Goal: Task Accomplishment & Management: Manage account settings

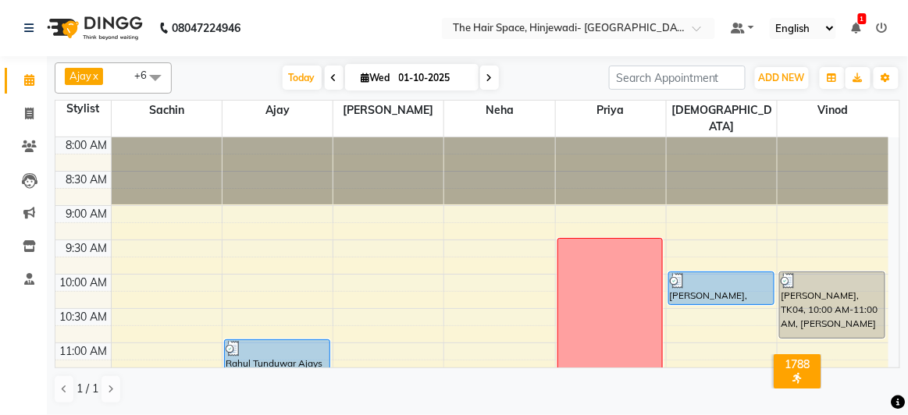
scroll to position [283, 0]
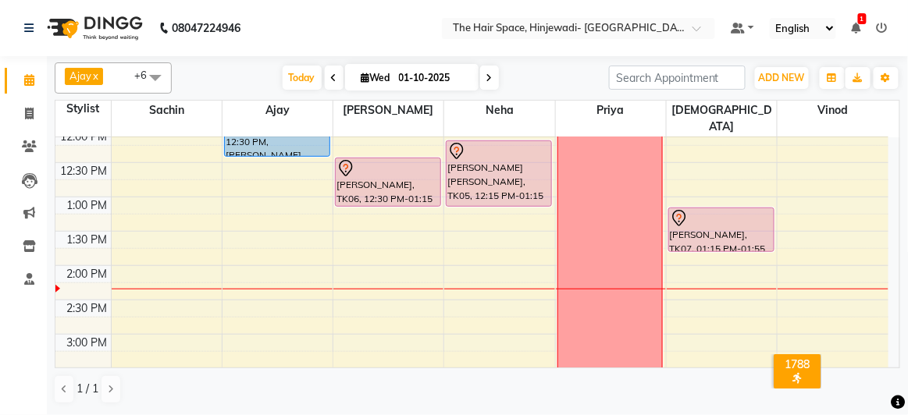
click at [706, 243] on div "8:00 AM 8:30 AM 9:00 AM 9:30 AM 10:00 AM 10:30 AM 11:00 AM 11:30 AM 12:00 PM 12…" at bounding box center [471, 369] width 833 height 1030
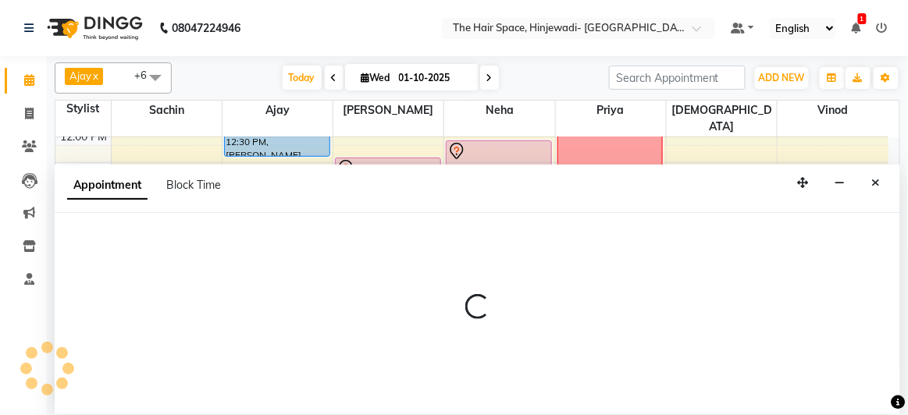
select select "84666"
select select "840"
select select "tentative"
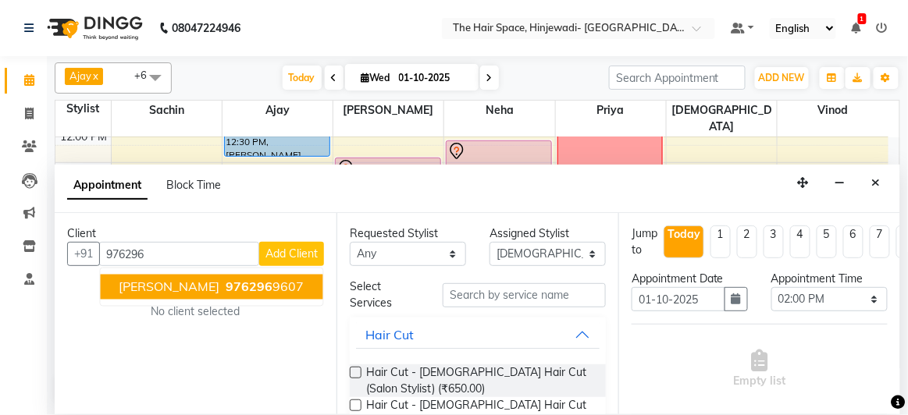
click at [254, 279] on span "976296" at bounding box center [249, 287] width 47 height 16
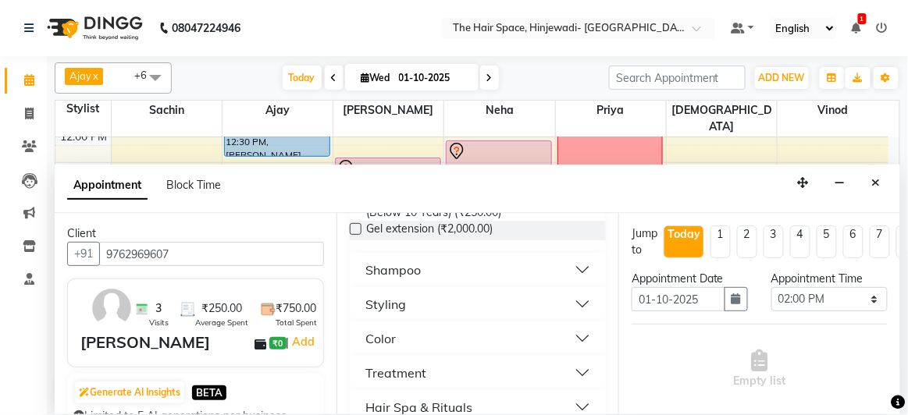
scroll to position [496, 0]
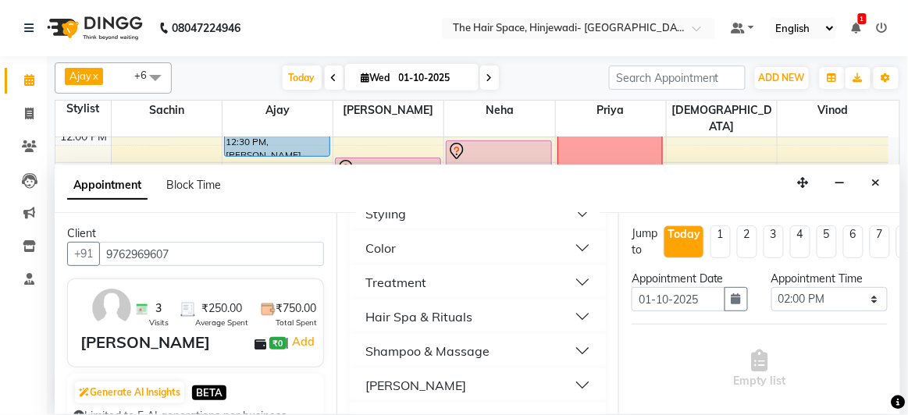
type input "9762969607"
click at [413, 384] on button "[PERSON_NAME]" at bounding box center [478, 386] width 244 height 28
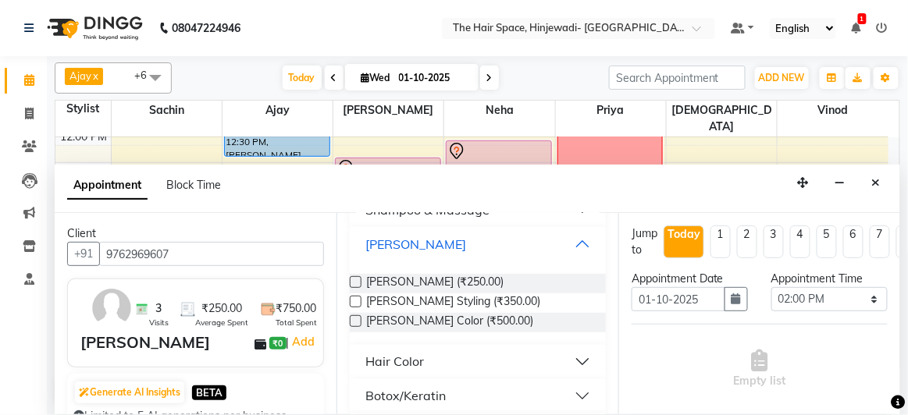
scroll to position [639, 0]
click at [404, 279] on span "Beard - Beard (₹250.00)" at bounding box center [434, 283] width 137 height 20
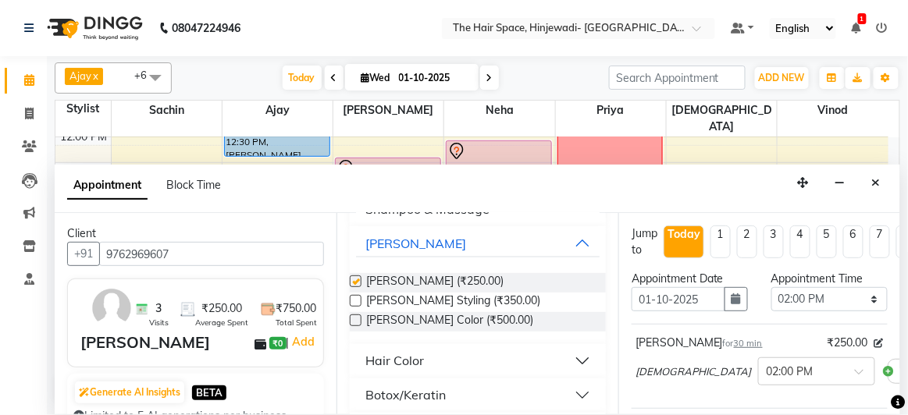
checkbox input "false"
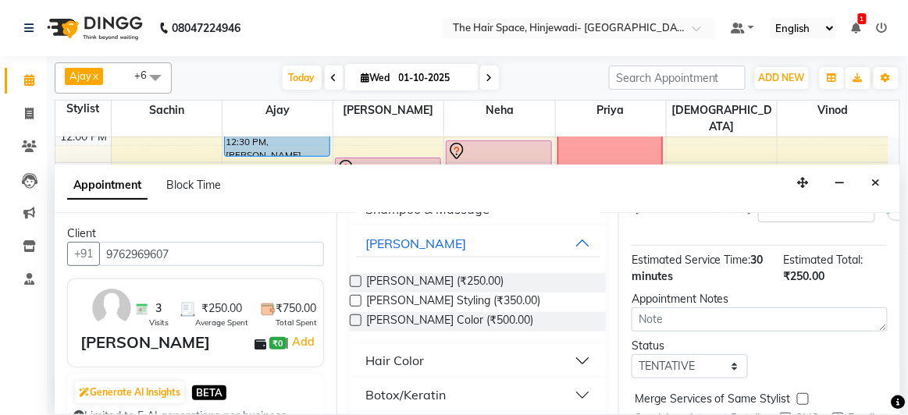
scroll to position [212, 0]
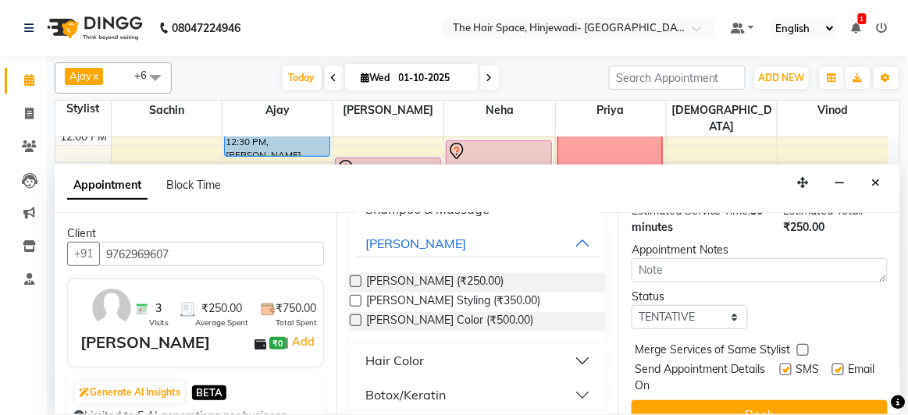
click at [780, 366] on label at bounding box center [786, 370] width 12 height 12
click at [780, 366] on input "checkbox" at bounding box center [785, 371] width 10 height 10
checkbox input "false"
click at [832, 364] on label at bounding box center [838, 370] width 12 height 12
click at [832, 366] on input "checkbox" at bounding box center [837, 371] width 10 height 10
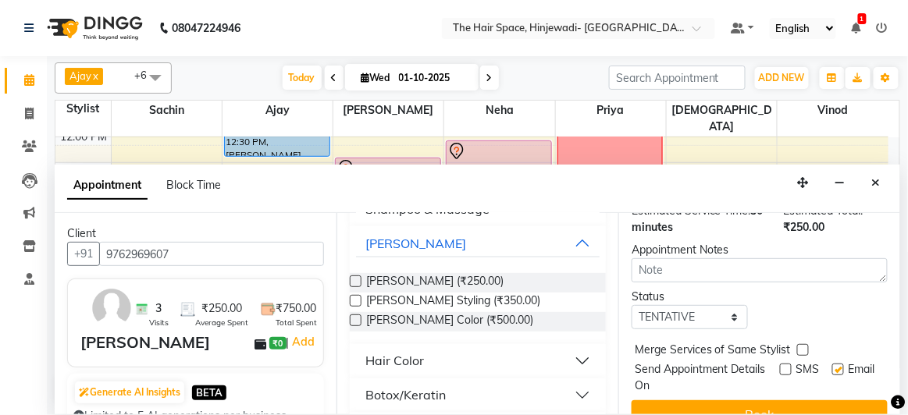
checkbox input "false"
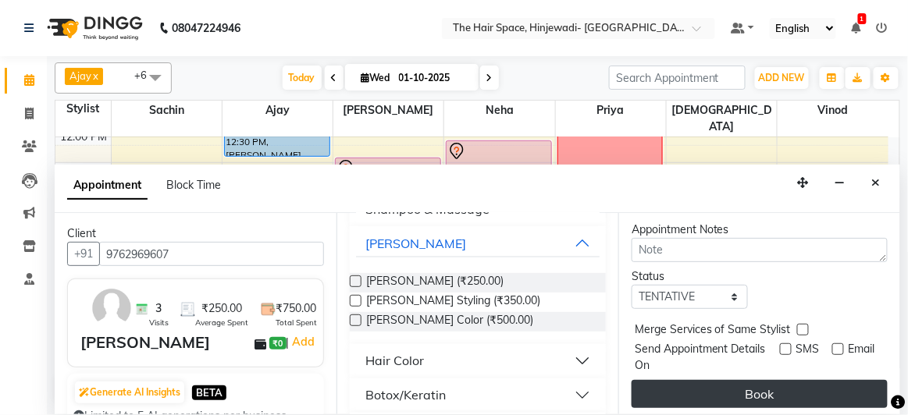
scroll to position [249, 0]
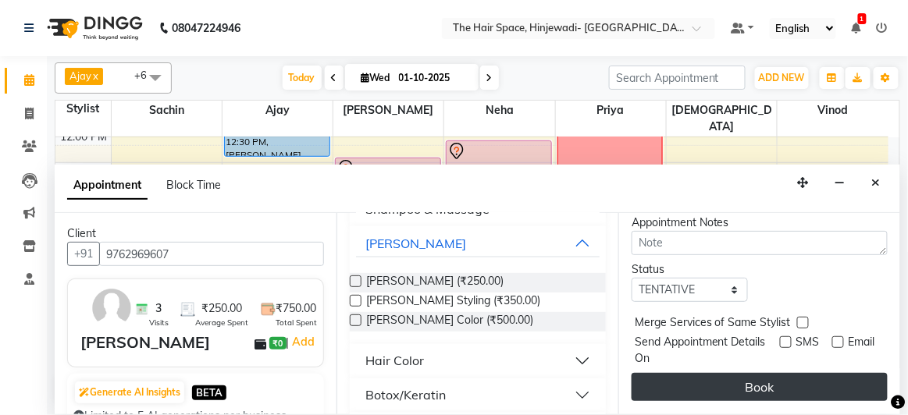
click at [813, 373] on button "Book" at bounding box center [759, 387] width 256 height 28
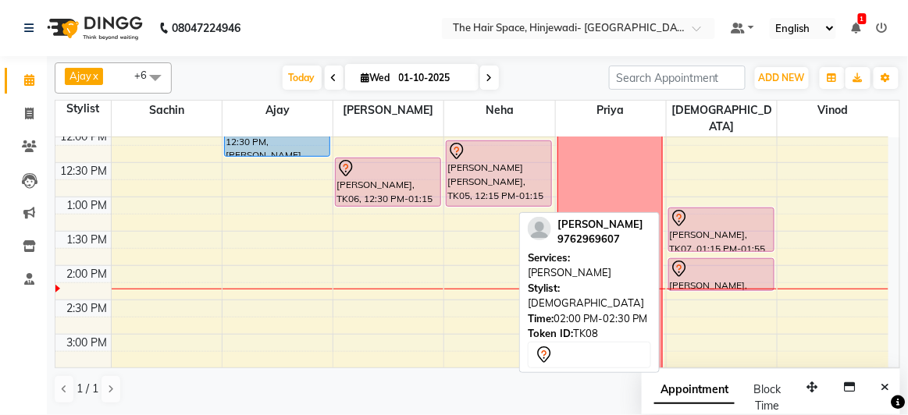
click at [710, 260] on div at bounding box center [721, 269] width 103 height 19
select select "7"
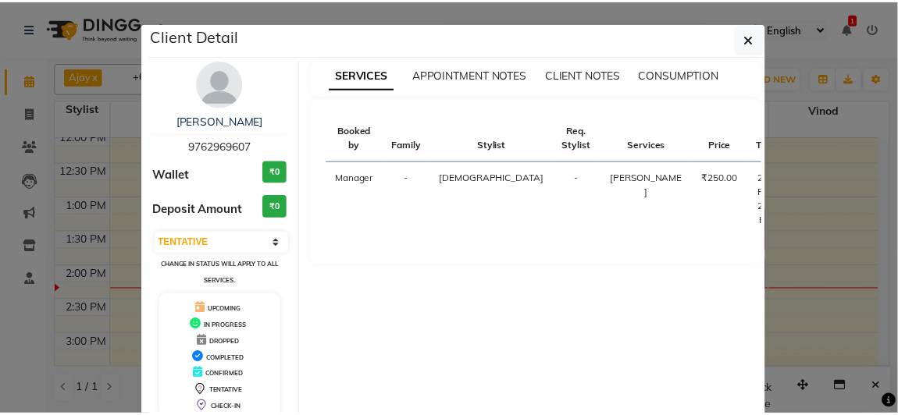
scroll to position [86, 0]
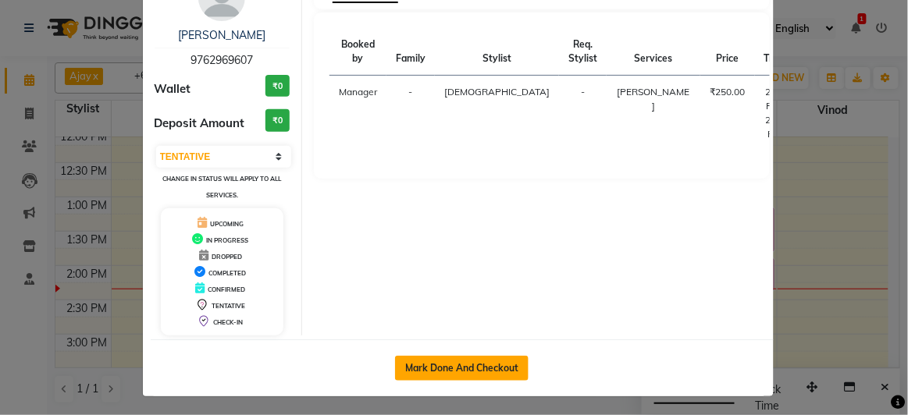
click at [461, 363] on button "Mark Done And Checkout" at bounding box center [461, 368] width 133 height 25
select select "service"
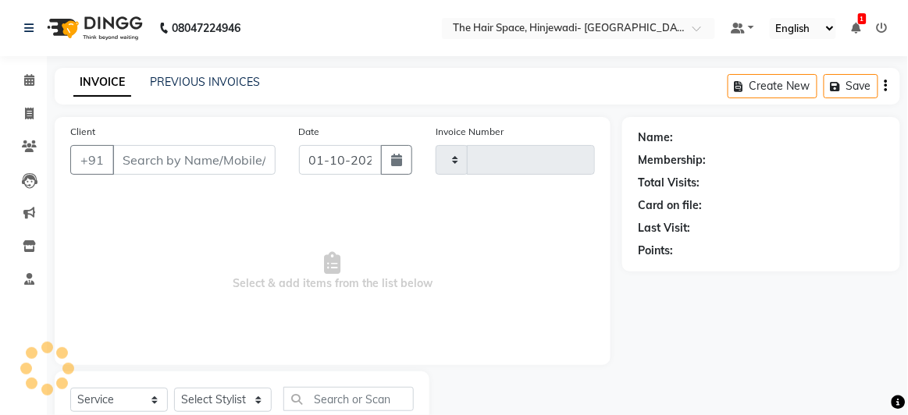
type input "2541"
select select "6697"
type input "9762969607"
select select "84666"
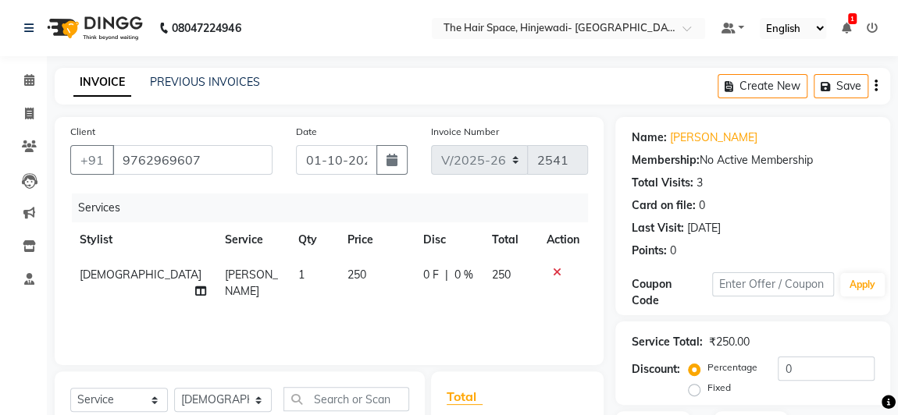
scroll to position [208, 0]
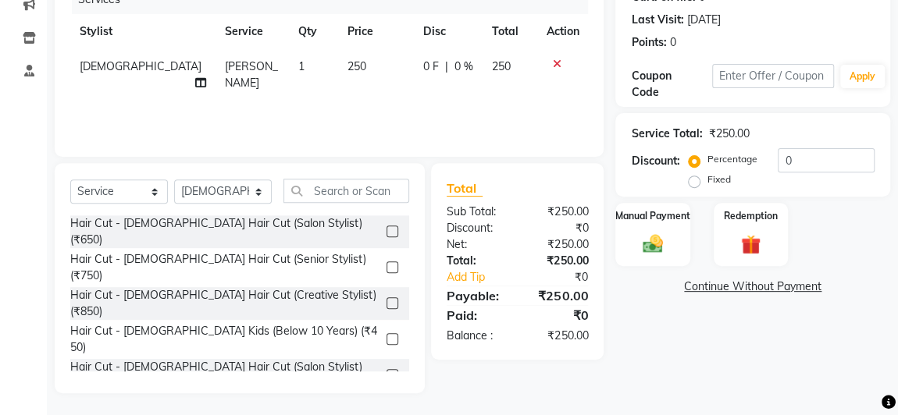
click at [699, 336] on div "Name: Prajwal Shinde Membership: No Active Membership Total Visits: 3 Card on f…" at bounding box center [758, 151] width 286 height 485
click at [660, 237] on img at bounding box center [652, 244] width 34 height 24
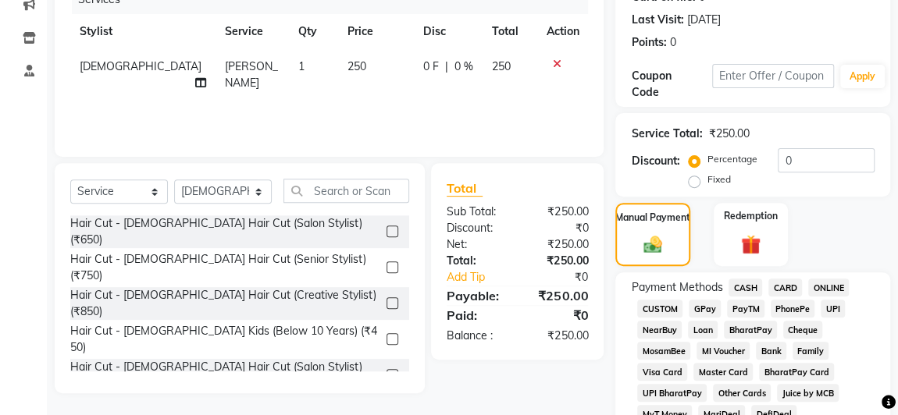
click at [707, 304] on span "GPay" at bounding box center [704, 309] width 32 height 18
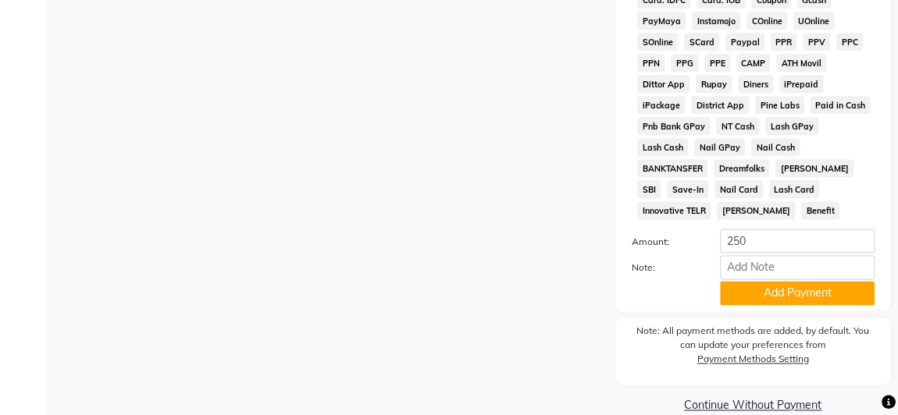
scroll to position [920, 0]
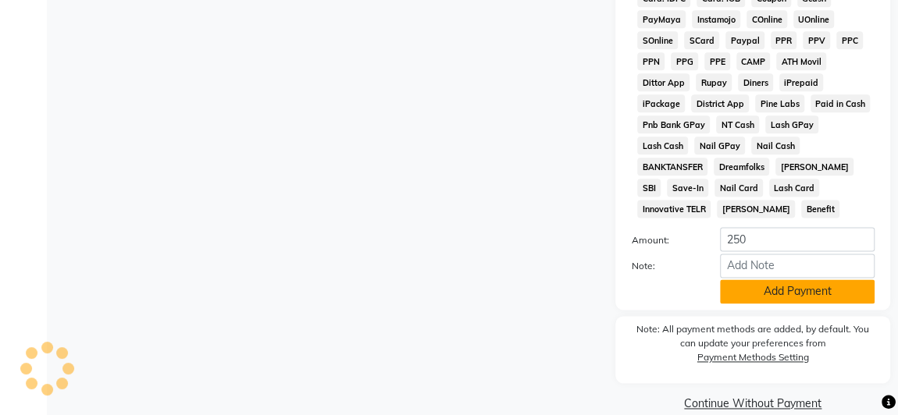
click at [795, 279] on button "Add Payment" at bounding box center [797, 291] width 155 height 24
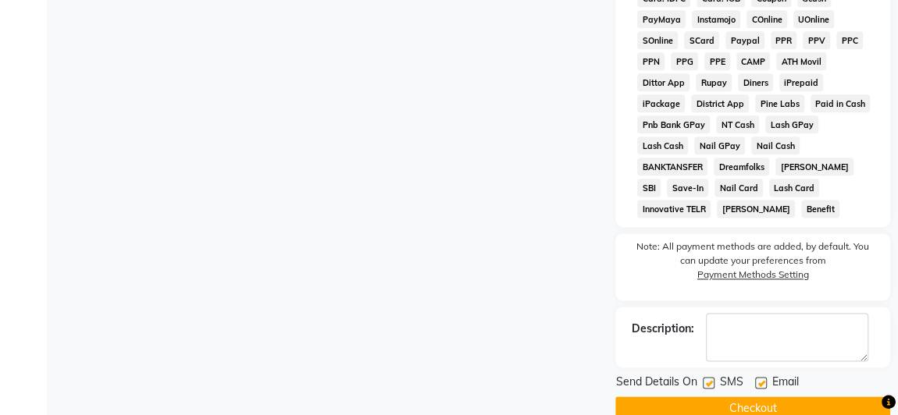
scroll to position [925, 0]
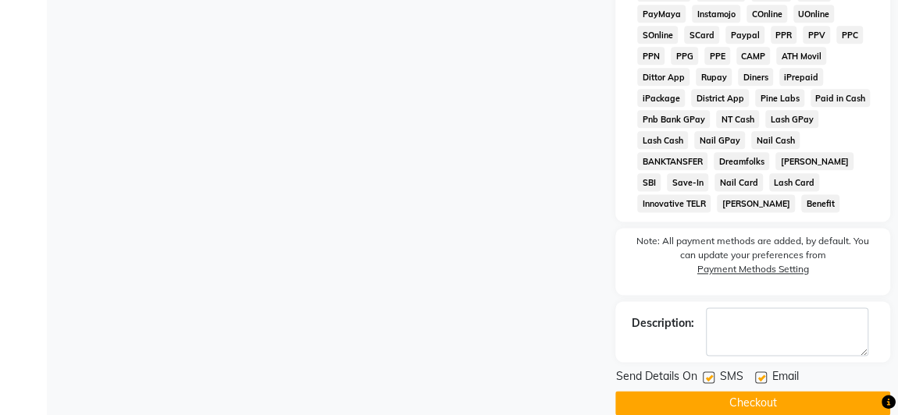
click at [709, 372] on label at bounding box center [709, 378] width 12 height 12
click at [709, 373] on input "checkbox" at bounding box center [708, 378] width 10 height 10
checkbox input "false"
click at [762, 372] on label at bounding box center [761, 378] width 12 height 12
click at [762, 373] on input "checkbox" at bounding box center [760, 378] width 10 height 10
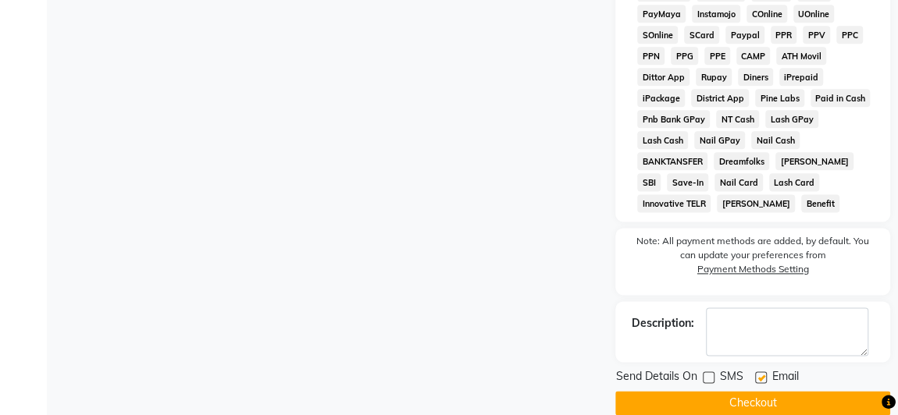
checkbox input "false"
click at [755, 391] on button "Checkout" at bounding box center [752, 403] width 275 height 24
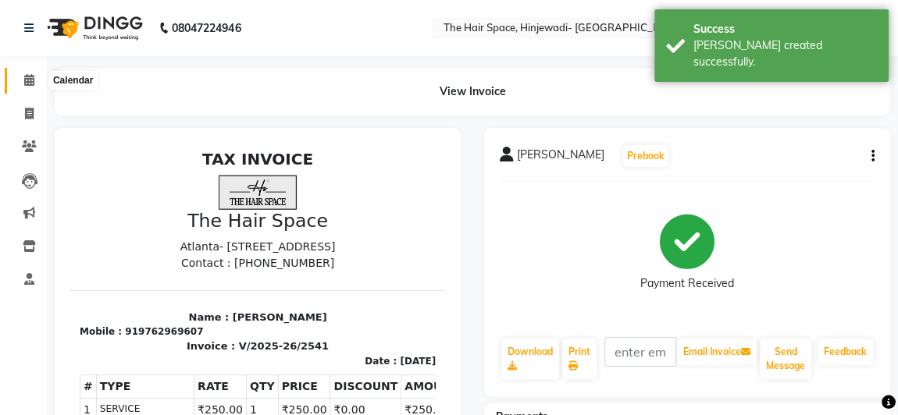
drag, startPoint x: 33, startPoint y: 82, endPoint x: 53, endPoint y: 81, distance: 20.3
click at [33, 81] on icon at bounding box center [29, 80] width 10 height 12
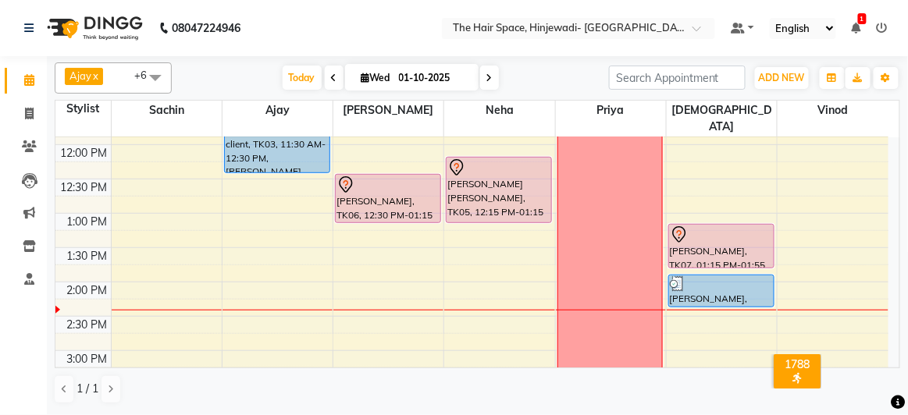
scroll to position [266, 0]
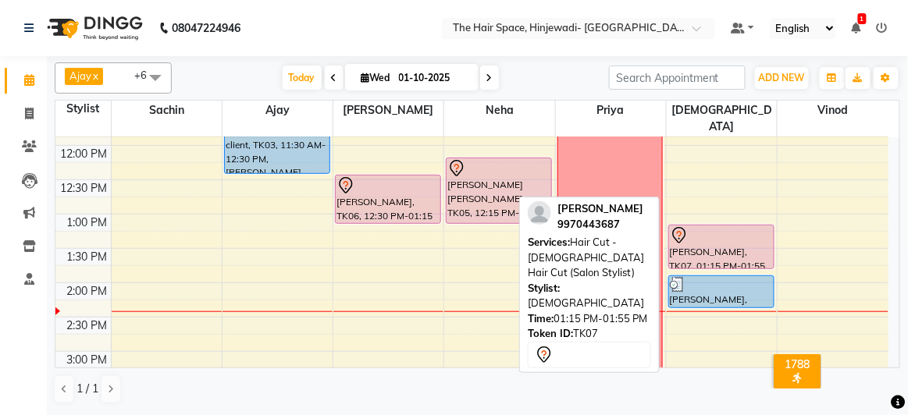
click at [714, 229] on div "[PERSON_NAME], TK07, 01:15 PM-01:55 PM, Hair Cut - [DEMOGRAPHIC_DATA] Hair Cut …" at bounding box center [721, 247] width 105 height 43
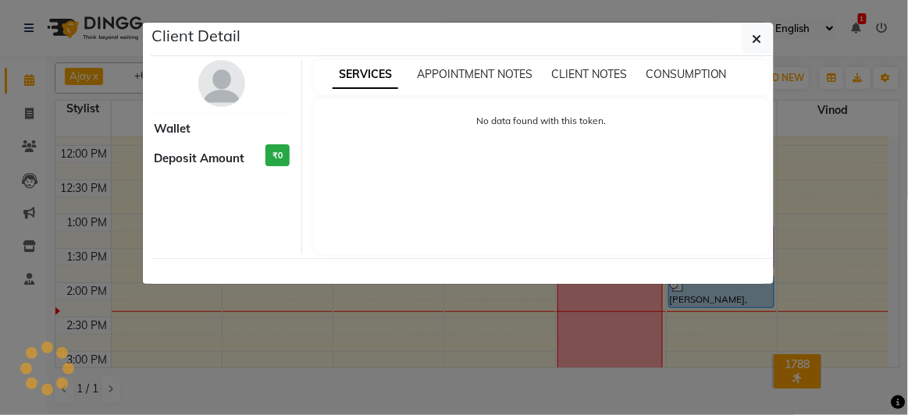
select select "7"
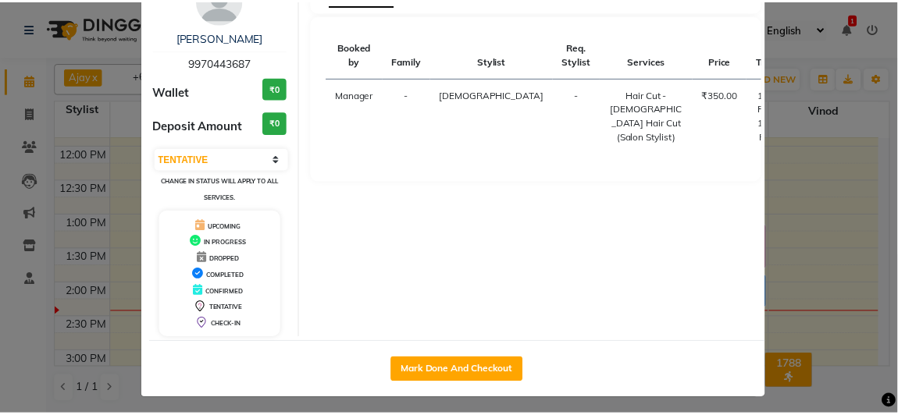
scroll to position [86, 0]
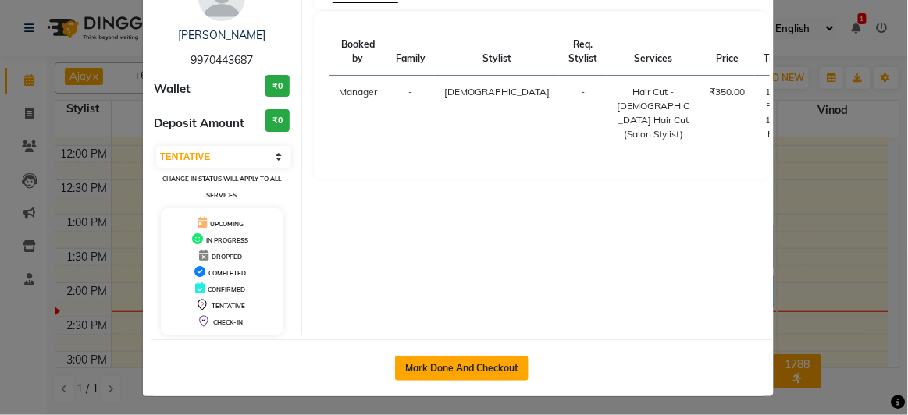
click at [490, 361] on button "Mark Done And Checkout" at bounding box center [461, 368] width 133 height 25
select select "service"
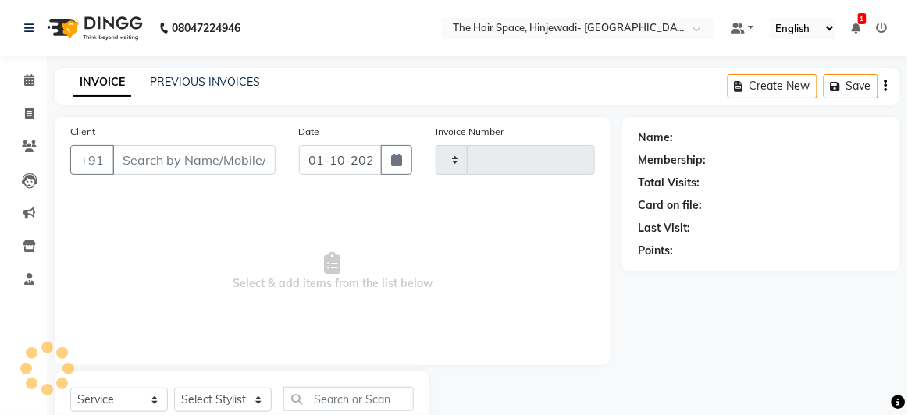
type input "2542"
select select "6697"
type input "9970443687"
select select "84666"
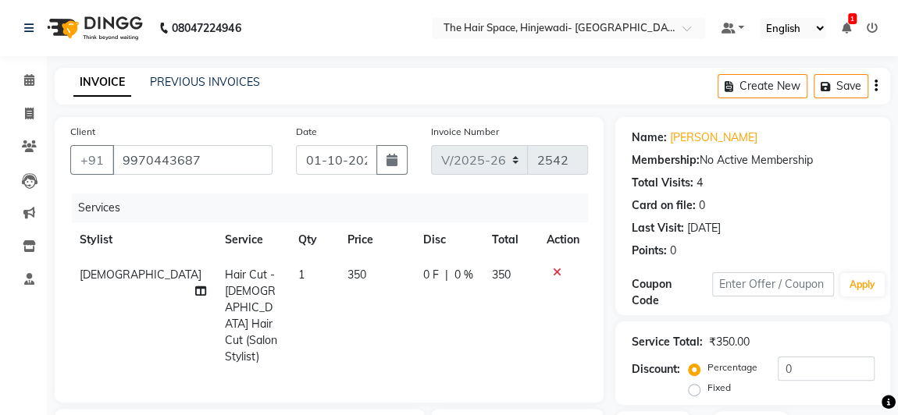
click at [368, 290] on td "350" at bounding box center [376, 316] width 76 height 117
select select "84666"
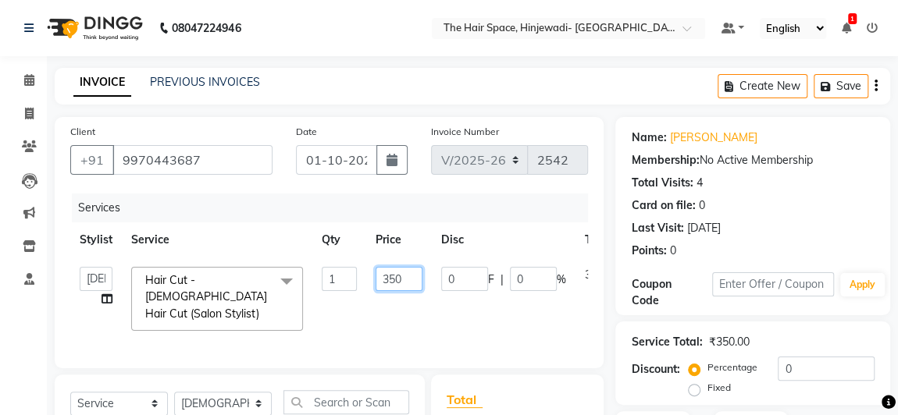
click at [418, 285] on input "350" at bounding box center [398, 279] width 47 height 24
type input "350"
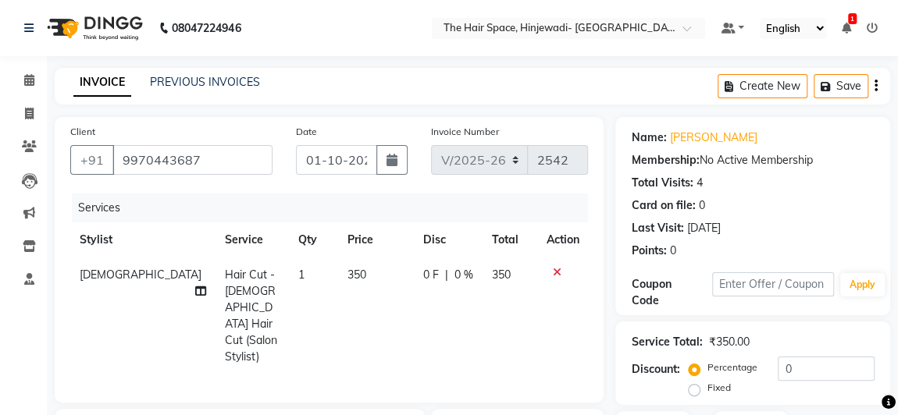
click at [447, 283] on td "0 F | 0 %" at bounding box center [448, 316] width 69 height 117
select select "84666"
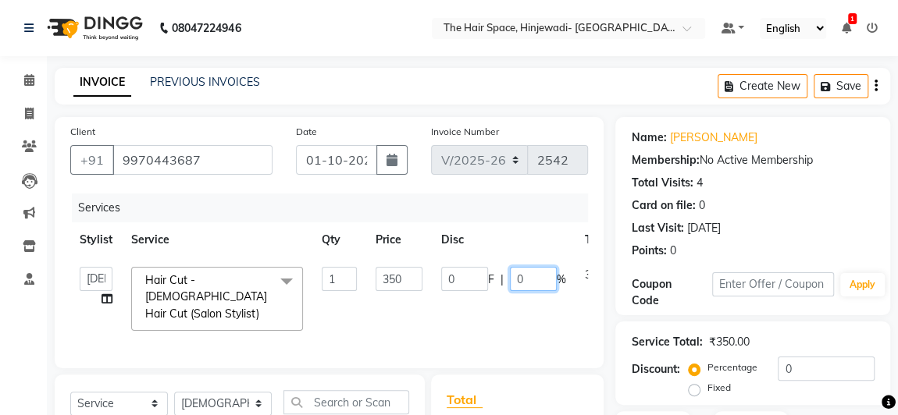
click at [549, 279] on input "0" at bounding box center [533, 279] width 47 height 24
type input "100"
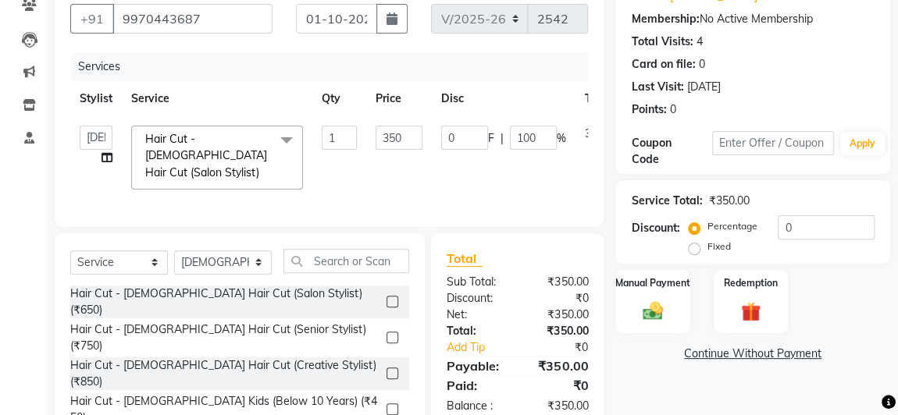
click at [767, 385] on div "Name: Arshad Shaikh Membership: No Active Membership Total Visits: 4 Card on fi…" at bounding box center [758, 220] width 286 height 488
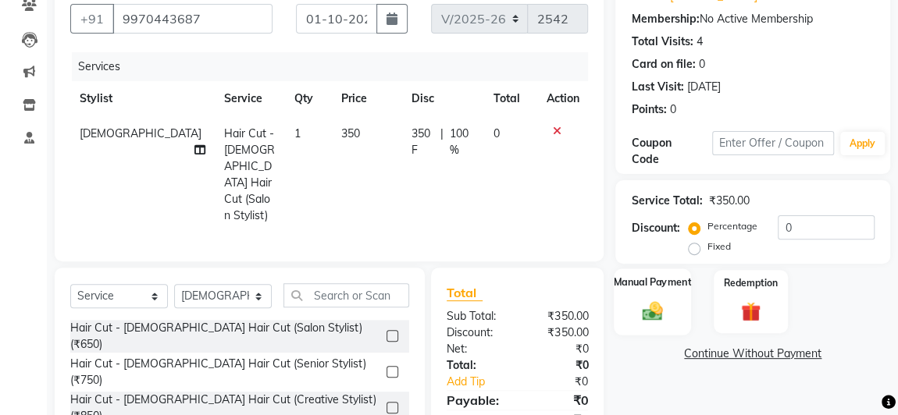
click at [659, 317] on img at bounding box center [652, 311] width 34 height 24
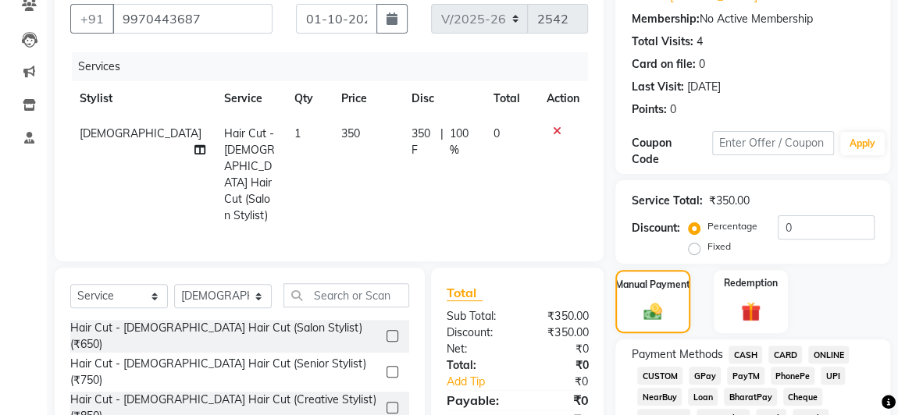
click at [714, 372] on span "GPay" at bounding box center [704, 376] width 32 height 18
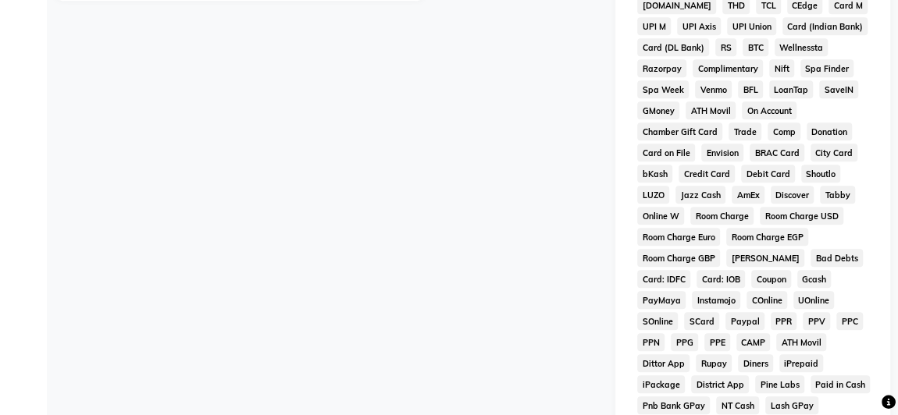
scroll to position [920, 0]
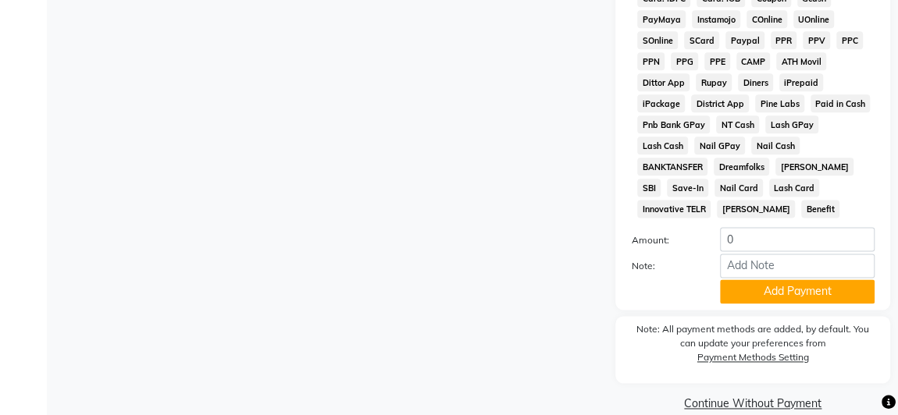
click at [762, 279] on button "Add Payment" at bounding box center [797, 291] width 155 height 24
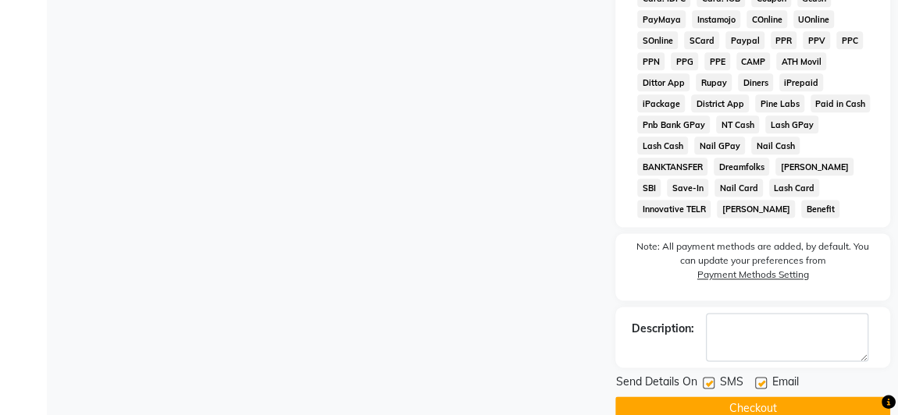
scroll to position [925, 0]
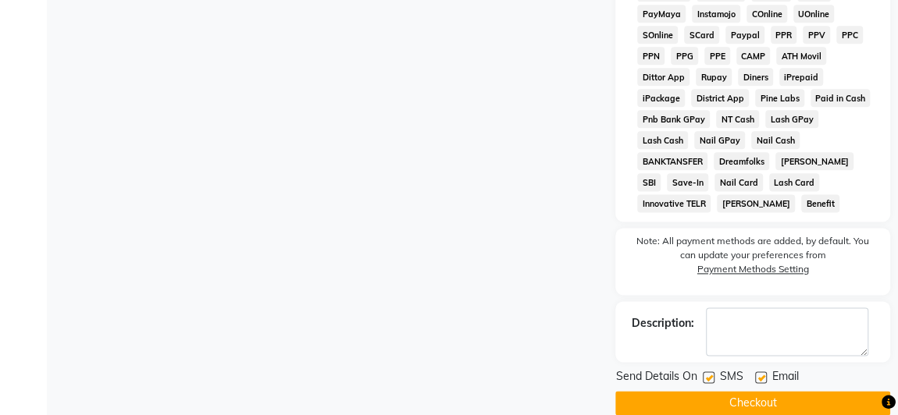
click at [713, 372] on label at bounding box center [709, 378] width 12 height 12
click at [713, 373] on input "checkbox" at bounding box center [708, 378] width 10 height 10
checkbox input "false"
click at [757, 372] on label at bounding box center [761, 378] width 12 height 12
click at [757, 373] on input "checkbox" at bounding box center [760, 378] width 10 height 10
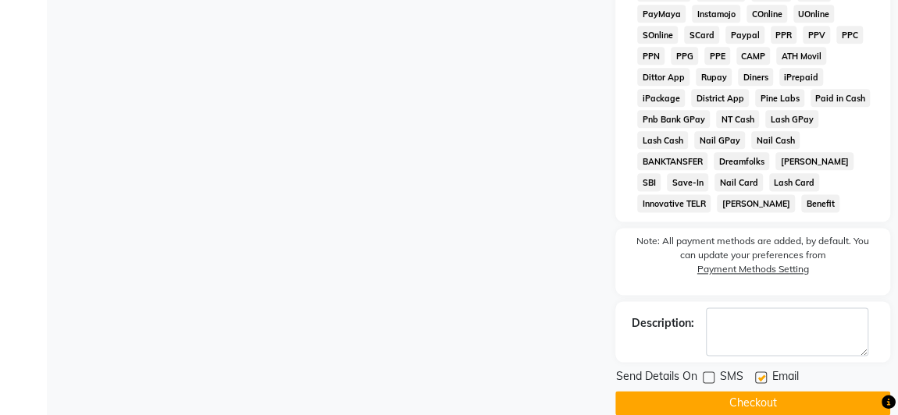
checkbox input "false"
click at [761, 391] on button "Checkout" at bounding box center [752, 403] width 275 height 24
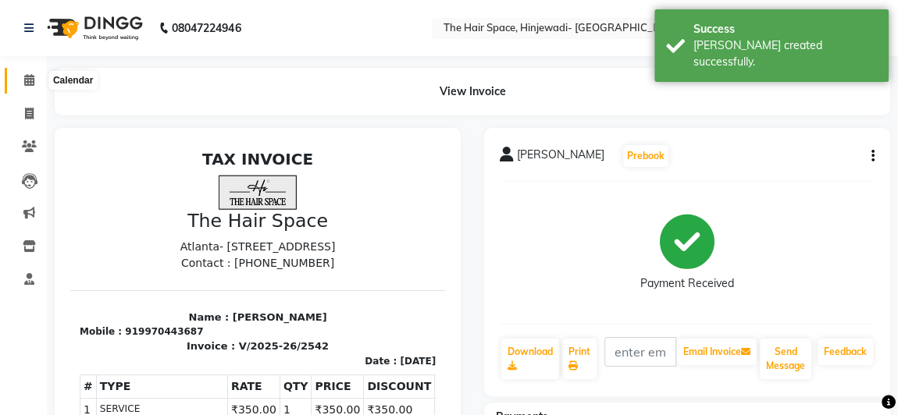
click at [30, 77] on icon at bounding box center [29, 80] width 10 height 12
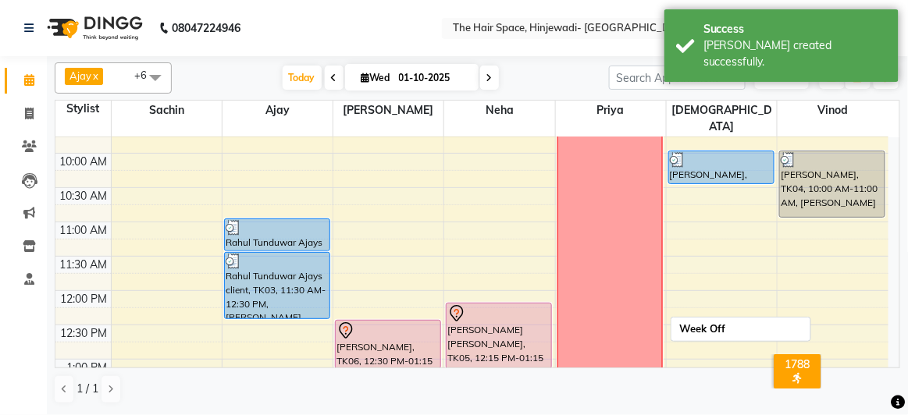
scroll to position [212, 0]
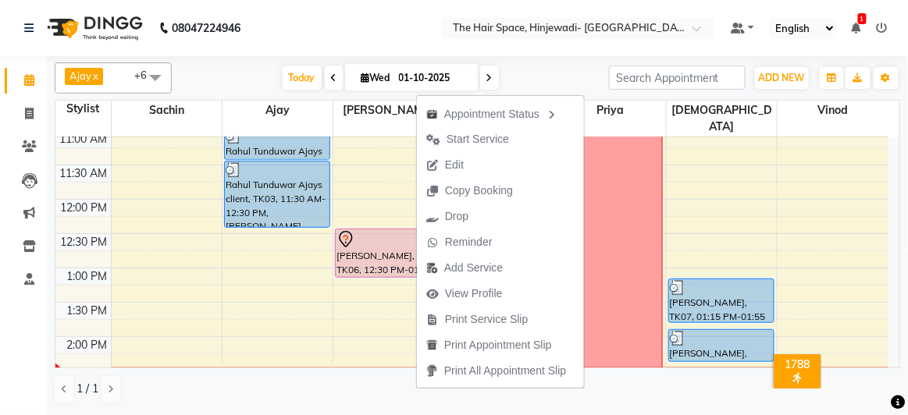
click at [462, 158] on span "Edit" at bounding box center [454, 165] width 19 height 16
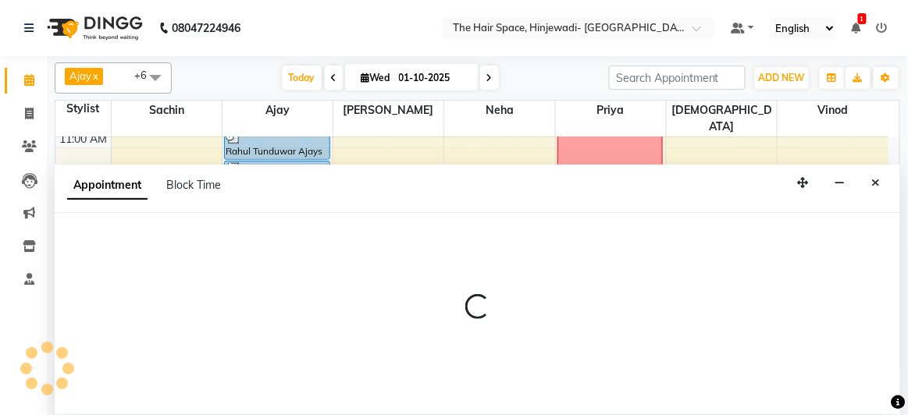
select select "tentative"
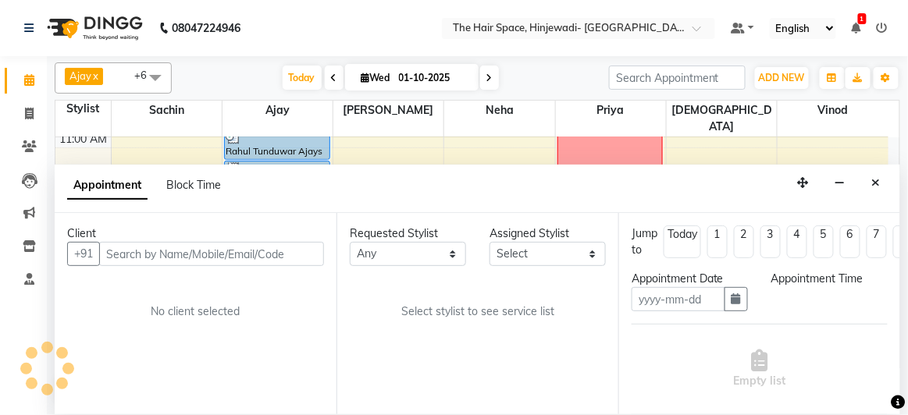
type input "01-10-2025"
select select "62842"
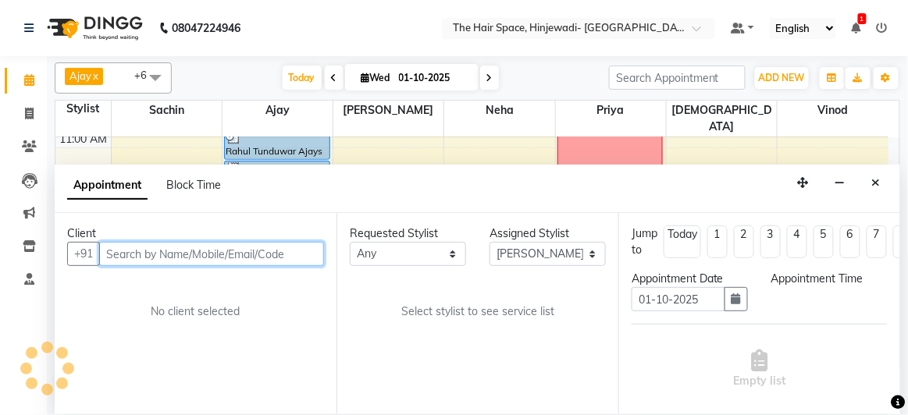
scroll to position [406, 0]
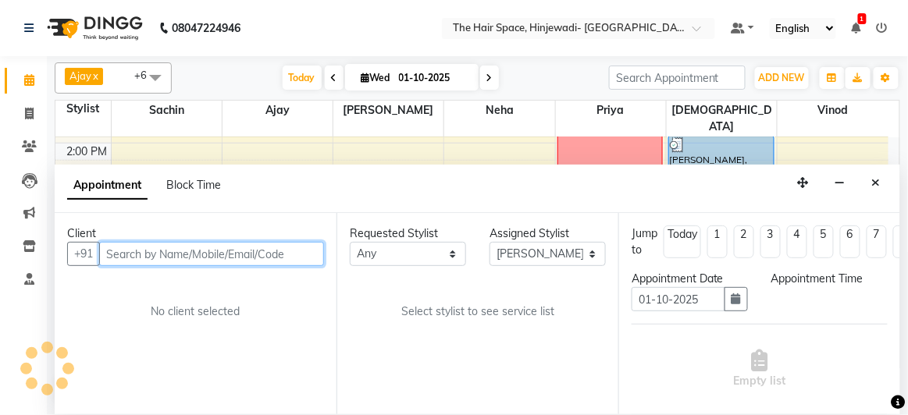
select select "750"
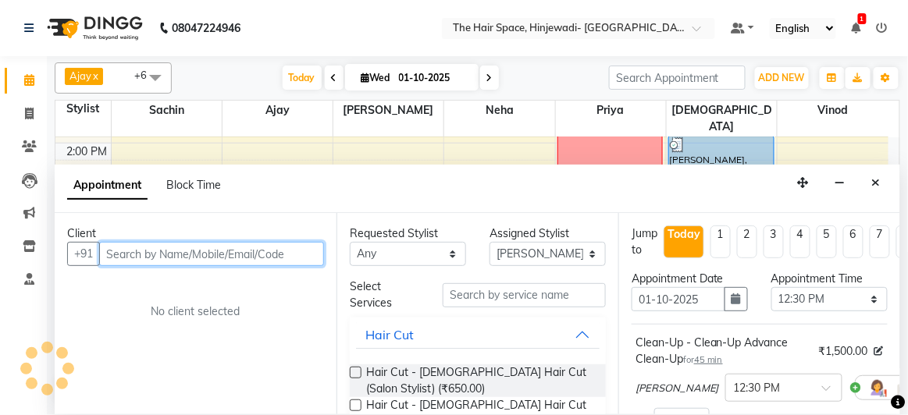
select select "3324"
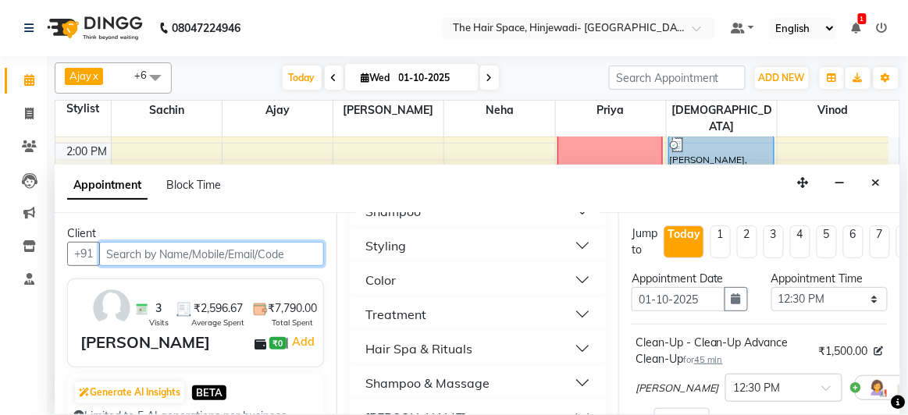
scroll to position [496, 0]
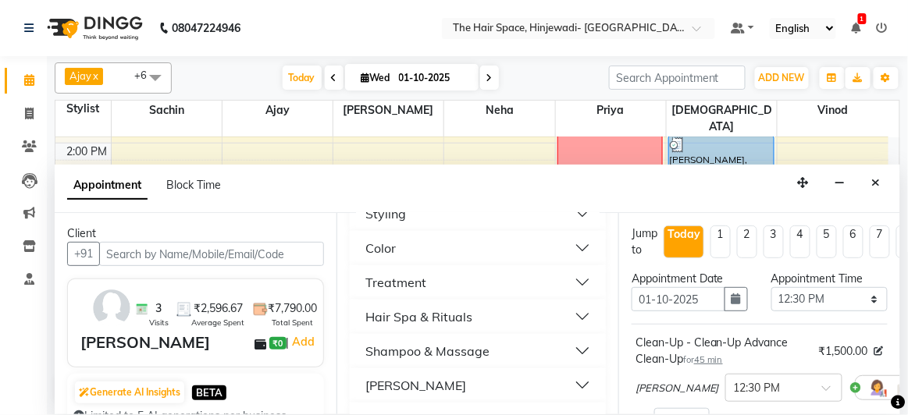
click at [425, 247] on button "Color" at bounding box center [478, 248] width 244 height 28
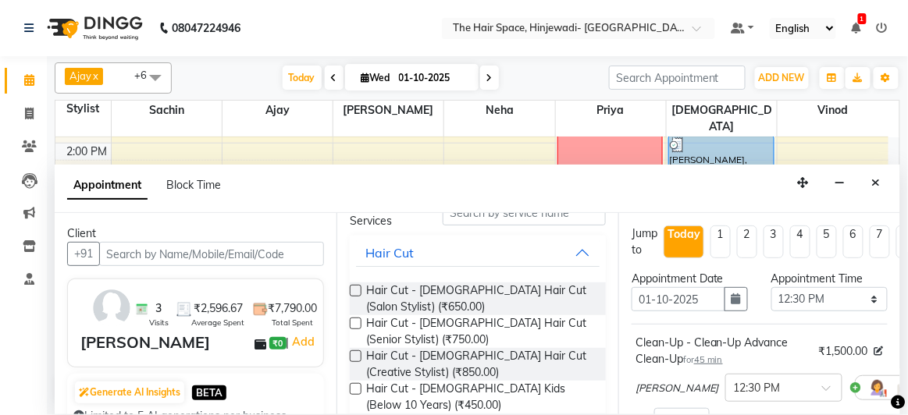
scroll to position [0, 0]
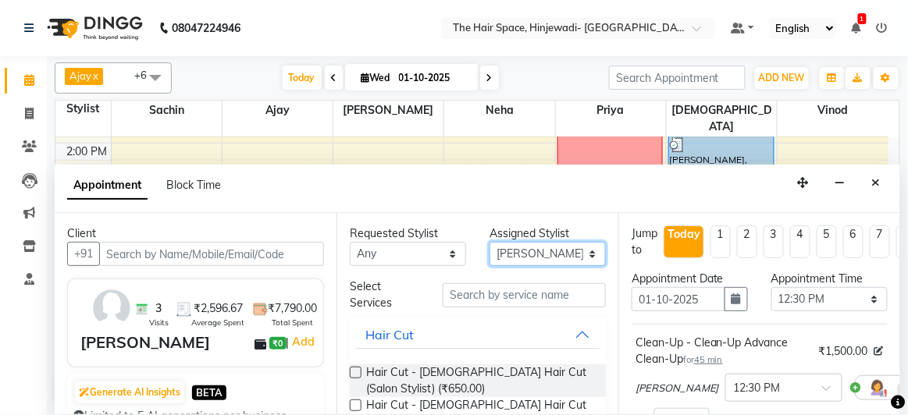
click at [554, 247] on select "Select Ajay Bhakti Jyoti Lucy Neha Pankaj Priya Sachin Sanika Vinod Vishnu" at bounding box center [547, 254] width 116 height 24
select select "78024"
click at [489, 242] on select "Select Ajay Bhakti Jyoti Lucy Neha Pankaj Priya Sachin Sanika Vinod Vishnu" at bounding box center [547, 254] width 116 height 24
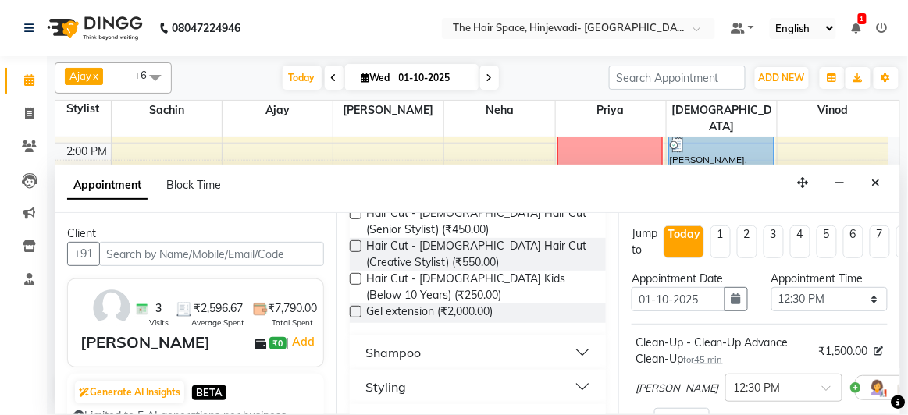
scroll to position [425, 0]
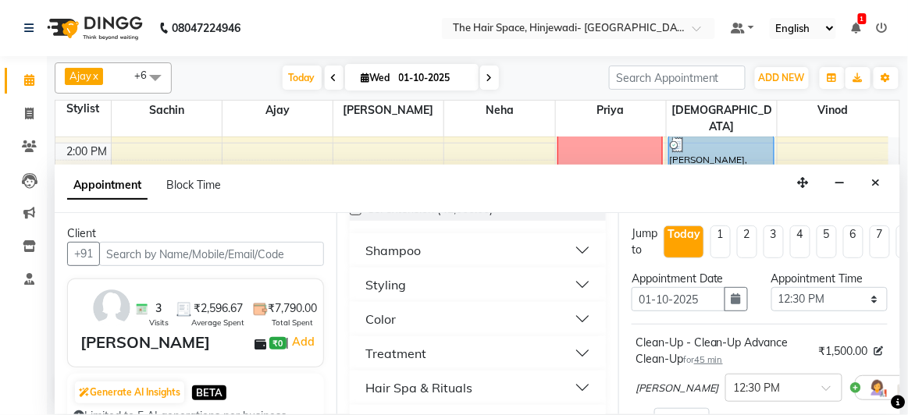
click at [405, 305] on button "Color" at bounding box center [478, 319] width 244 height 28
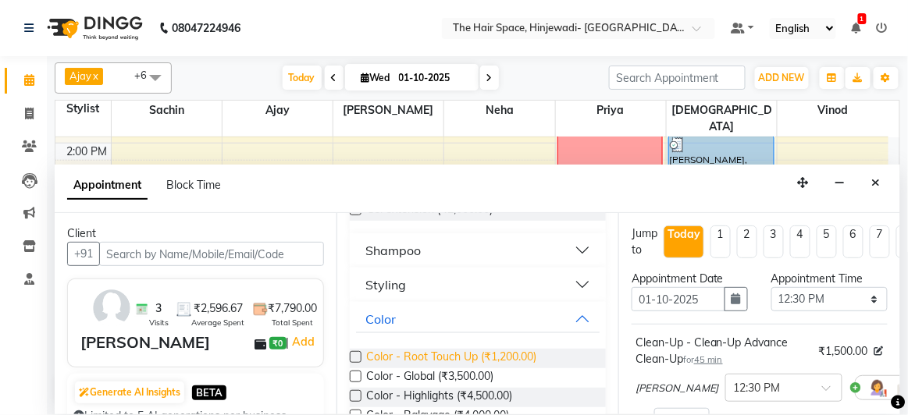
click at [440, 360] on span "Color - Root Touch Up (₹1,200.00)" at bounding box center [451, 359] width 170 height 20
checkbox input "false"
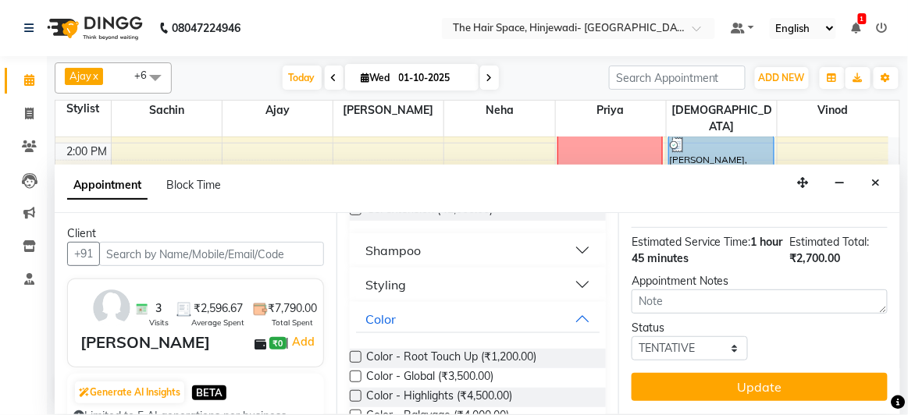
scroll to position [302, 0]
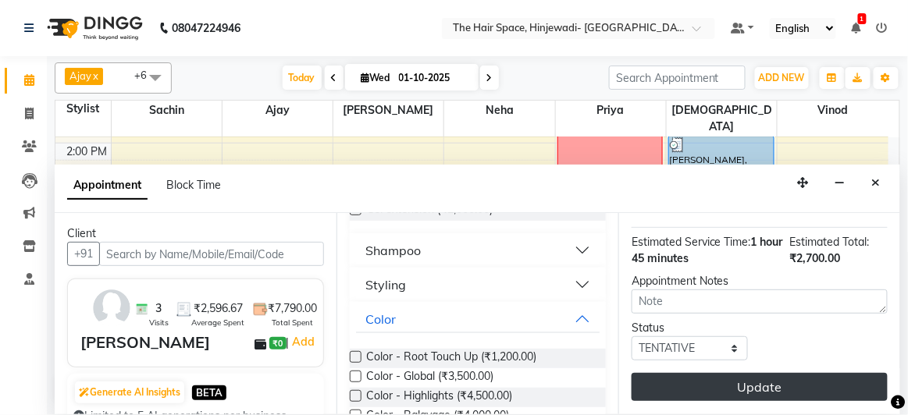
click at [744, 375] on button "Update" at bounding box center [759, 387] width 256 height 28
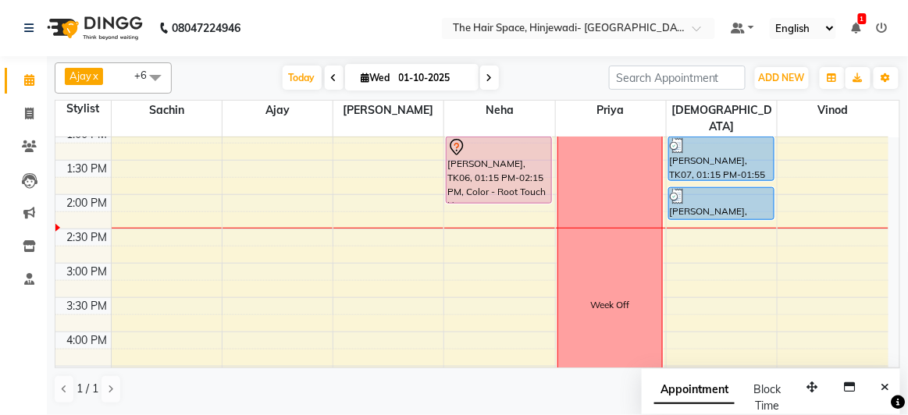
scroll to position [141, 0]
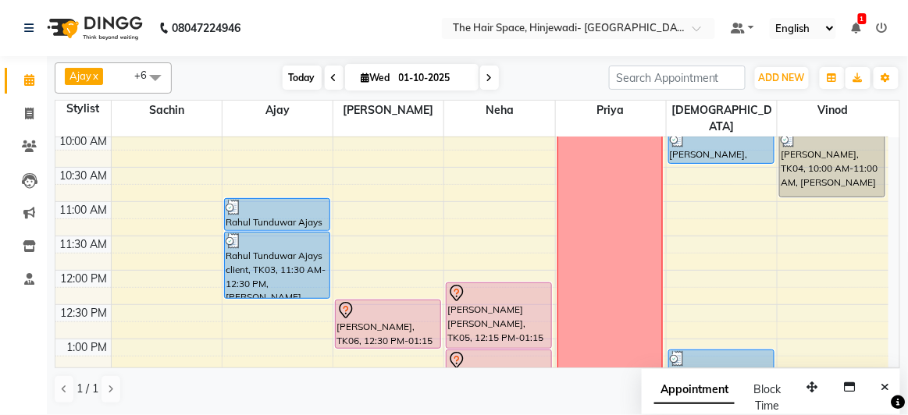
click at [289, 84] on span "Today" at bounding box center [302, 78] width 39 height 24
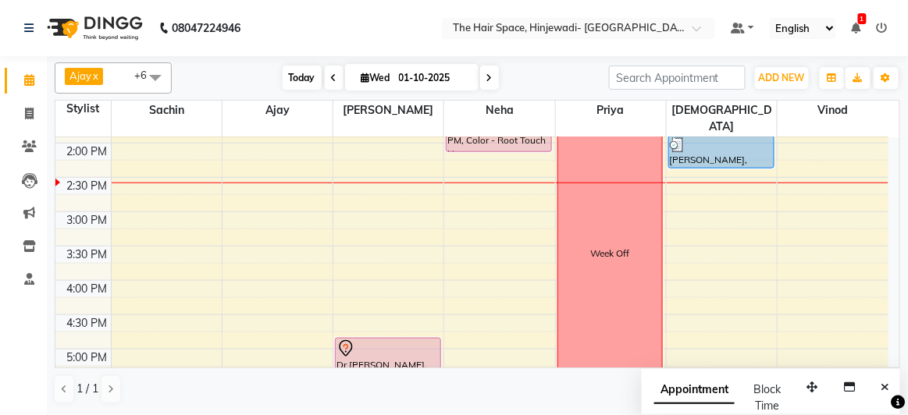
click at [290, 83] on span "Today" at bounding box center [302, 78] width 39 height 24
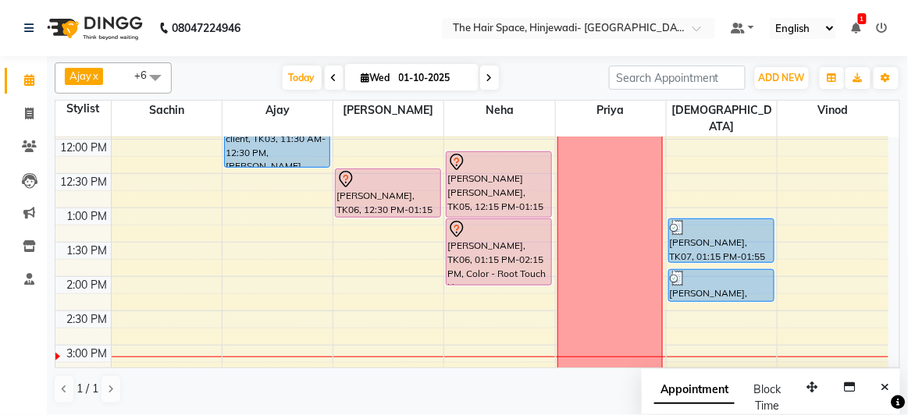
scroll to position [276, 0]
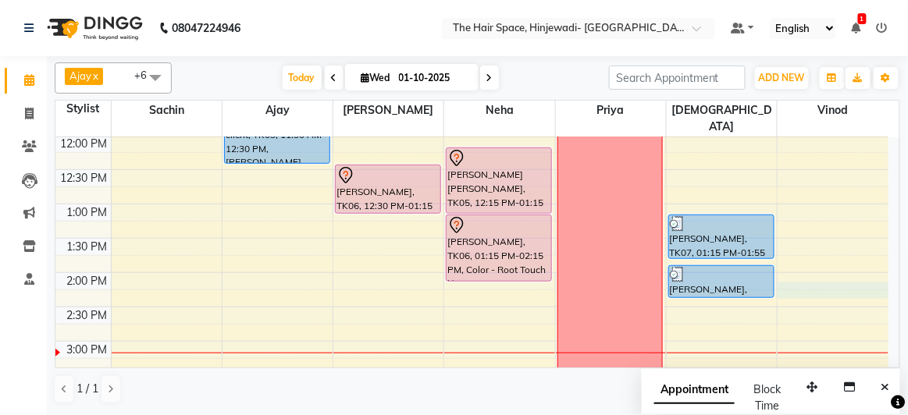
click at [813, 269] on div "8:00 AM 8:30 AM 9:00 AM 9:30 AM 10:00 AM 10:30 AM 11:00 AM 11:30 AM 12:00 PM 12…" at bounding box center [471, 376] width 833 height 1030
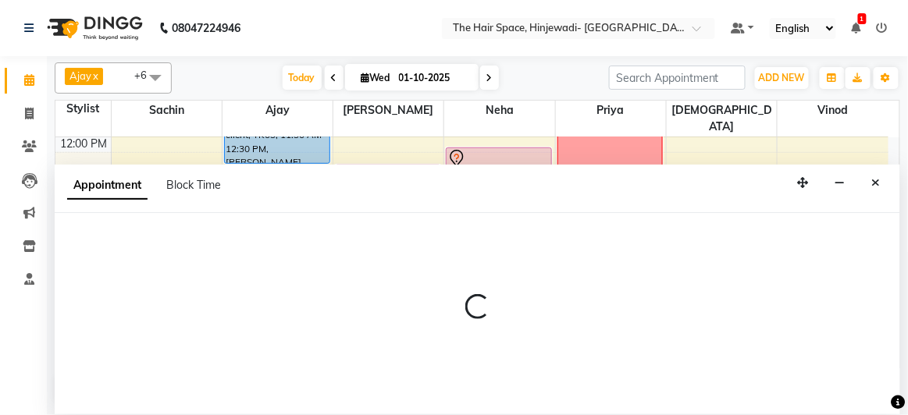
select select "84667"
select select "tentative"
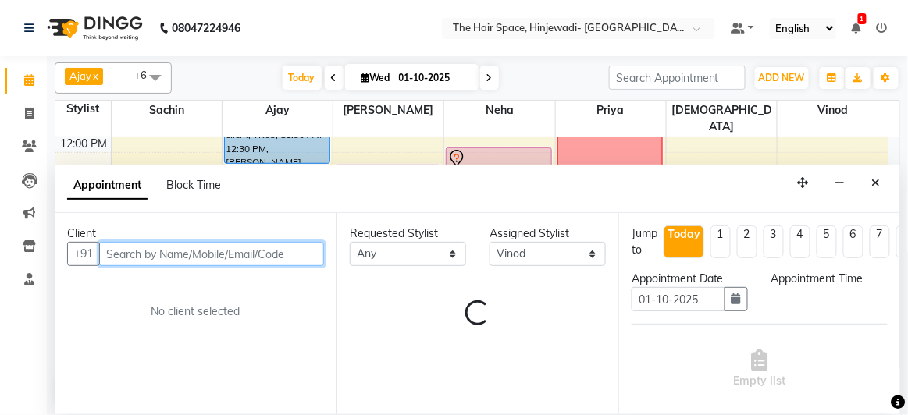
select select "855"
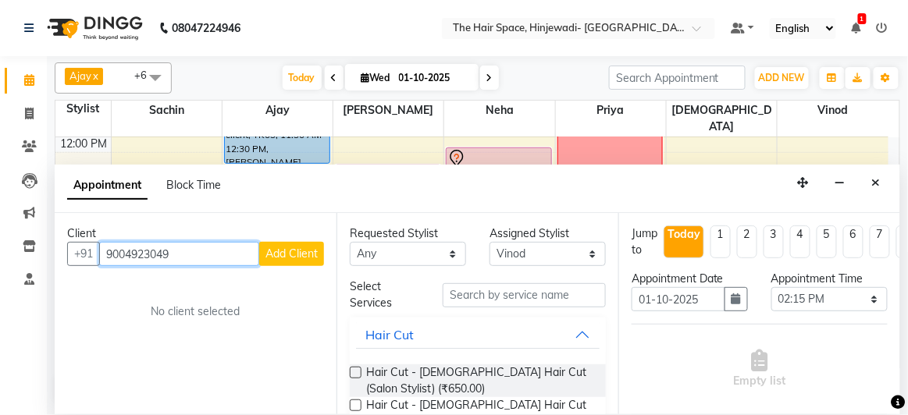
type input "9004923049"
click at [304, 253] on span "Add Client" at bounding box center [291, 254] width 52 height 14
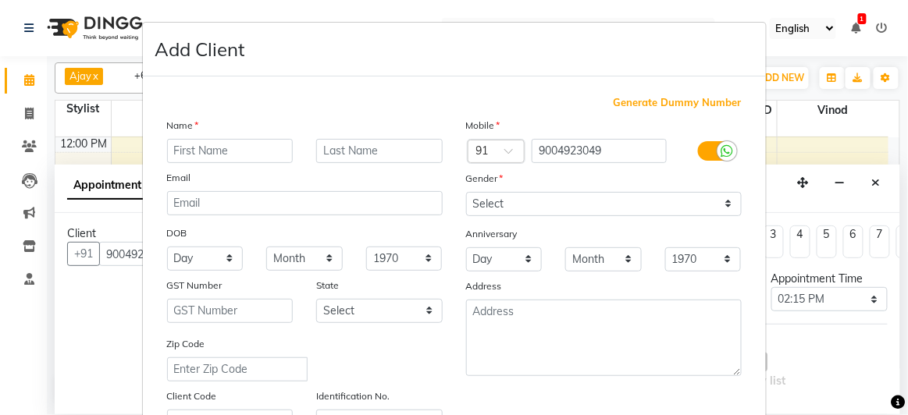
click at [259, 157] on input "text" at bounding box center [230, 151] width 126 height 24
click at [242, 152] on input "Ruchi" at bounding box center [230, 151] width 126 height 24
type input "Ruchi"
type input "Deshmukh"
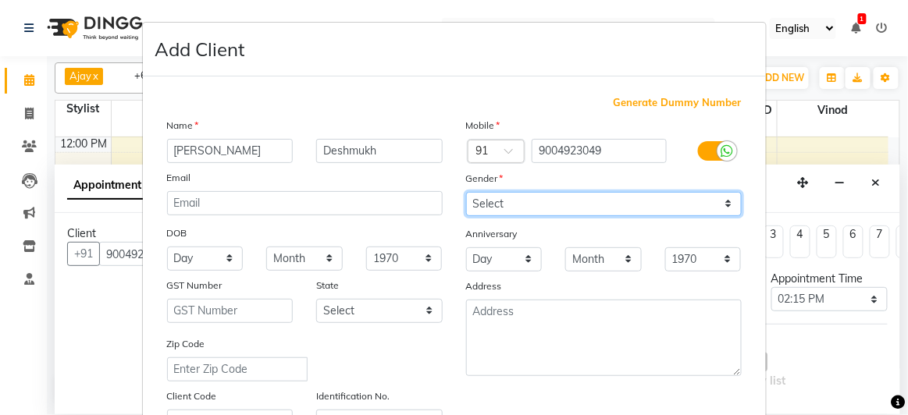
click at [490, 201] on select "Select Male Female Other Prefer Not To Say" at bounding box center [604, 204] width 276 height 24
select select "female"
click at [466, 192] on select "Select Male Female Other Prefer Not To Say" at bounding box center [604, 204] width 276 height 24
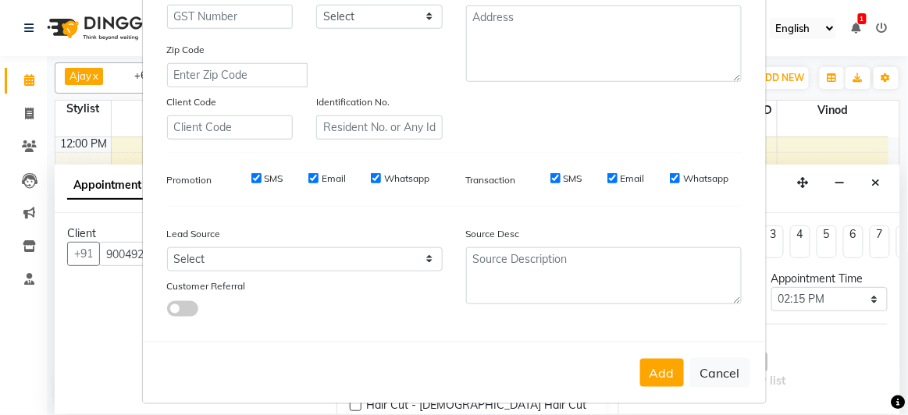
scroll to position [300, 0]
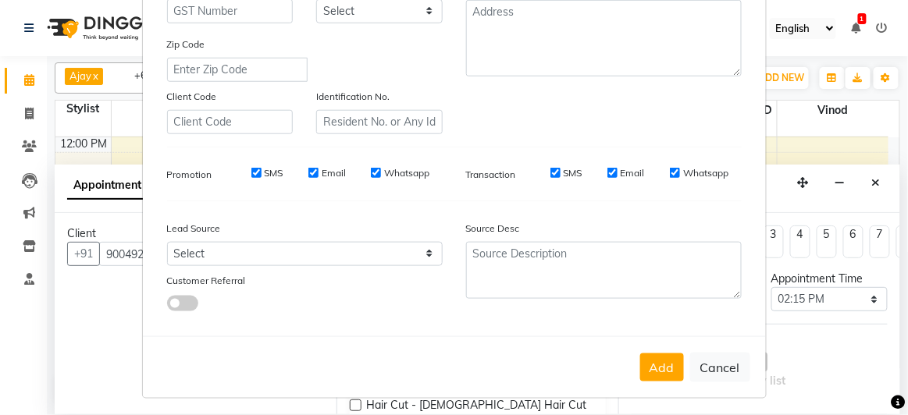
click at [656, 358] on button "Add" at bounding box center [662, 368] width 44 height 28
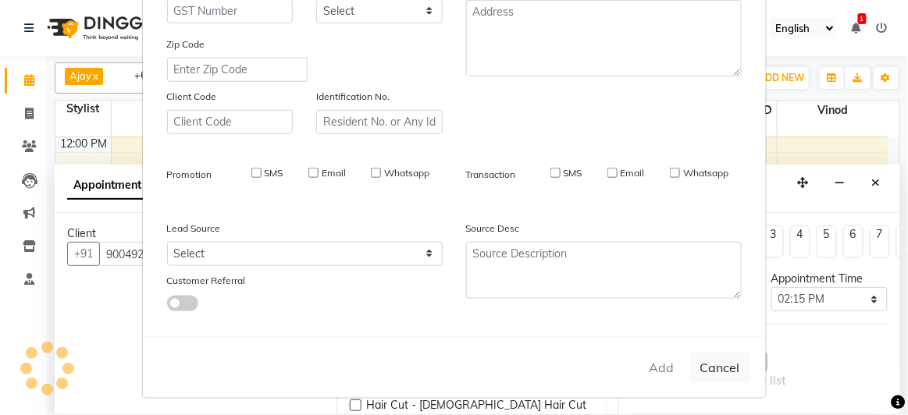
select select
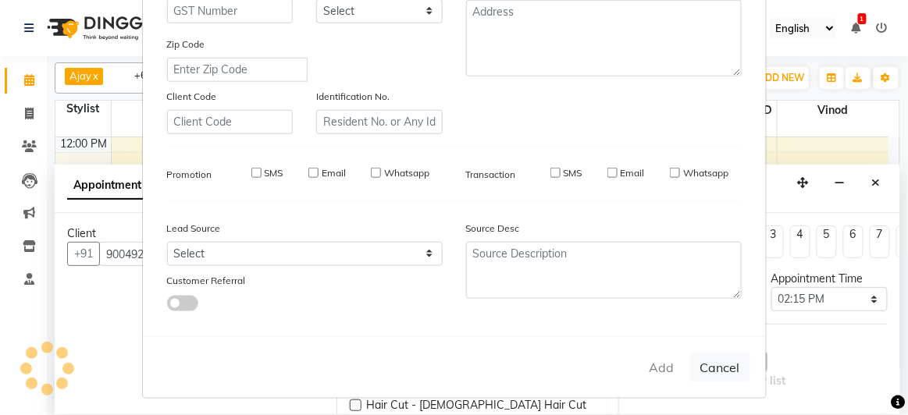
select select
checkbox input "false"
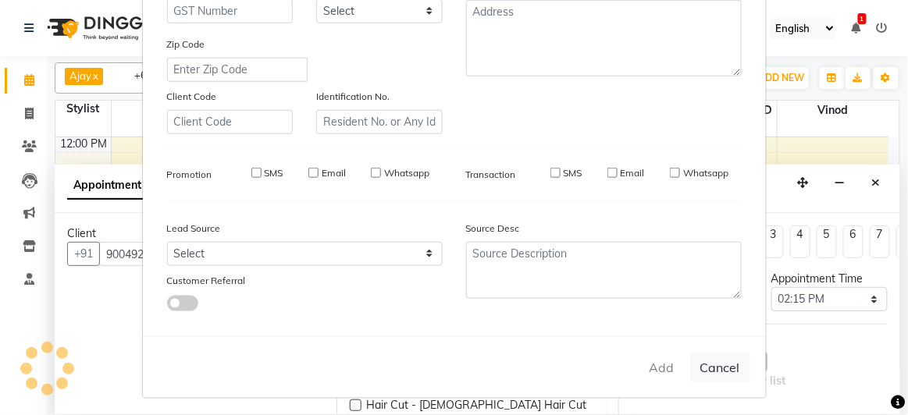
checkbox input "false"
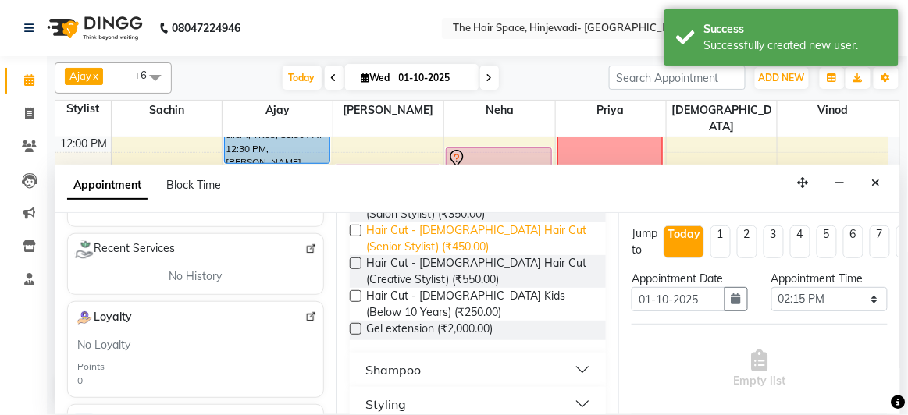
scroll to position [354, 0]
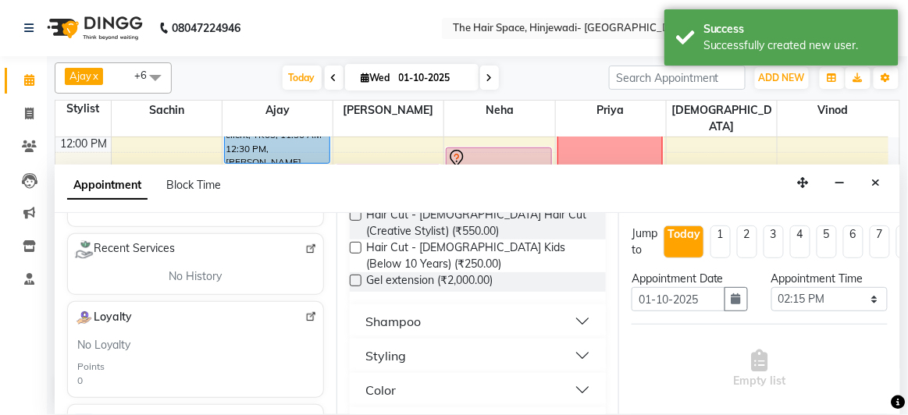
click at [418, 315] on div "Shampoo" at bounding box center [392, 321] width 55 height 19
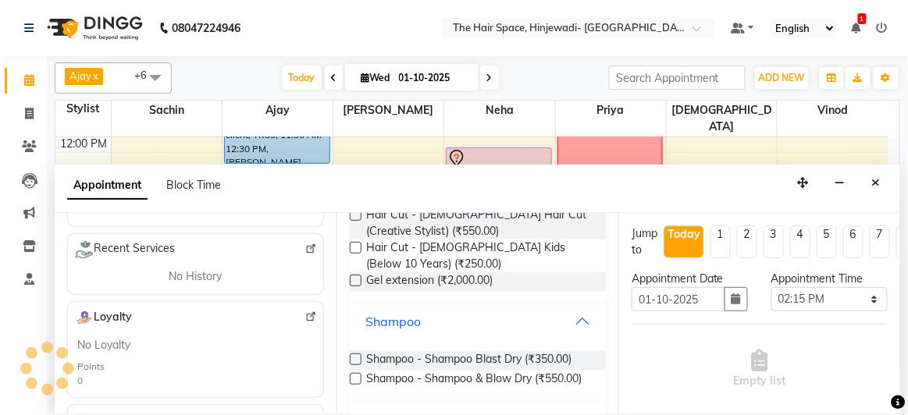
click at [418, 317] on div "Shampoo" at bounding box center [392, 321] width 55 height 19
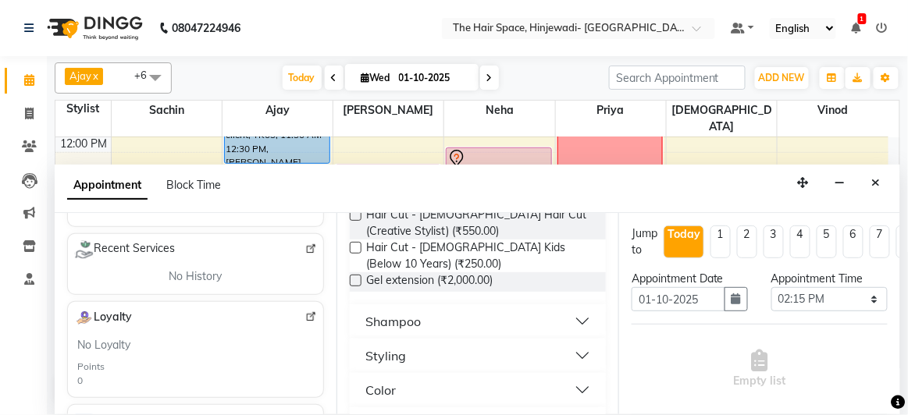
click at [411, 354] on button "Styling" at bounding box center [478, 356] width 244 height 28
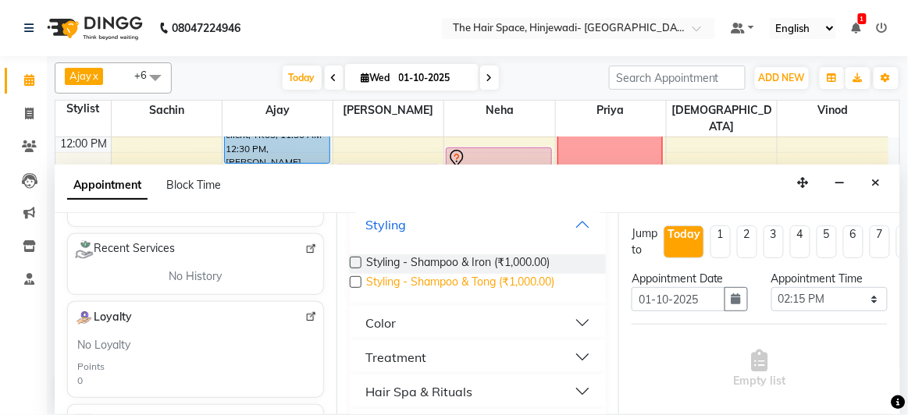
scroll to position [496, 0]
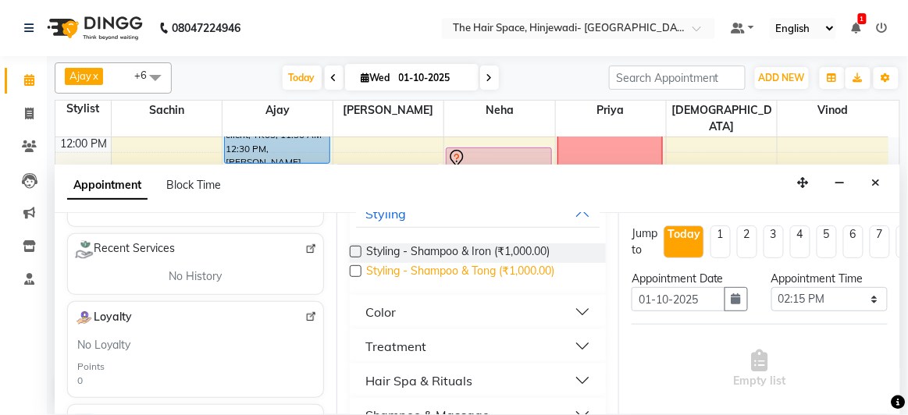
click at [441, 267] on span "Styling - Shampoo & Tong (₹1,000.00)" at bounding box center [460, 273] width 188 height 20
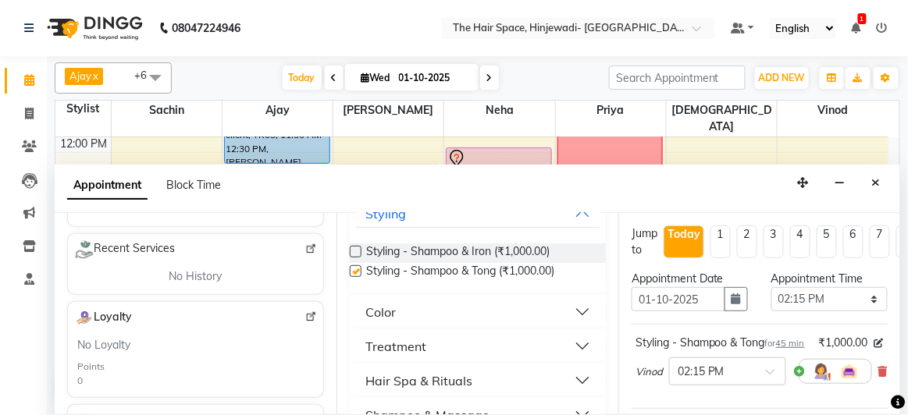
checkbox input "false"
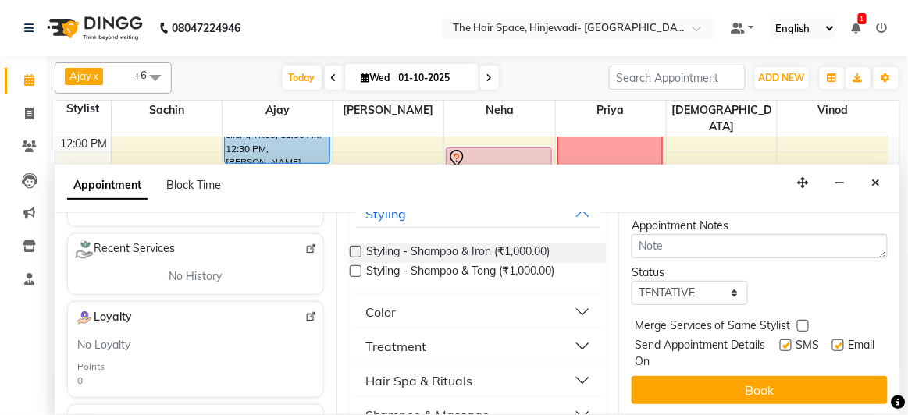
scroll to position [265, 0]
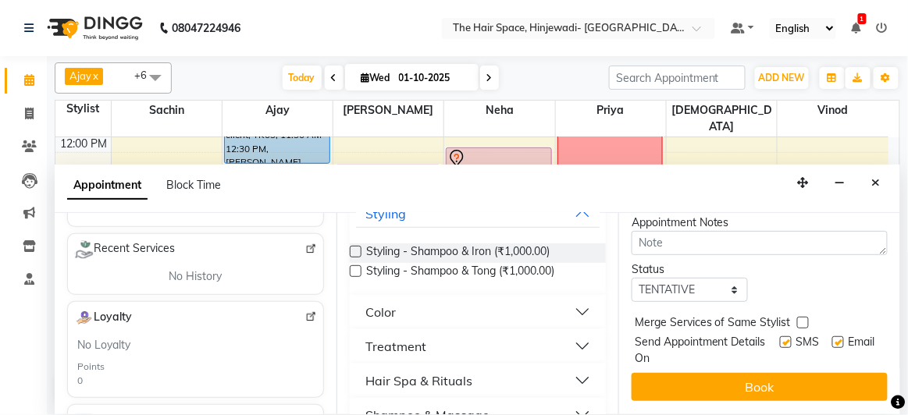
click at [780, 336] on label at bounding box center [786, 342] width 12 height 12
click at [780, 339] on input "checkbox" at bounding box center [785, 344] width 10 height 10
checkbox input "false"
click at [832, 336] on label at bounding box center [838, 342] width 12 height 12
click at [832, 339] on input "checkbox" at bounding box center [837, 344] width 10 height 10
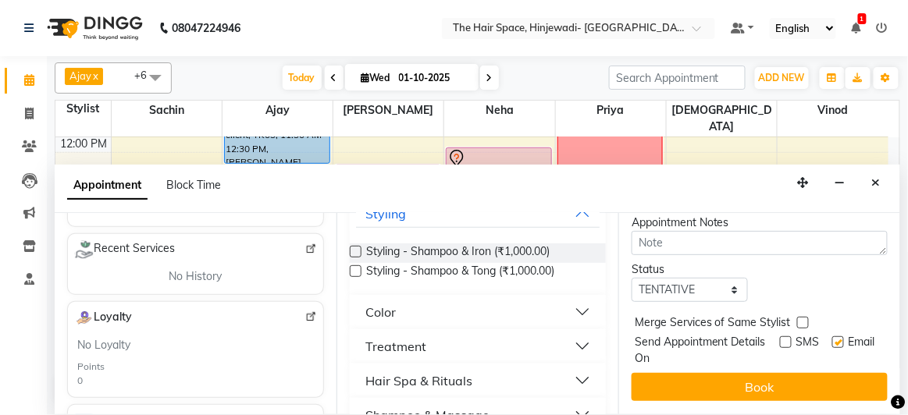
checkbox input "false"
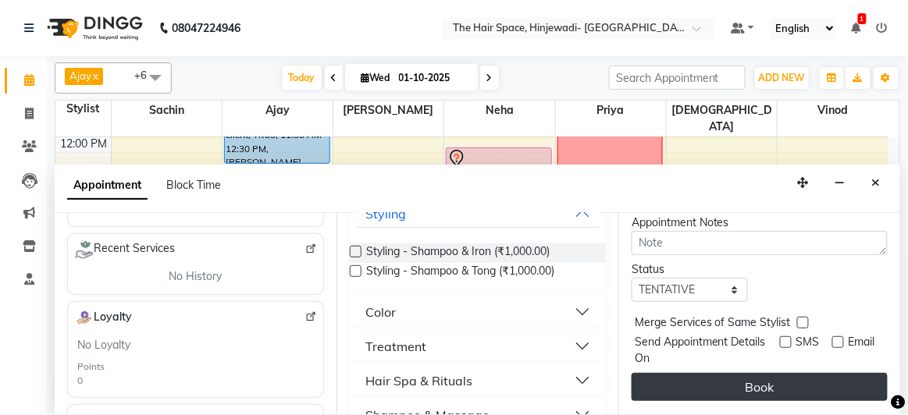
click at [802, 376] on button "Book" at bounding box center [759, 387] width 256 height 28
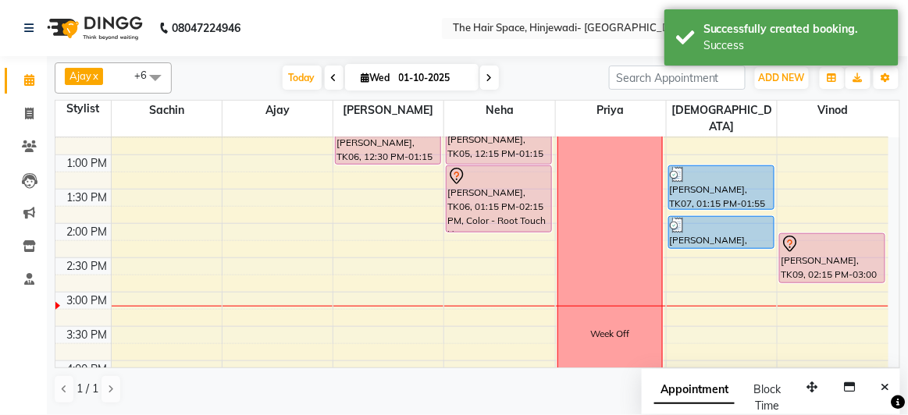
scroll to position [347, 0]
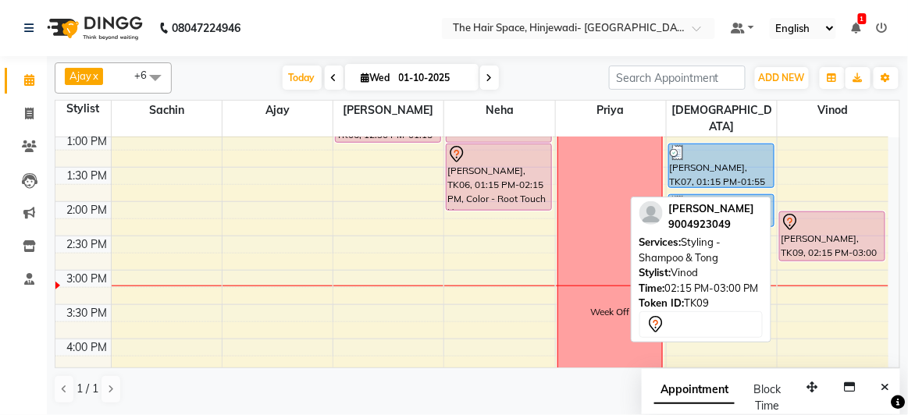
click at [821, 221] on div "[PERSON_NAME], TK09, 02:15 PM-03:00 PM, Styling - Shampoo & [PERSON_NAME]" at bounding box center [832, 236] width 105 height 48
select select "7"
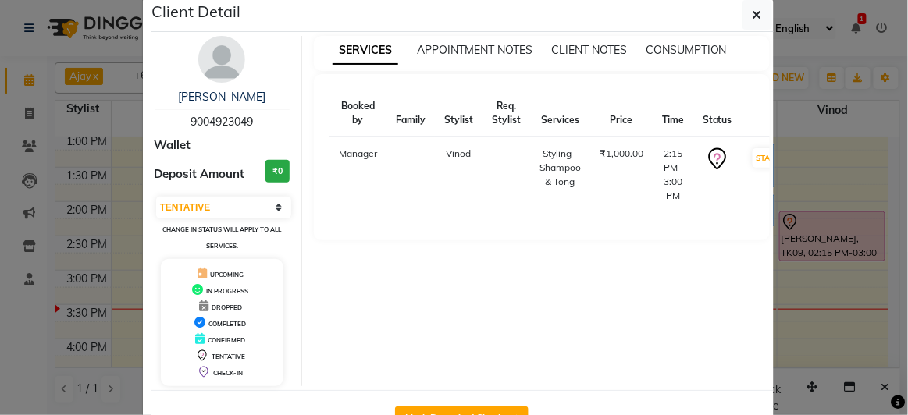
scroll to position [0, 0]
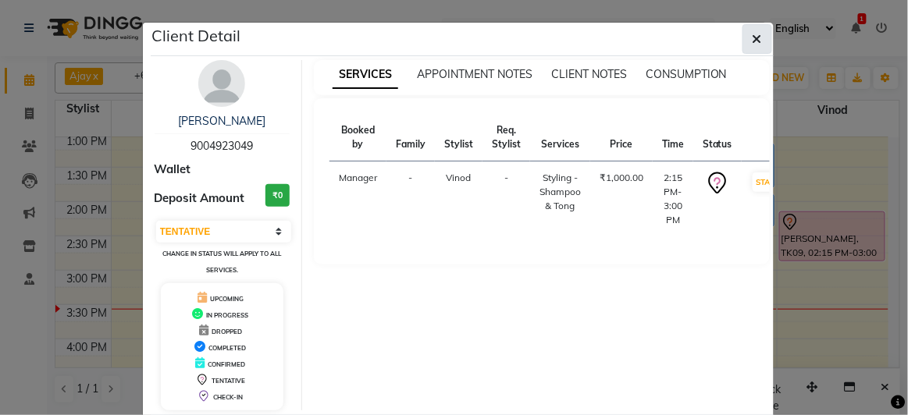
click at [745, 37] on button "button" at bounding box center [757, 39] width 30 height 30
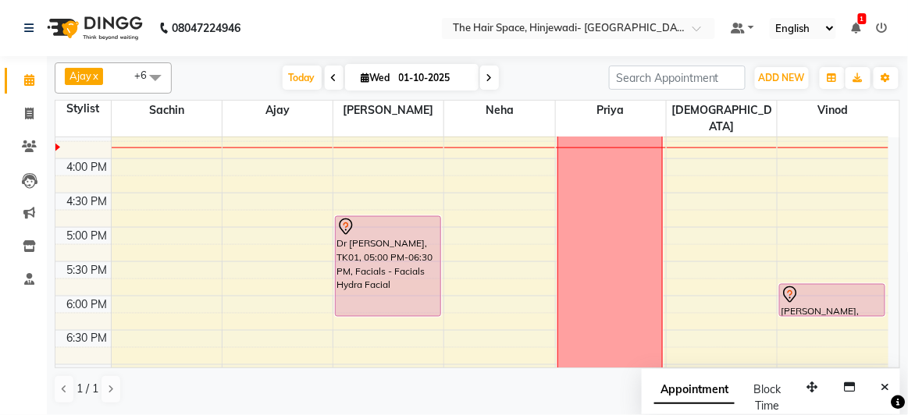
scroll to position [560, 0]
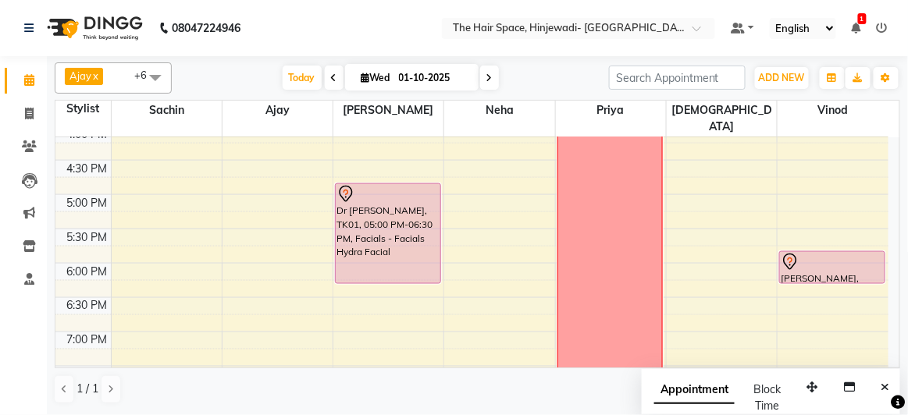
click at [262, 239] on div "8:00 AM 8:30 AM 9:00 AM 9:30 AM 10:00 AM 10:30 AM 11:00 AM 11:30 AM 12:00 PM 12…" at bounding box center [471, 92] width 833 height 1030
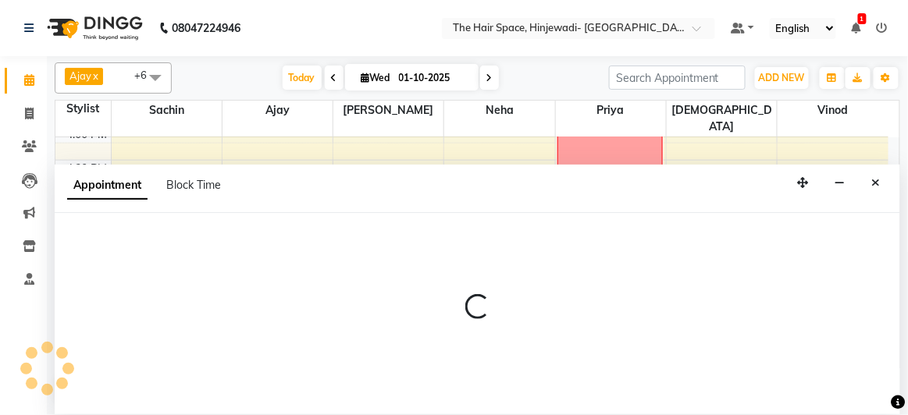
select select "52403"
select select "tentative"
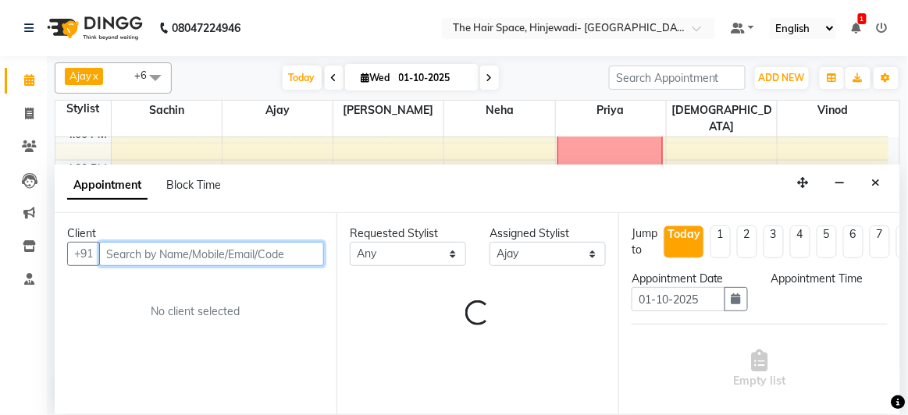
select select "1080"
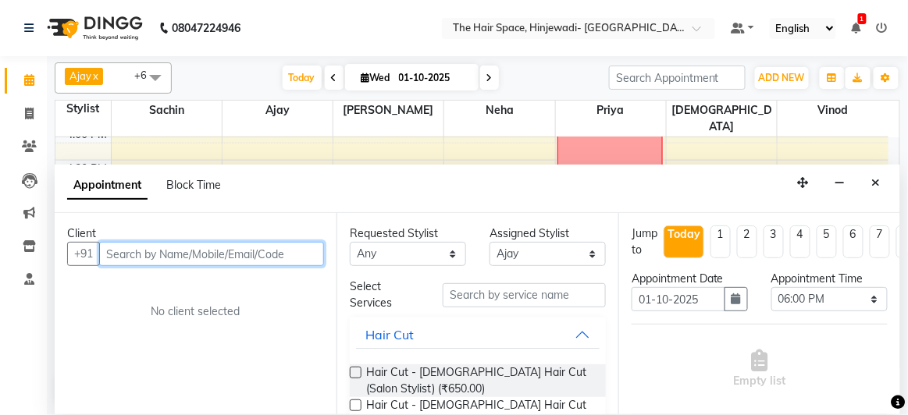
click at [251, 251] on input "text" at bounding box center [211, 254] width 225 height 24
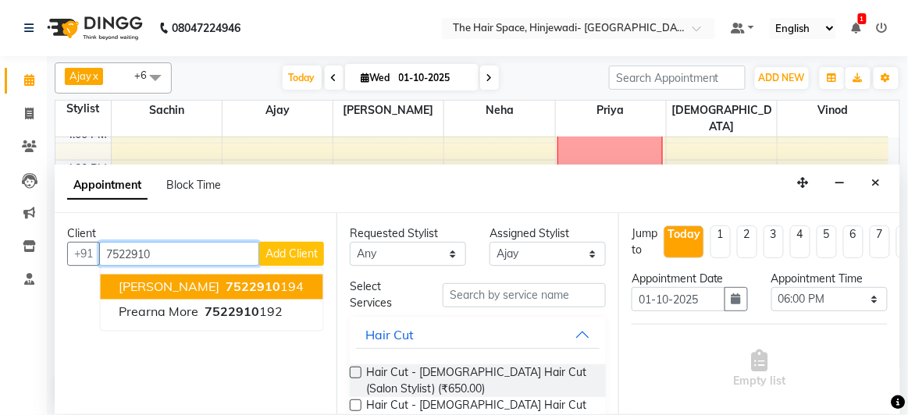
click at [233, 283] on span "7522910" at bounding box center [253, 287] width 55 height 16
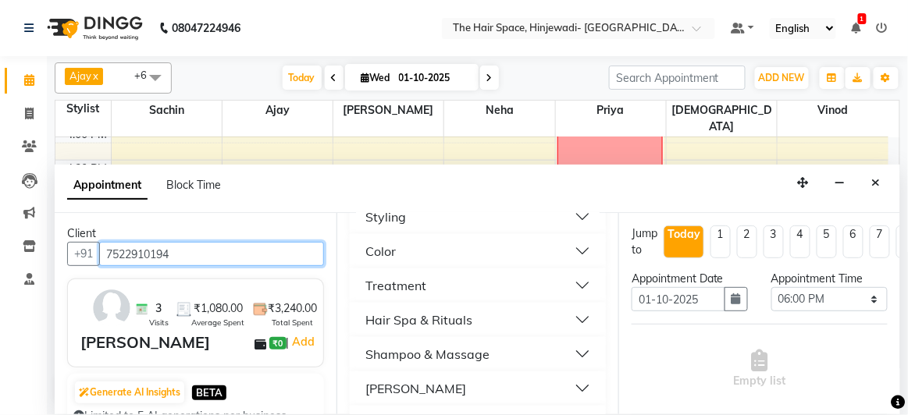
scroll to position [496, 0]
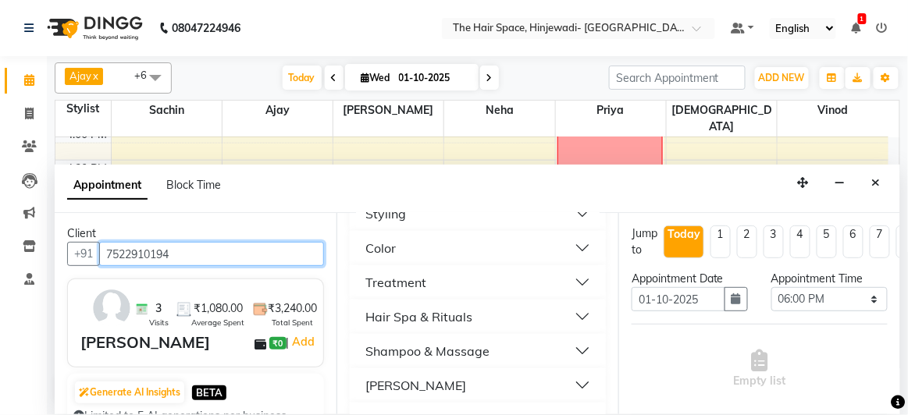
type input "7522910194"
click at [402, 241] on button "Color" at bounding box center [478, 248] width 244 height 28
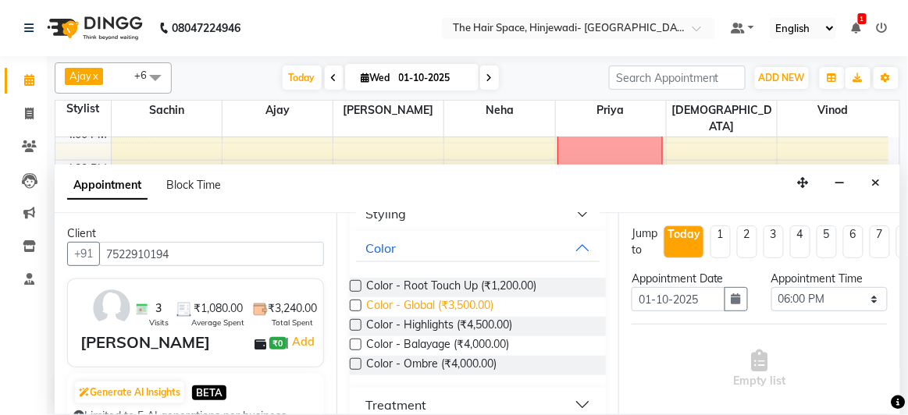
click at [398, 303] on span "Color - Global (₹3,500.00)" at bounding box center [429, 307] width 127 height 20
checkbox input "false"
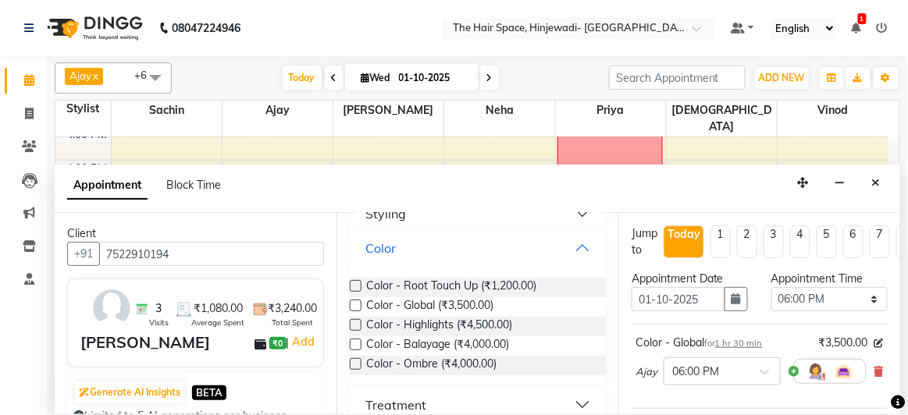
click at [455, 251] on button "Color" at bounding box center [478, 248] width 244 height 28
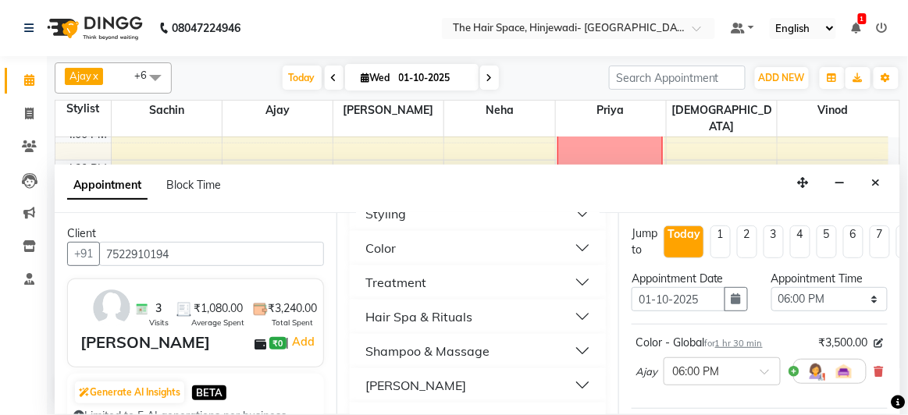
click at [445, 317] on div "Hair Spa & Rituals" at bounding box center [418, 317] width 107 height 19
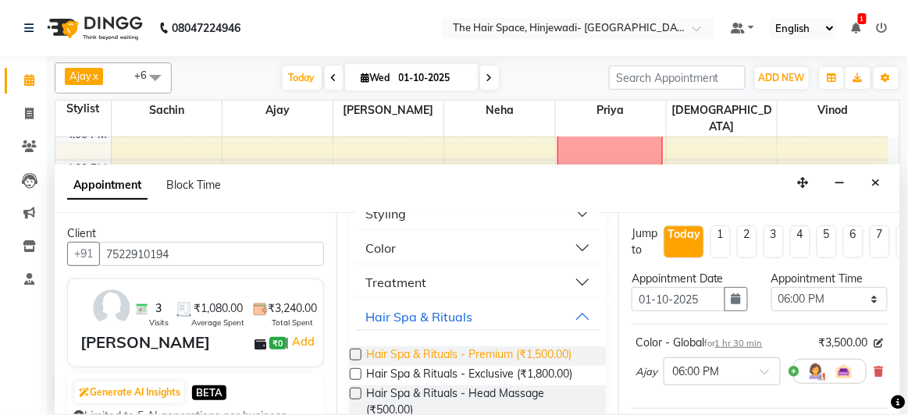
click at [442, 348] on span "Hair Spa & Rituals - Premium (₹1,500.00)" at bounding box center [468, 357] width 205 height 20
checkbox input "false"
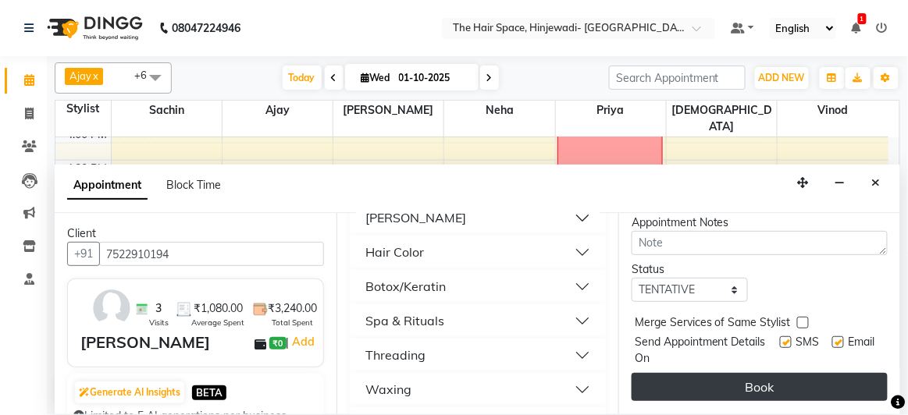
scroll to position [336, 0]
click at [752, 376] on button "Book" at bounding box center [759, 387] width 256 height 28
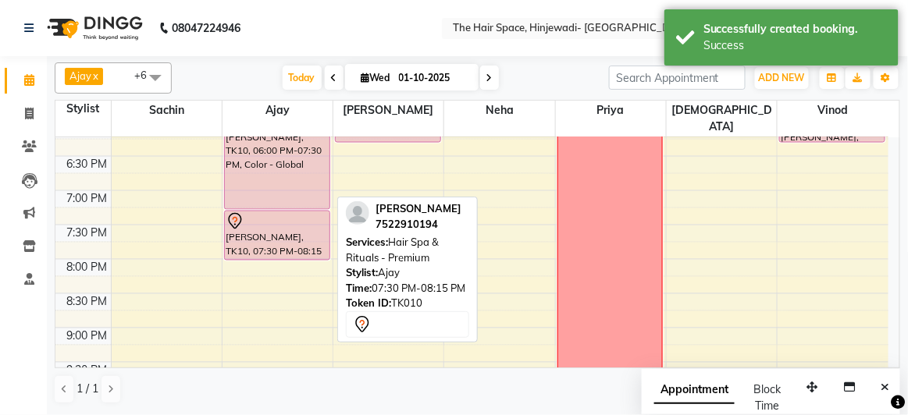
scroll to position [631, 0]
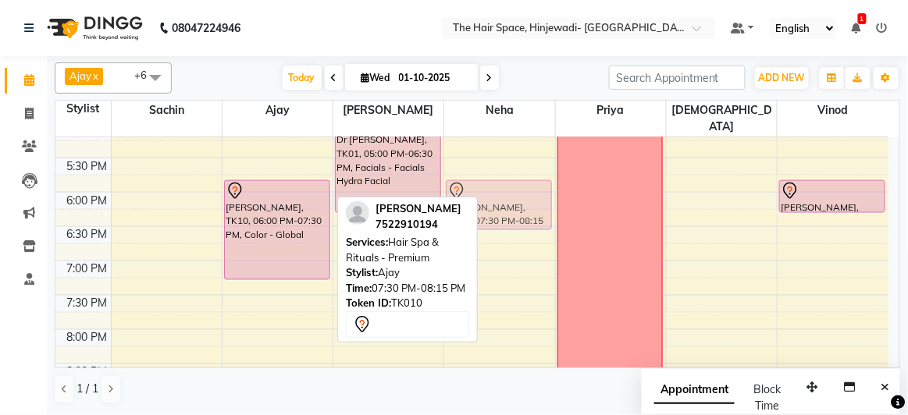
drag, startPoint x: 272, startPoint y: 288, endPoint x: 487, endPoint y: 191, distance: 236.2
click at [487, 191] on tr "Rahul Tunduwar Ajays client, TK03, 11:00 AM-11:30 AM, Beard - Beard Rahul Tundu…" at bounding box center [471, 21] width 833 height 1030
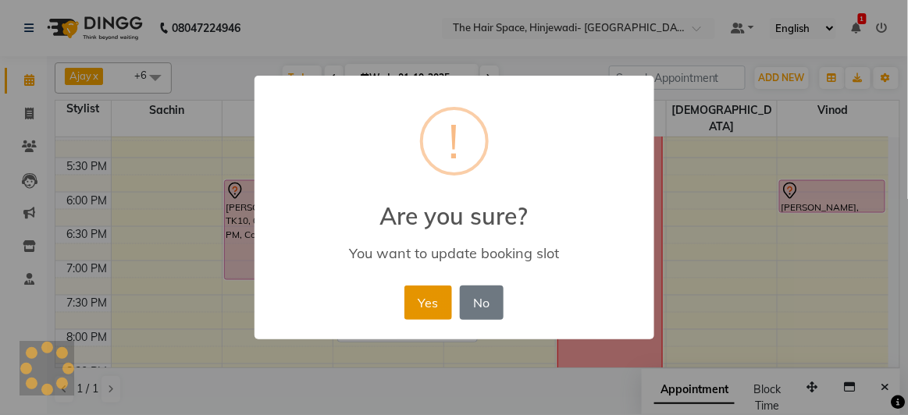
click at [437, 287] on button "Yes" at bounding box center [428, 303] width 48 height 34
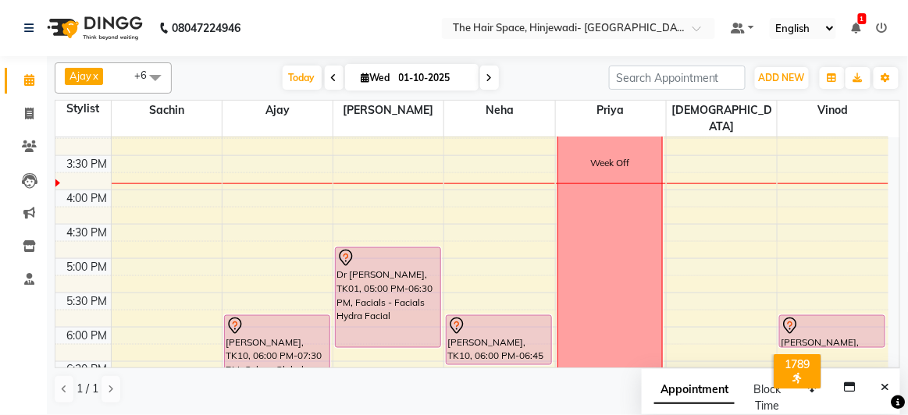
scroll to position [560, 0]
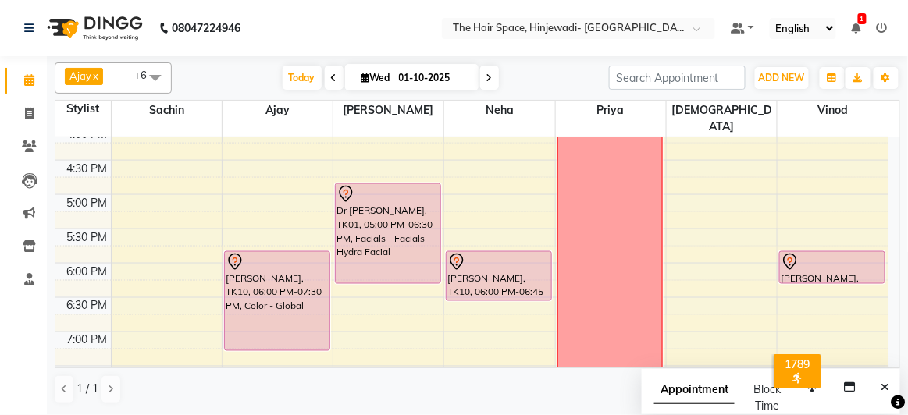
click at [273, 80] on div "[DATE] [DATE]" at bounding box center [391, 77] width 422 height 23
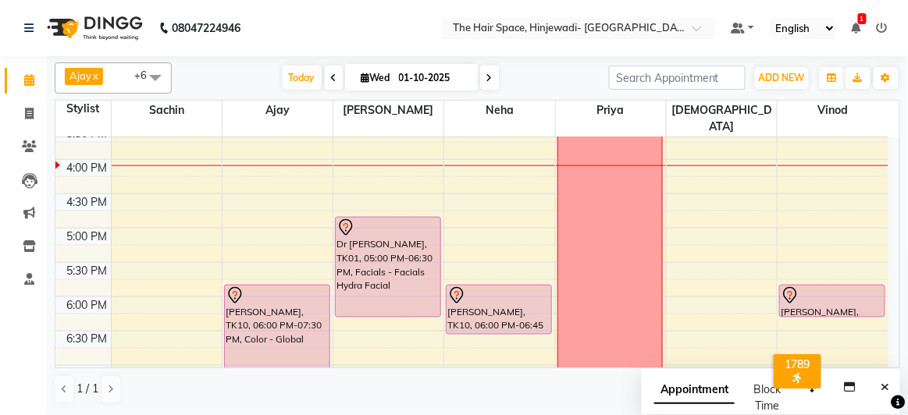
scroll to position [479, 0]
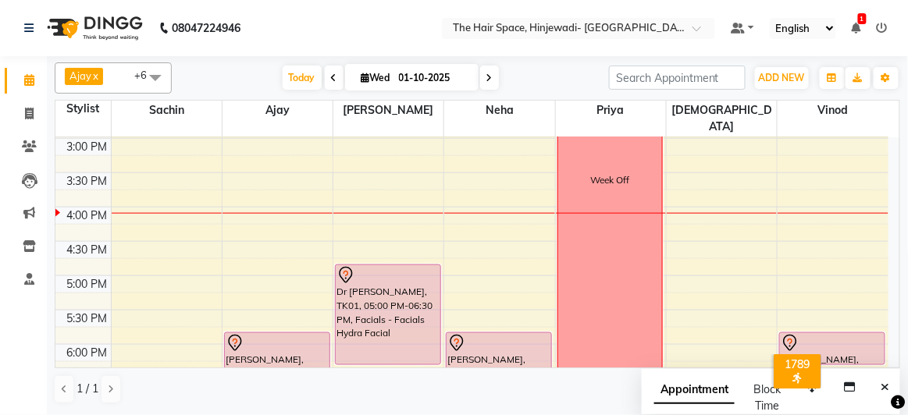
click at [690, 216] on div "8:00 AM 8:30 AM 9:00 AM 9:30 AM 10:00 AM 10:30 AM 11:00 AM 11:30 AM 12:00 PM 12…" at bounding box center [471, 173] width 833 height 1030
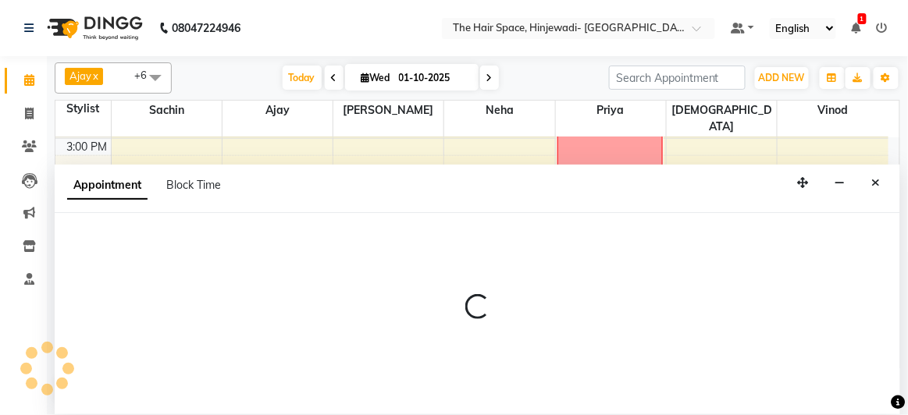
select select "84666"
select select "990"
select select "tentative"
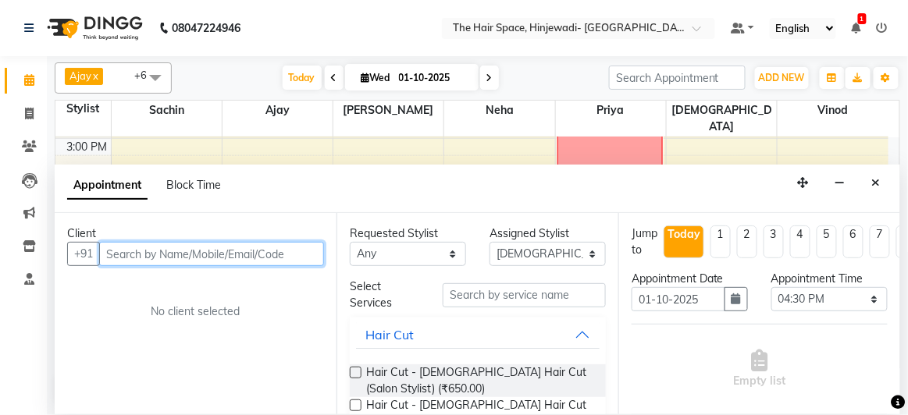
click at [270, 251] on input "text" at bounding box center [211, 254] width 225 height 24
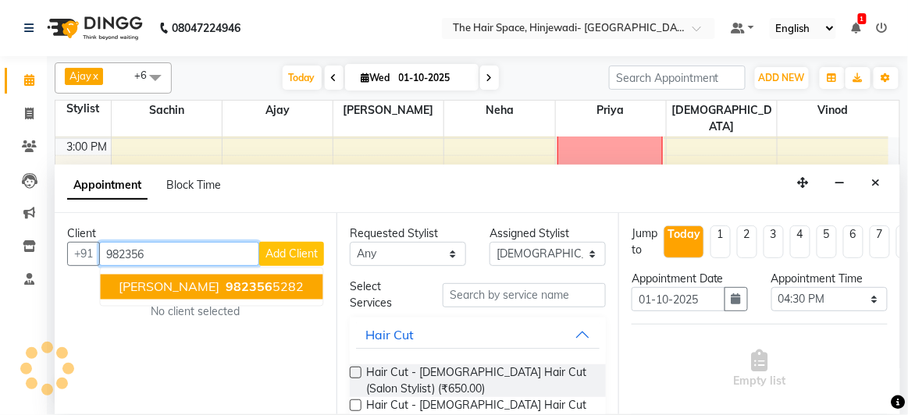
click at [237, 284] on span "982356" at bounding box center [249, 287] width 47 height 16
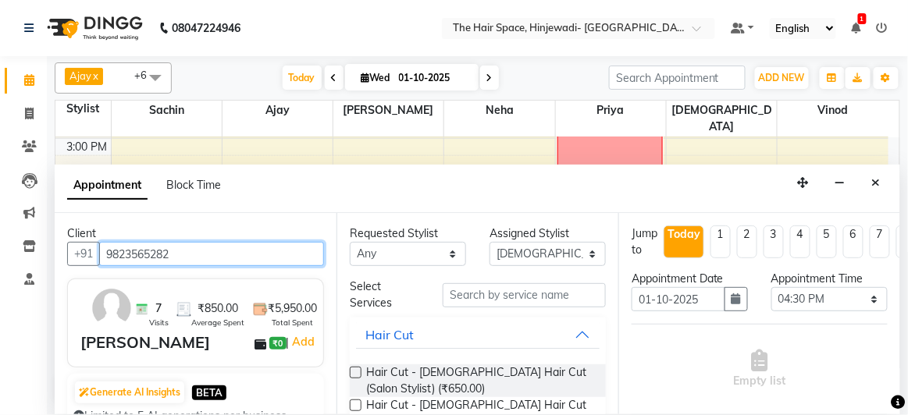
scroll to position [141, 0]
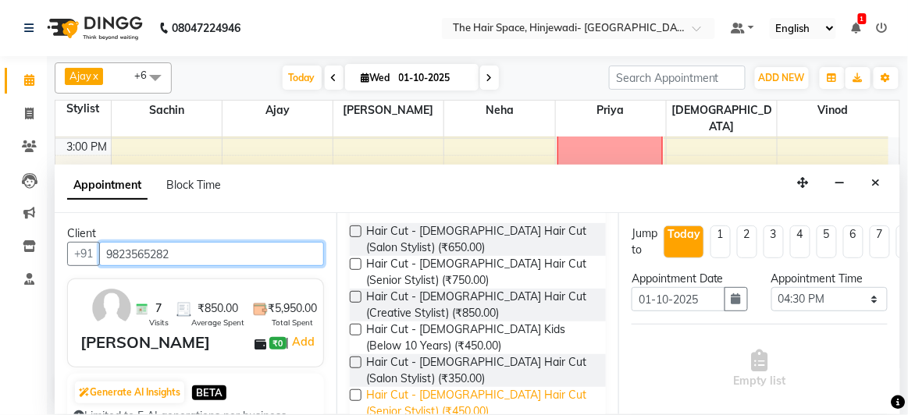
type input "9823565282"
click at [396, 395] on span "Hair Cut - [DEMOGRAPHIC_DATA] Hair Cut (Senior Stylist) (₹450.00)" at bounding box center [479, 403] width 227 height 33
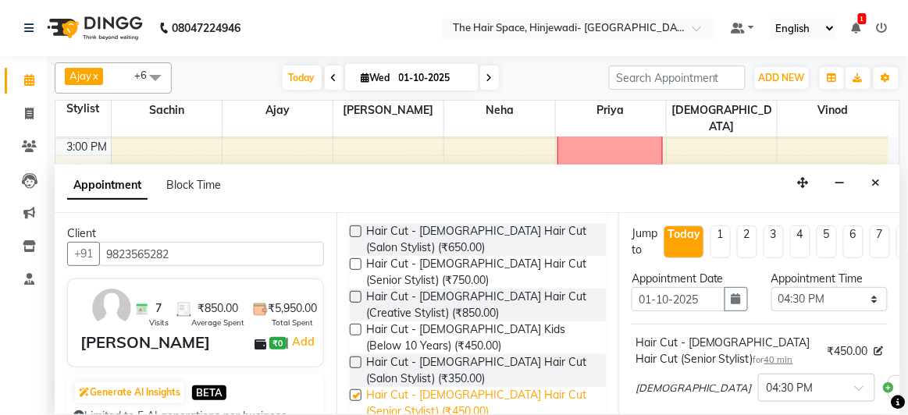
checkbox input "false"
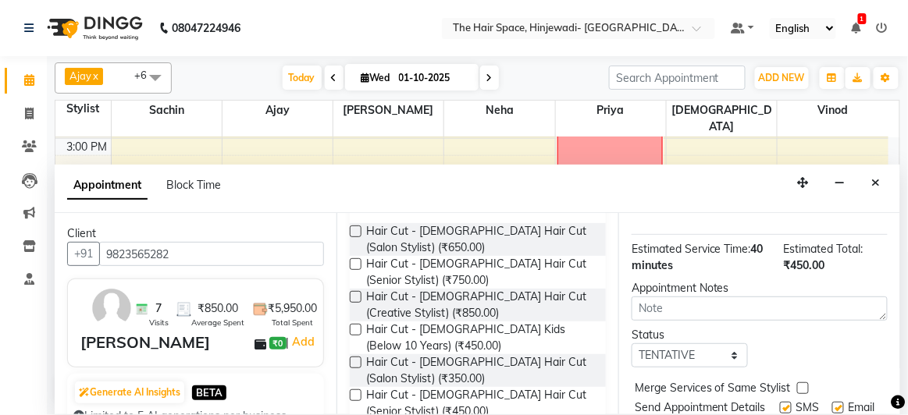
scroll to position [265, 0]
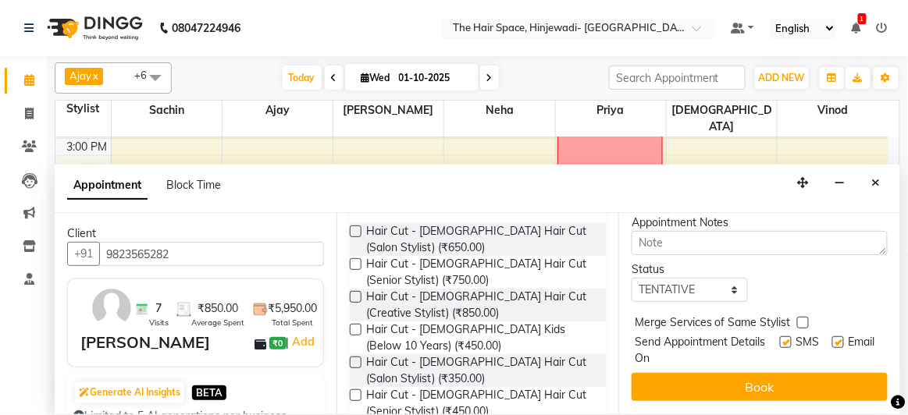
click at [780, 334] on div "SMS" at bounding box center [806, 350] width 52 height 33
click at [780, 336] on label at bounding box center [786, 342] width 12 height 12
click at [780, 339] on input "checkbox" at bounding box center [785, 344] width 10 height 10
checkbox input "false"
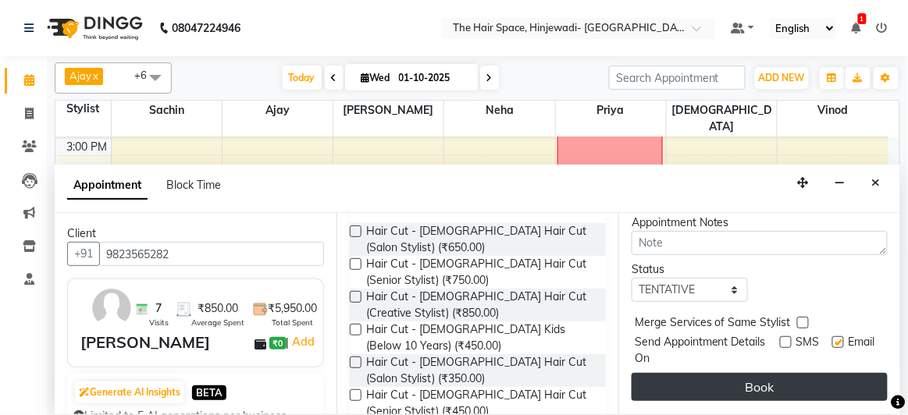
click at [787, 383] on button "Book" at bounding box center [759, 387] width 256 height 28
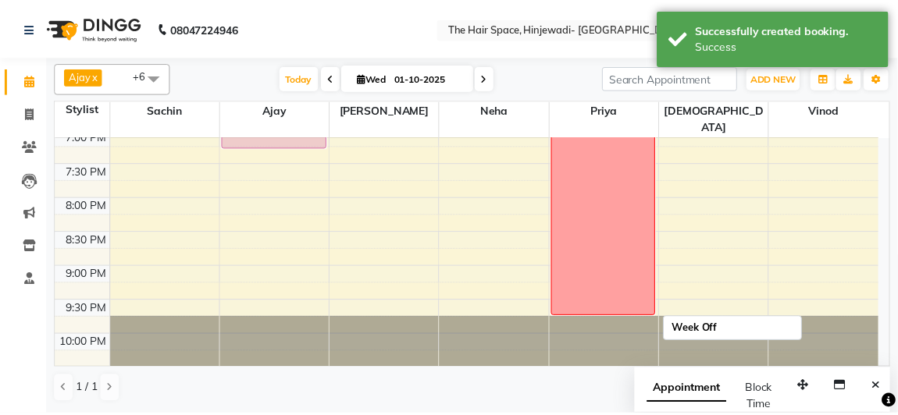
scroll to position [479, 0]
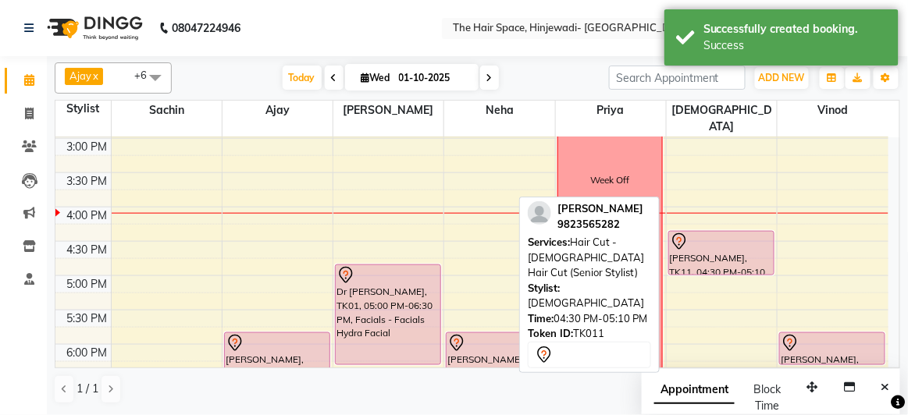
click at [706, 232] on div "Rajendra Kumar, TK11, 04:30 PM-05:10 PM, Hair Cut - Male Hair Cut (Senior Styli…" at bounding box center [721, 253] width 105 height 43
click at [741, 233] on div at bounding box center [721, 242] width 103 height 19
select select "7"
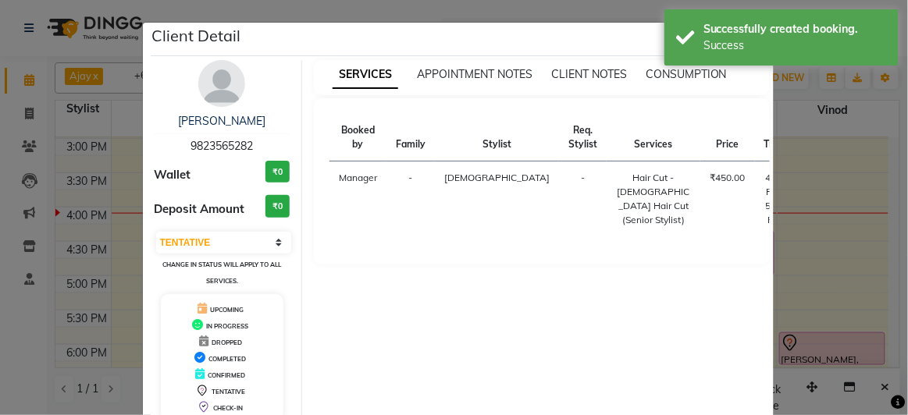
click at [222, 88] on img at bounding box center [221, 83] width 47 height 47
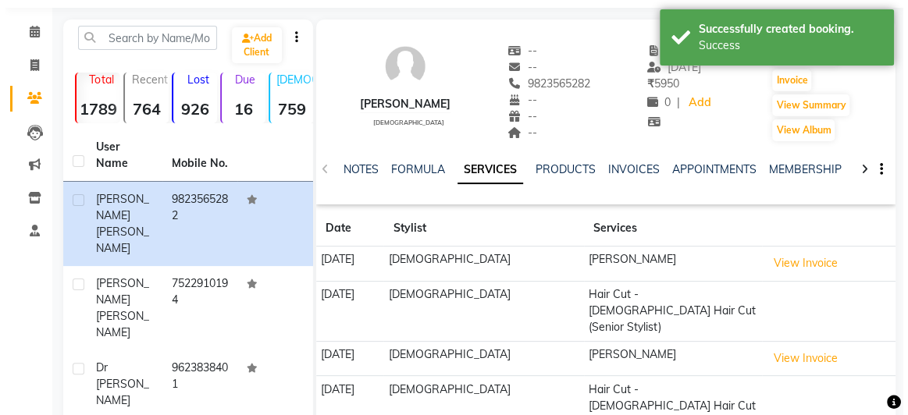
scroll to position [70, 0]
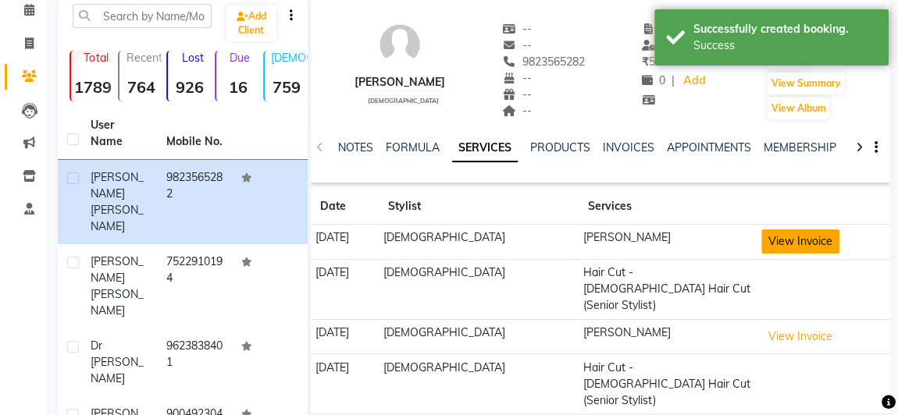
click at [771, 236] on button "View Invoice" at bounding box center [800, 241] width 78 height 24
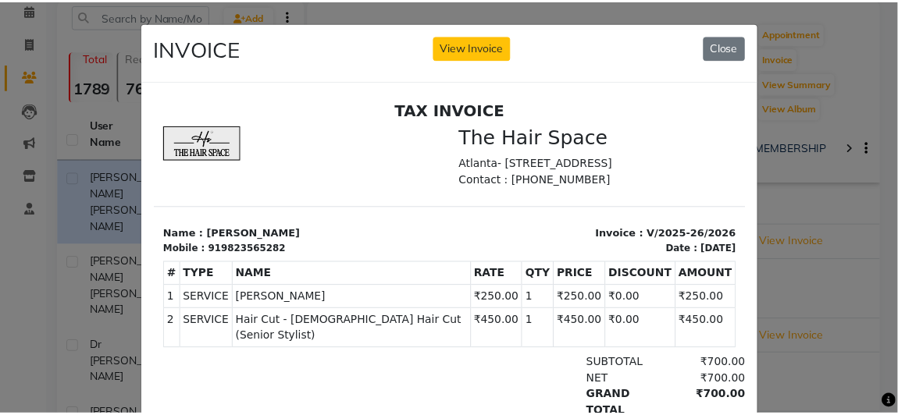
scroll to position [0, 0]
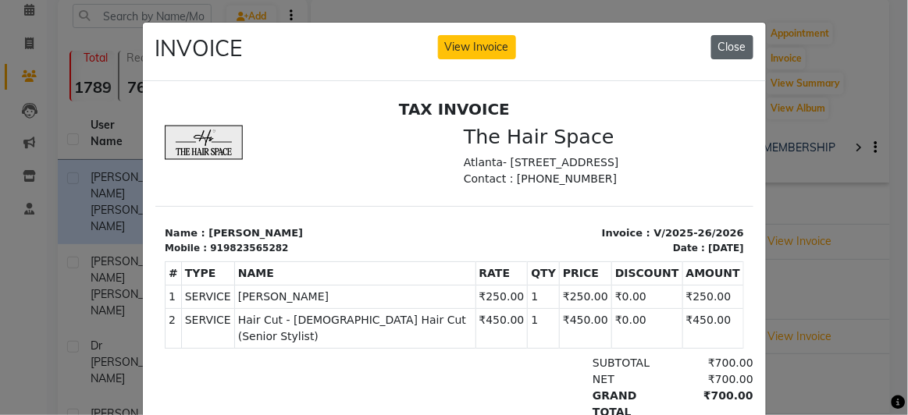
click at [727, 42] on button "Close" at bounding box center [732, 47] width 42 height 24
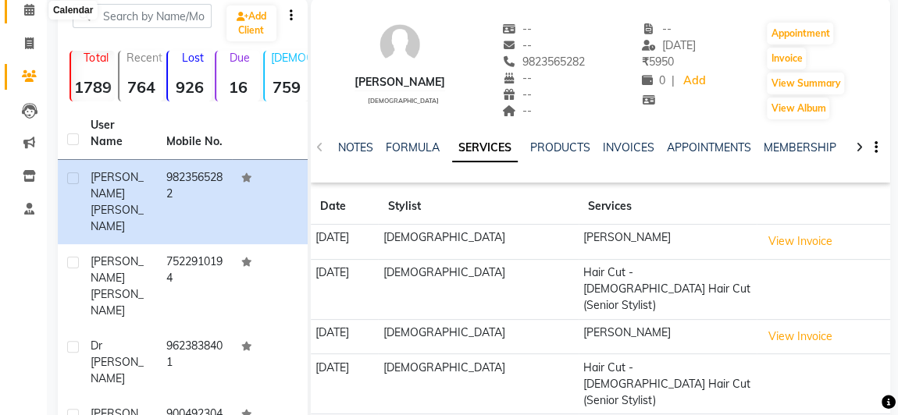
click at [24, 14] on icon at bounding box center [29, 10] width 10 height 12
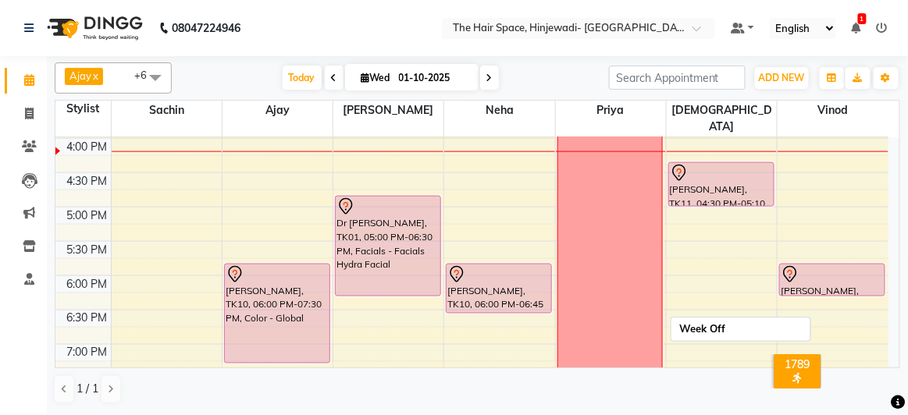
scroll to position [586, 0]
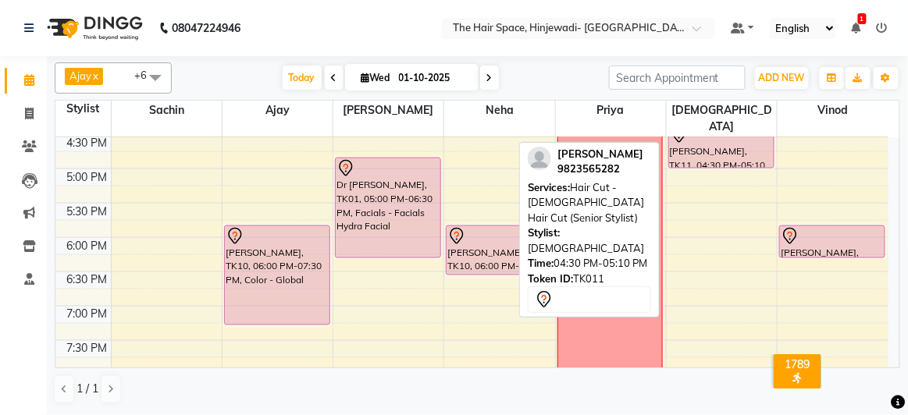
click at [752, 130] on div "Rajendra Kumar, TK11, 04:30 PM-05:10 PM, Hair Cut - Male Hair Cut (Senior Styli…" at bounding box center [721, 146] width 105 height 43
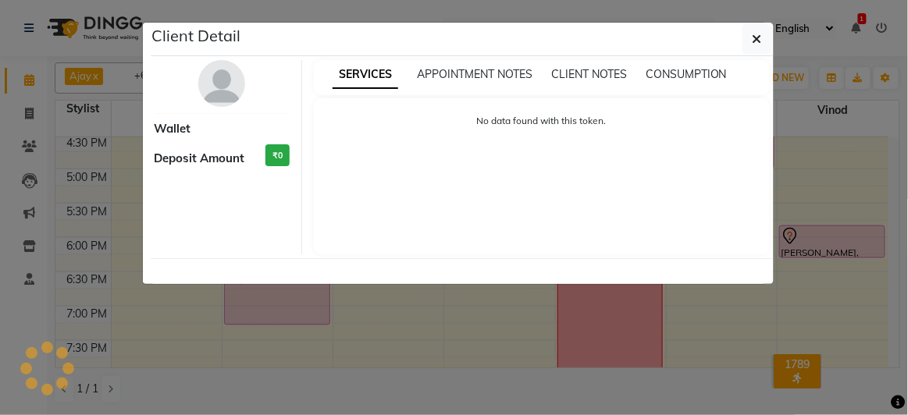
select select "7"
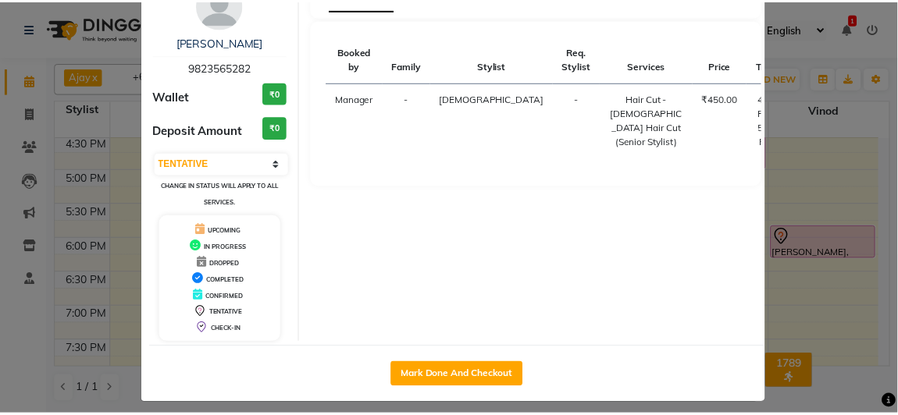
scroll to position [86, 0]
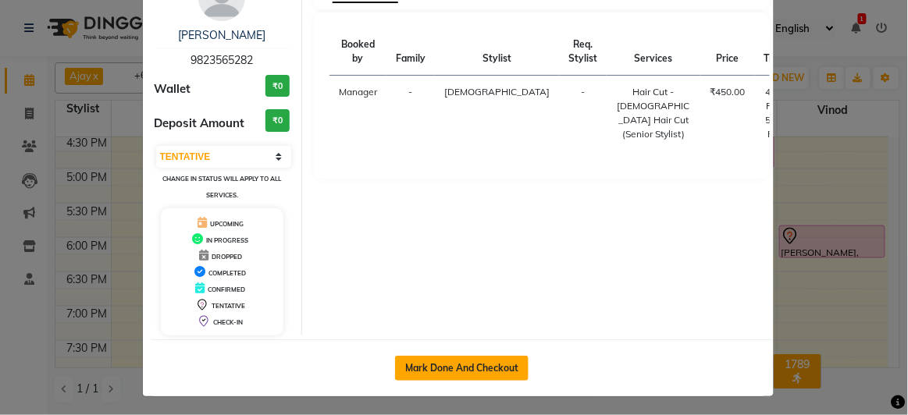
click at [420, 361] on button "Mark Done And Checkout" at bounding box center [461, 368] width 133 height 25
select select "6697"
select select "service"
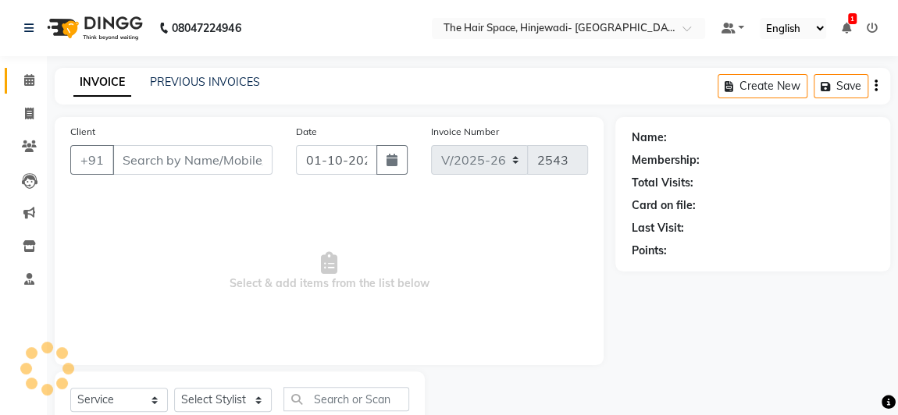
type input "9823565282"
select select "84666"
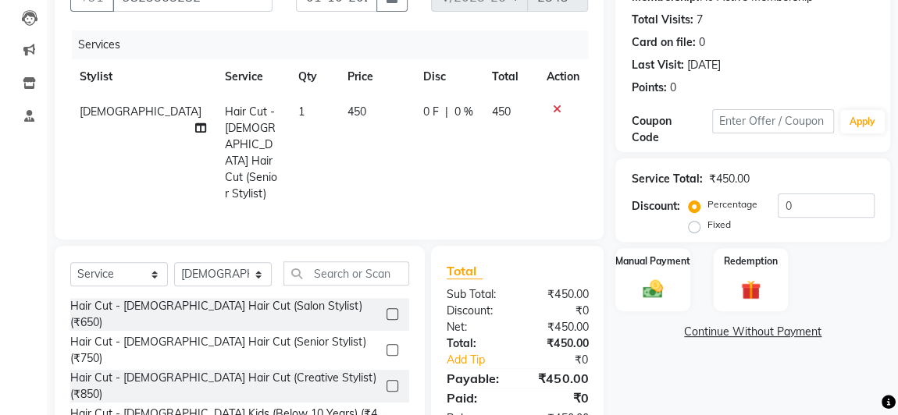
scroll to position [212, 0]
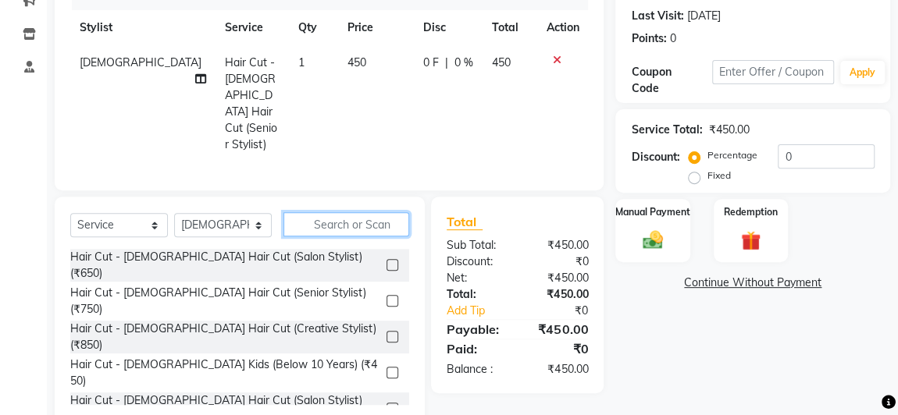
click at [337, 212] on input "text" at bounding box center [346, 224] width 126 height 24
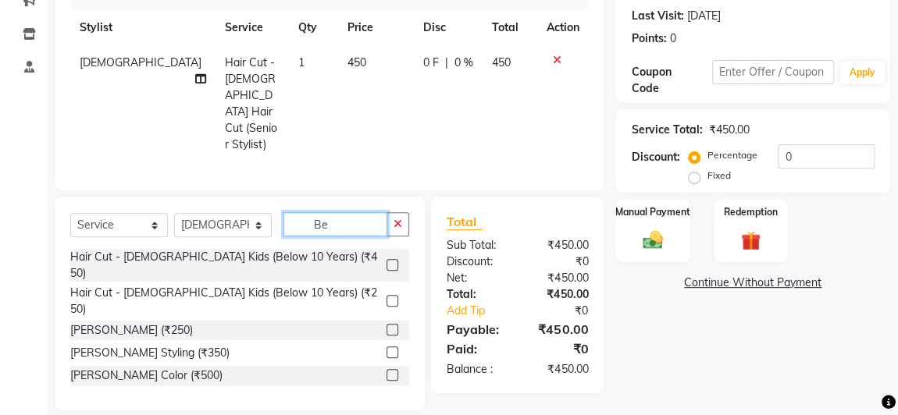
scroll to position [190, 0]
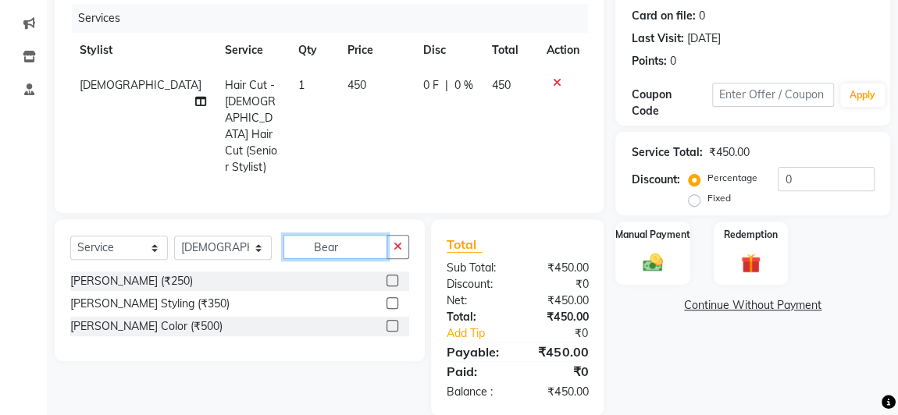
type input "Bear"
click at [194, 272] on div "[PERSON_NAME] (₹250)" at bounding box center [239, 282] width 339 height 20
click at [396, 275] on label at bounding box center [392, 281] width 12 height 12
click at [396, 276] on input "checkbox" at bounding box center [391, 281] width 10 height 10
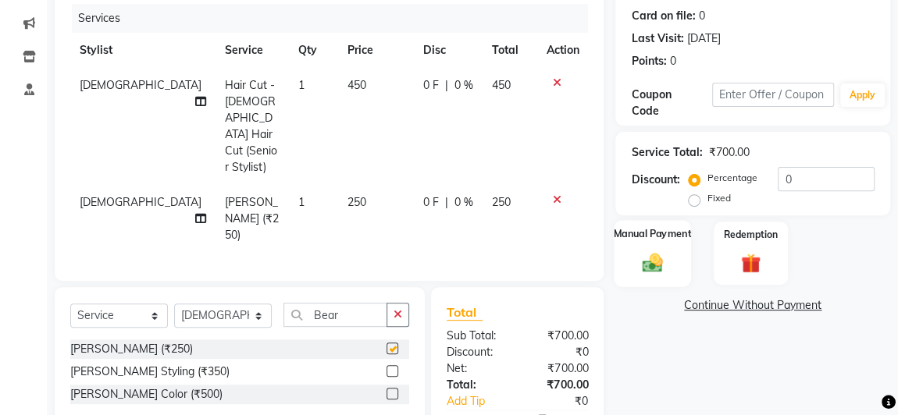
checkbox input "false"
click at [497, 80] on span "450" at bounding box center [501, 85] width 19 height 14
select select "84666"
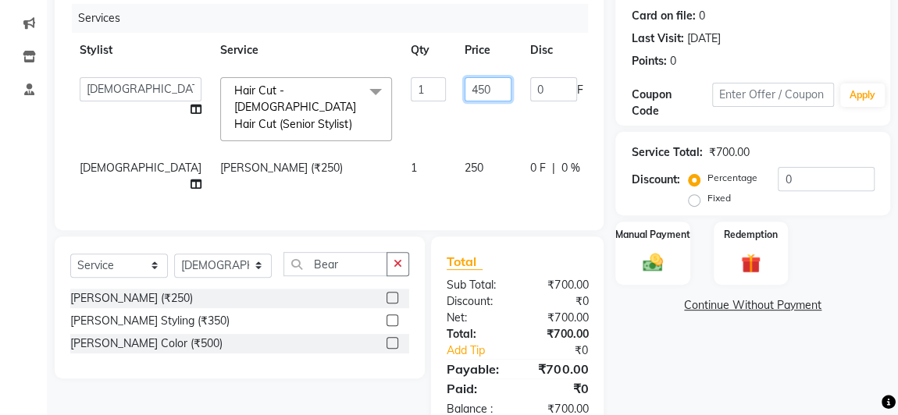
click at [464, 88] on input "450" at bounding box center [487, 89] width 47 height 24
type input "4"
type input "299"
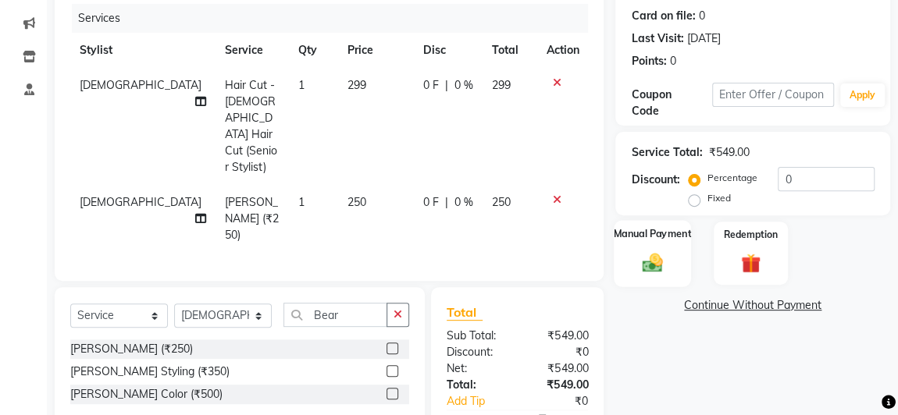
click at [635, 250] on div "Manual Payment" at bounding box center [652, 253] width 77 height 66
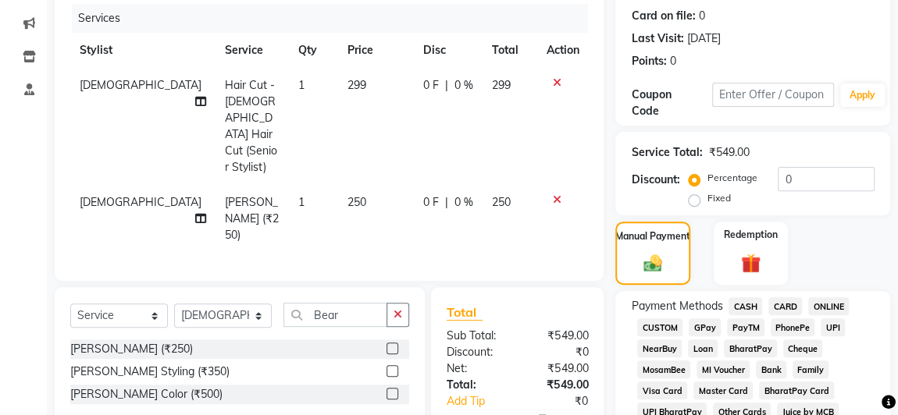
click at [706, 323] on span "GPay" at bounding box center [704, 327] width 32 height 18
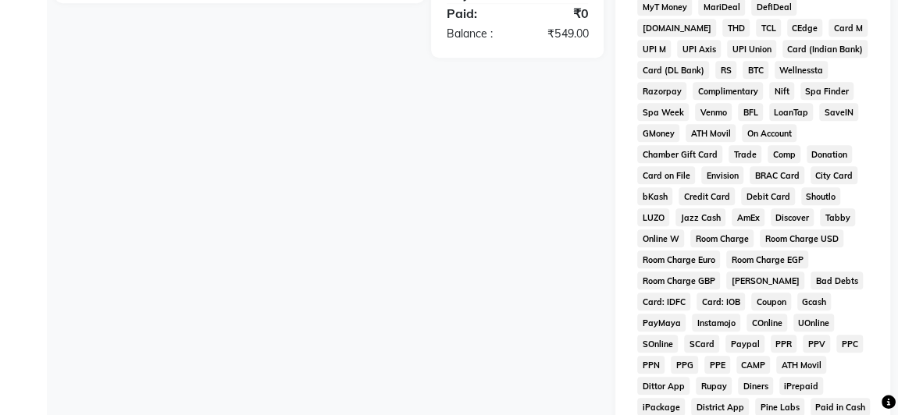
scroll to position [920, 0]
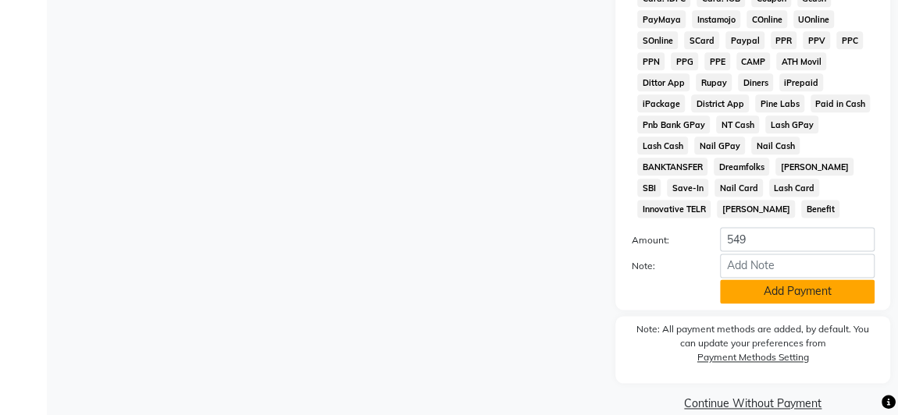
click at [729, 279] on button "Add Payment" at bounding box center [797, 291] width 155 height 24
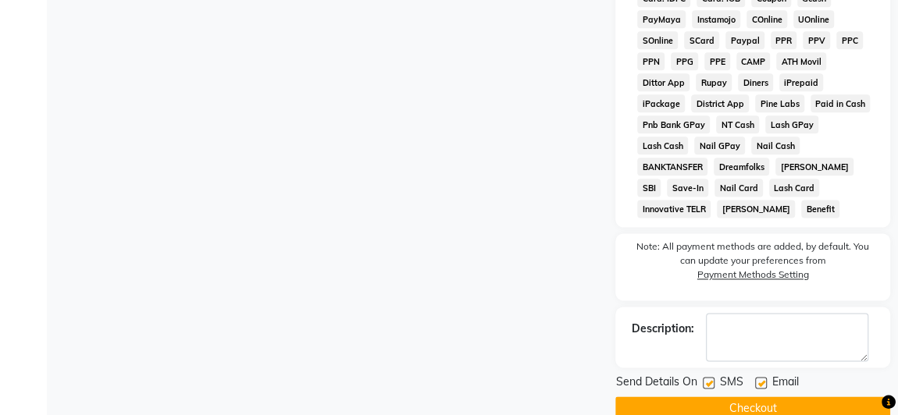
scroll to position [925, 0]
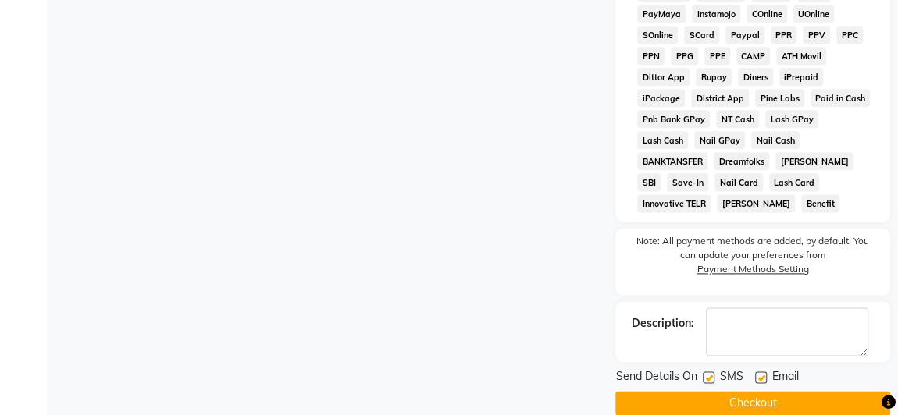
click at [703, 372] on label at bounding box center [709, 378] width 12 height 12
click at [703, 373] on input "checkbox" at bounding box center [708, 378] width 10 height 10
checkbox input "false"
click at [756, 372] on label at bounding box center [761, 378] width 12 height 12
click at [756, 373] on input "checkbox" at bounding box center [760, 378] width 10 height 10
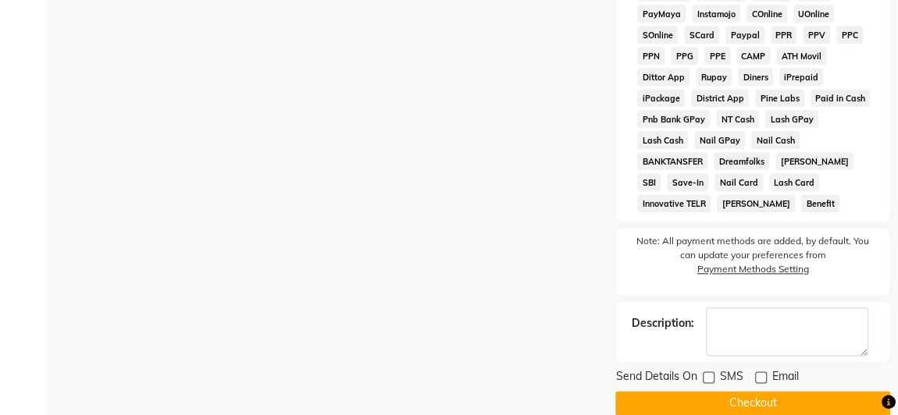
click at [760, 372] on label at bounding box center [761, 378] width 12 height 12
click at [760, 373] on input "checkbox" at bounding box center [760, 378] width 10 height 10
checkbox input "true"
click at [737, 391] on button "Checkout" at bounding box center [752, 403] width 275 height 24
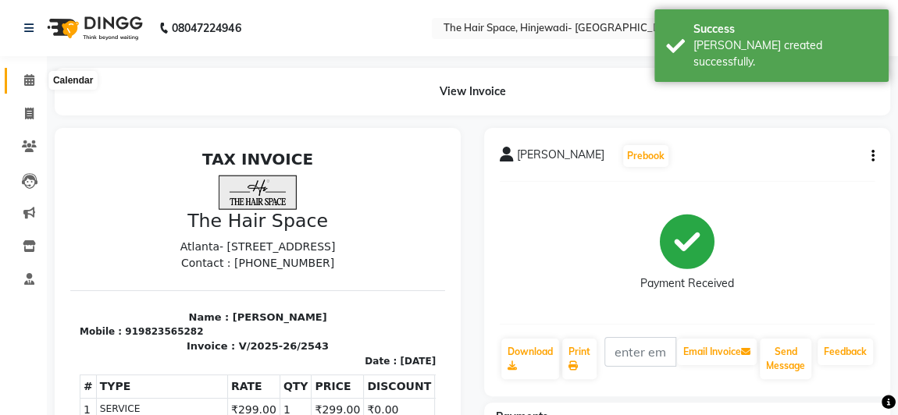
click at [37, 81] on span at bounding box center [29, 81] width 27 height 18
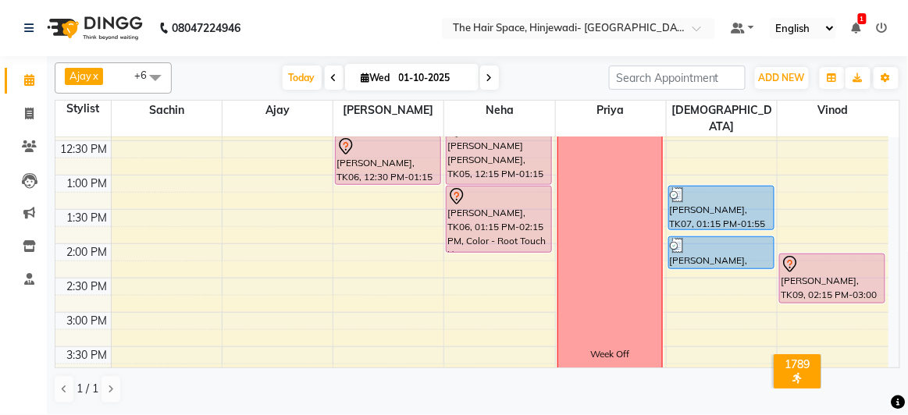
scroll to position [283, 0]
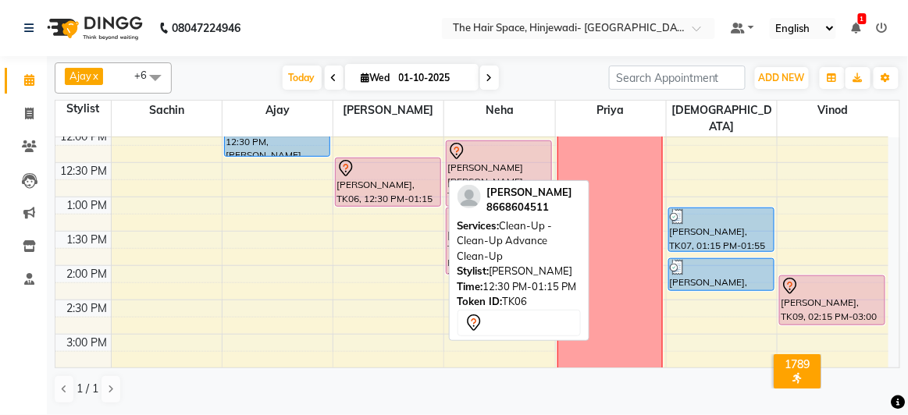
click at [403, 159] on div at bounding box center [387, 168] width 103 height 19
select select "7"
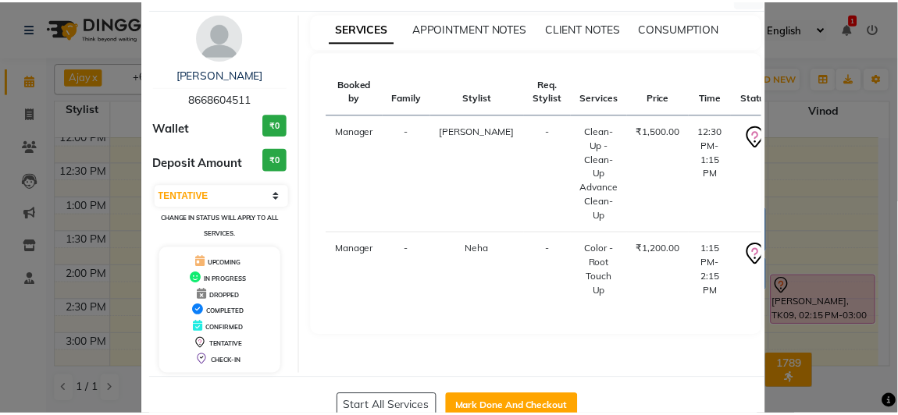
scroll to position [86, 0]
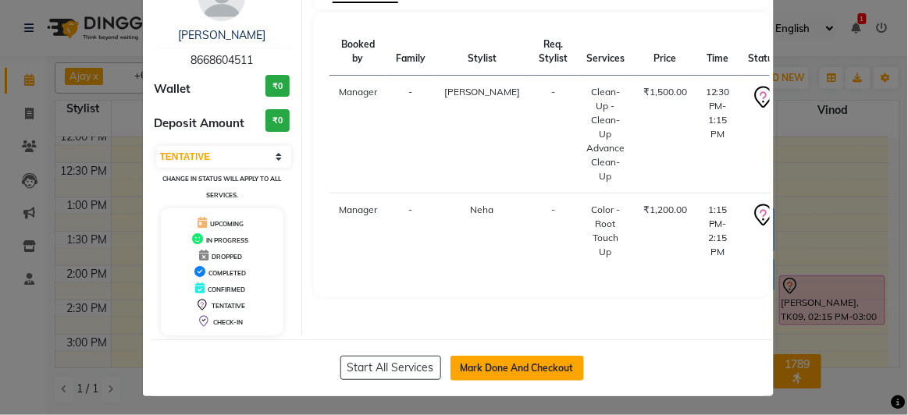
click at [485, 361] on button "Mark Done And Checkout" at bounding box center [516, 368] width 133 height 25
select select "6697"
select select "service"
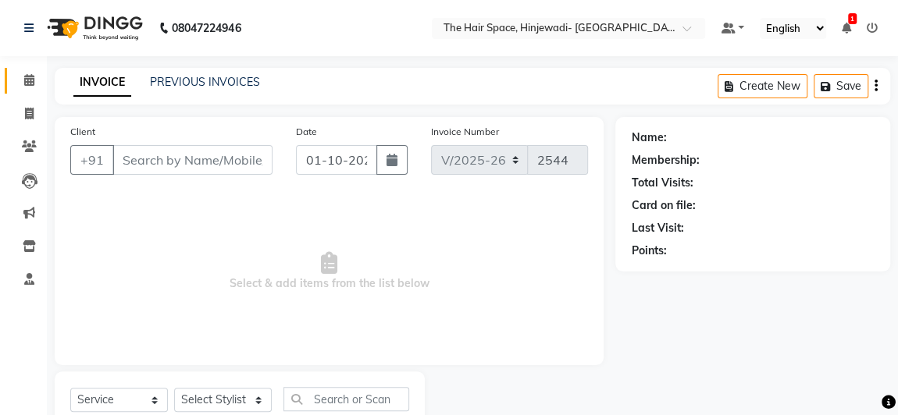
type input "8668604511"
select select "78024"
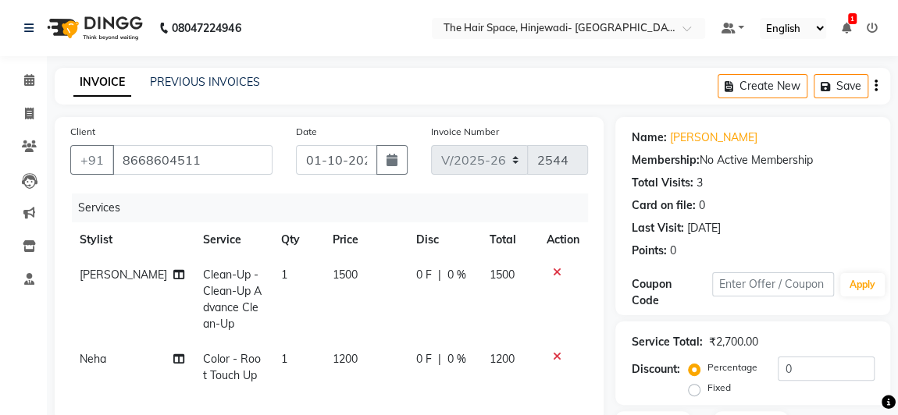
click at [34, 66] on li "Calendar" at bounding box center [23, 81] width 47 height 34
drag, startPoint x: 35, startPoint y: 73, endPoint x: 32, endPoint y: 80, distance: 8.4
click at [35, 73] on span at bounding box center [29, 81] width 27 height 18
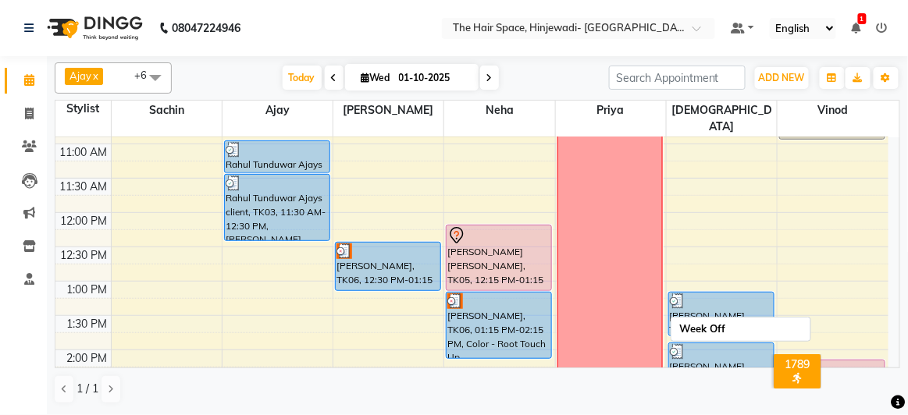
scroll to position [283, 0]
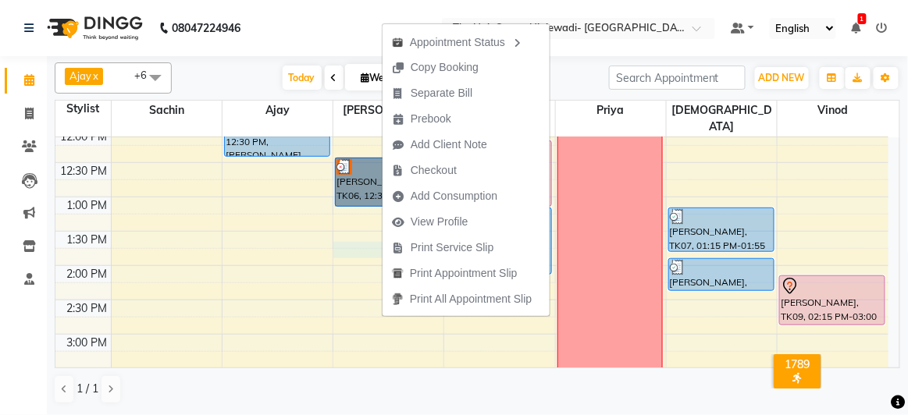
click at [349, 235] on div "8:00 AM 8:30 AM 9:00 AM 9:30 AM 10:00 AM 10:30 AM 11:00 AM 11:30 AM 12:00 PM 12…" at bounding box center [471, 369] width 833 height 1030
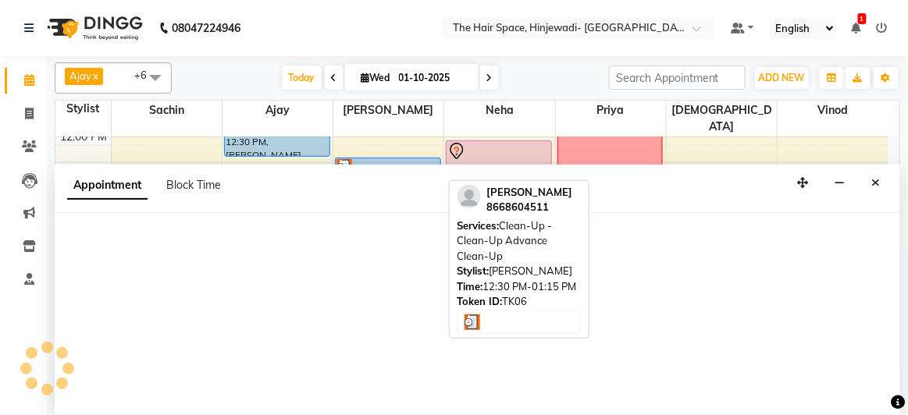
select select "62842"
select select "825"
select select "tentative"
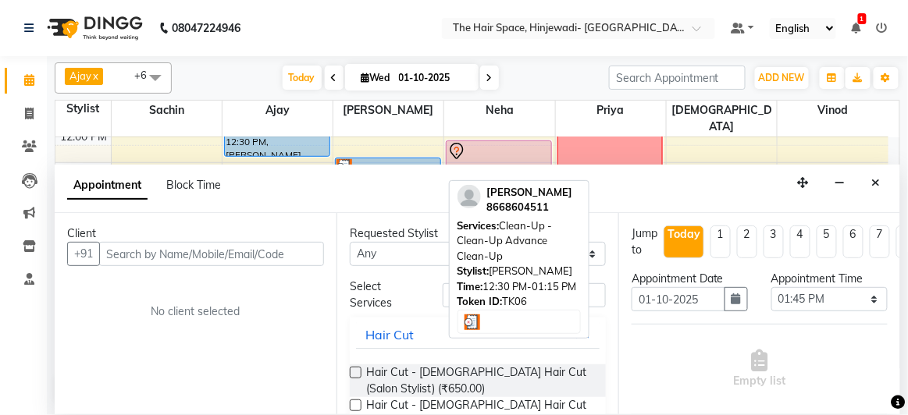
click at [360, 159] on div at bounding box center [387, 167] width 103 height 16
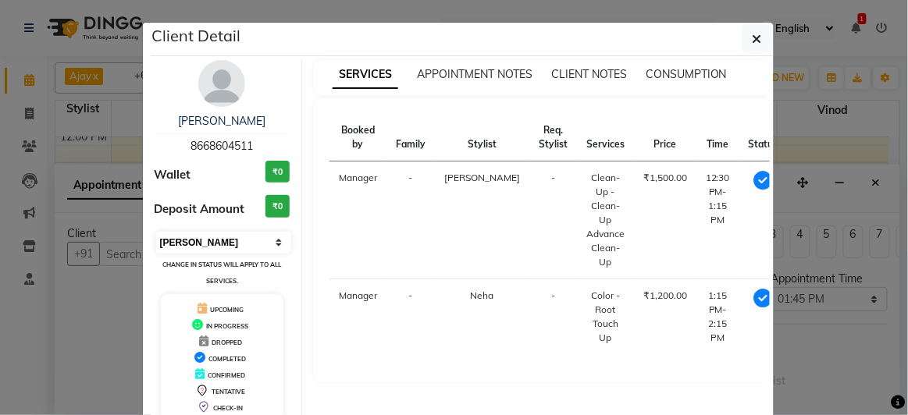
click at [224, 237] on select "Select MARK DONE UPCOMING" at bounding box center [224, 243] width 136 height 22
click at [156, 232] on select "Select MARK DONE UPCOMING" at bounding box center [224, 243] width 136 height 22
click at [231, 238] on select "Select MARK DONE UPCOMING" at bounding box center [224, 243] width 136 height 22
click at [156, 232] on select "Select MARK DONE UPCOMING" at bounding box center [224, 243] width 136 height 22
click at [224, 242] on select "Select IN SERVICE CONFIRMED TENTATIVE CHECK IN MARK DONE DROPPED UPCOMING" at bounding box center [224, 243] width 136 height 22
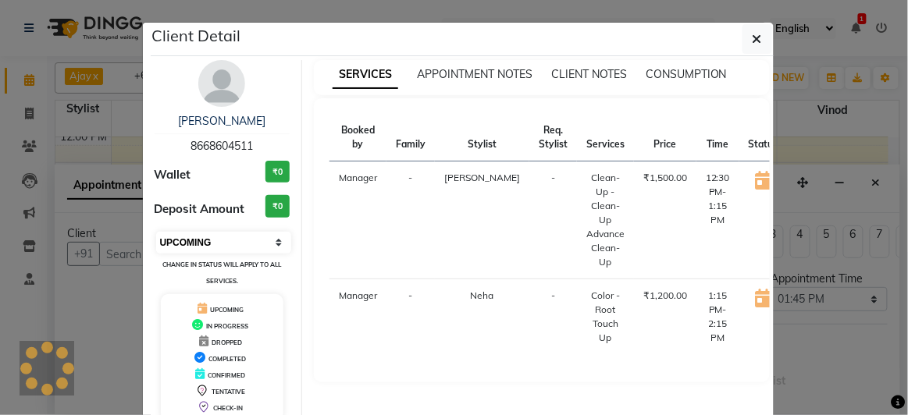
select select "7"
click at [156, 232] on select "Select IN SERVICE CONFIRMED TENTATIVE CHECK IN MARK DONE DROPPED UPCOMING" at bounding box center [224, 243] width 136 height 22
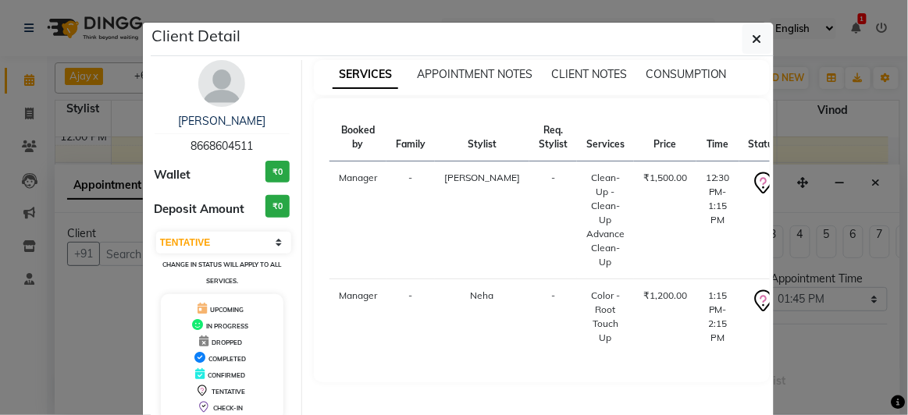
click at [80, 286] on ngb-modal-window "Client Detail Pooja Kale 8668604511 Wallet ₹0 Deposit Amount ₹0 Select IN SERVI…" at bounding box center [454, 207] width 908 height 415
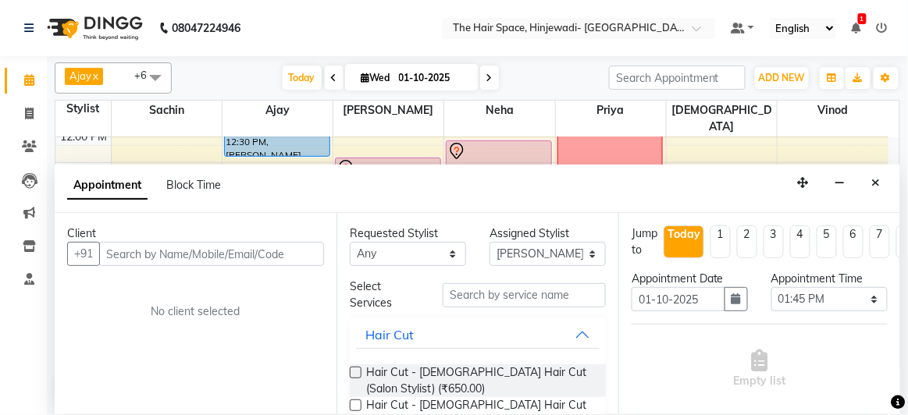
drag, startPoint x: 875, startPoint y: 187, endPoint x: 849, endPoint y: 191, distance: 26.2
click at [871, 187] on button "Close" at bounding box center [876, 183] width 23 height 24
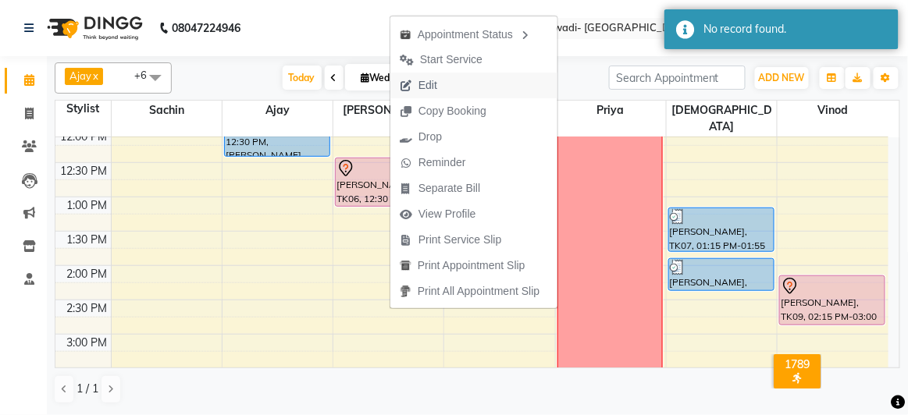
click at [425, 82] on span "Edit" at bounding box center [427, 85] width 19 height 16
select select "tentative"
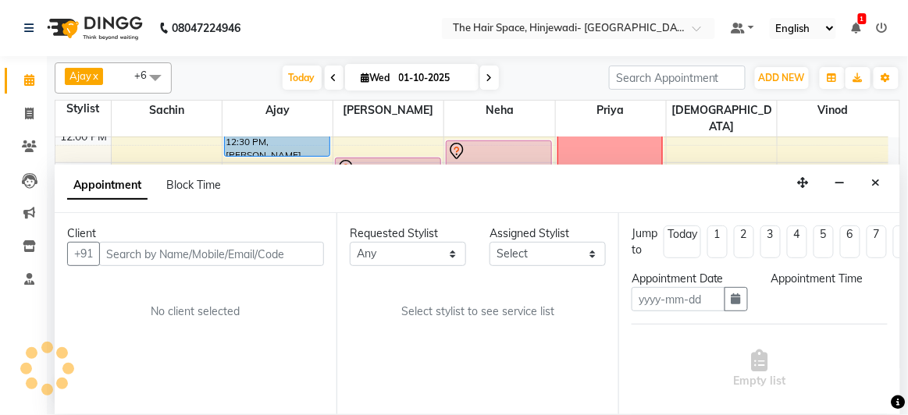
click at [877, 177] on icon "Close" at bounding box center [876, 182] width 9 height 11
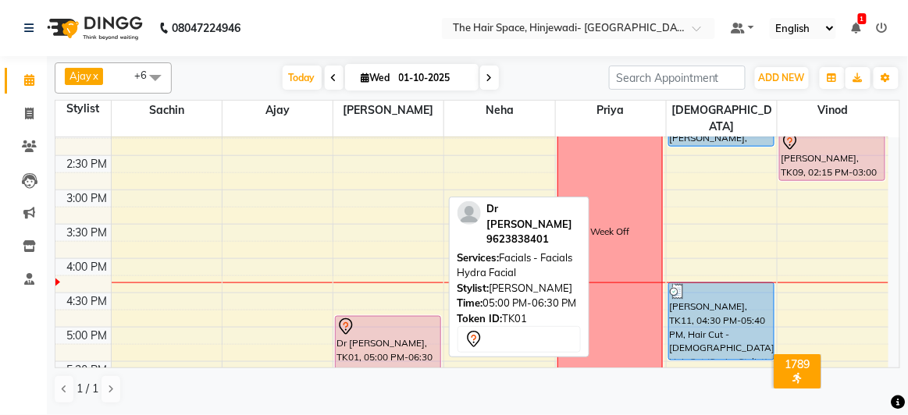
scroll to position [327, 0]
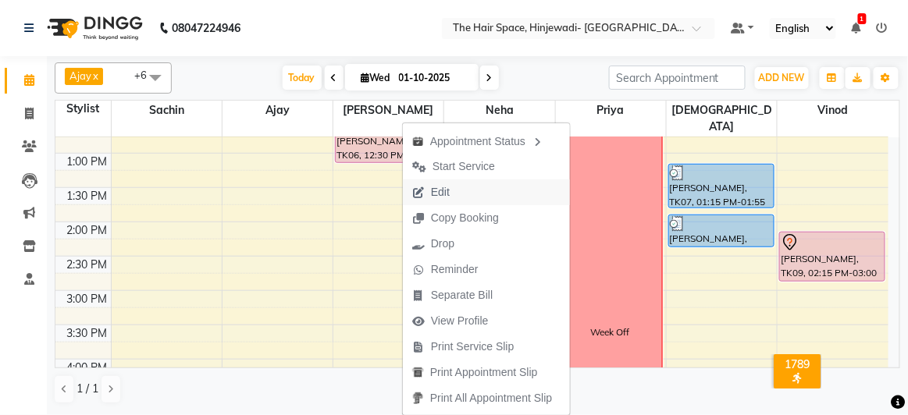
click at [434, 193] on span "Edit" at bounding box center [440, 192] width 19 height 16
select select "tentative"
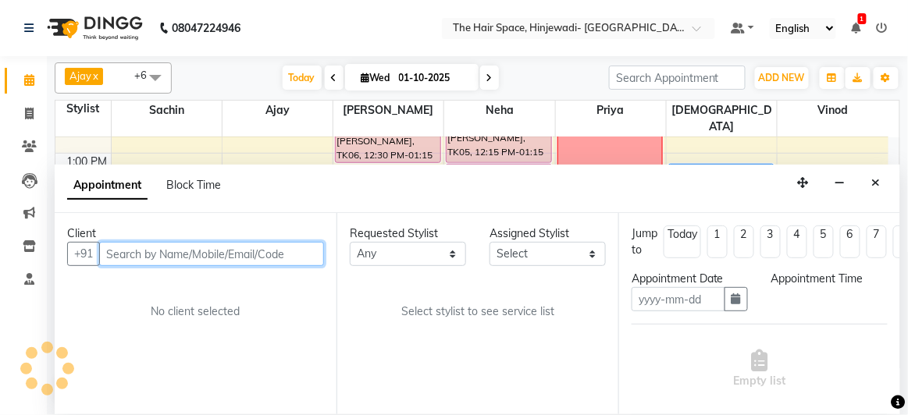
type input "01-10-2025"
select select "750"
select select "78024"
select select "3324"
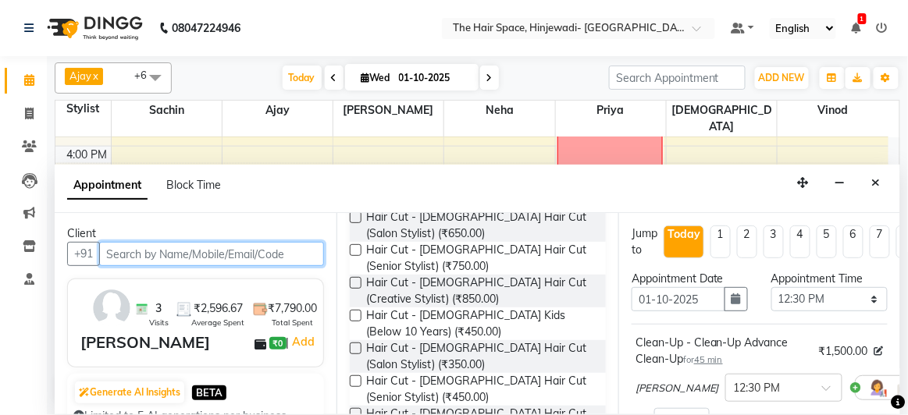
scroll to position [0, 0]
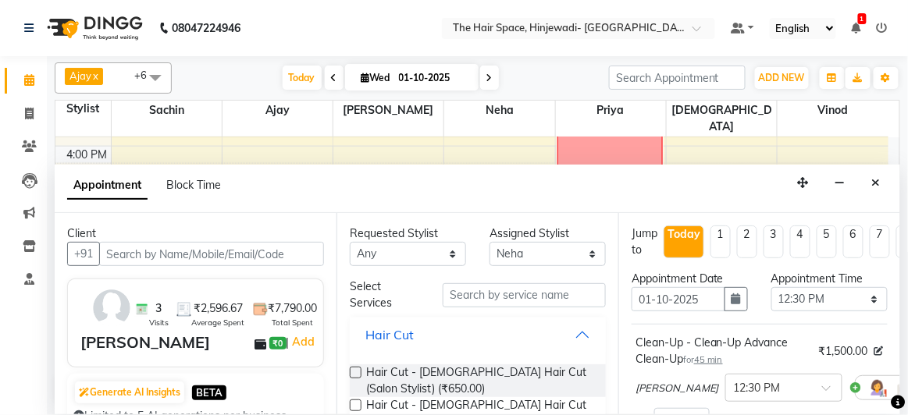
click at [457, 329] on button "Hair Cut" at bounding box center [478, 335] width 244 height 28
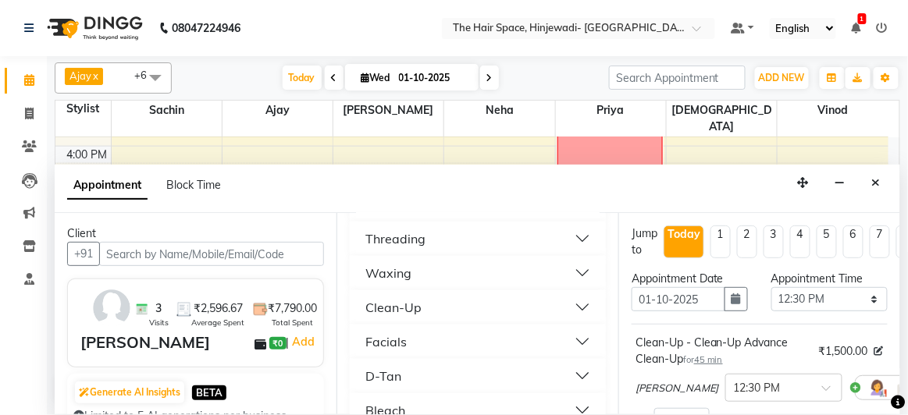
scroll to position [496, 0]
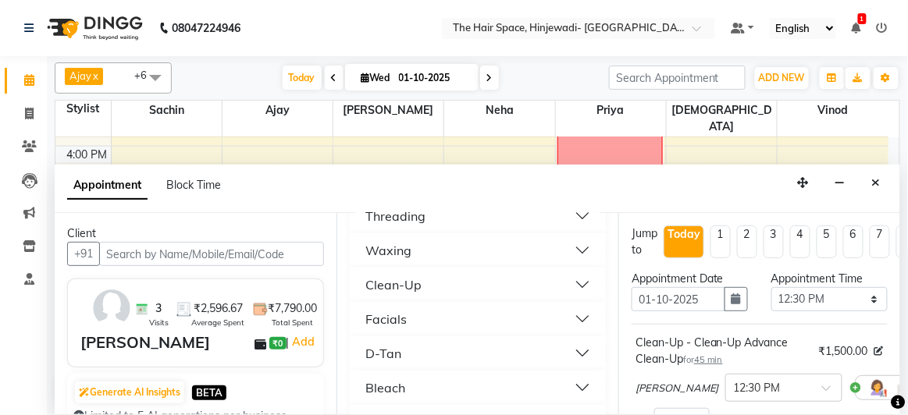
click at [426, 318] on button "Facials" at bounding box center [478, 319] width 244 height 28
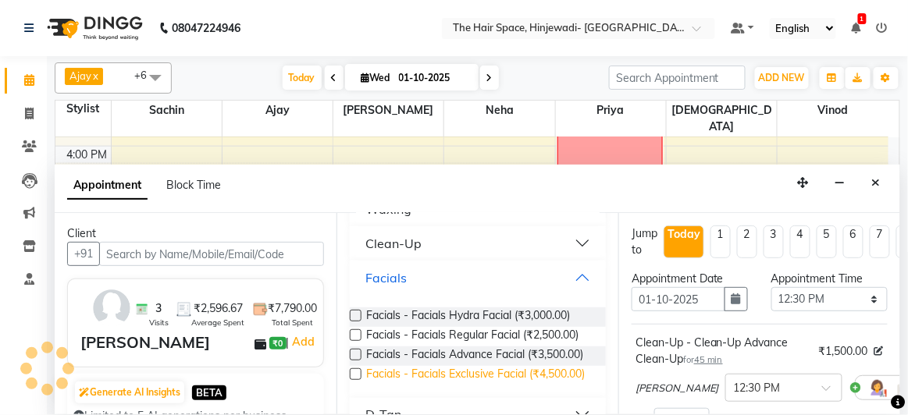
scroll to position [567, 0]
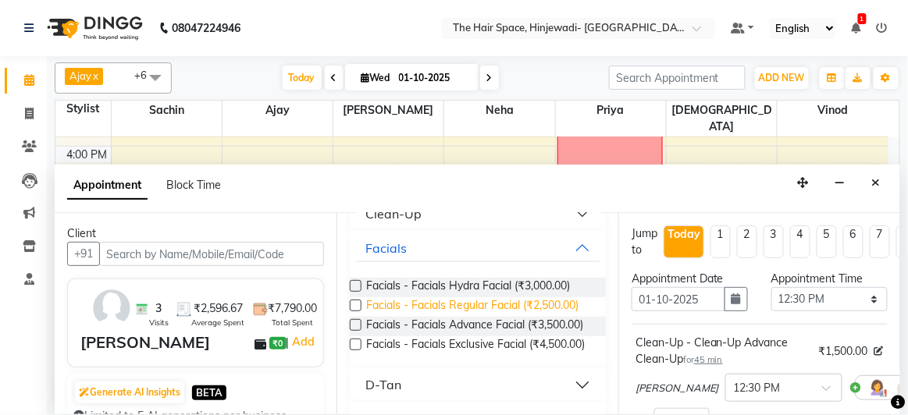
click at [468, 302] on span "Facials - Facials Regular Facial (₹2,500.00)" at bounding box center [472, 307] width 212 height 20
checkbox input "false"
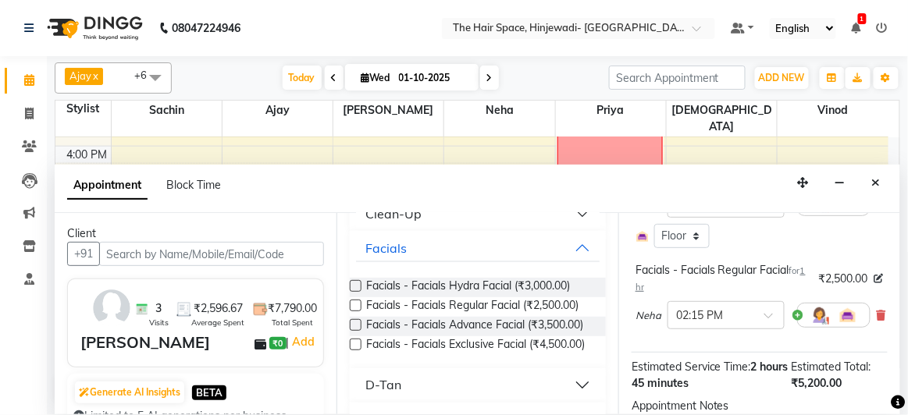
scroll to position [414, 0]
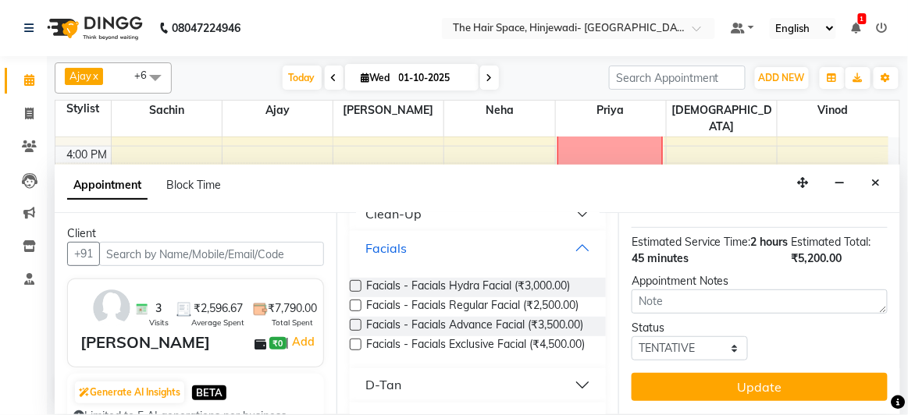
click at [424, 255] on button "Facials" at bounding box center [478, 248] width 244 height 28
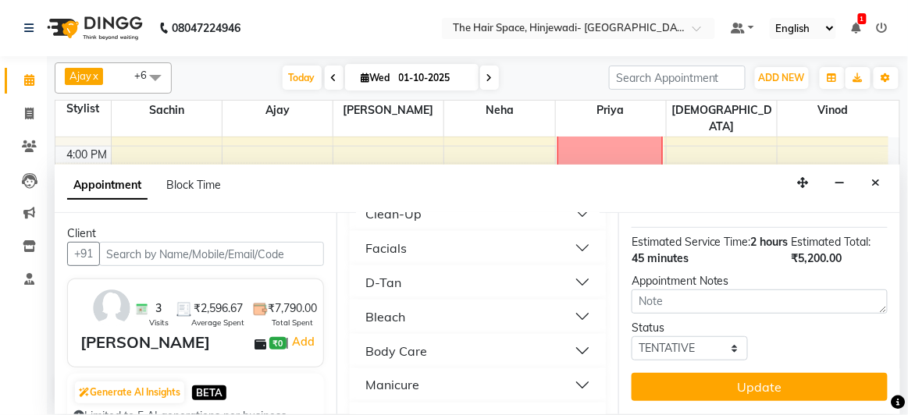
click at [426, 282] on button "D-Tan" at bounding box center [478, 283] width 244 height 28
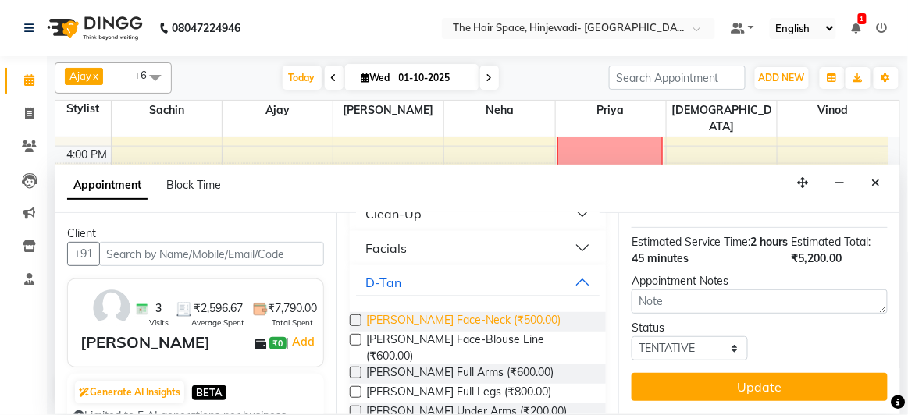
click at [434, 315] on span "D-Tan - D-Tan Face-Neck (₹500.00)" at bounding box center [463, 322] width 194 height 20
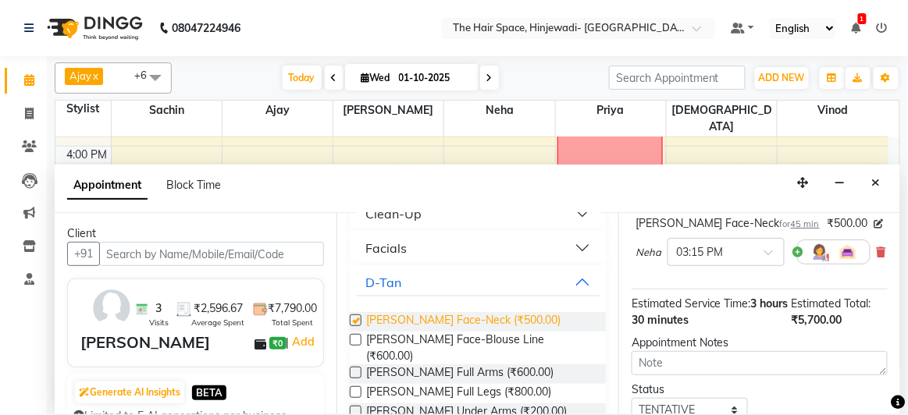
checkbox input "false"
click at [429, 274] on button "D-Tan" at bounding box center [478, 283] width 244 height 28
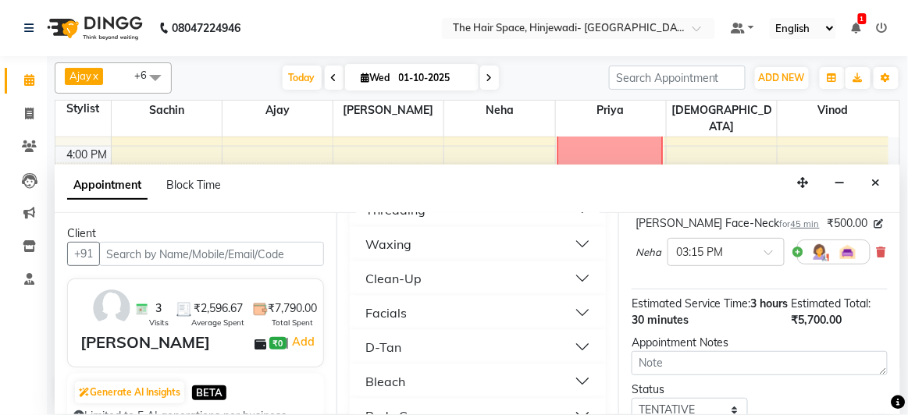
scroll to position [496, 0]
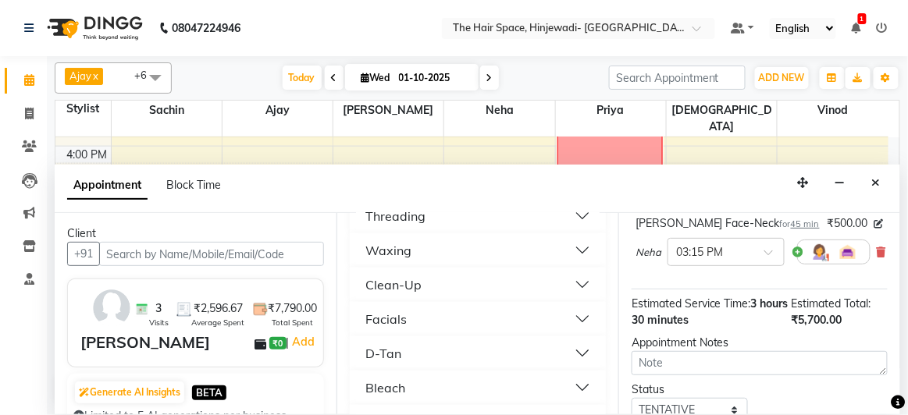
click at [430, 247] on button "Waxing" at bounding box center [478, 251] width 244 height 28
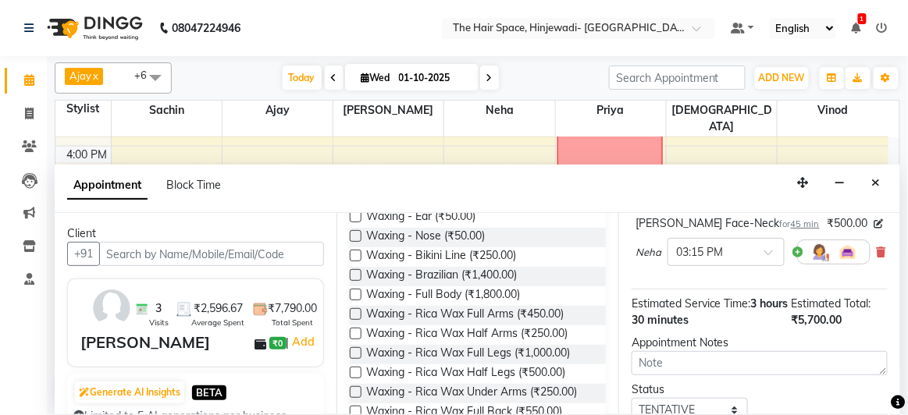
scroll to position [922, 0]
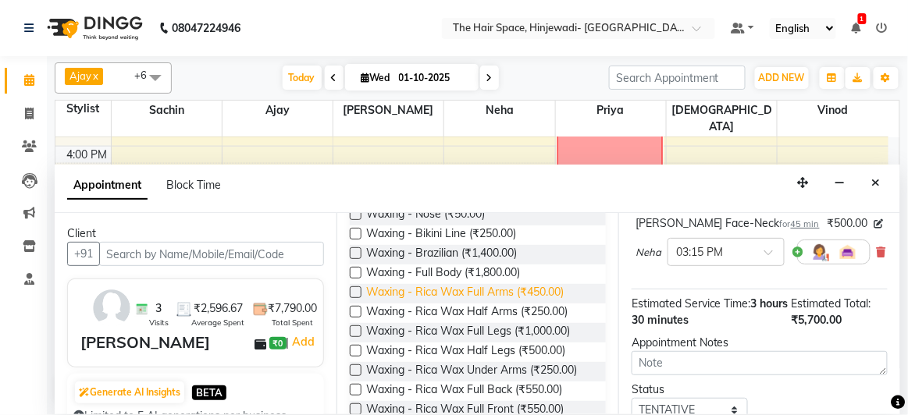
click at [479, 304] on span "Waxing - Rica Wax Full Arms (₹450.00)" at bounding box center [464, 294] width 197 height 20
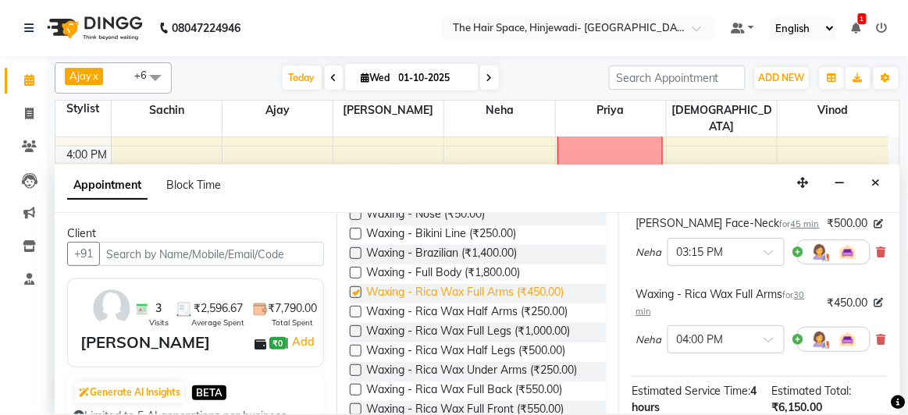
checkbox input "false"
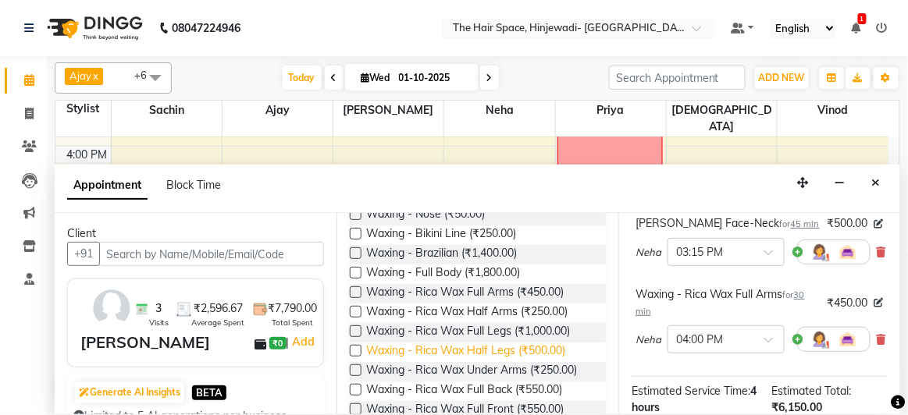
click at [468, 362] on span "Waxing - Rica Wax Half Legs (₹500.00)" at bounding box center [465, 353] width 199 height 20
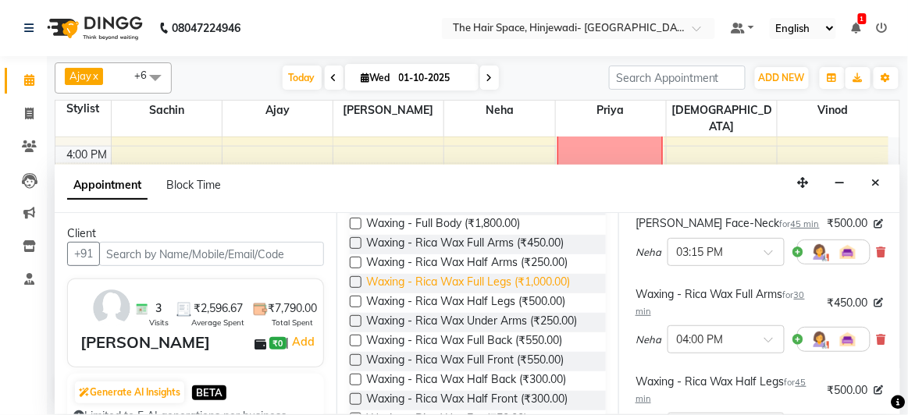
scroll to position [993, 0]
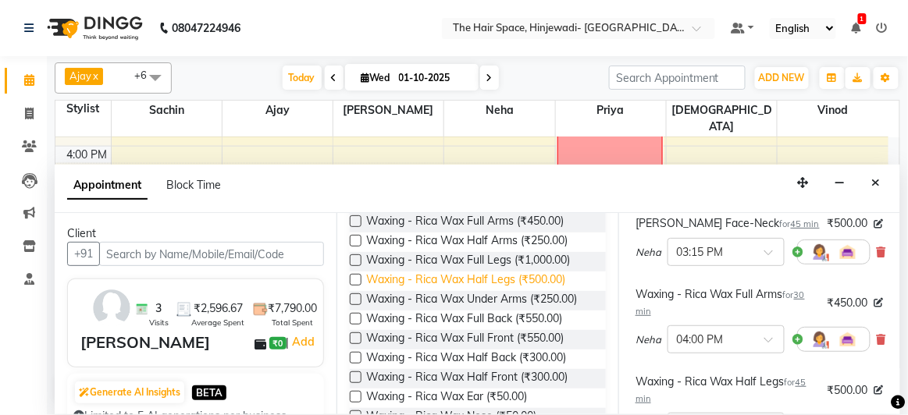
click at [469, 291] on span "Waxing - Rica Wax Half Legs (₹500.00)" at bounding box center [465, 282] width 199 height 20
checkbox input "false"
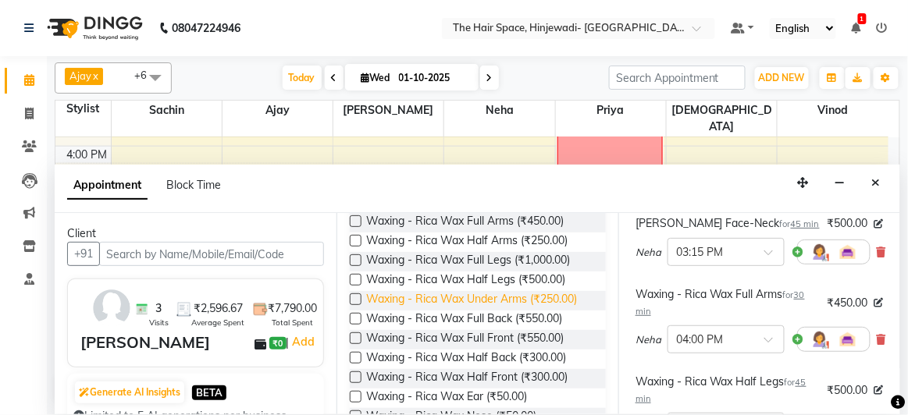
click at [463, 311] on span "Waxing - Rica Wax Under Arms (₹250.00)" at bounding box center [471, 301] width 211 height 20
checkbox input "false"
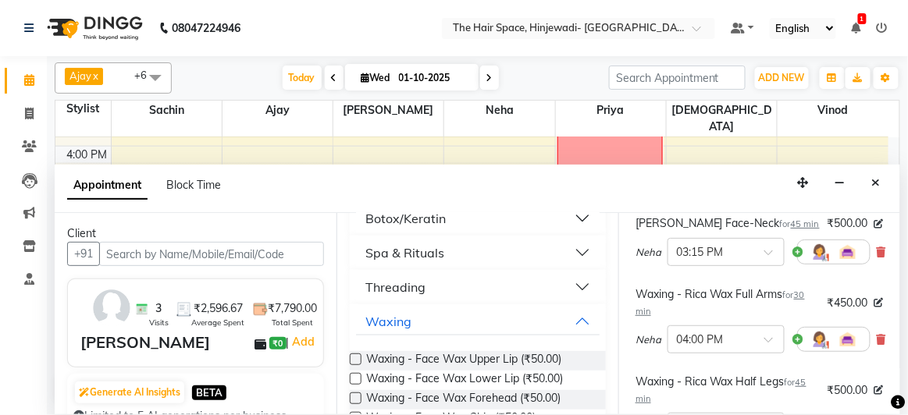
scroll to position [141, 0]
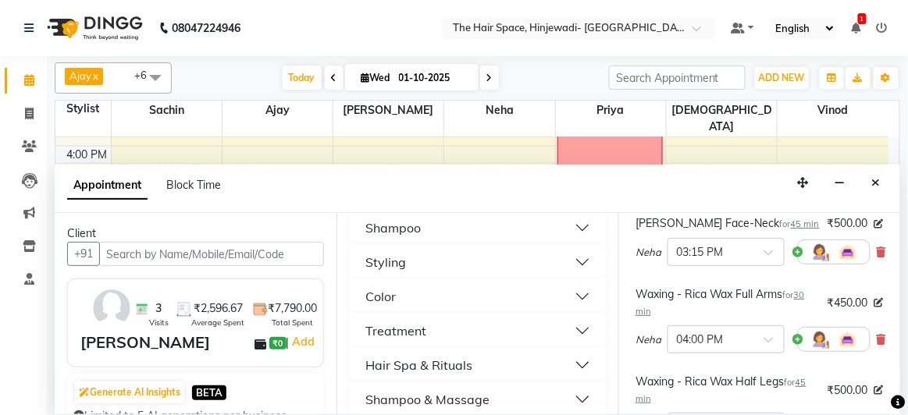
click at [424, 292] on button "Color" at bounding box center [478, 297] width 244 height 28
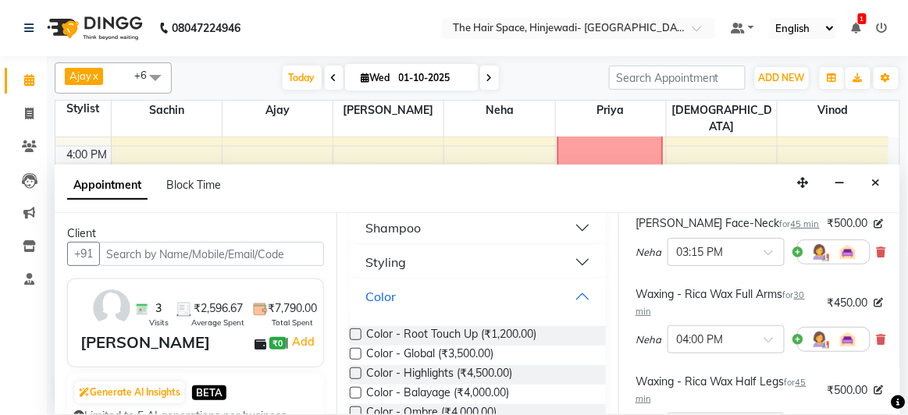
click at [419, 298] on button "Color" at bounding box center [478, 297] width 244 height 28
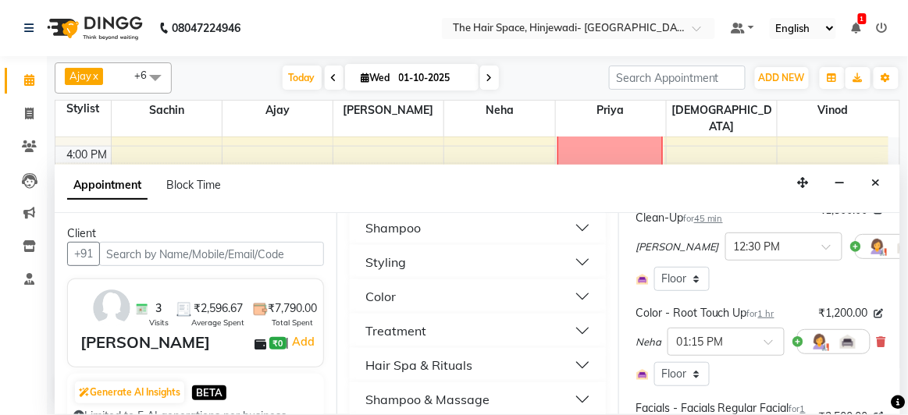
drag, startPoint x: 885, startPoint y: 243, endPoint x: 890, endPoint y: 261, distance: 19.3
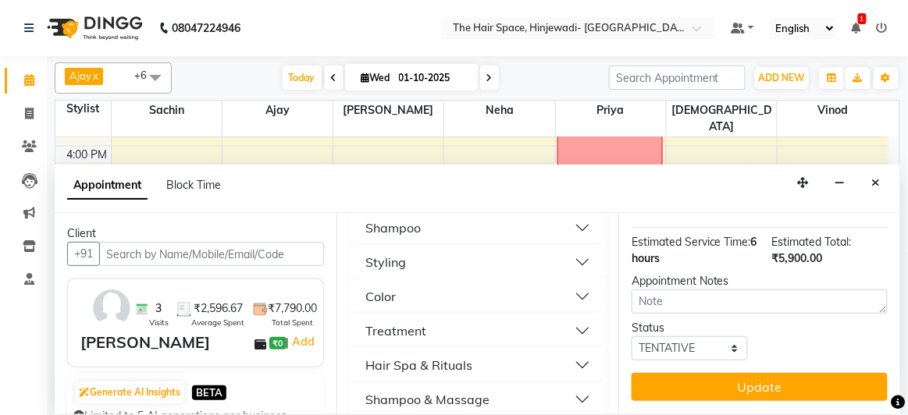
scroll to position [736, 0]
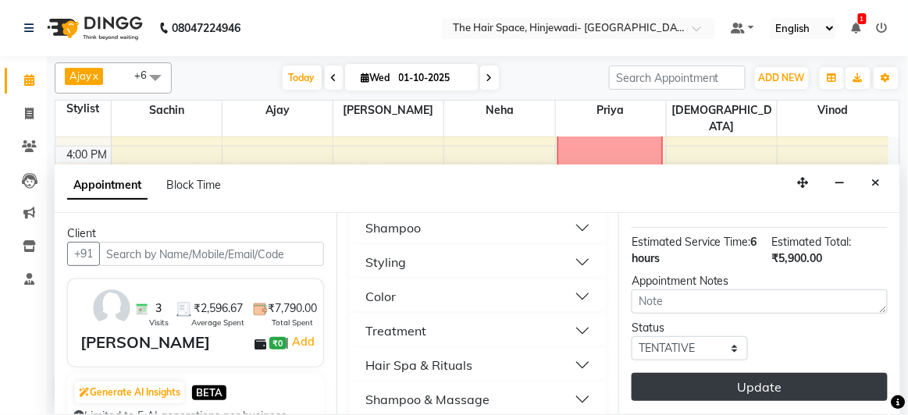
click at [788, 373] on button "Update" at bounding box center [759, 387] width 256 height 28
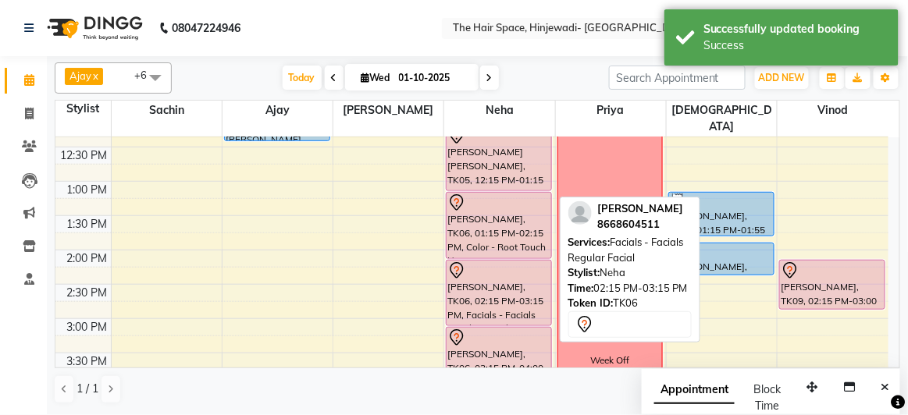
scroll to position [327, 0]
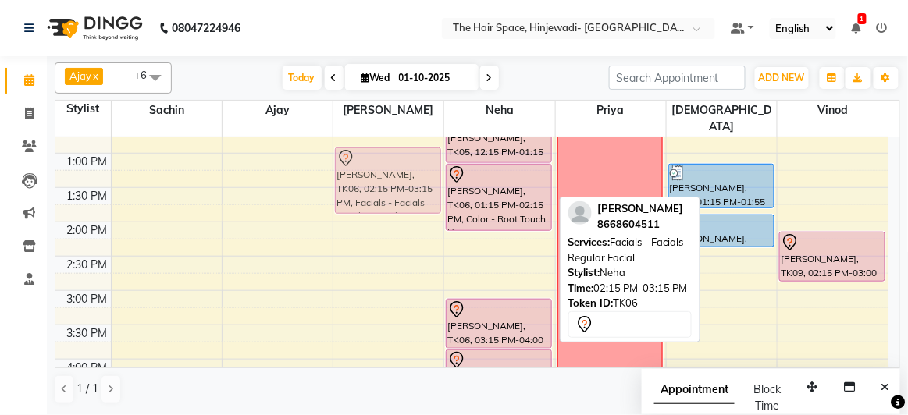
drag, startPoint x: 492, startPoint y: 244, endPoint x: 414, endPoint y: 159, distance: 114.9
click at [414, 159] on tr "Rahul Tunduwar Ajays client, TK03, 11:00 AM-11:30 AM, Beard - Beard Rahul Tundu…" at bounding box center [471, 325] width 833 height 1030
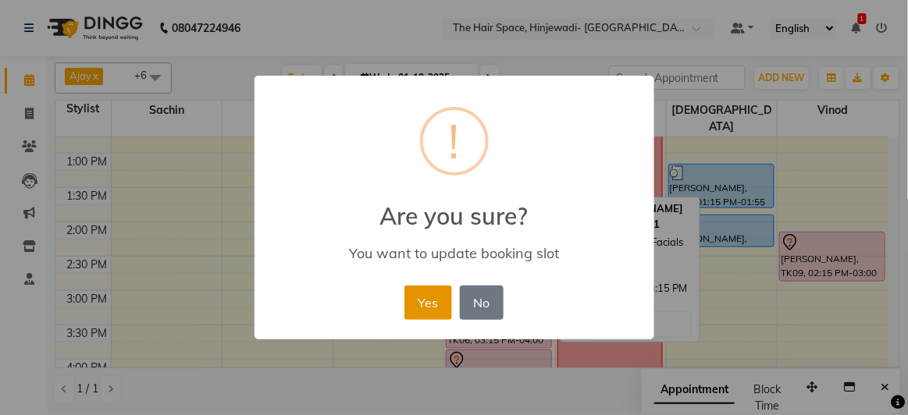
click at [443, 312] on button "Yes" at bounding box center [428, 303] width 48 height 34
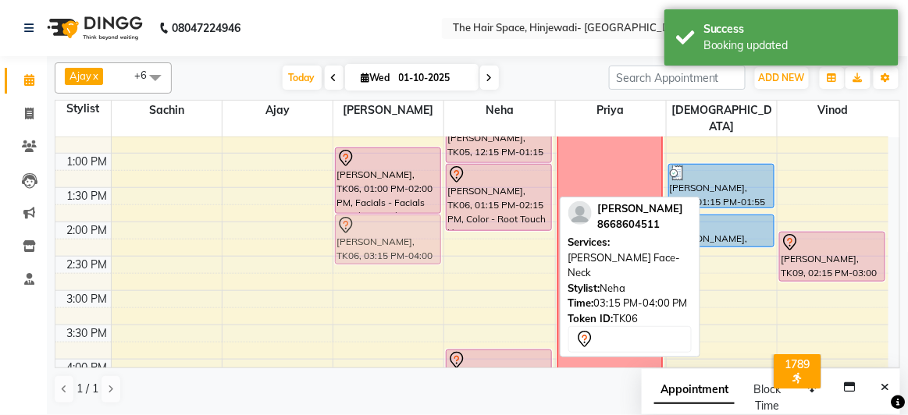
drag, startPoint x: 481, startPoint y: 308, endPoint x: 401, endPoint y: 213, distance: 123.5
click at [401, 213] on tr "Rahul Tunduwar Ajays client, TK03, 11:00 AM-11:30 AM, Beard - Beard Rahul Tundu…" at bounding box center [471, 325] width 833 height 1030
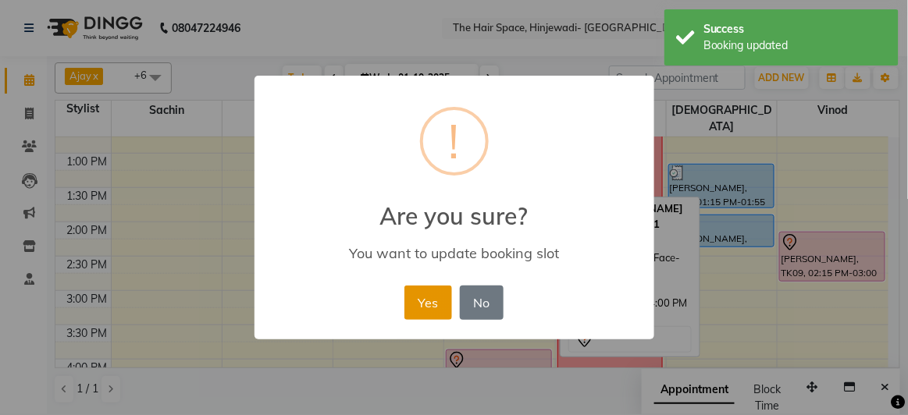
click at [423, 290] on button "Yes" at bounding box center [428, 303] width 48 height 34
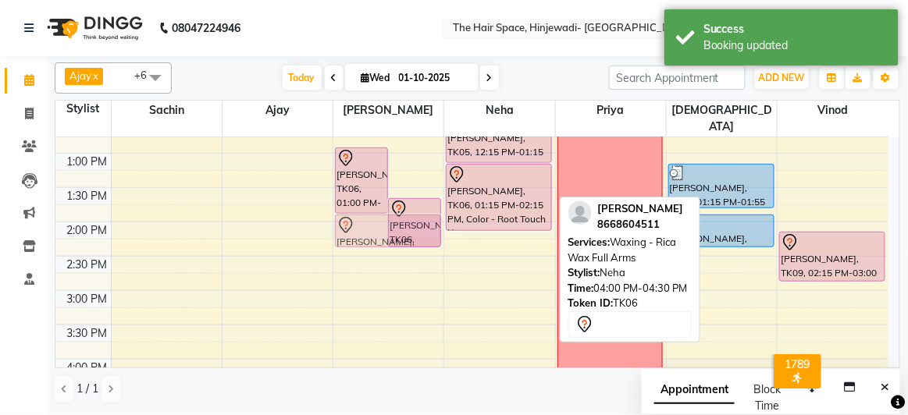
drag, startPoint x: 467, startPoint y: 340, endPoint x: 379, endPoint y: 210, distance: 157.0
click at [379, 210] on tr "Rahul Tunduwar Ajays client, TK03, 11:00 AM-11:30 AM, Beard - Beard Rahul Tundu…" at bounding box center [471, 325] width 833 height 1030
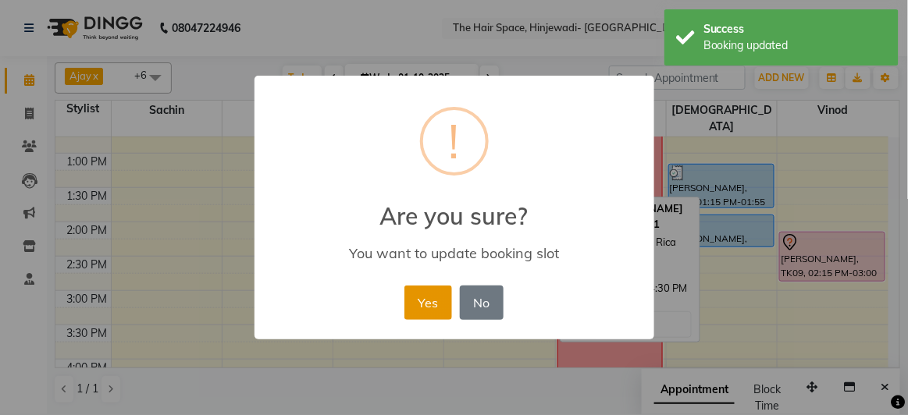
click at [433, 305] on button "Yes" at bounding box center [428, 303] width 48 height 34
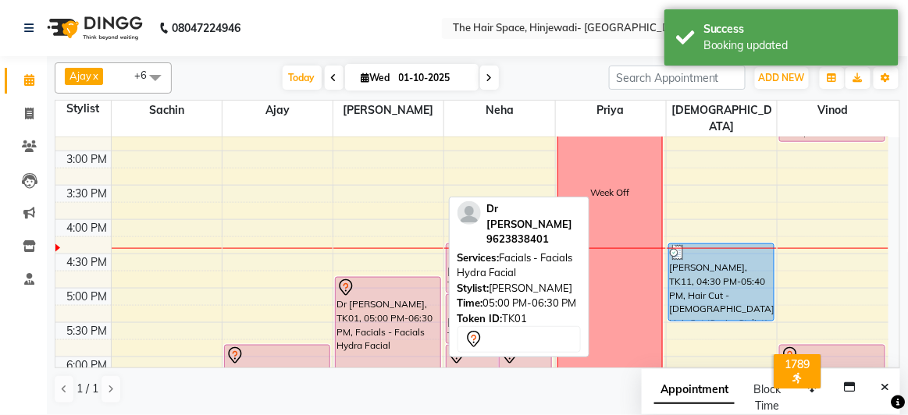
scroll to position [469, 0]
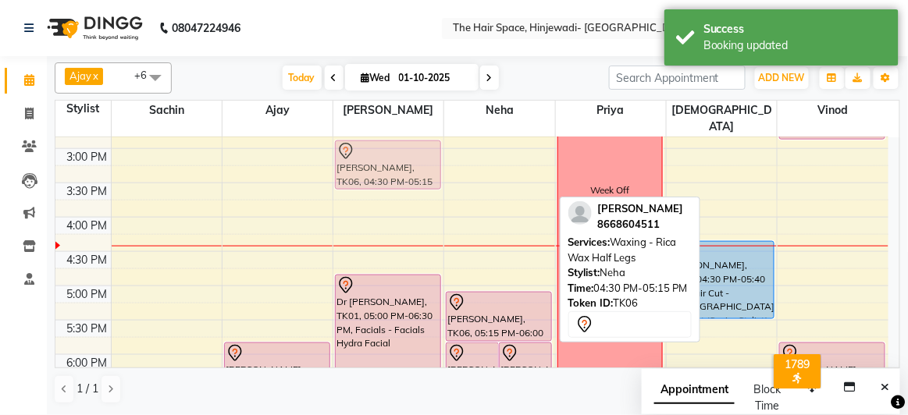
drag, startPoint x: 488, startPoint y: 251, endPoint x: 371, endPoint y: 154, distance: 151.9
click at [371, 154] on tr "Rahul Tunduwar Ajays client, TK03, 11:00 AM-11:30 AM, Beard - Beard Rahul Tundu…" at bounding box center [471, 183] width 833 height 1030
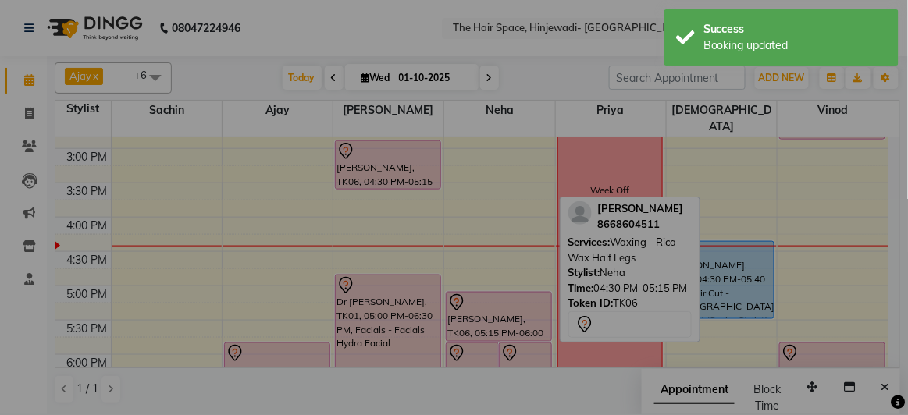
scroll to position [468, 0]
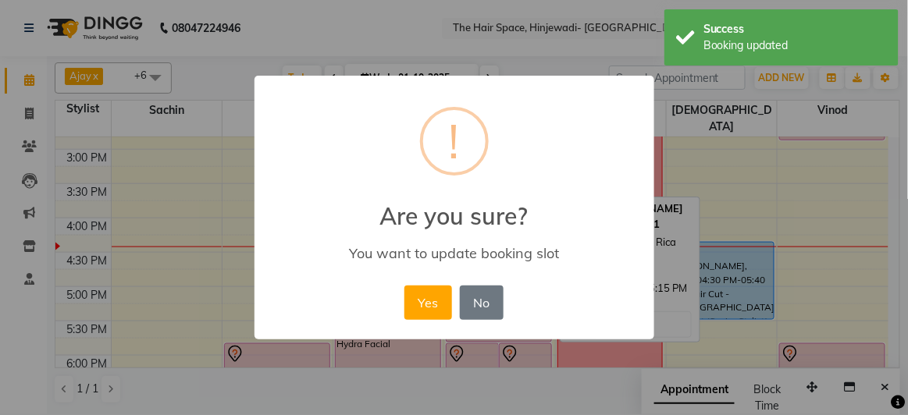
click at [429, 293] on button "Yes" at bounding box center [428, 303] width 48 height 34
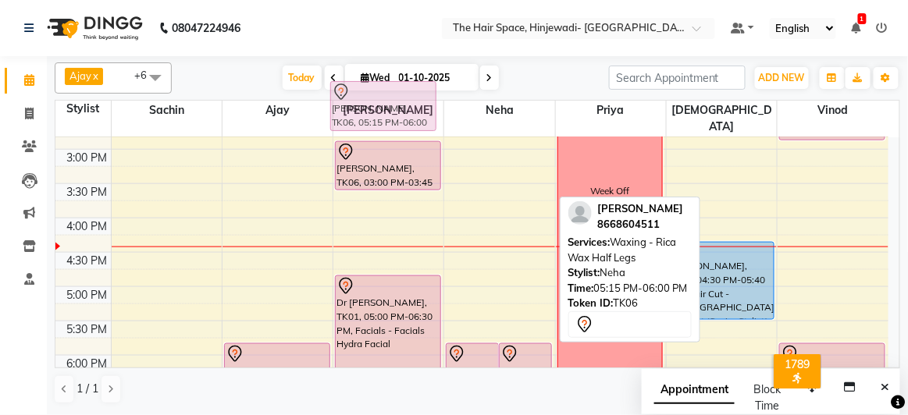
scroll to position [461, 0]
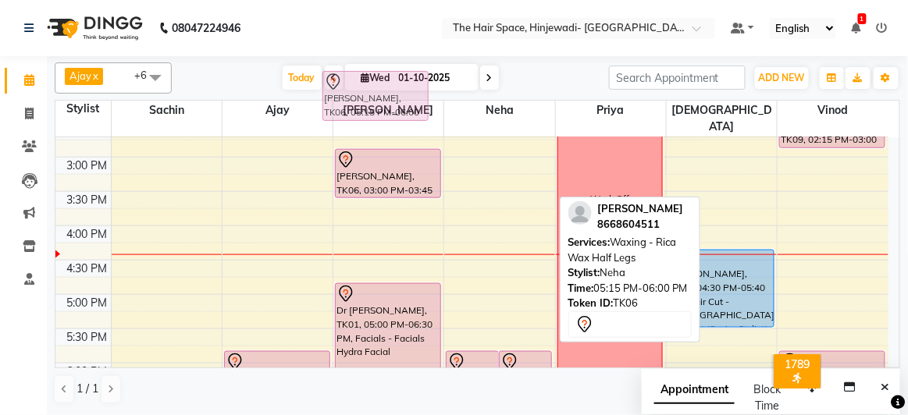
drag, startPoint x: 504, startPoint y: 286, endPoint x: 382, endPoint y: 95, distance: 226.1
click at [381, 100] on full-calendar "Stylist Sachin Ajay Sanika Neha Priya Vishnu Vinod 8:00 AM 8:30 AM 9:00 AM 9:30…" at bounding box center [477, 234] width 845 height 269
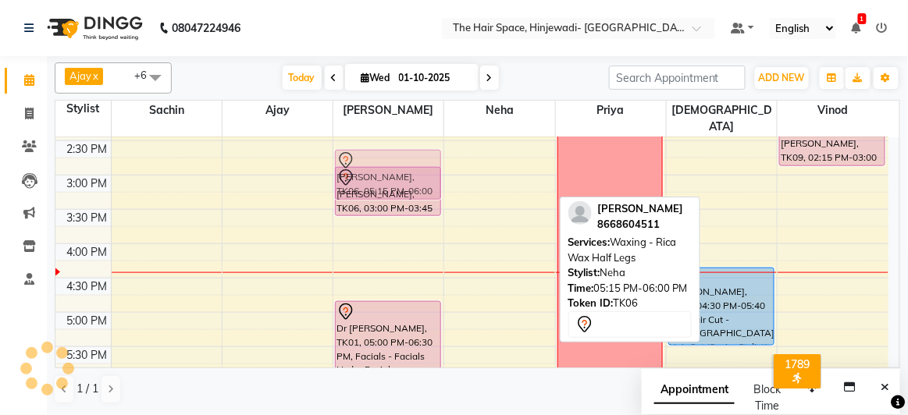
drag, startPoint x: 478, startPoint y: 302, endPoint x: 361, endPoint y: 136, distance: 203.4
click at [361, 136] on tr "Rahul Tunduwar Ajays client, TK03, 11:00 AM-11:30 AM, Beard - Beard Rahul Tundu…" at bounding box center [471, 210] width 833 height 1030
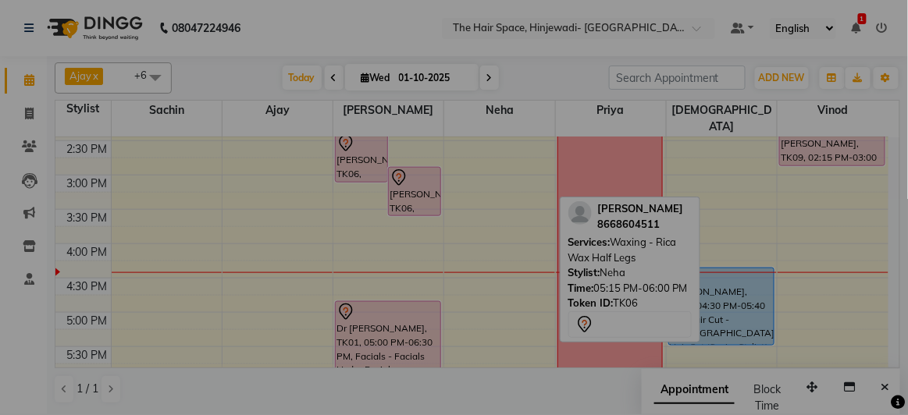
scroll to position [437, 0]
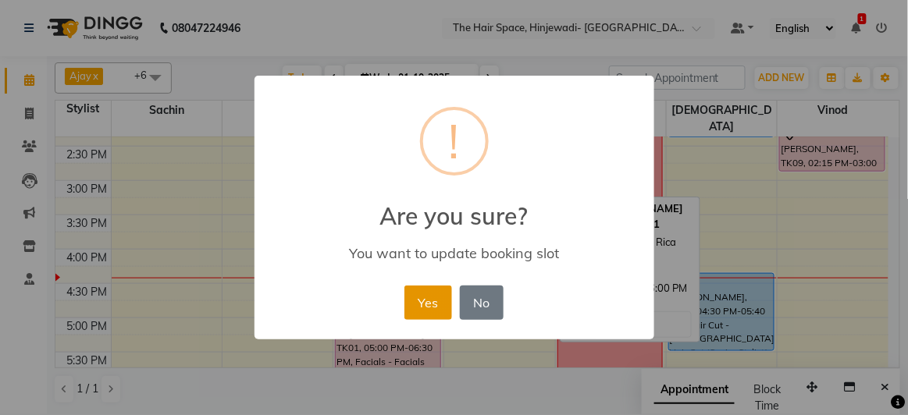
click at [431, 297] on button "Yes" at bounding box center [428, 303] width 48 height 34
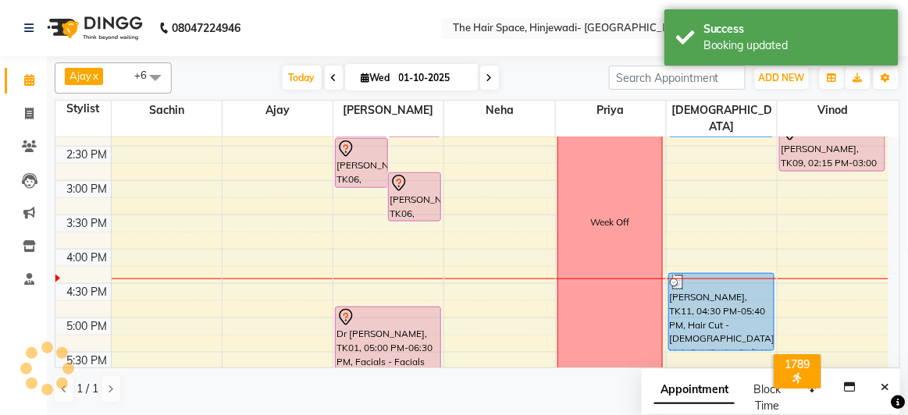
scroll to position [579, 0]
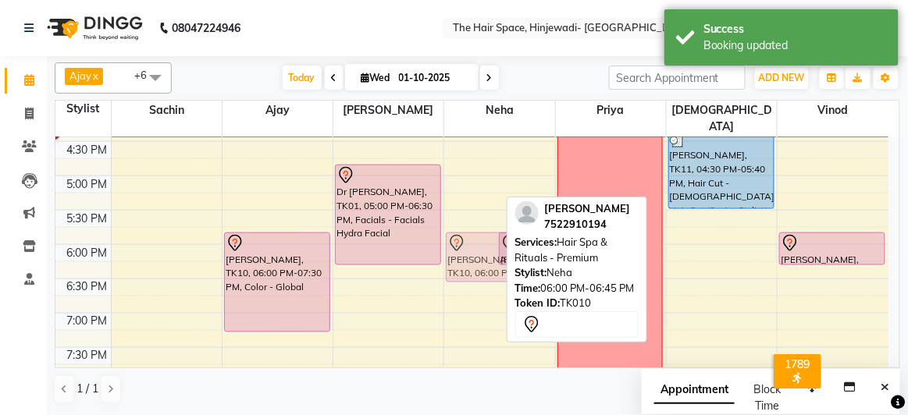
drag, startPoint x: 481, startPoint y: 251, endPoint x: 488, endPoint y: 260, distance: 11.1
click at [488, 260] on div "Prerana Bagale, TK10, 06:00 PM-06:45 PM, Hair Spa & Rituals - Premium Pooja Kal…" at bounding box center [499, 73] width 110 height 1030
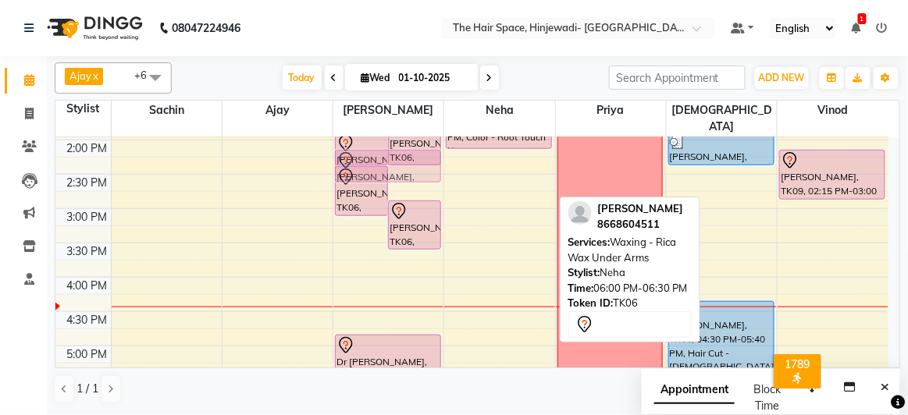
scroll to position [402, 0]
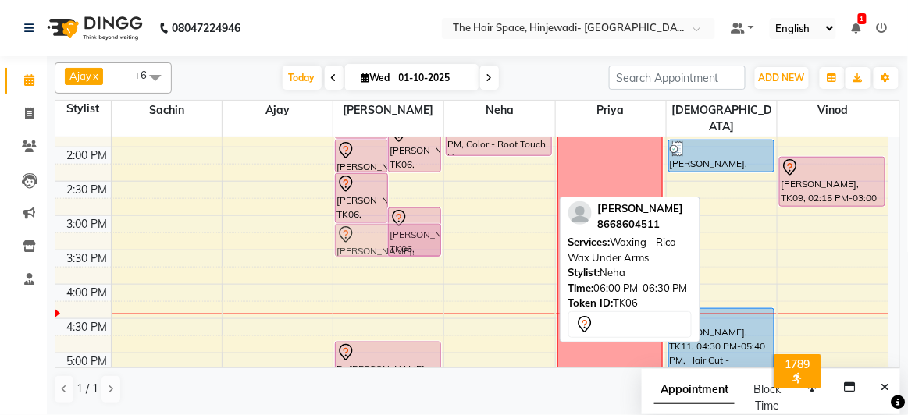
drag, startPoint x: 520, startPoint y: 229, endPoint x: 391, endPoint y: 218, distance: 129.3
click at [391, 218] on tr "Rahul Tunduwar Ajays client, TK03, 11:00 AM-11:30 AM, Beard - Beard Rahul Tundu…" at bounding box center [471, 250] width 833 height 1030
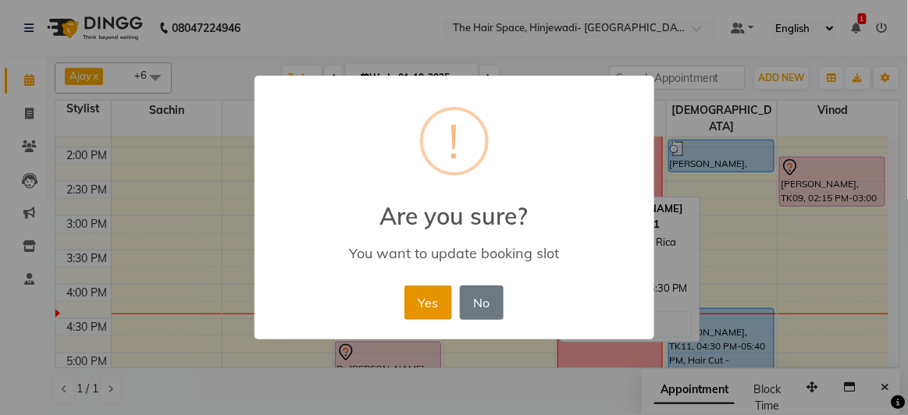
click at [423, 304] on button "Yes" at bounding box center [428, 303] width 48 height 34
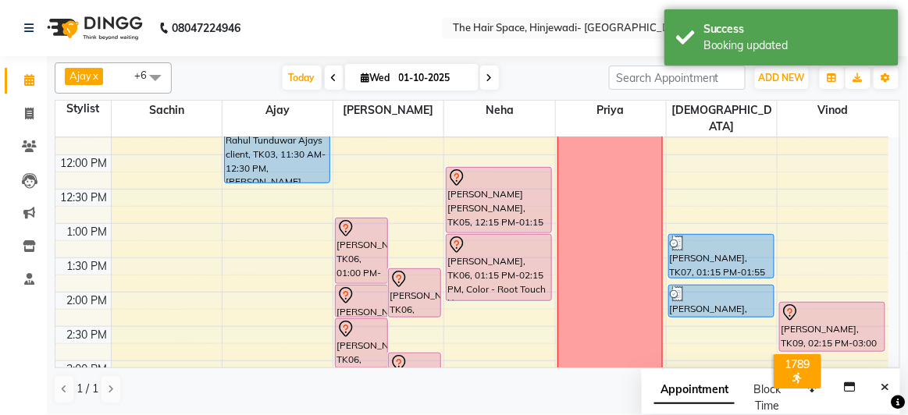
scroll to position [331, 0]
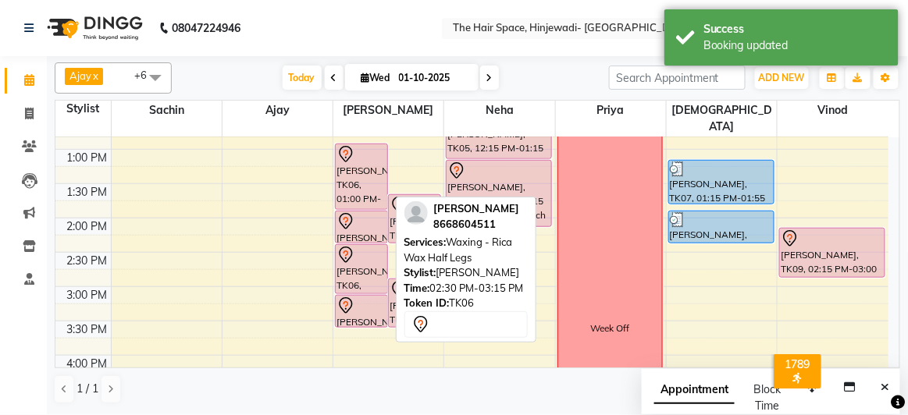
click at [372, 246] on div at bounding box center [361, 255] width 50 height 19
click at [372, 247] on div "[PERSON_NAME], TK06, 02:30 PM-03:15 PM, Waxing - Rica Wax Half Legs" at bounding box center [362, 269] width 52 height 48
select select "7"
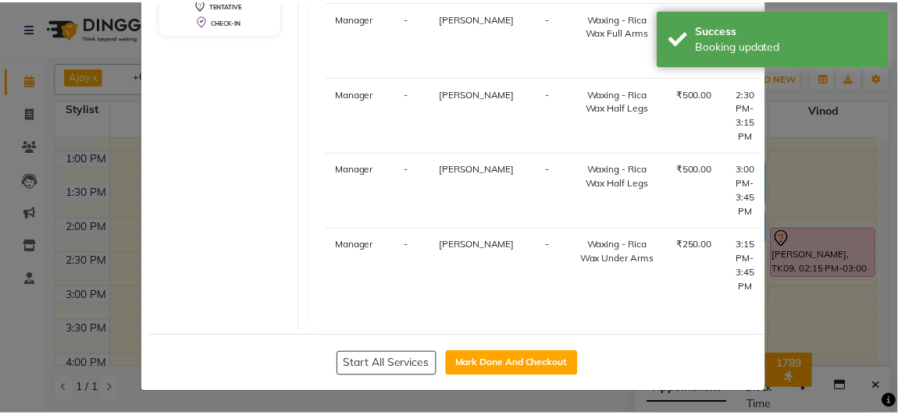
scroll to position [438, 0]
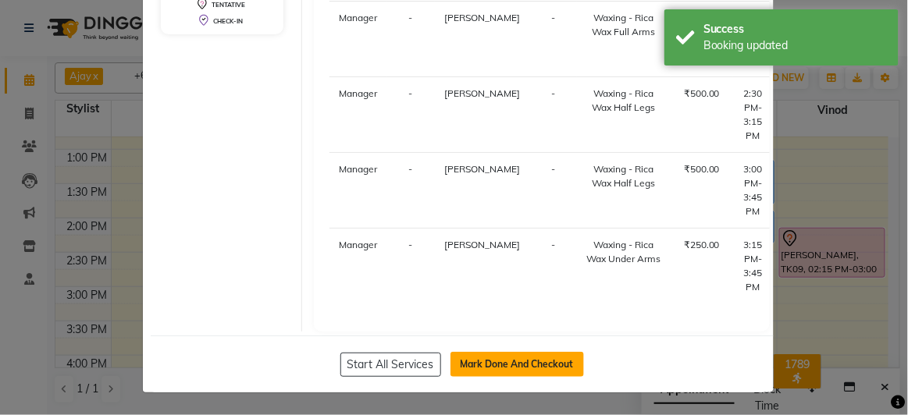
click at [514, 361] on button "Mark Done And Checkout" at bounding box center [516, 364] width 133 height 25
select select "service"
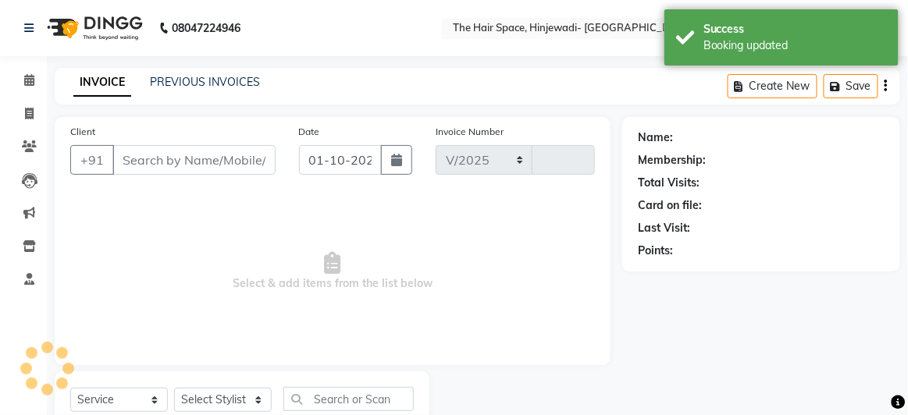
select select "6697"
type input "2544"
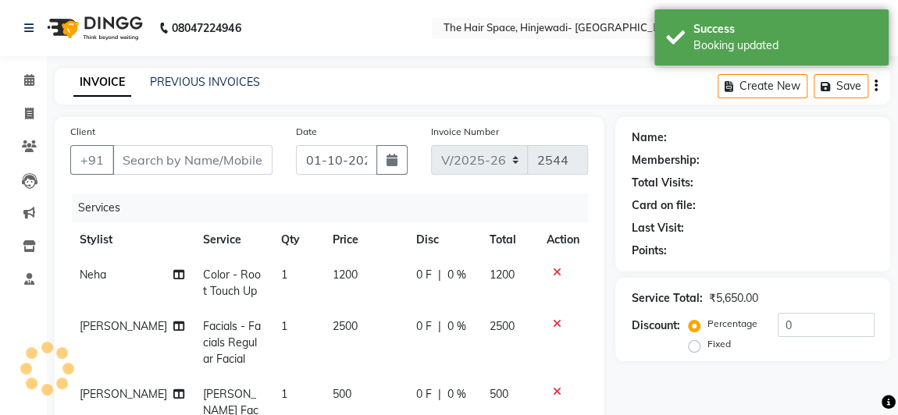
type input "8668604511"
select select "62842"
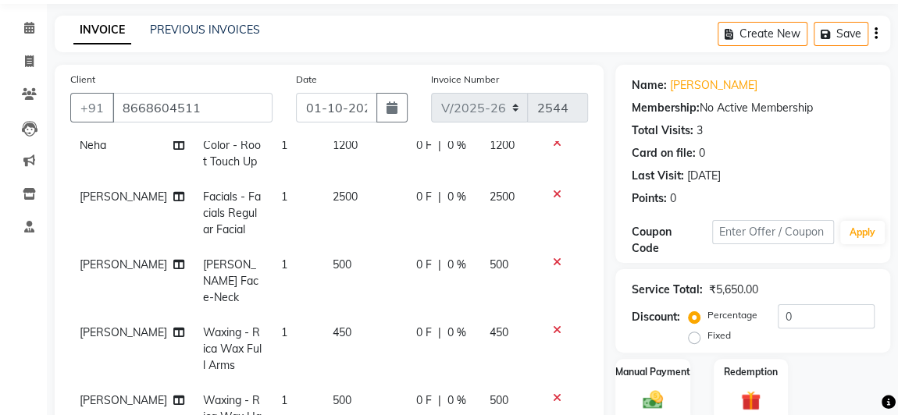
scroll to position [336, 0]
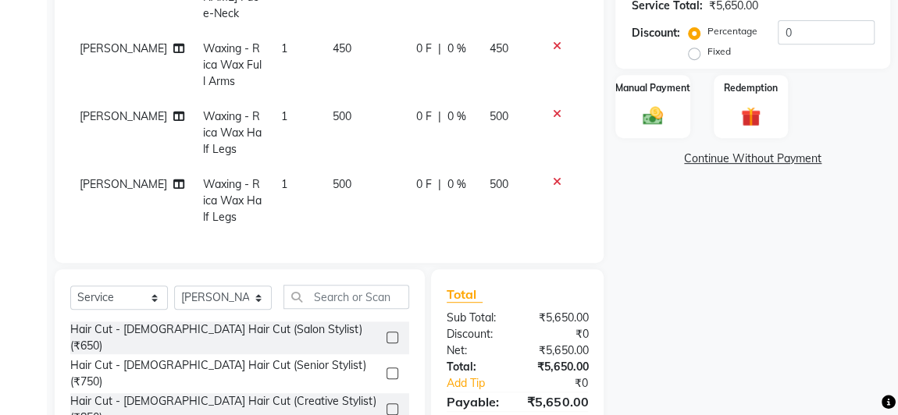
click at [747, 330] on div "Name: Pooja Kale Membership: No Active Membership Total Visits: 3 Card on file:…" at bounding box center [758, 140] width 286 height 719
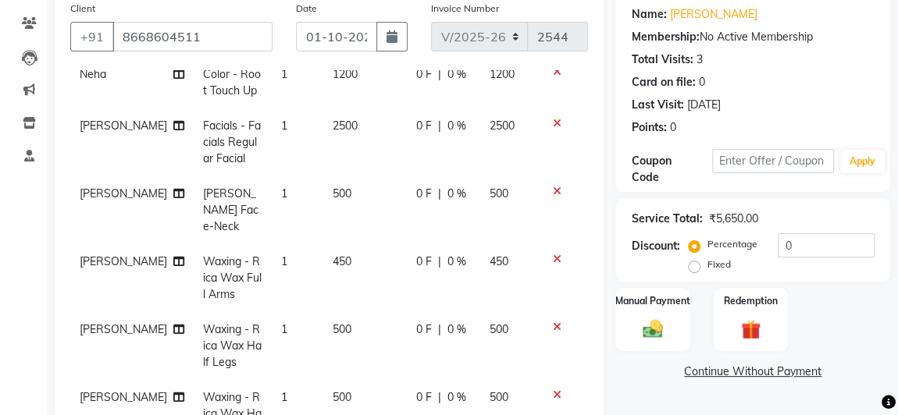
click at [334, 129] on td "2500" at bounding box center [365, 143] width 84 height 68
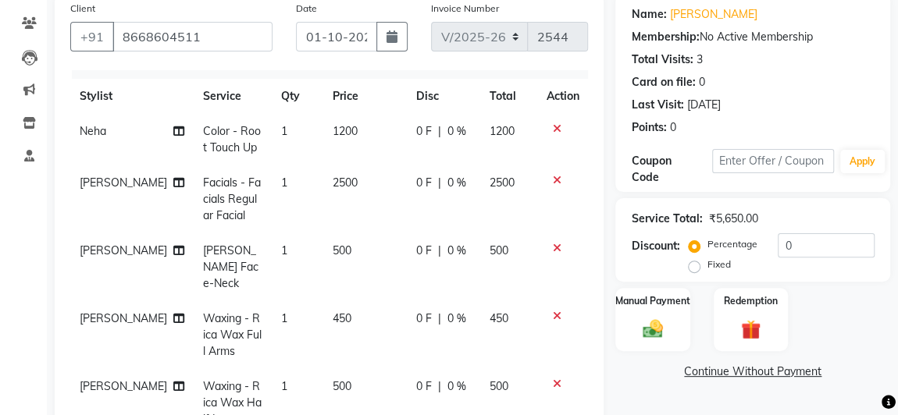
select select "62842"
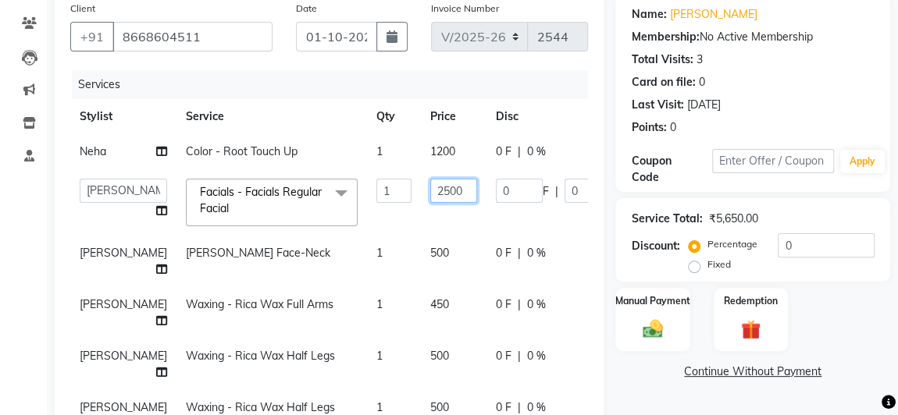
click at [430, 184] on input "2500" at bounding box center [453, 191] width 47 height 24
type input "2300"
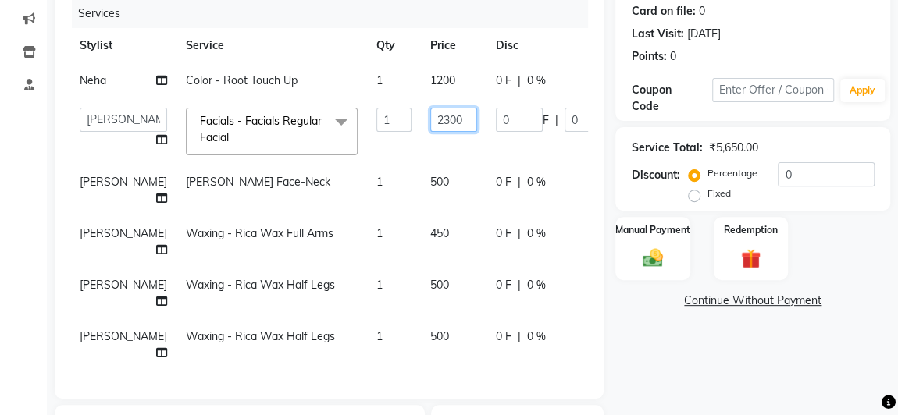
scroll to position [265, 0]
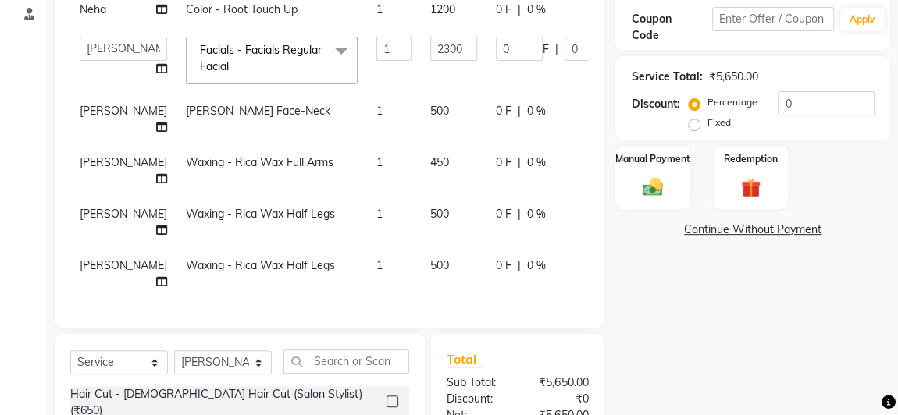
click at [680, 270] on div "Name: Pooja Kale Membership: No Active Membership Total Visits: 3 Card on file:…" at bounding box center [758, 208] width 286 height 713
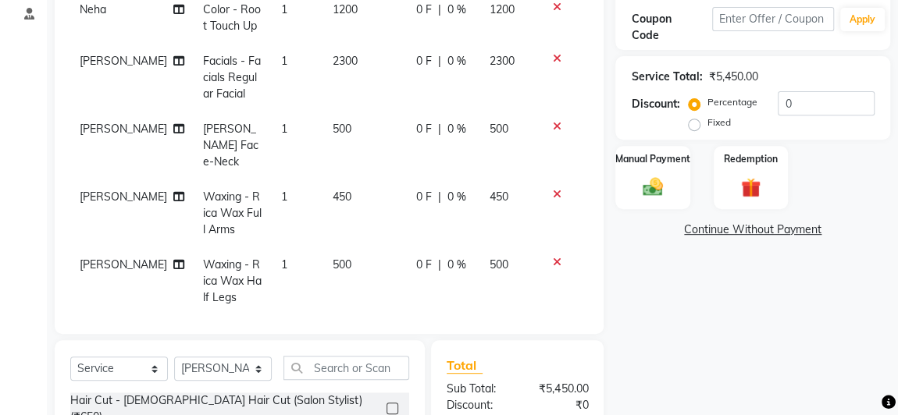
scroll to position [123, 0]
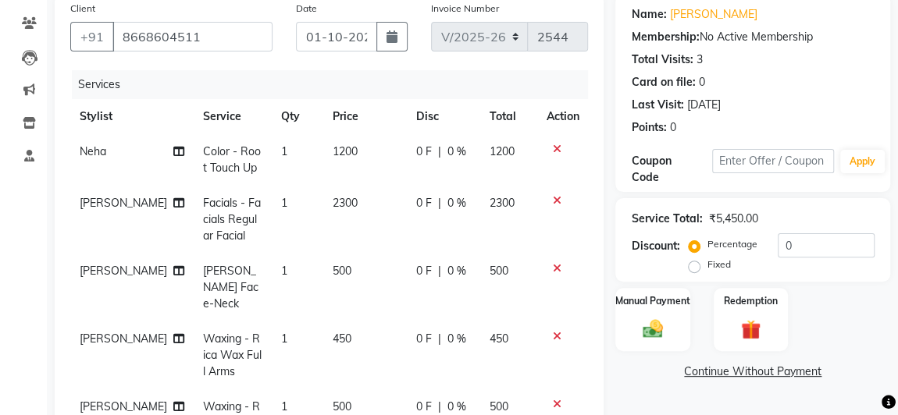
click at [351, 149] on td "1200" at bounding box center [365, 160] width 84 height 52
select select "78024"
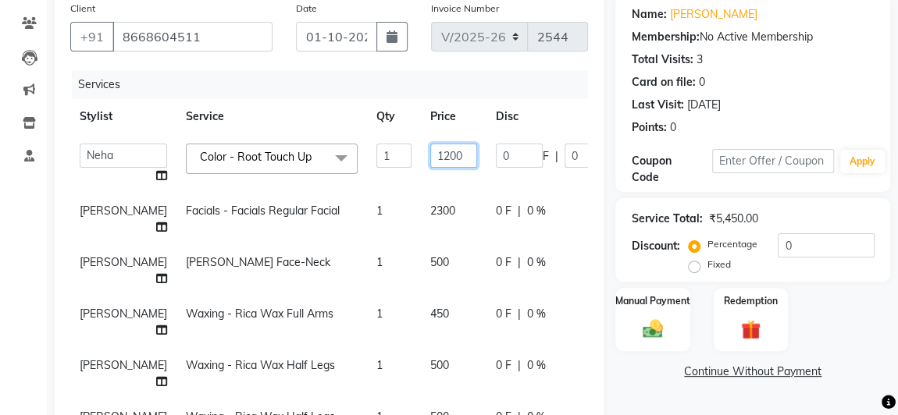
click at [430, 152] on input "1200" at bounding box center [453, 156] width 47 height 24
type input "1500"
click at [272, 124] on tr "Stylist Service Qty Price Disc Total Action" at bounding box center [398, 116] width 656 height 35
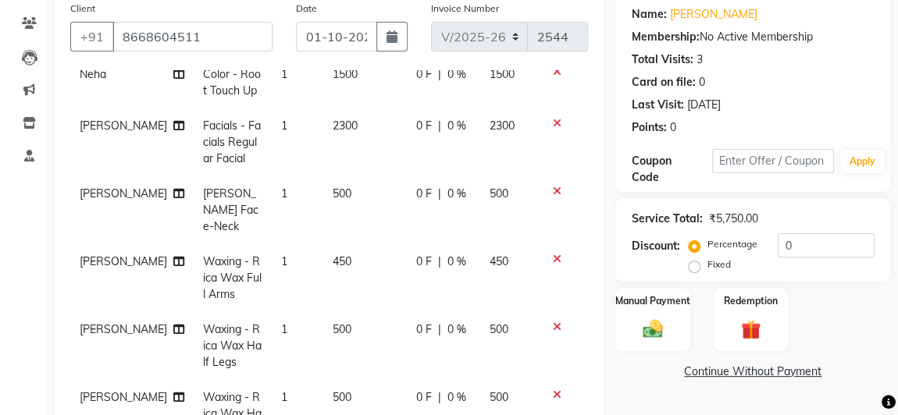
scroll to position [407, 0]
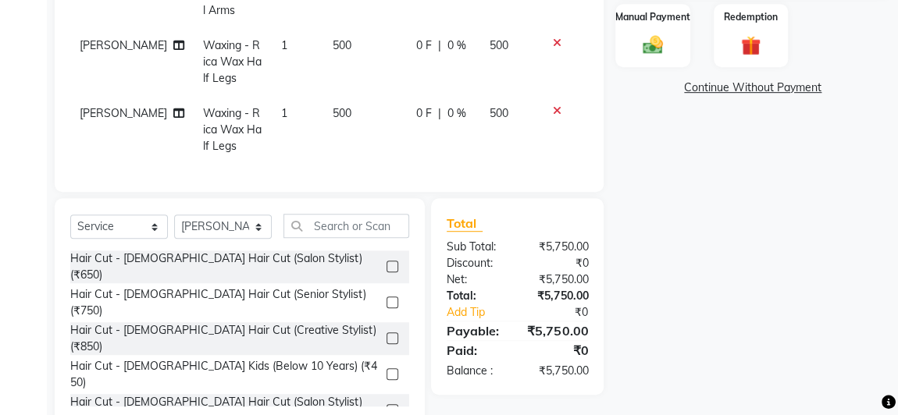
click at [679, 340] on div "Name: Pooja Kale Membership: No Active Membership Total Visits: 3 Card on file:…" at bounding box center [758, 69] width 286 height 719
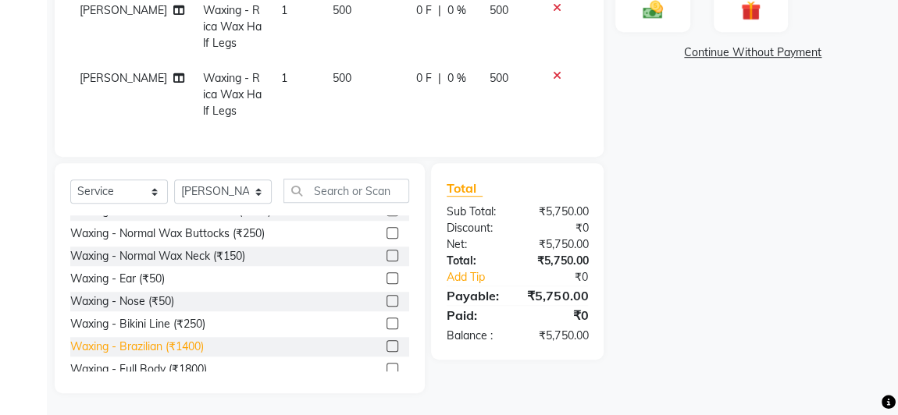
scroll to position [1490, 0]
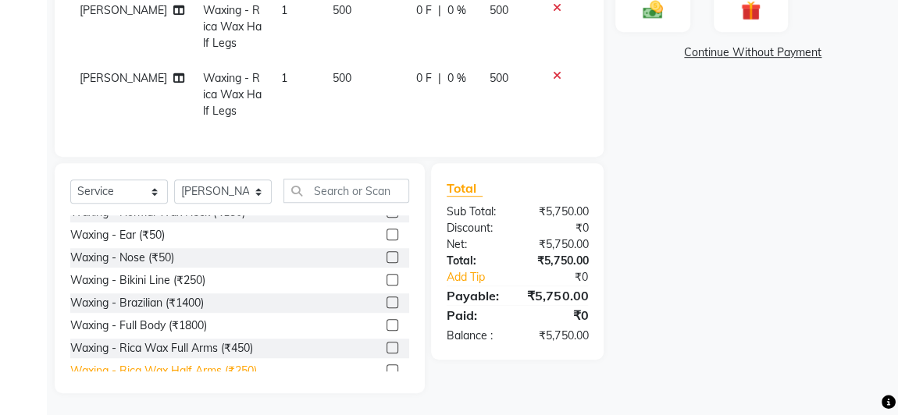
click at [202, 363] on div "Waxing - Rica Wax Half Arms (₹250)" at bounding box center [163, 371] width 187 height 16
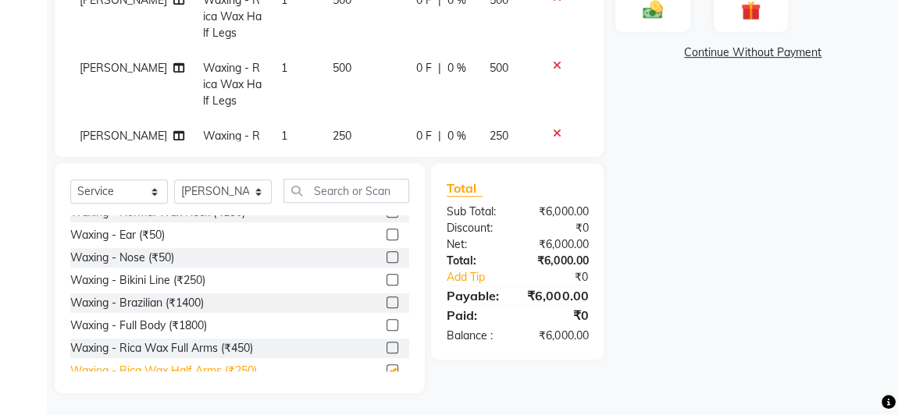
checkbox input "false"
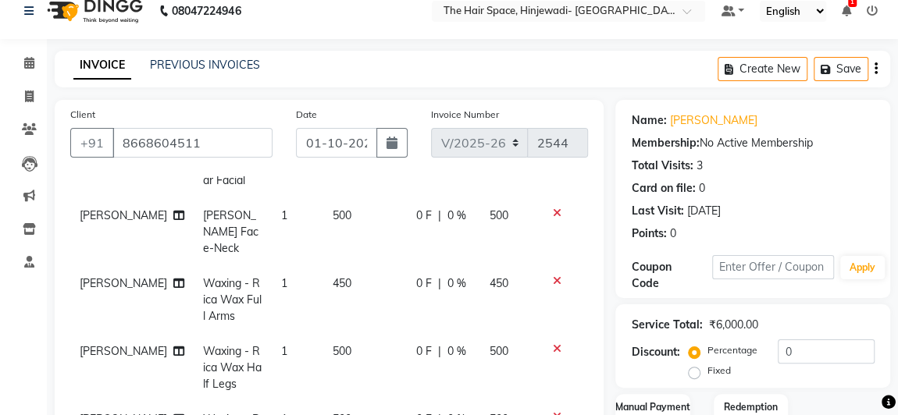
scroll to position [372, 0]
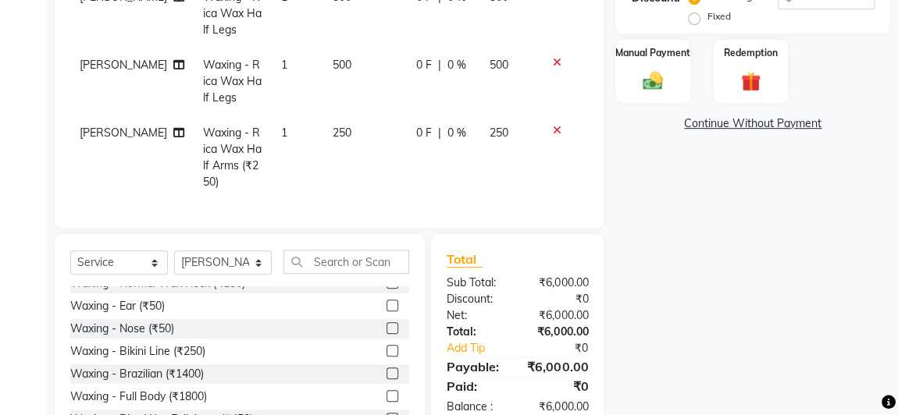
click at [801, 247] on div "Name: Pooja Kale Membership: No Active Membership Total Visits: 3 Card on file:…" at bounding box center [758, 105] width 286 height 719
click at [666, 83] on img at bounding box center [652, 81] width 34 height 24
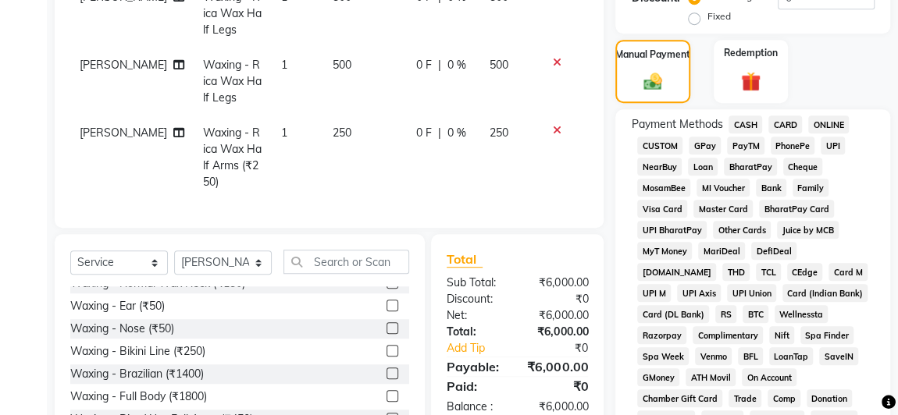
click at [710, 144] on span "GPay" at bounding box center [704, 146] width 32 height 18
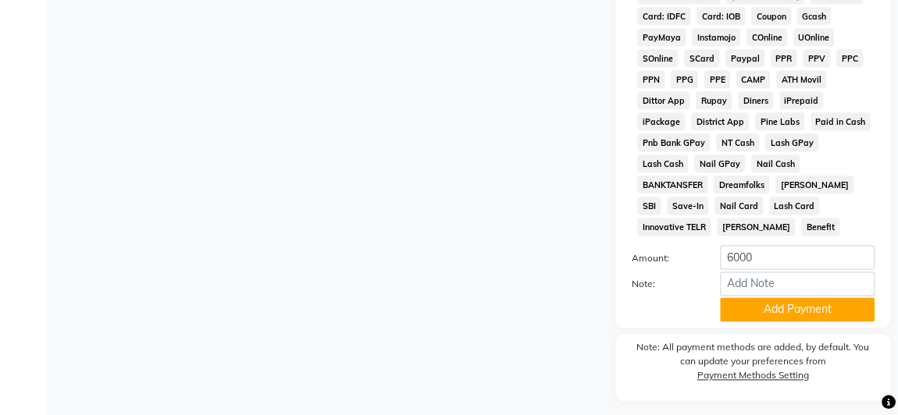
scroll to position [920, 0]
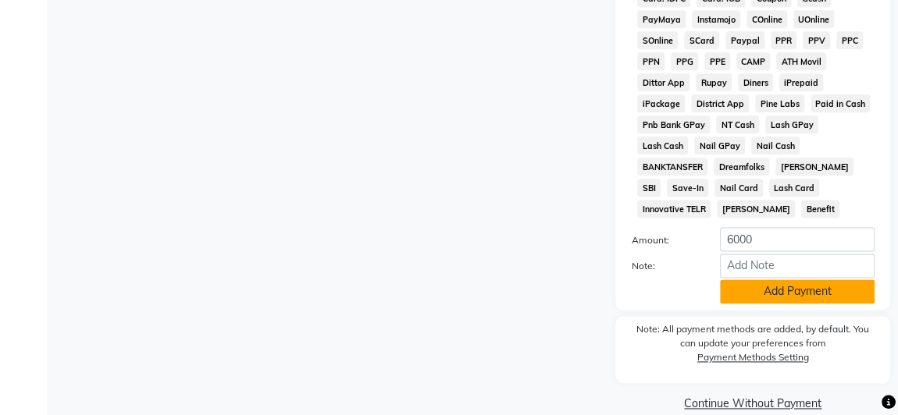
click at [765, 279] on button "Add Payment" at bounding box center [797, 291] width 155 height 24
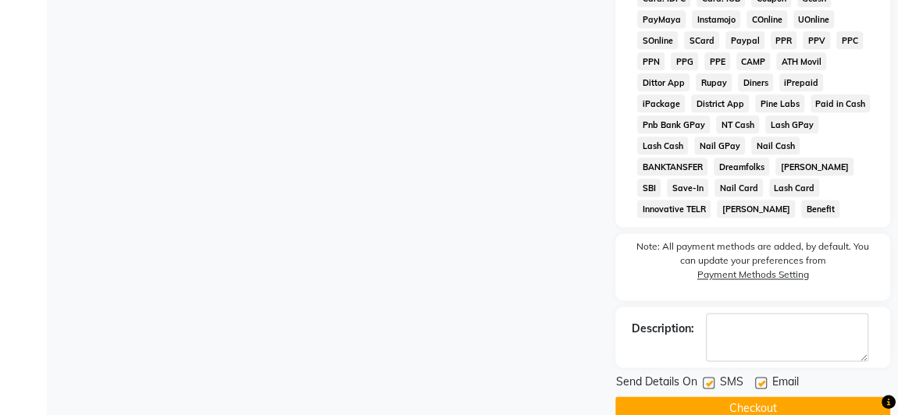
scroll to position [925, 0]
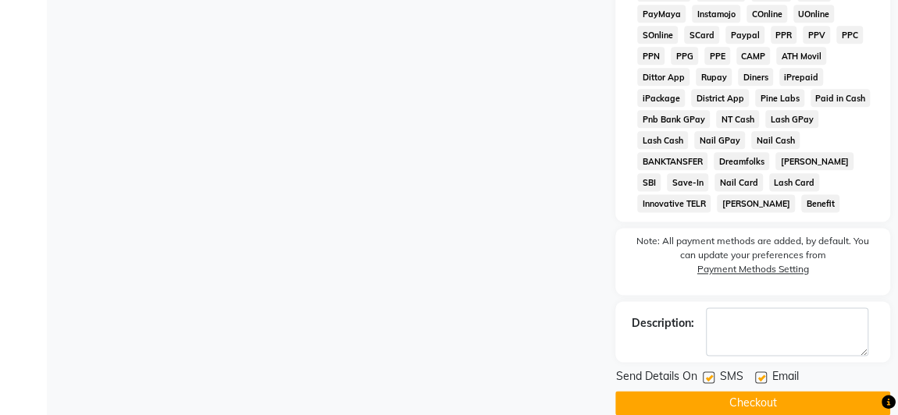
click at [703, 391] on button "Checkout" at bounding box center [752, 403] width 275 height 24
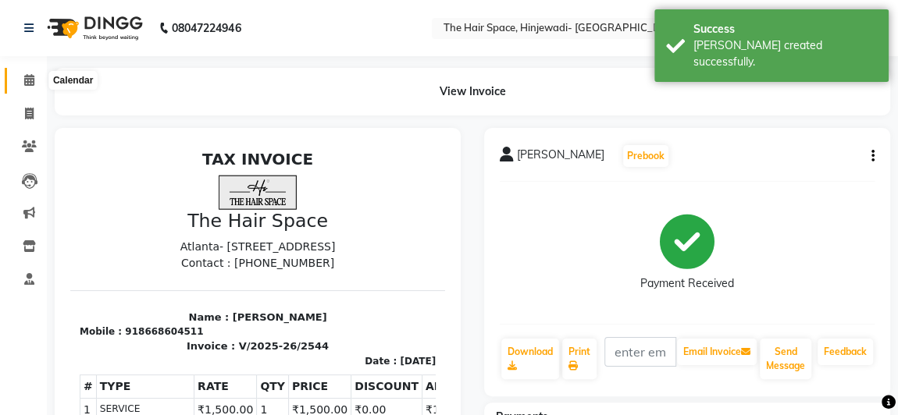
click at [27, 82] on icon at bounding box center [29, 80] width 10 height 12
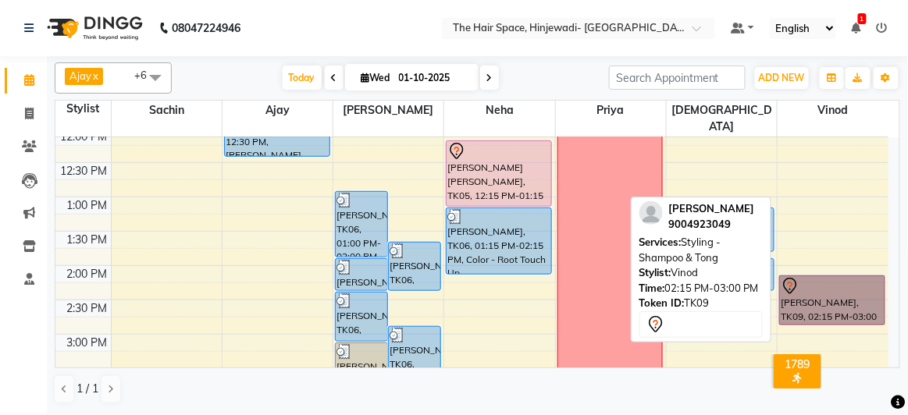
scroll to position [212, 0]
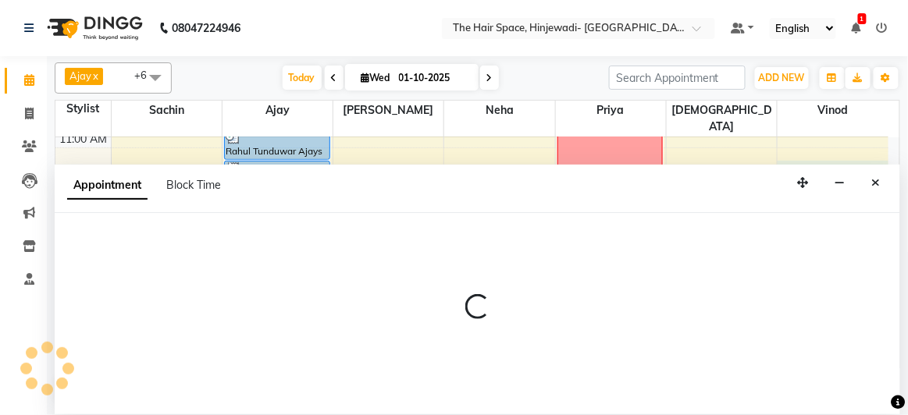
select select "84667"
select select "tentative"
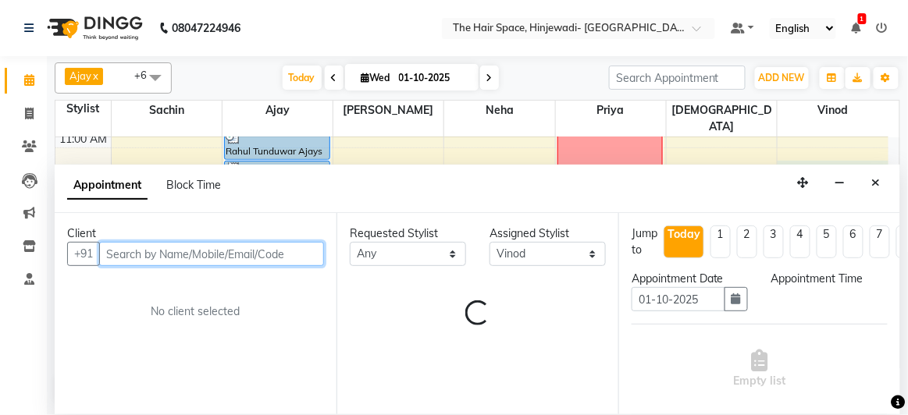
select select "690"
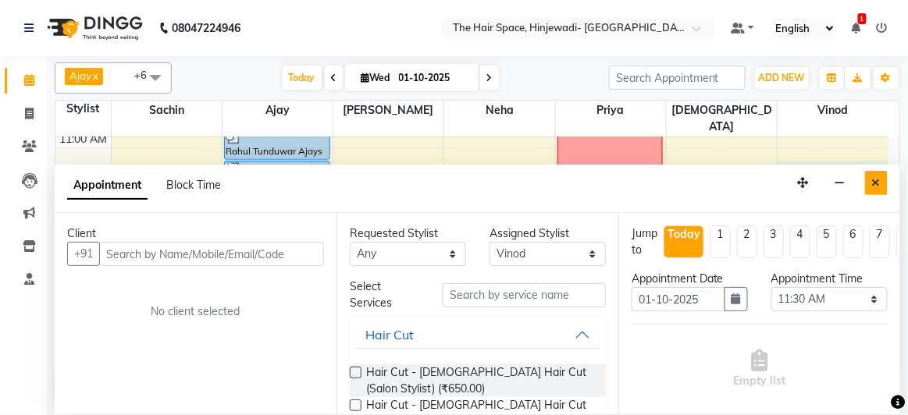
click at [879, 182] on icon "Close" at bounding box center [876, 182] width 9 height 11
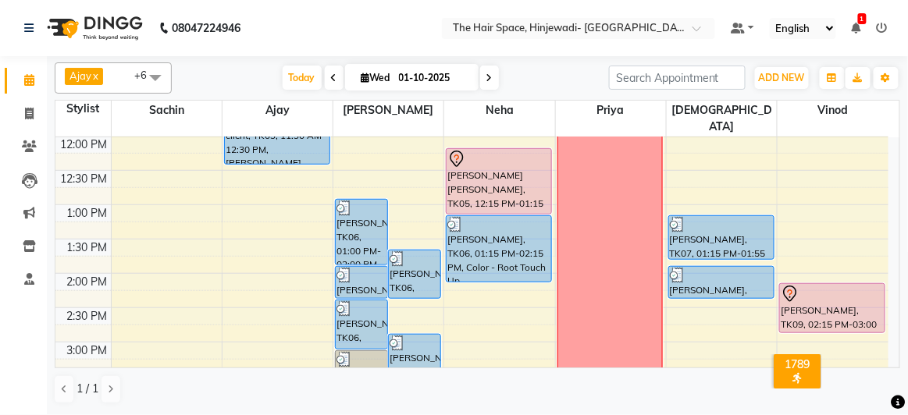
scroll to position [283, 0]
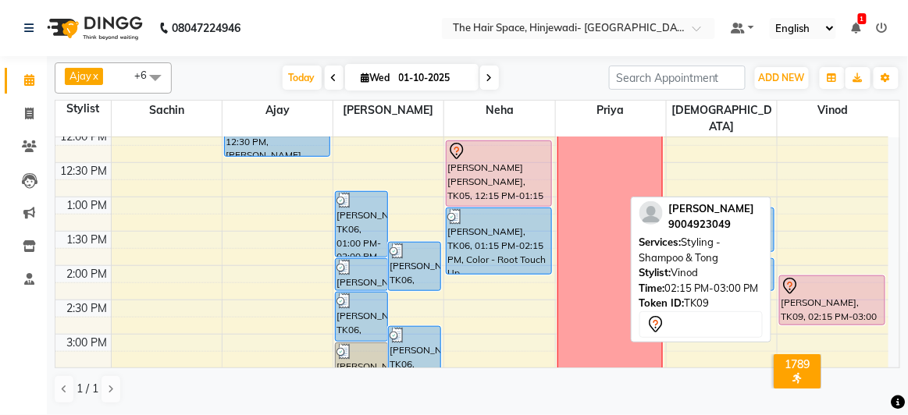
click at [834, 279] on div "[PERSON_NAME], TK09, 02:15 PM-03:00 PM, Styling - Shampoo & [PERSON_NAME]" at bounding box center [832, 300] width 105 height 48
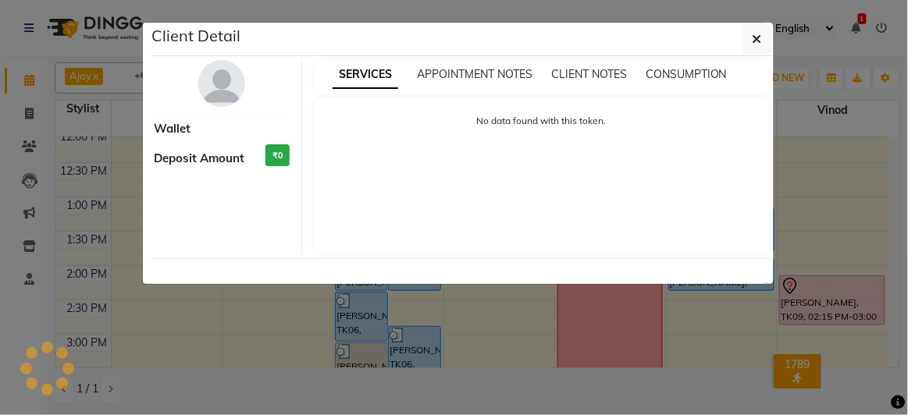
select select "7"
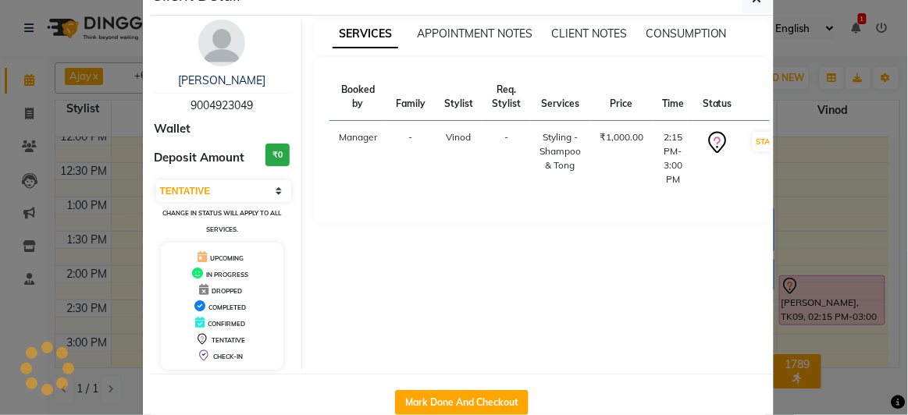
scroll to position [75, 0]
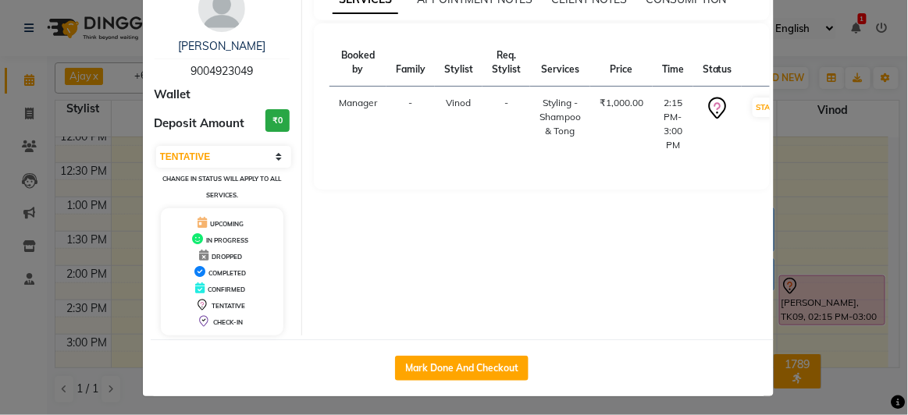
click at [824, 272] on ngb-modal-window "Client Detail Ruchi Deshmukh 9004923049 Wallet Deposit Amount ₹0 Select IN SERV…" at bounding box center [454, 207] width 908 height 415
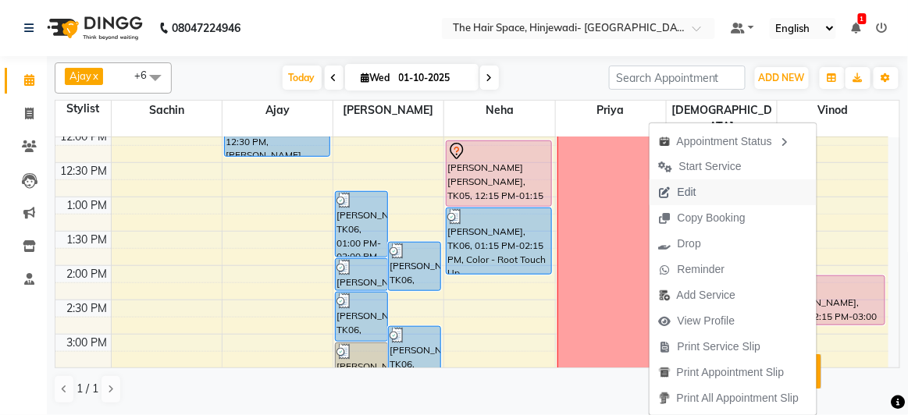
click at [698, 196] on span "Edit" at bounding box center [677, 193] width 56 height 26
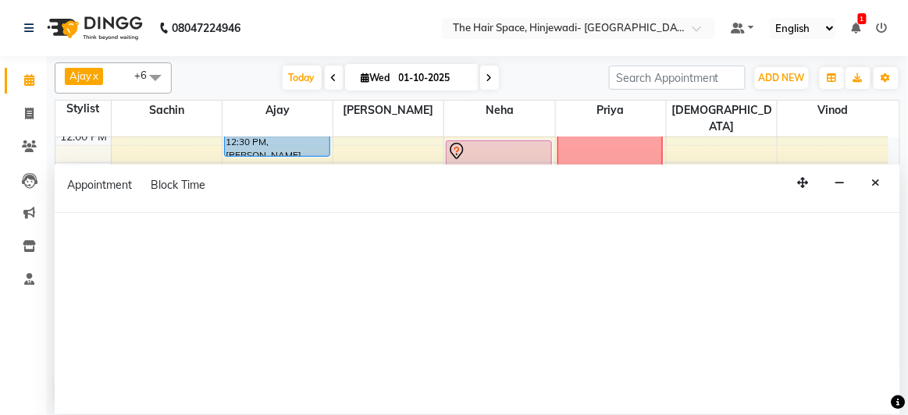
select select "855"
select select "tentative"
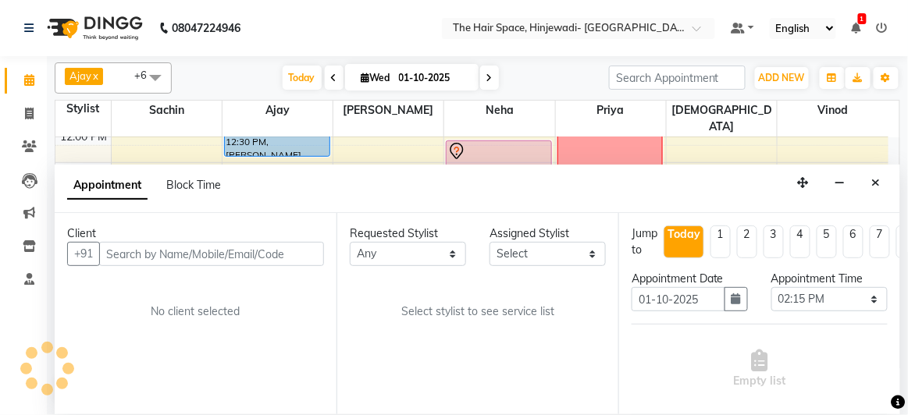
select select "84667"
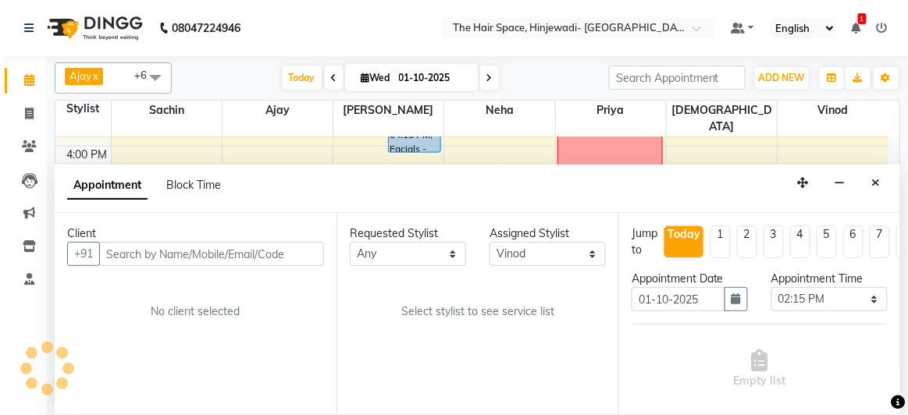
select select "3324"
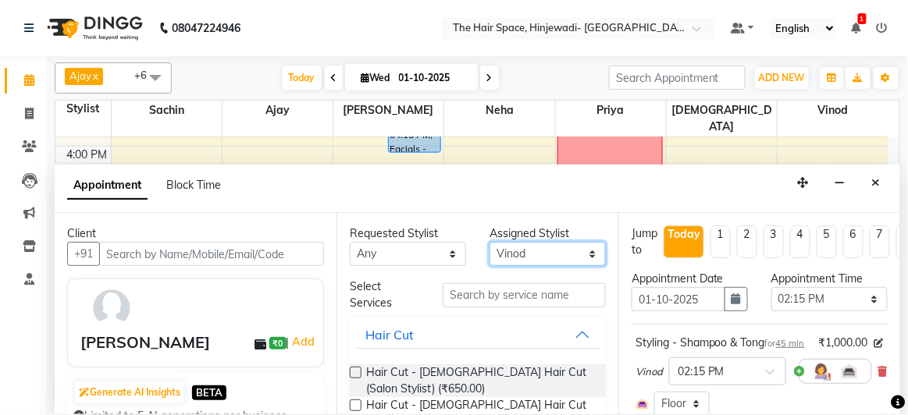
click at [553, 254] on select "Select Ajay Bhakti Jyoti Lucy Neha Pankaj Priya Sachin Sanika Vinod Vishnu" at bounding box center [547, 254] width 116 height 24
select select "52403"
click at [489, 242] on select "Select Ajay Bhakti Jyoti Lucy Neha Pankaj Priya Sachin Sanika Vinod Vishnu" at bounding box center [547, 254] width 116 height 24
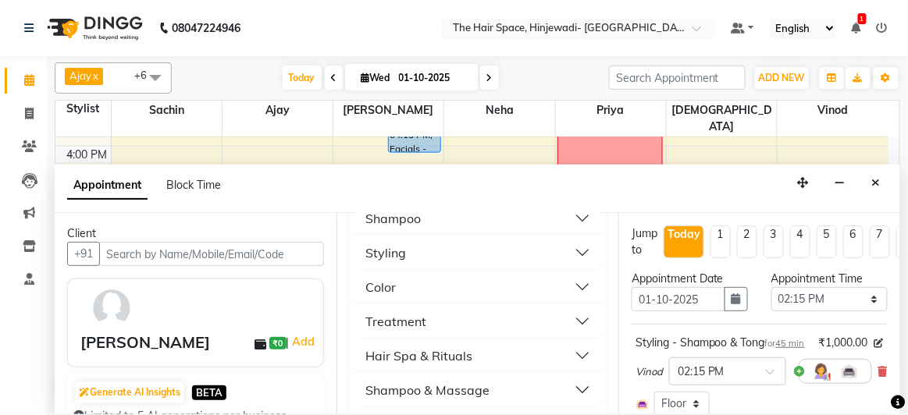
scroll to position [425, 0]
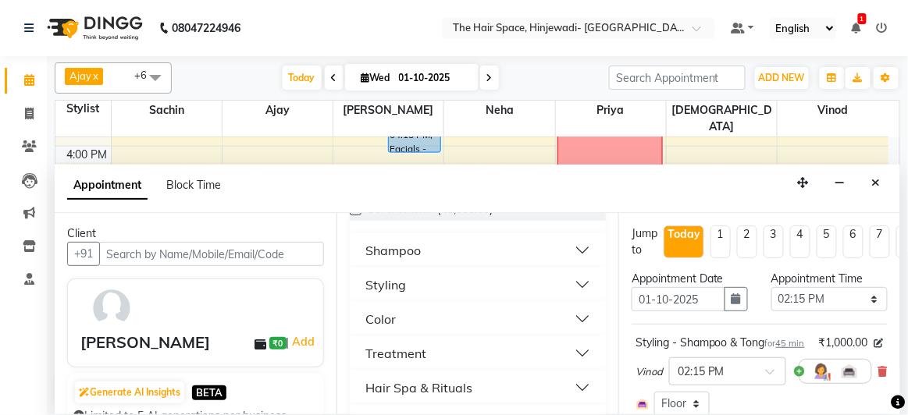
drag, startPoint x: 441, startPoint y: 287, endPoint x: 445, endPoint y: 296, distance: 9.4
click at [443, 287] on button "Styling" at bounding box center [478, 285] width 244 height 28
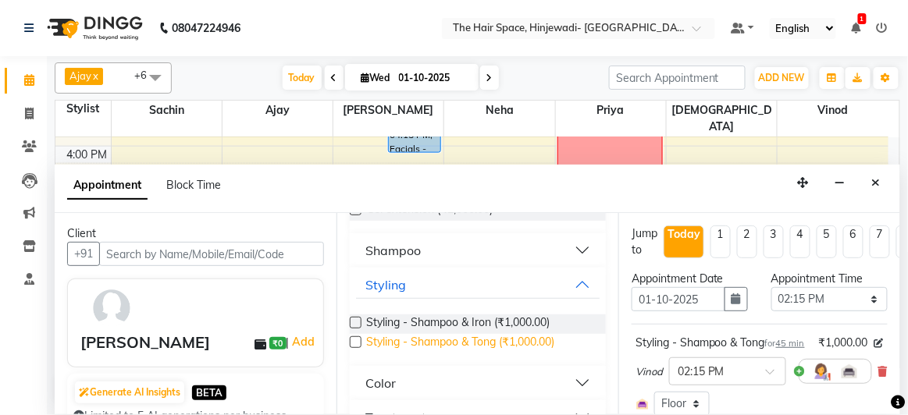
click at [446, 340] on span "Styling - Shampoo & Tong (₹1,000.00)" at bounding box center [460, 344] width 188 height 20
checkbox input "false"
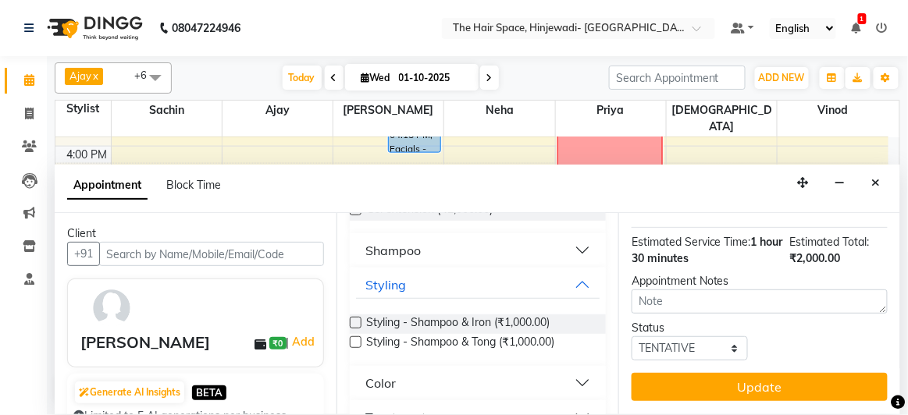
scroll to position [318, 0]
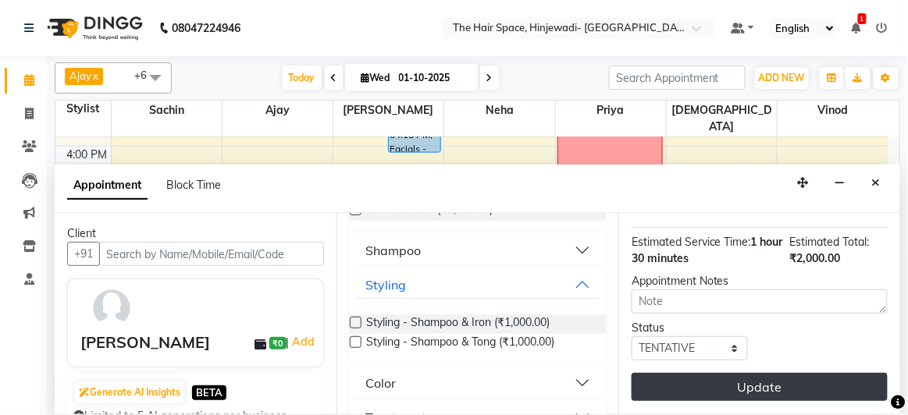
click at [714, 373] on button "Update" at bounding box center [759, 387] width 256 height 28
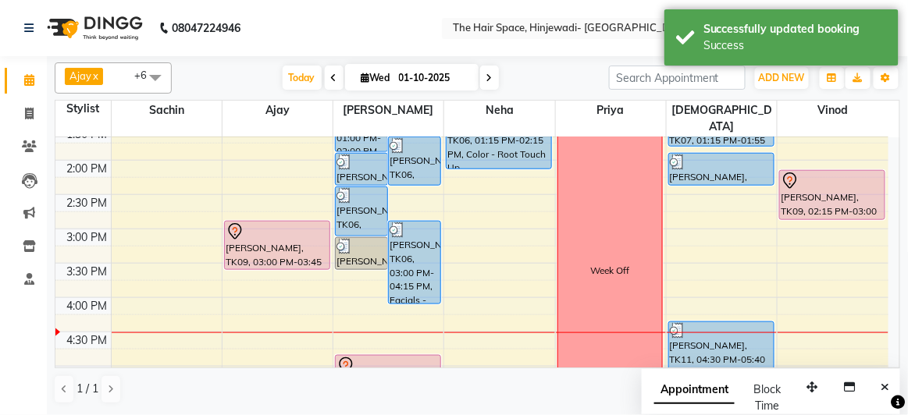
scroll to position [398, 0]
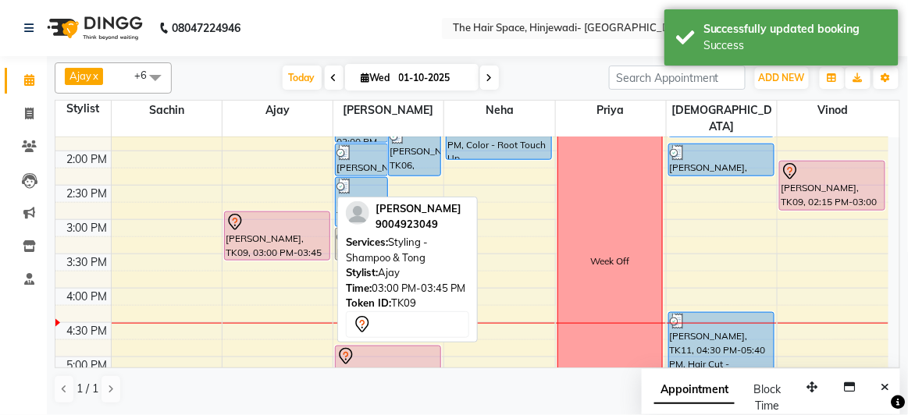
click at [264, 214] on div "[PERSON_NAME], TK09, 03:00 PM-03:45 PM, Styling - Shampoo & [PERSON_NAME]" at bounding box center [277, 236] width 105 height 48
select select "7"
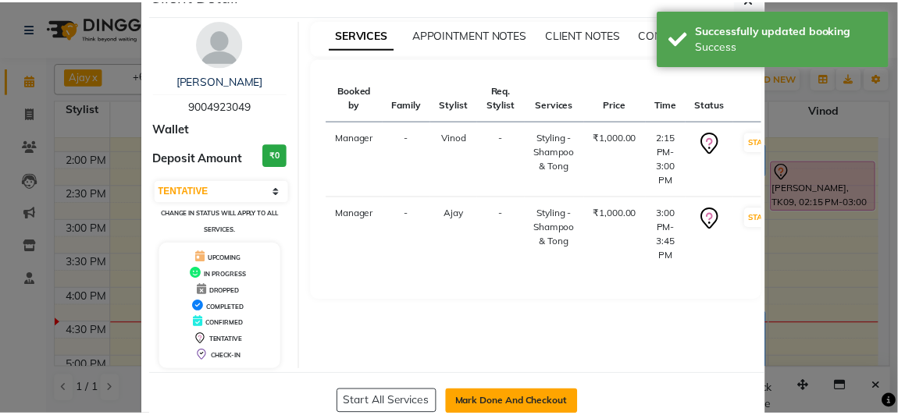
scroll to position [75, 0]
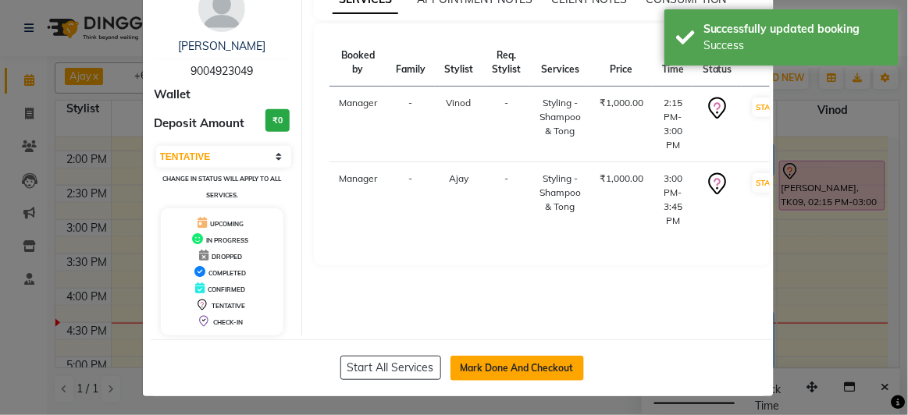
click at [480, 356] on button "Mark Done And Checkout" at bounding box center [516, 368] width 133 height 25
select select "6697"
select select "service"
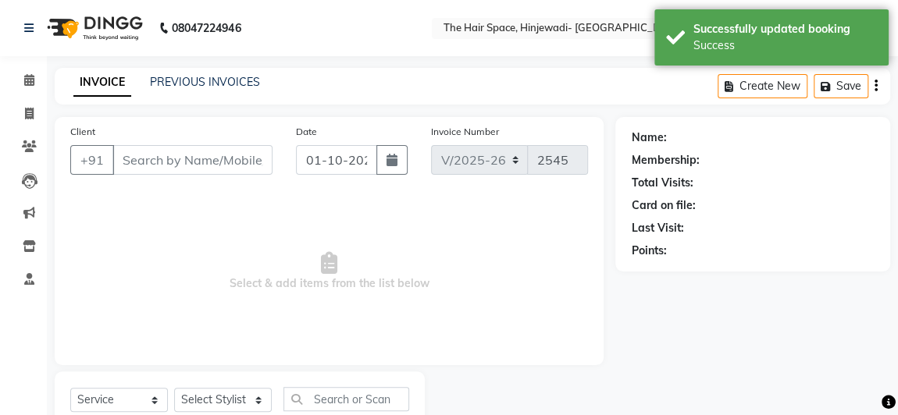
type input "9004923049"
select select "52403"
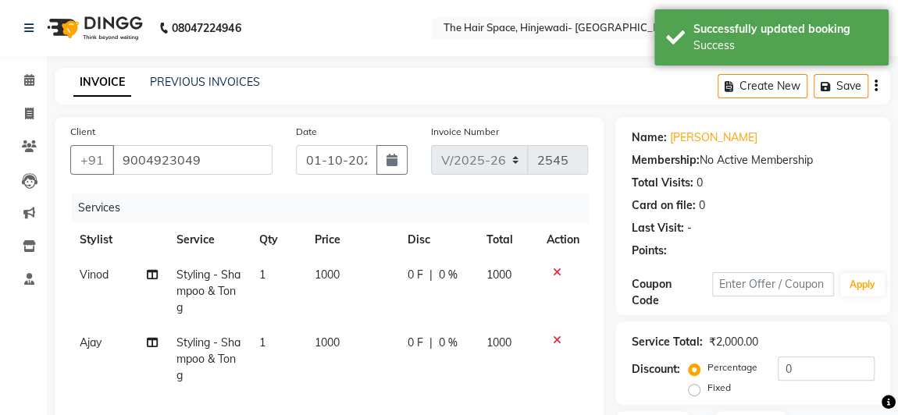
click at [364, 284] on td "1000" at bounding box center [351, 292] width 93 height 68
select select "84667"
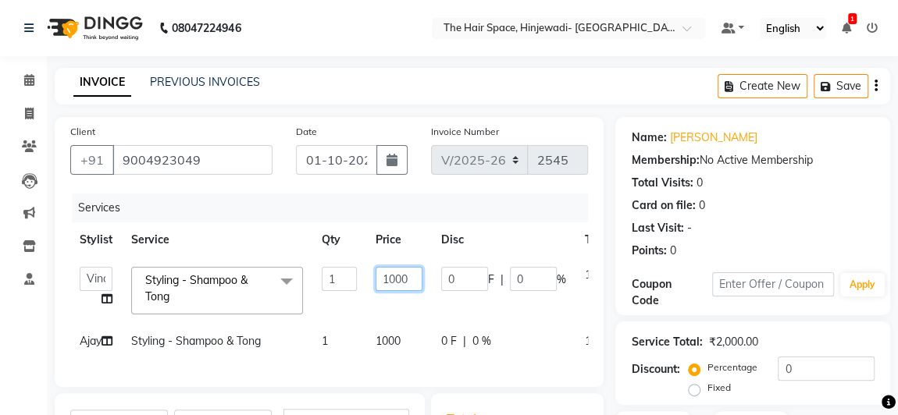
click at [411, 279] on input "1000" at bounding box center [398, 279] width 47 height 24
type input "1"
type input "400"
click at [417, 339] on tr "Ajay Styling - Shampoo & Tong 1 1000 0 F | 0 % 1000" at bounding box center [371, 341] width 602 height 35
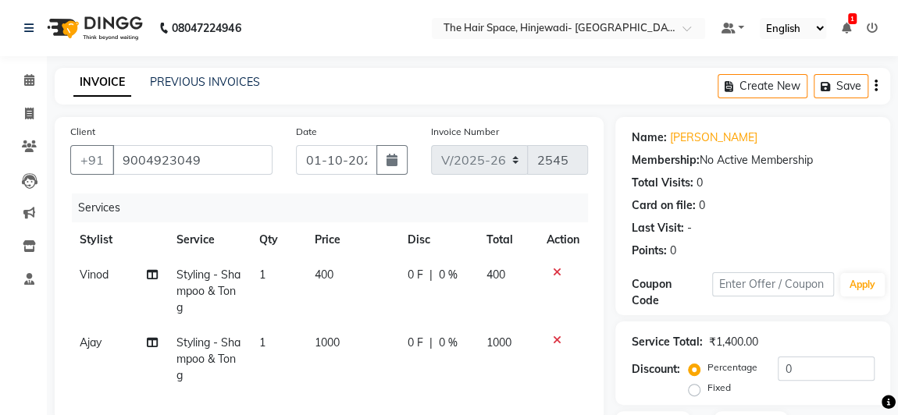
drag, startPoint x: 340, startPoint y: 326, endPoint x: 362, endPoint y: 352, distance: 33.8
click at [350, 341] on td "1000" at bounding box center [351, 360] width 93 height 68
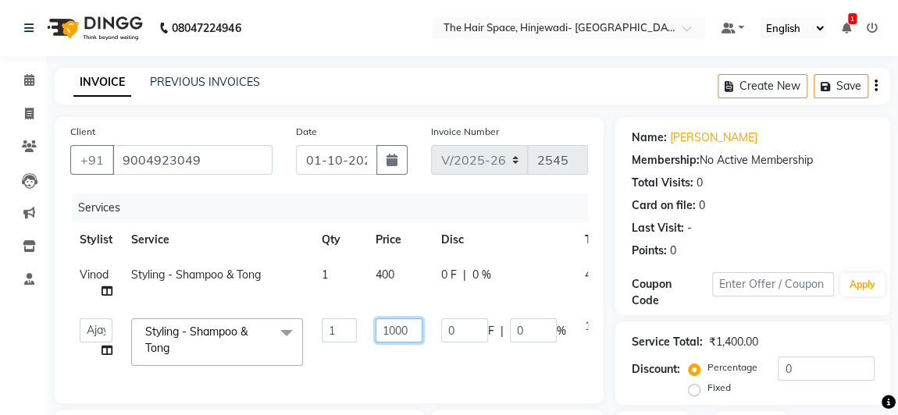
click at [416, 329] on input "1000" at bounding box center [398, 330] width 47 height 24
type input "1"
type input "400"
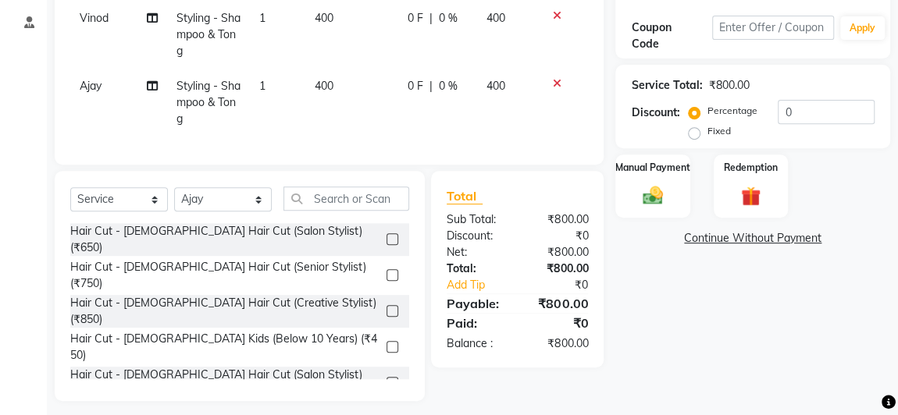
click at [788, 337] on div "Name: Ruchi Deshmukh Membership: No Active Membership Total Visits: 0 Card on f…" at bounding box center [758, 130] width 286 height 541
click at [660, 194] on img at bounding box center [652, 195] width 34 height 24
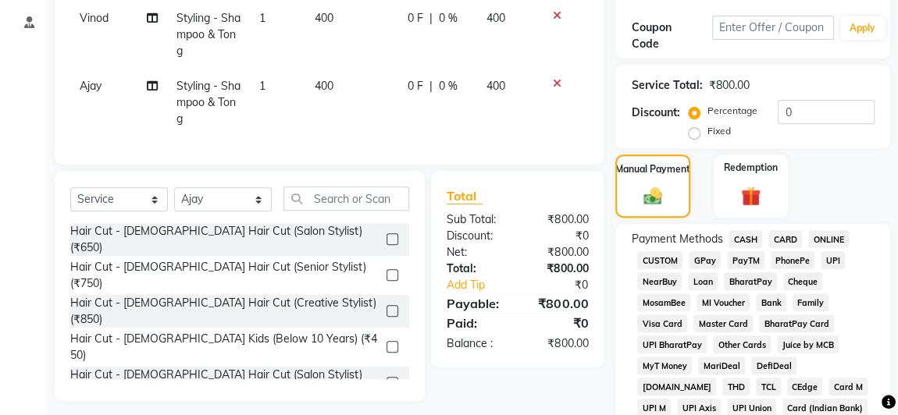
click at [694, 258] on span "GPay" at bounding box center [704, 260] width 32 height 18
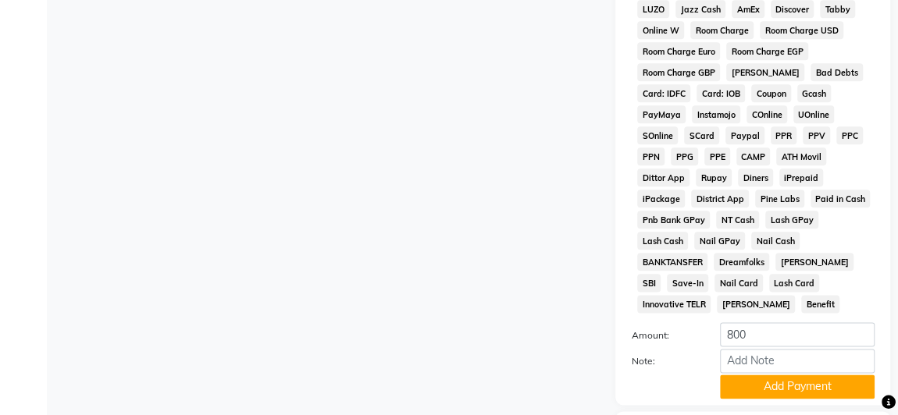
scroll to position [895, 0]
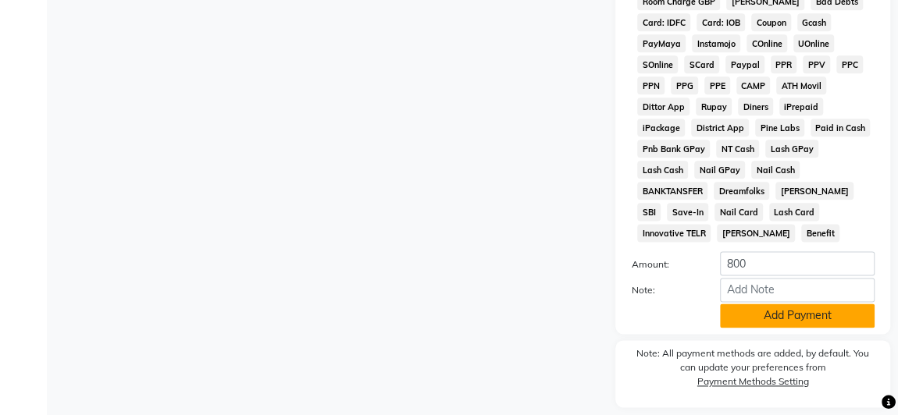
click at [811, 304] on button "Add Payment" at bounding box center [797, 316] width 155 height 24
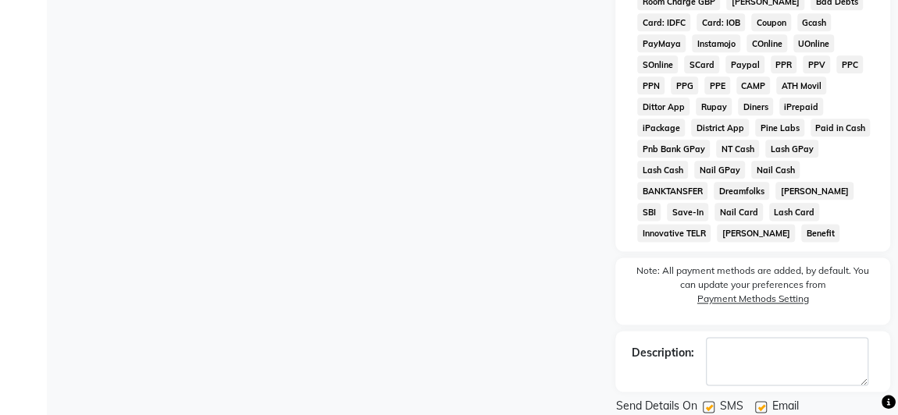
scroll to position [925, 0]
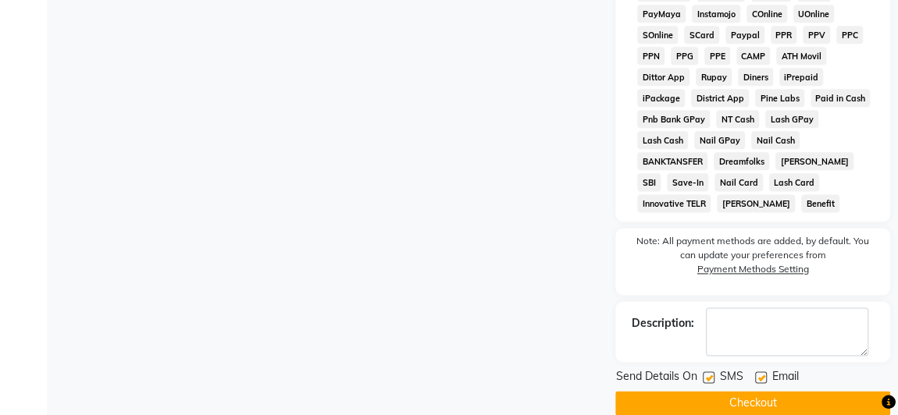
click at [717, 391] on button "Checkout" at bounding box center [752, 403] width 275 height 24
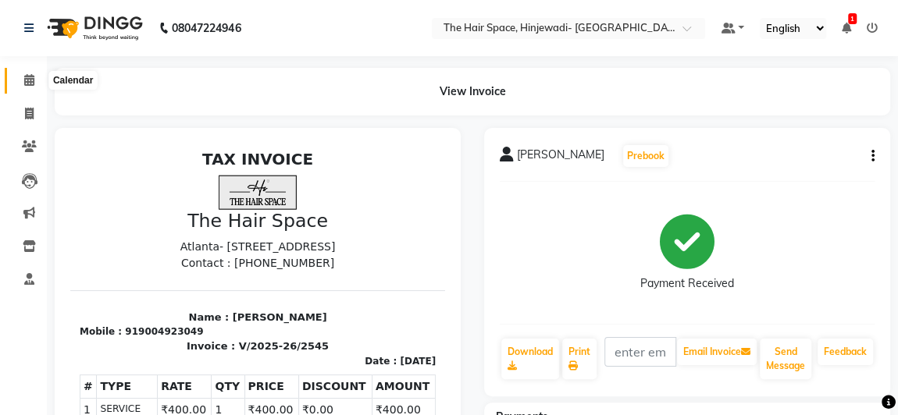
click at [28, 80] on icon at bounding box center [29, 80] width 10 height 12
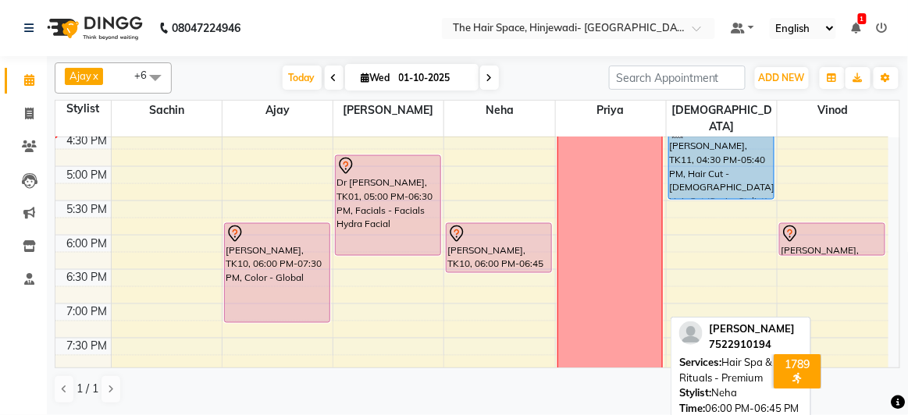
scroll to position [567, 0]
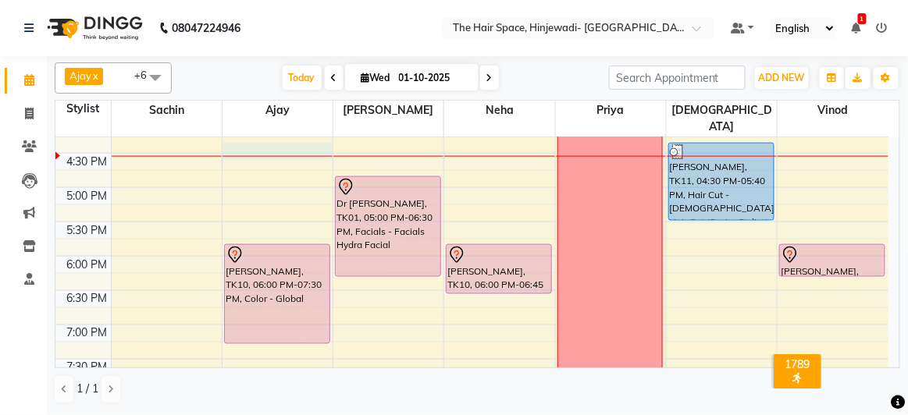
click at [247, 141] on div "8:00 AM 8:30 AM 9:00 AM 9:30 AM 10:00 AM 10:30 AM 11:00 AM 11:30 AM 12:00 PM 12…" at bounding box center [471, 85] width 833 height 1030
select select "52403"
select select "tentative"
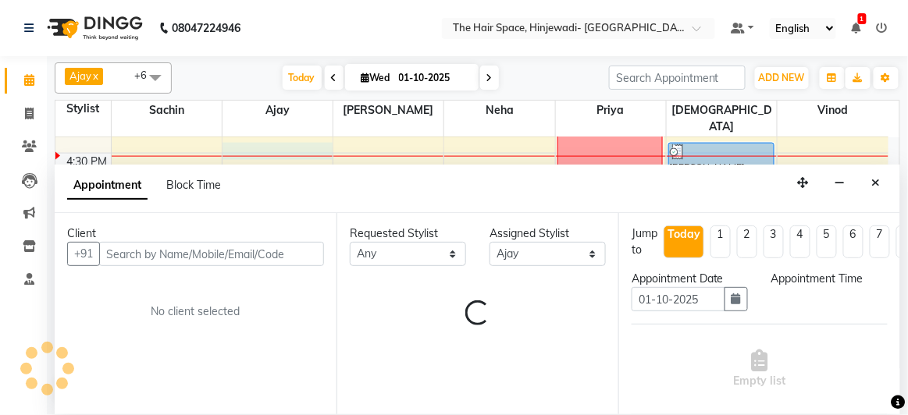
select select "990"
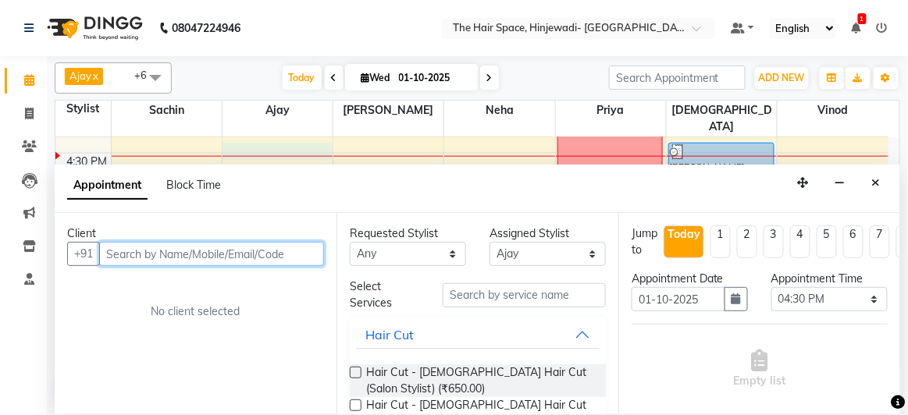
click at [227, 253] on input "text" at bounding box center [211, 254] width 225 height 24
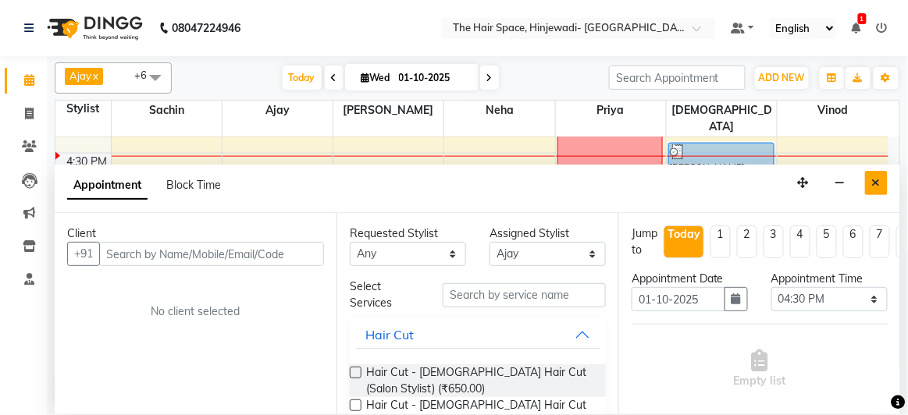
click at [874, 180] on icon "Close" at bounding box center [876, 182] width 9 height 11
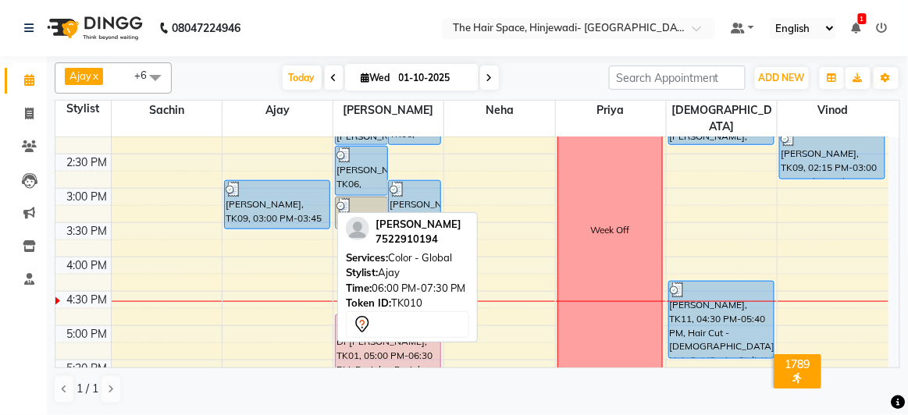
scroll to position [425, 0]
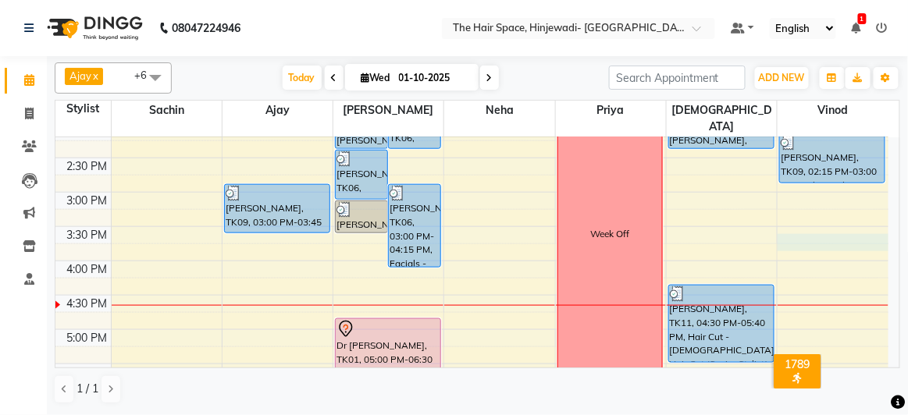
click at [815, 232] on div "8:00 AM 8:30 AM 9:00 AM 9:30 AM 10:00 AM 10:30 AM 11:00 AM 11:30 AM 12:00 PM 12…" at bounding box center [471, 227] width 833 height 1030
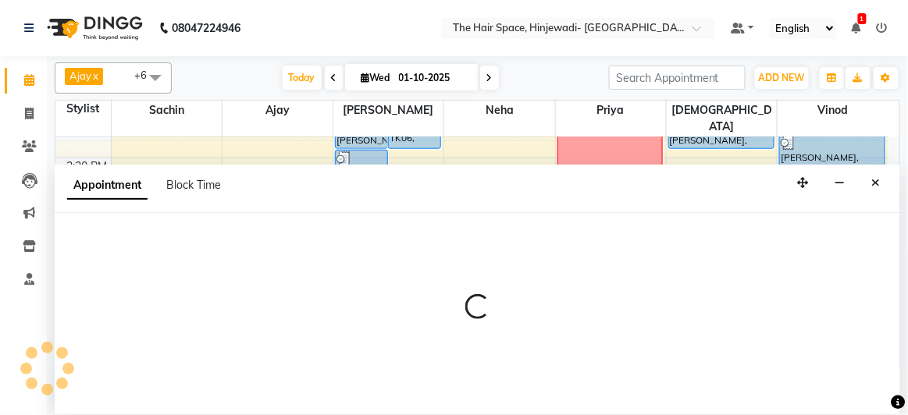
select select "84667"
select select "945"
select select "tentative"
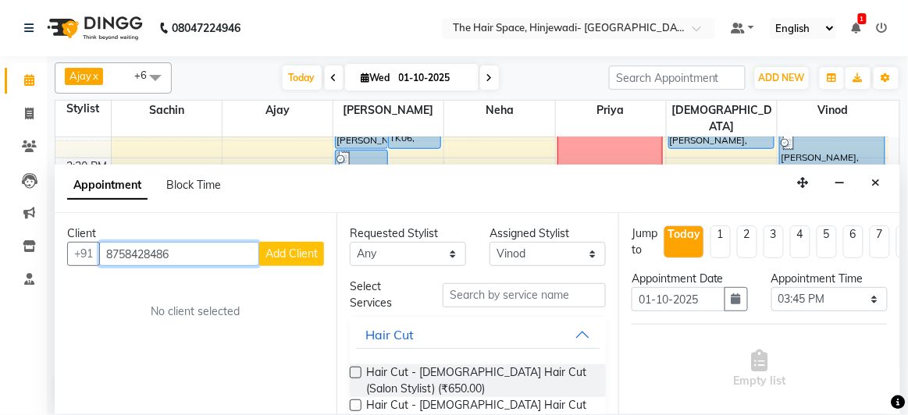
type input "8758428486"
click at [315, 256] on span "Add Client" at bounding box center [291, 254] width 52 height 14
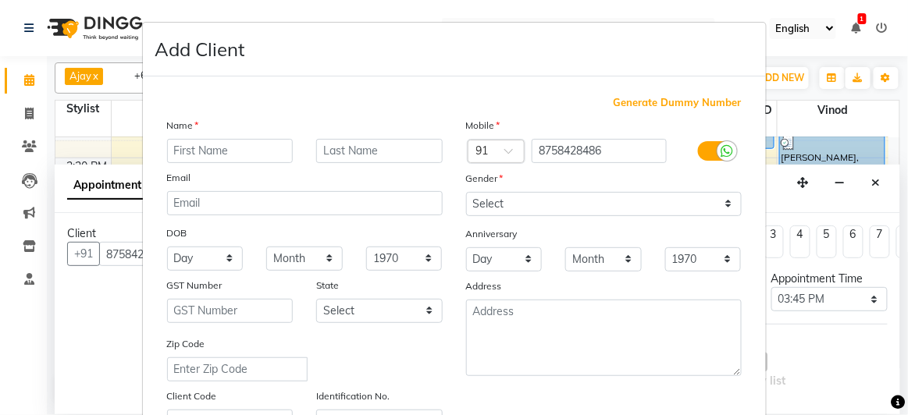
click at [269, 158] on input "text" at bounding box center [230, 151] width 126 height 24
click at [233, 151] on input "text" at bounding box center [230, 151] width 126 height 24
type input "Hamra"
type input "N"
type input "Deflnte Hai"
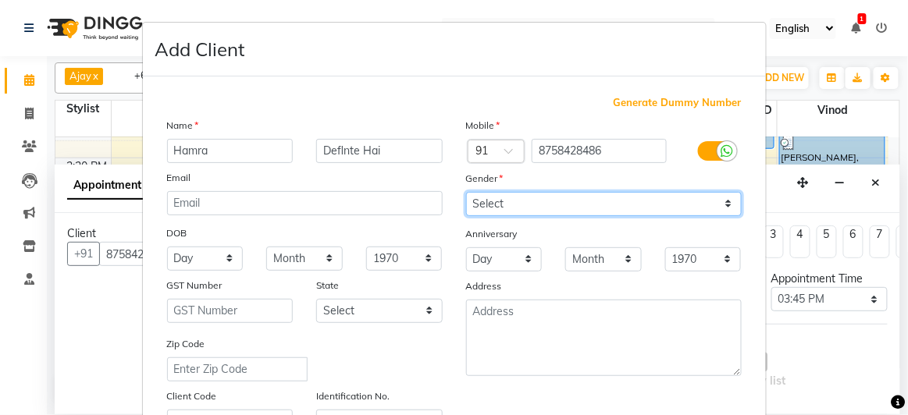
click at [522, 207] on select "Select Male Female Other Prefer Not To Say" at bounding box center [604, 204] width 276 height 24
select select "female"
click at [466, 192] on select "Select Male Female Other Prefer Not To Say" at bounding box center [604, 204] width 276 height 24
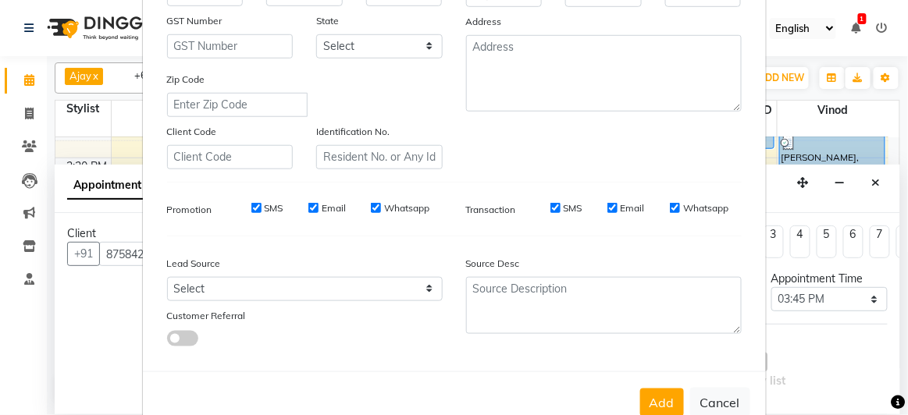
scroll to position [300, 0]
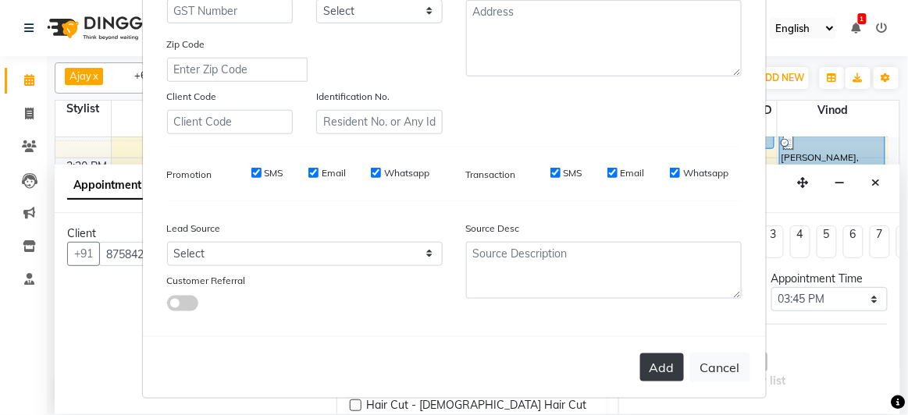
click at [648, 354] on button "Add" at bounding box center [662, 368] width 44 height 28
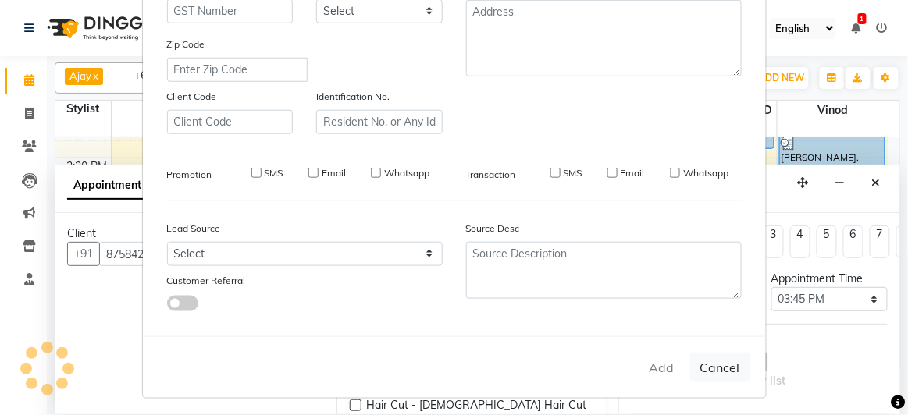
select select
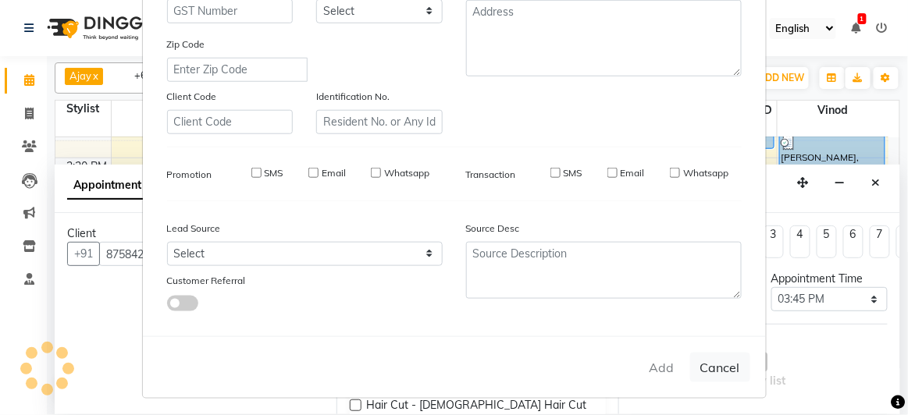
select select
checkbox input "false"
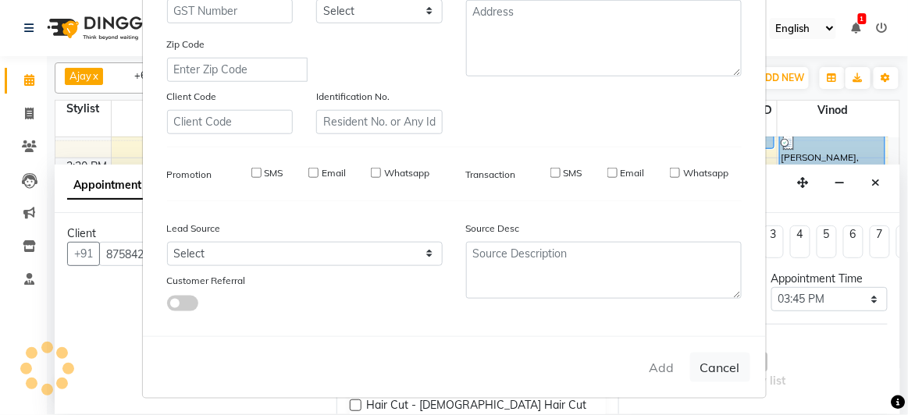
checkbox input "false"
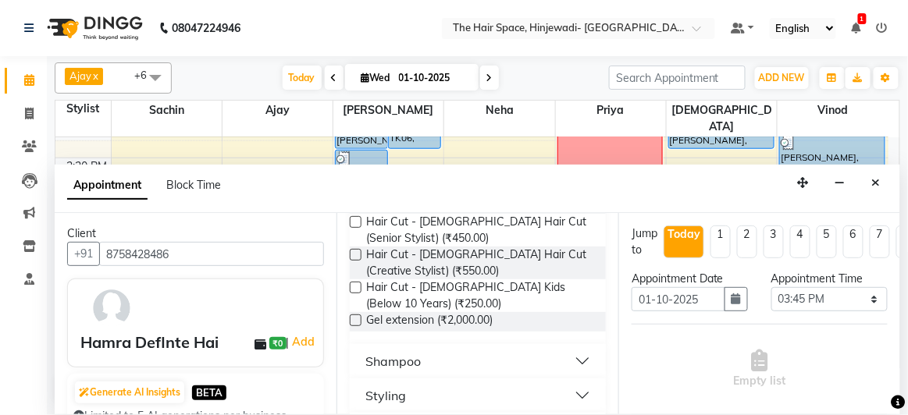
scroll to position [283, 0]
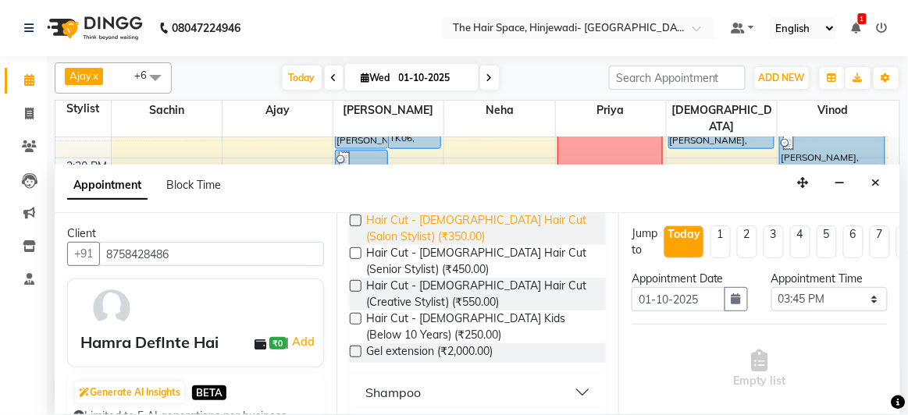
click at [425, 225] on span "Hair Cut - [DEMOGRAPHIC_DATA] Hair Cut (Salon Stylist) (₹350.00)" at bounding box center [479, 228] width 227 height 33
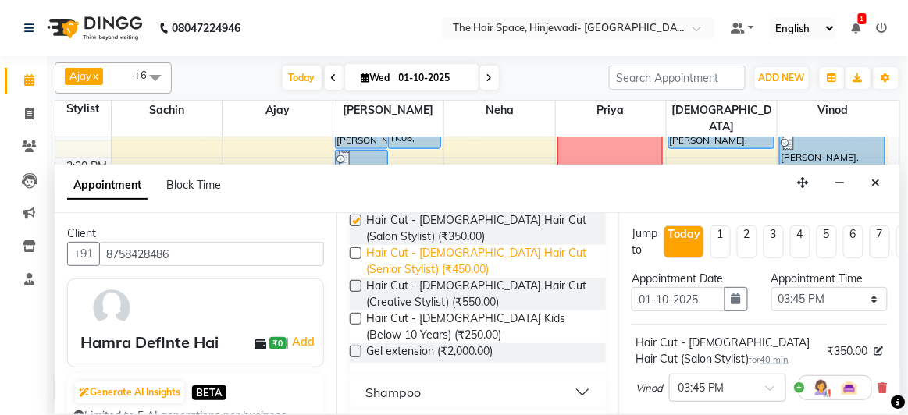
checkbox input "false"
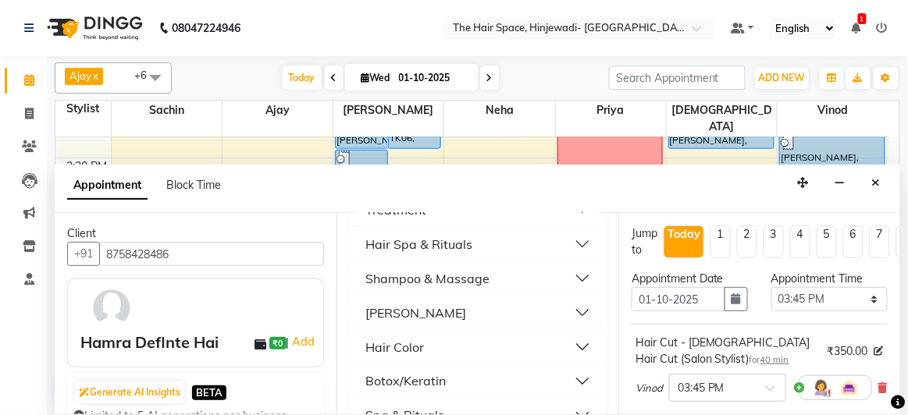
scroll to position [639, 0]
click at [421, 239] on button "[PERSON_NAME]" at bounding box center [478, 243] width 244 height 28
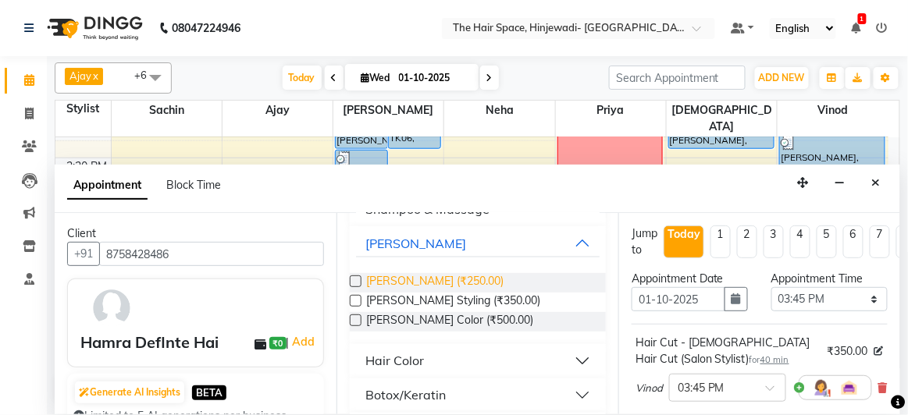
click at [422, 278] on span "Beard - Beard (₹250.00)" at bounding box center [434, 283] width 137 height 20
checkbox input "false"
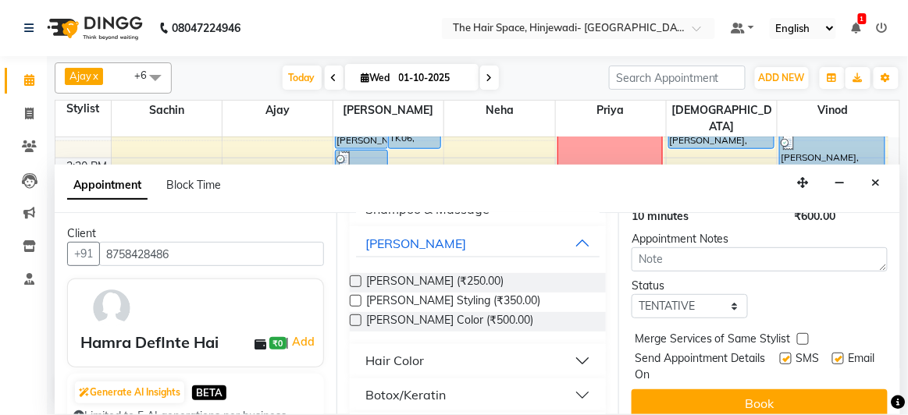
scroll to position [336, 0]
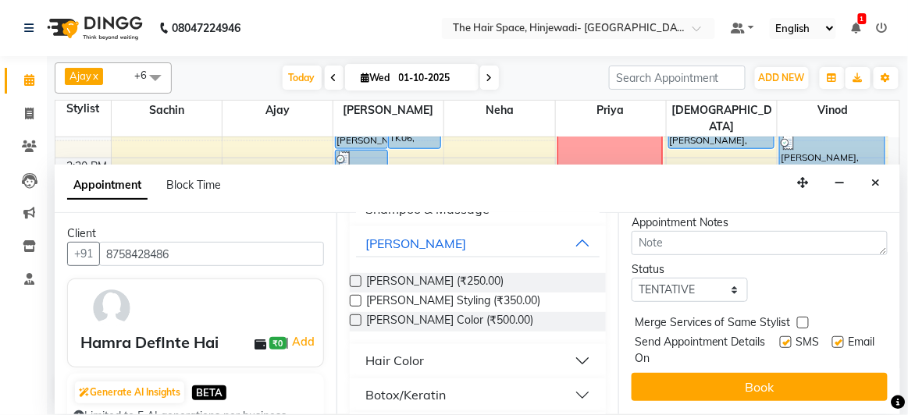
drag, startPoint x: 773, startPoint y: 329, endPoint x: 787, endPoint y: 334, distance: 15.1
click at [780, 336] on label at bounding box center [786, 342] width 12 height 12
click at [780, 339] on input "checkbox" at bounding box center [785, 344] width 10 height 10
checkbox input "false"
click at [832, 338] on div at bounding box center [837, 352] width 10 height 30
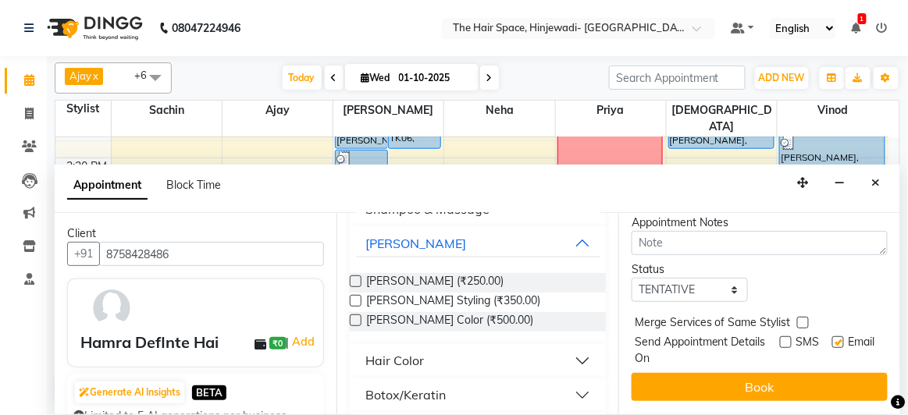
click at [832, 336] on label at bounding box center [838, 342] width 12 height 12
click at [832, 339] on input "checkbox" at bounding box center [837, 344] width 10 height 10
checkbox input "false"
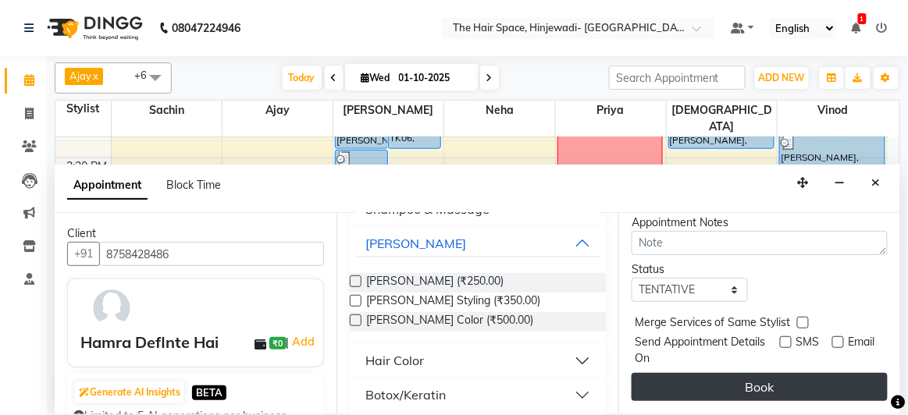
click at [799, 373] on button "Book" at bounding box center [759, 387] width 256 height 28
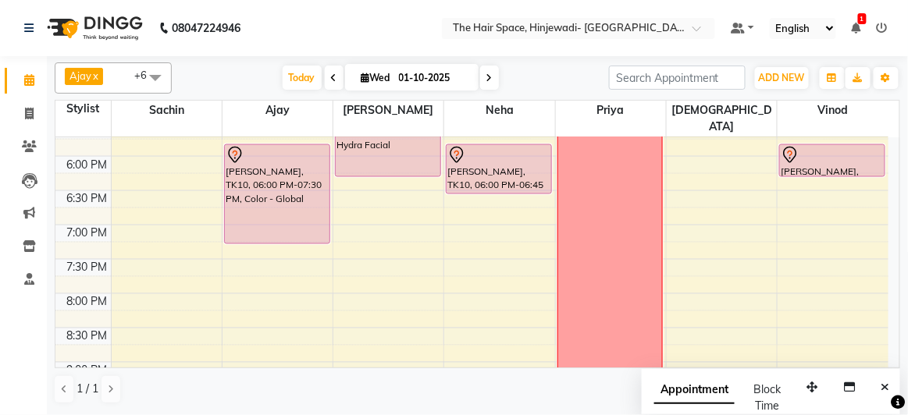
scroll to position [639, 0]
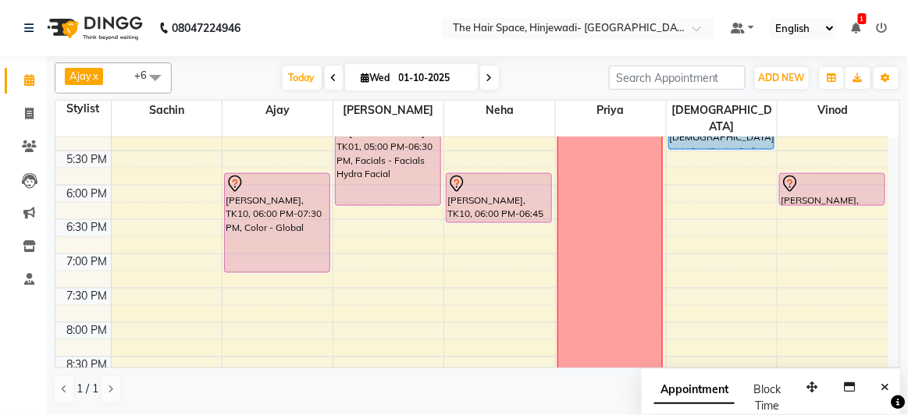
click at [486, 83] on span at bounding box center [489, 78] width 19 height 24
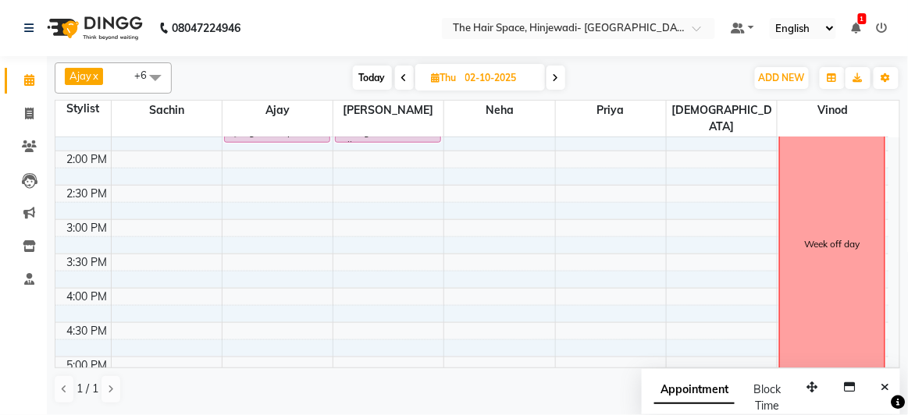
scroll to position [469, 0]
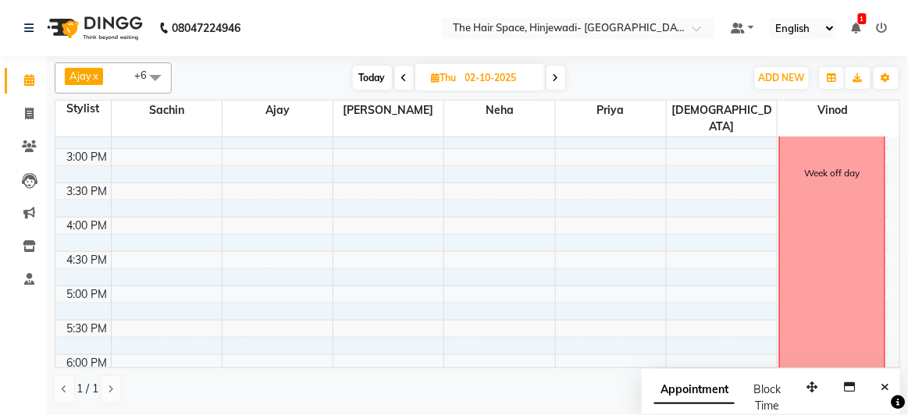
click at [363, 74] on span "Today" at bounding box center [372, 78] width 39 height 24
type input "01-10-2025"
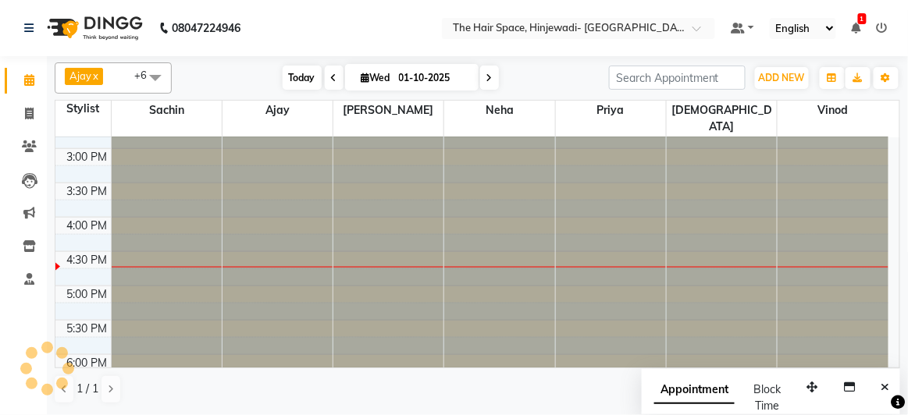
scroll to position [0, 0]
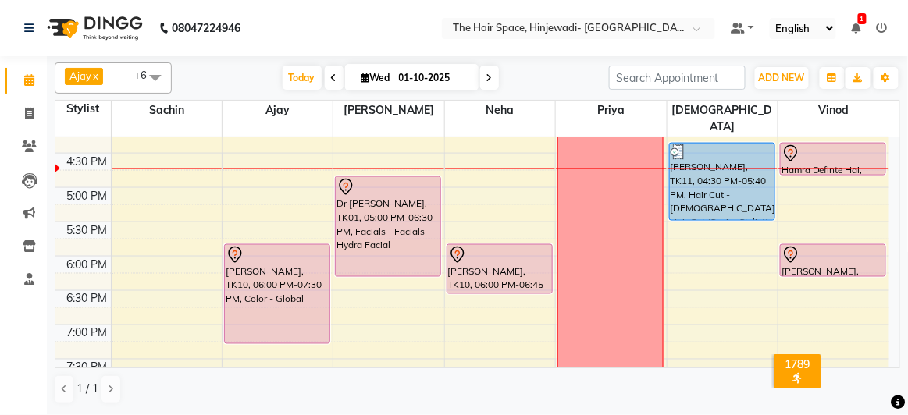
scroll to position [496, 0]
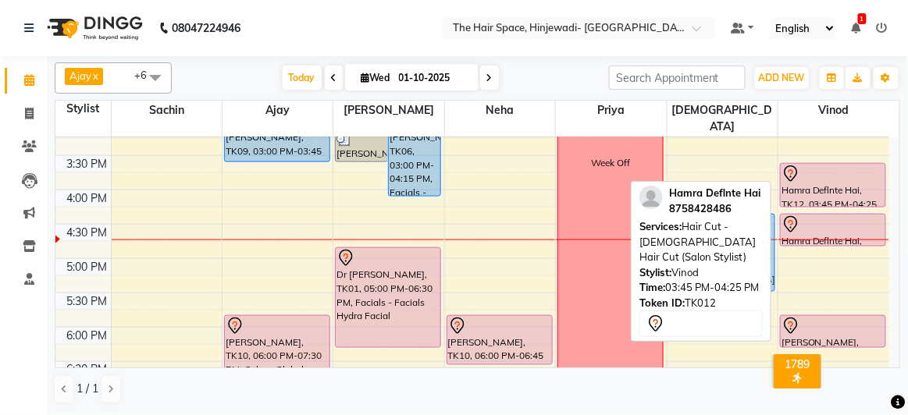
click at [824, 179] on div "Hamra Deflnte Hai, TK12, 03:45 PM-04:25 PM, Hair Cut - [DEMOGRAPHIC_DATA] Hair …" at bounding box center [833, 185] width 105 height 43
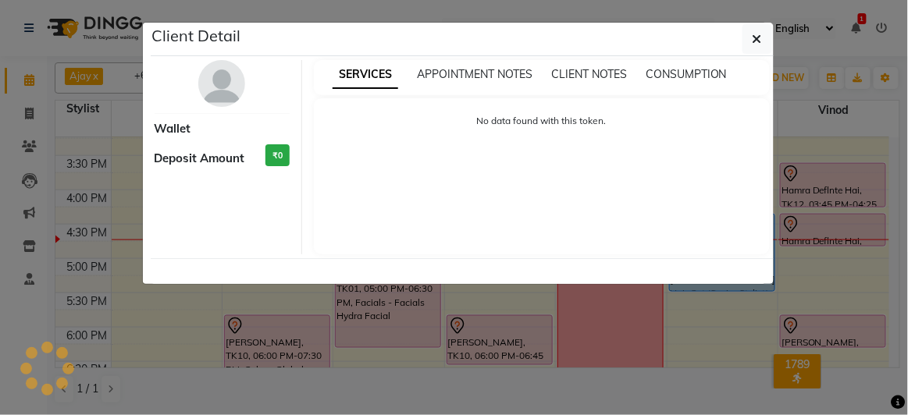
select select "7"
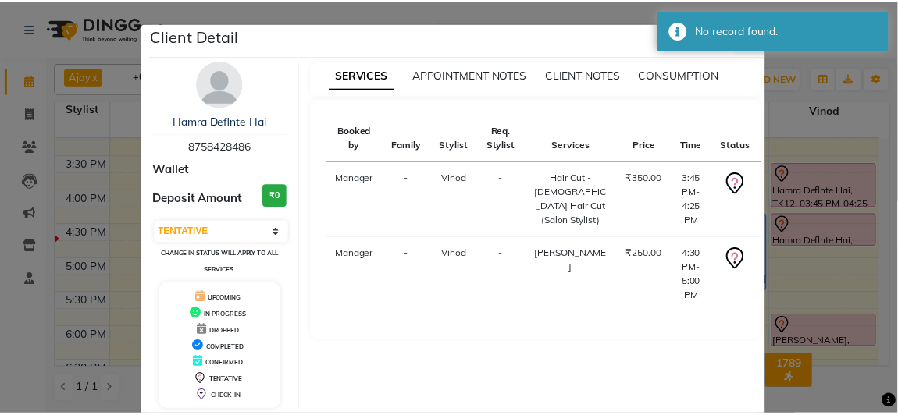
scroll to position [75, 0]
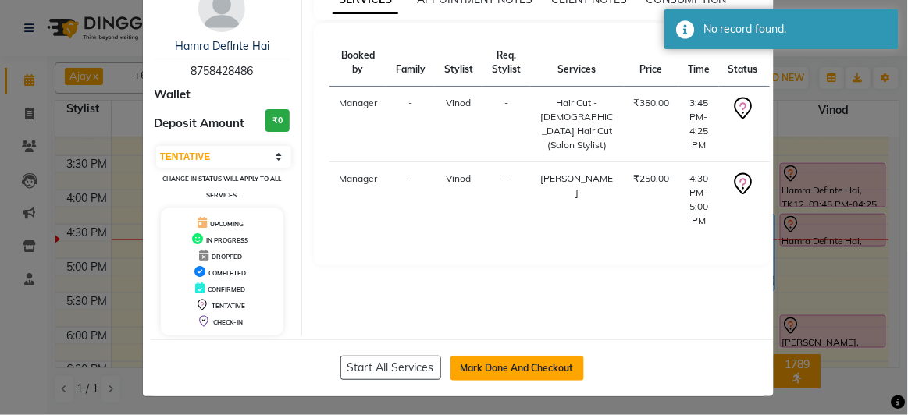
click at [546, 356] on button "Mark Done And Checkout" at bounding box center [516, 368] width 133 height 25
select select "service"
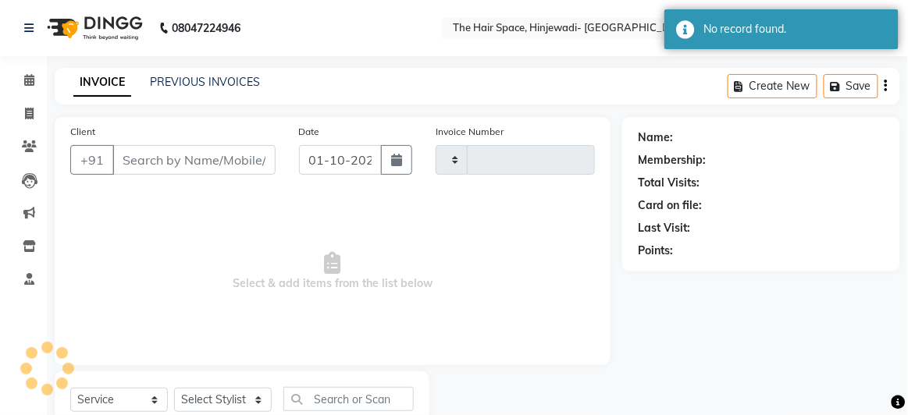
type input "2546"
select select "6697"
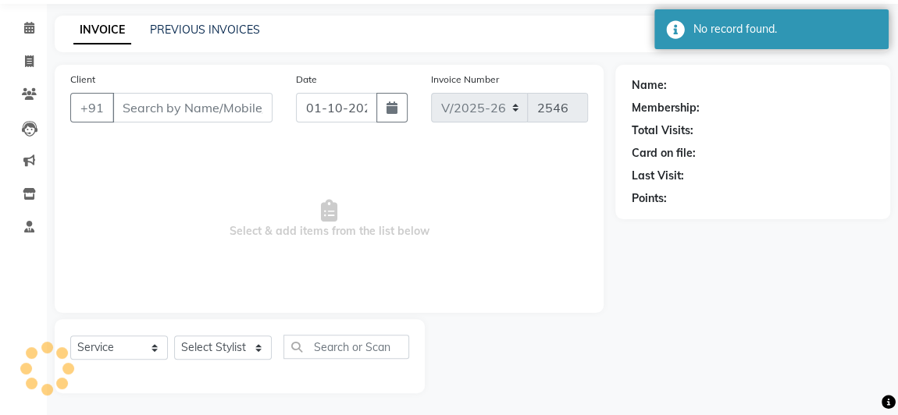
scroll to position [52, 0]
click at [642, 308] on div "Name: Membership: Total Visits: Card on file: Last Visit: Points:" at bounding box center [758, 229] width 286 height 329
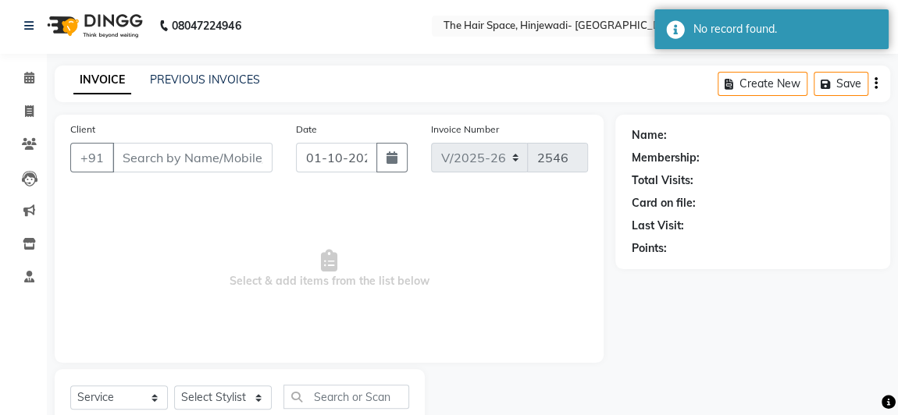
scroll to position [0, 0]
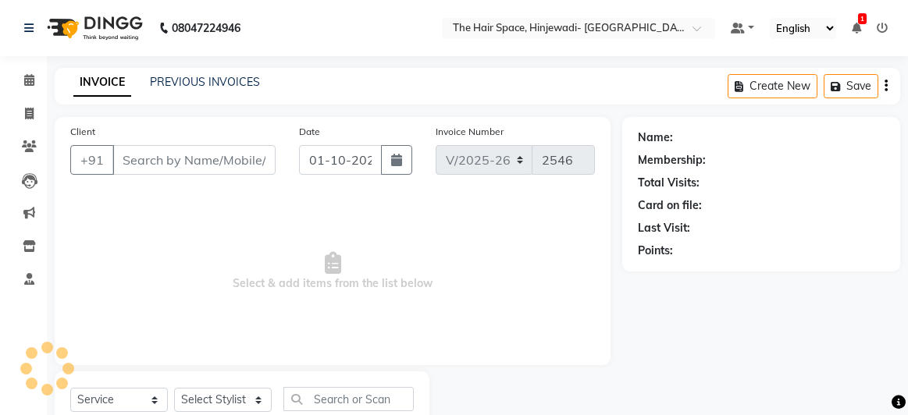
select select "6697"
select select "service"
type input "8758428486"
select select "84667"
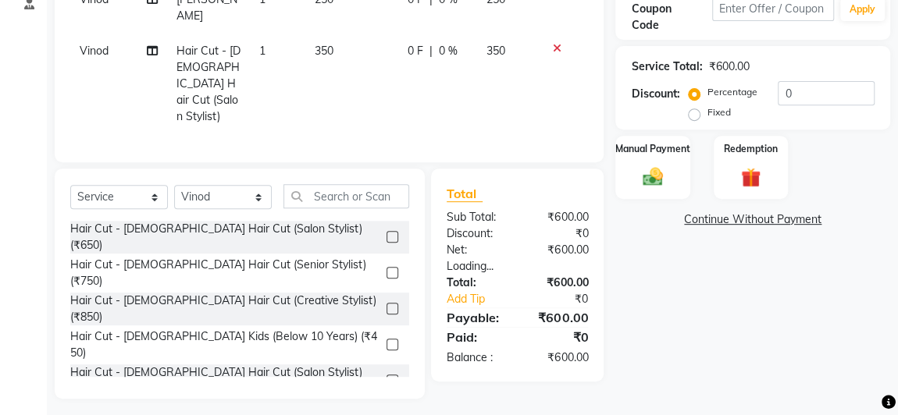
scroll to position [63, 0]
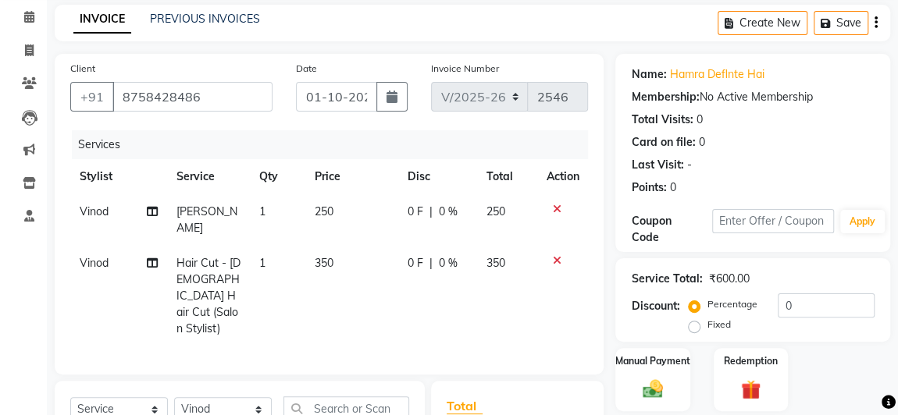
click at [347, 254] on td "350" at bounding box center [351, 296] width 93 height 101
select select "84667"
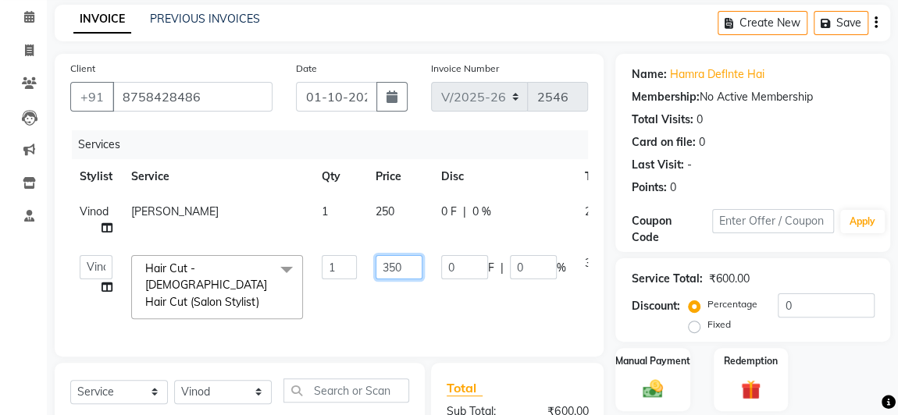
click at [404, 261] on input "350" at bounding box center [398, 267] width 47 height 24
type input "3"
type input "299"
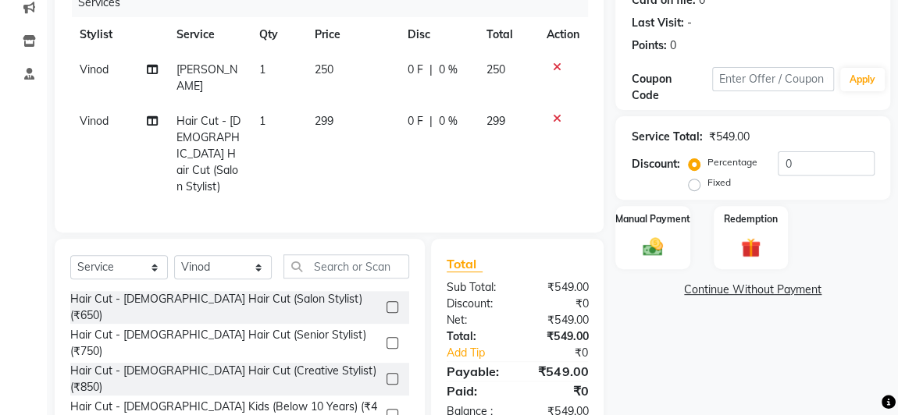
click at [707, 357] on div "Name: Hamra Deflnte Hai Membership: No Active Membership Total Visits: 0 Card o…" at bounding box center [758, 190] width 286 height 557
click at [643, 241] on img at bounding box center [652, 247] width 34 height 24
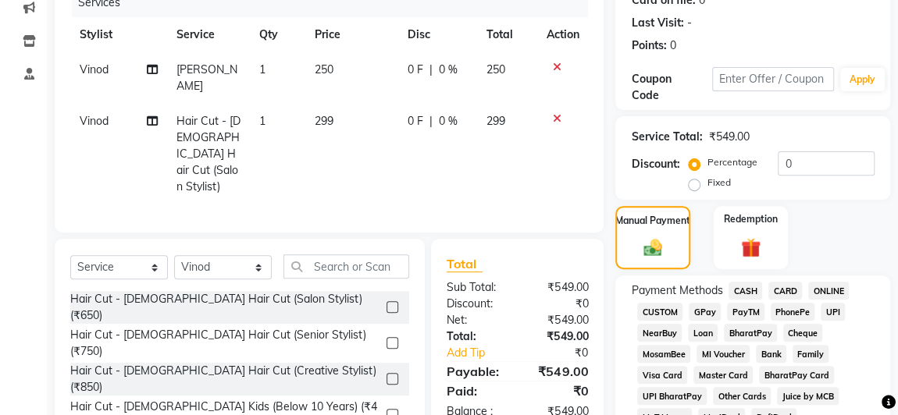
click at [788, 287] on span "CARD" at bounding box center [785, 291] width 34 height 18
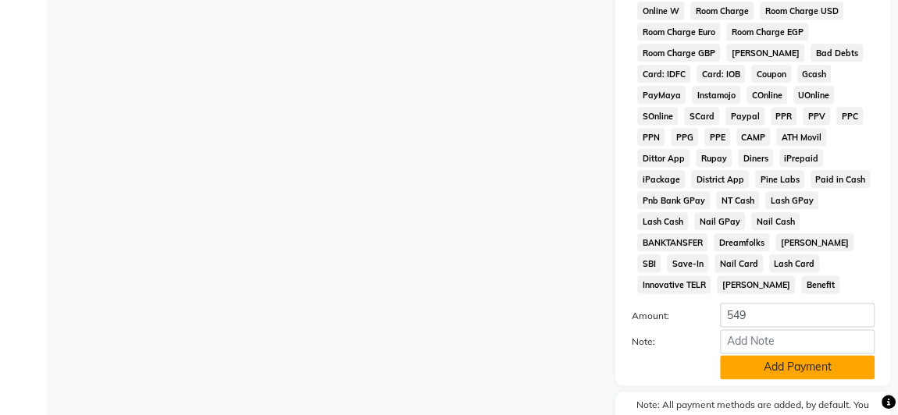
click at [749, 355] on button "Add Payment" at bounding box center [797, 367] width 155 height 24
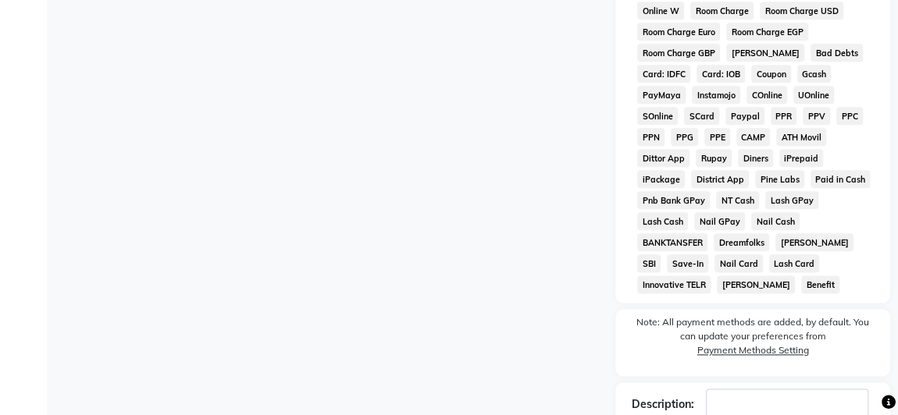
scroll to position [925, 0]
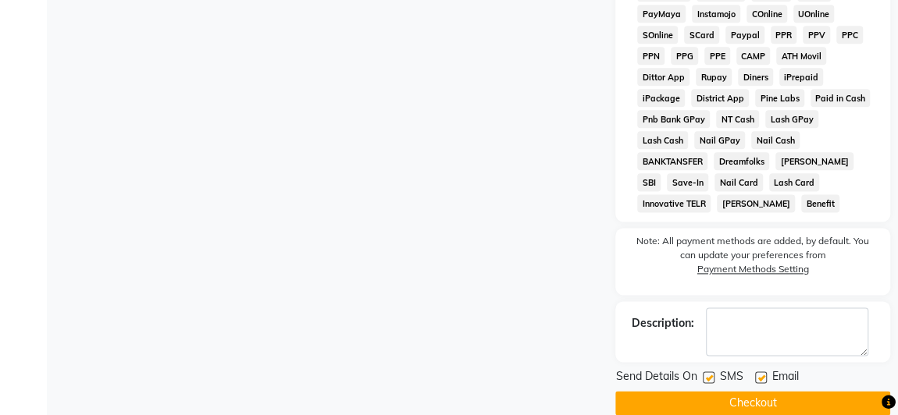
click at [708, 391] on button "Checkout" at bounding box center [752, 403] width 275 height 24
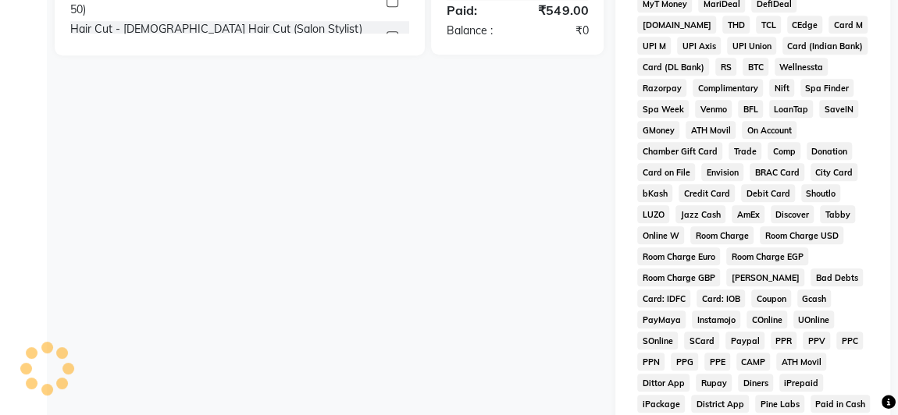
scroll to position [499, 0]
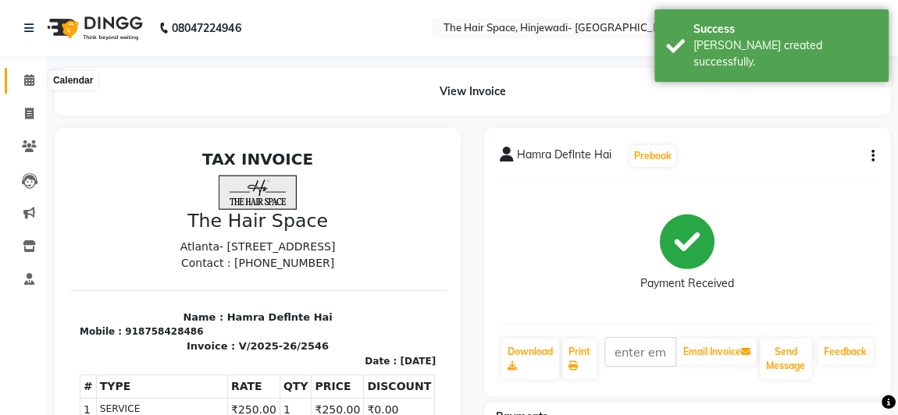
click at [32, 80] on icon at bounding box center [29, 80] width 10 height 12
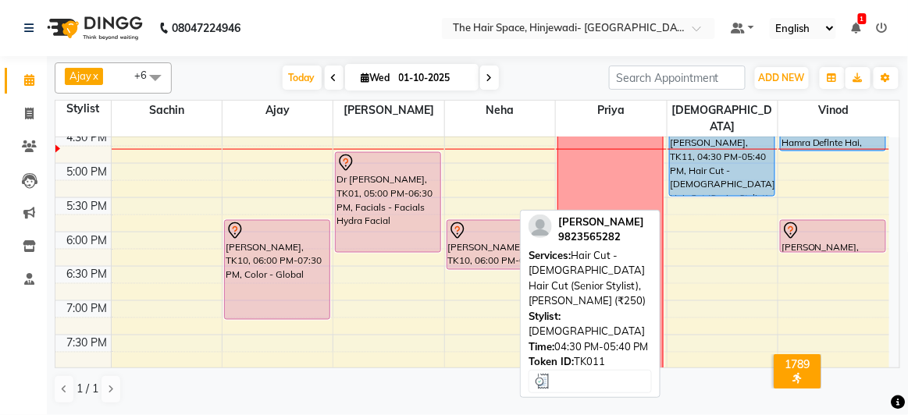
scroll to position [621, 0]
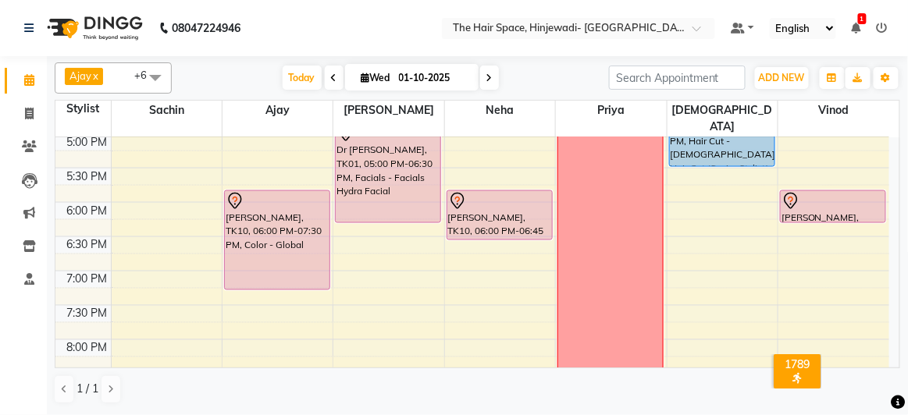
click at [739, 151] on div "8:00 AM 8:30 AM 9:00 AM 9:30 AM 10:00 AM 10:30 AM 11:00 AM 11:30 AM 12:00 PM 12…" at bounding box center [472, 31] width 834 height 1030
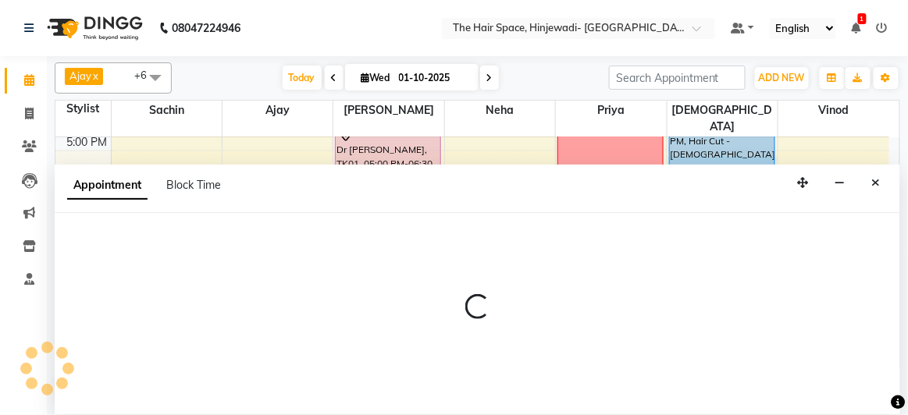
select select "84666"
select select "1050"
select select "tentative"
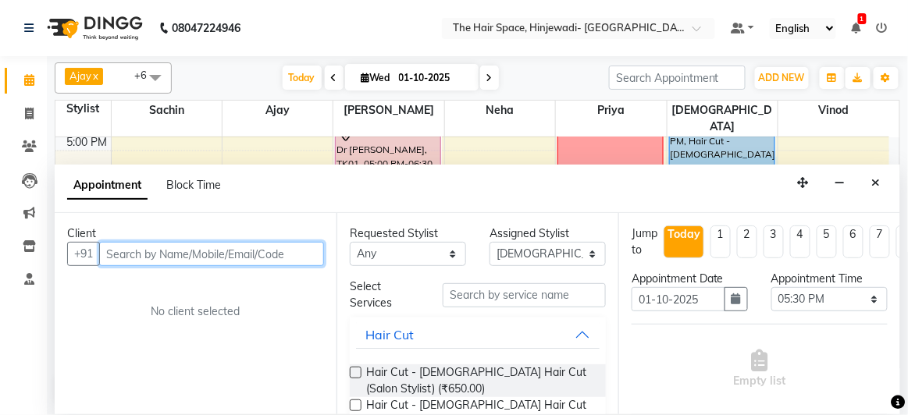
click at [130, 247] on input "text" at bounding box center [211, 254] width 225 height 24
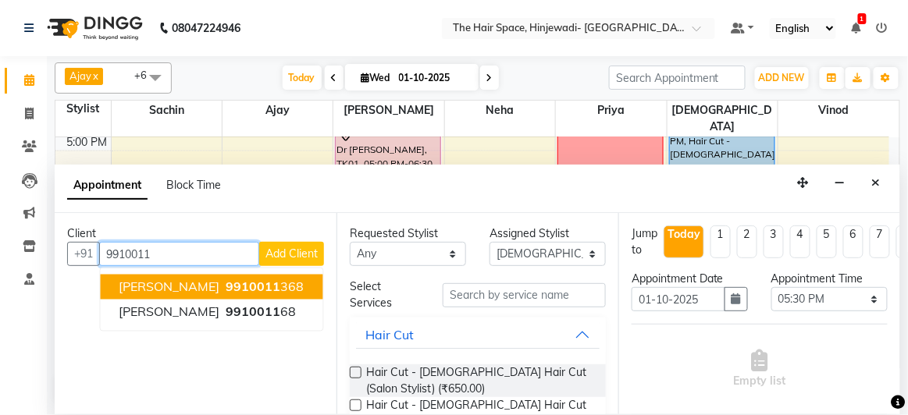
click at [249, 286] on span "9910011" at bounding box center [253, 287] width 55 height 16
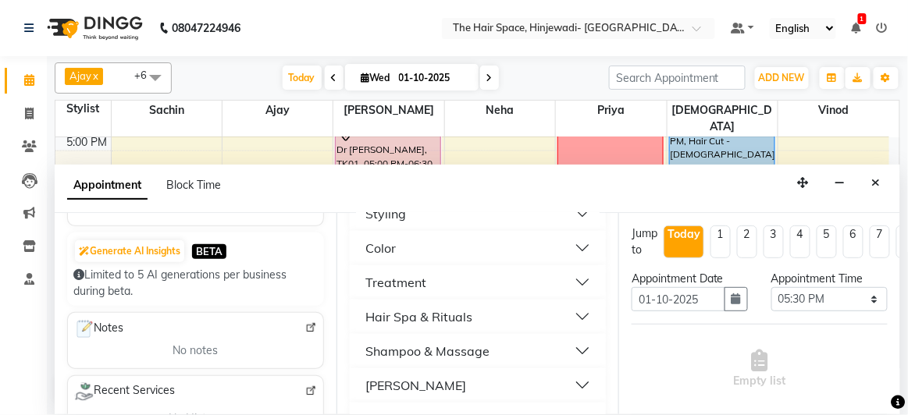
scroll to position [567, 0]
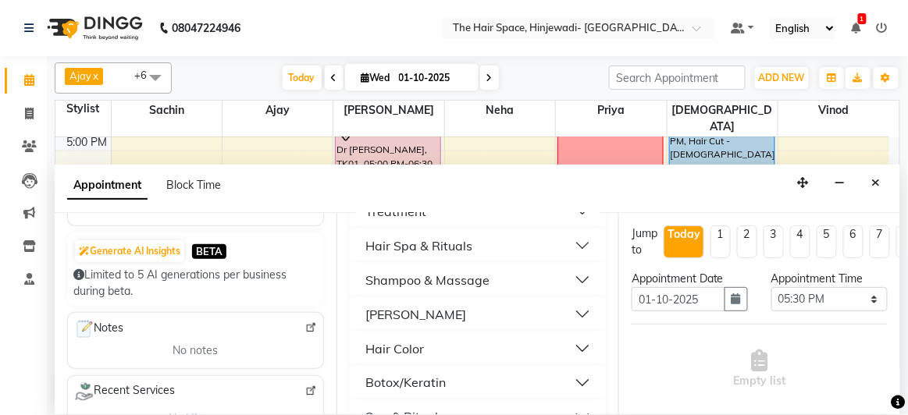
type input "9910011368"
click at [436, 312] on button "[PERSON_NAME]" at bounding box center [478, 315] width 244 height 28
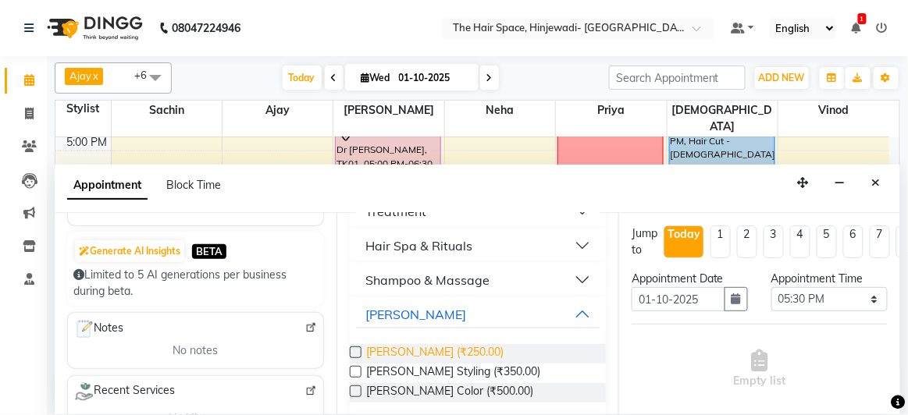
click at [433, 346] on span "Beard - Beard (₹250.00)" at bounding box center [434, 354] width 137 height 20
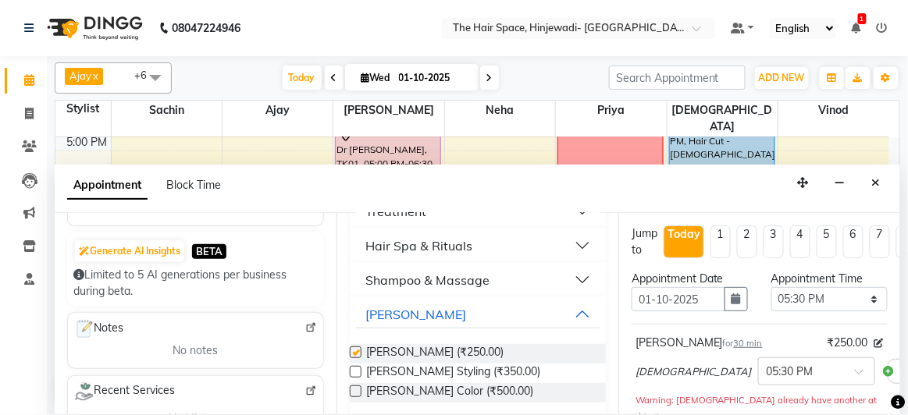
checkbox input "false"
click at [432, 316] on button "[PERSON_NAME]" at bounding box center [478, 315] width 244 height 28
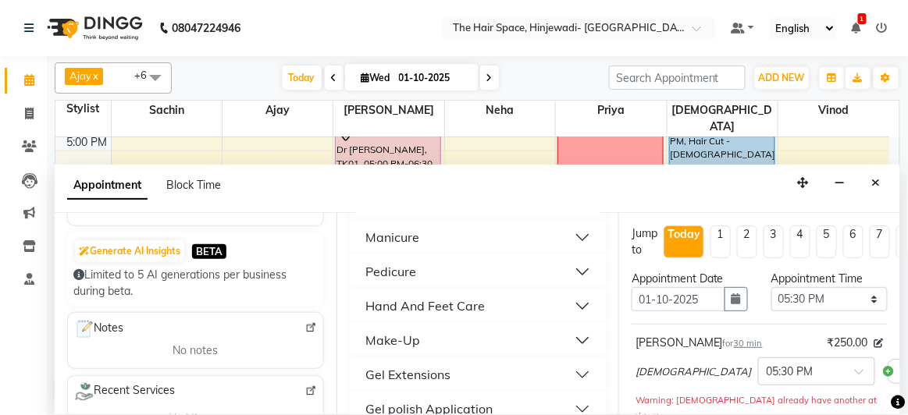
scroll to position [993, 0]
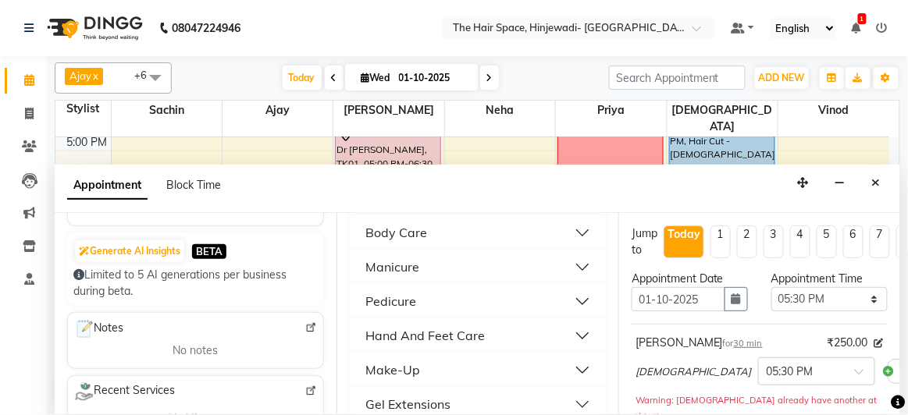
click at [429, 262] on button "Manicure" at bounding box center [478, 267] width 244 height 28
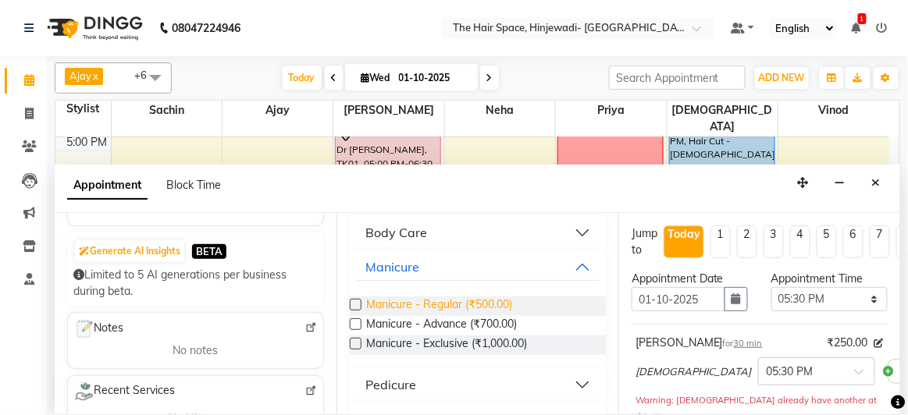
click at [435, 300] on span "Manicure - Regular (₹500.00)" at bounding box center [439, 307] width 146 height 20
checkbox input "false"
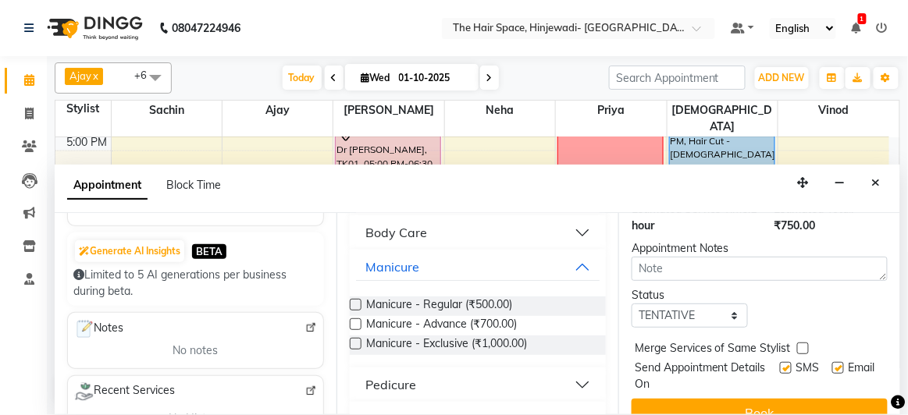
scroll to position [336, 0]
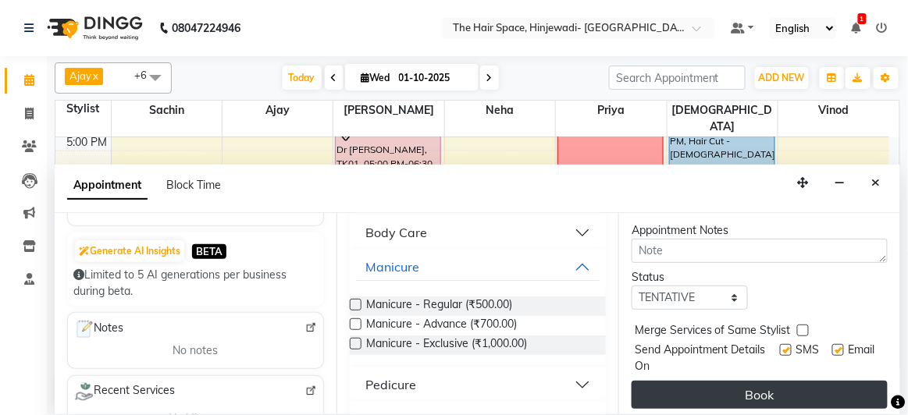
drag, startPoint x: 777, startPoint y: 370, endPoint x: 762, endPoint y: 376, distance: 16.1
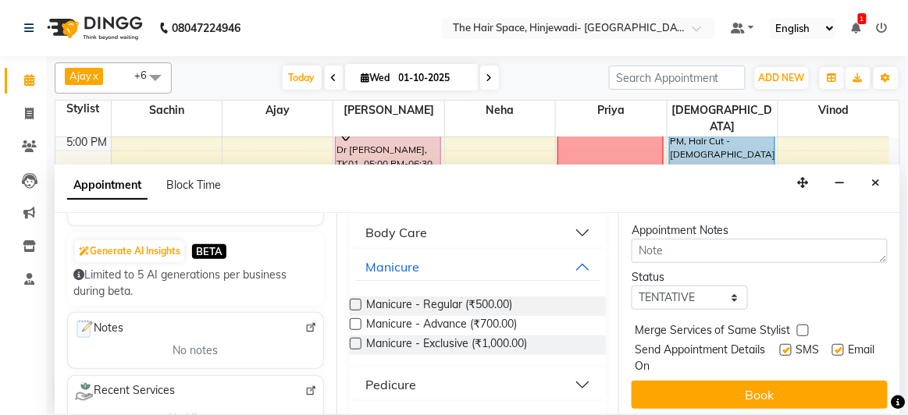
click at [777, 381] on button "Book" at bounding box center [759, 395] width 256 height 28
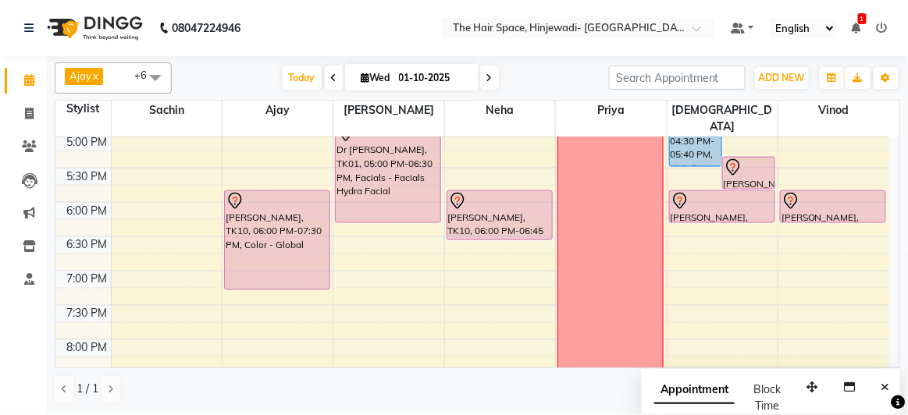
scroll to position [763, 0]
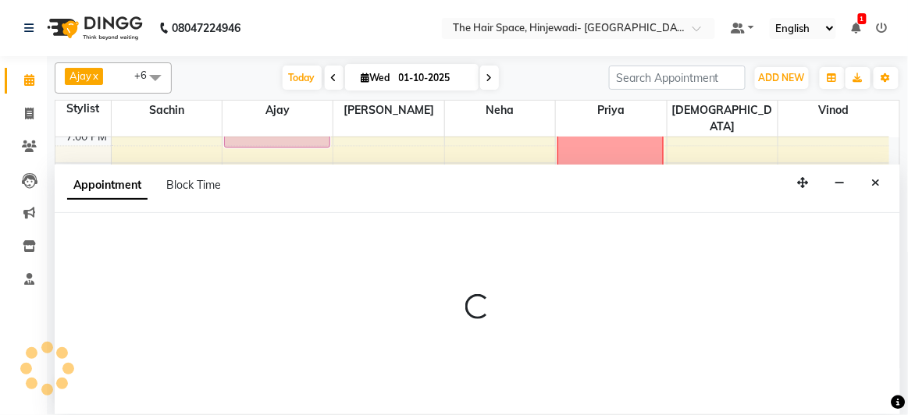
select select "52403"
select select "1260"
select select "tentative"
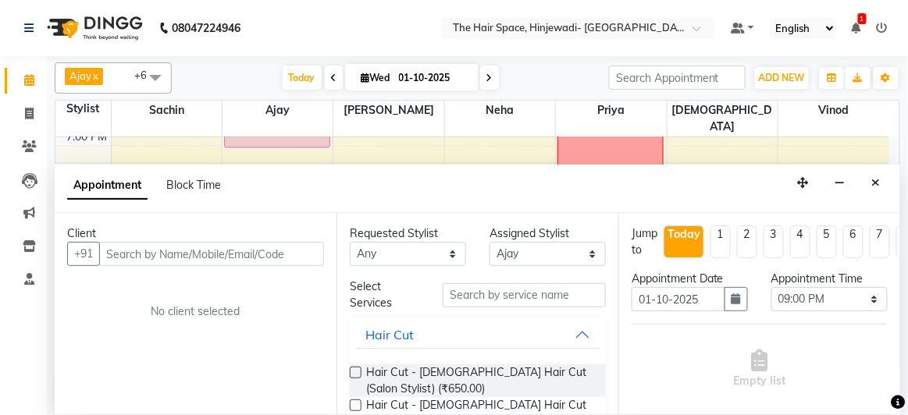
click at [268, 250] on input "text" at bounding box center [211, 254] width 225 height 24
type input "9325069432"
click at [299, 251] on span "Add Client" at bounding box center [291, 254] width 52 height 14
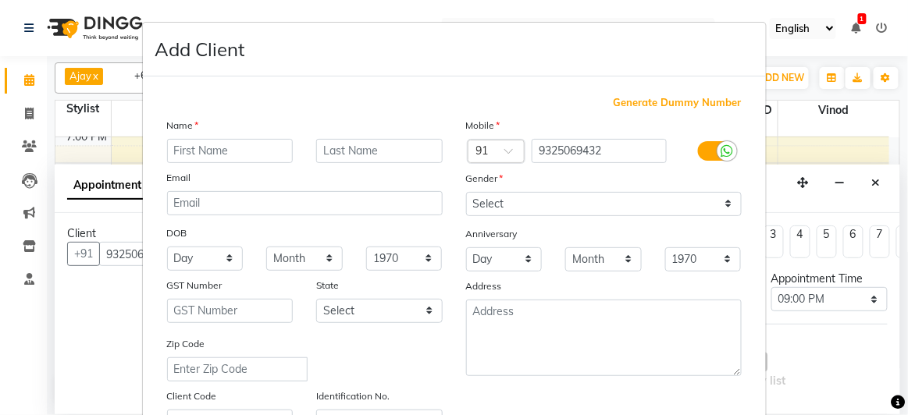
click at [167, 147] on input "text" at bounding box center [230, 151] width 126 height 24
type input "Yash"
click at [325, 148] on input "text" at bounding box center [379, 151] width 126 height 24
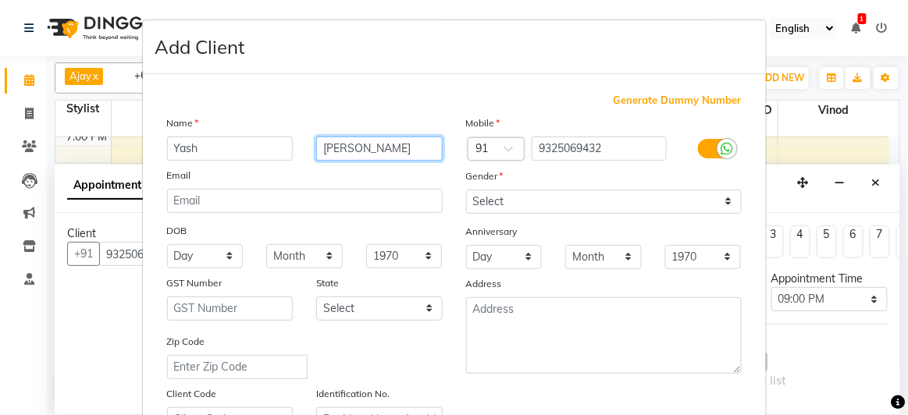
scroll to position [0, 0]
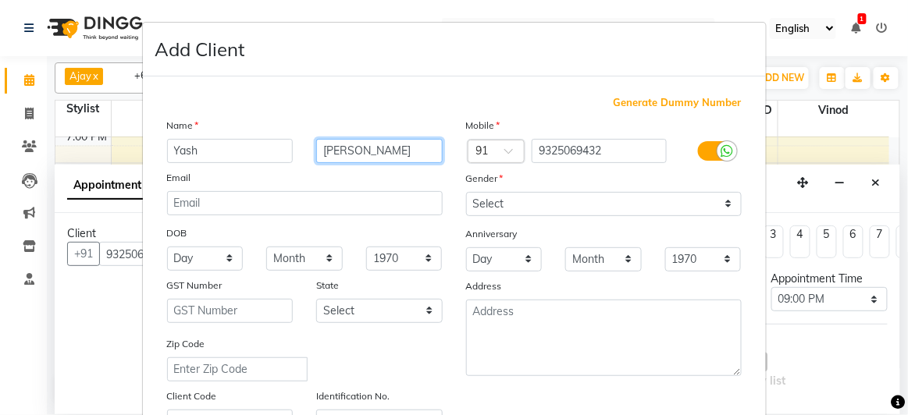
type input "Gaykwad"
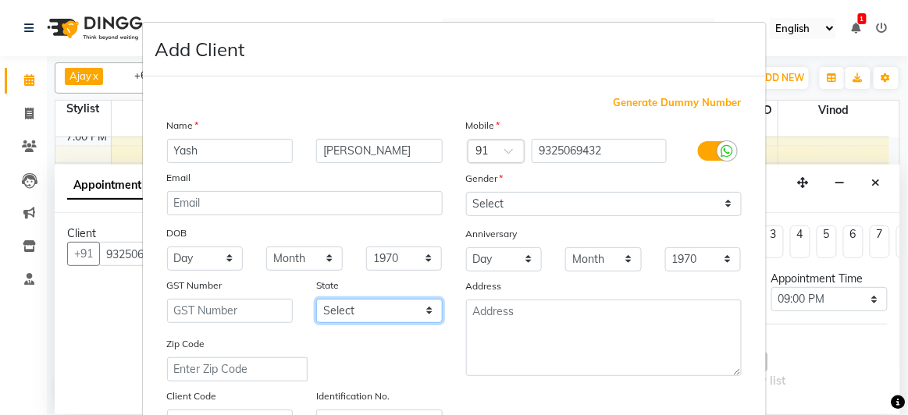
click at [398, 303] on select "Select Andaman and Nicobar Islands Andhra Pradesh Arunachal Pradesh Assam Bihar…" at bounding box center [379, 311] width 126 height 24
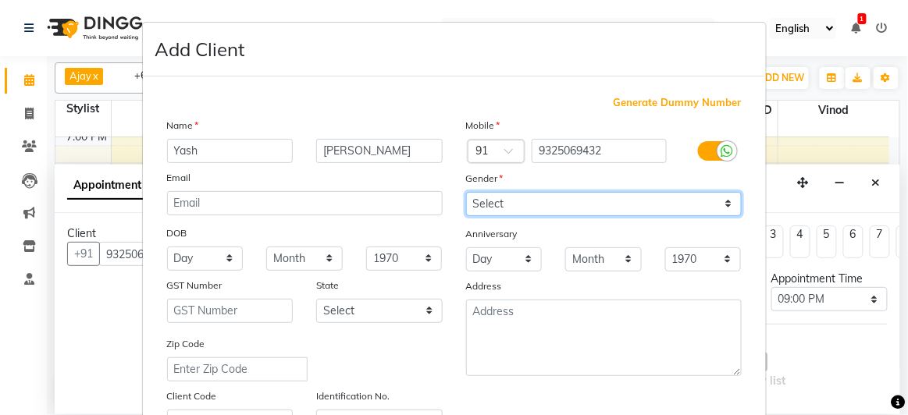
click at [514, 202] on select "Select Male Female Other Prefer Not To Say" at bounding box center [604, 204] width 276 height 24
select select "male"
click at [466, 192] on select "Select Male Female Other Prefer Not To Say" at bounding box center [604, 204] width 276 height 24
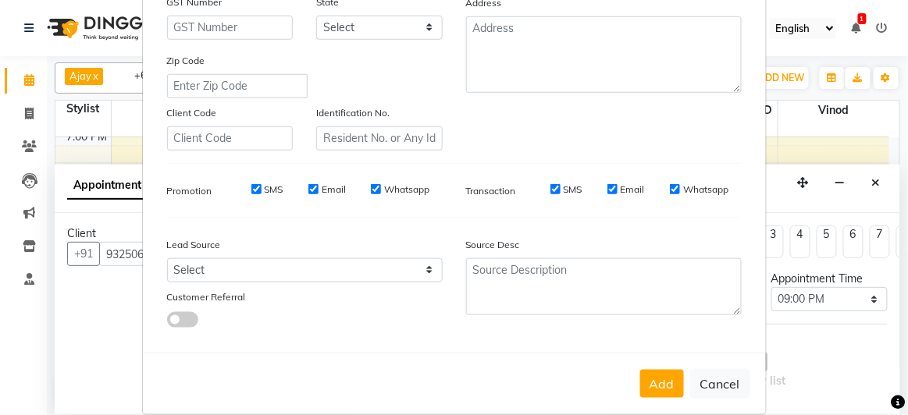
scroll to position [300, 0]
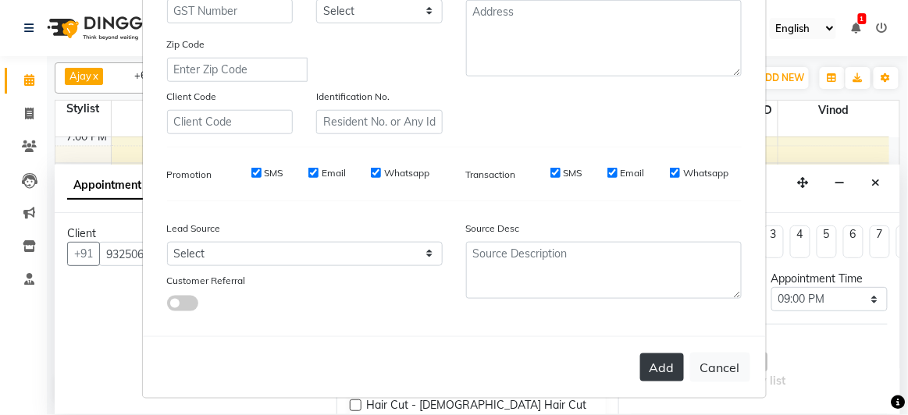
click at [665, 354] on button "Add" at bounding box center [662, 368] width 44 height 28
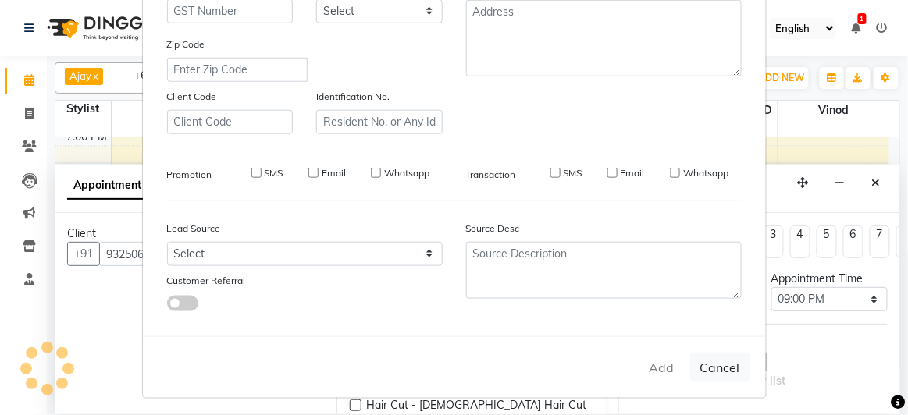
select select
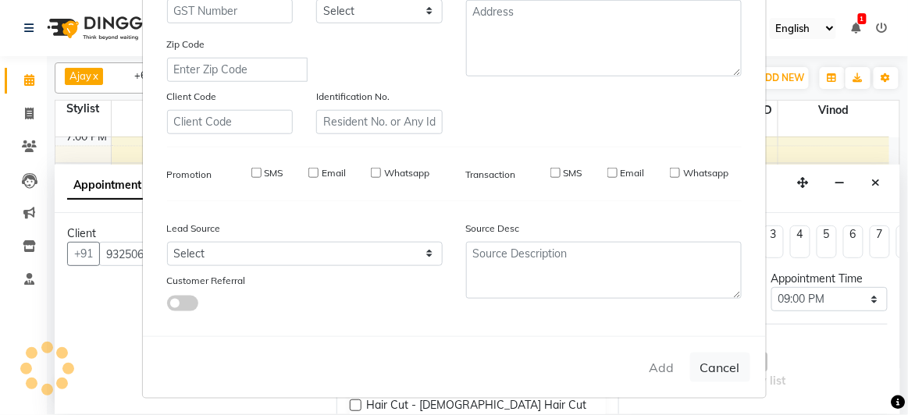
select select
checkbox input "false"
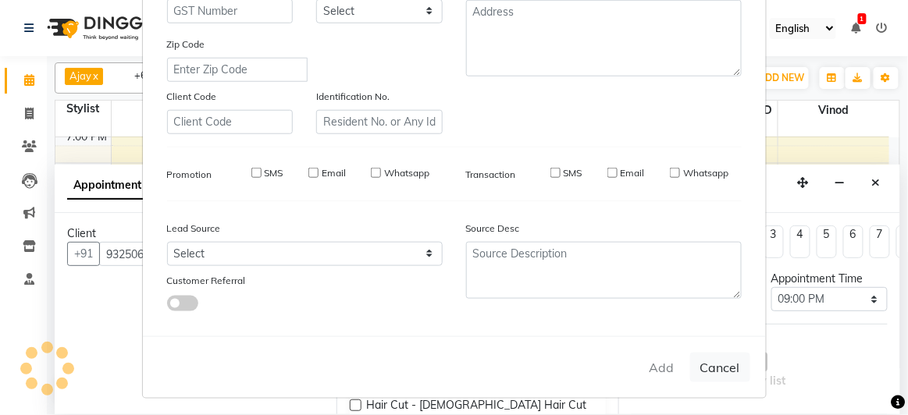
checkbox input "false"
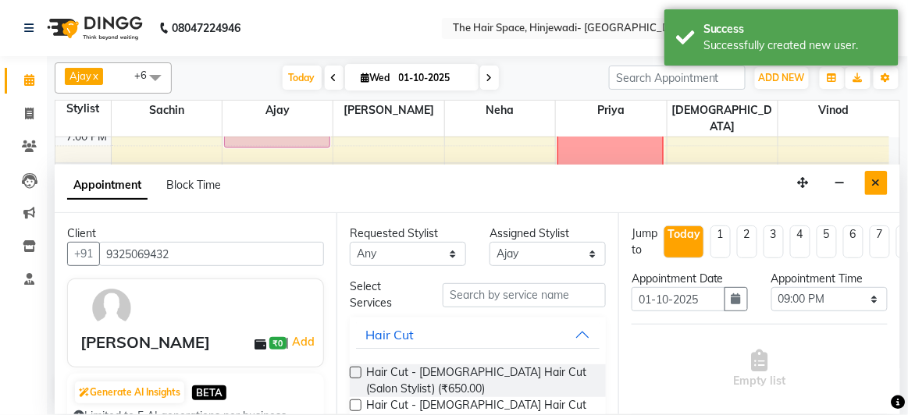
click at [877, 179] on icon "Close" at bounding box center [876, 182] width 9 height 11
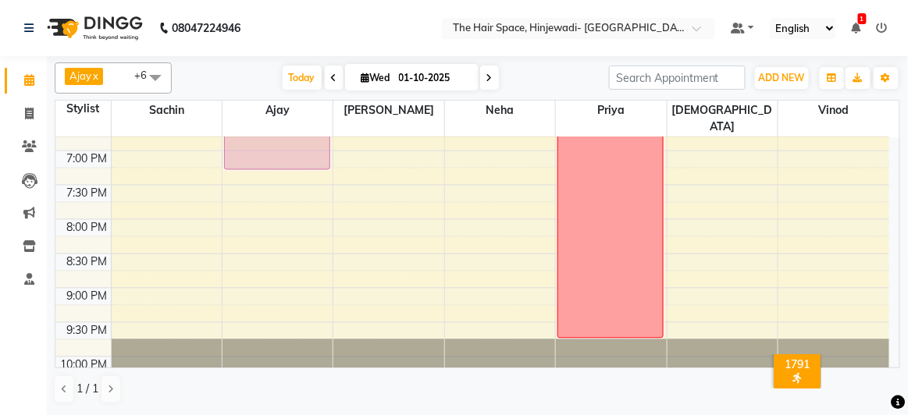
scroll to position [763, 0]
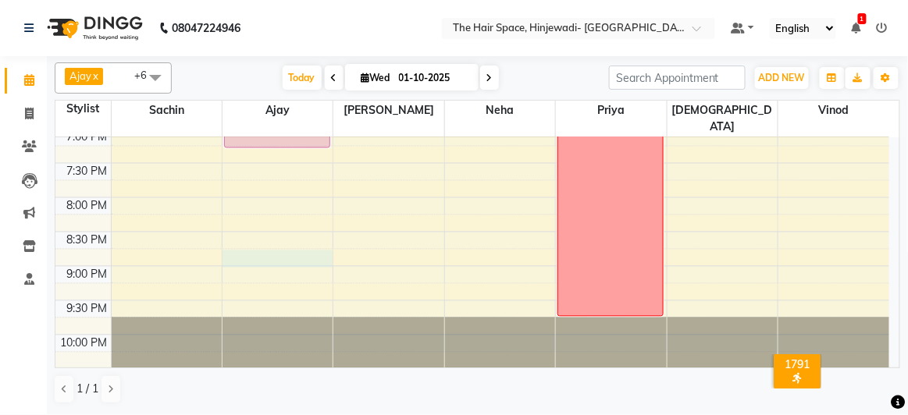
select select "52403"
select select "1260"
select select "tentative"
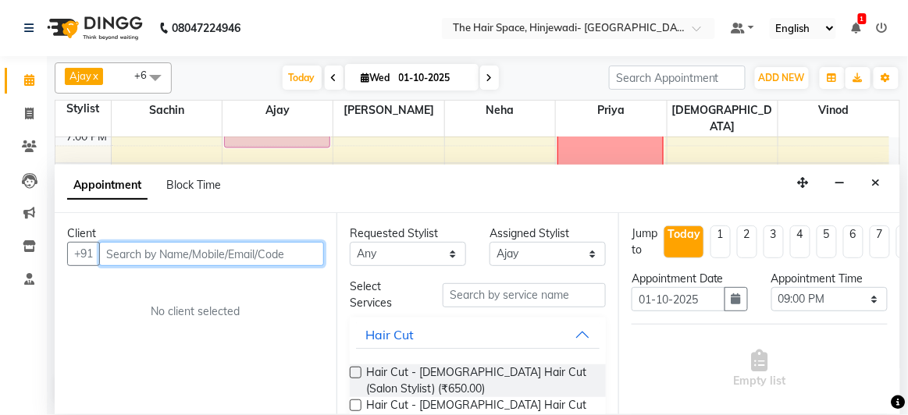
click at [231, 257] on input "text" at bounding box center [211, 254] width 225 height 24
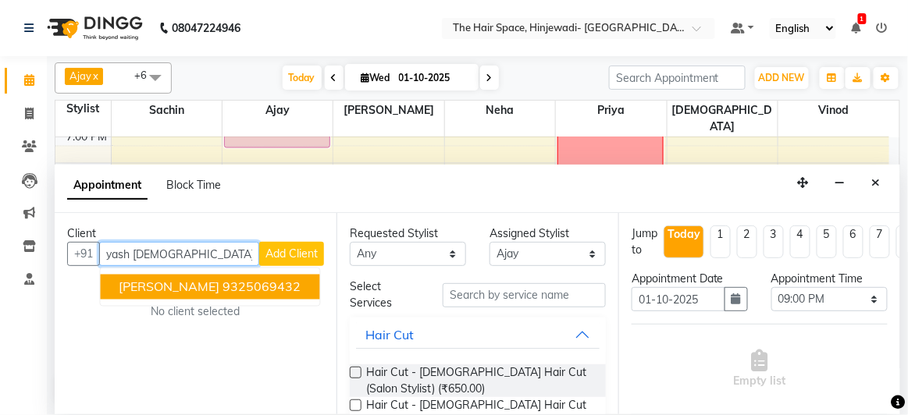
click at [248, 283] on ngb-highlight "9325069432" at bounding box center [262, 287] width 78 height 16
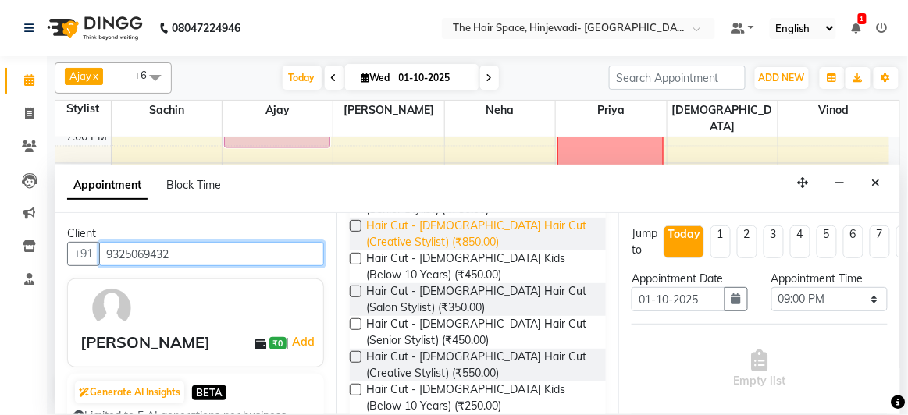
scroll to position [0, 0]
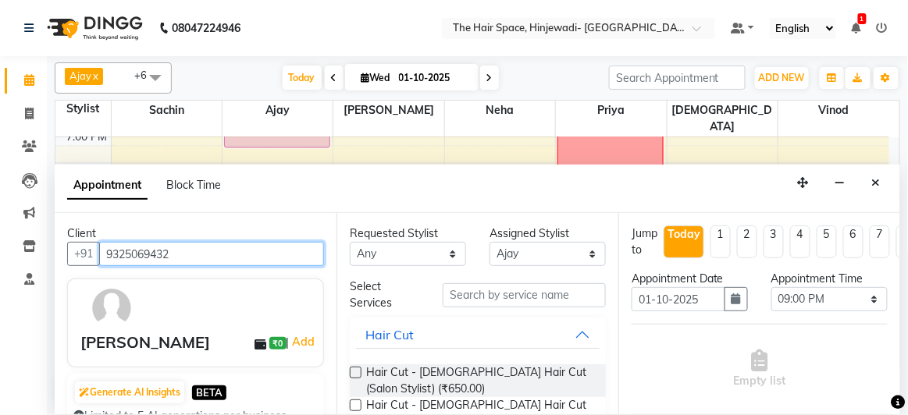
type input "9325069432"
drag, startPoint x: 359, startPoint y: 272, endPoint x: 362, endPoint y: 286, distance: 14.4
click at [361, 281] on div "Requested Stylist Any Ajay Bhakti Jyoti Lucy Neha Pankaj Priya Sachin Sanika Vi…" at bounding box center [477, 313] width 282 height 201
click at [364, 290] on div "Select Services" at bounding box center [384, 295] width 93 height 33
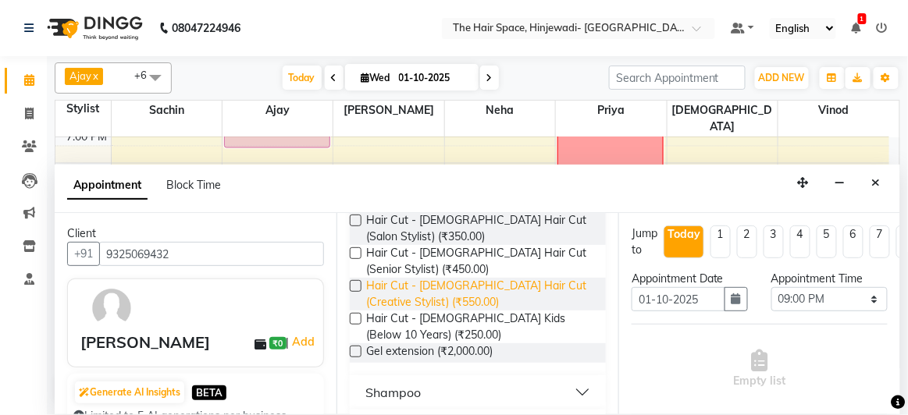
scroll to position [212, 0]
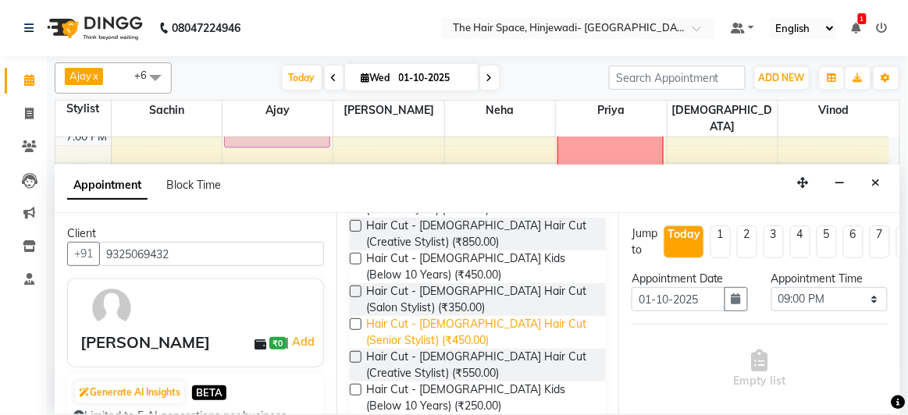
click at [499, 317] on span "Hair Cut - [DEMOGRAPHIC_DATA] Hair Cut (Senior Stylist) (₹450.00)" at bounding box center [479, 332] width 227 height 33
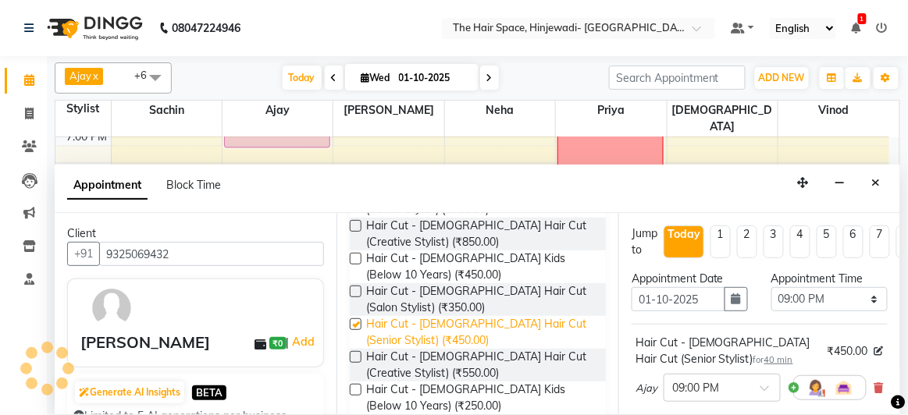
checkbox input "false"
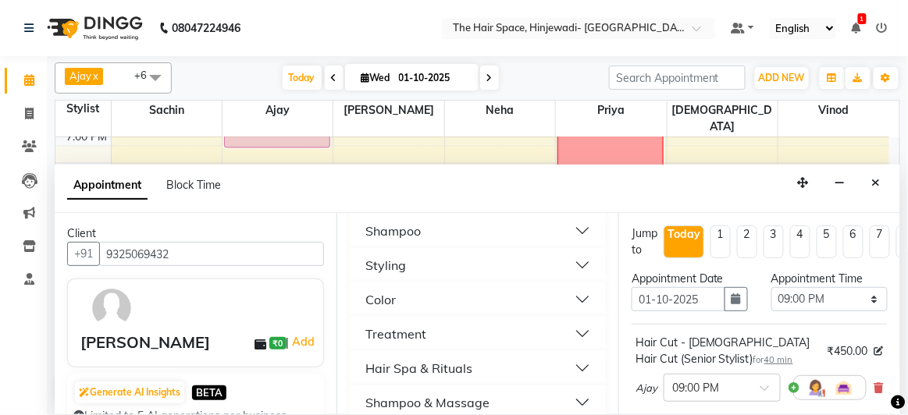
scroll to position [496, 0]
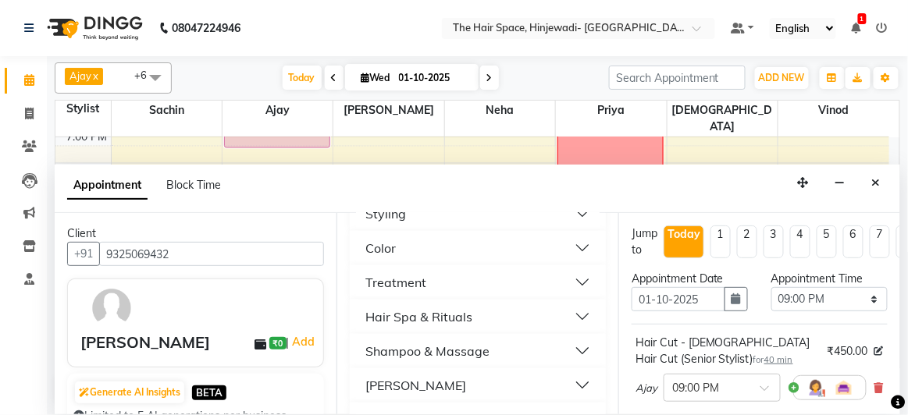
click at [489, 309] on button "Hair Spa & Rituals" at bounding box center [478, 317] width 244 height 28
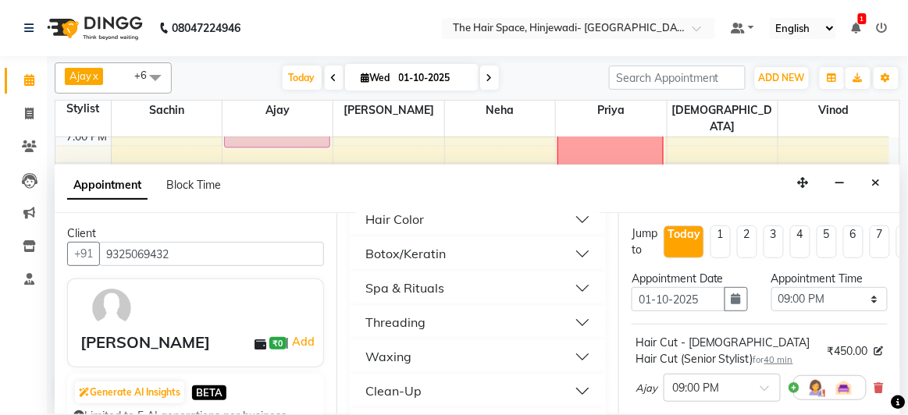
scroll to position [780, 0]
click at [487, 315] on button "Spa & Rituals" at bounding box center [478, 322] width 244 height 28
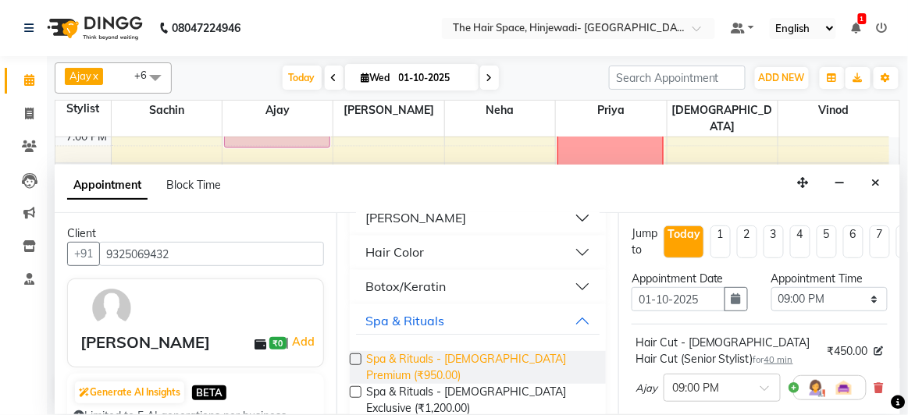
click at [492, 351] on span "Spa & Rituals - Male Premium (₹950.00)" at bounding box center [479, 367] width 227 height 33
checkbox input "false"
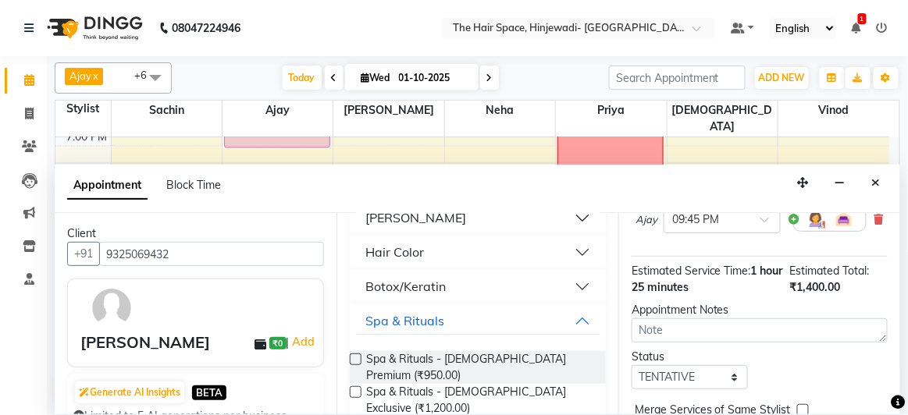
scroll to position [353, 0]
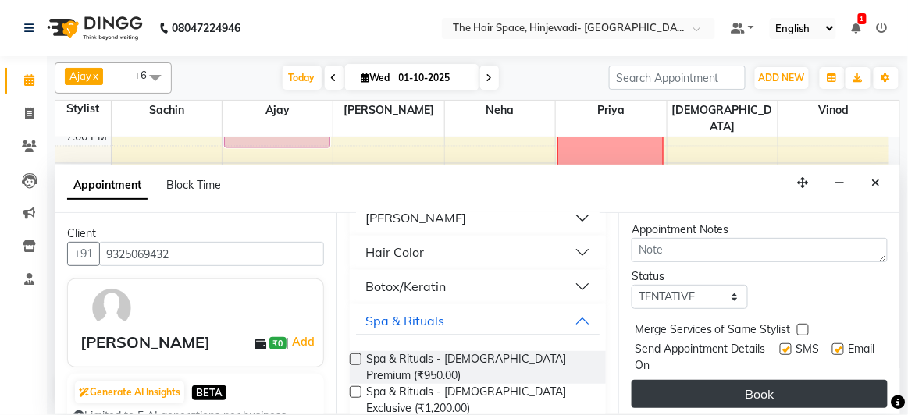
click at [760, 380] on button "Book" at bounding box center [759, 394] width 256 height 28
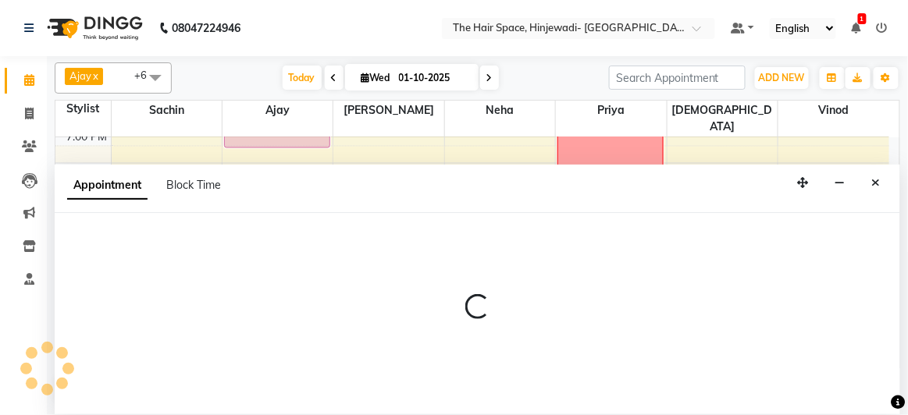
select select "62842"
select select "tentative"
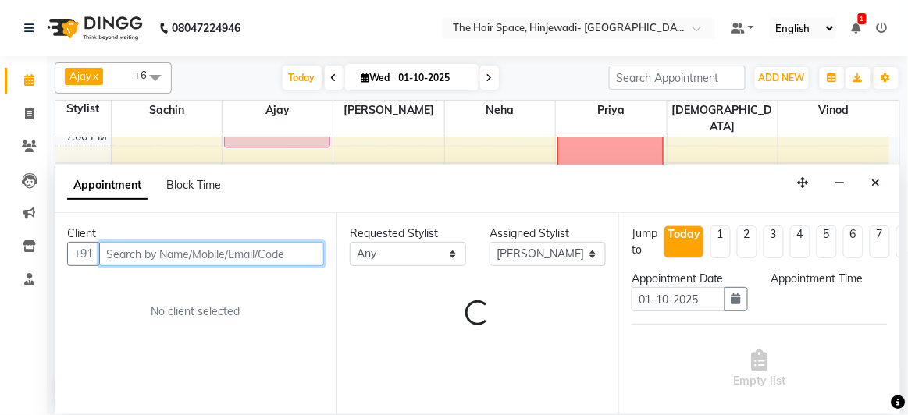
select select "1200"
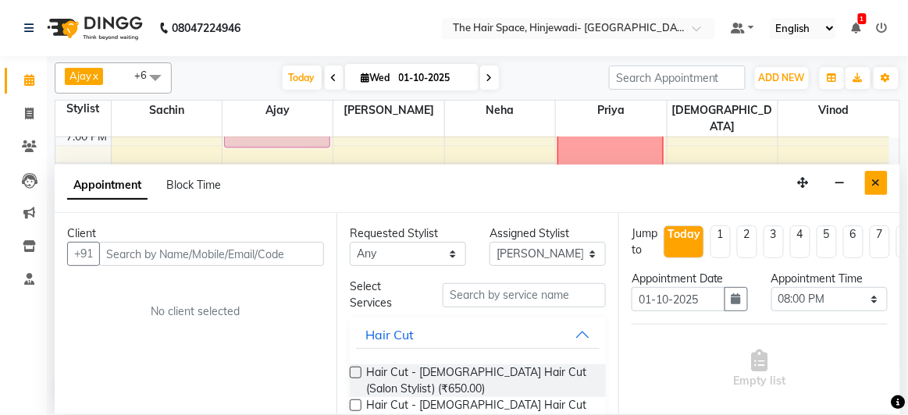
click at [887, 183] on button "Close" at bounding box center [876, 183] width 23 height 24
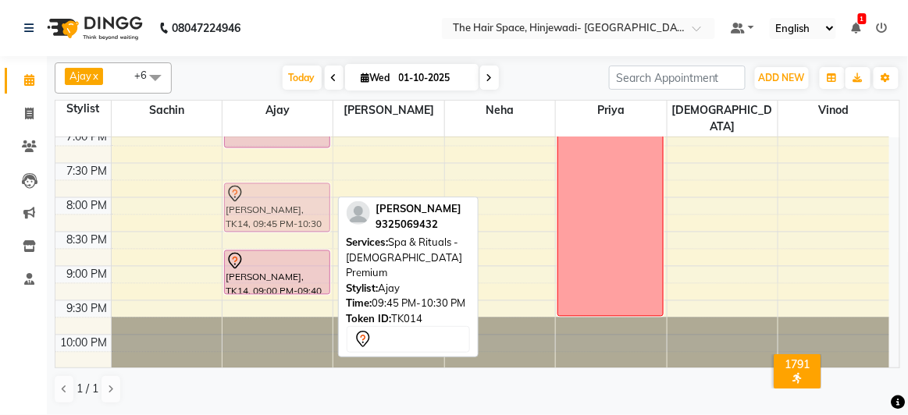
drag, startPoint x: 292, startPoint y: 314, endPoint x: 344, endPoint y: 197, distance: 127.5
click at [344, 197] on div "Ajay x Neha x Priya x Sachin x Sanika x Vinod x Vishnu x +6 Select All Ajay Bha…" at bounding box center [477, 233] width 845 height 354
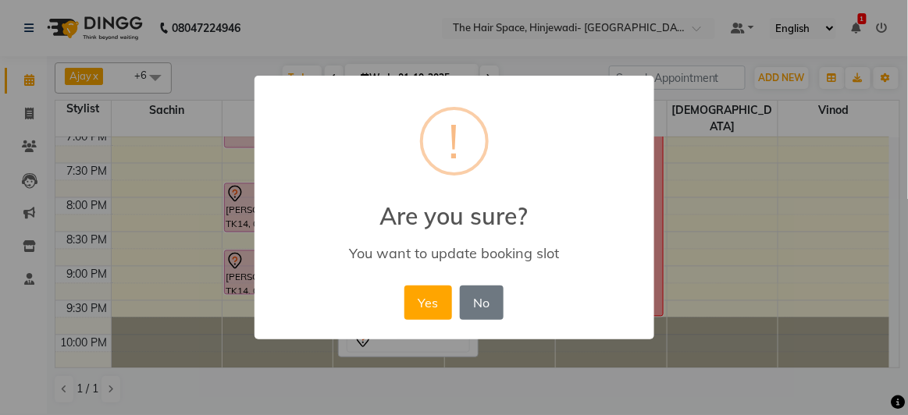
click at [455, 319] on div "Yes No No" at bounding box center [453, 303] width 107 height 42
click at [478, 290] on button "No" at bounding box center [482, 303] width 44 height 34
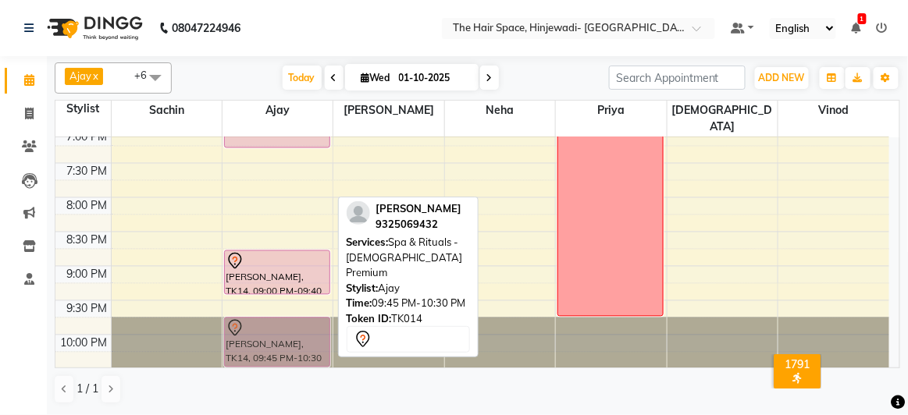
drag, startPoint x: 290, startPoint y: 297, endPoint x: 297, endPoint y: 309, distance: 14.3
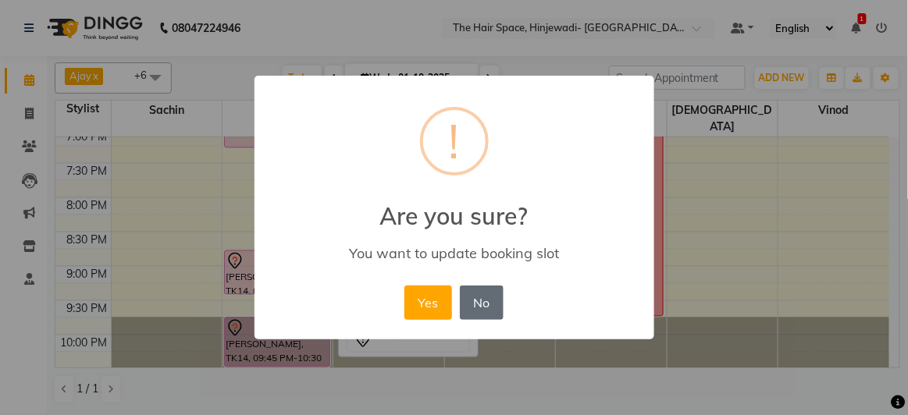
click at [474, 305] on button "No" at bounding box center [482, 303] width 44 height 34
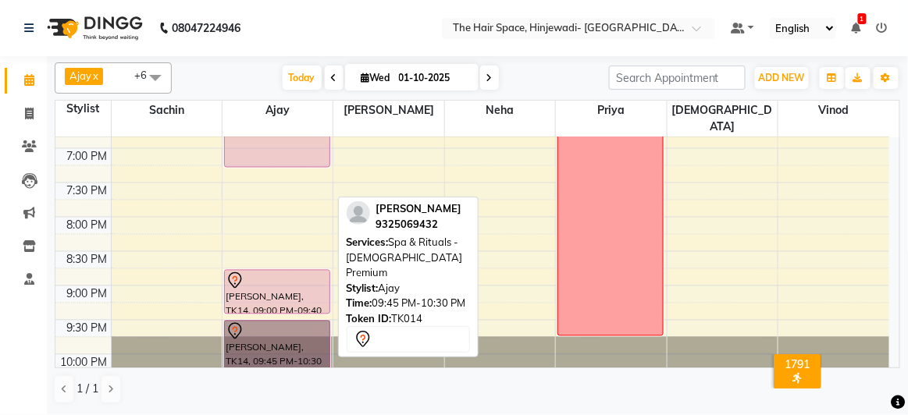
drag, startPoint x: 305, startPoint y: 329, endPoint x: 301, endPoint y: 354, distance: 24.5
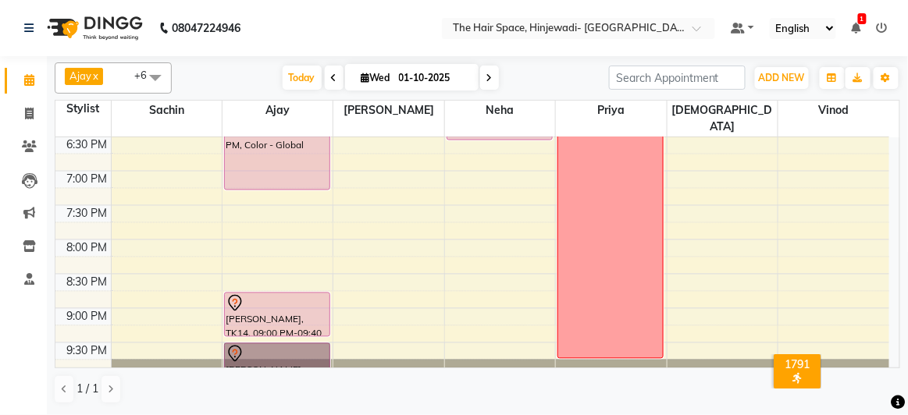
scroll to position [763, 0]
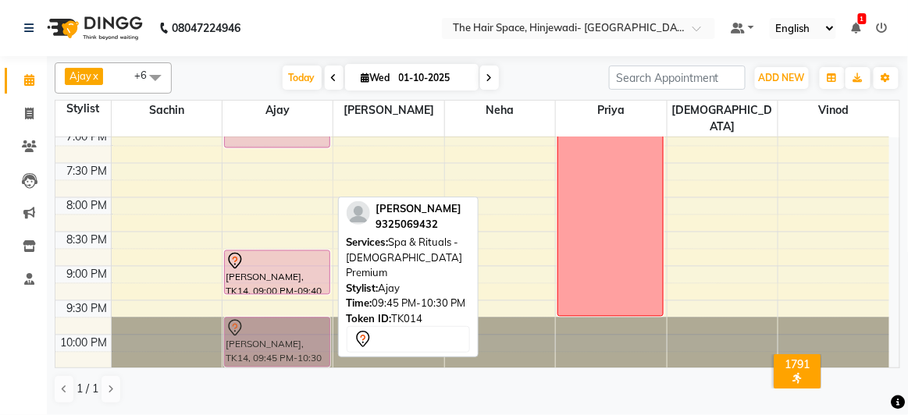
drag, startPoint x: 284, startPoint y: 313, endPoint x: 266, endPoint y: 325, distance: 21.4
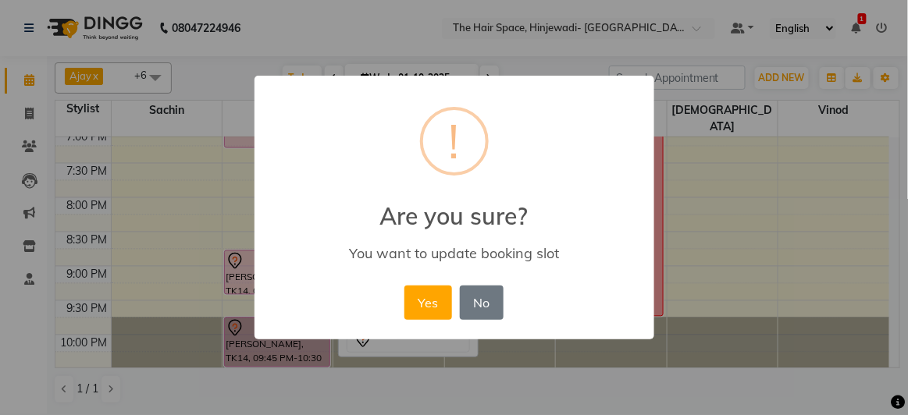
drag, startPoint x: 266, startPoint y: 325, endPoint x: 826, endPoint y: 272, distance: 562.1
click at [826, 272] on div "× ! Are you sure? You want to update booking slot Yes No No" at bounding box center [454, 207] width 908 height 415
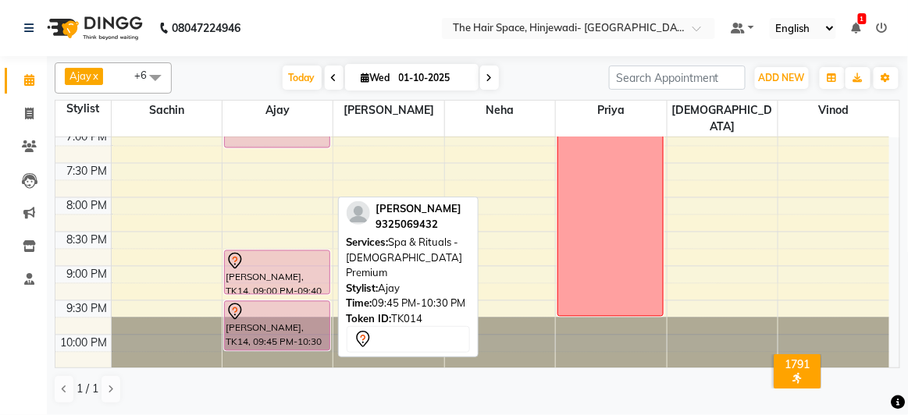
click at [311, 311] on div "[PERSON_NAME], TK14, 09:45 PM-10:30 PM, Spa & Rituals - [DEMOGRAPHIC_DATA] Prem…" at bounding box center [277, 326] width 105 height 48
select select "7"
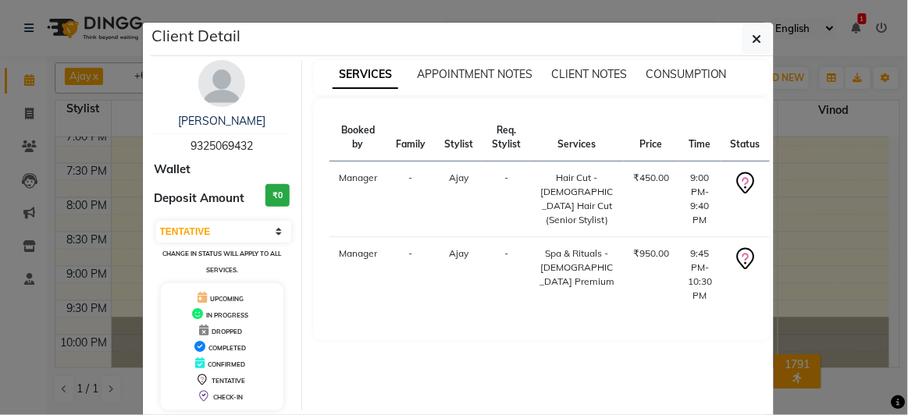
click at [314, 311] on div "Booked by Family Stylist Req. Stylist Services Price Time Status Manager - Ajay…" at bounding box center [542, 219] width 456 height 242
click at [755, 42] on icon "button" at bounding box center [756, 39] width 9 height 12
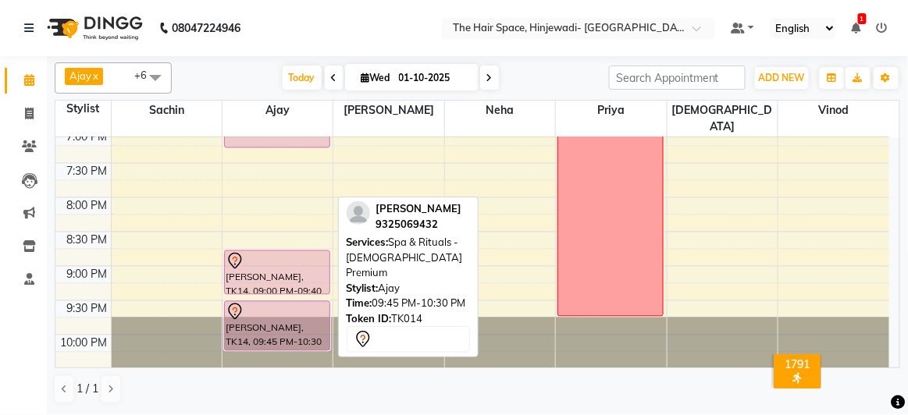
click at [301, 303] on div at bounding box center [277, 312] width 103 height 19
select select "7"
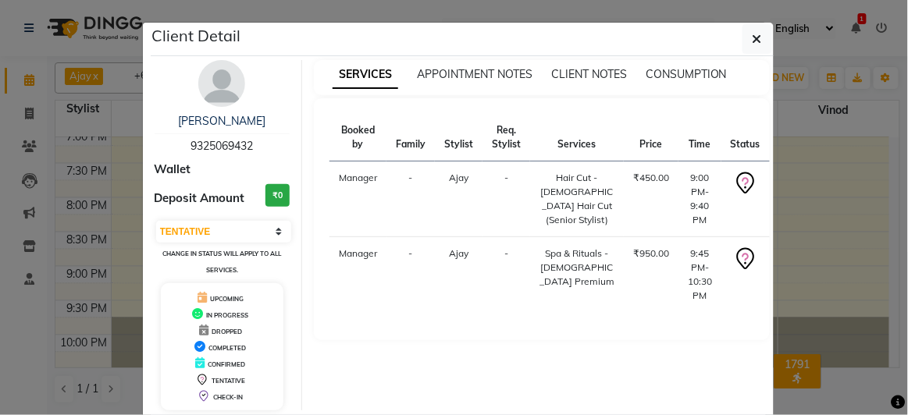
scroll to position [0, 0]
click at [760, 35] on button "button" at bounding box center [757, 39] width 30 height 30
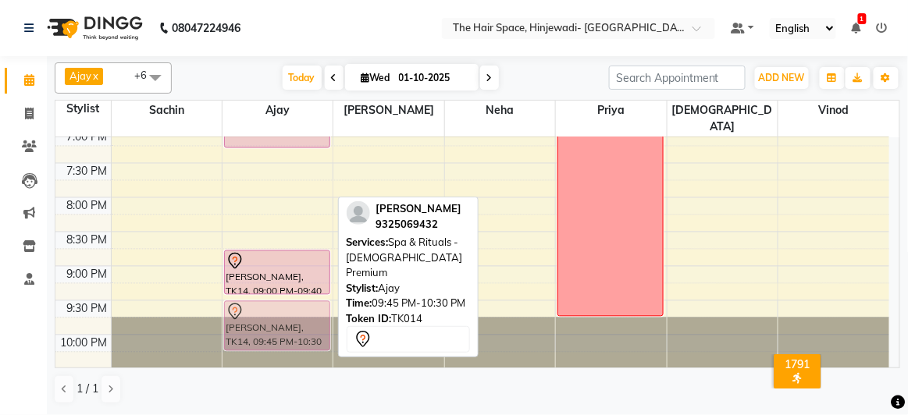
drag, startPoint x: 281, startPoint y: 313, endPoint x: 299, endPoint y: 311, distance: 18.0
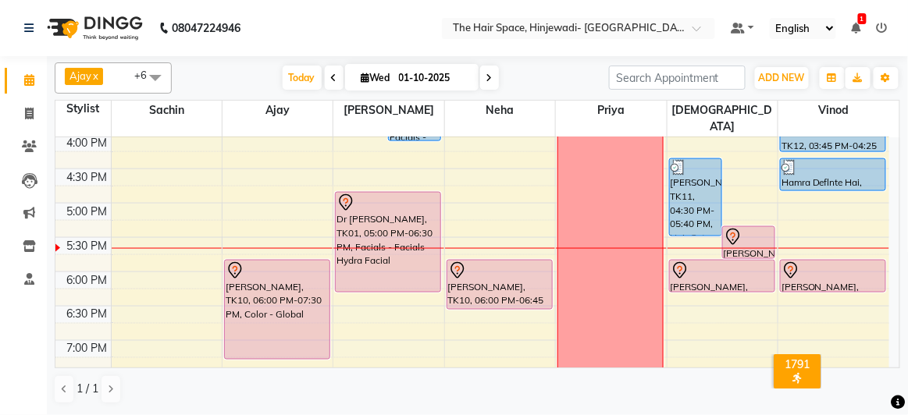
scroll to position [550, 0]
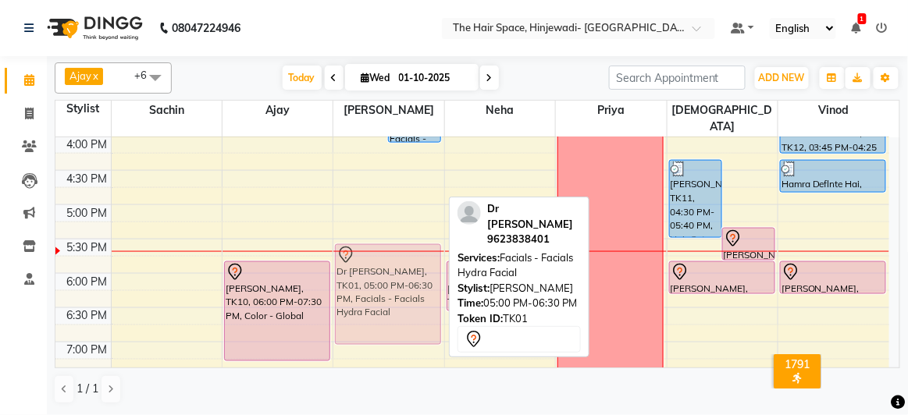
drag, startPoint x: 384, startPoint y: 188, endPoint x: 385, endPoint y: 247, distance: 58.5
click at [385, 247] on div "Pooja Kale, TK06, 01:00 PM-02:00 PM, Facials - Facials Regular Facial Pooja Kal…" at bounding box center [388, 102] width 110 height 1030
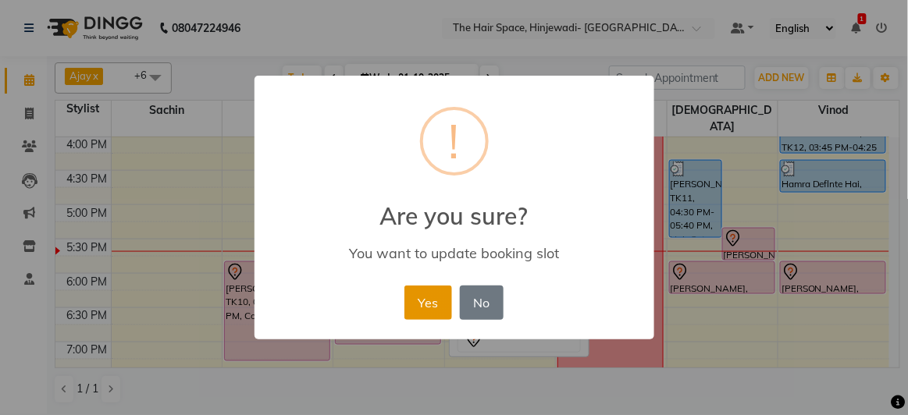
click at [420, 305] on button "Yes" at bounding box center [428, 303] width 48 height 34
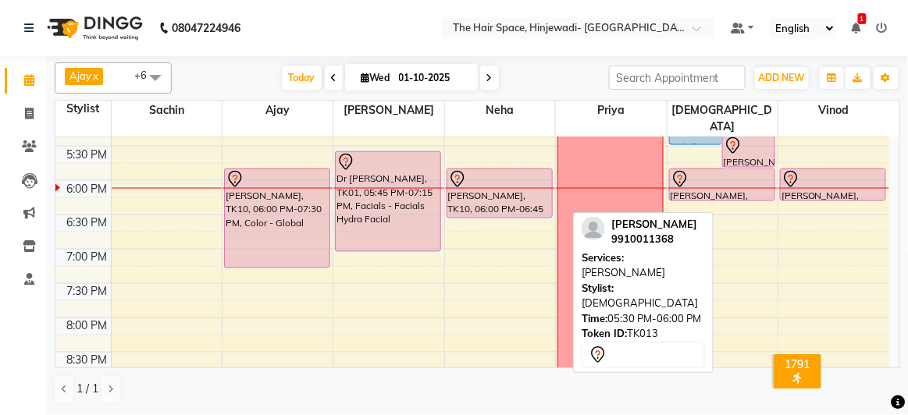
scroll to position [692, 0]
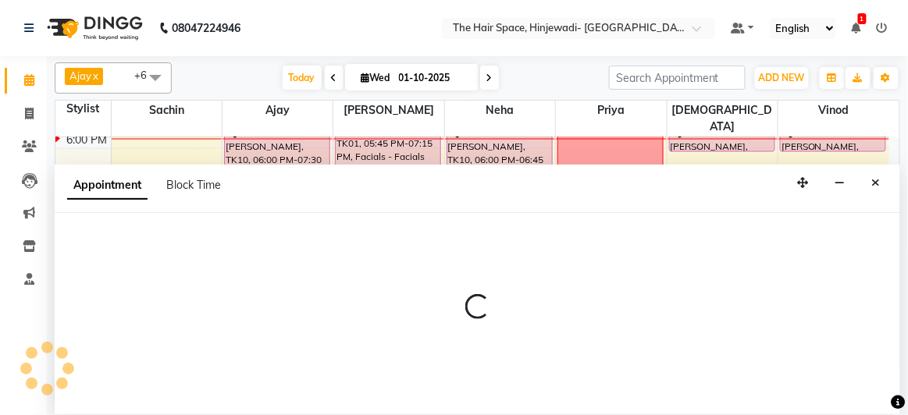
select select "84666"
select select "tentative"
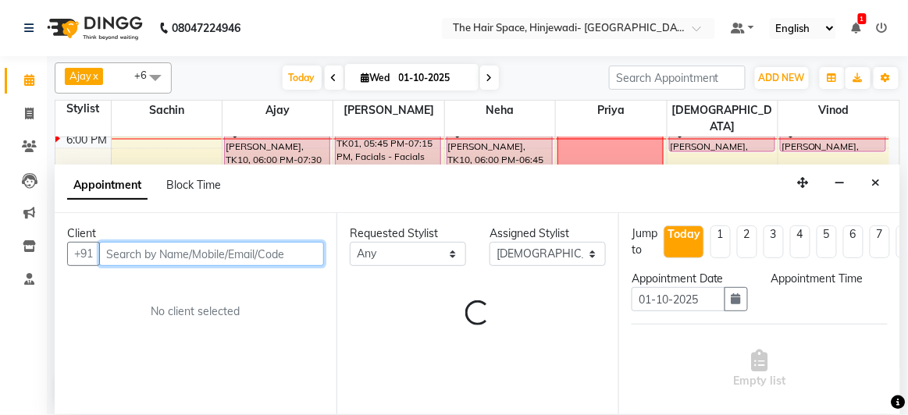
select select "1155"
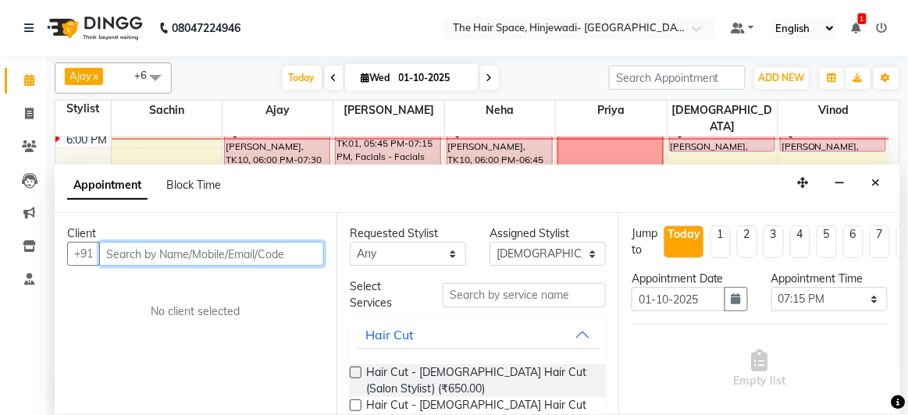
click at [187, 251] on input "text" at bounding box center [211, 254] width 225 height 24
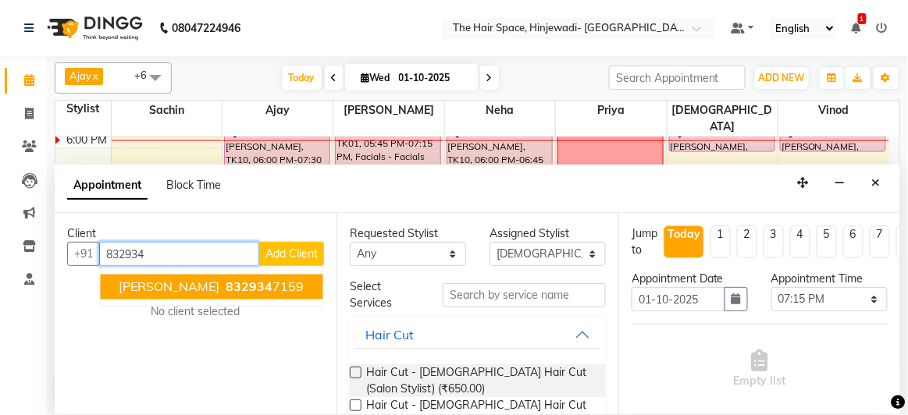
click at [186, 280] on button "Gaurav Sali 832934 7159" at bounding box center [212, 287] width 222 height 25
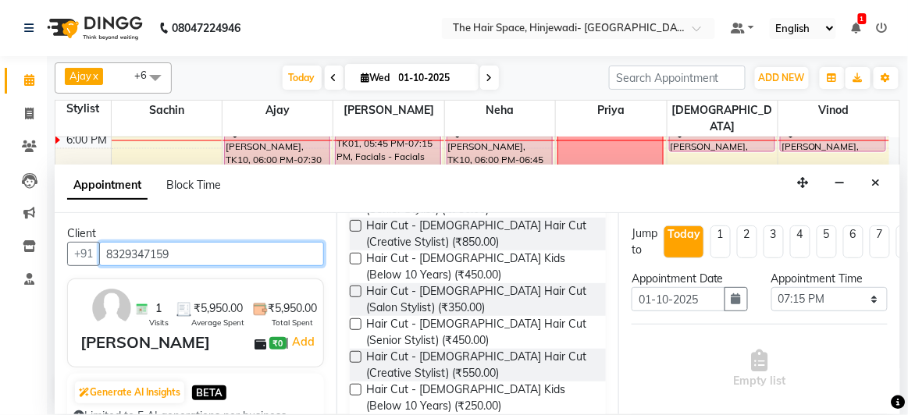
scroll to position [212, 0]
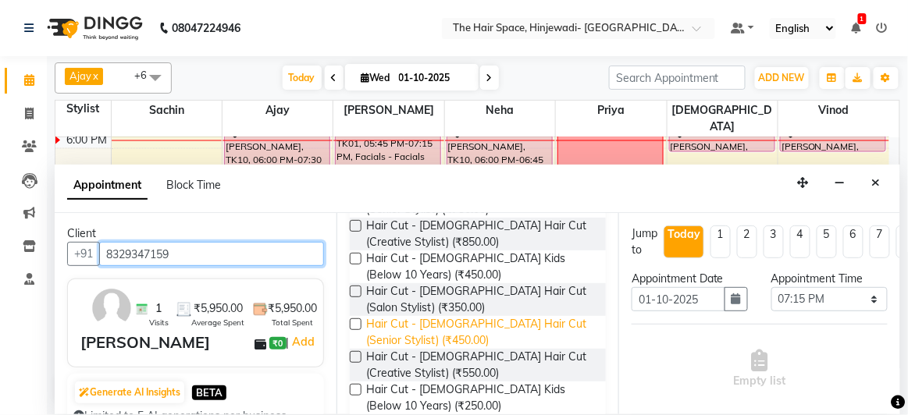
type input "8329347159"
click at [397, 326] on span "Hair Cut - [DEMOGRAPHIC_DATA] Hair Cut (Senior Stylist) (₹450.00)" at bounding box center [479, 332] width 227 height 33
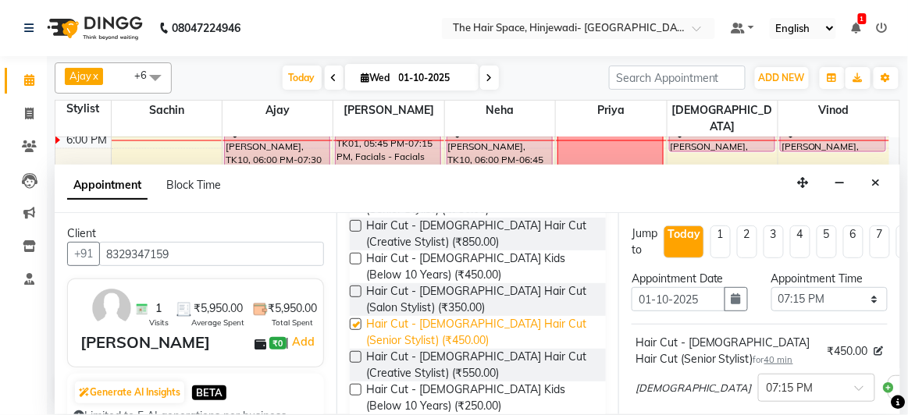
checkbox input "false"
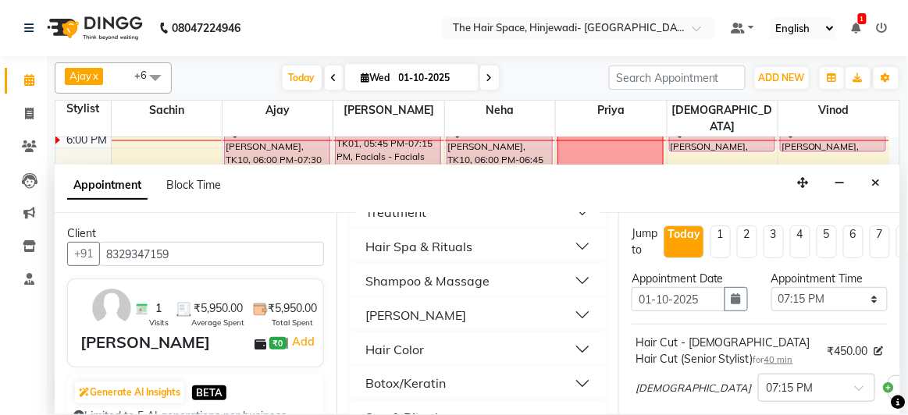
scroll to position [567, 0]
click at [407, 314] on button "[PERSON_NAME]" at bounding box center [478, 315] width 244 height 28
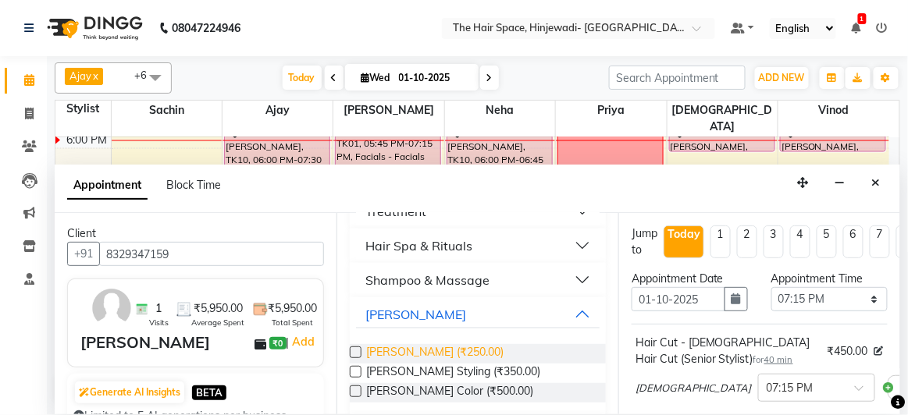
click at [418, 349] on span "Beard - Beard (₹250.00)" at bounding box center [434, 354] width 137 height 20
checkbox input "false"
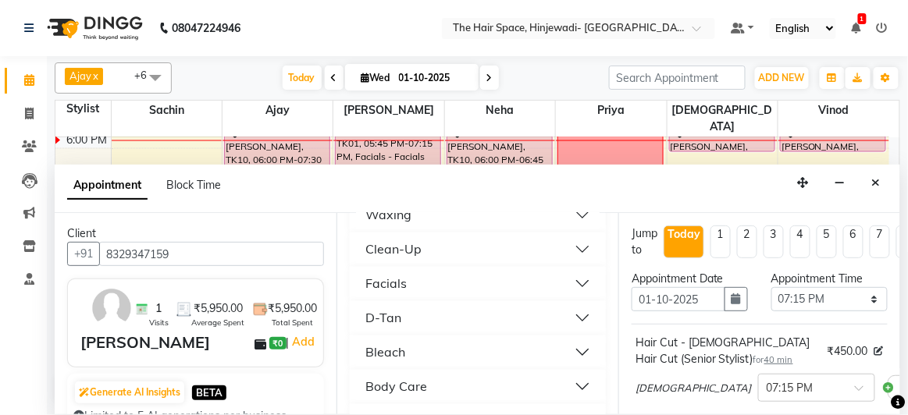
scroll to position [780, 0]
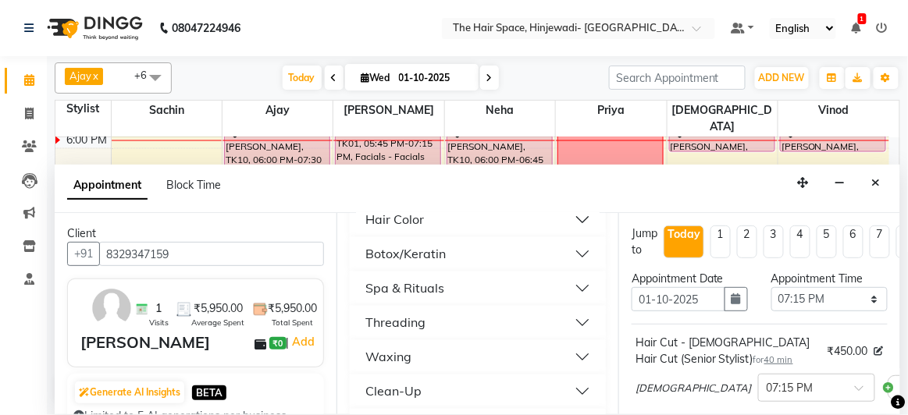
click at [400, 284] on div "Spa & Rituals" at bounding box center [404, 288] width 79 height 19
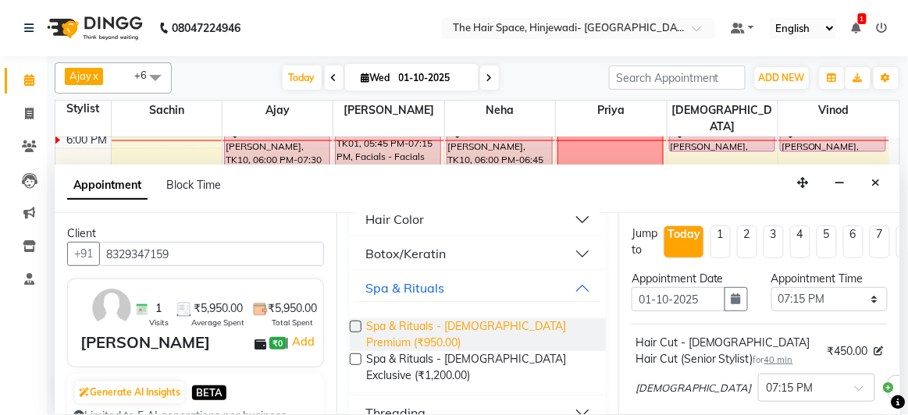
click at [404, 326] on span "Spa & Rituals - Male Premium (₹950.00)" at bounding box center [479, 334] width 227 height 33
checkbox input "false"
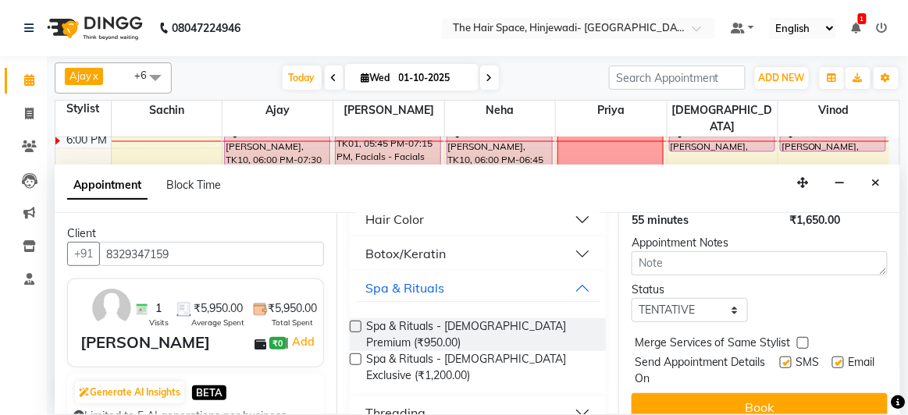
scroll to position [424, 0]
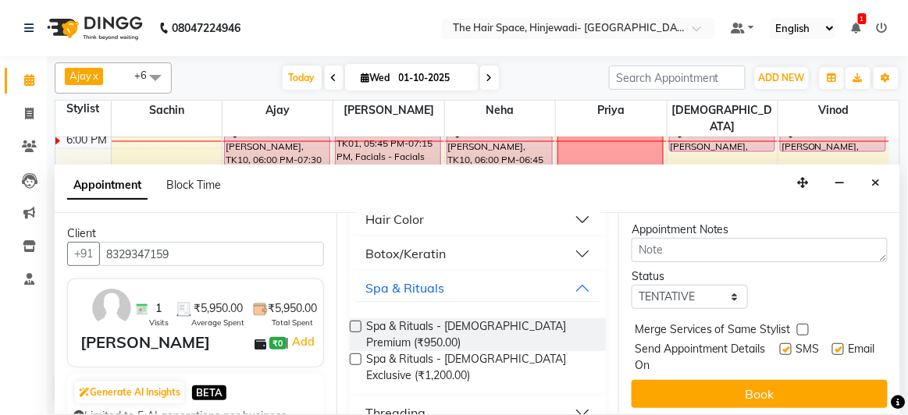
click at [780, 343] on label at bounding box center [786, 349] width 12 height 12
click at [780, 346] on input "checkbox" at bounding box center [785, 351] width 10 height 10
checkbox input "false"
click at [832, 343] on label at bounding box center [838, 349] width 12 height 12
click at [832, 346] on input "checkbox" at bounding box center [837, 351] width 10 height 10
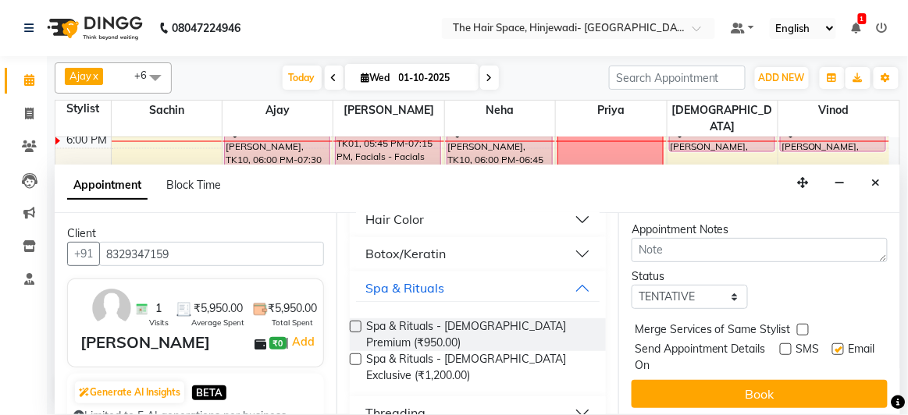
checkbox input "false"
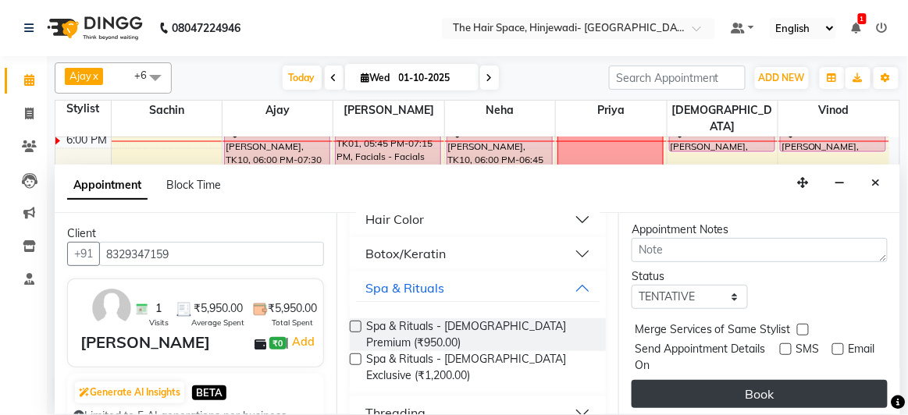
click at [812, 380] on button "Book" at bounding box center [759, 394] width 256 height 28
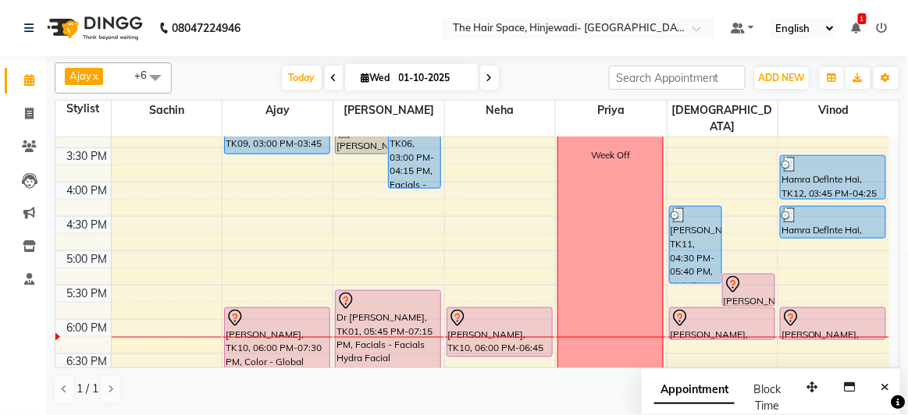
scroll to position [479, 0]
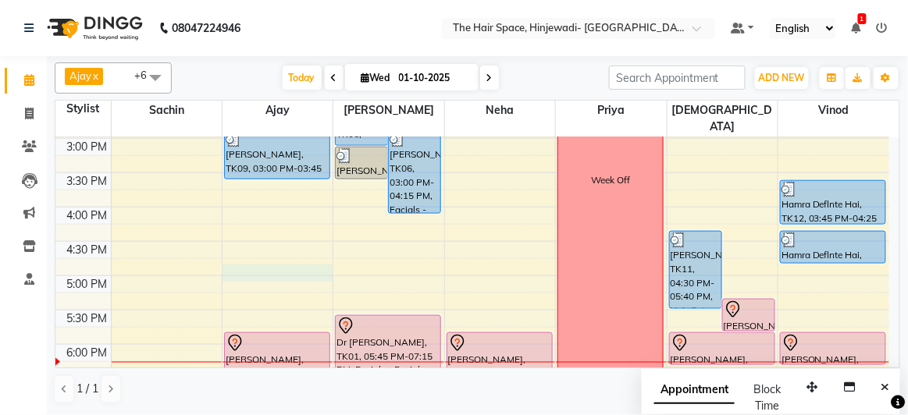
click at [258, 254] on div "8:00 AM 8:30 AM 9:00 AM 9:30 AM 10:00 AM 10:30 AM 11:00 AM 11:30 AM 12:00 PM 12…" at bounding box center [472, 173] width 834 height 1030
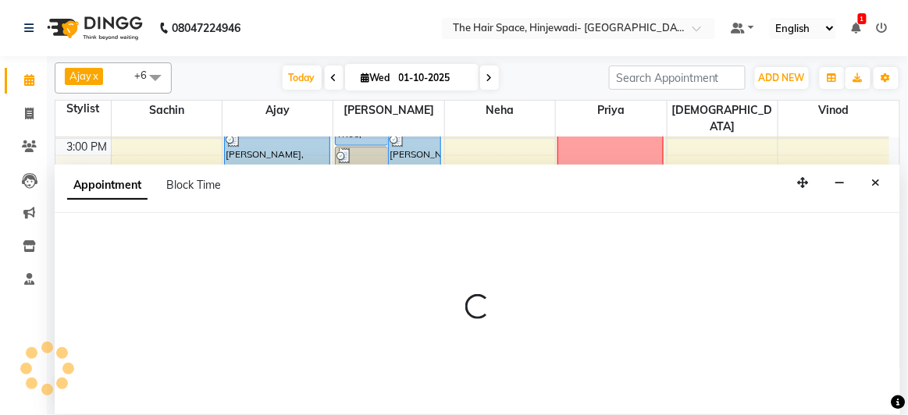
select select "52403"
select select "1020"
select select "tentative"
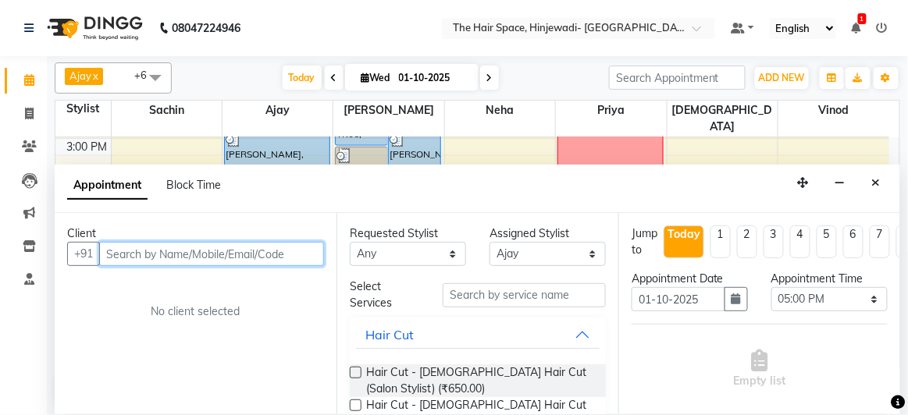
click at [205, 260] on input "text" at bounding box center [211, 254] width 225 height 24
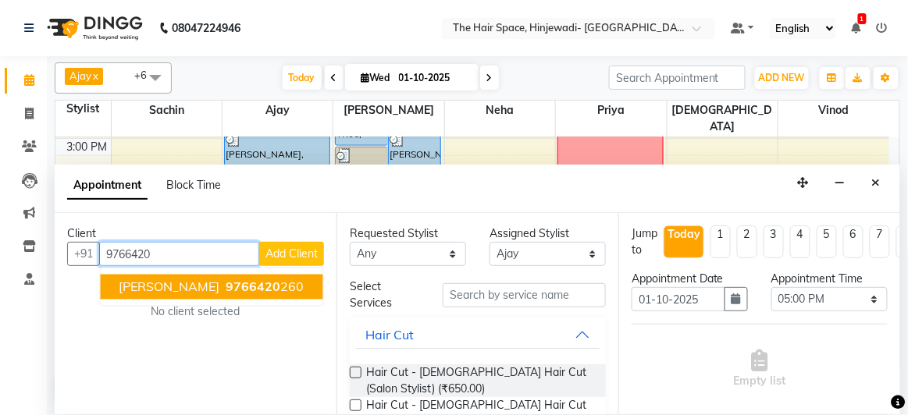
click at [205, 276] on button "Mohan Kotak 9766420 260" at bounding box center [212, 287] width 222 height 25
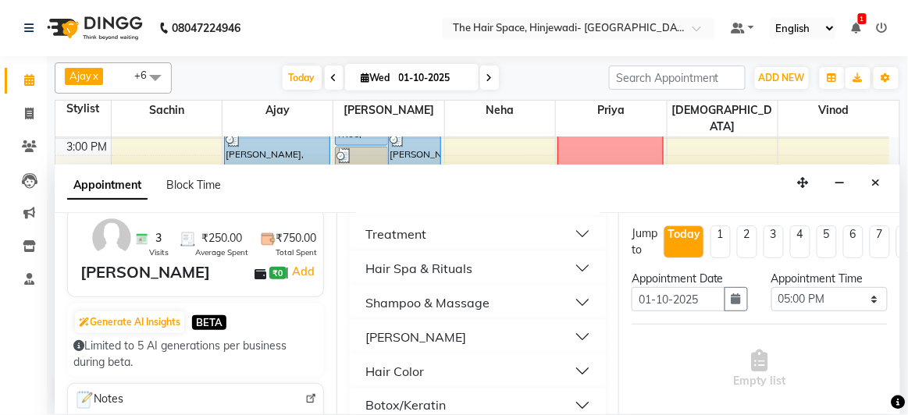
scroll to position [567, 0]
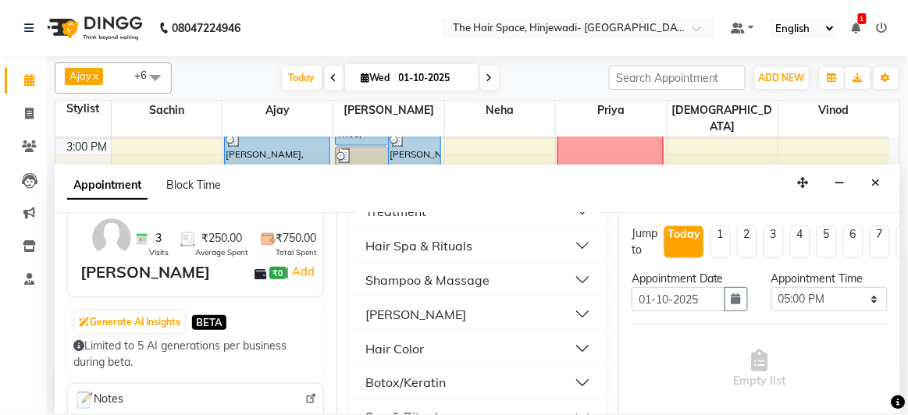
type input "9766420260"
click at [418, 314] on button "[PERSON_NAME]" at bounding box center [478, 315] width 244 height 28
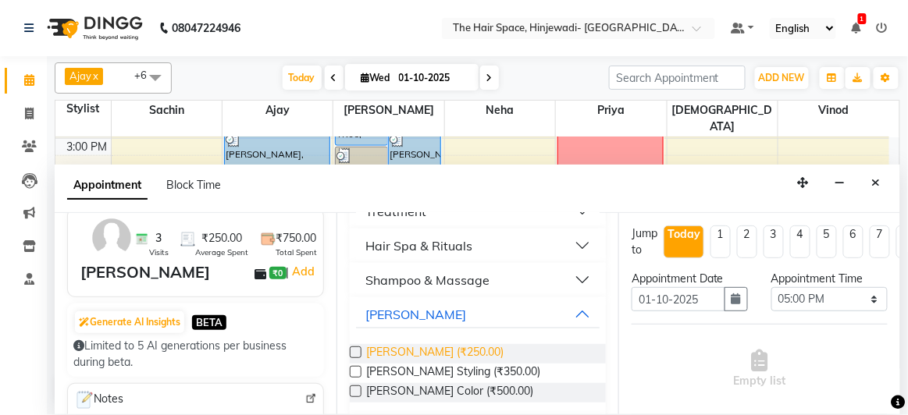
click at [422, 351] on span "Beard - Beard (₹250.00)" at bounding box center [434, 354] width 137 height 20
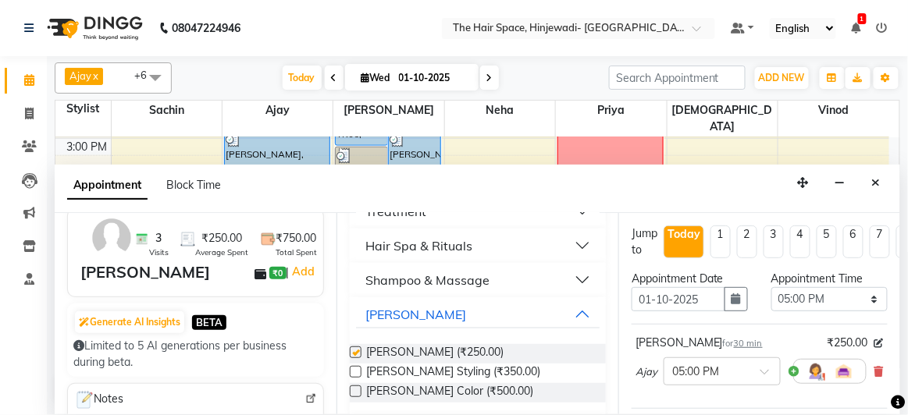
checkbox input "false"
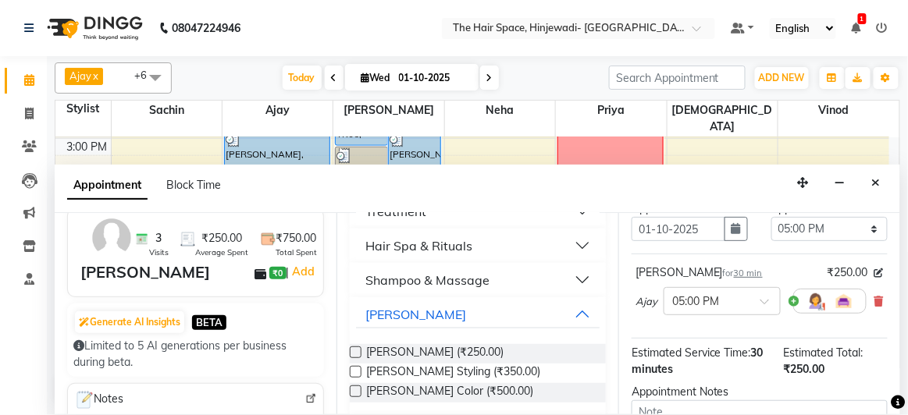
scroll to position [249, 0]
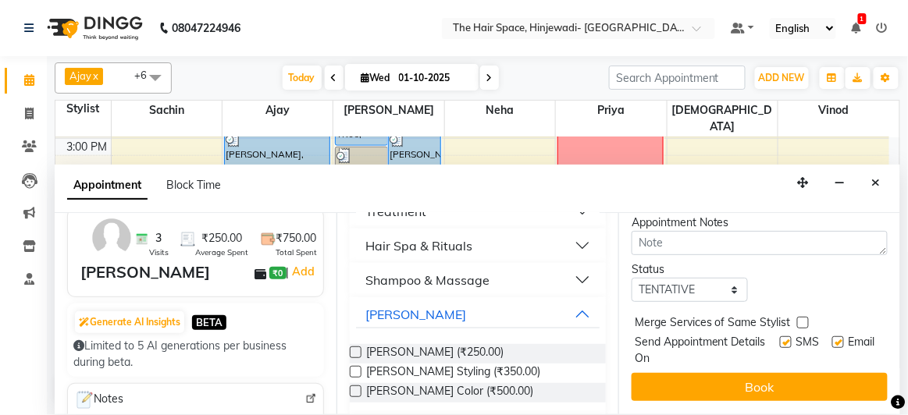
click at [780, 336] on label at bounding box center [786, 342] width 12 height 12
click at [780, 339] on input "checkbox" at bounding box center [785, 344] width 10 height 10
checkbox input "false"
click at [832, 336] on label at bounding box center [838, 342] width 12 height 12
click at [832, 339] on input "checkbox" at bounding box center [837, 344] width 10 height 10
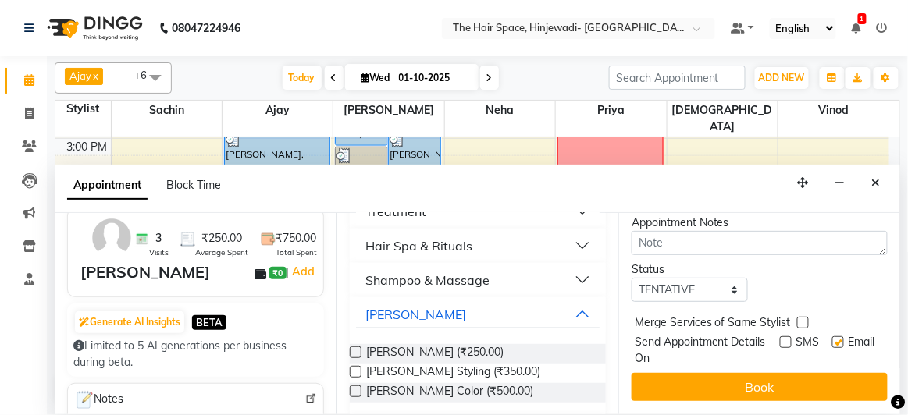
checkbox input "false"
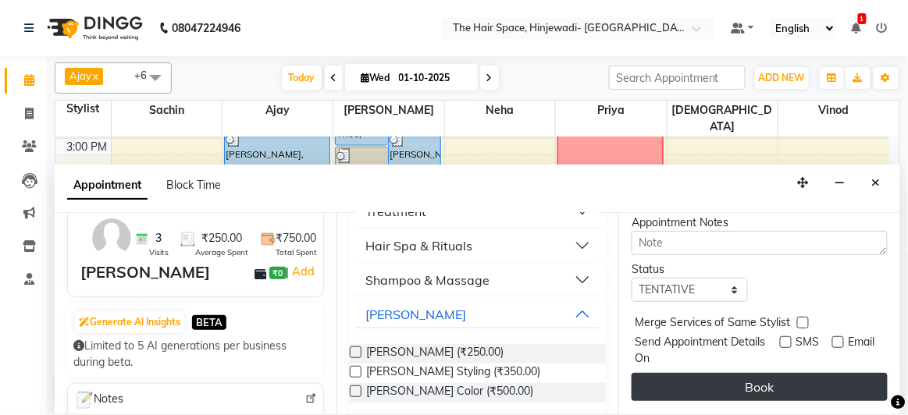
click at [806, 373] on button "Book" at bounding box center [759, 387] width 256 height 28
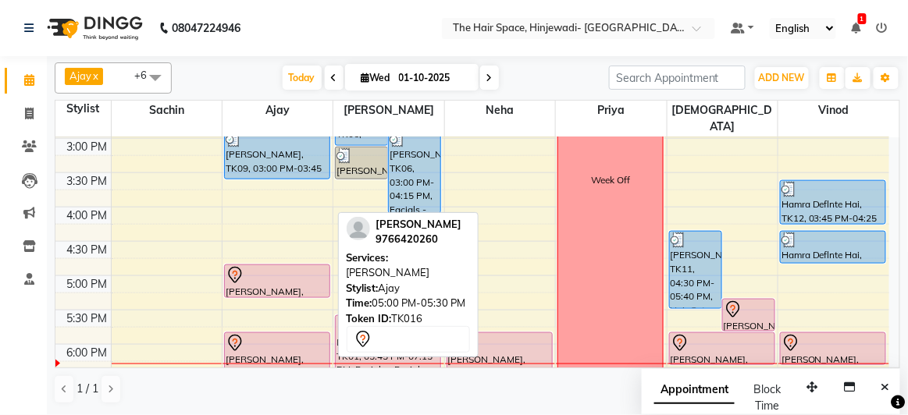
click at [268, 265] on div "[PERSON_NAME], TK16, 05:00 PM-05:30 PM, [PERSON_NAME]" at bounding box center [277, 281] width 105 height 32
click at [267, 265] on div "[PERSON_NAME], TK16, 05:00 PM-05:30 PM, [PERSON_NAME]" at bounding box center [277, 281] width 105 height 32
select select "7"
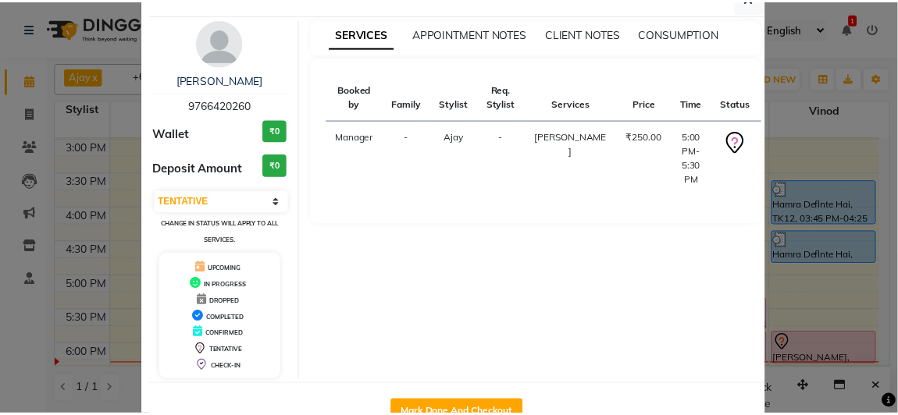
scroll to position [86, 0]
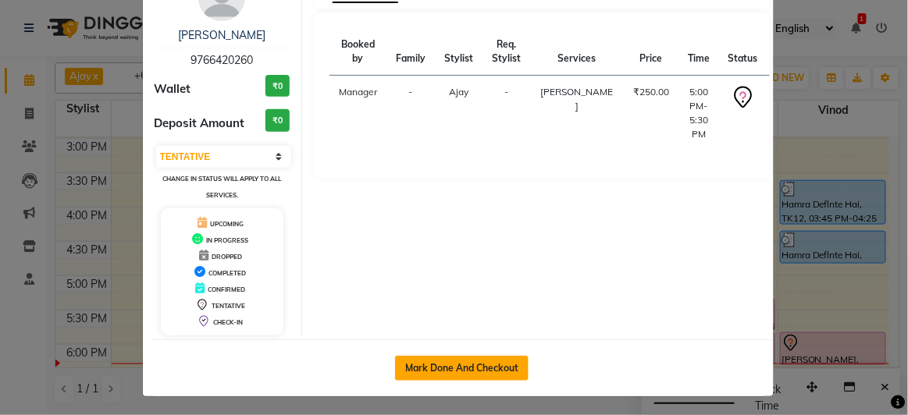
click at [417, 356] on button "Mark Done And Checkout" at bounding box center [461, 368] width 133 height 25
select select "service"
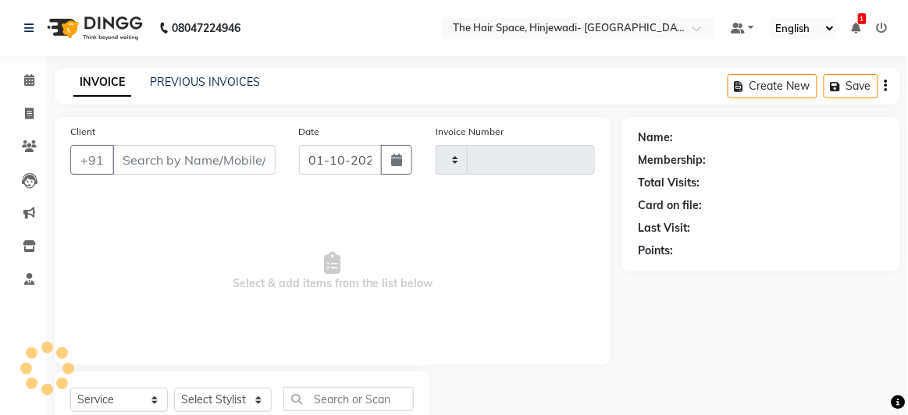
type input "2547"
select select "6697"
type input "9766420260"
select select "52403"
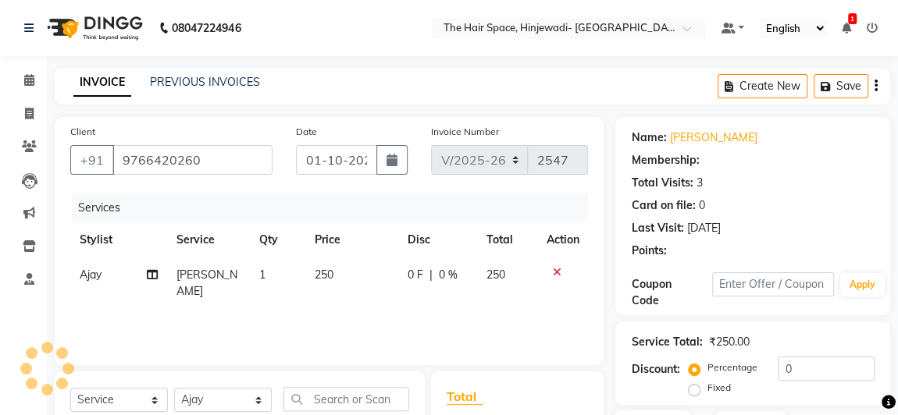
scroll to position [208, 0]
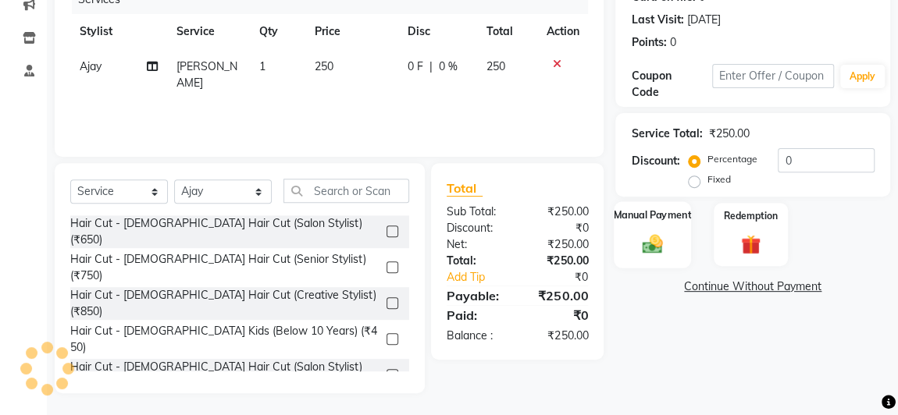
click at [649, 236] on img at bounding box center [652, 244] width 34 height 24
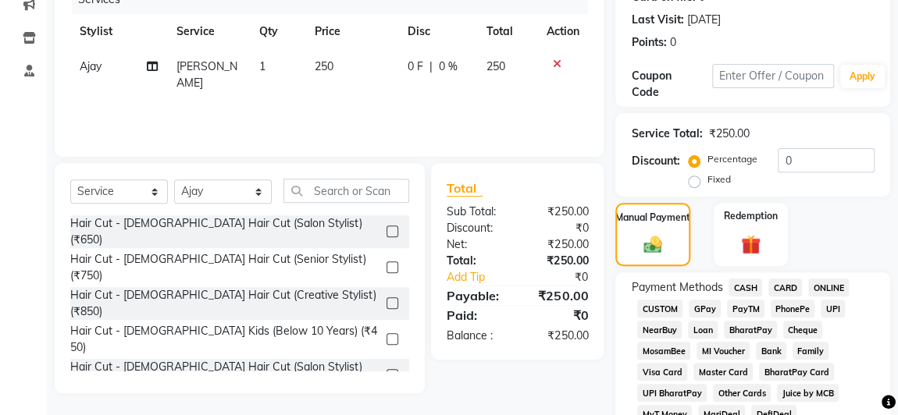
click at [706, 305] on span "GPay" at bounding box center [704, 309] width 32 height 18
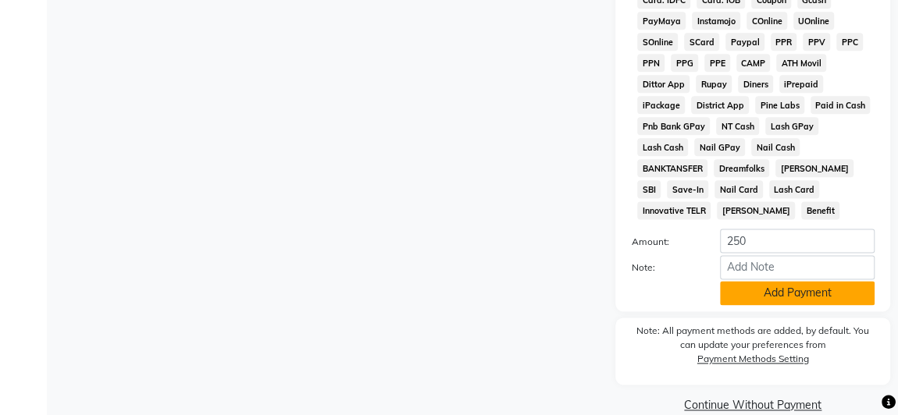
scroll to position [920, 0]
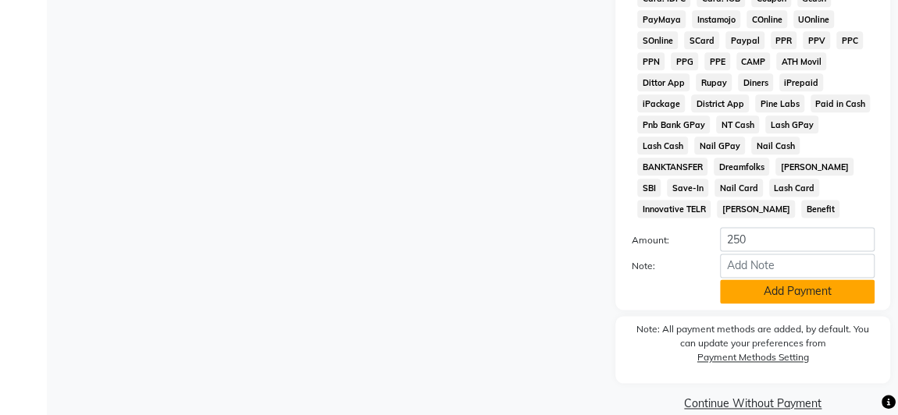
click at [781, 279] on button "Add Payment" at bounding box center [797, 291] width 155 height 24
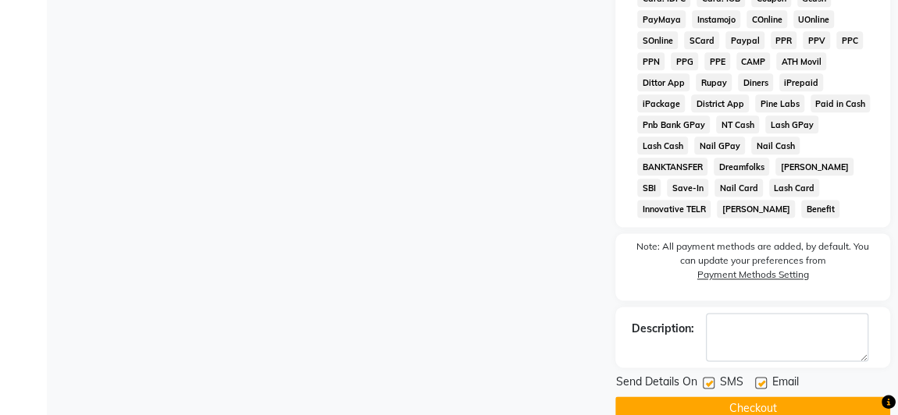
scroll to position [925, 0]
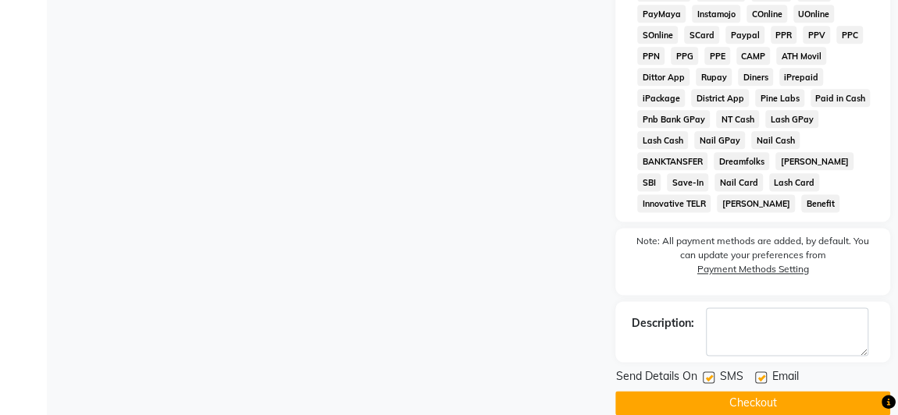
click at [712, 372] on label at bounding box center [709, 378] width 12 height 12
click at [712, 373] on input "checkbox" at bounding box center [708, 378] width 10 height 10
checkbox input "false"
click at [762, 372] on label at bounding box center [761, 378] width 12 height 12
click at [762, 373] on input "checkbox" at bounding box center [760, 378] width 10 height 10
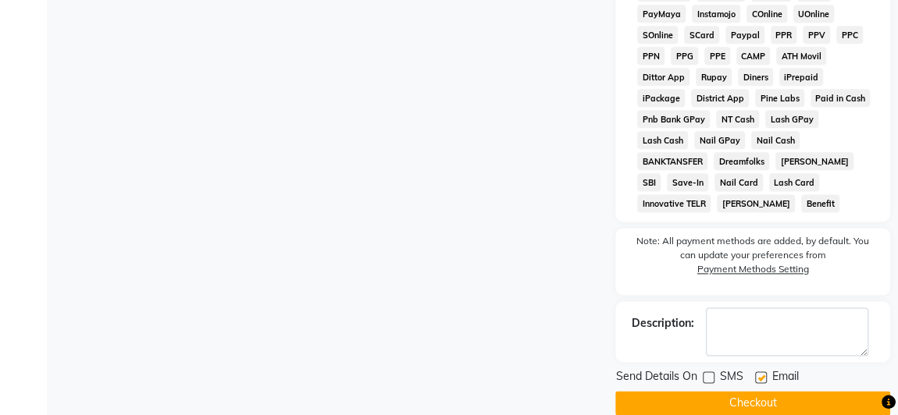
checkbox input "false"
click at [759, 391] on button "Checkout" at bounding box center [752, 403] width 275 height 24
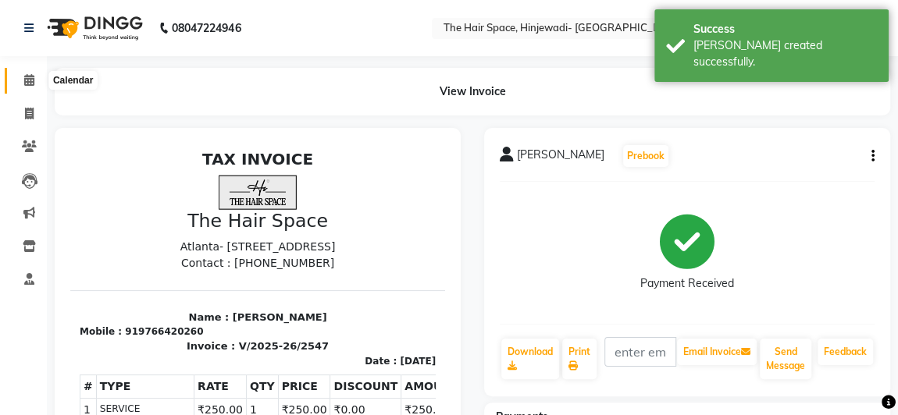
click at [27, 85] on icon at bounding box center [29, 80] width 10 height 12
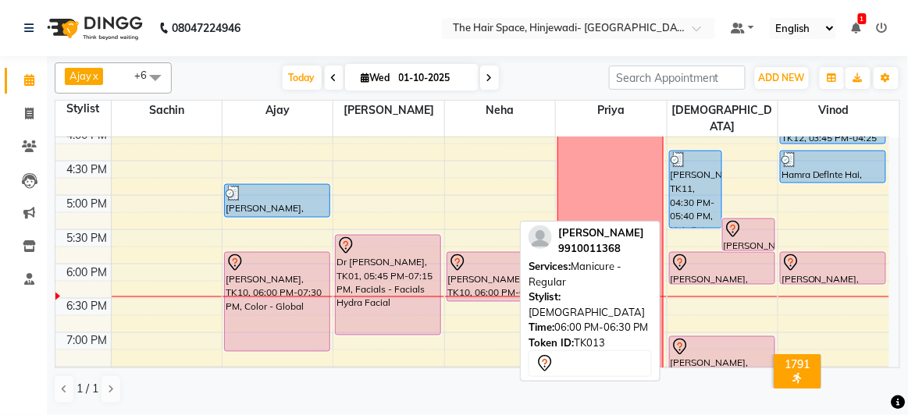
scroll to position [550, 0]
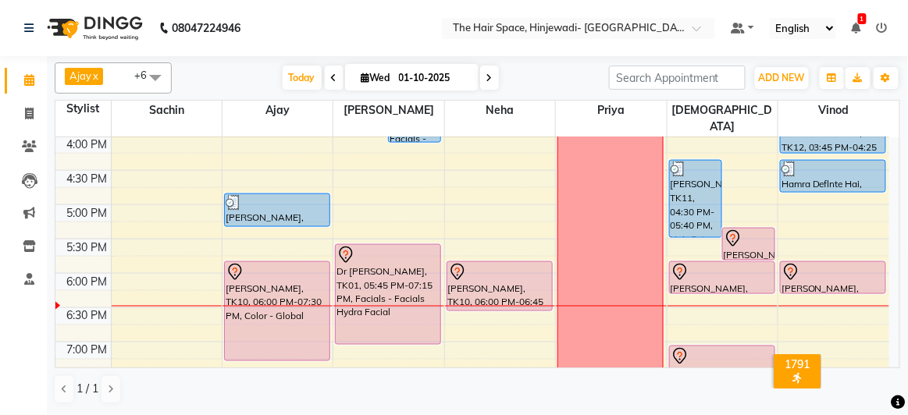
click at [737, 179] on div "8:00 AM 8:30 AM 9:00 AM 9:30 AM 10:00 AM 10:30 AM 11:00 AM 11:30 AM 12:00 PM 12…" at bounding box center [472, 102] width 834 height 1030
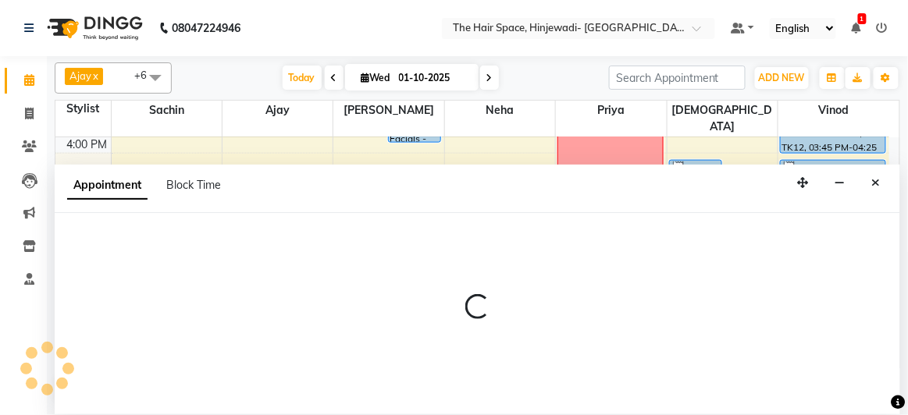
select select "84666"
select select "tentative"
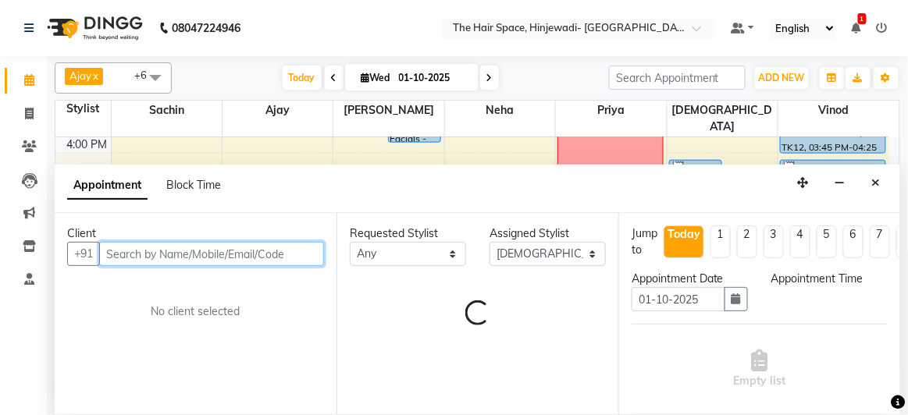
select select "1020"
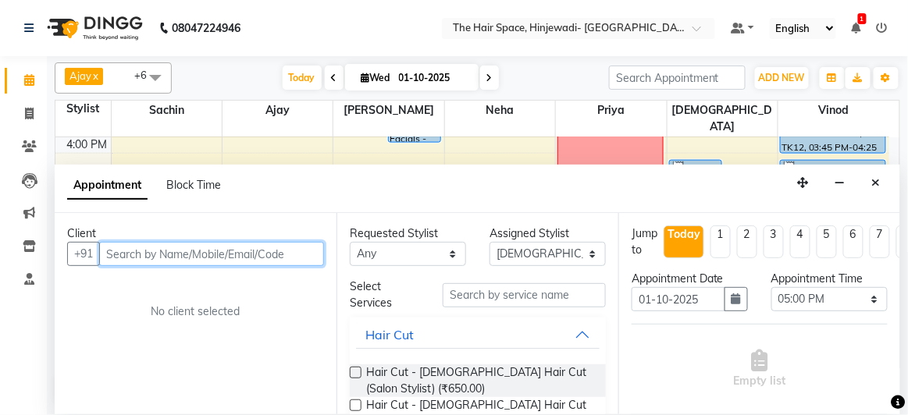
click at [293, 256] on input "text" at bounding box center [211, 254] width 225 height 24
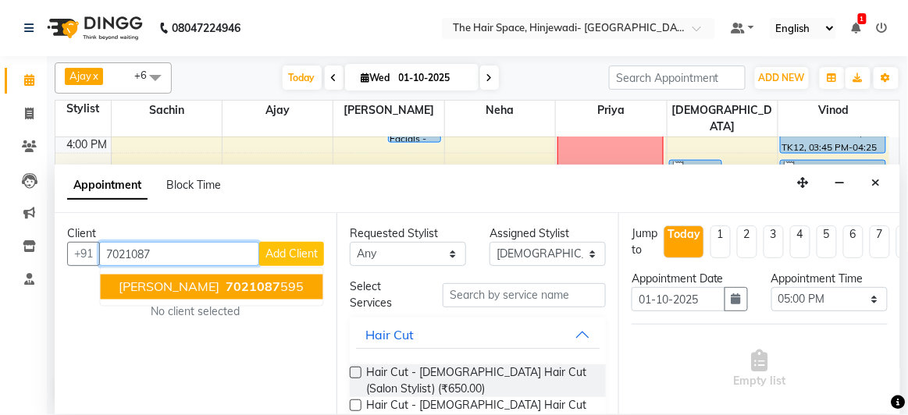
drag, startPoint x: 237, startPoint y: 279, endPoint x: 240, endPoint y: 288, distance: 9.1
click at [240, 287] on span "7021087" at bounding box center [253, 287] width 55 height 16
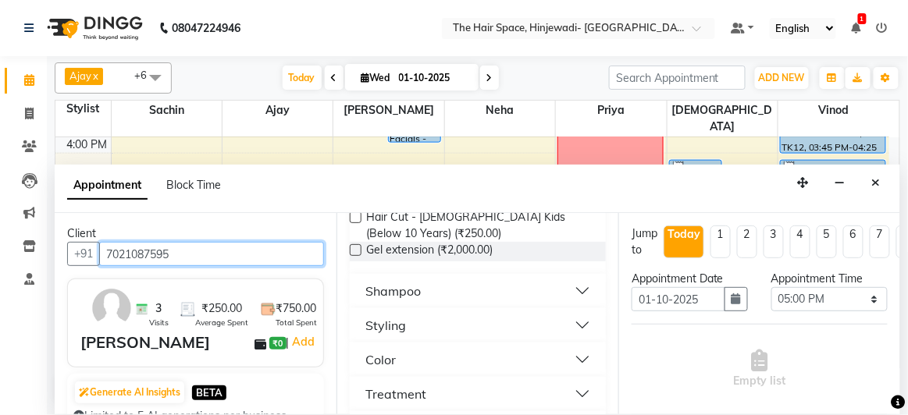
scroll to position [354, 0]
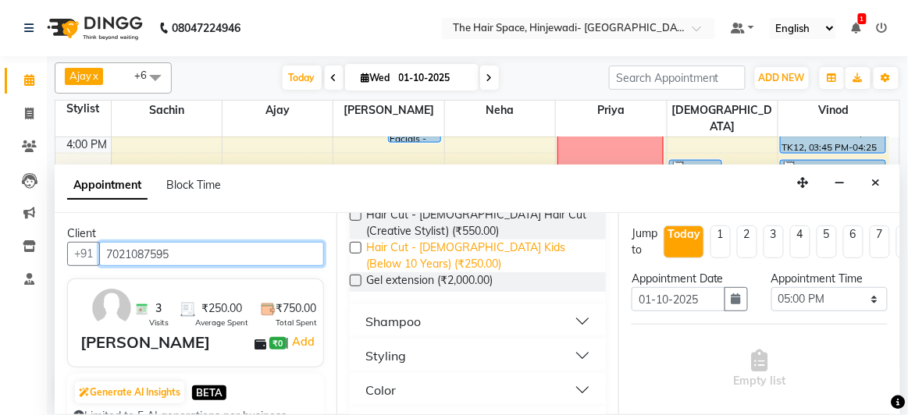
type input "7021087595"
click at [431, 251] on span "Hair Cut - [DEMOGRAPHIC_DATA] Kids (Below 10 Years) (₹250.00)" at bounding box center [479, 256] width 227 height 33
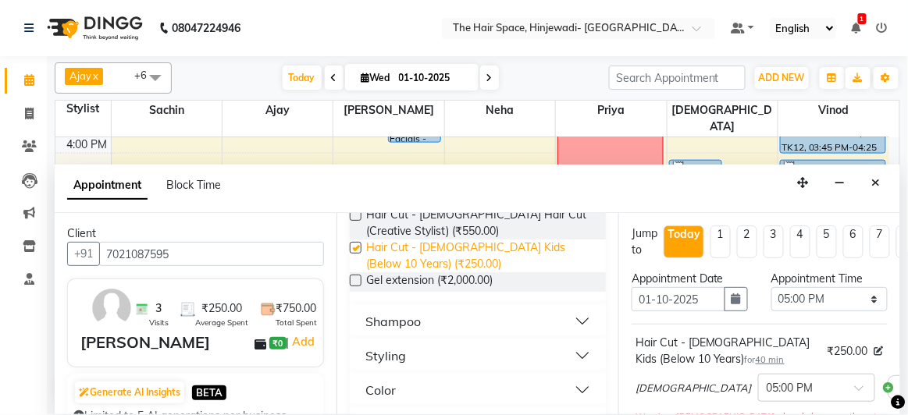
checkbox input "false"
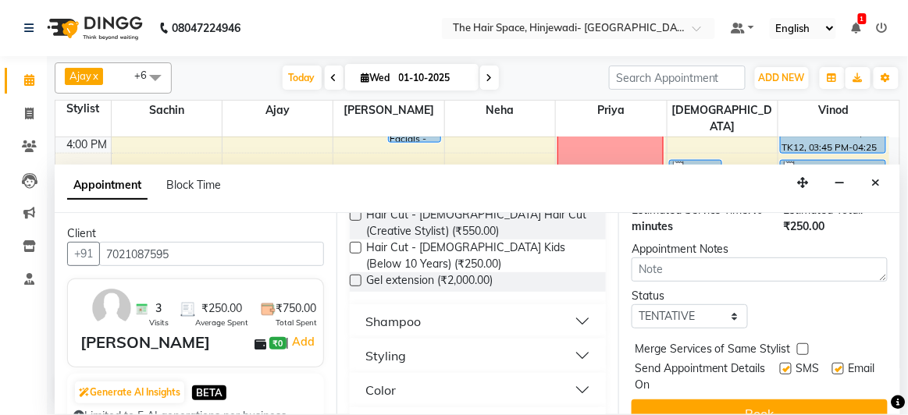
scroll to position [282, 0]
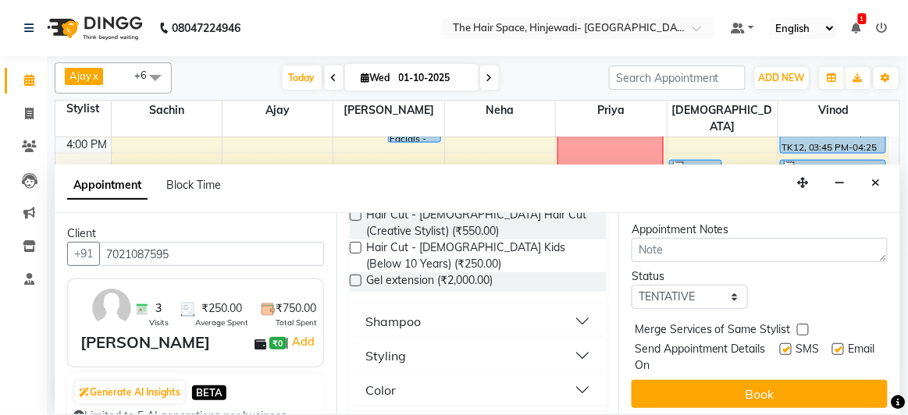
click at [780, 343] on label at bounding box center [786, 349] width 12 height 12
click at [780, 346] on input "checkbox" at bounding box center [785, 351] width 10 height 10
checkbox input "false"
click at [832, 343] on label at bounding box center [838, 349] width 12 height 12
click at [832, 346] on input "checkbox" at bounding box center [837, 351] width 10 height 10
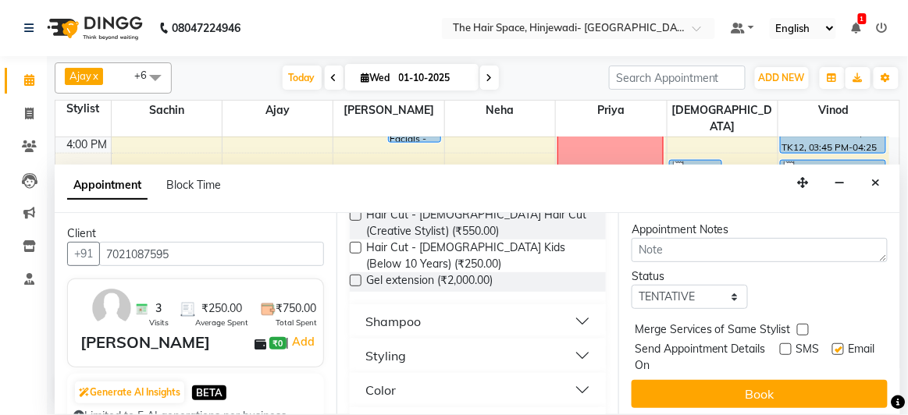
checkbox input "false"
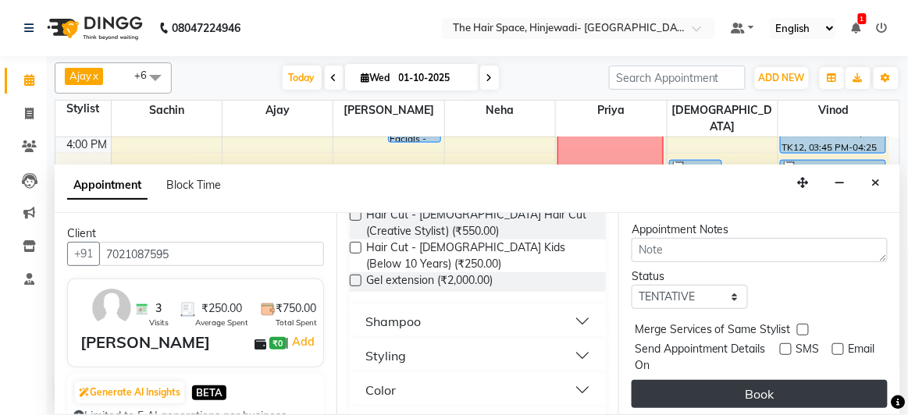
click at [808, 380] on button "Book" at bounding box center [759, 394] width 256 height 28
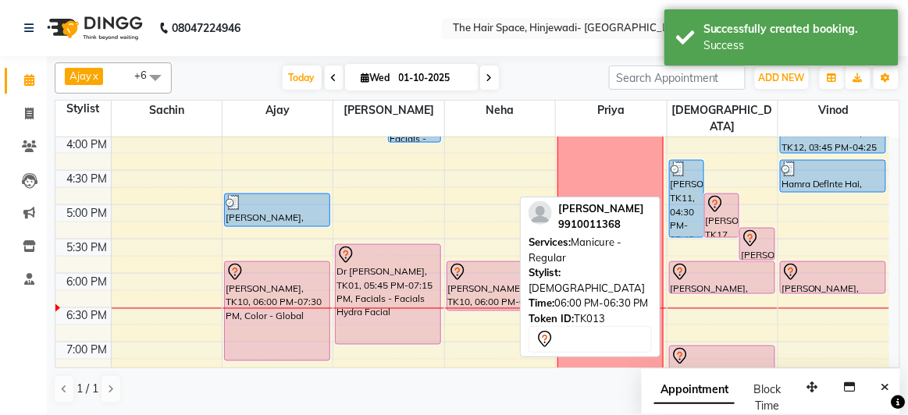
click at [734, 263] on div at bounding box center [722, 272] width 103 height 19
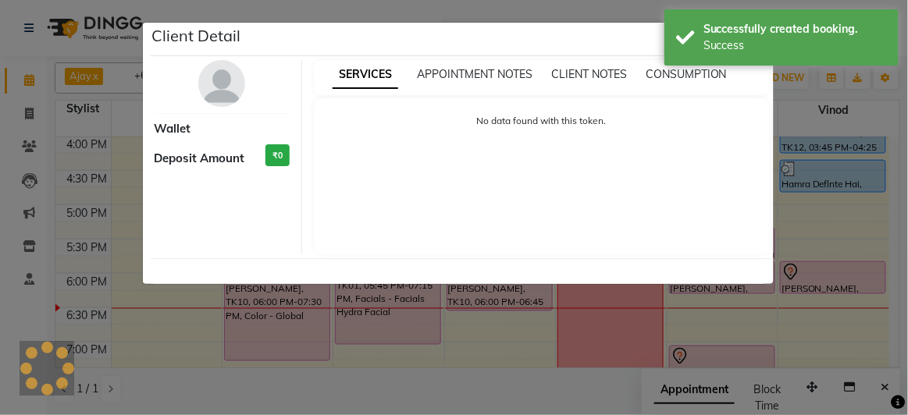
select select "7"
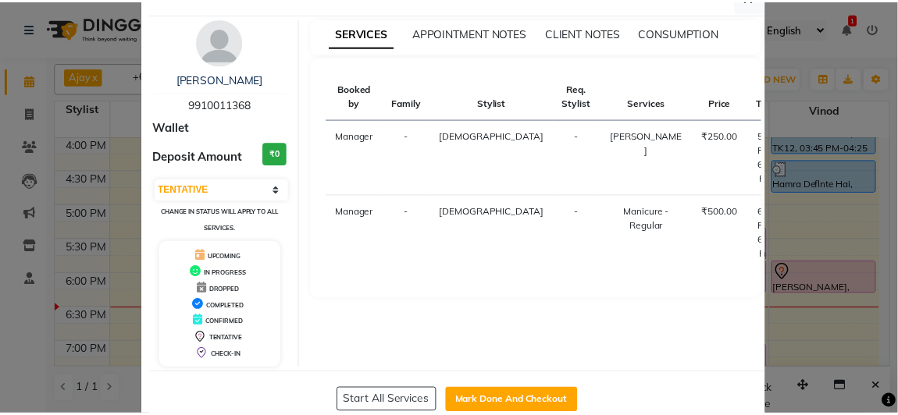
scroll to position [75, 0]
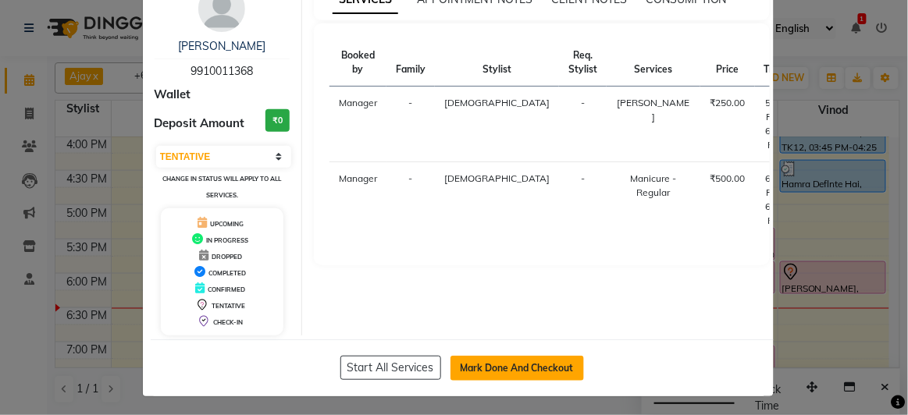
click at [556, 368] on button "Mark Done And Checkout" at bounding box center [516, 368] width 133 height 25
select select "6697"
select select "service"
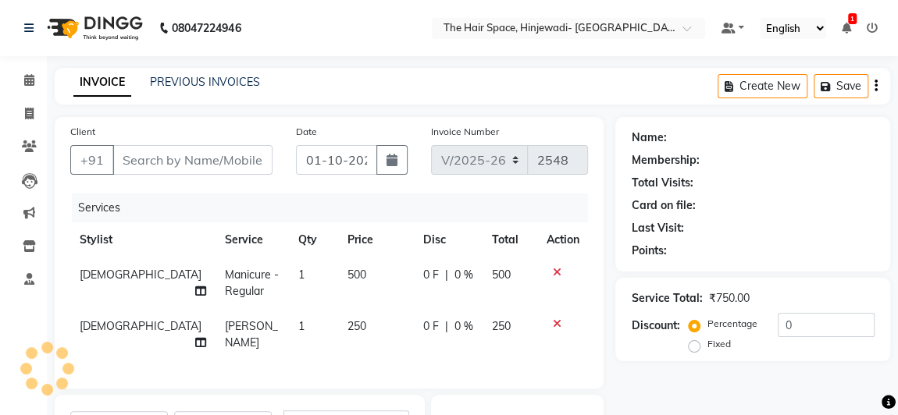
type input "9910011368"
select select "84666"
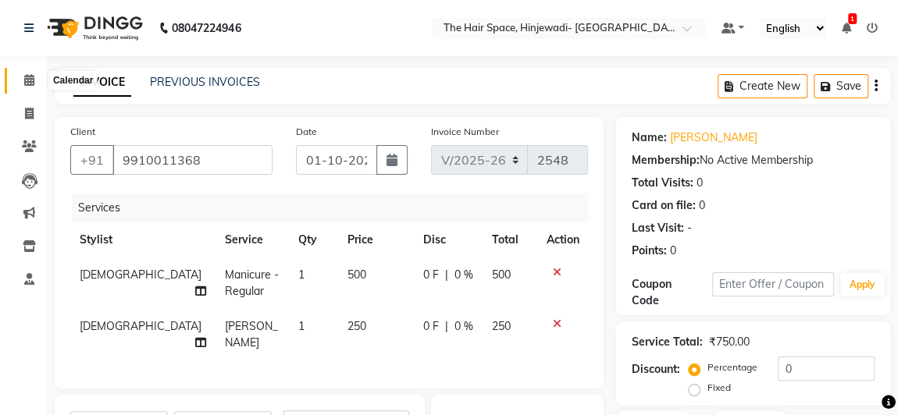
click at [31, 76] on icon at bounding box center [29, 80] width 10 height 12
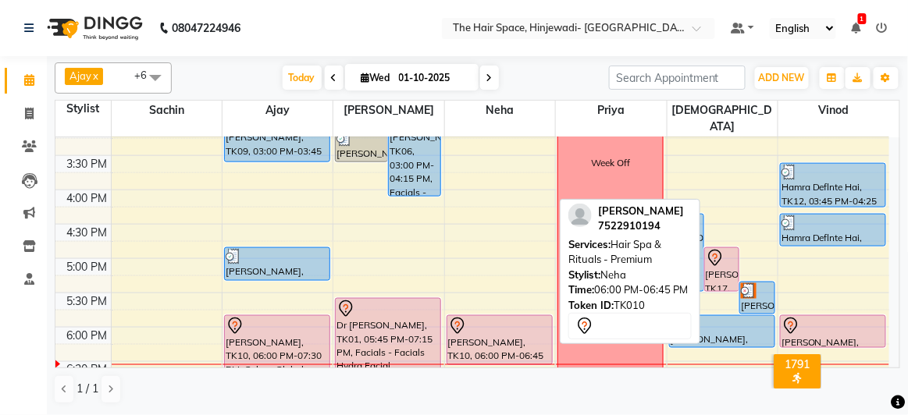
scroll to position [567, 0]
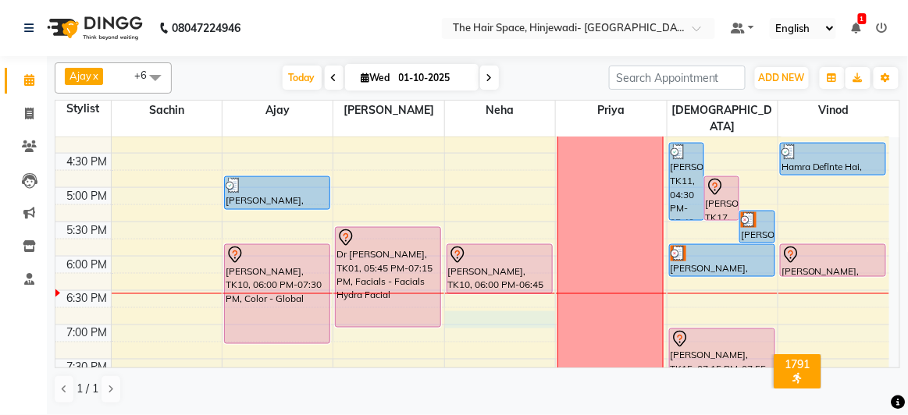
click at [502, 301] on div "8:00 AM 8:30 AM 9:00 AM 9:30 AM 10:00 AM 10:30 AM 11:00 AM 11:30 AM 12:00 PM 12…" at bounding box center [472, 85] width 834 height 1030
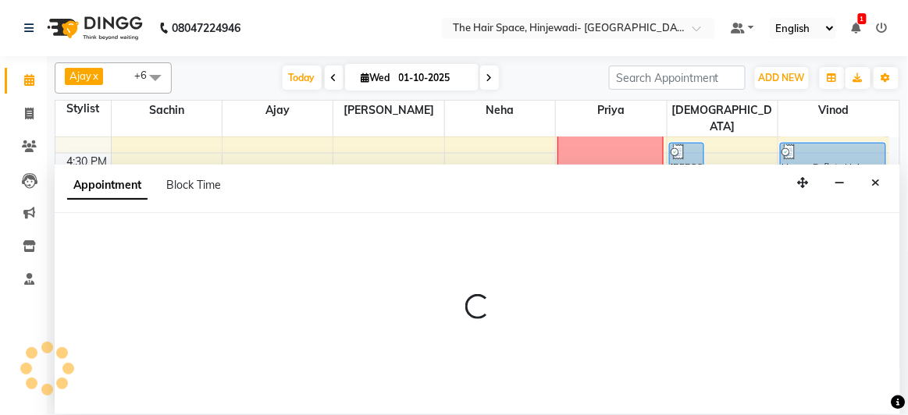
select select "78024"
select select "1140"
select select "tentative"
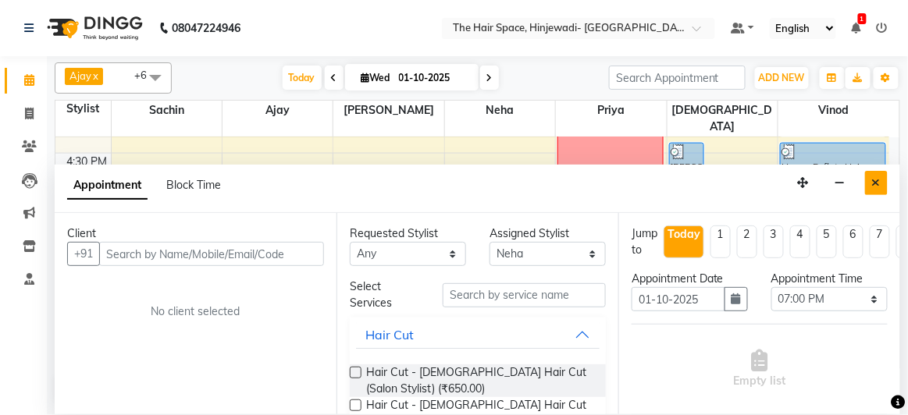
click at [873, 177] on icon "Close" at bounding box center [876, 182] width 9 height 11
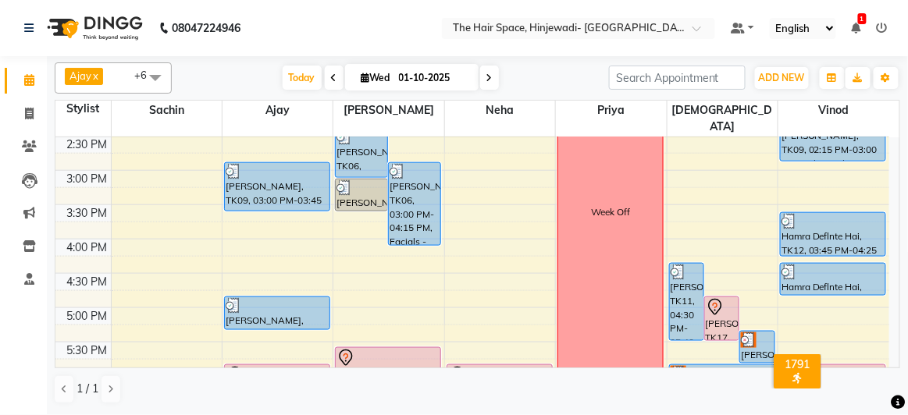
scroll to position [479, 0]
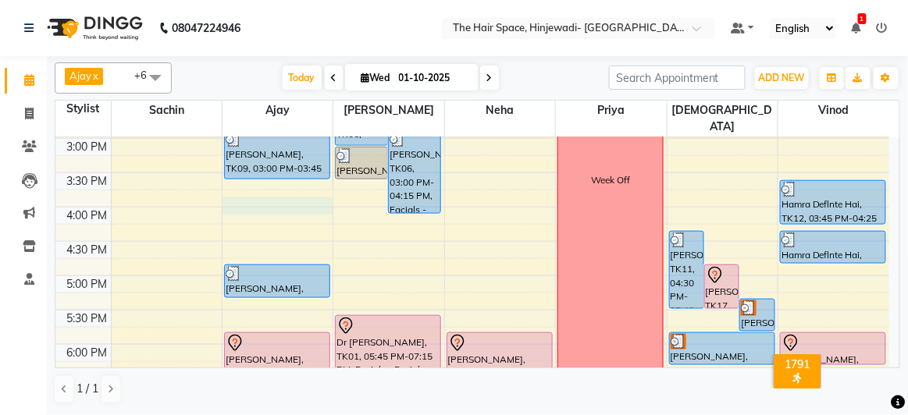
click at [245, 186] on div "8:00 AM 8:30 AM 9:00 AM 9:30 AM 10:00 AM 10:30 AM 11:00 AM 11:30 AM 12:00 PM 12…" at bounding box center [472, 173] width 834 height 1030
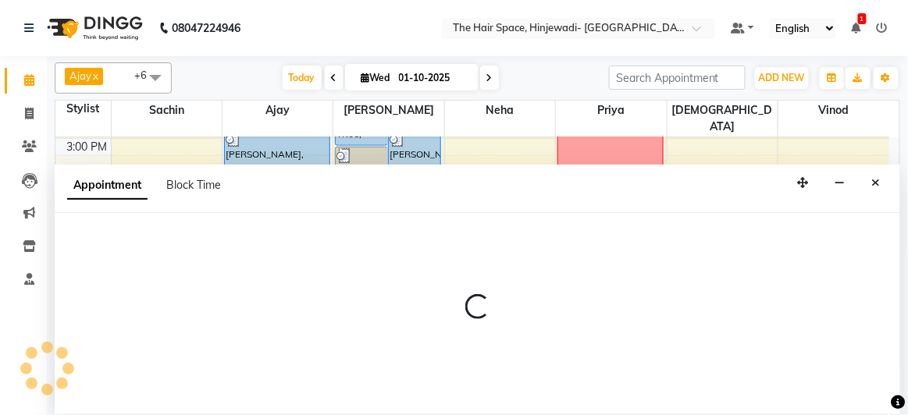
select select "52403"
select select "tentative"
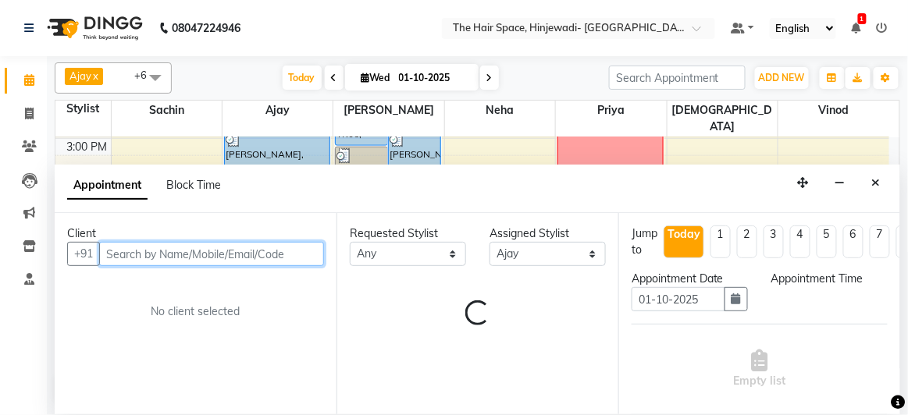
select select "960"
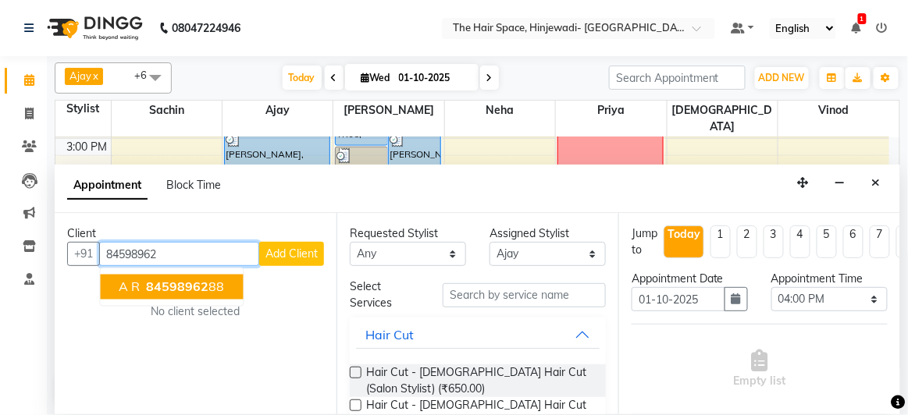
click at [159, 283] on span "84598962" at bounding box center [178, 287] width 62 height 16
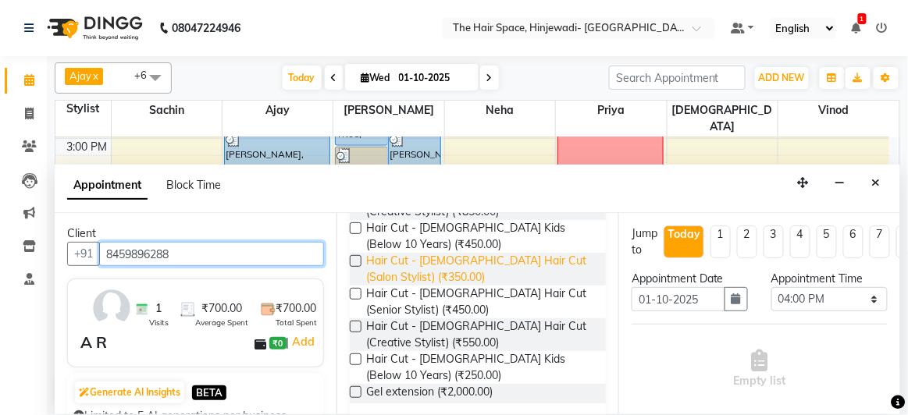
scroll to position [212, 0]
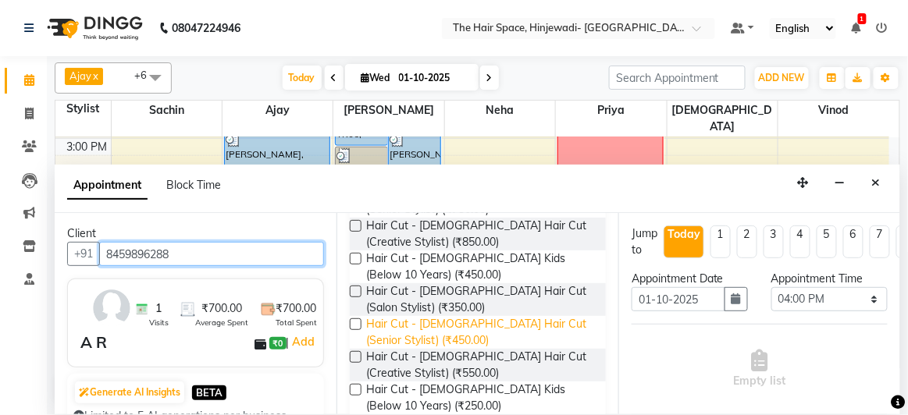
type input "8459896288"
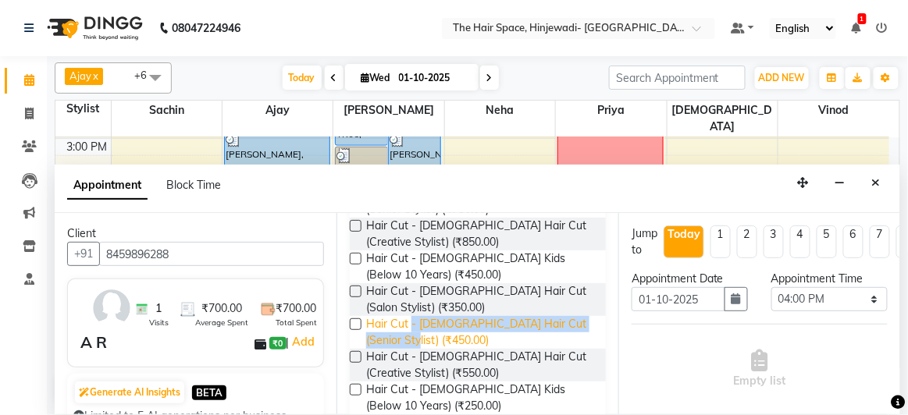
click at [409, 333] on span "Hair Cut - [DEMOGRAPHIC_DATA] Hair Cut (Senior Stylist) (₹450.00)" at bounding box center [479, 332] width 227 height 33
checkbox input "false"
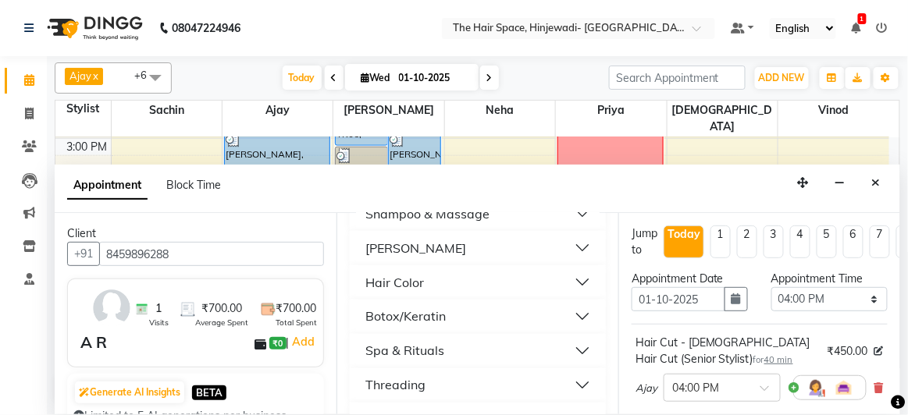
scroll to position [639, 0]
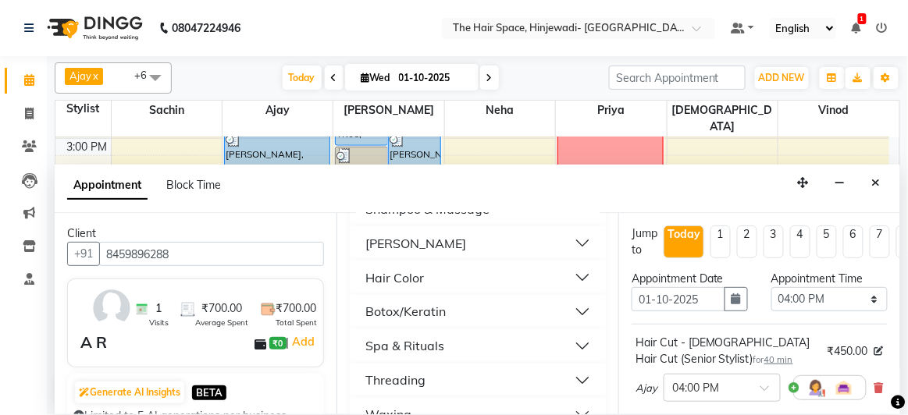
click at [418, 251] on button "[PERSON_NAME]" at bounding box center [478, 243] width 244 height 28
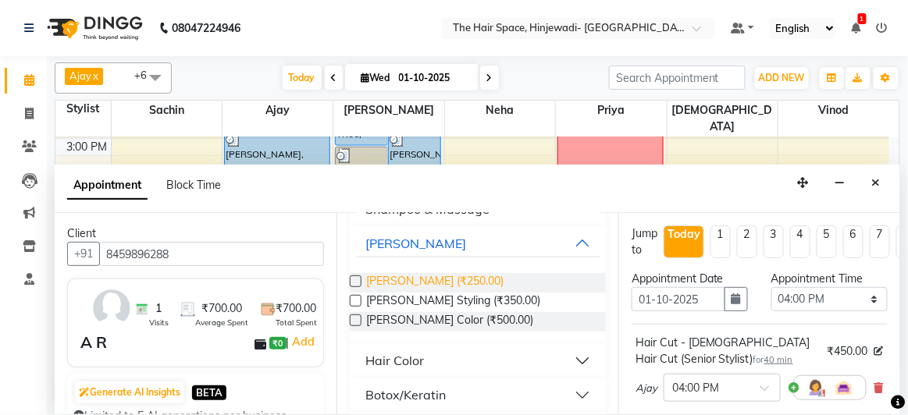
click at [419, 276] on span "Beard - Beard (₹250.00)" at bounding box center [434, 283] width 137 height 20
checkbox input "false"
click at [476, 239] on button "[PERSON_NAME]" at bounding box center [478, 243] width 244 height 28
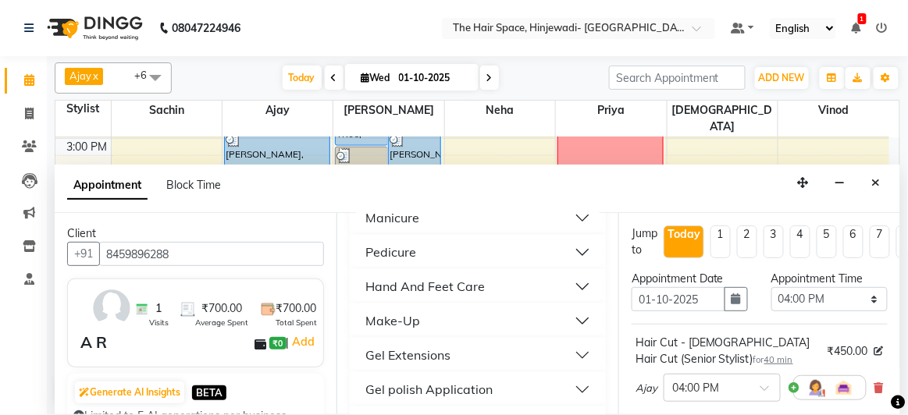
scroll to position [1064, 0]
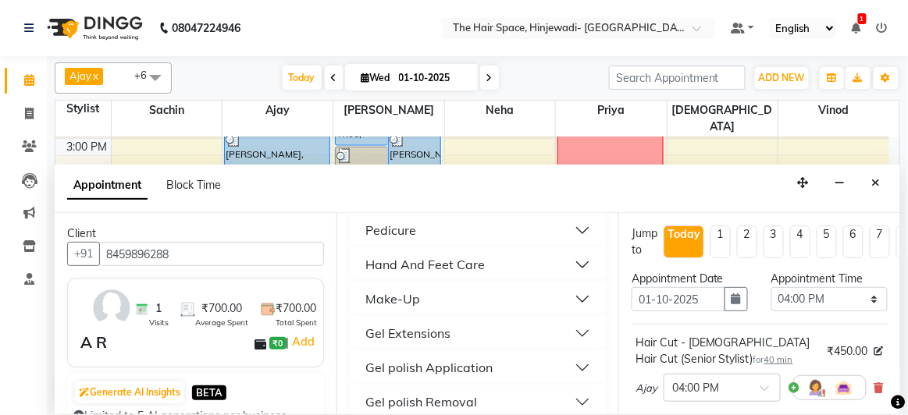
click at [447, 230] on button "Pedicure" at bounding box center [478, 230] width 244 height 28
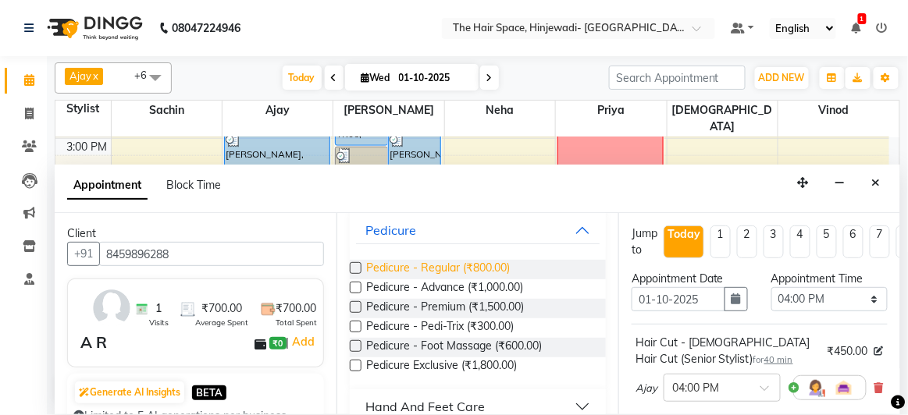
click at [452, 263] on span "Pedicure - Regular (₹800.00)" at bounding box center [438, 270] width 144 height 20
checkbox input "false"
click at [445, 229] on button "Pedicure" at bounding box center [478, 230] width 244 height 28
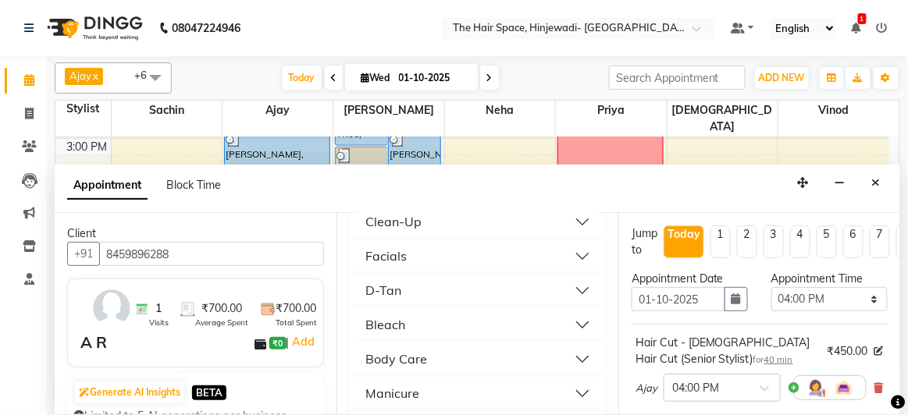
scroll to position [795, 0]
click at [429, 253] on button "Waxing" at bounding box center [478, 259] width 244 height 28
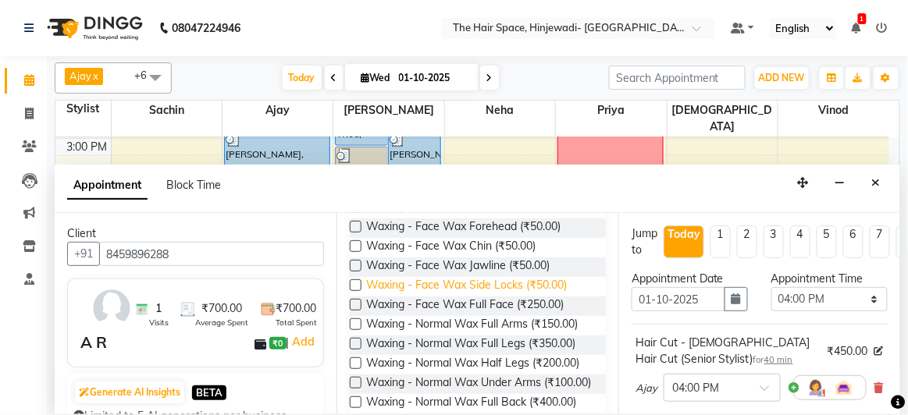
scroll to position [936, 0]
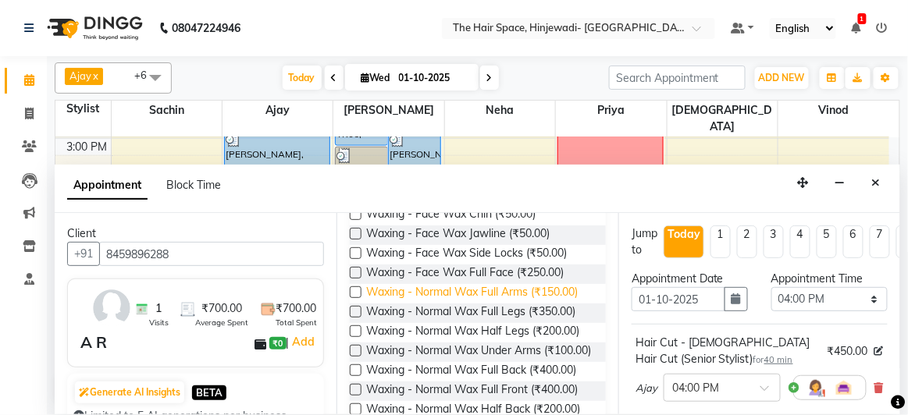
click at [449, 286] on span "Waxing - Normal Wax Full Arms (₹150.00)" at bounding box center [472, 294] width 212 height 20
checkbox input "false"
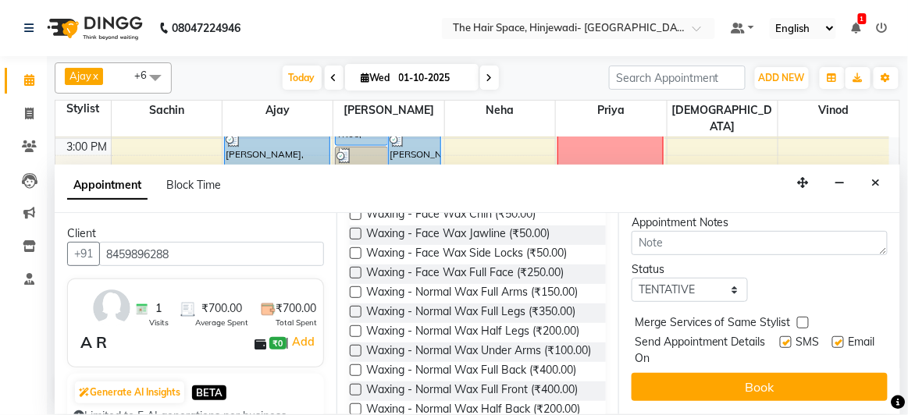
scroll to position [494, 0]
click at [780, 336] on label at bounding box center [786, 342] width 12 height 12
click at [780, 339] on input "checkbox" at bounding box center [785, 344] width 10 height 10
checkbox input "false"
click at [832, 336] on label at bounding box center [838, 342] width 12 height 12
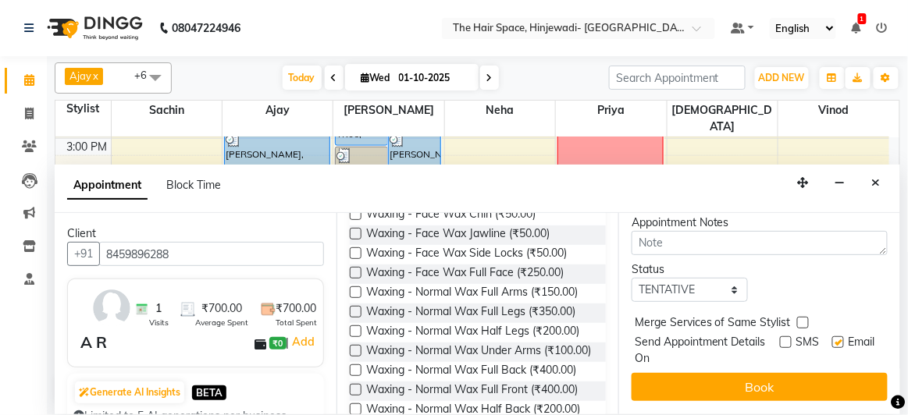
click at [832, 339] on input "checkbox" at bounding box center [837, 344] width 10 height 10
checkbox input "false"
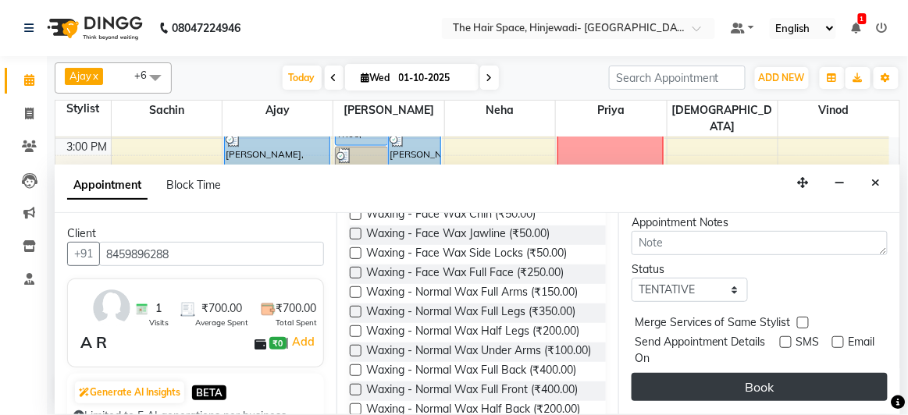
click at [795, 375] on button "Book" at bounding box center [759, 387] width 256 height 28
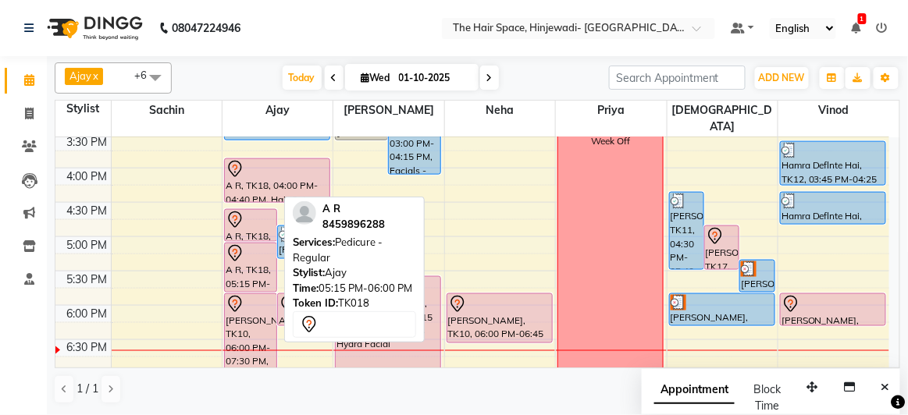
scroll to position [550, 0]
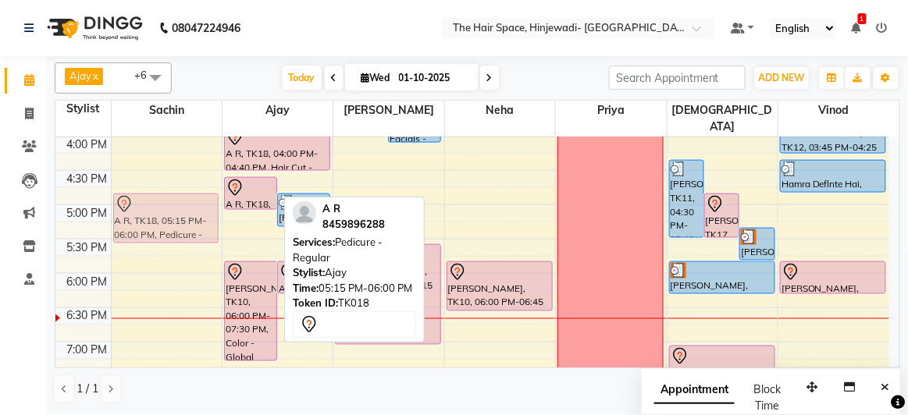
drag, startPoint x: 247, startPoint y: 221, endPoint x: 204, endPoint y: 208, distance: 44.7
click at [204, 208] on tr "A R, TK18, 05:15 PM-06:00 PM, Pedicure - Regular A R, TK18, 04:45 PM-05:15 PM, …" at bounding box center [472, 102] width 834 height 1030
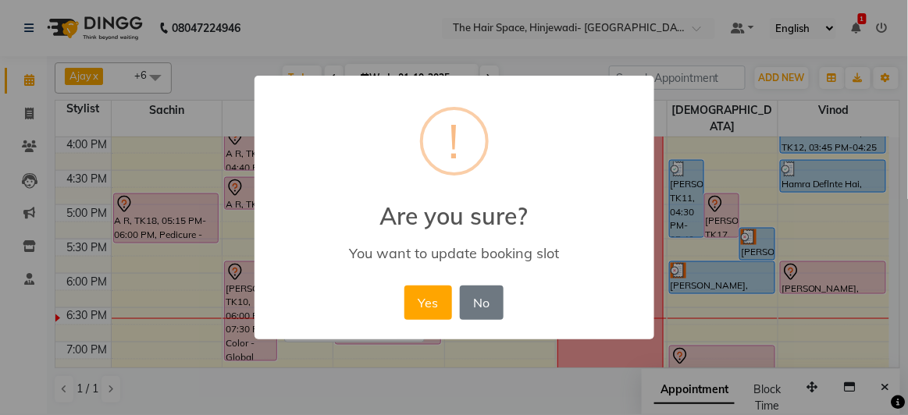
click at [424, 303] on button "Yes" at bounding box center [428, 303] width 48 height 34
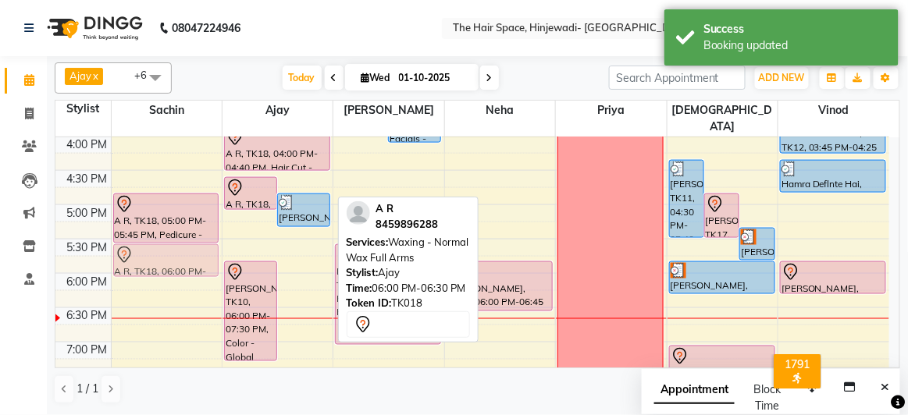
drag, startPoint x: 308, startPoint y: 256, endPoint x: 213, endPoint y: 247, distance: 95.6
click at [213, 247] on tr "A R, TK18, 05:00 PM-05:45 PM, Pedicure - Regular A R, TK18, 06:00 PM-06:30 PM, …" at bounding box center [472, 102] width 834 height 1030
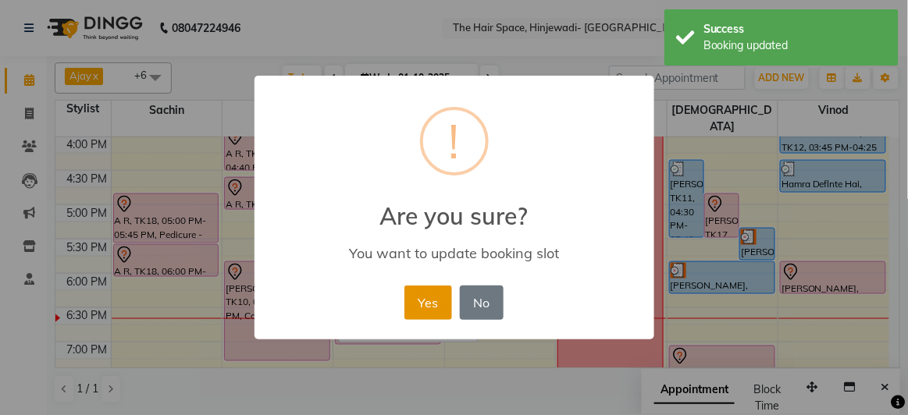
click at [425, 313] on button "Yes" at bounding box center [428, 303] width 48 height 34
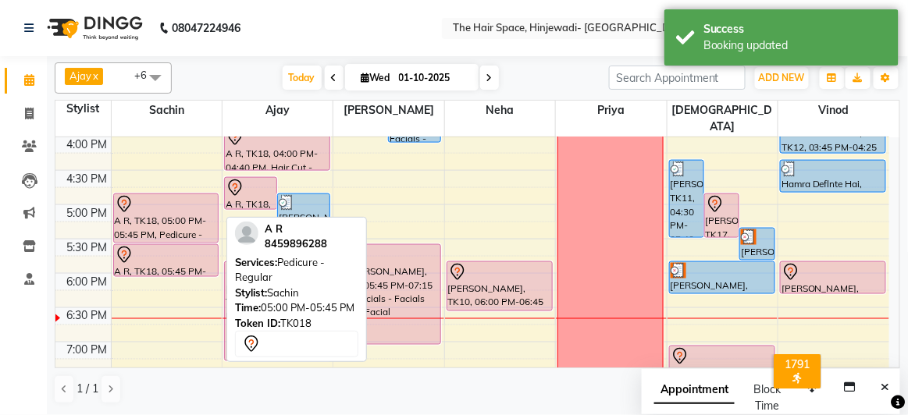
click at [201, 209] on div "A R, TK18, 05:00 PM-05:45 PM, Pedicure - Regular" at bounding box center [166, 218] width 105 height 48
click at [204, 209] on div "A R, TK18, 05:00 PM-05:45 PM, Pedicure - Regular" at bounding box center [166, 218] width 105 height 48
select select "7"
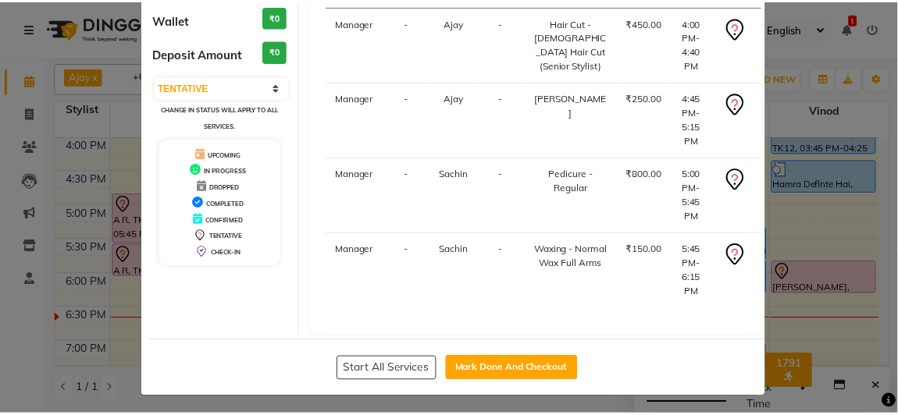
scroll to position [197, 0]
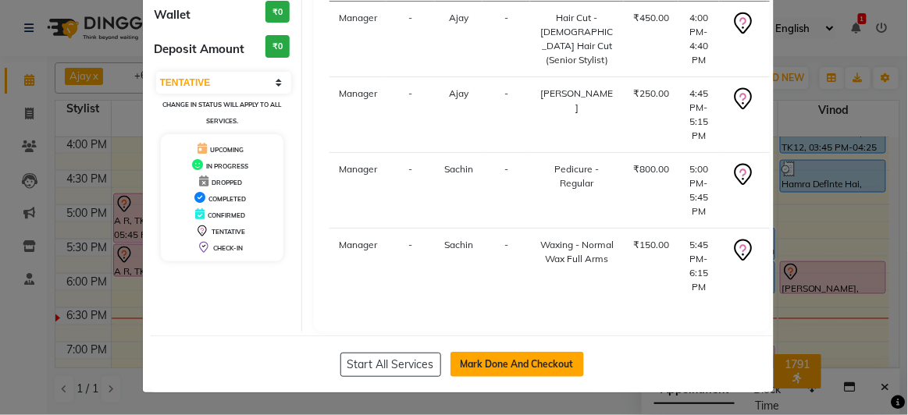
click at [535, 364] on button "Mark Done And Checkout" at bounding box center [516, 364] width 133 height 25
select select "service"
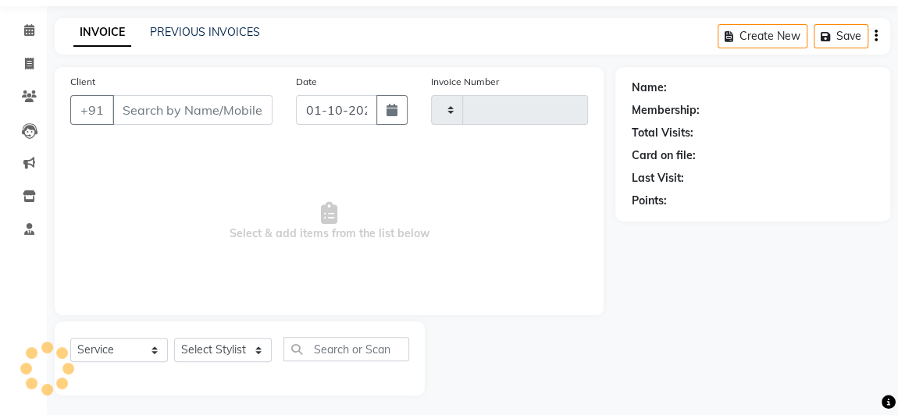
scroll to position [52, 0]
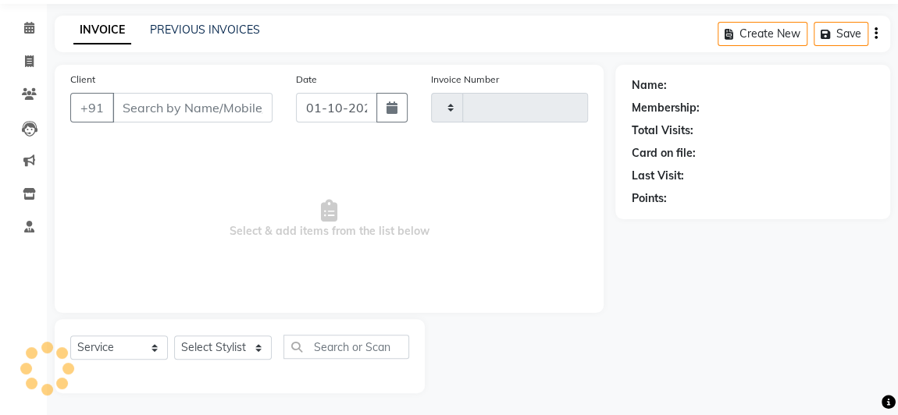
type input "2548"
select select "6697"
type input "8459896288"
select select "52403"
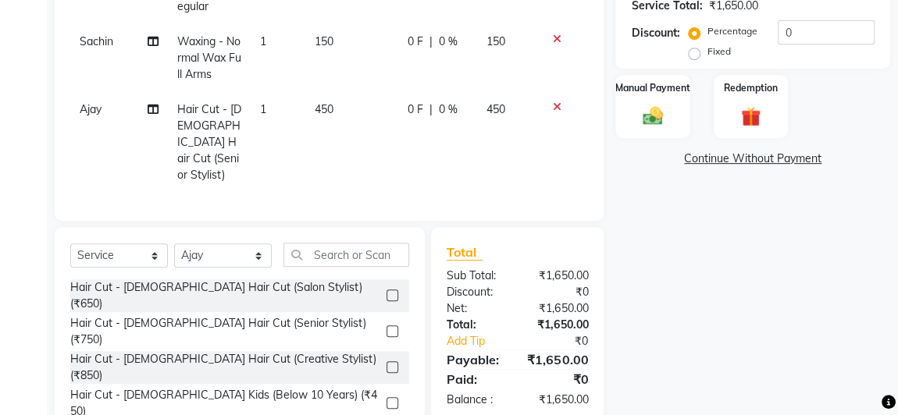
scroll to position [194, 0]
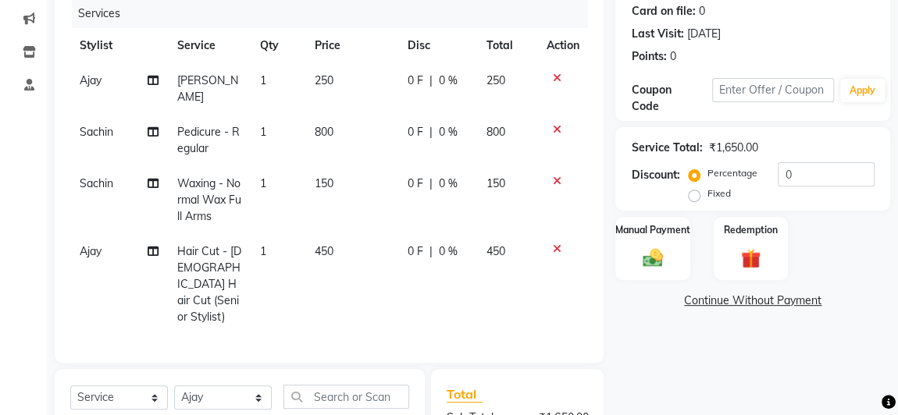
click at [353, 138] on td "800" at bounding box center [351, 141] width 93 height 52
select select "52136"
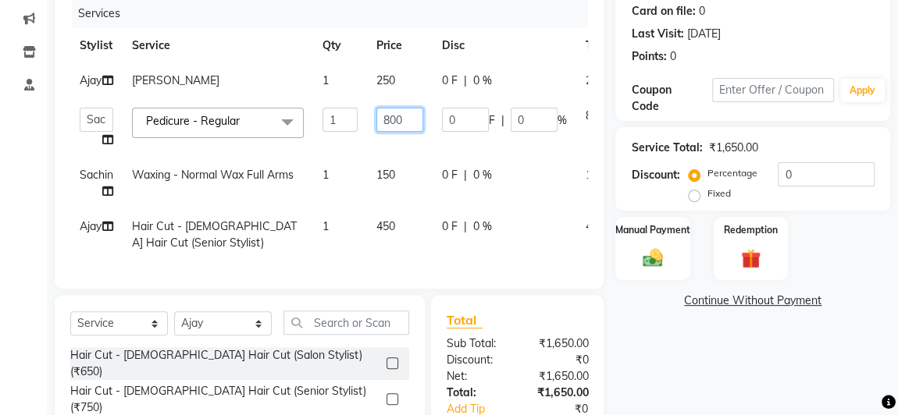
click at [408, 123] on input "800" at bounding box center [399, 120] width 47 height 24
type input "8"
type input "1300"
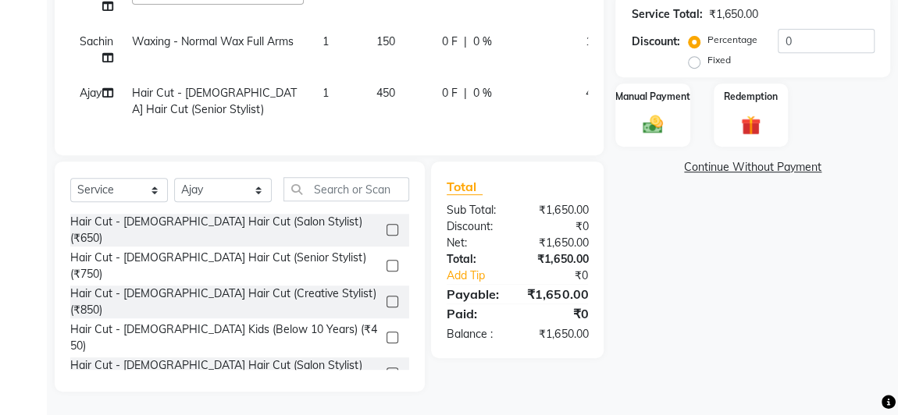
click at [684, 283] on div "Name: A R Membership: No Active Membership Total Visits: 1 Card on file: 0 Last…" at bounding box center [758, 90] width 286 height 603
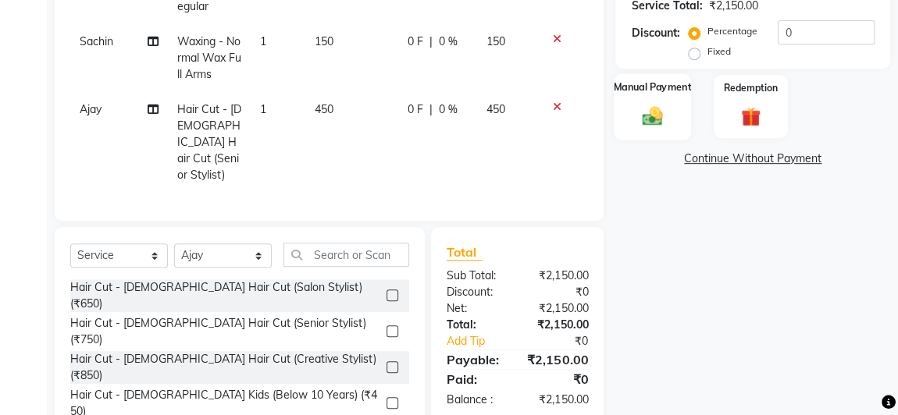
click at [655, 116] on img at bounding box center [652, 116] width 34 height 24
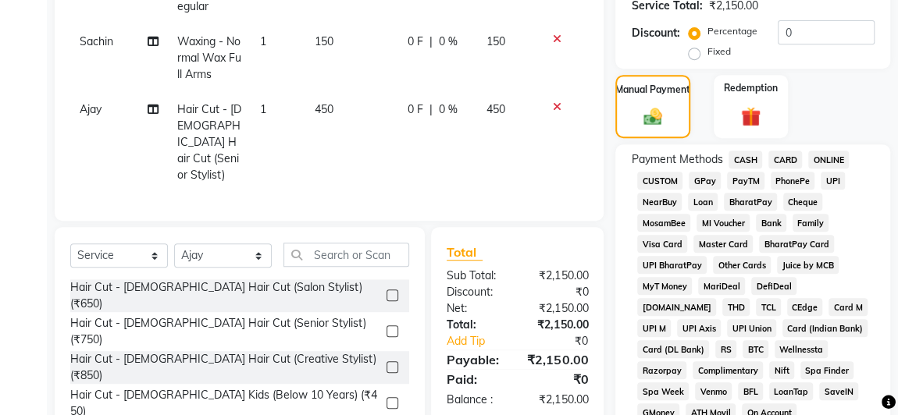
click at [699, 179] on span "GPay" at bounding box center [704, 181] width 32 height 18
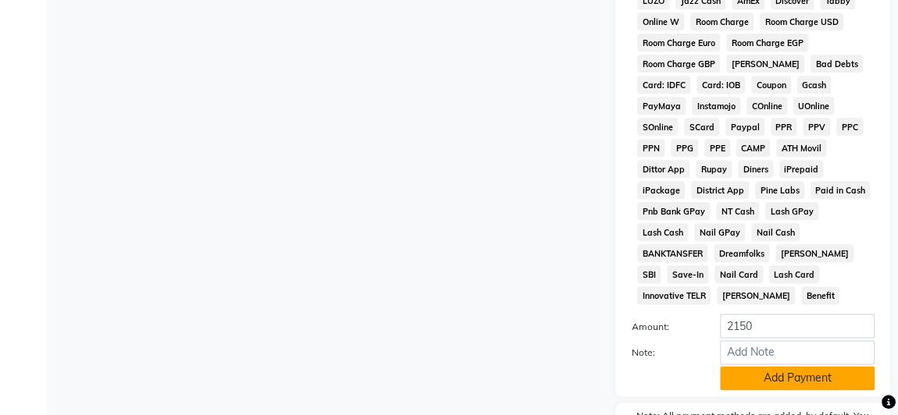
scroll to position [920, 0]
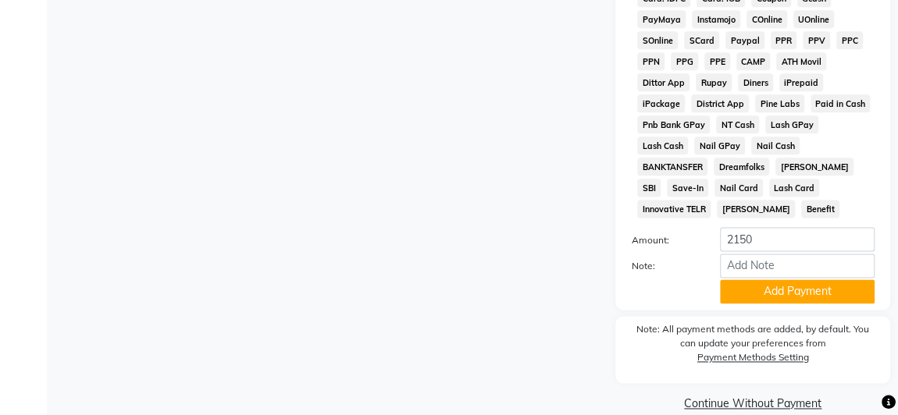
click at [760, 279] on button "Add Payment" at bounding box center [797, 291] width 155 height 24
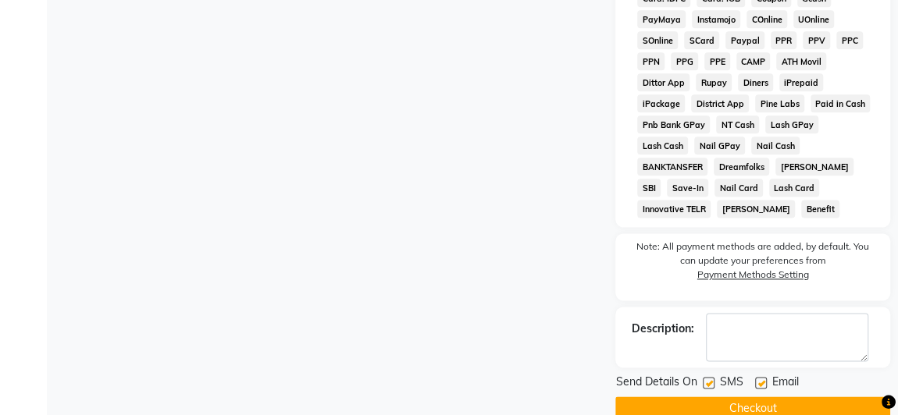
scroll to position [925, 0]
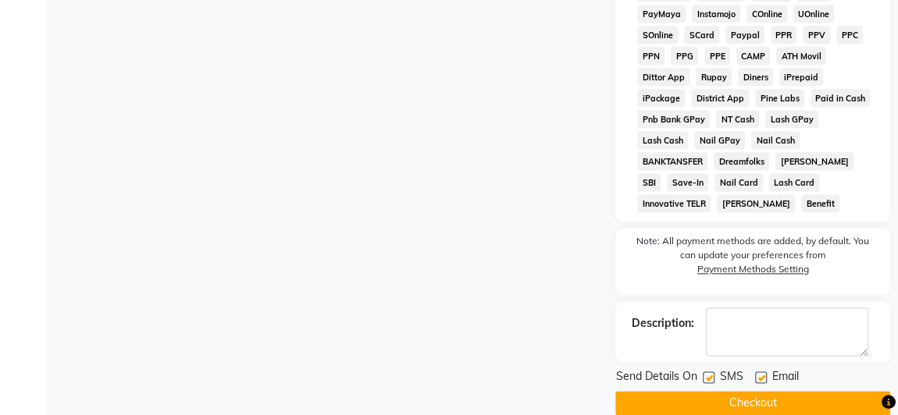
click at [712, 372] on label at bounding box center [709, 378] width 12 height 12
click at [712, 373] on input "checkbox" at bounding box center [708, 378] width 10 height 10
checkbox input "false"
drag, startPoint x: 761, startPoint y: 356, endPoint x: 763, endPoint y: 365, distance: 9.7
click at [761, 372] on label at bounding box center [761, 378] width 12 height 12
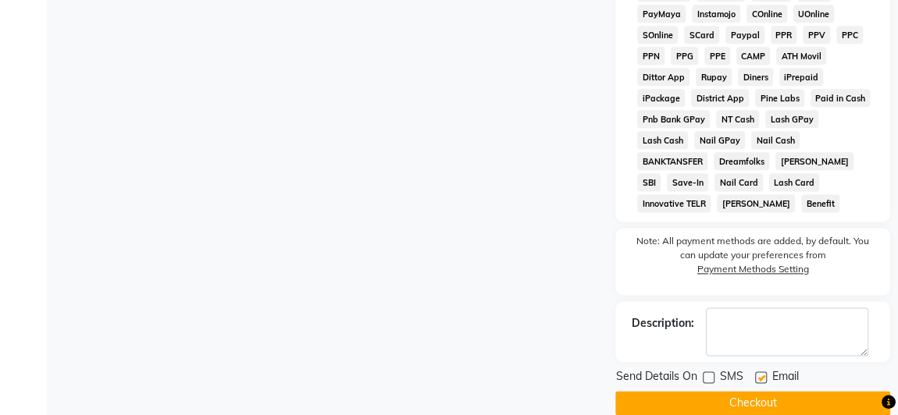
click at [761, 373] on input "checkbox" at bounding box center [760, 378] width 10 height 10
checkbox input "false"
click at [764, 391] on button "Checkout" at bounding box center [752, 403] width 275 height 24
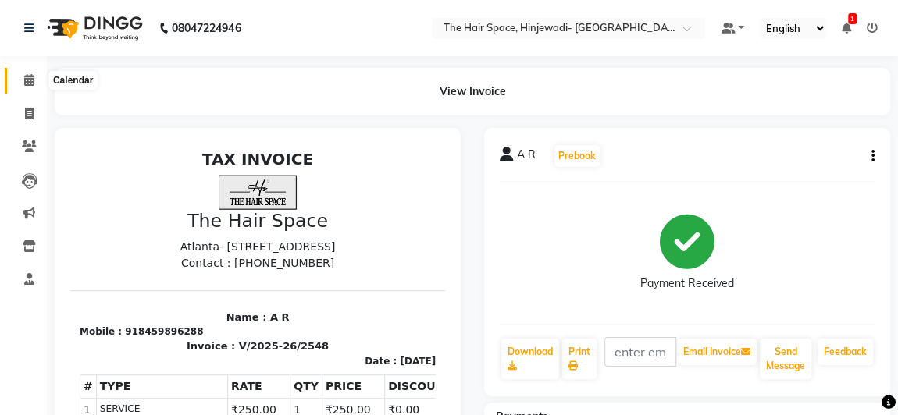
click at [30, 80] on icon at bounding box center [29, 80] width 10 height 12
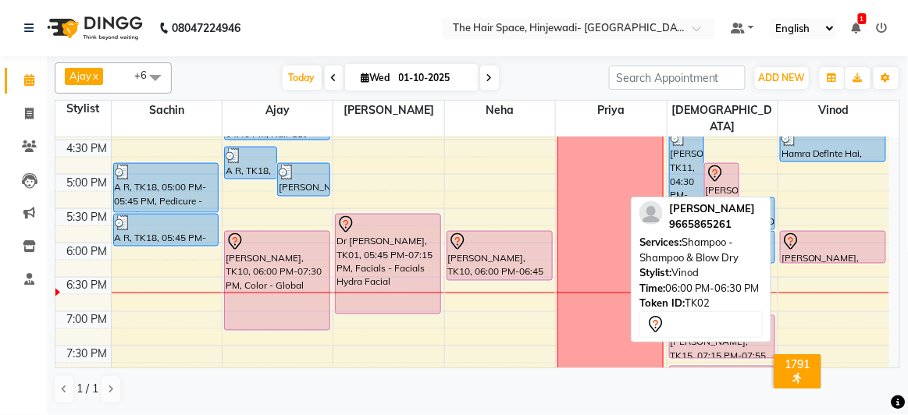
scroll to position [621, 0]
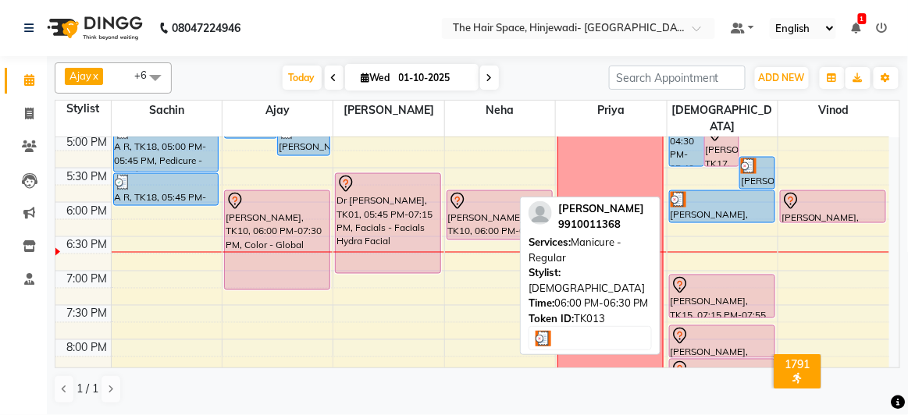
click at [724, 194] on div "[PERSON_NAME], TK13, 06:00 PM-06:30 PM, Manicure - Regular" at bounding box center [722, 206] width 105 height 31
select select "3"
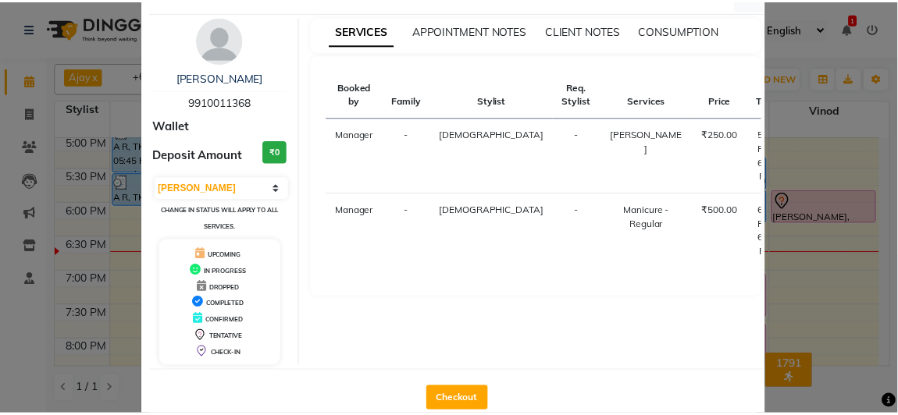
scroll to position [75, 0]
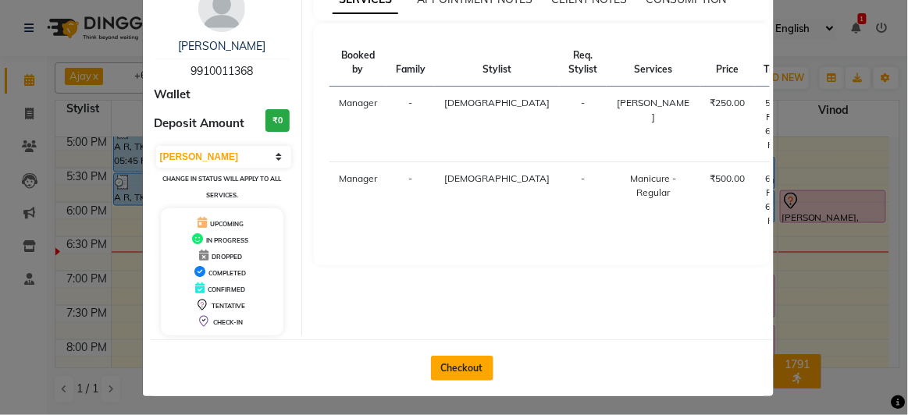
click at [448, 365] on button "Checkout" at bounding box center [462, 368] width 62 height 25
select select "6697"
select select "service"
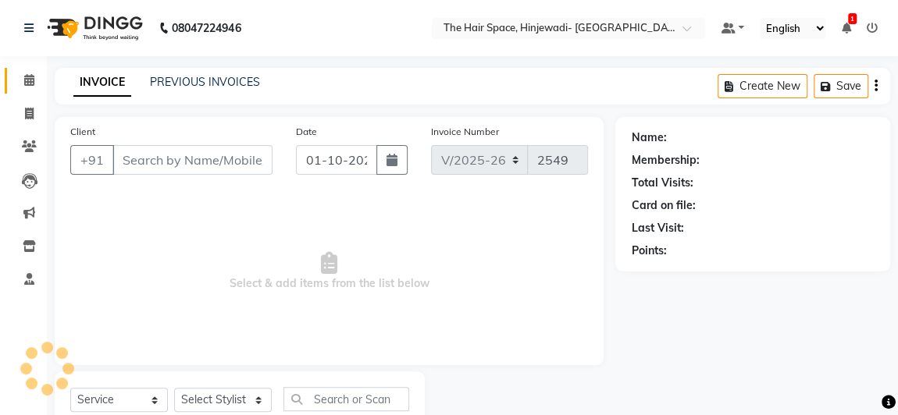
type input "9910011368"
select select "84666"
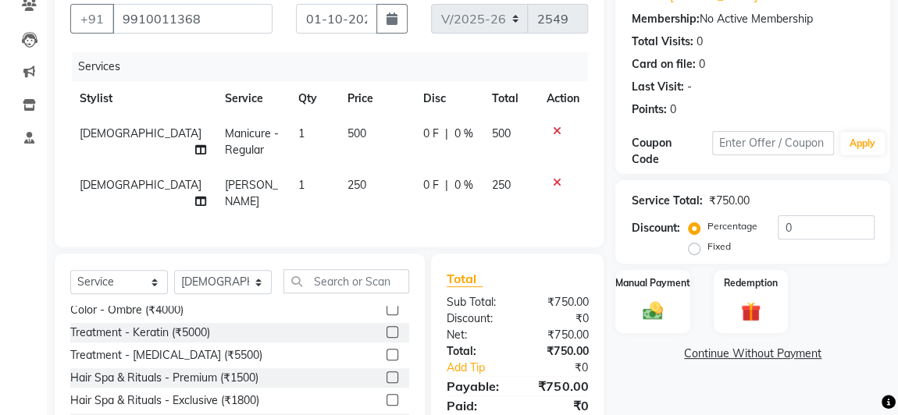
scroll to position [425, 0]
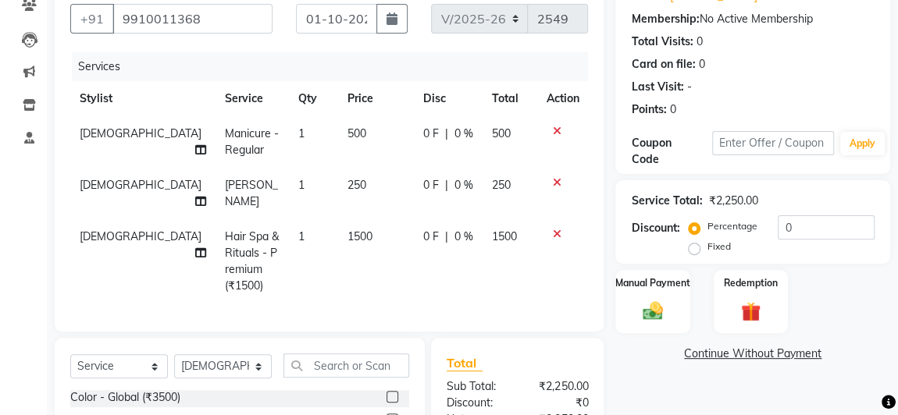
checkbox input "false"
click at [358, 233] on td "1500" at bounding box center [376, 261] width 76 height 84
select select "84666"
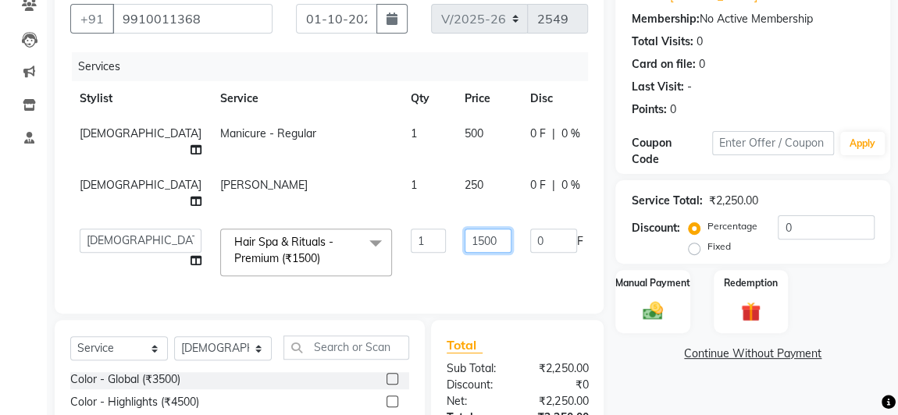
click at [464, 240] on input "1500" at bounding box center [487, 241] width 47 height 24
type input "900"
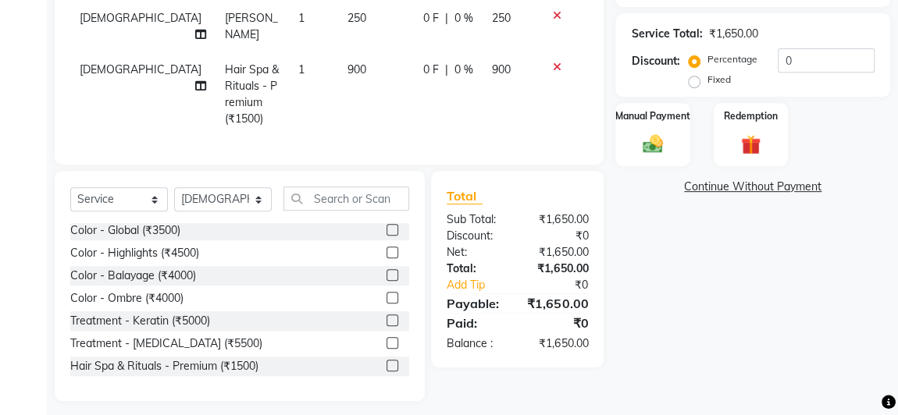
click at [666, 321] on div "Name: Abhas Sharma Membership: No Active Membership Total Visits: 0 Card on fil…" at bounding box center [758, 105] width 286 height 592
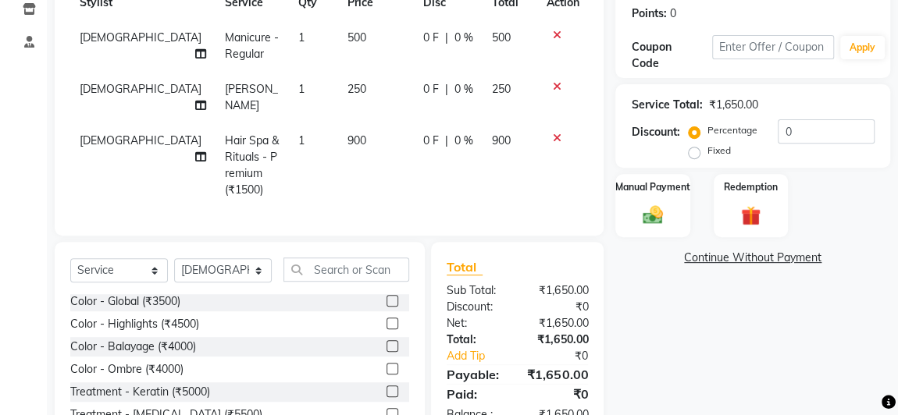
scroll to position [166, 0]
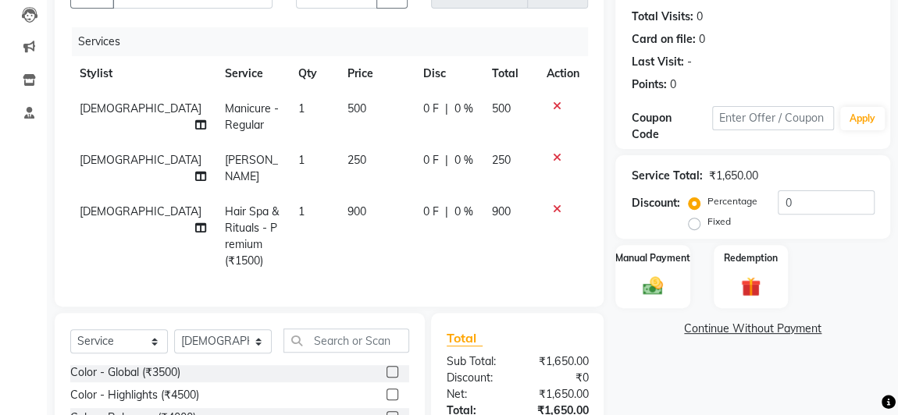
click at [342, 112] on td "500" at bounding box center [376, 117] width 76 height 52
select select "84666"
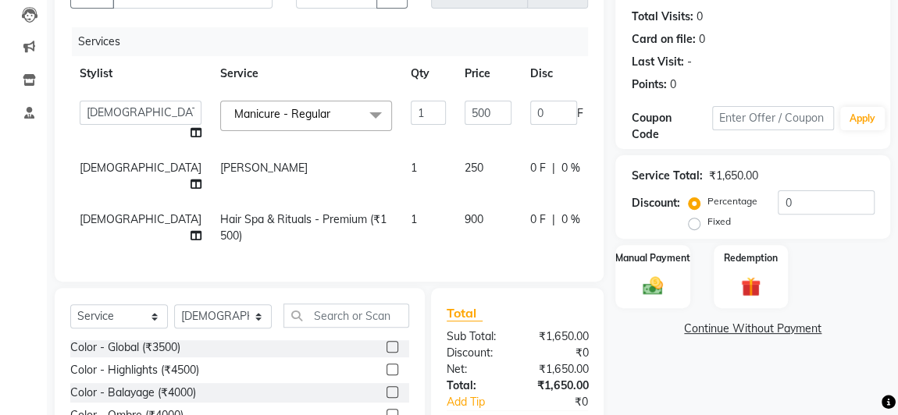
click at [543, 146] on td "0 F | 0 %" at bounding box center [593, 120] width 144 height 59
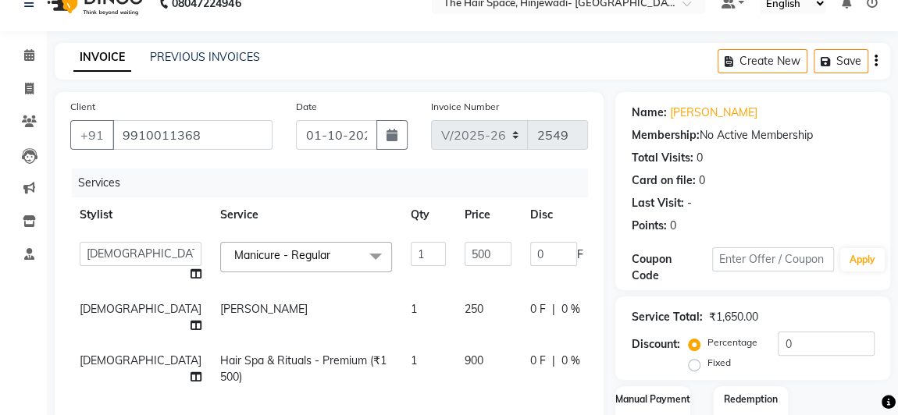
scroll to position [96, 0]
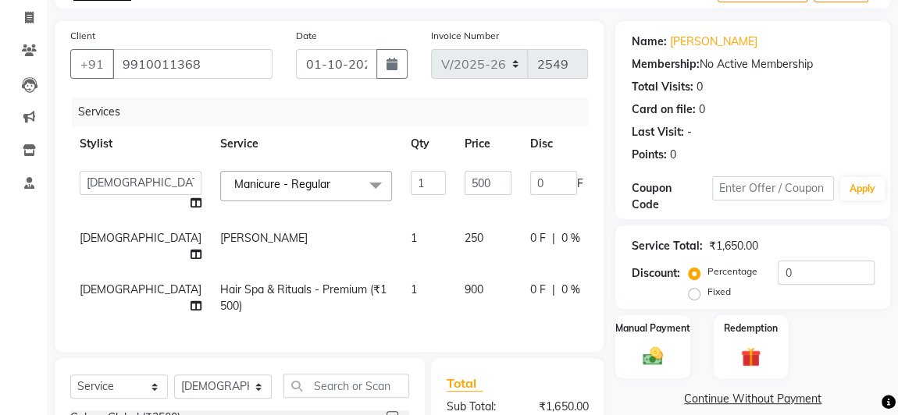
click at [521, 253] on td "0 F | 0 %" at bounding box center [593, 247] width 144 height 52
select select "84666"
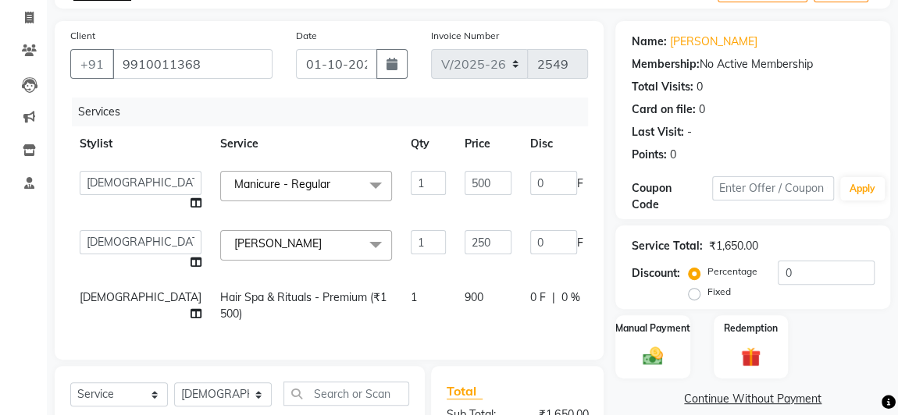
click at [674, 175] on span "500" at bounding box center [683, 179] width 19 height 14
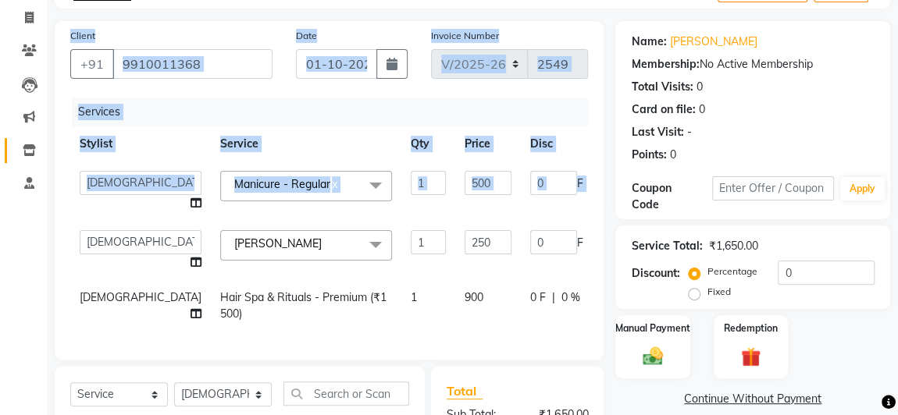
drag, startPoint x: 578, startPoint y: 175, endPoint x: 199, endPoint y: 158, distance: 379.8
click at [41, 137] on app-home "08047224946 Select Location × The Hair Space, Hinjewadi- Wakad Link Road Defaul…" at bounding box center [449, 262] width 898 height 716
click at [521, 147] on th "Disc" at bounding box center [593, 143] width 144 height 35
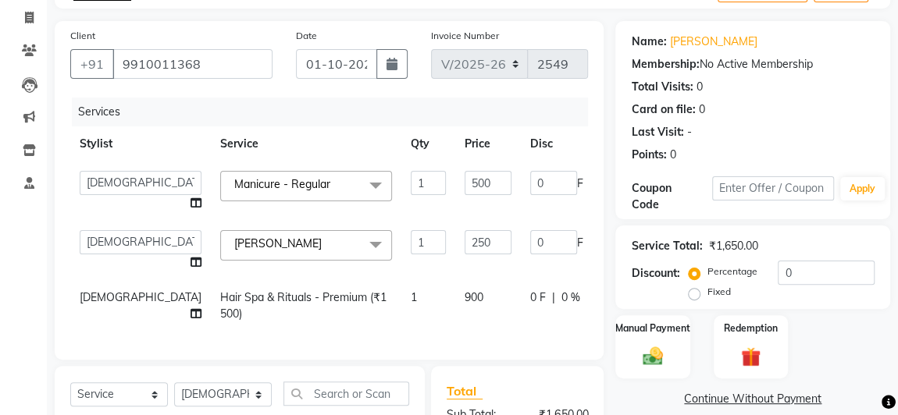
click at [521, 147] on th "Disc" at bounding box center [593, 143] width 144 height 35
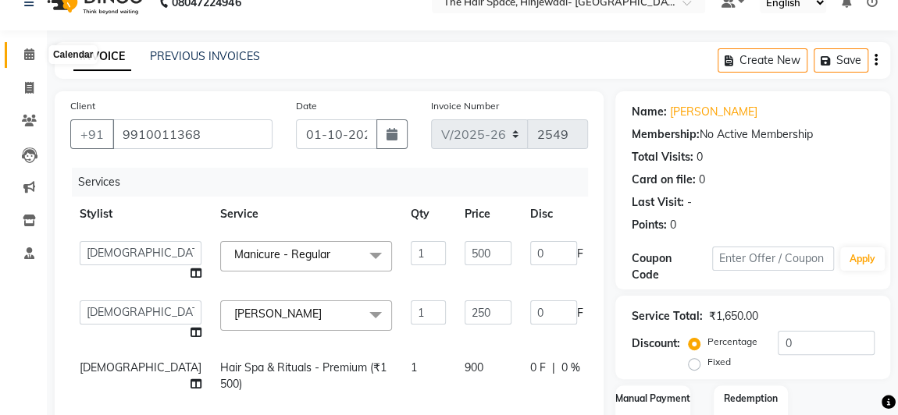
click at [32, 54] on icon at bounding box center [29, 54] width 10 height 12
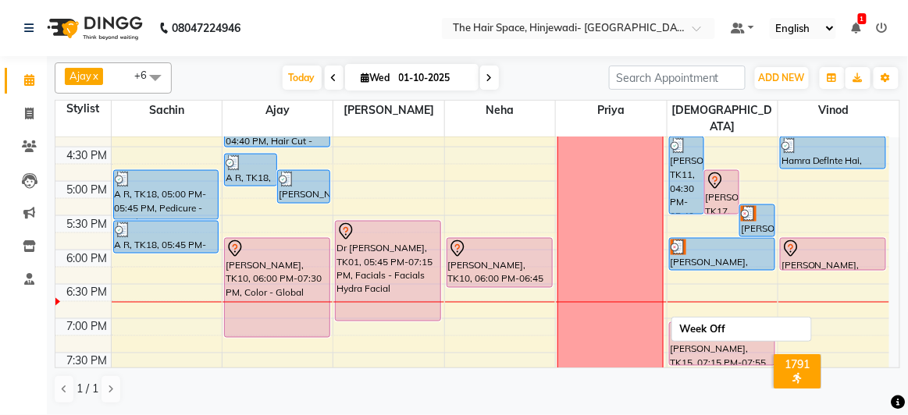
scroll to position [639, 0]
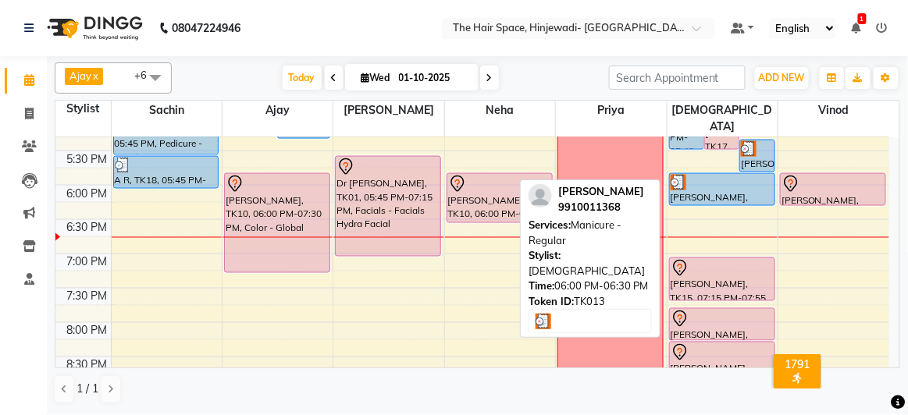
click at [699, 174] on div "[PERSON_NAME], TK13, 06:00 PM-06:30 PM, Manicure - Regular" at bounding box center [722, 189] width 105 height 31
select select "3"
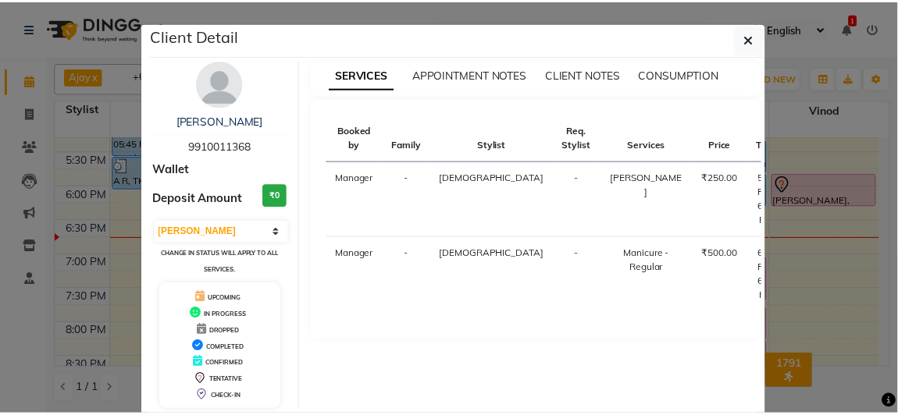
scroll to position [75, 0]
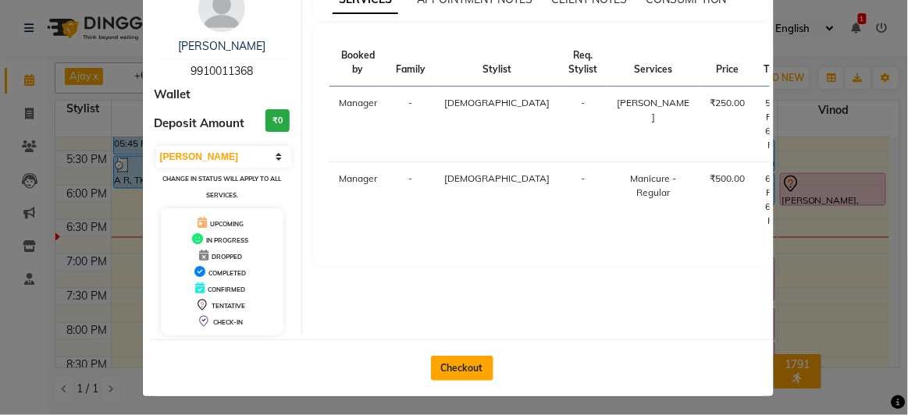
click at [464, 363] on button "Checkout" at bounding box center [462, 368] width 62 height 25
select select "6697"
select select "service"
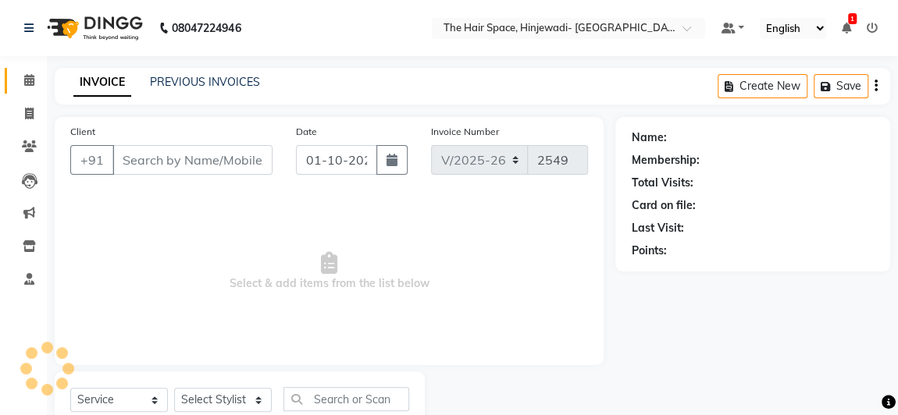
type input "9910011368"
select select "84666"
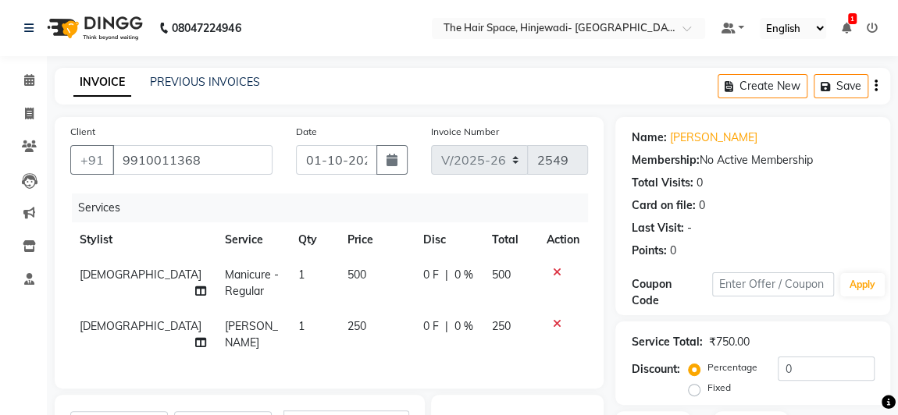
click at [557, 269] on icon at bounding box center [556, 272] width 9 height 11
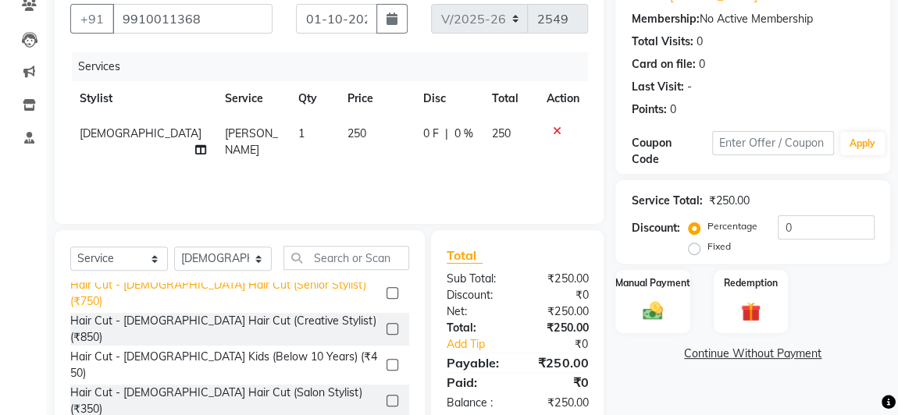
scroll to position [70, 0]
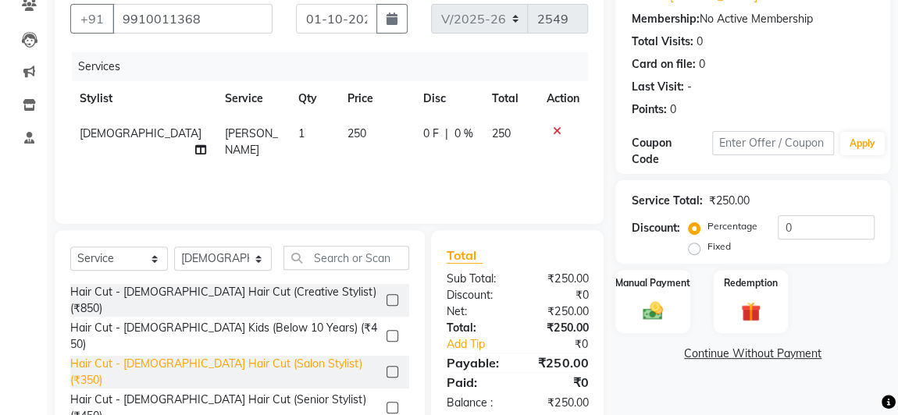
click at [264, 356] on div "Hair Cut - [DEMOGRAPHIC_DATA] Hair Cut (Salon Stylist) (₹350)" at bounding box center [225, 372] width 310 height 33
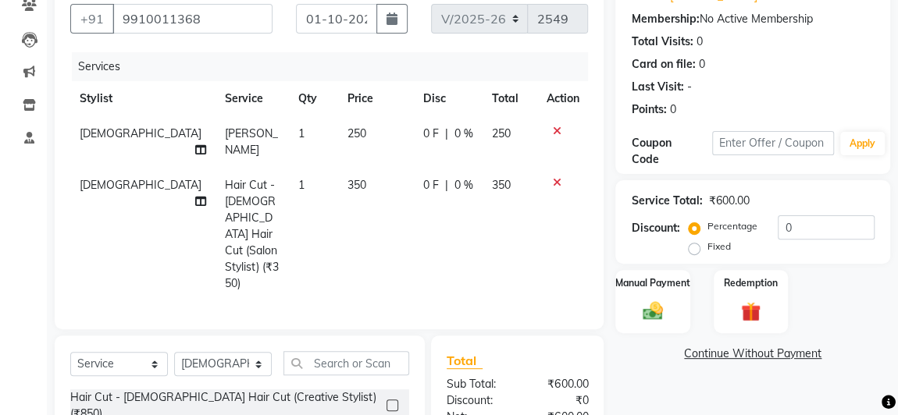
checkbox input "false"
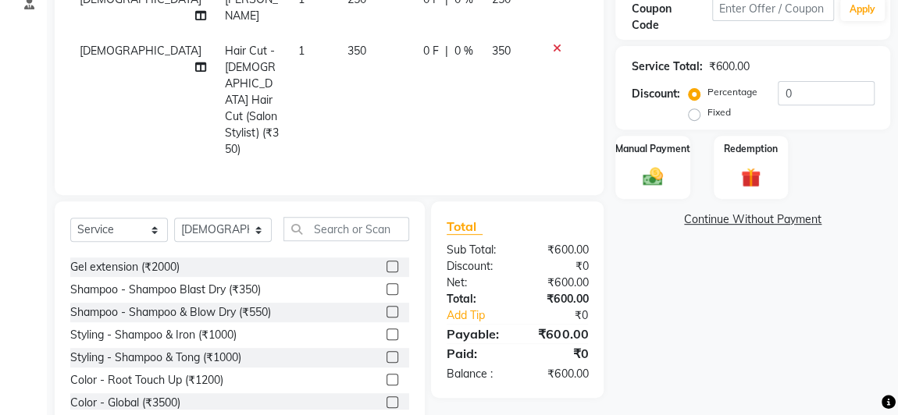
scroll to position [354, 0]
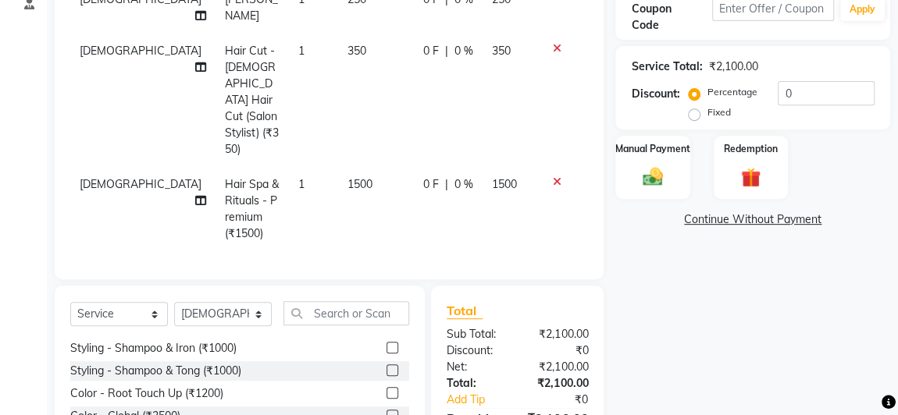
checkbox input "false"
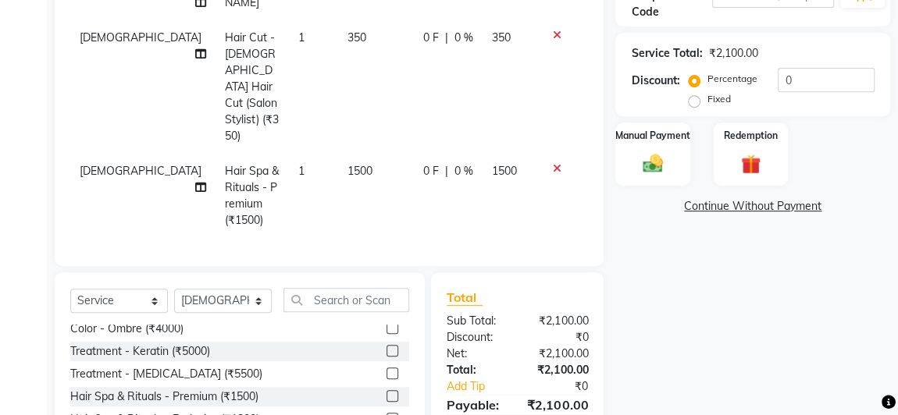
scroll to position [218, 0]
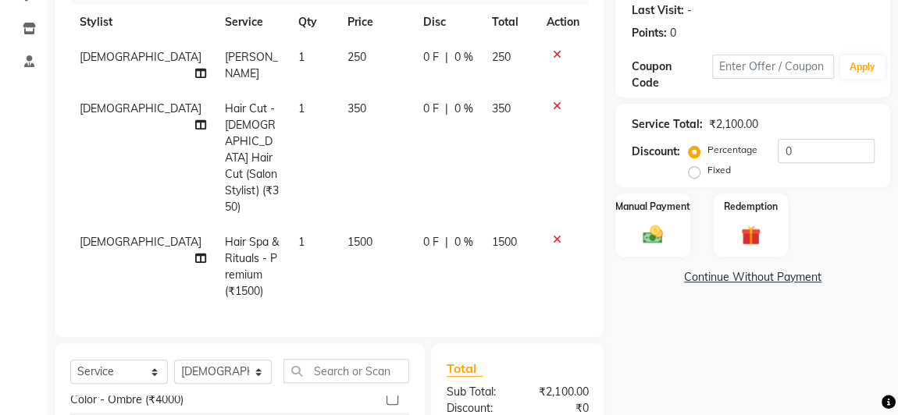
drag, startPoint x: 313, startPoint y: 194, endPoint x: 323, endPoint y: 194, distance: 10.2
click at [338, 225] on td "1500" at bounding box center [376, 267] width 76 height 84
select select "84666"
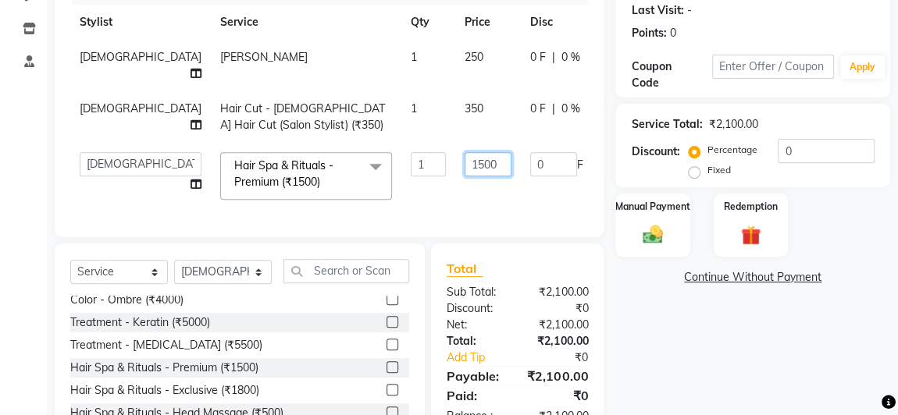
click at [464, 158] on input "1500" at bounding box center [487, 164] width 47 height 24
type input "900"
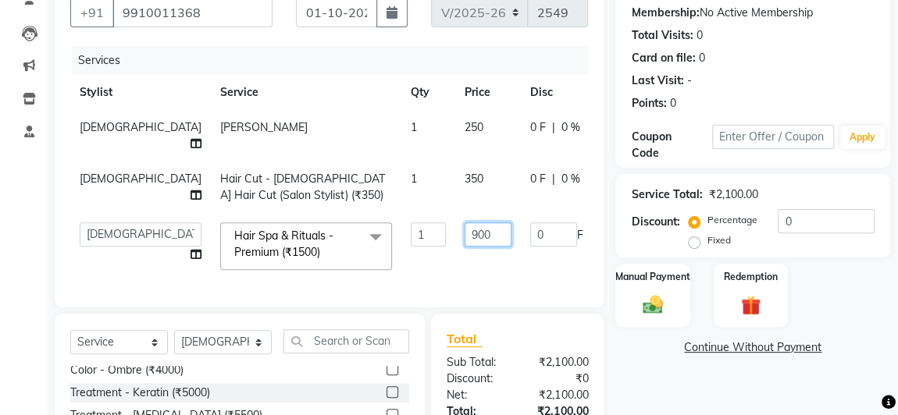
scroll to position [308, 0]
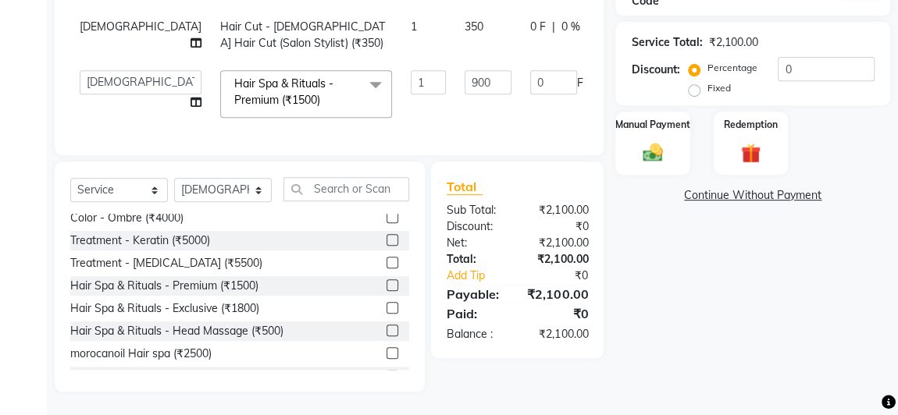
click at [785, 332] on div "Name: Abhas Sharma Membership: No Active Membership Total Visits: 0 Card on fil…" at bounding box center [758, 104] width 286 height 575
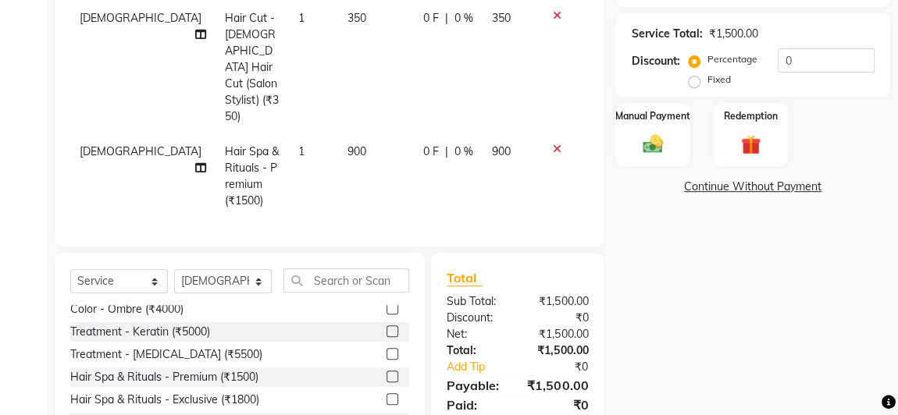
scroll to position [166, 0]
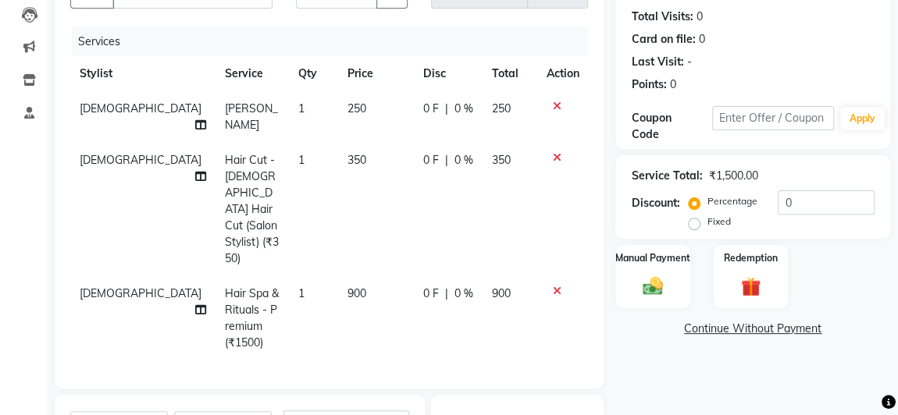
click at [344, 165] on td "350" at bounding box center [376, 209] width 76 height 133
select select "84666"
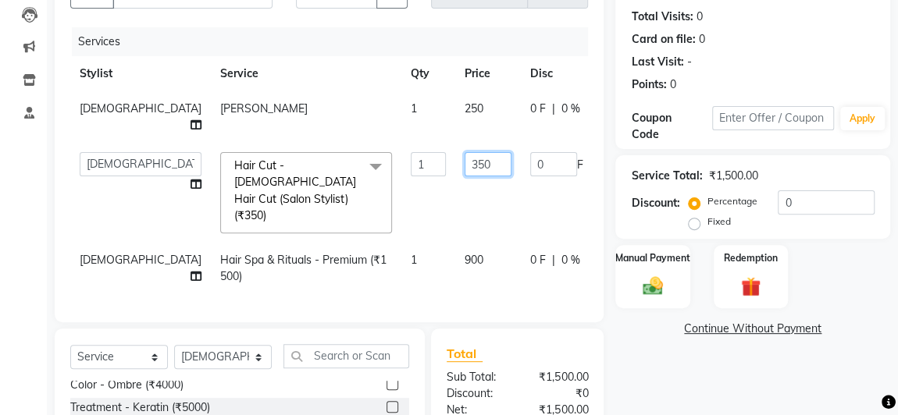
drag, startPoint x: 407, startPoint y: 158, endPoint x: 403, endPoint y: 171, distance: 13.1
click at [464, 158] on input "350" at bounding box center [487, 164] width 47 height 24
type input "3"
type input "299"
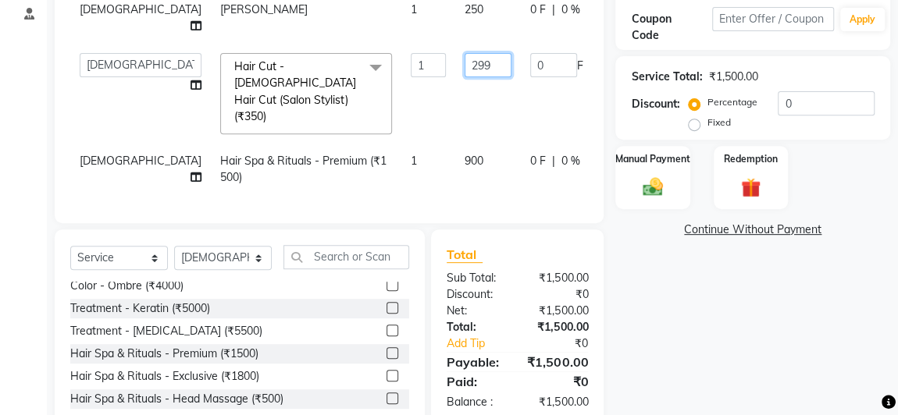
scroll to position [308, 0]
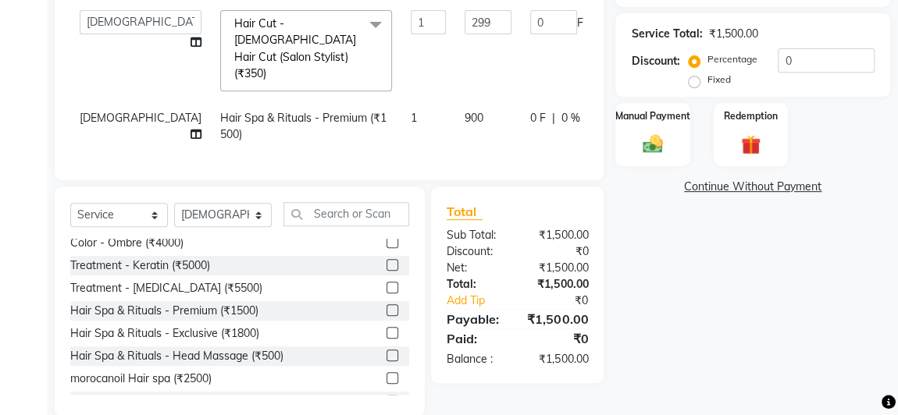
click at [770, 321] on div "Name: Abhas Sharma Membership: No Active Membership Total Visits: 0 Card on fil…" at bounding box center [758, 113] width 286 height 608
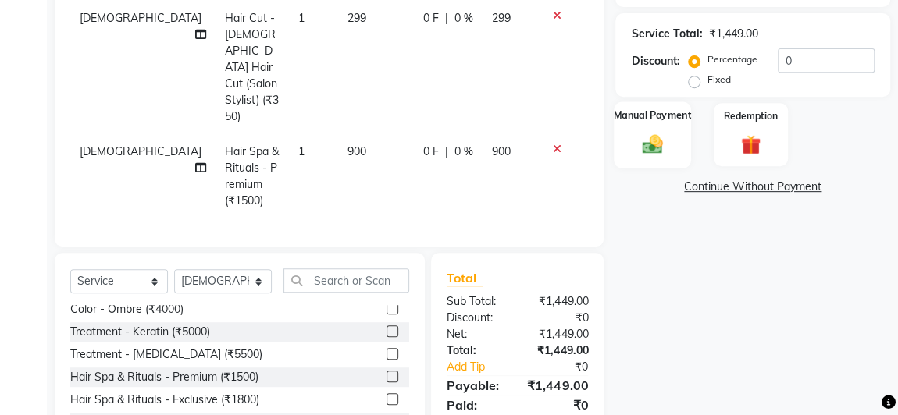
click at [653, 141] on img at bounding box center [652, 144] width 34 height 24
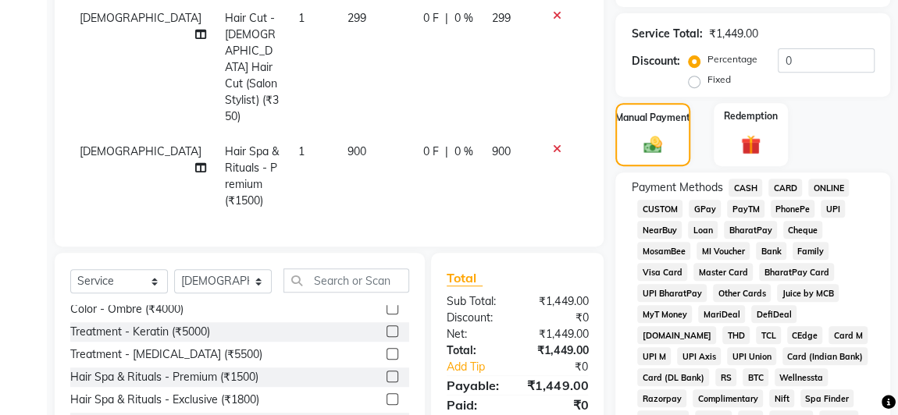
click at [703, 206] on span "GPay" at bounding box center [704, 209] width 32 height 18
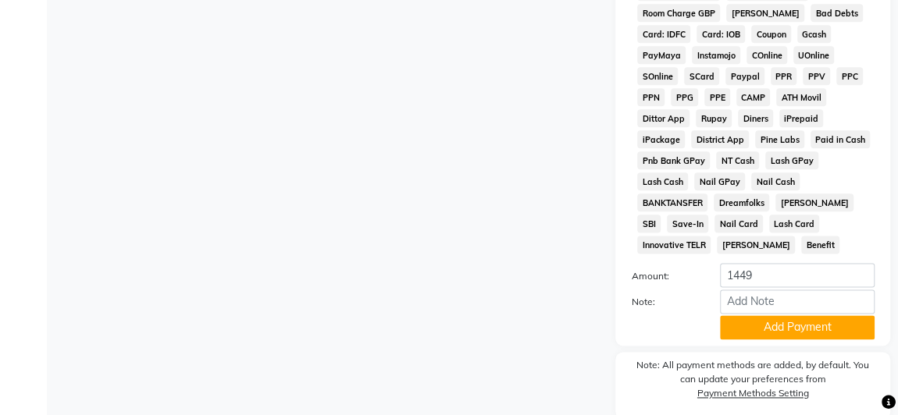
scroll to position [920, 0]
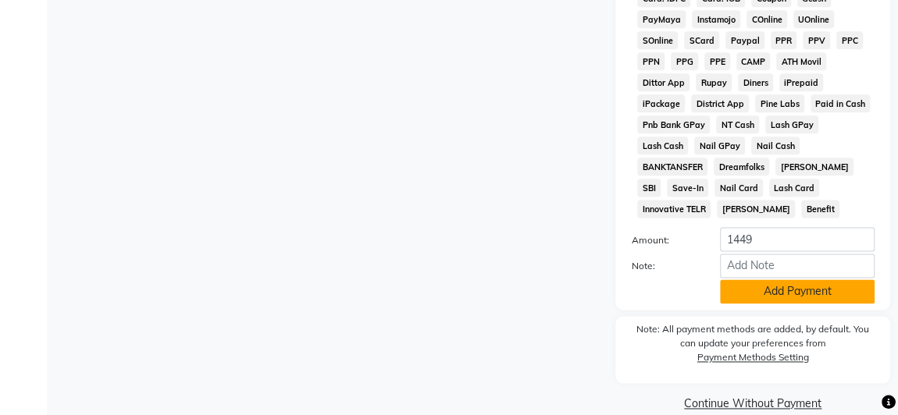
click at [793, 279] on button "Add Payment" at bounding box center [797, 291] width 155 height 24
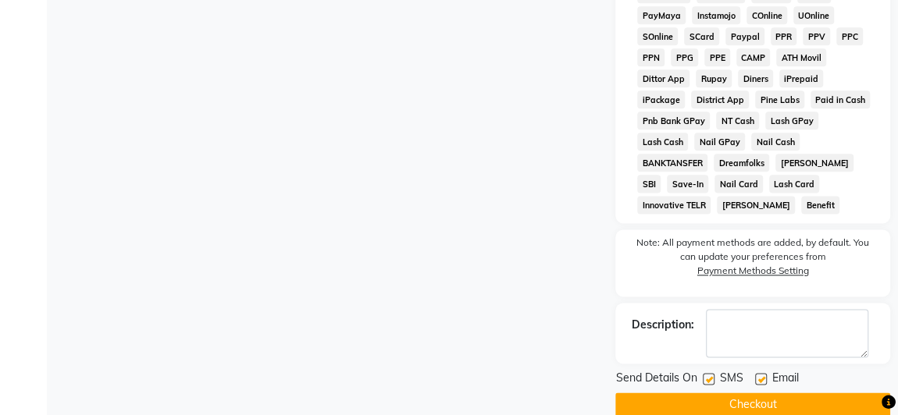
scroll to position [925, 0]
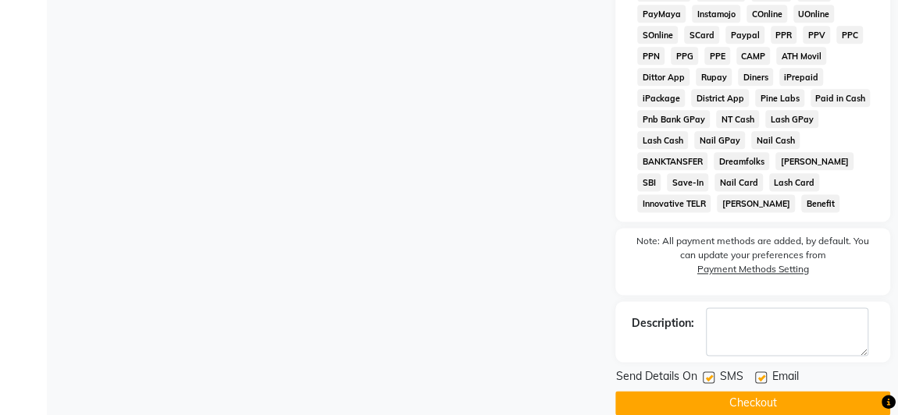
click at [713, 372] on label at bounding box center [709, 378] width 12 height 12
click at [713, 373] on input "checkbox" at bounding box center [708, 378] width 10 height 10
checkbox input "false"
click at [758, 372] on label at bounding box center [761, 378] width 12 height 12
click at [758, 373] on input "checkbox" at bounding box center [760, 378] width 10 height 10
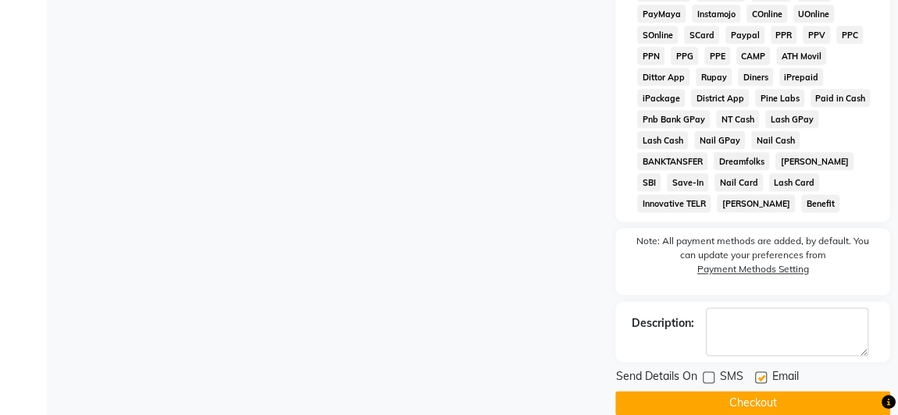
checkbox input "false"
click at [760, 391] on button "Checkout" at bounding box center [752, 403] width 275 height 24
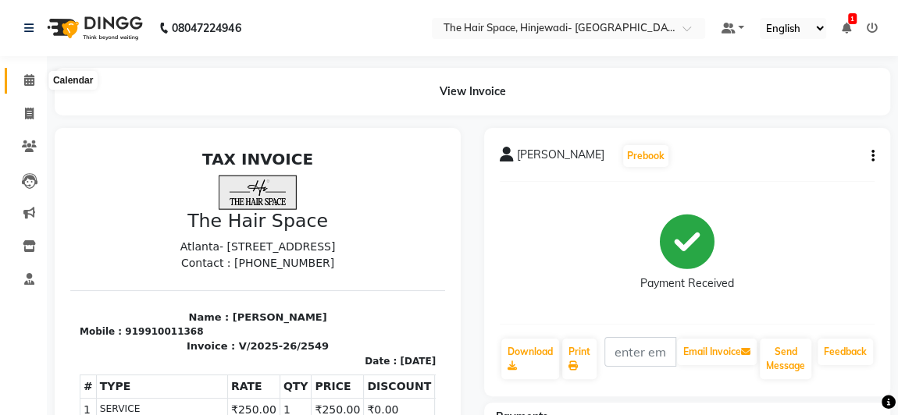
click at [25, 80] on icon at bounding box center [29, 80] width 10 height 12
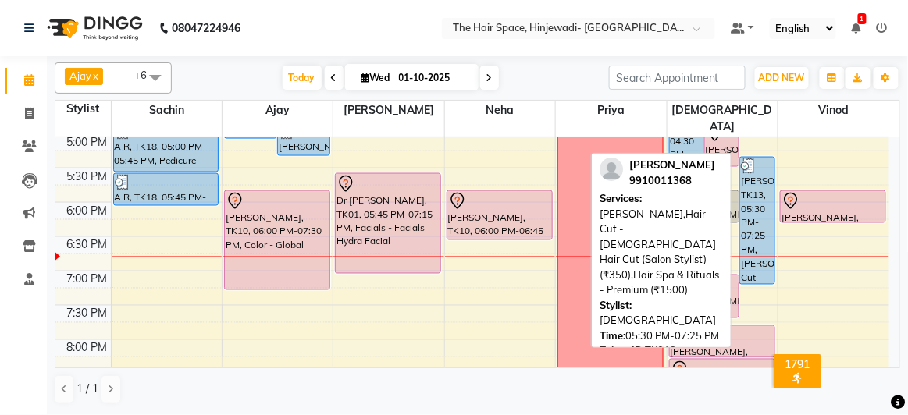
scroll to position [550, 0]
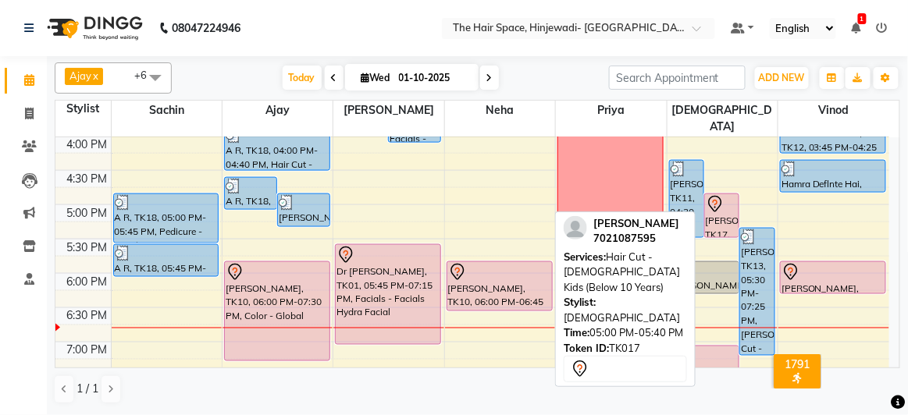
click at [732, 200] on div "[PERSON_NAME], TK17, 05:00 PM-05:40 PM, Hair Cut - [DEMOGRAPHIC_DATA] Kids (Bel…" at bounding box center [722, 215] width 34 height 43
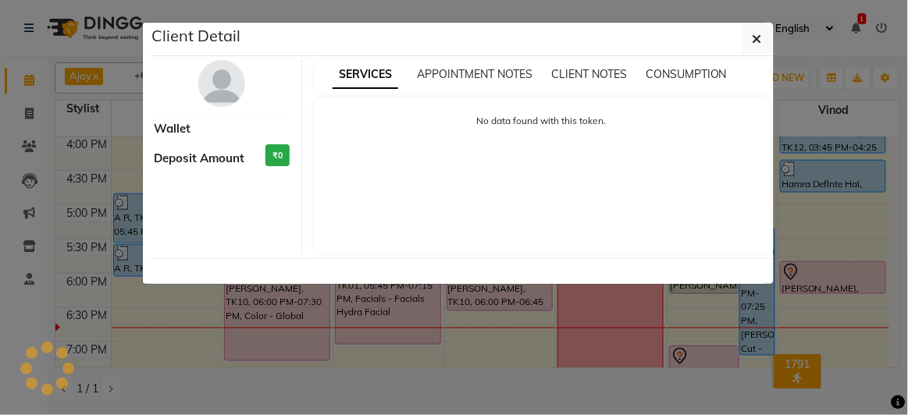
select select "7"
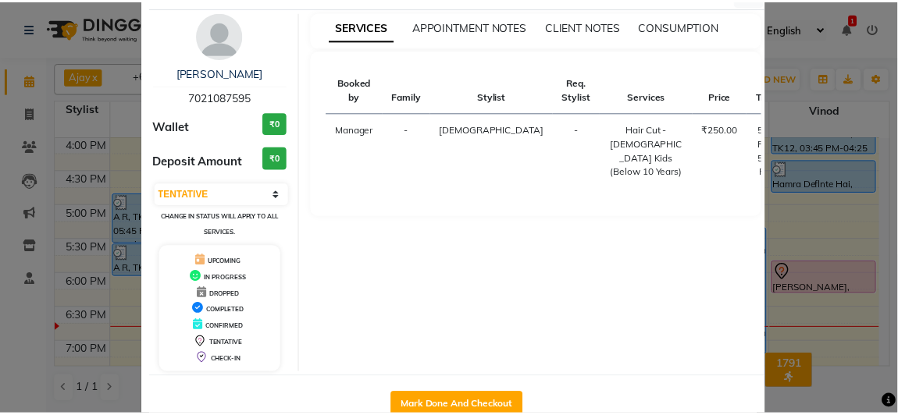
scroll to position [86, 0]
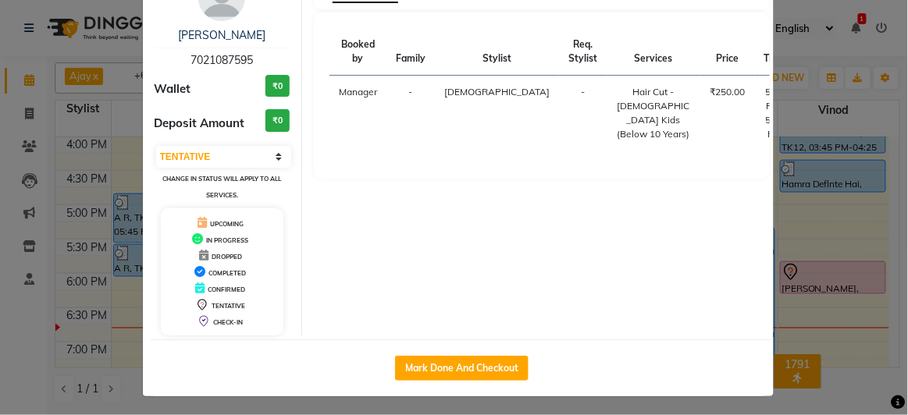
click at [467, 357] on button "Mark Done And Checkout" at bounding box center [461, 368] width 133 height 25
select select "service"
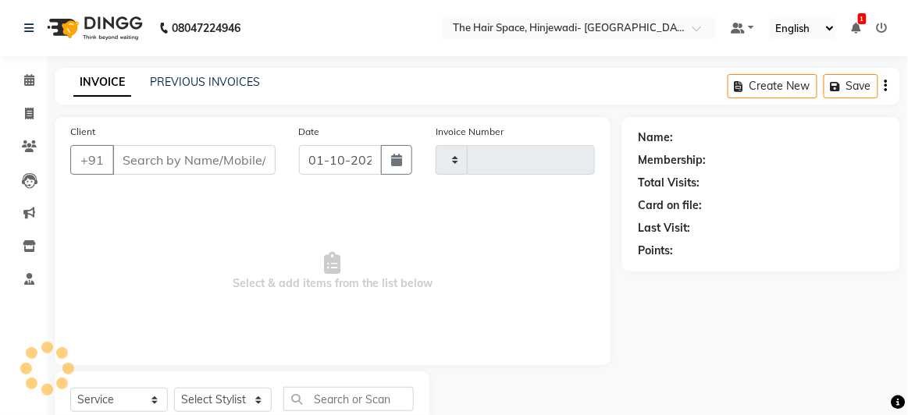
type input "2550"
select select "6697"
type input "7021087595"
select select "84666"
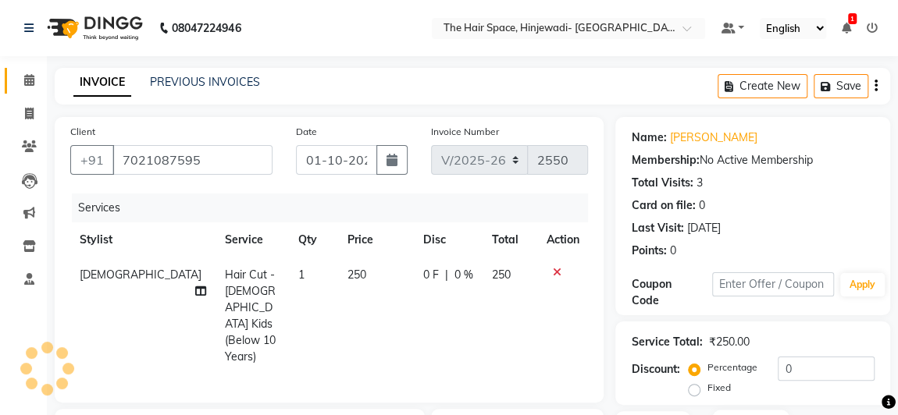
scroll to position [212, 0]
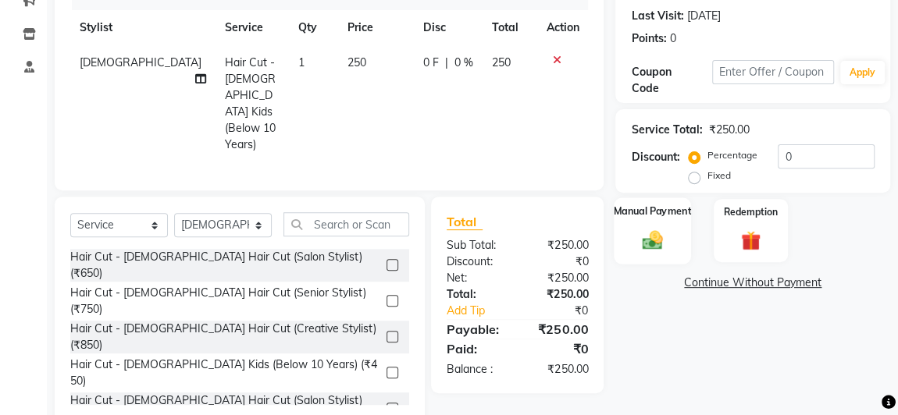
click at [634, 253] on div "Manual Payment" at bounding box center [652, 230] width 77 height 66
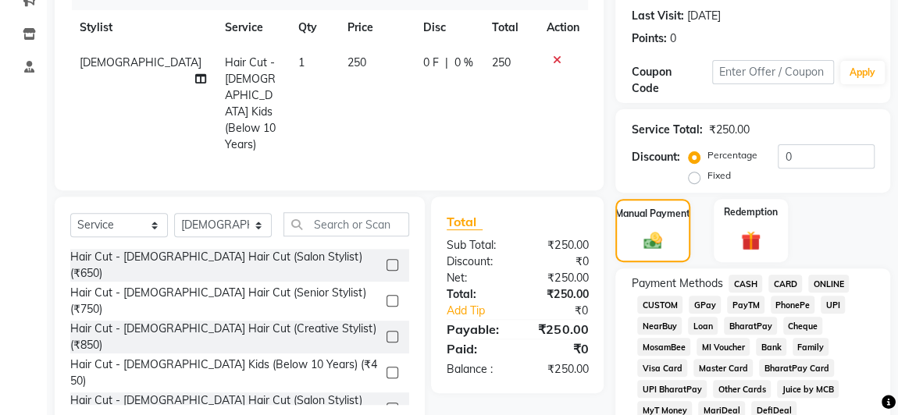
click at [799, 304] on span "PhonePe" at bounding box center [792, 305] width 44 height 18
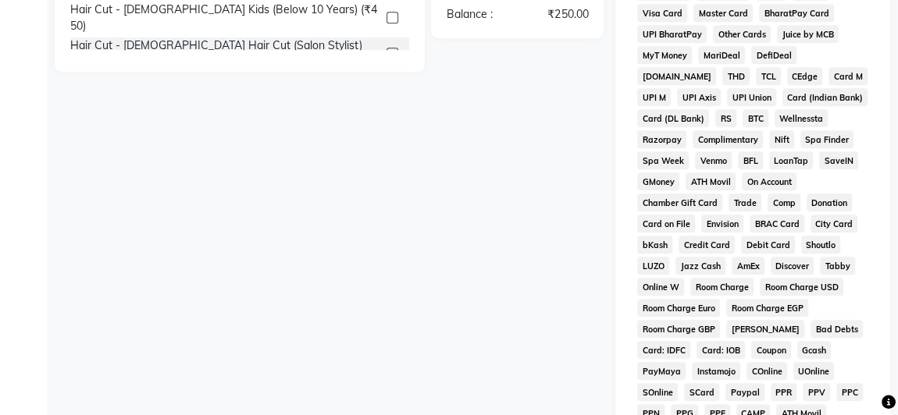
scroll to position [851, 0]
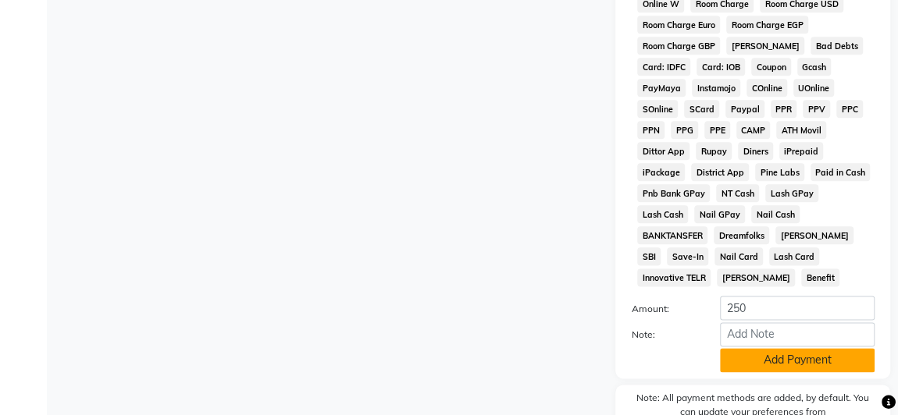
click at [793, 348] on button "Add Payment" at bounding box center [797, 360] width 155 height 24
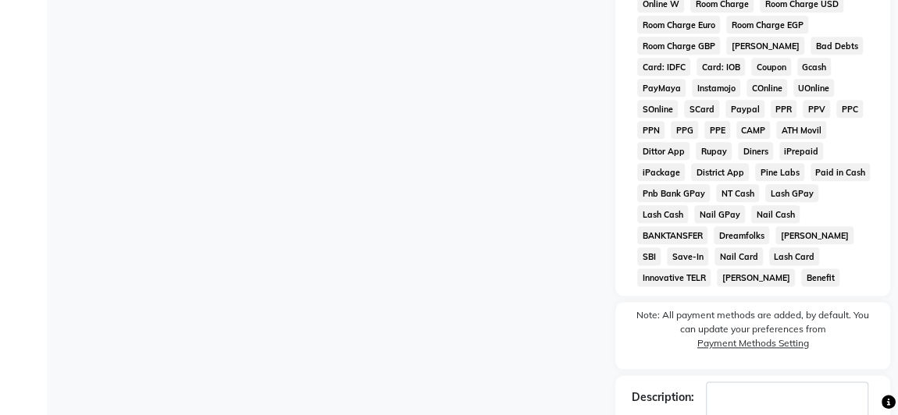
scroll to position [925, 0]
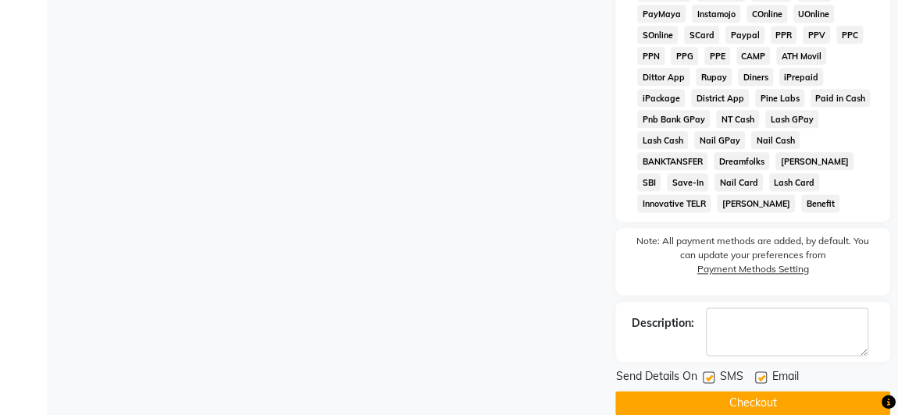
drag, startPoint x: 706, startPoint y: 350, endPoint x: 739, endPoint y: 356, distance: 33.2
click at [708, 372] on label at bounding box center [709, 378] width 12 height 12
click at [708, 373] on input "checkbox" at bounding box center [708, 378] width 10 height 10
click at [706, 372] on label at bounding box center [709, 378] width 12 height 12
click at [706, 373] on input "checkbox" at bounding box center [708, 378] width 10 height 10
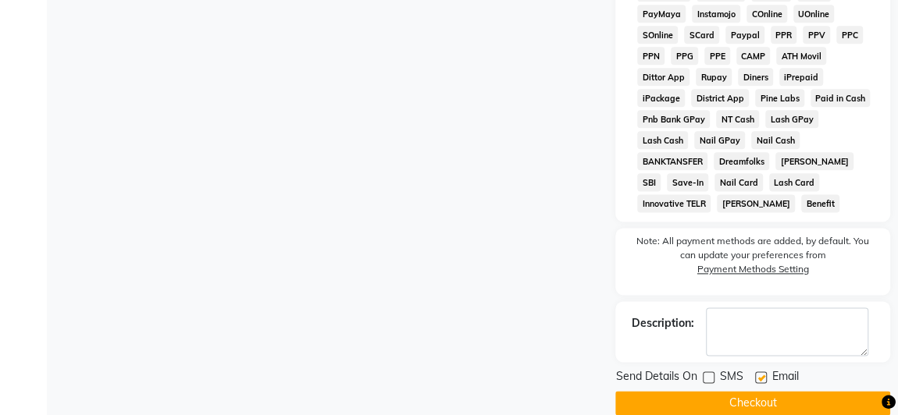
checkbox input "true"
click at [710, 391] on button "Checkout" at bounding box center [752, 403] width 275 height 24
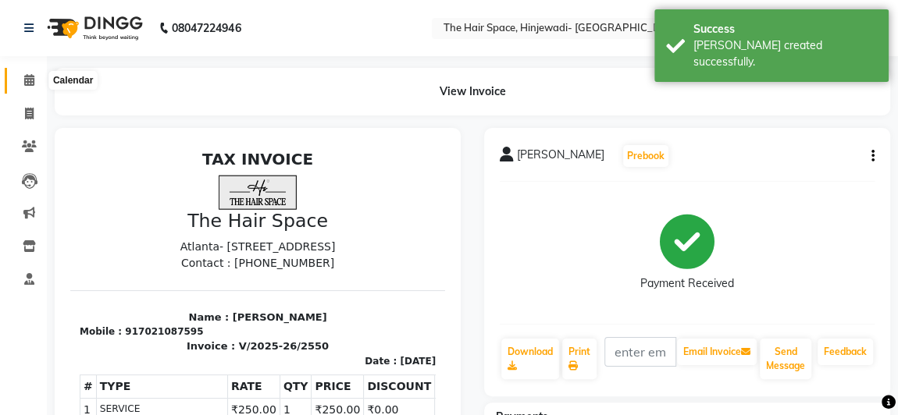
click at [27, 74] on icon at bounding box center [29, 80] width 10 height 12
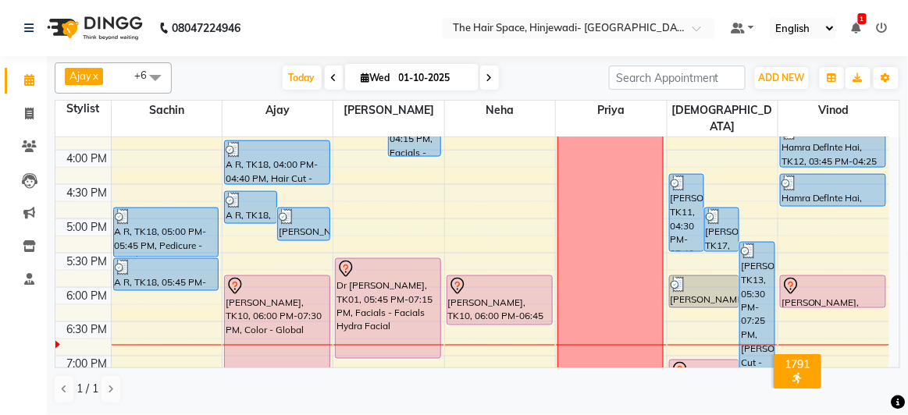
scroll to position [567, 0]
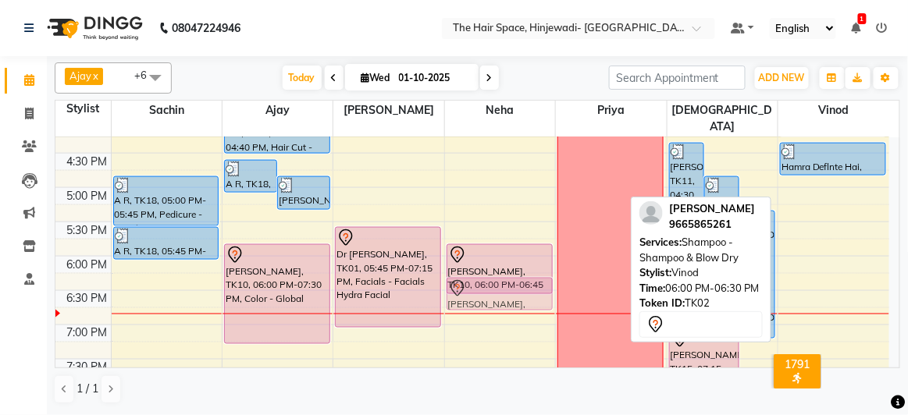
drag, startPoint x: 808, startPoint y: 242, endPoint x: 520, endPoint y: 276, distance: 290.1
click at [520, 278] on tr "A R, TK18, 05:00 PM-05:45 PM, Pedicure - Regular A R, TK18, 05:45 PM-06:15 PM, …" at bounding box center [472, 85] width 834 height 1030
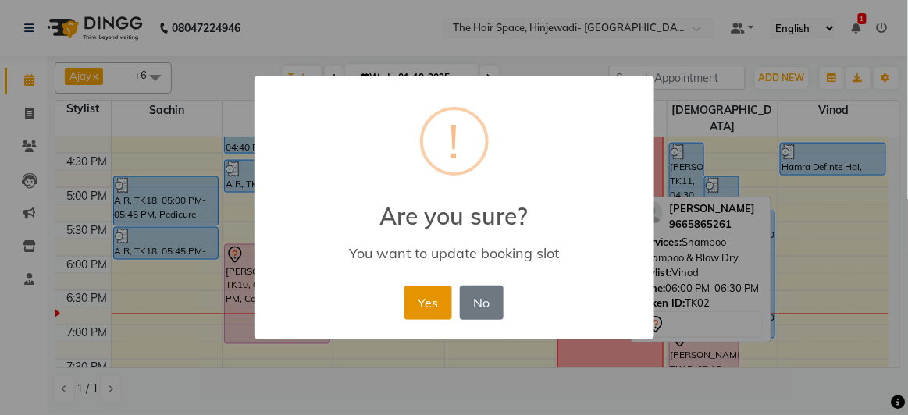
click at [446, 293] on button "Yes" at bounding box center [428, 303] width 48 height 34
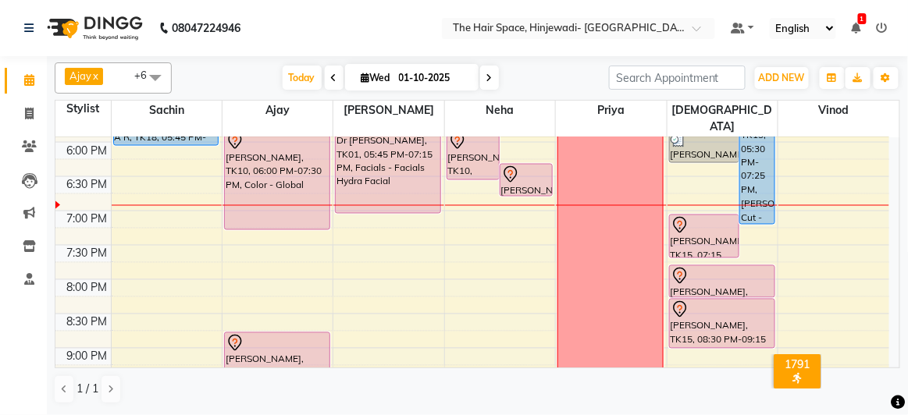
scroll to position [692, 0]
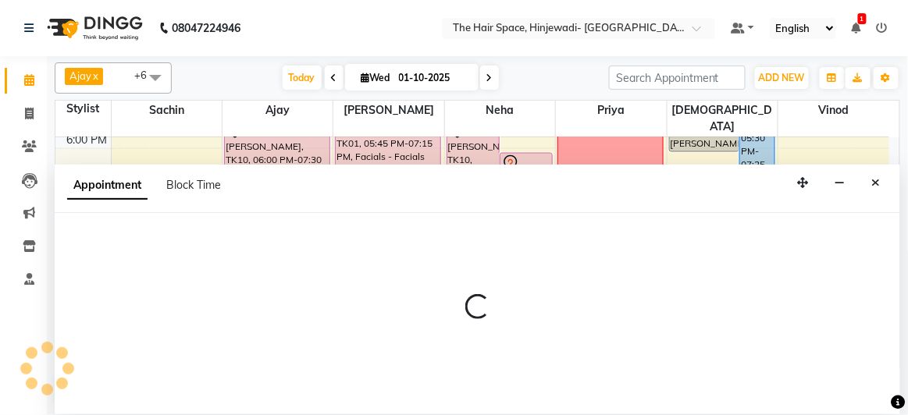
select select "84667"
select select "1140"
select select "tentative"
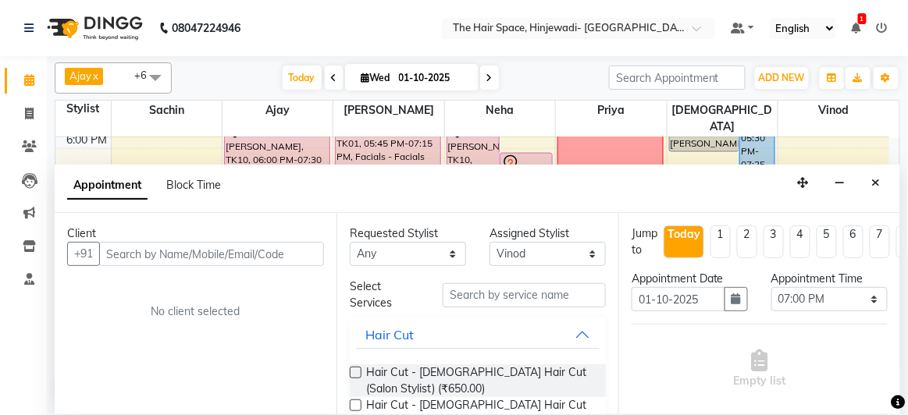
click at [247, 258] on input "text" at bounding box center [211, 254] width 225 height 24
click at [253, 247] on input "text" at bounding box center [211, 254] width 225 height 24
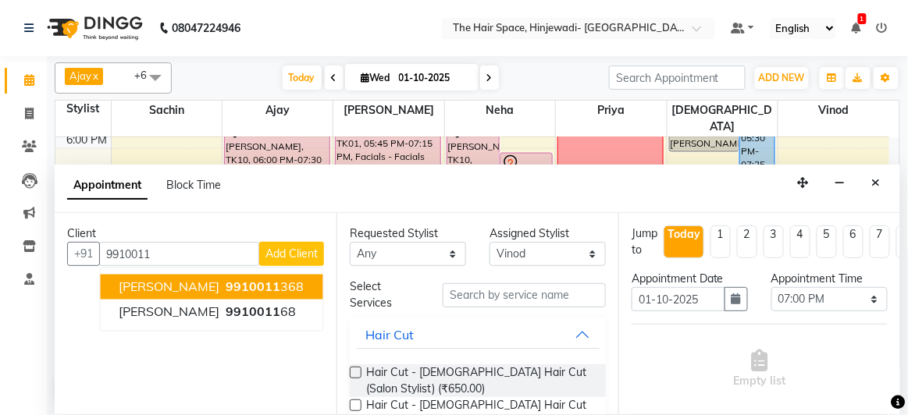
click at [256, 287] on span "9910011" at bounding box center [253, 287] width 55 height 16
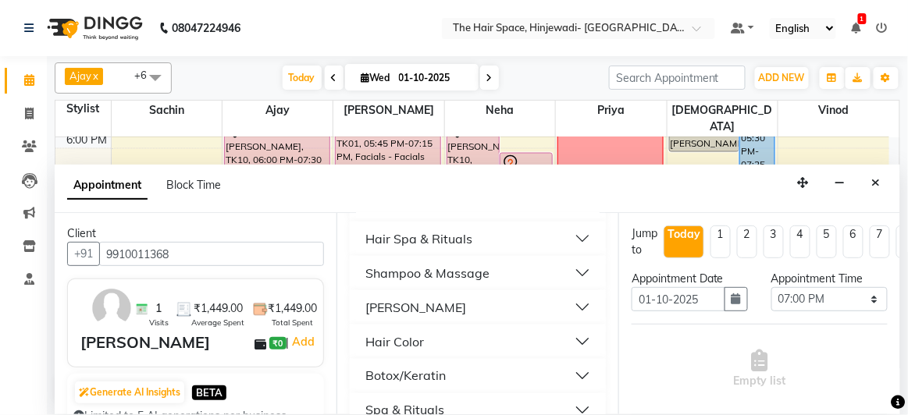
scroll to position [710, 0]
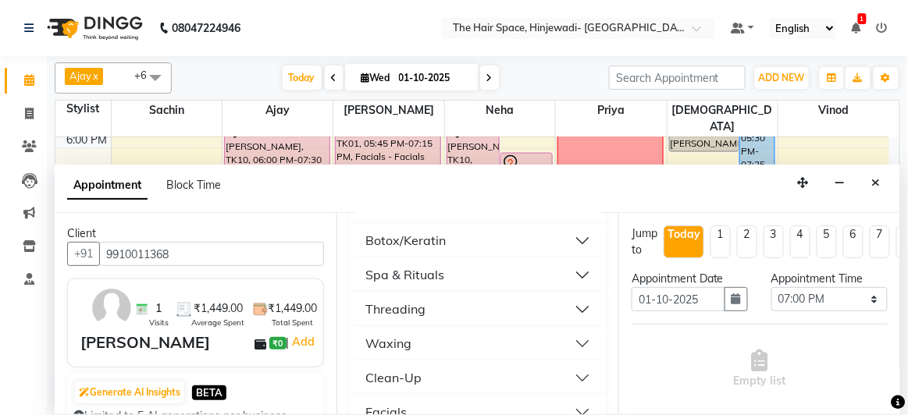
type input "9910011368"
click at [104, 316] on img at bounding box center [111, 308] width 45 height 45
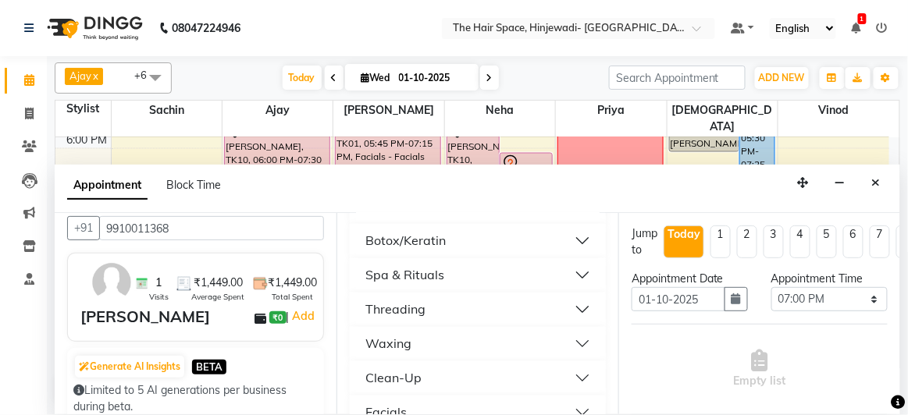
scroll to position [0, 0]
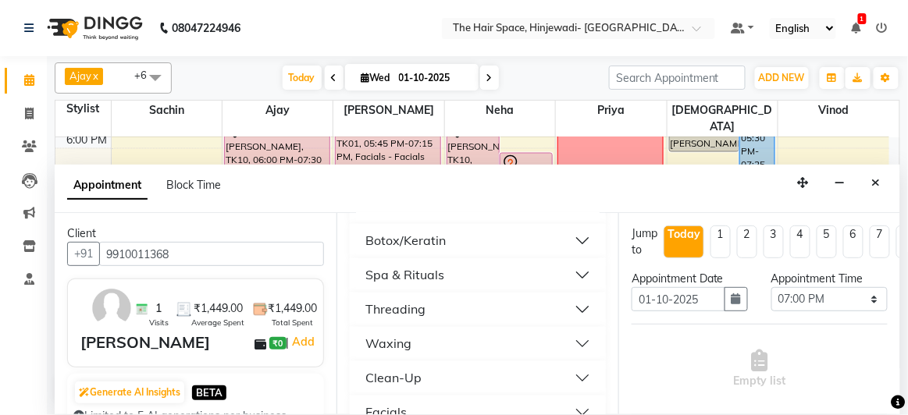
click at [109, 316] on img at bounding box center [111, 308] width 45 height 45
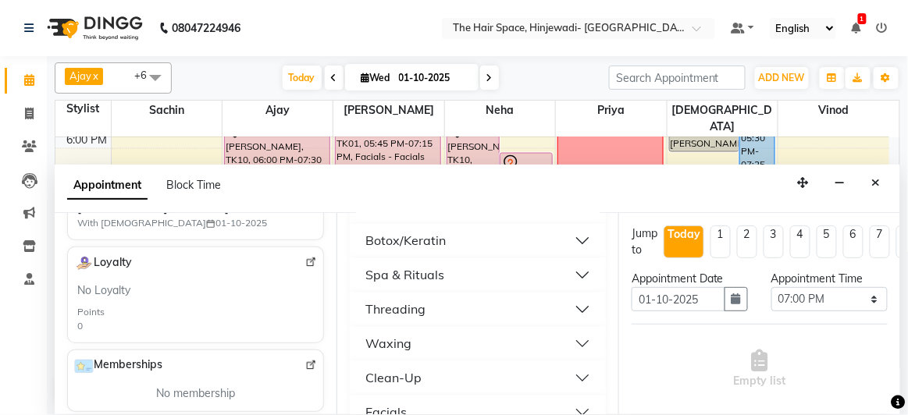
scroll to position [354, 0]
click at [144, 214] on span "[PERSON_NAME],Hair Cut - [DEMOGRAPHIC_DATA] Hair Cut (Salon Stylist) (₹350),Hai…" at bounding box center [165, 205] width 177 height 16
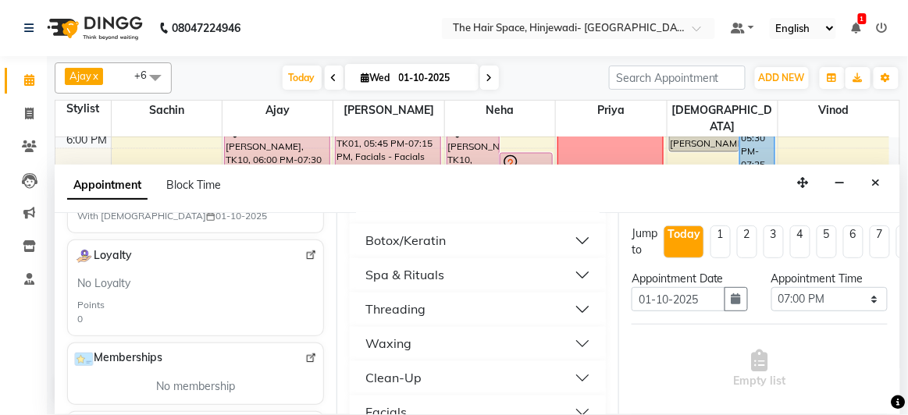
scroll to position [283, 0]
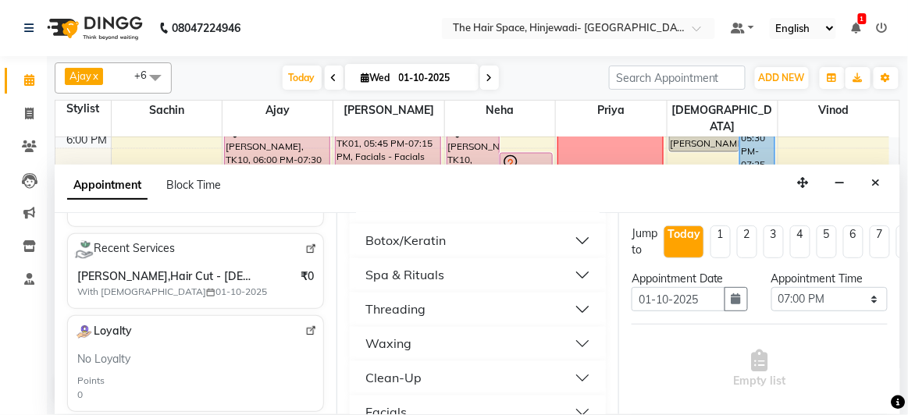
click at [137, 274] on div "Beard - Beard,Hair Cut - Male Hair Cut (Salon Stylist) (₹350),Hair Spa & Ritual…" at bounding box center [195, 283] width 243 height 37
click at [305, 255] on img at bounding box center [311, 250] width 12 height 12
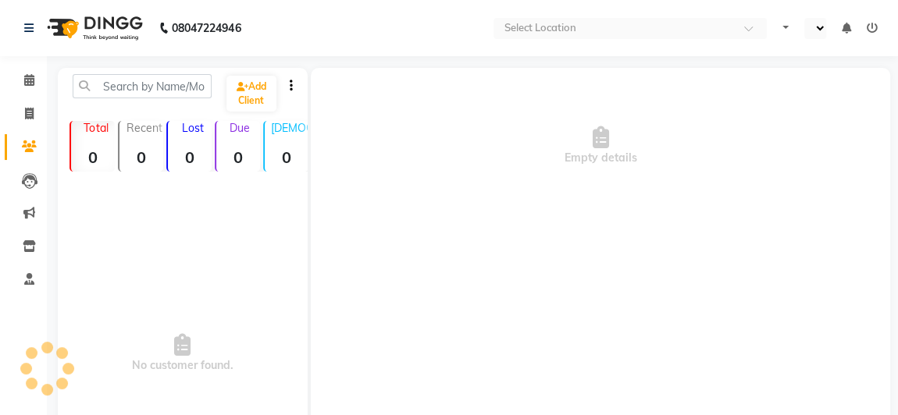
select select "en"
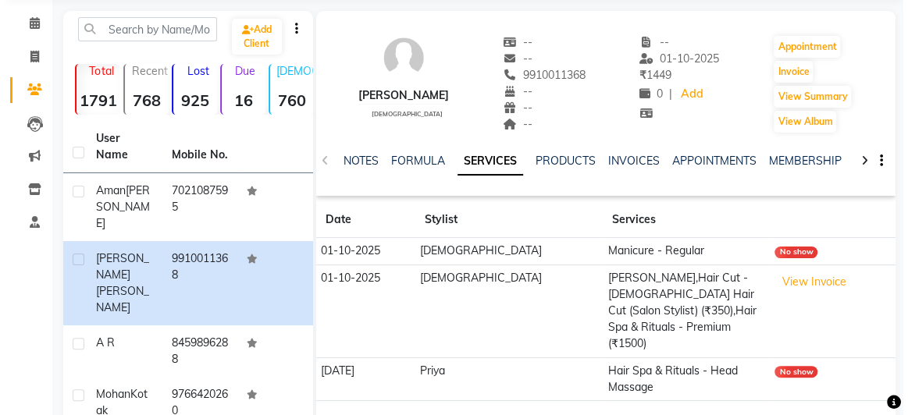
scroll to position [70, 0]
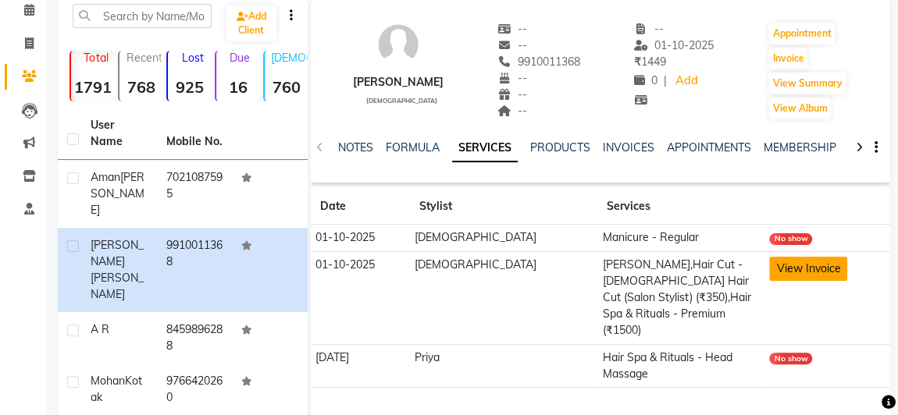
click at [799, 261] on button "View Invoice" at bounding box center [808, 269] width 78 height 24
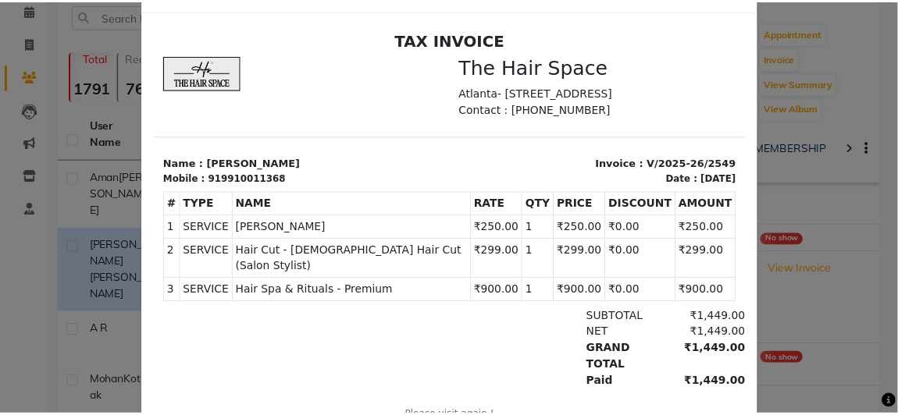
scroll to position [0, 0]
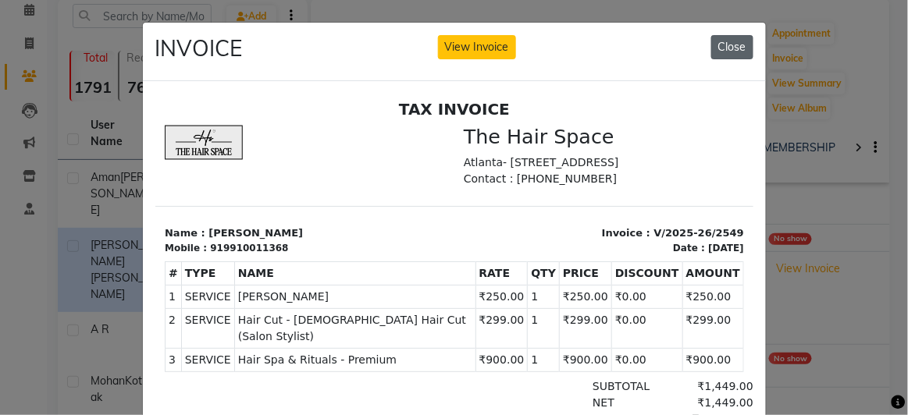
click at [721, 46] on button "Close" at bounding box center [732, 47] width 42 height 24
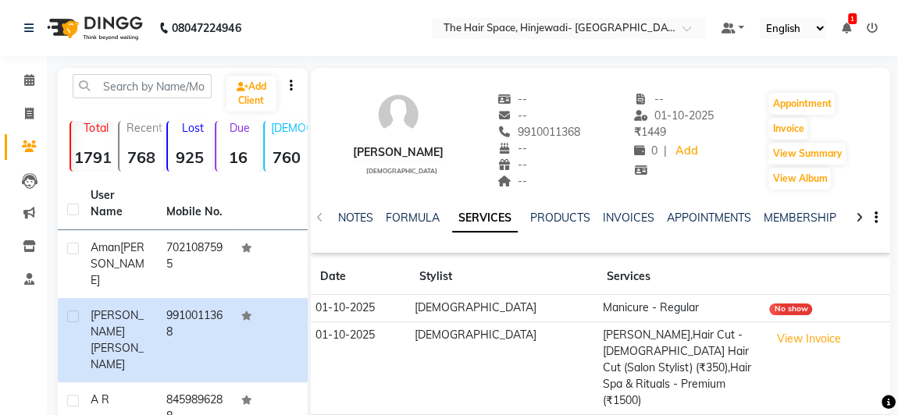
click at [386, 123] on img at bounding box center [398, 114] width 47 height 47
click at [34, 68] on link "Calendar" at bounding box center [23, 81] width 37 height 26
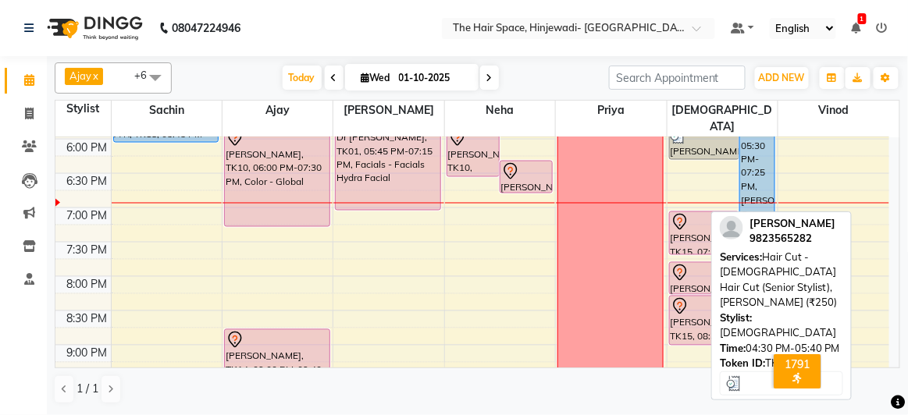
scroll to position [692, 0]
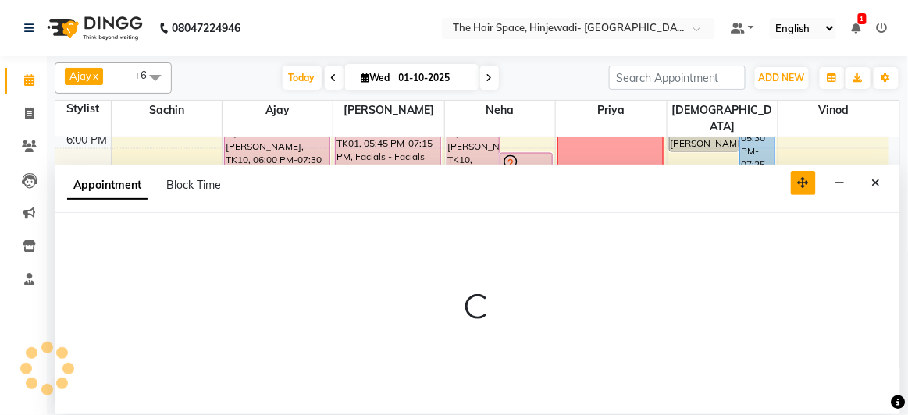
select select "84667"
select select "tentative"
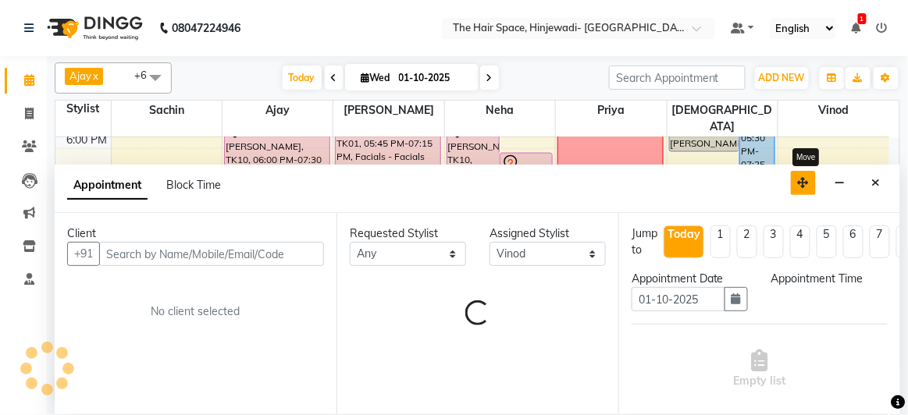
select select "1140"
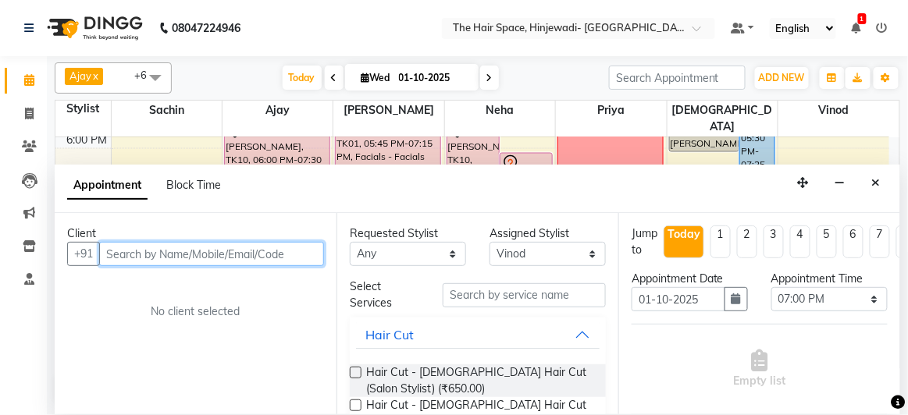
click at [303, 247] on input "text" at bounding box center [211, 254] width 225 height 24
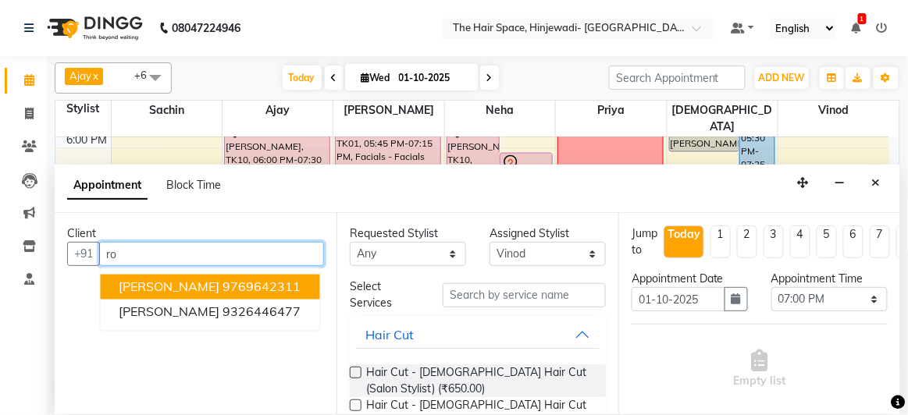
type input "r"
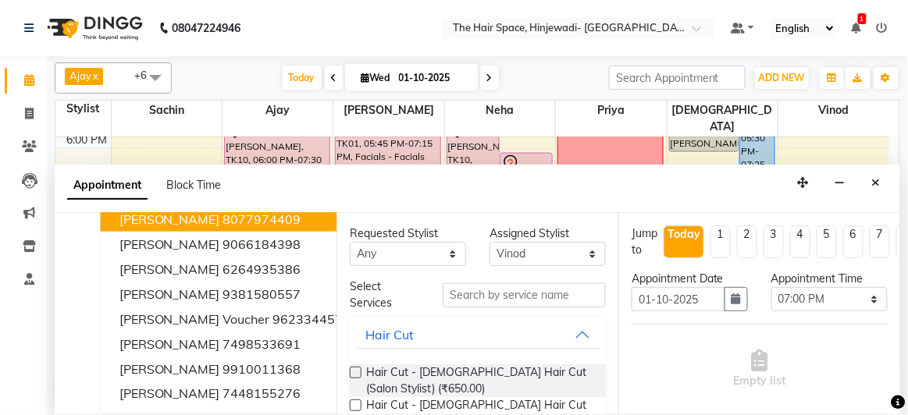
scroll to position [127, 0]
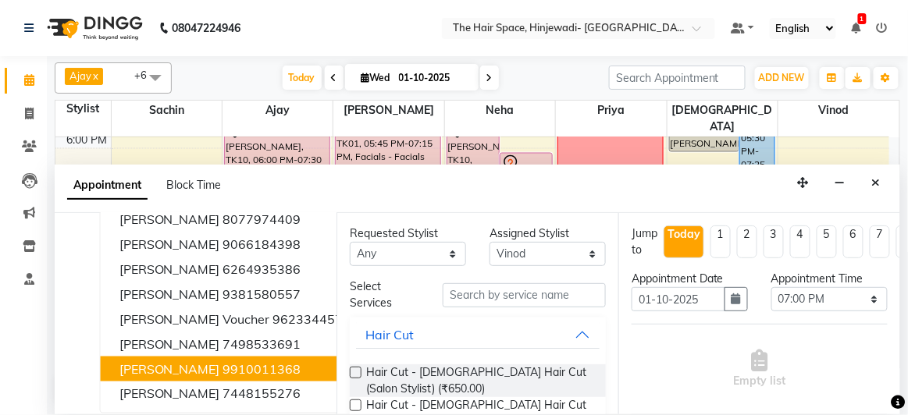
click at [190, 365] on button "Abhas sharma 9910011368" at bounding box center [235, 369] width 269 height 25
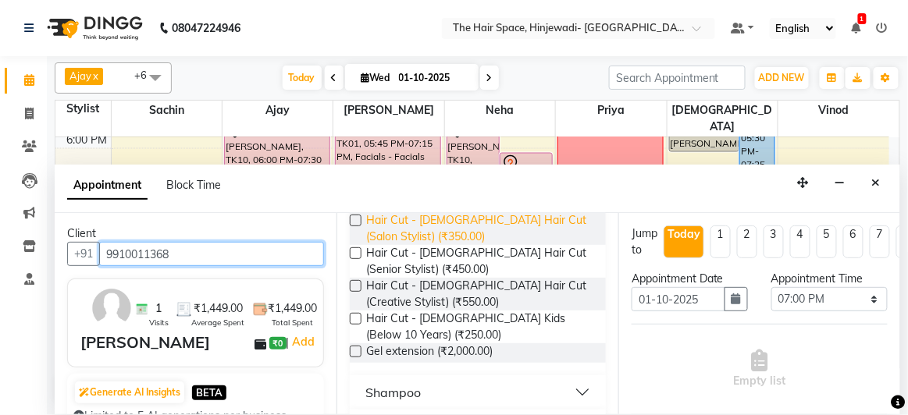
scroll to position [70, 0]
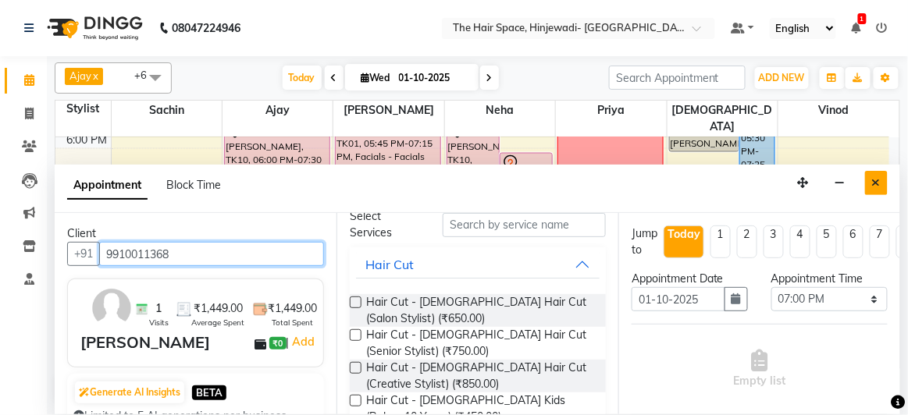
type input "9910011368"
click at [887, 175] on button "Close" at bounding box center [876, 183] width 23 height 24
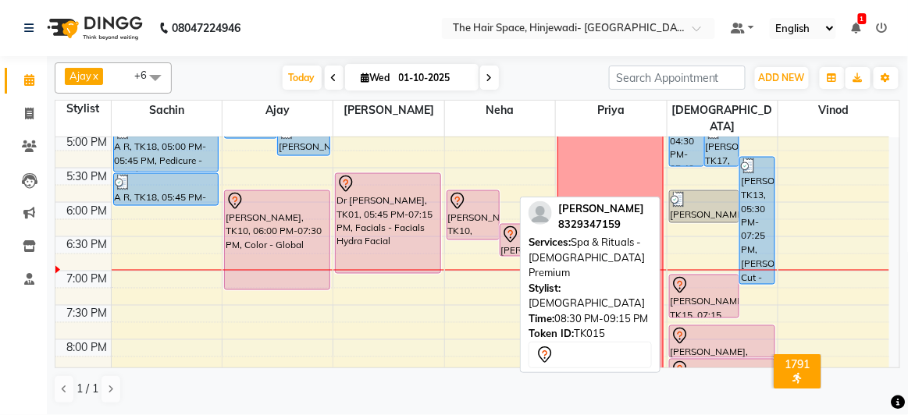
scroll to position [550, 0]
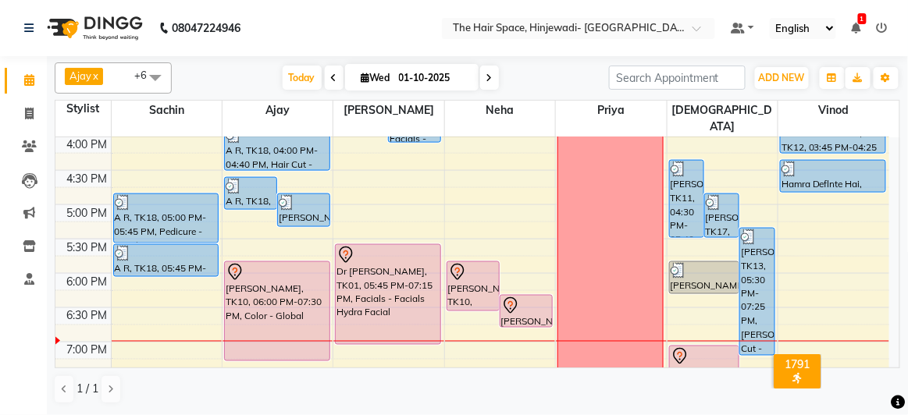
drag, startPoint x: 689, startPoint y: 261, endPoint x: 681, endPoint y: 291, distance: 31.6
click at [681, 296] on div "8:00 AM 8:30 AM 9:00 AM 9:30 AM 10:00 AM 10:30 AM 11:00 AM 11:30 AM 12:00 PM 12…" at bounding box center [472, 102] width 834 height 1030
drag, startPoint x: 690, startPoint y: 250, endPoint x: 792, endPoint y: 244, distance: 102.4
click at [811, 244] on div "8:00 AM 8:30 AM 9:00 AM 9:30 AM 10:00 AM 10:30 AM 11:00 AM 11:30 AM 12:00 PM 12…" at bounding box center [472, 102] width 834 height 1030
drag, startPoint x: 710, startPoint y: 253, endPoint x: 828, endPoint y: 249, distance: 117.9
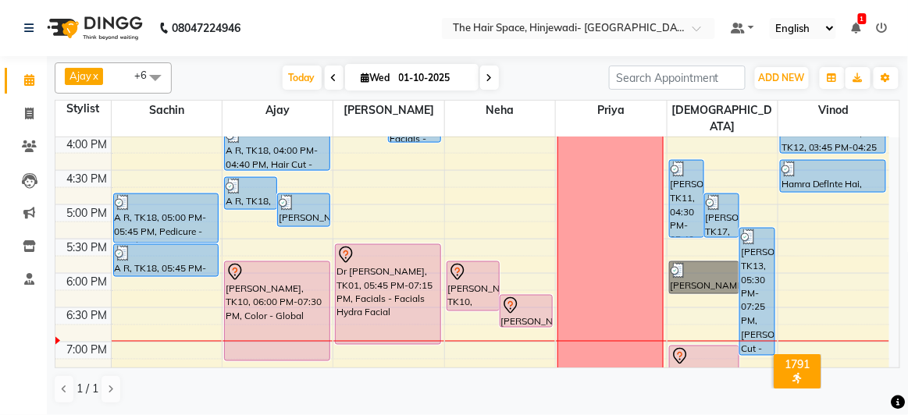
click at [828, 249] on div "8:00 AM 8:30 AM 9:00 AM 9:30 AM 10:00 AM 10:30 AM 11:00 AM 11:30 AM 12:00 PM 12…" at bounding box center [472, 102] width 834 height 1030
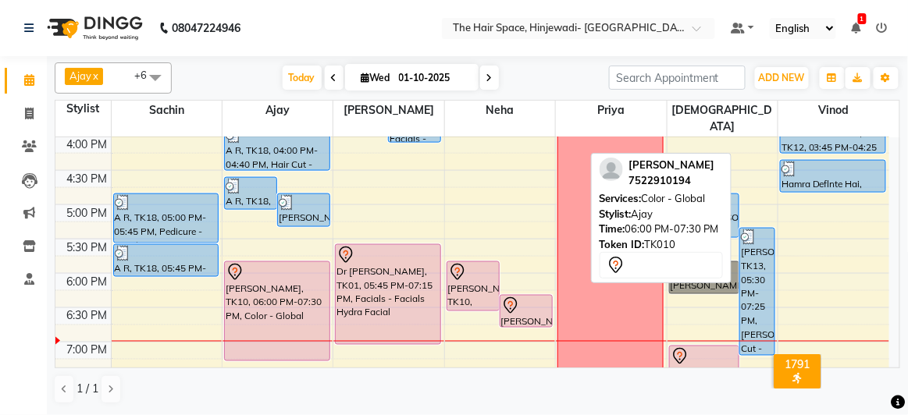
click at [285, 348] on div "A R, TK18, 04:45 PM-05:15 PM, Beard - Beard Mohan Kotak, TK16, 05:00 PM-05:30 P…" at bounding box center [277, 102] width 110 height 1030
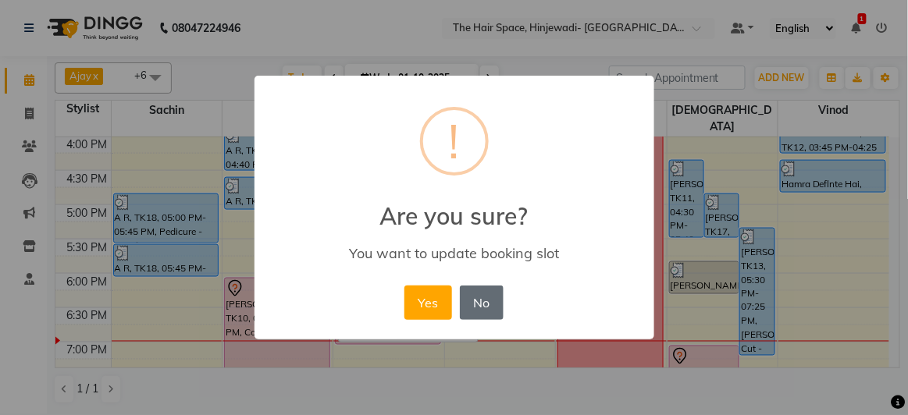
click at [481, 297] on button "No" at bounding box center [482, 303] width 44 height 34
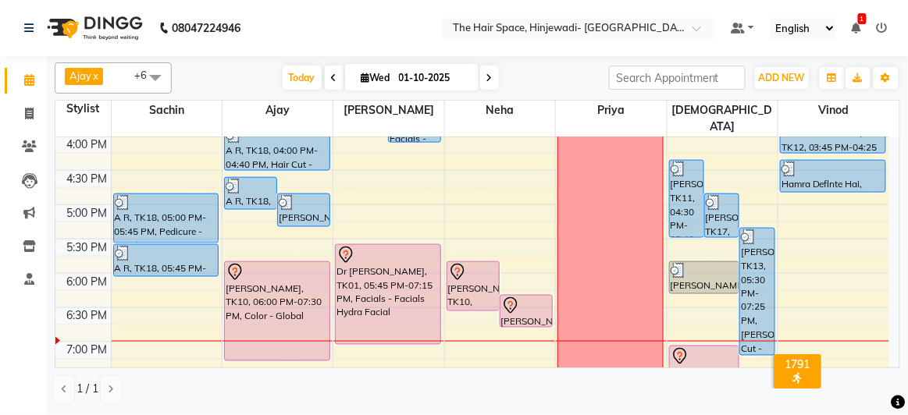
drag, startPoint x: 713, startPoint y: 258, endPoint x: 862, endPoint y: 330, distance: 165.8
click at [862, 330] on div "8:00 AM 8:30 AM 9:00 AM 9:30 AM 10:00 AM 10:30 AM 11:00 AM 11:30 AM 12:00 PM 12…" at bounding box center [472, 102] width 834 height 1030
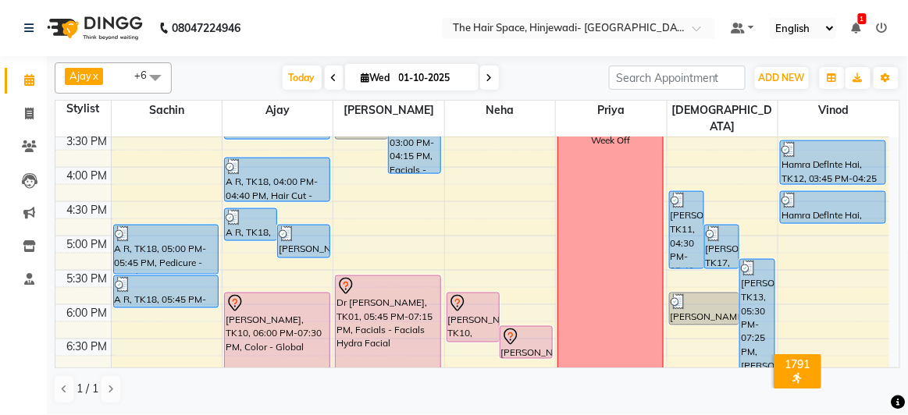
scroll to position [479, 0]
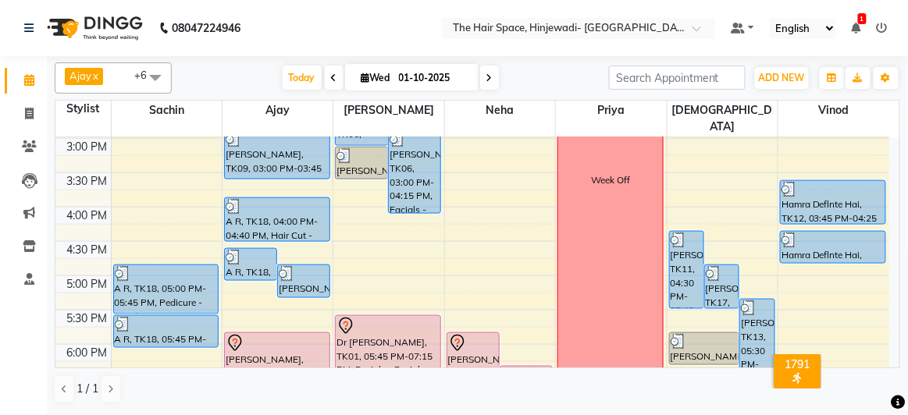
drag, startPoint x: 712, startPoint y: 332, endPoint x: 710, endPoint y: 363, distance: 31.3
click at [710, 357] on div "8:00 AM 8:30 AM 9:00 AM 9:30 AM 10:00 AM 10:30 AM 11:00 AM 11:30 AM 12:00 PM 12…" at bounding box center [472, 173] width 834 height 1030
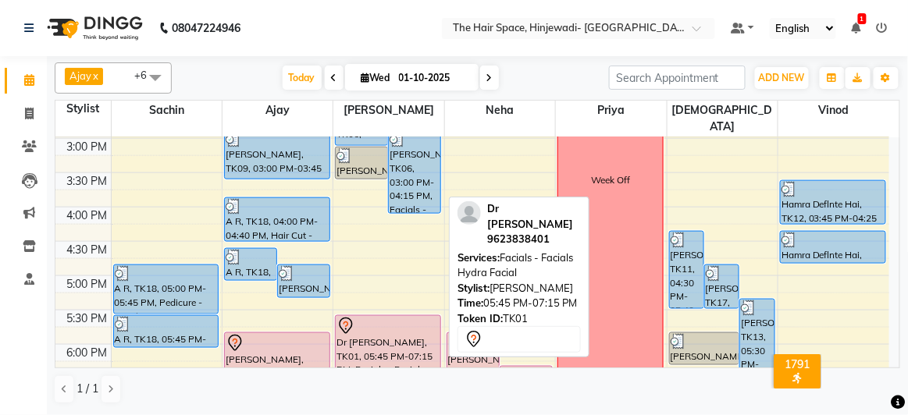
click at [400, 317] on div at bounding box center [387, 326] width 103 height 19
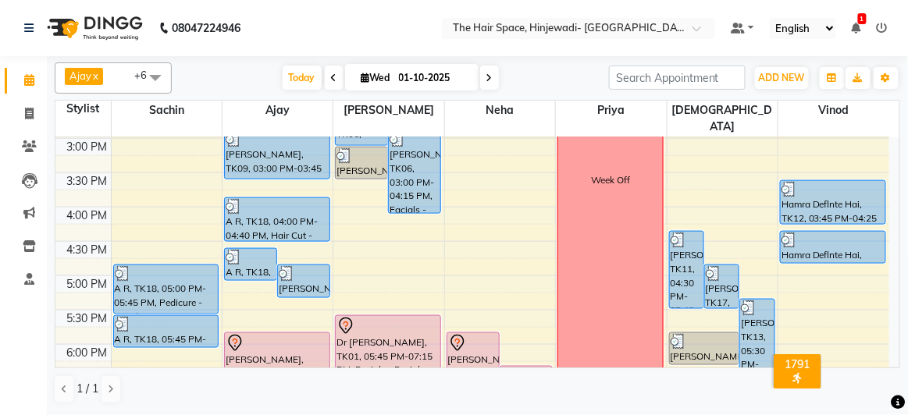
drag, startPoint x: 681, startPoint y: 317, endPoint x: 840, endPoint y: 315, distance: 158.5
click at [840, 315] on div "8:00 AM 8:30 AM 9:00 AM 9:30 AM 10:00 AM 10:30 AM 11:00 AM 11:30 AM 12:00 PM 12…" at bounding box center [472, 173] width 834 height 1030
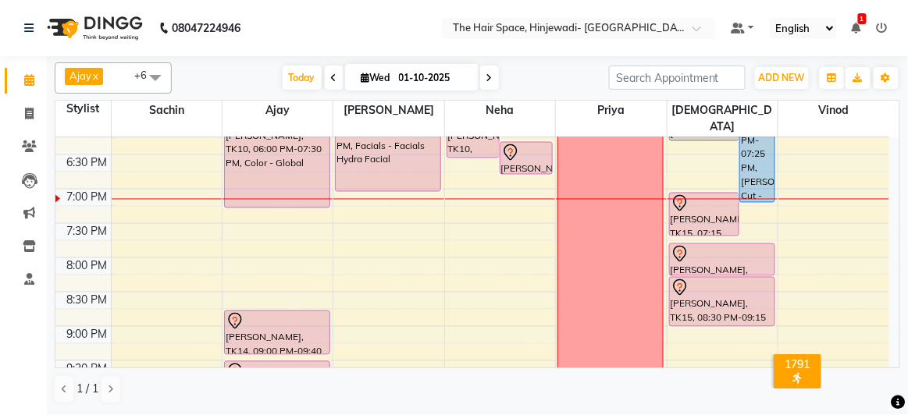
scroll to position [621, 0]
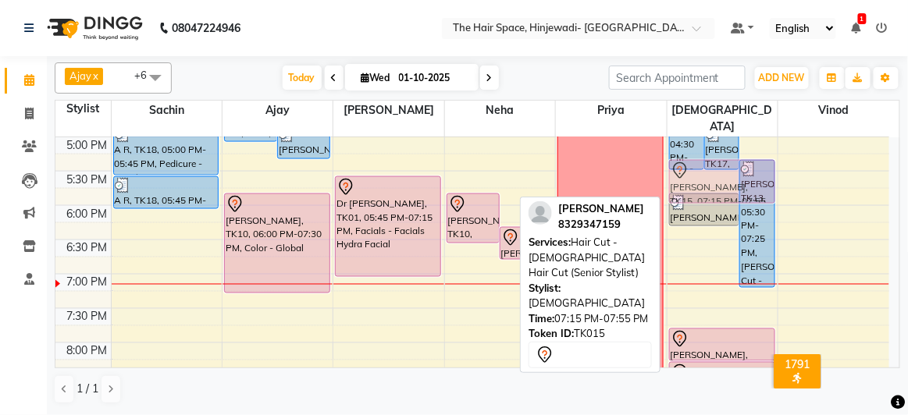
drag, startPoint x: 690, startPoint y: 275, endPoint x: 743, endPoint y: 151, distance: 134.3
click at [743, 151] on div "Rajendra Kumar, TK11, 04:30 PM-05:40 PM, Hair Cut - Male Hair Cut (Senior Styli…" at bounding box center [722, 34] width 110 height 1030
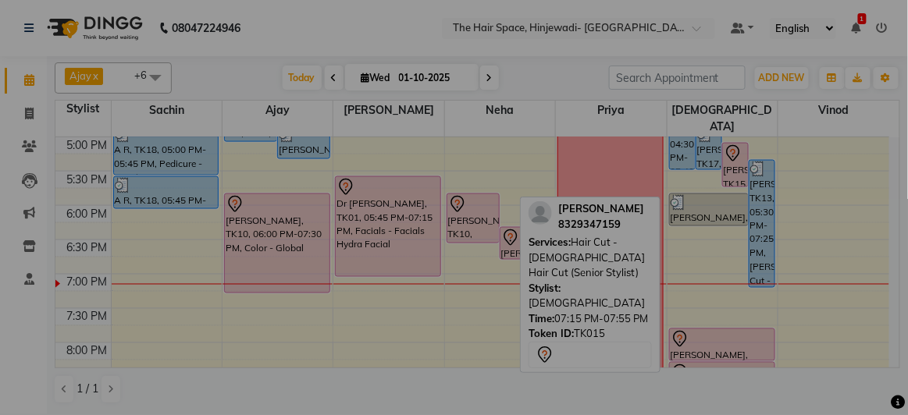
scroll to position [618, 0]
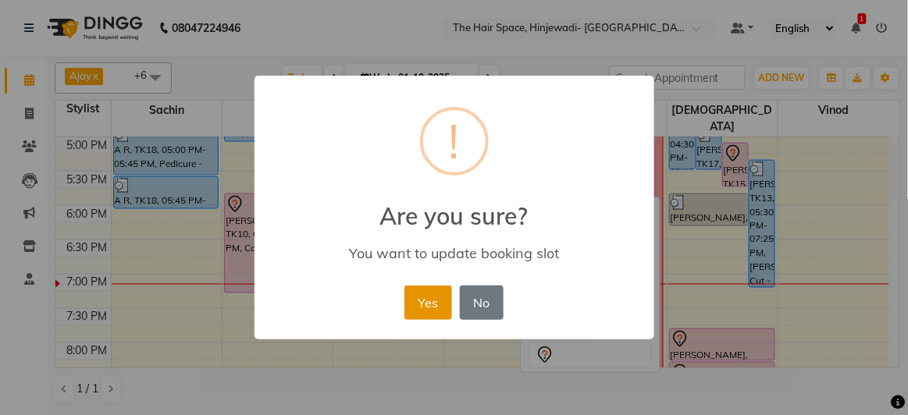
click at [443, 298] on button "Yes" at bounding box center [428, 303] width 48 height 34
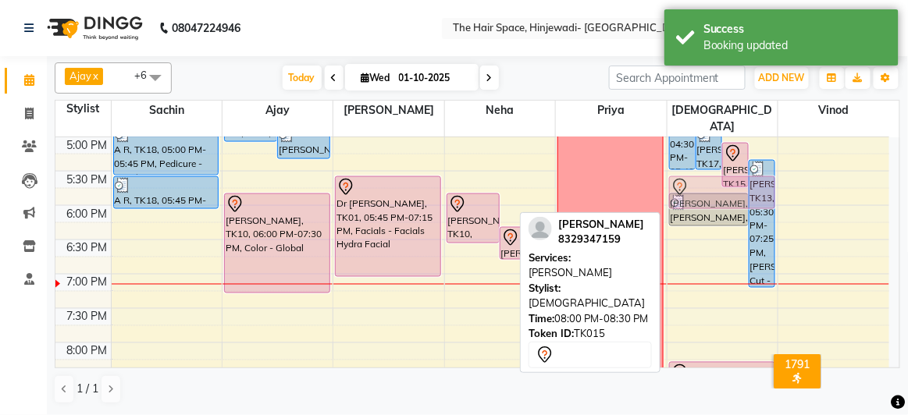
drag, startPoint x: 695, startPoint y: 329, endPoint x: 701, endPoint y: 186, distance: 143.8
click at [704, 179] on div "Rajendra Kumar, TK11, 04:30 PM-05:40 PM, Hair Cut - Male Hair Cut (Senior Styli…" at bounding box center [722, 34] width 110 height 1030
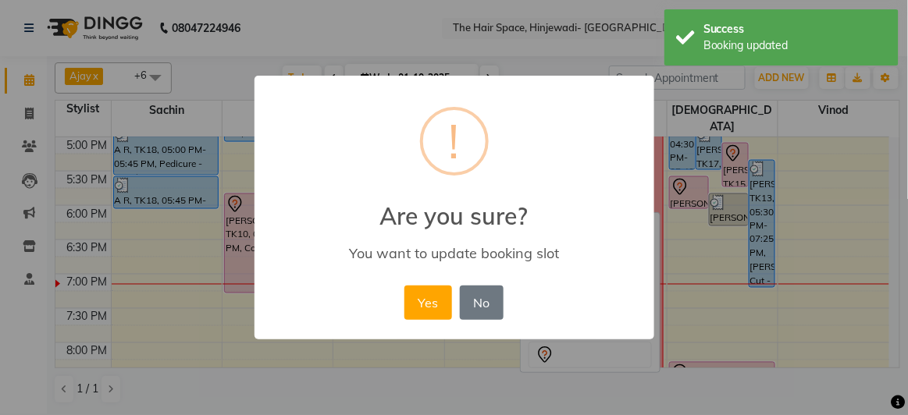
click at [416, 292] on button "Yes" at bounding box center [428, 303] width 48 height 34
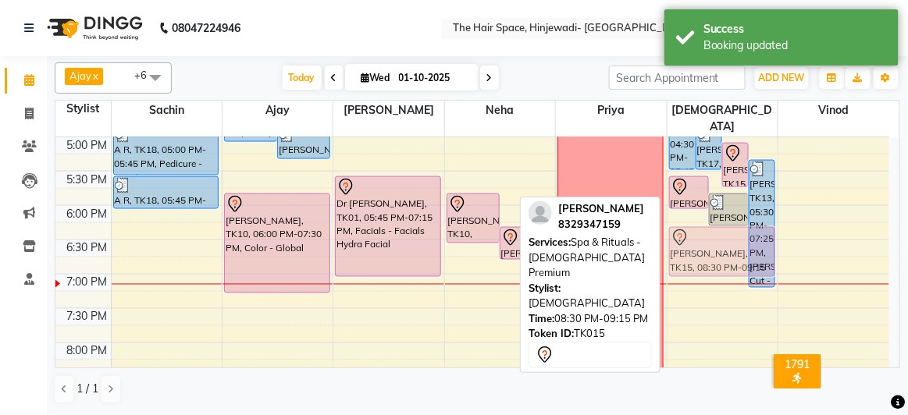
drag, startPoint x: 708, startPoint y: 358, endPoint x: 719, endPoint y: 224, distance: 133.9
click at [719, 224] on div "Rajendra Kumar, TK11, 04:30 PM-05:40 PM, Hair Cut - Male Hair Cut (Senior Styli…" at bounding box center [722, 34] width 110 height 1030
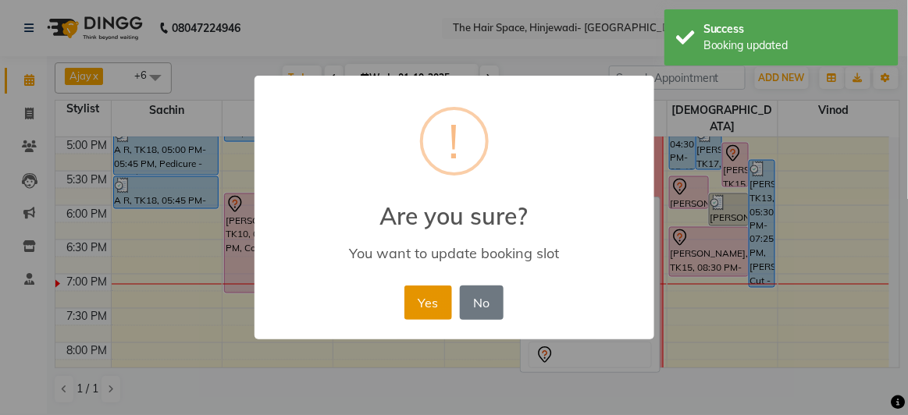
click at [430, 297] on button "Yes" at bounding box center [428, 303] width 48 height 34
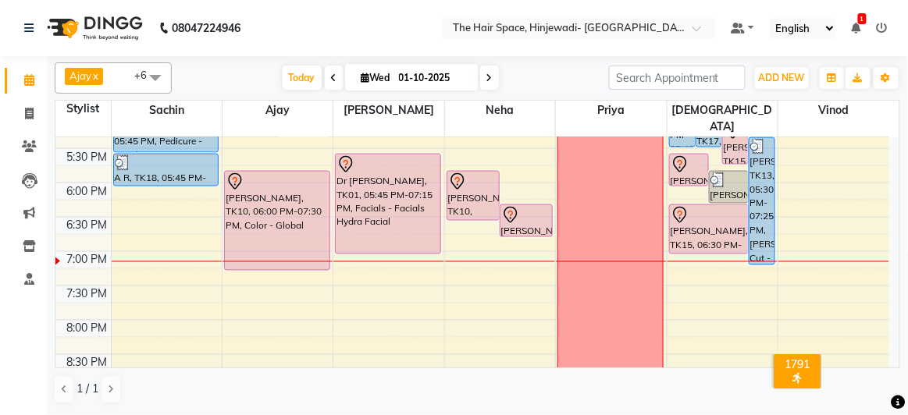
scroll to position [689, 0]
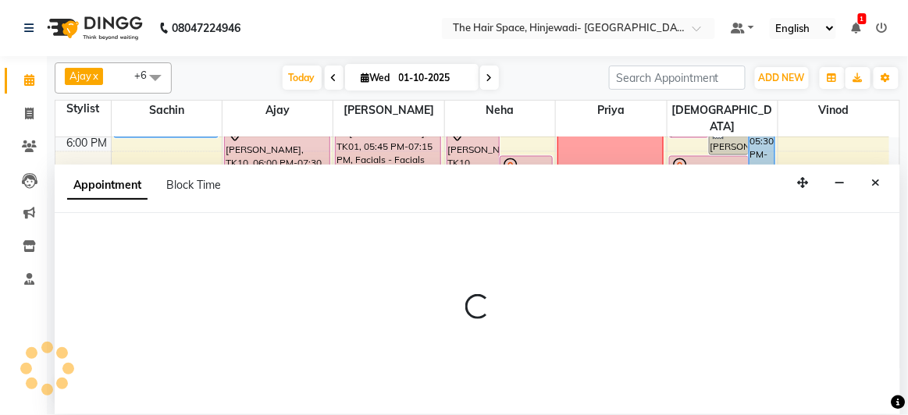
select select "84666"
select select "1185"
select select "tentative"
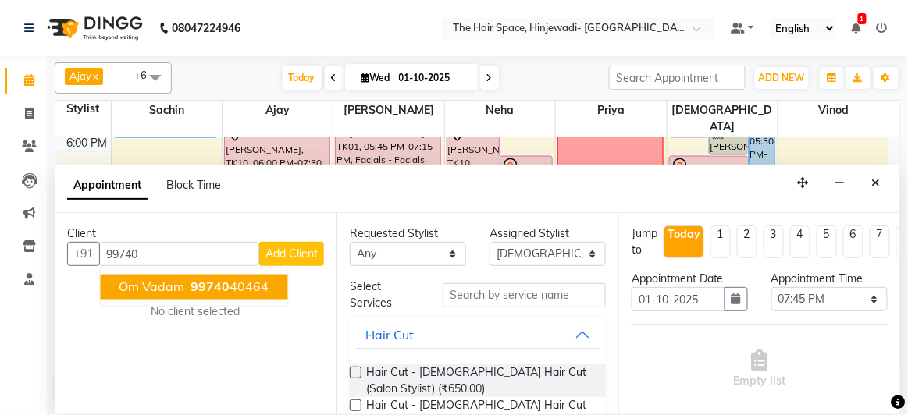
click at [230, 291] on ngb-highlight "99740 40464" at bounding box center [228, 287] width 81 height 16
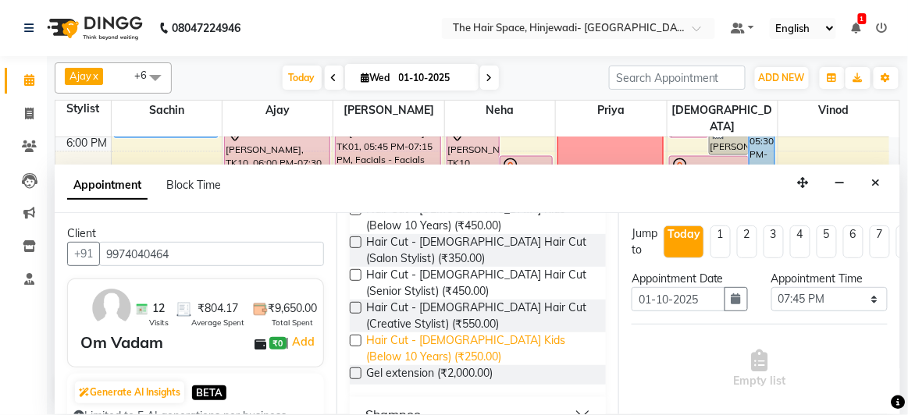
scroll to position [283, 0]
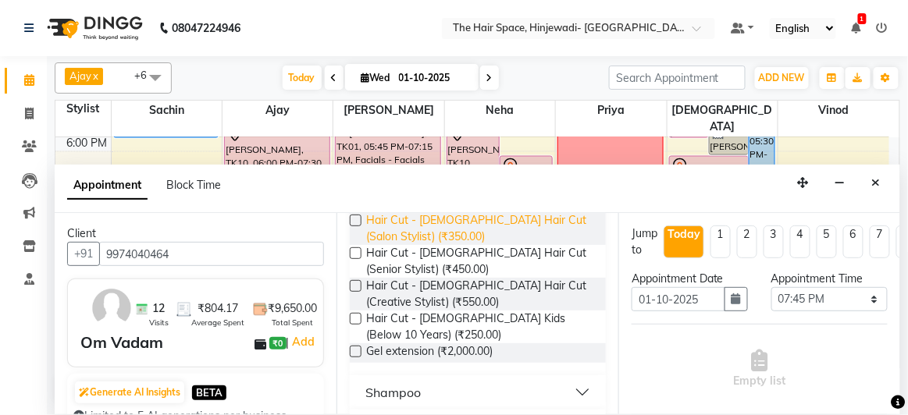
type input "9974040464"
click at [435, 231] on span "Hair Cut - [DEMOGRAPHIC_DATA] Hair Cut (Salon Stylist) (₹350.00)" at bounding box center [479, 228] width 227 height 33
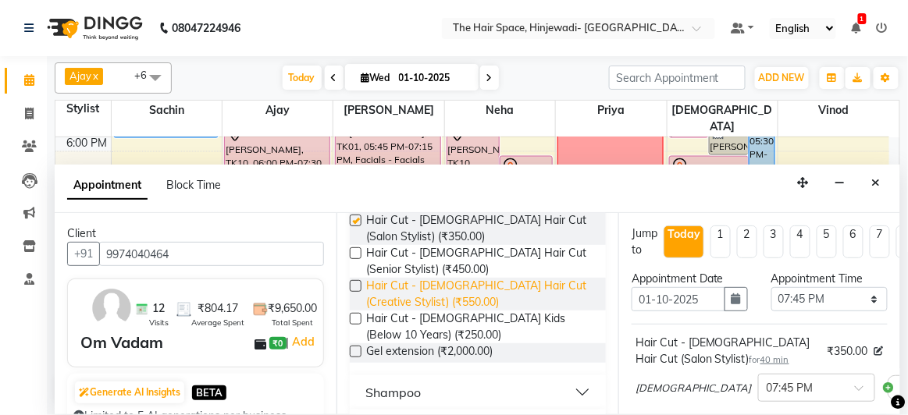
checkbox input "false"
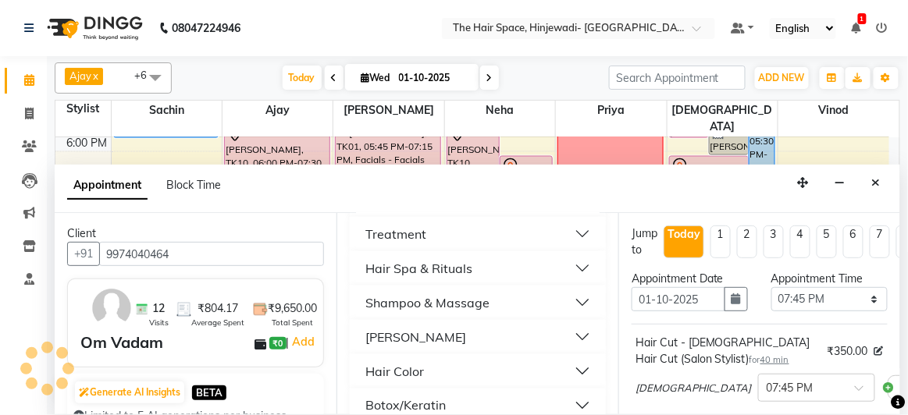
scroll to position [567, 0]
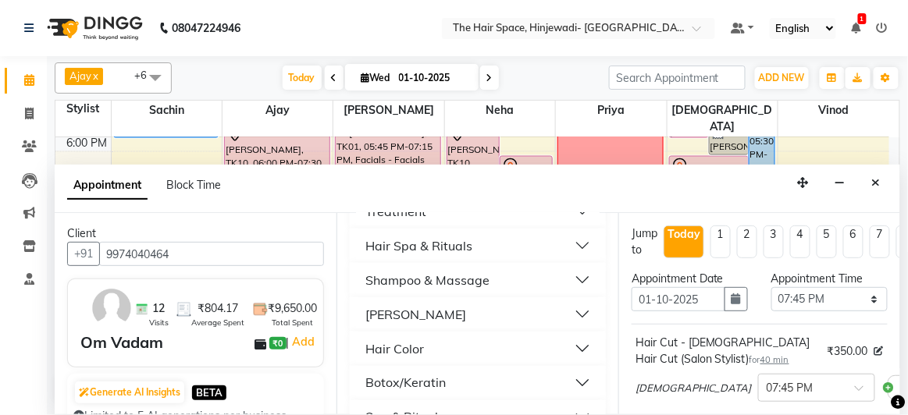
click at [424, 308] on button "[PERSON_NAME]" at bounding box center [478, 315] width 244 height 28
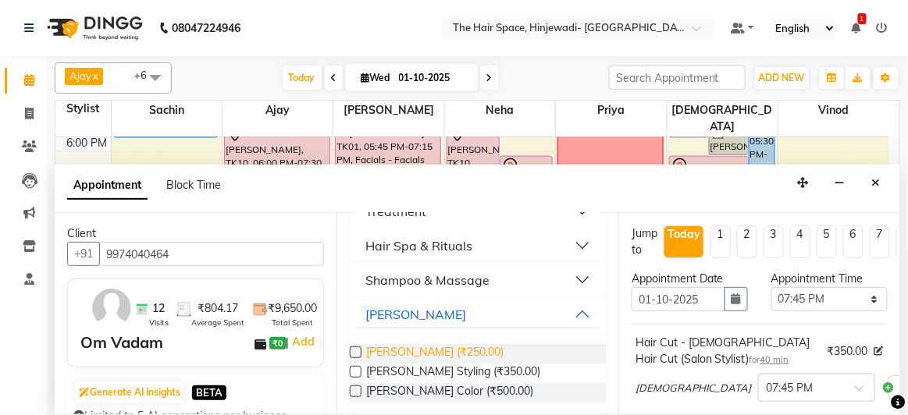
click at [433, 345] on span "Beard - Beard (₹250.00)" at bounding box center [434, 354] width 137 height 20
checkbox input "false"
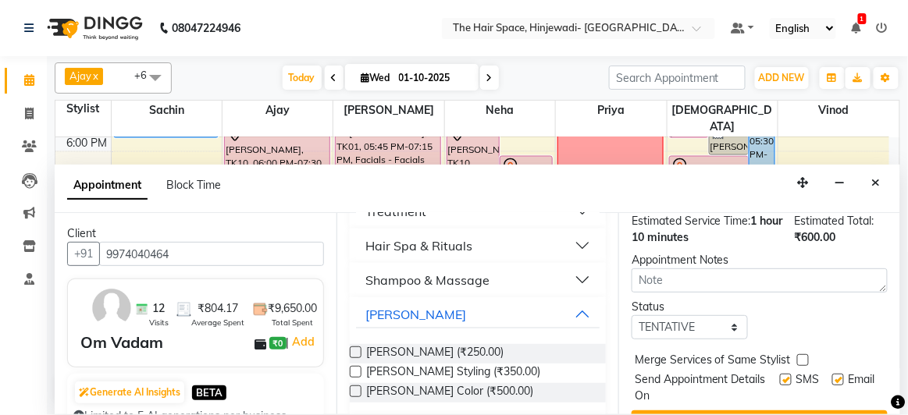
scroll to position [336, 0]
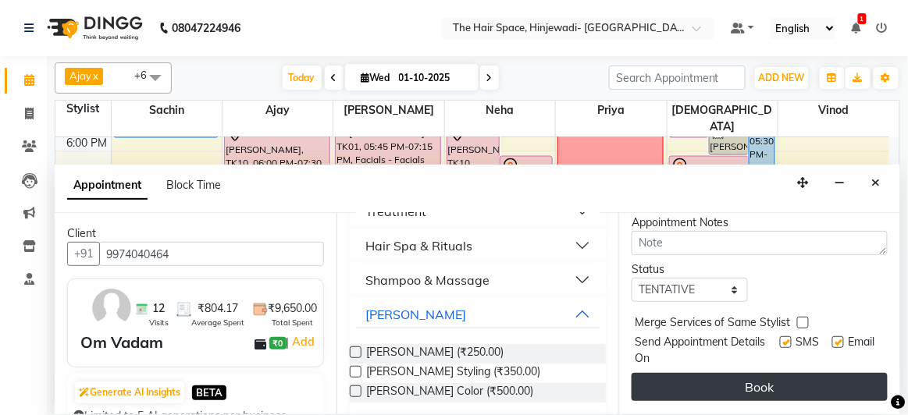
drag, startPoint x: 770, startPoint y: 372, endPoint x: 759, endPoint y: 372, distance: 10.9
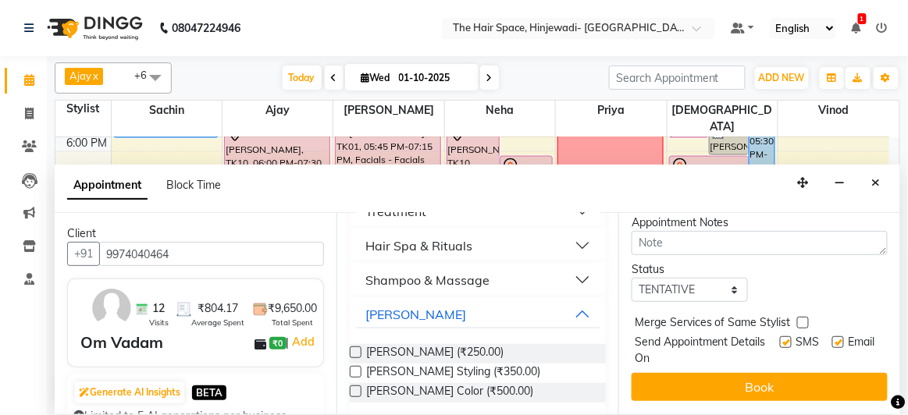
click at [769, 373] on button "Book" at bounding box center [759, 387] width 256 height 28
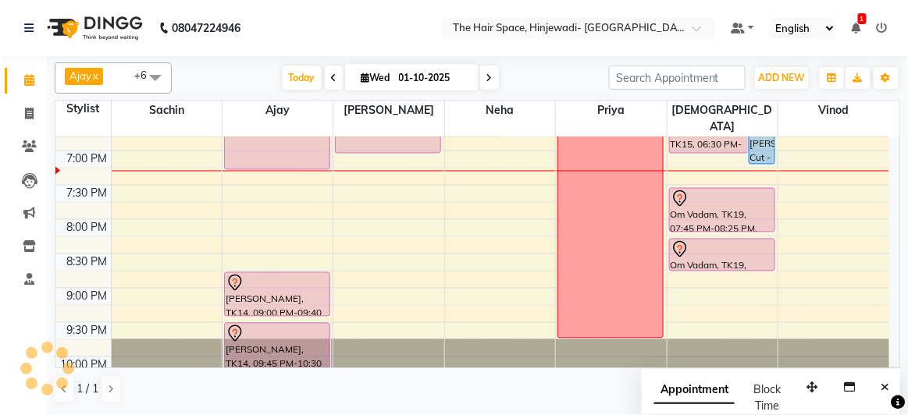
scroll to position [763, 0]
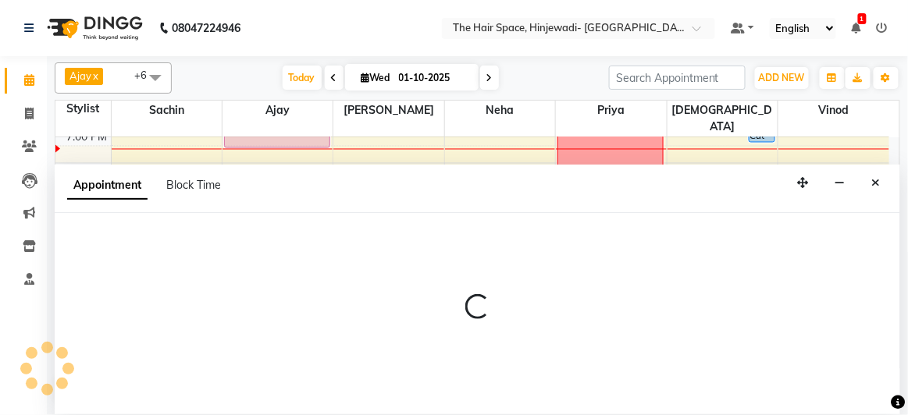
select select "84666"
select select "tentative"
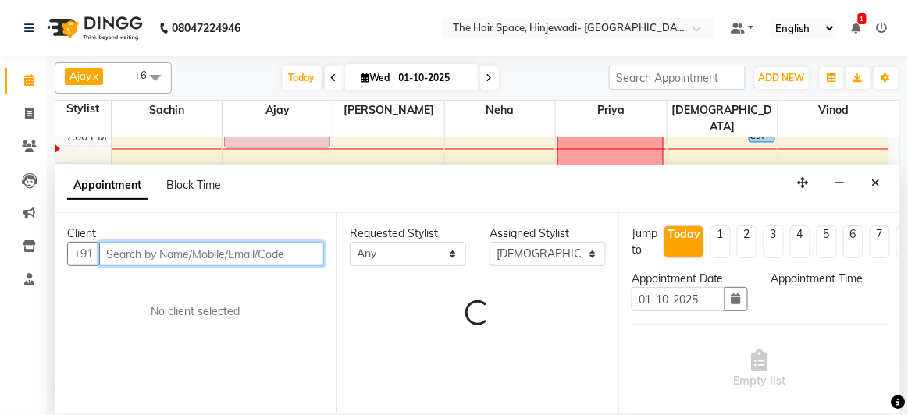
select select "1275"
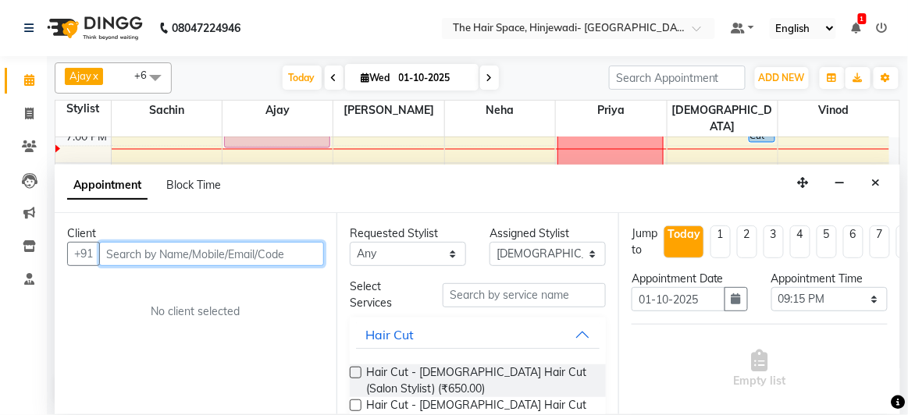
click at [271, 250] on input "text" at bounding box center [211, 254] width 225 height 24
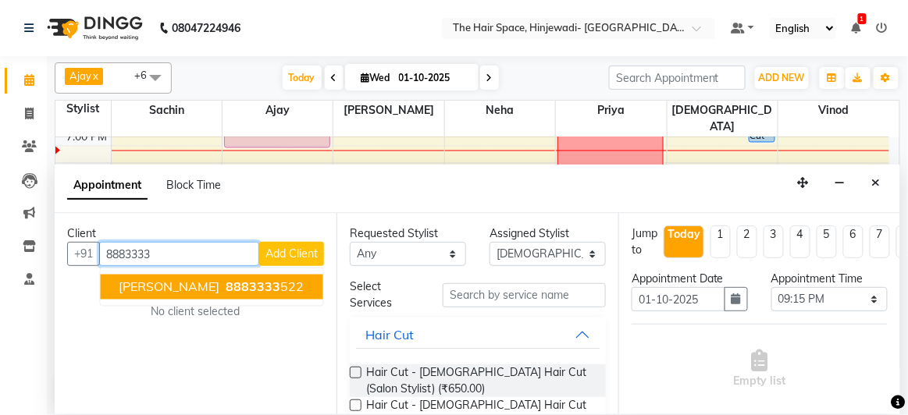
click at [269, 286] on ngb-highlight "8883333 522" at bounding box center [263, 287] width 81 height 16
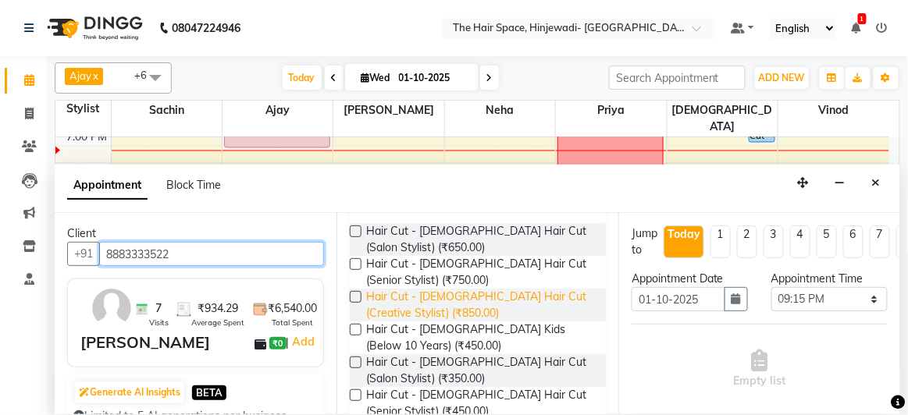
scroll to position [212, 0]
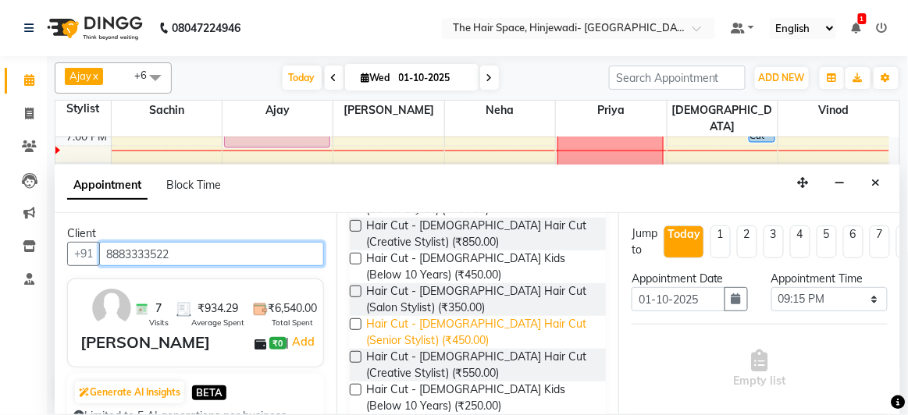
type input "8883333522"
click at [414, 330] on span "Hair Cut - [DEMOGRAPHIC_DATA] Hair Cut (Senior Stylist) (₹450.00)" at bounding box center [479, 332] width 227 height 33
checkbox input "false"
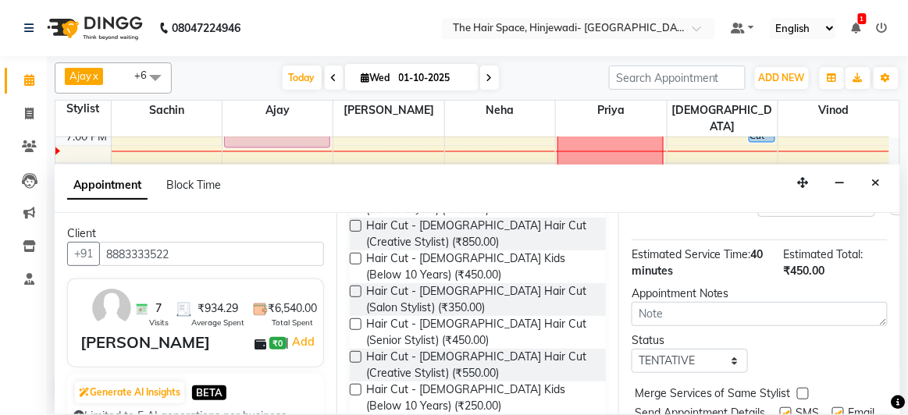
scroll to position [265, 0]
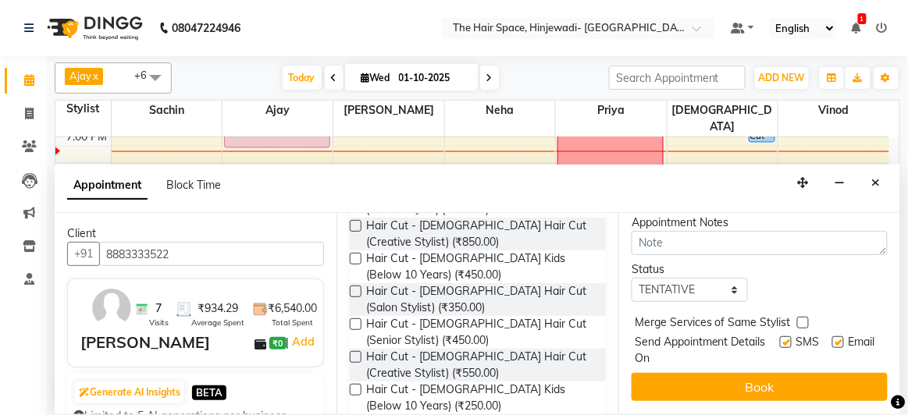
click at [780, 336] on label at bounding box center [786, 342] width 12 height 12
click at [780, 339] on input "checkbox" at bounding box center [785, 344] width 10 height 10
checkbox input "false"
click at [832, 336] on label at bounding box center [838, 342] width 12 height 12
click at [832, 339] on input "checkbox" at bounding box center [837, 344] width 10 height 10
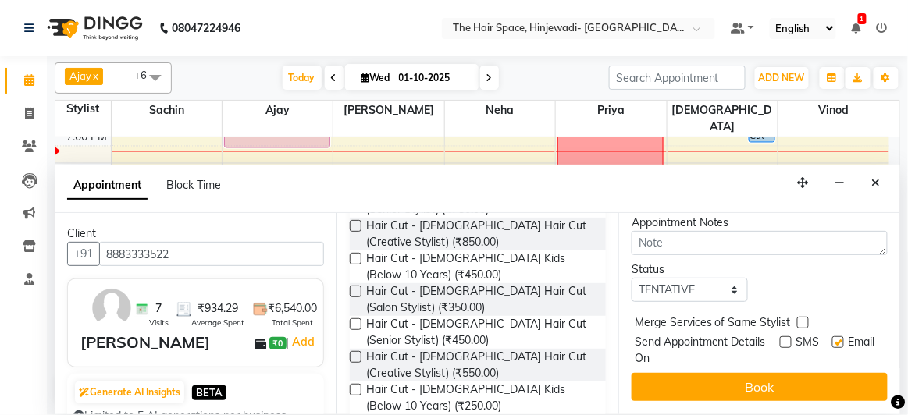
checkbox input "false"
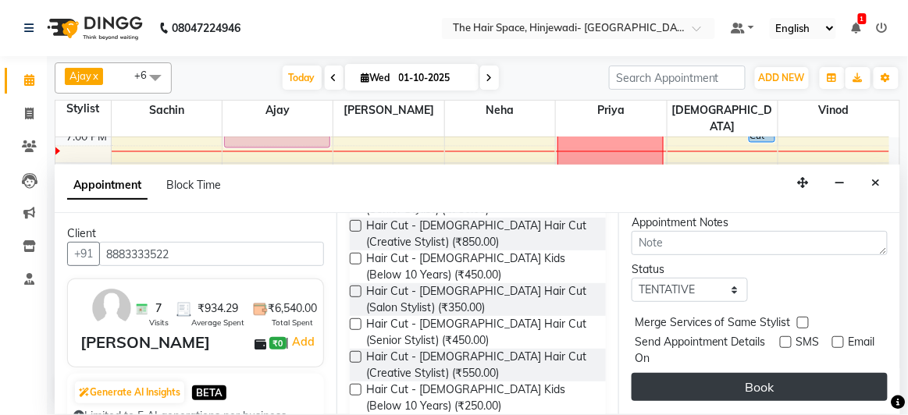
click at [807, 377] on button "Book" at bounding box center [759, 387] width 256 height 28
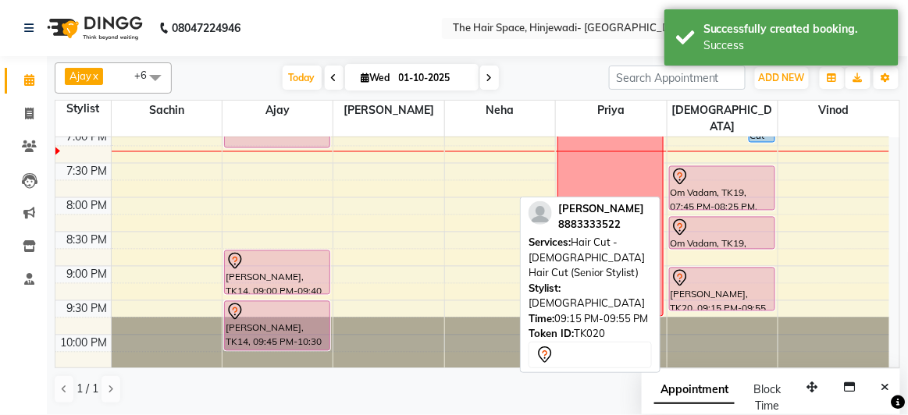
click at [683, 277] on div "[PERSON_NAME], TK20, 09:15 PM-09:55 PM, Hair Cut - [DEMOGRAPHIC_DATA] Hair Cut …" at bounding box center [722, 290] width 105 height 42
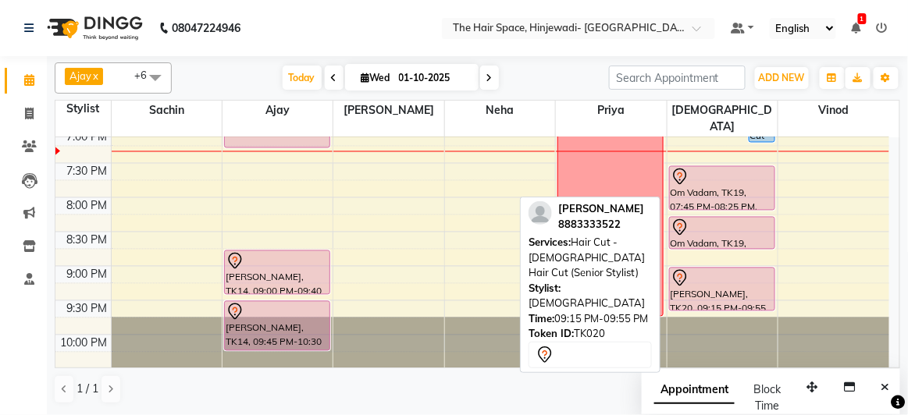
click at [681, 308] on div at bounding box center [722, 311] width 105 height 6
select select "7"
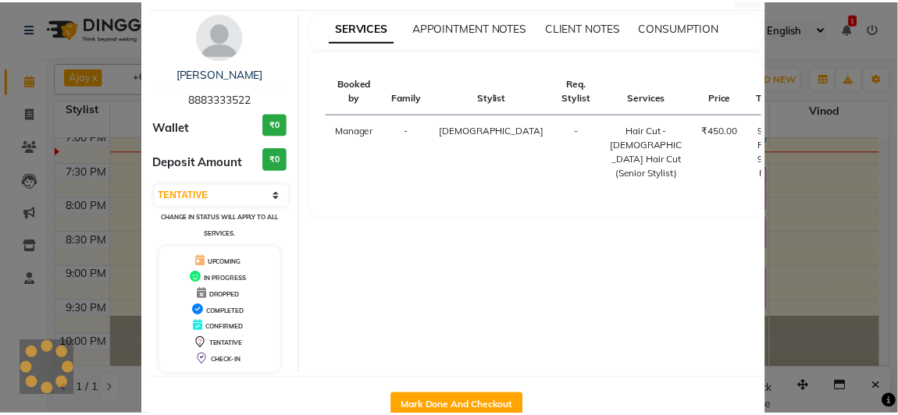
scroll to position [86, 0]
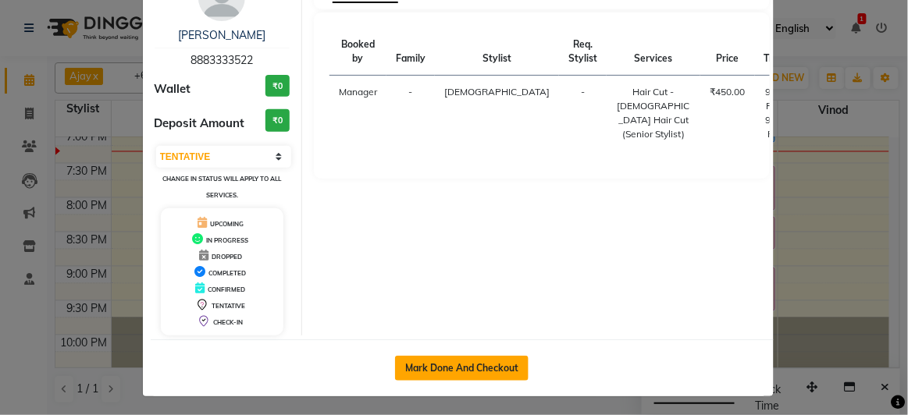
click at [478, 358] on button "Mark Done And Checkout" at bounding box center [461, 368] width 133 height 25
select select "service"
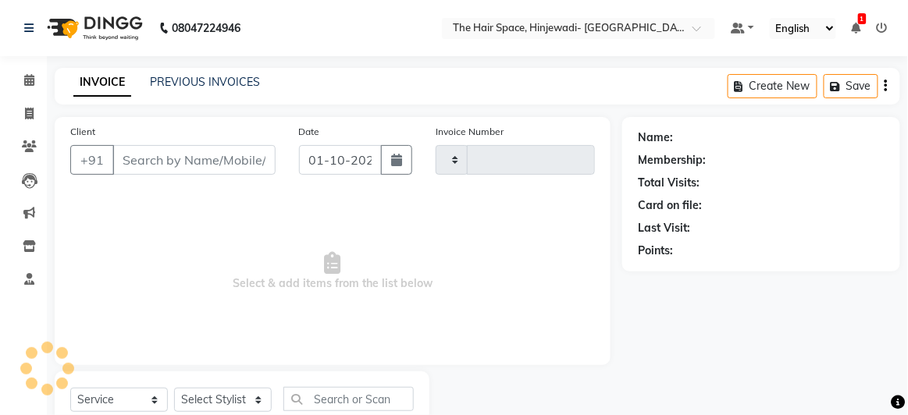
type input "2551"
select select "6697"
type input "8883333522"
select select "84666"
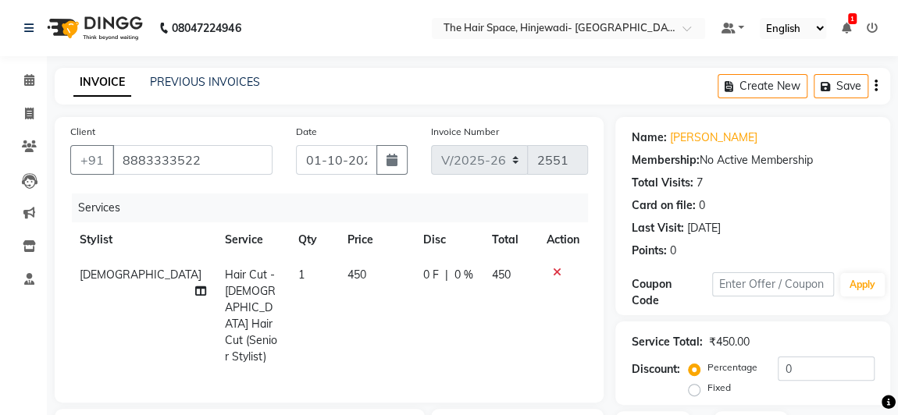
click at [347, 274] on span "450" at bounding box center [356, 275] width 19 height 14
select select "84666"
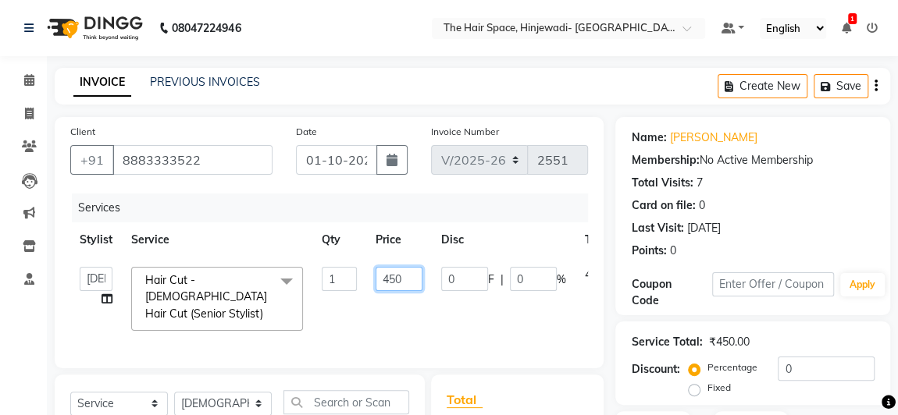
click at [411, 276] on input "450" at bounding box center [398, 279] width 47 height 24
type input "4"
type input "299"
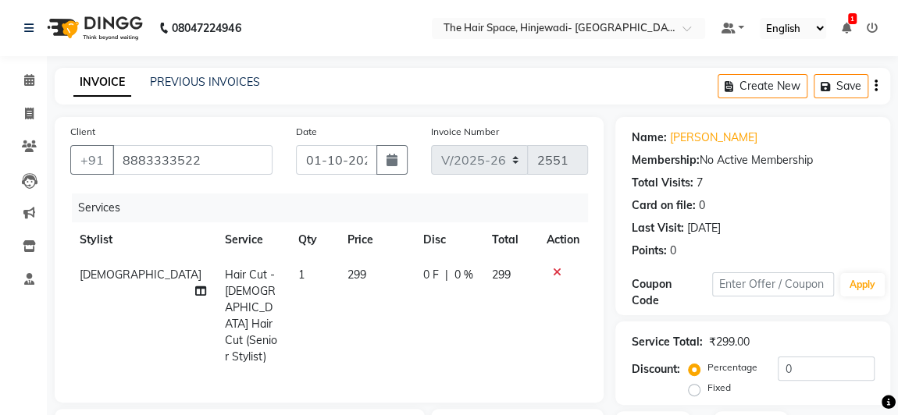
scroll to position [224, 0]
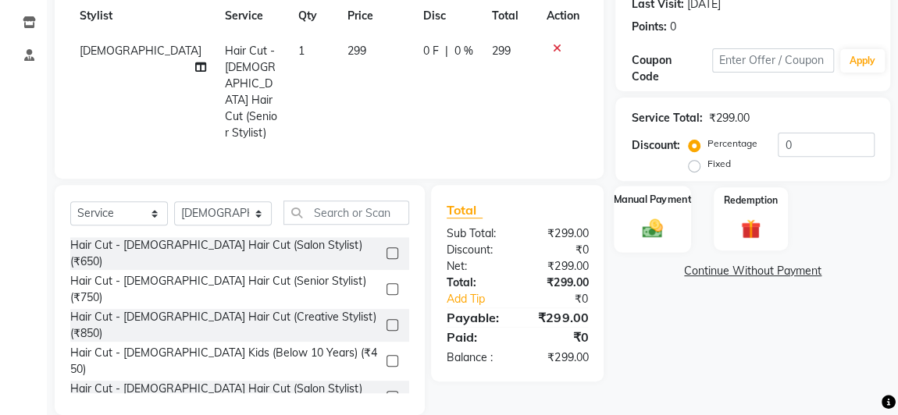
click at [646, 238] on img at bounding box center [652, 228] width 34 height 24
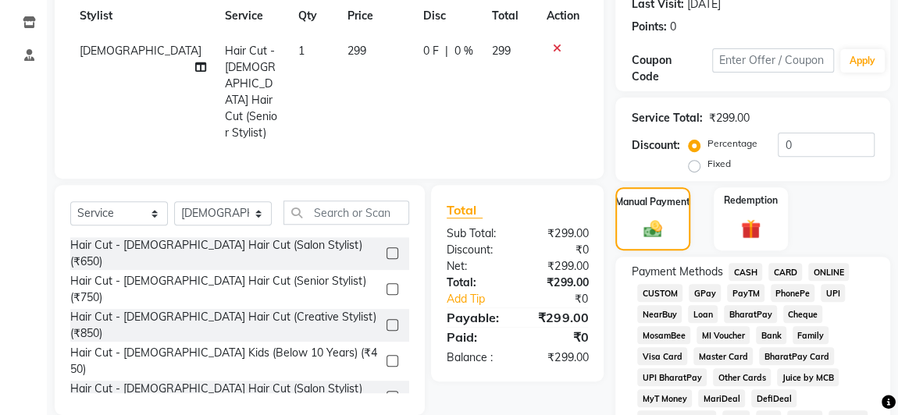
click at [710, 286] on span "GPay" at bounding box center [704, 293] width 32 height 18
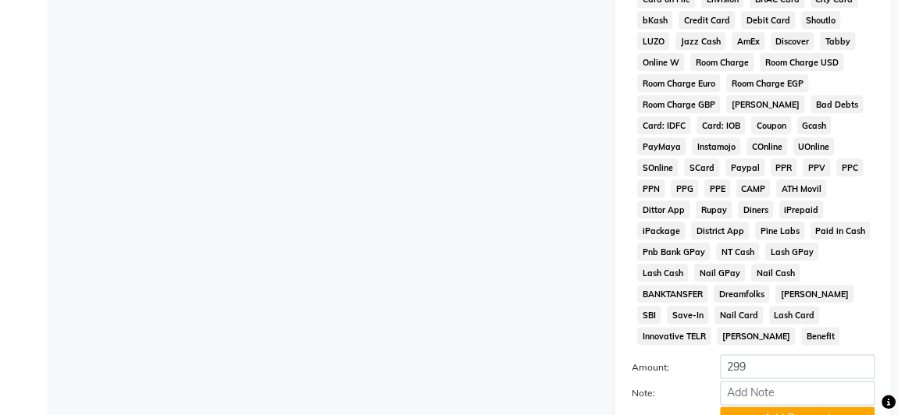
scroll to position [920, 0]
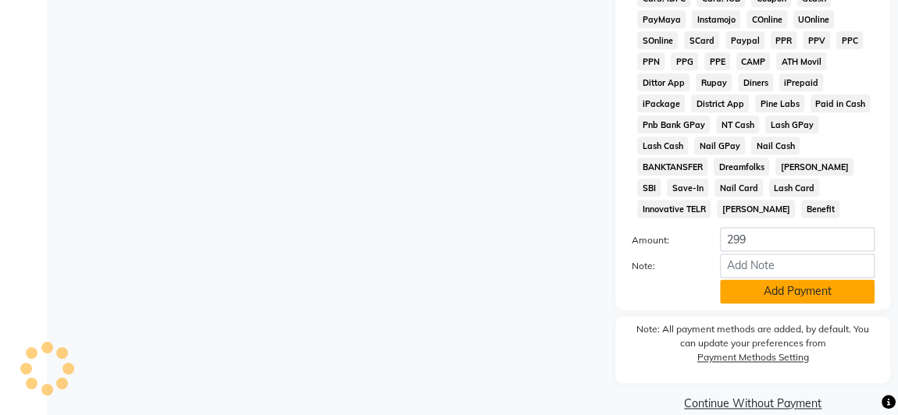
click at [746, 279] on button "Add Payment" at bounding box center [797, 291] width 155 height 24
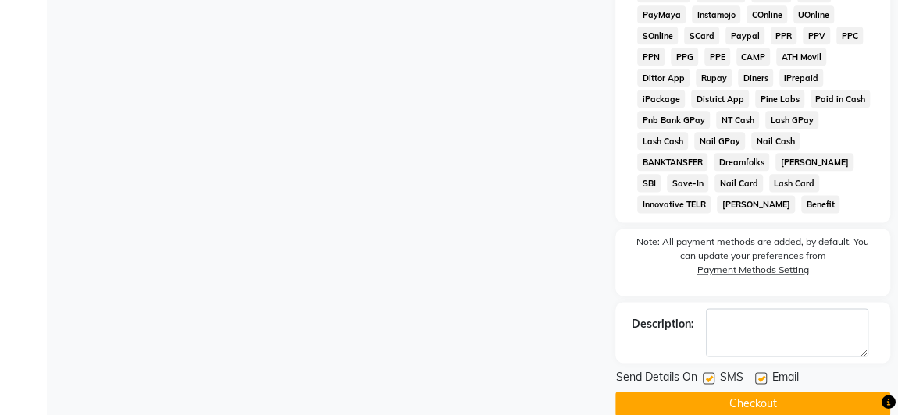
scroll to position [925, 0]
drag, startPoint x: 710, startPoint y: 352, endPoint x: 717, endPoint y: 347, distance: 8.4
click at [710, 372] on label at bounding box center [709, 378] width 12 height 12
click at [710, 373] on input "checkbox" at bounding box center [708, 378] width 10 height 10
checkbox input "false"
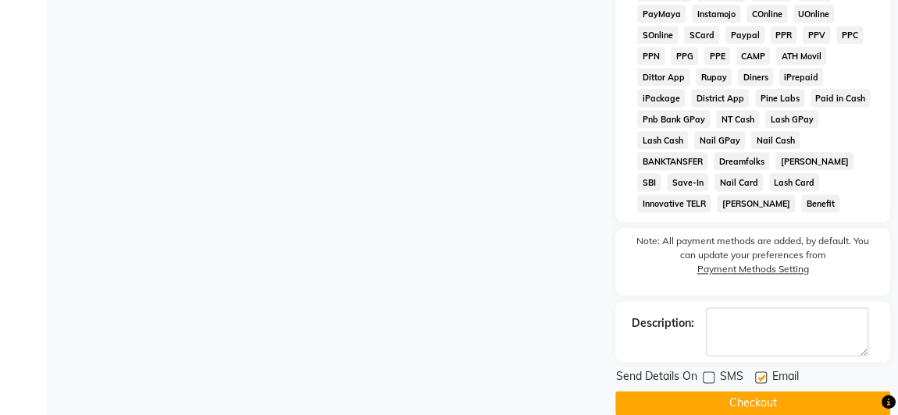
click at [758, 372] on label at bounding box center [761, 378] width 12 height 12
click at [758, 373] on input "checkbox" at bounding box center [760, 378] width 10 height 10
checkbox input "false"
click at [757, 391] on button "Checkout" at bounding box center [752, 403] width 275 height 24
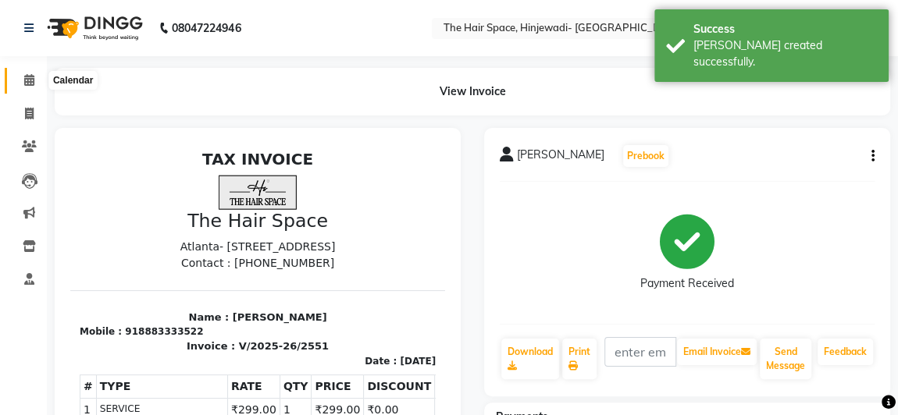
click at [28, 88] on span at bounding box center [29, 81] width 27 height 18
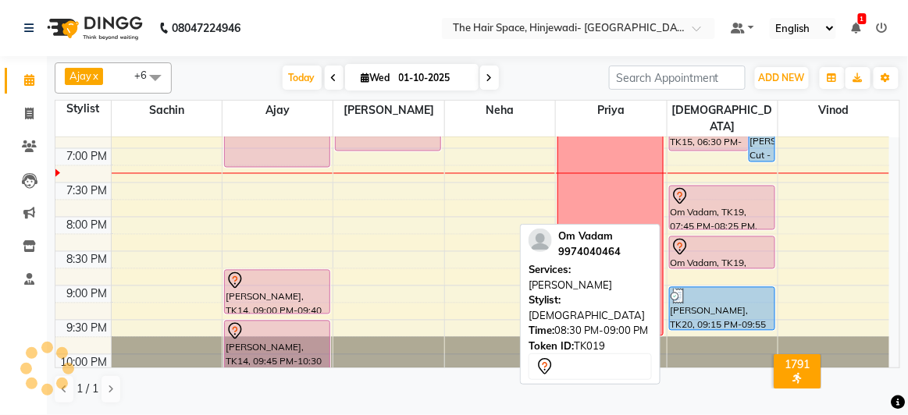
scroll to position [763, 0]
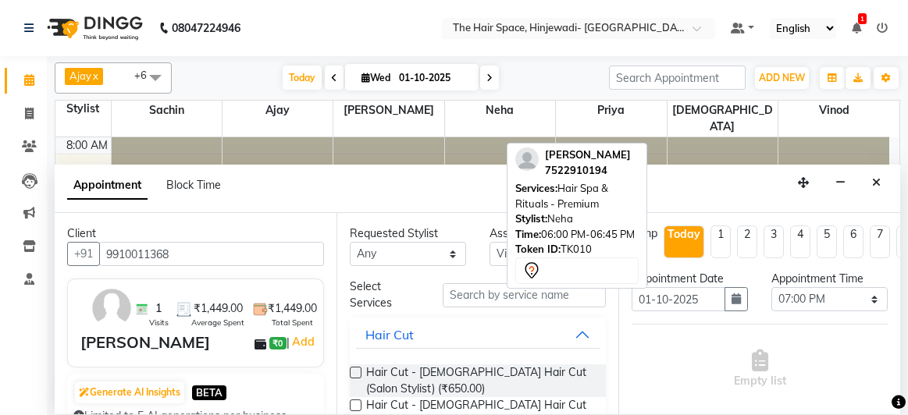
select select "84667"
select select "1140"
select select "tentative"
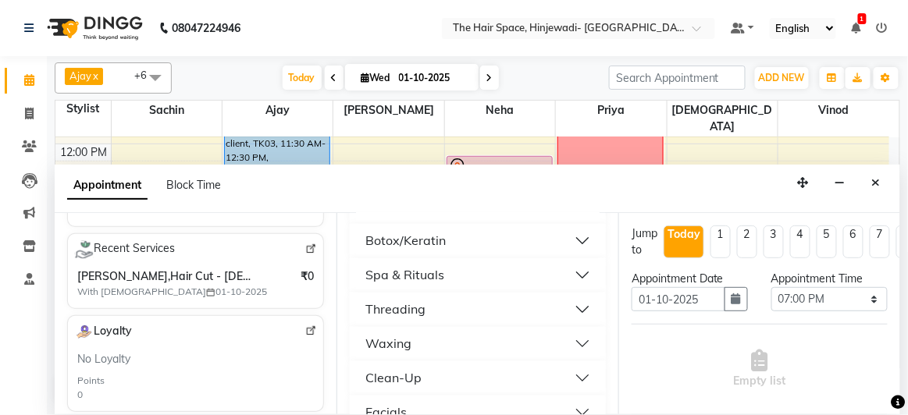
scroll to position [621, 0]
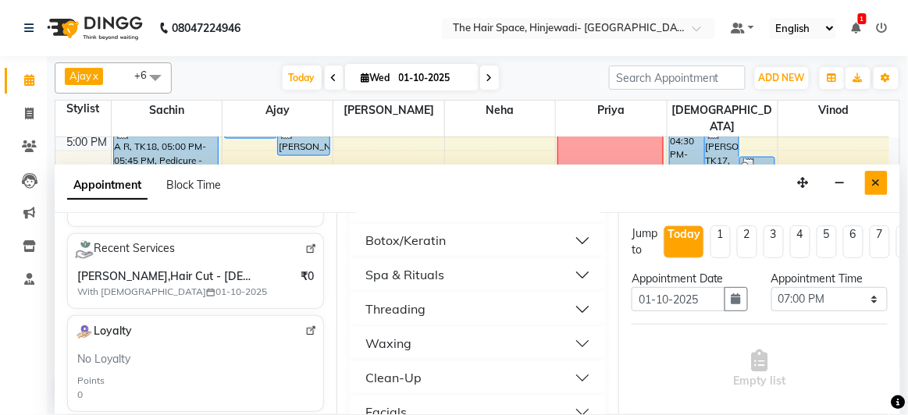
click at [880, 177] on icon "Close" at bounding box center [876, 182] width 9 height 11
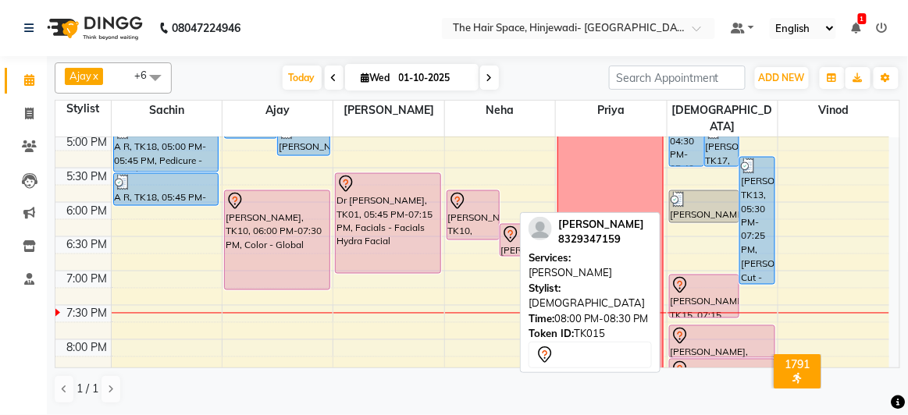
scroll to position [692, 0]
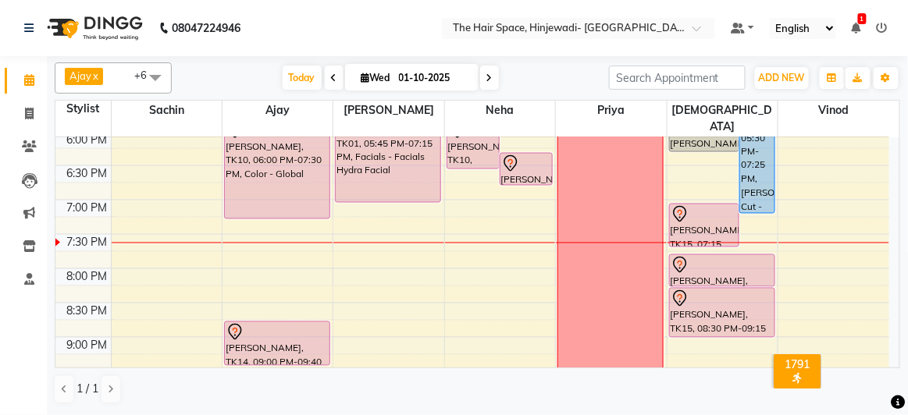
click at [194, 76] on div "[DATE] [DATE]" at bounding box center [391, 77] width 422 height 23
click at [249, 83] on div "[DATE] [DATE]" at bounding box center [391, 77] width 422 height 23
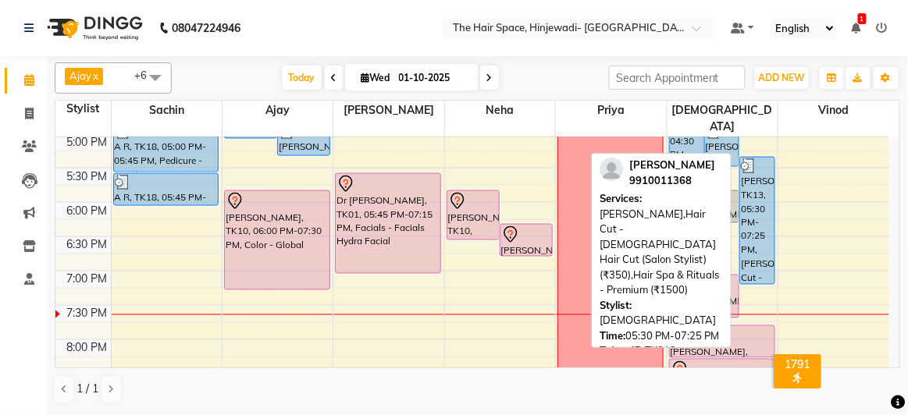
scroll to position [550, 0]
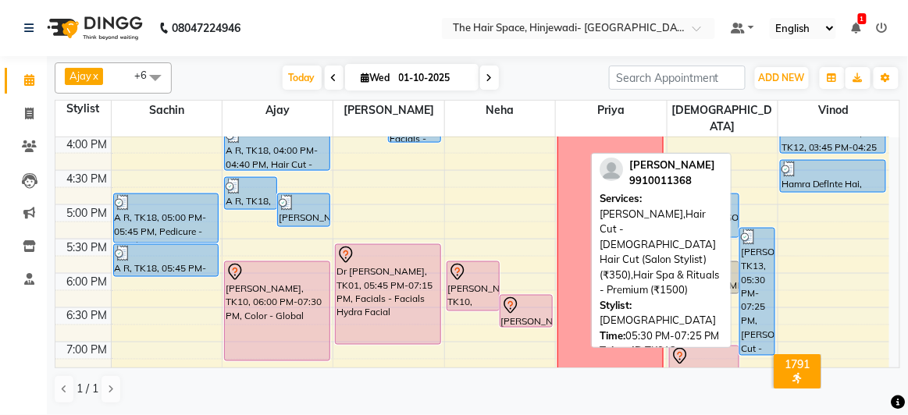
click at [741, 240] on div "[PERSON_NAME], TK13, 05:30 PM-07:25 PM, [PERSON_NAME],Hair Cut - [DEMOGRAPHIC_D…" at bounding box center [757, 292] width 34 height 126
click at [759, 241] on div "[PERSON_NAME], TK13, 05:30 PM-07:25 PM, [PERSON_NAME],Hair Cut - [DEMOGRAPHIC_D…" at bounding box center [757, 292] width 34 height 126
select select "3"
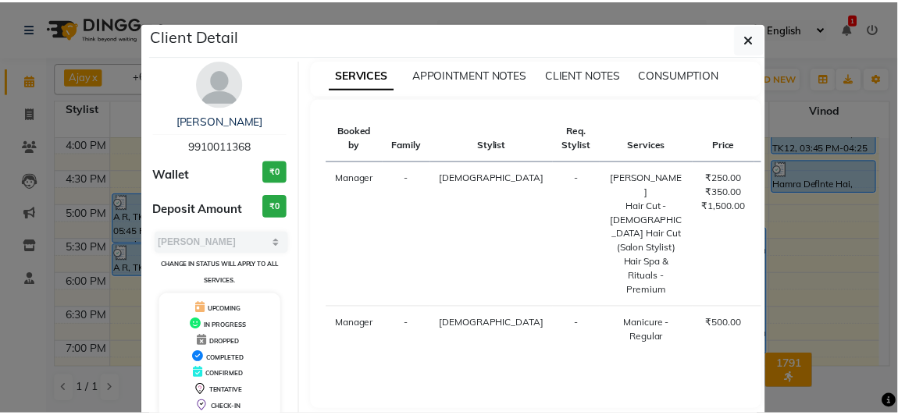
scroll to position [103, 0]
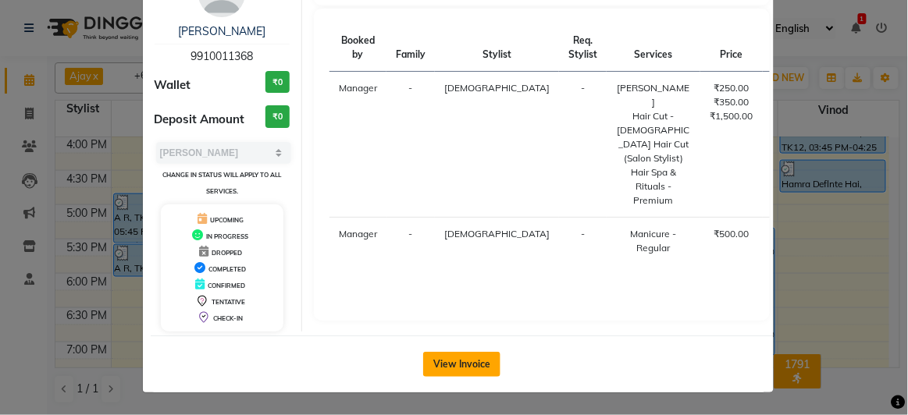
click at [450, 358] on button "View Invoice" at bounding box center [461, 364] width 77 height 25
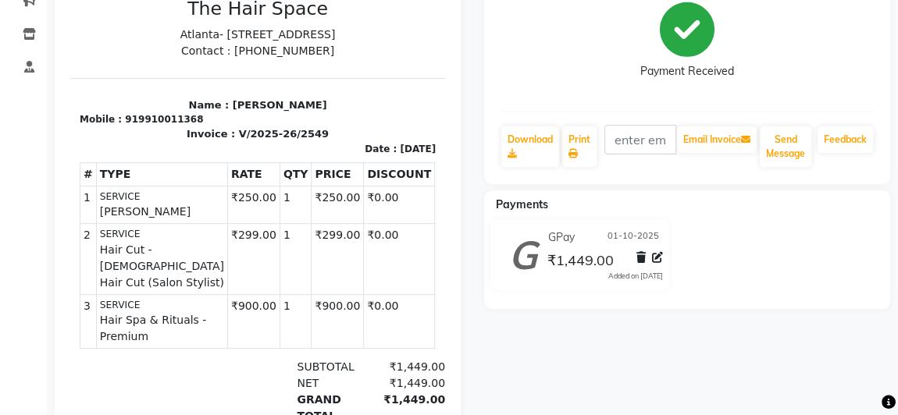
scroll to position [70, 0]
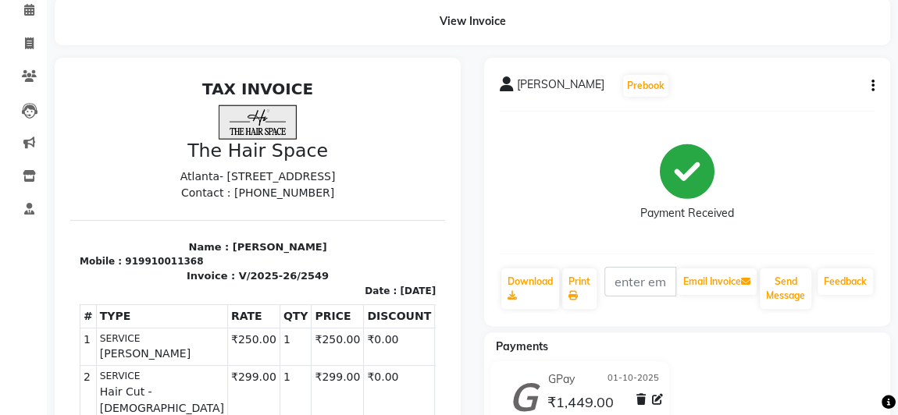
click at [875, 81] on div "[PERSON_NAME] Prebook Payment Received Download Print Email Invoice Send Messag…" at bounding box center [687, 192] width 406 height 269
click at [873, 87] on icon "button" at bounding box center [872, 86] width 3 height 1
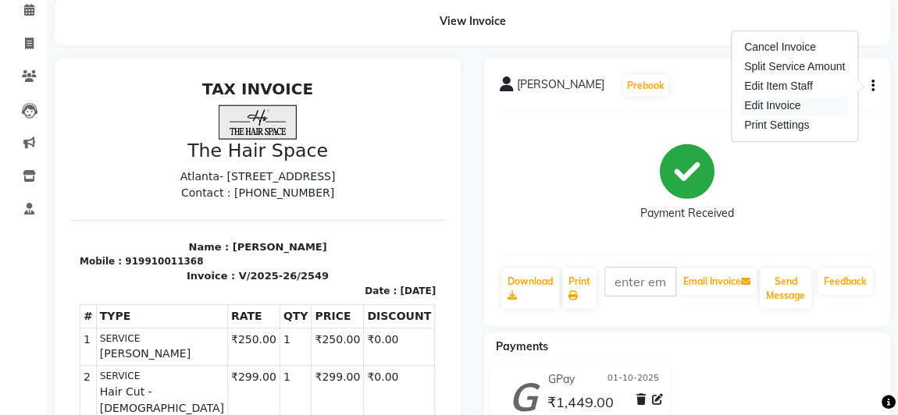
click at [820, 99] on div "Edit Invoice" at bounding box center [794, 106] width 107 height 20
select select "service"
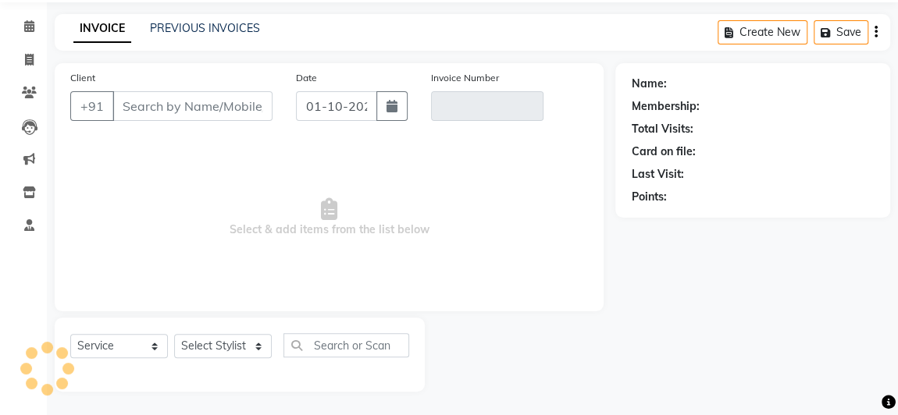
scroll to position [52, 0]
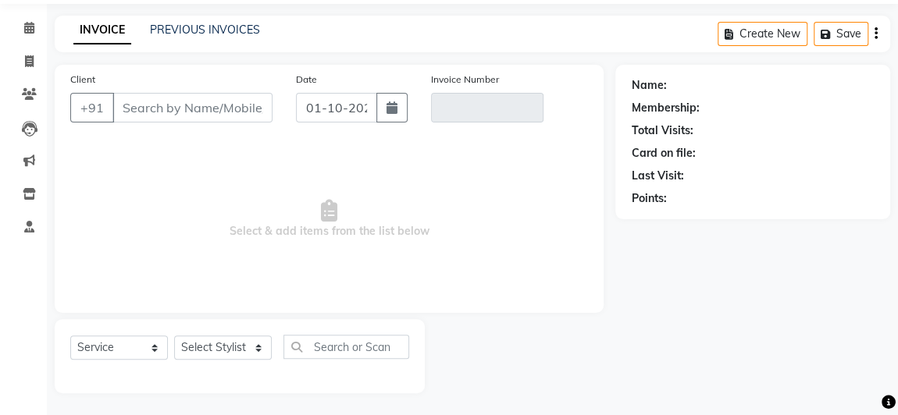
type input "9910011368"
type input "V/2025-26/2549"
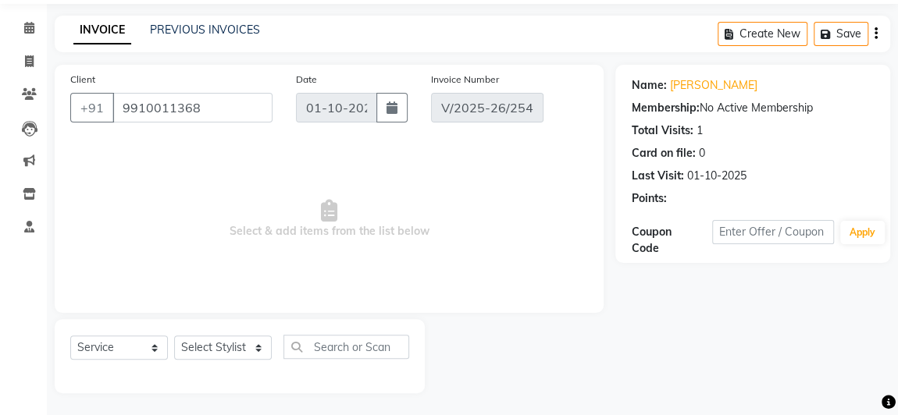
select select "select"
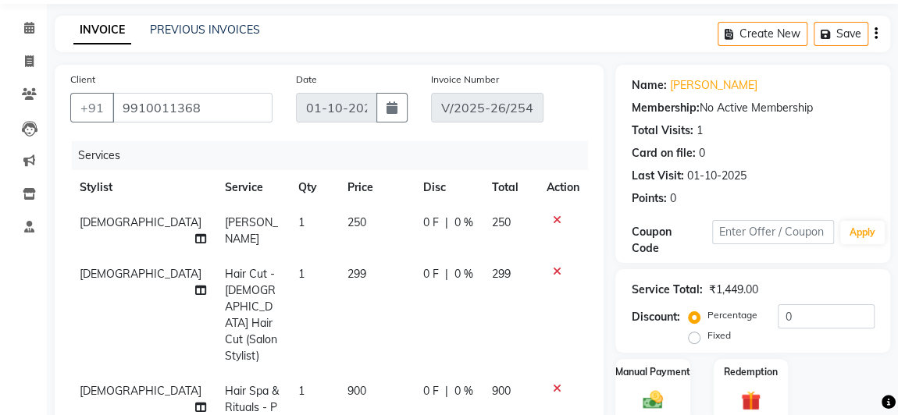
click at [556, 266] on icon at bounding box center [556, 271] width 9 height 11
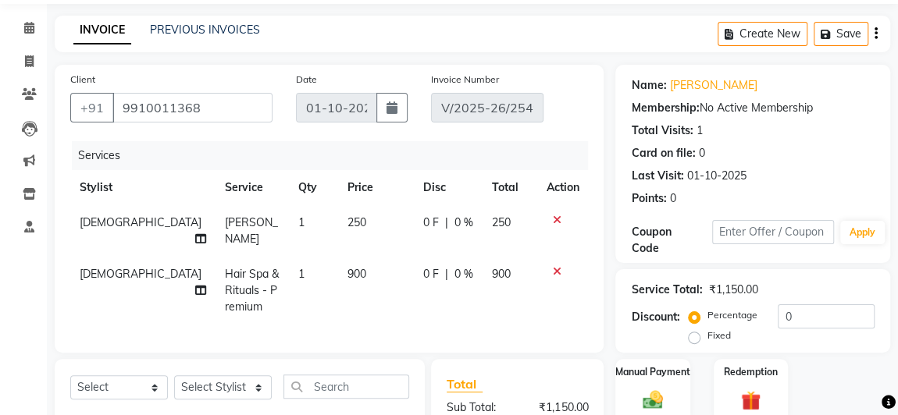
click at [554, 268] on icon at bounding box center [556, 271] width 9 height 11
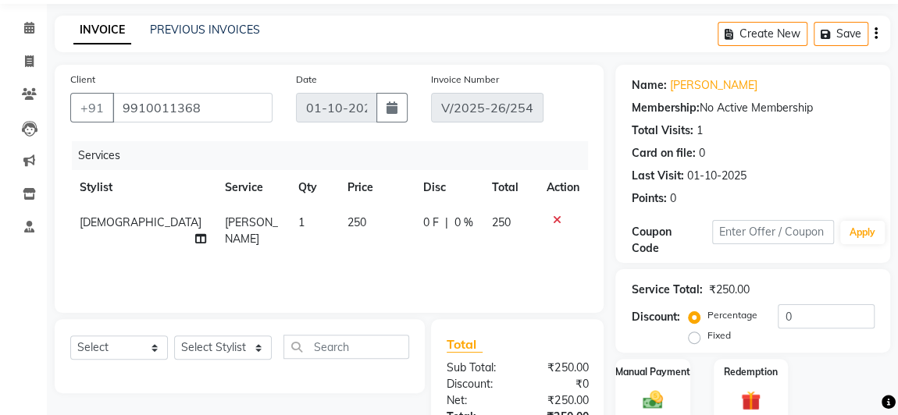
scroll to position [123, 0]
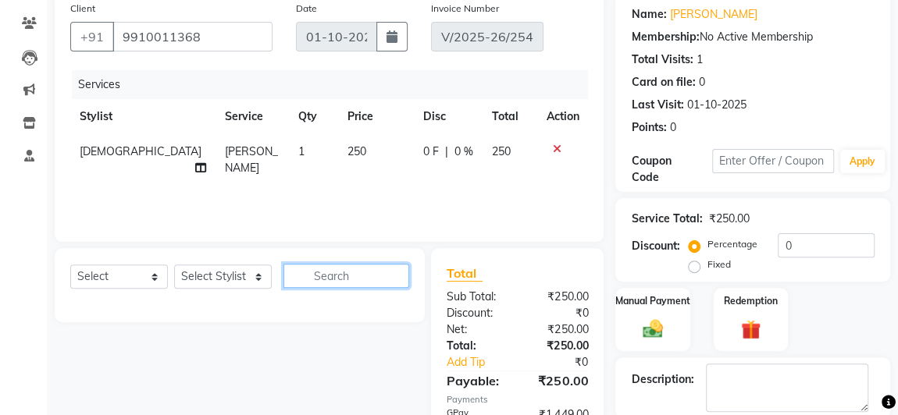
click at [365, 279] on input "text" at bounding box center [346, 276] width 126 height 24
type input "M"
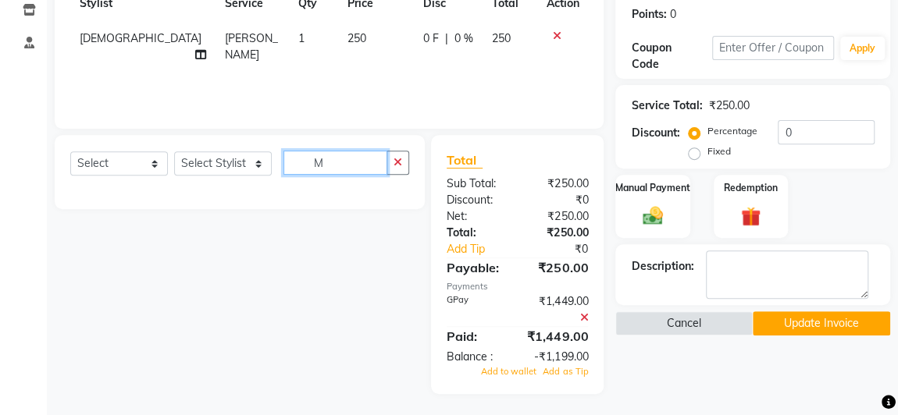
scroll to position [165, 0]
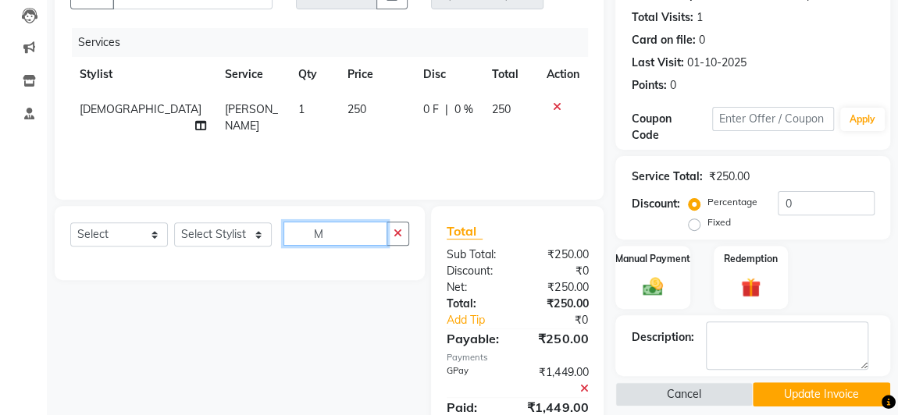
click at [363, 236] on input "M" at bounding box center [335, 234] width 104 height 24
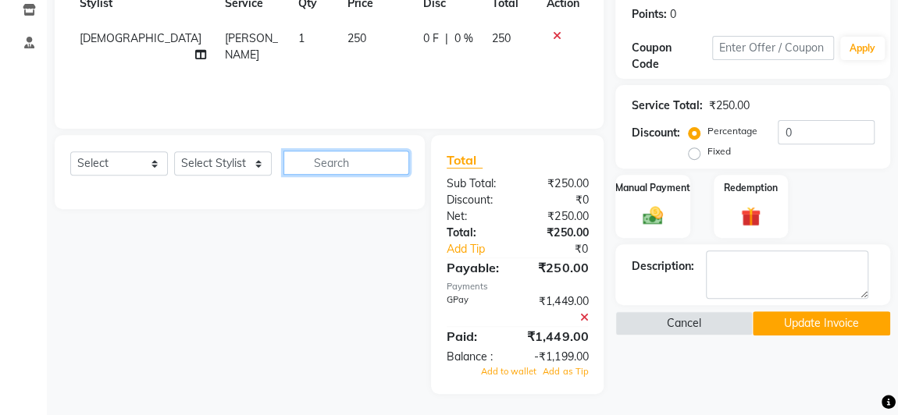
scroll to position [94, 0]
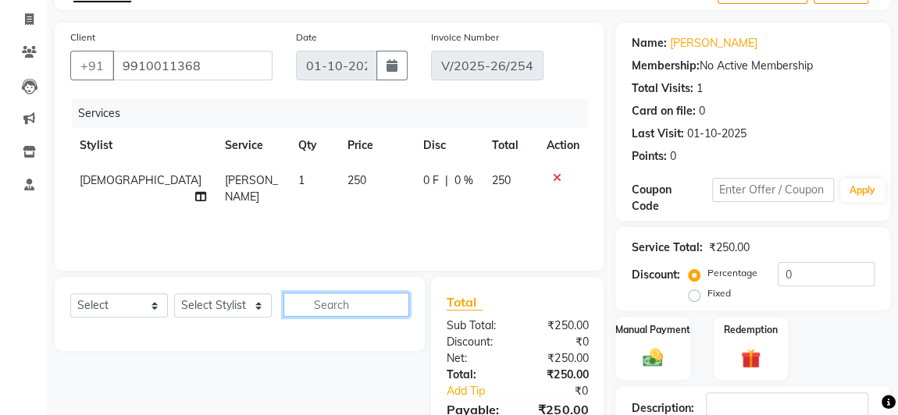
click at [327, 307] on input "text" at bounding box center [346, 305] width 126 height 24
type input "m"
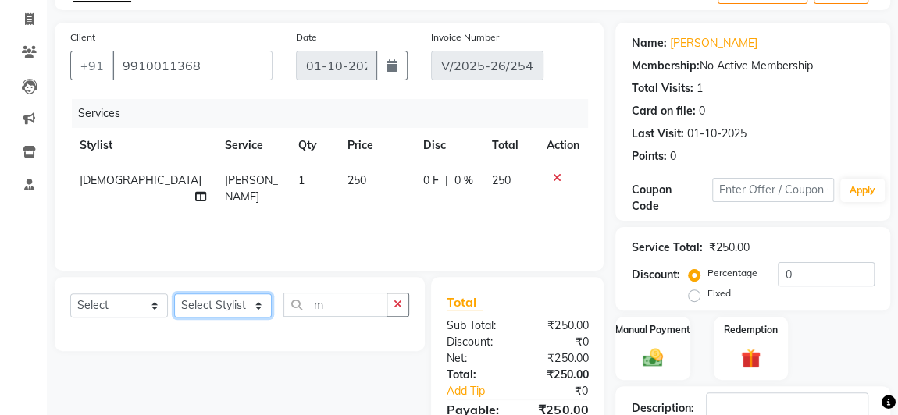
click at [240, 307] on select "Select Stylist [PERSON_NAME] Jyoti [PERSON_NAME] Manager [PERSON_NAME] Priya Sa…" at bounding box center [223, 305] width 98 height 24
click at [391, 307] on button "button" at bounding box center [397, 305] width 23 height 24
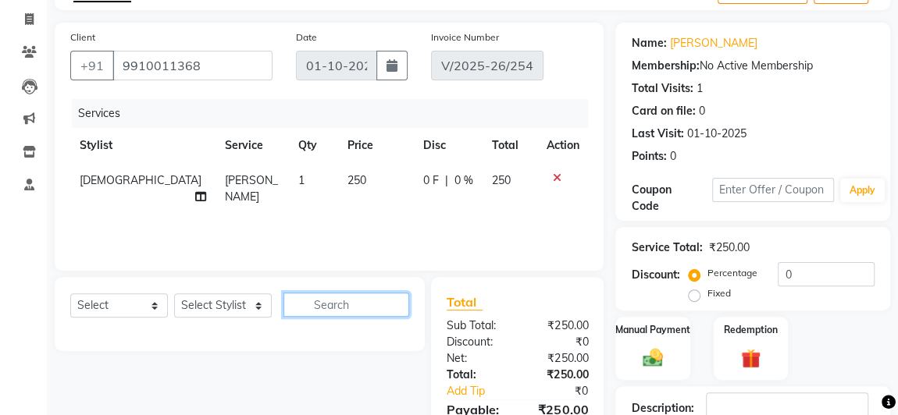
scroll to position [23, 0]
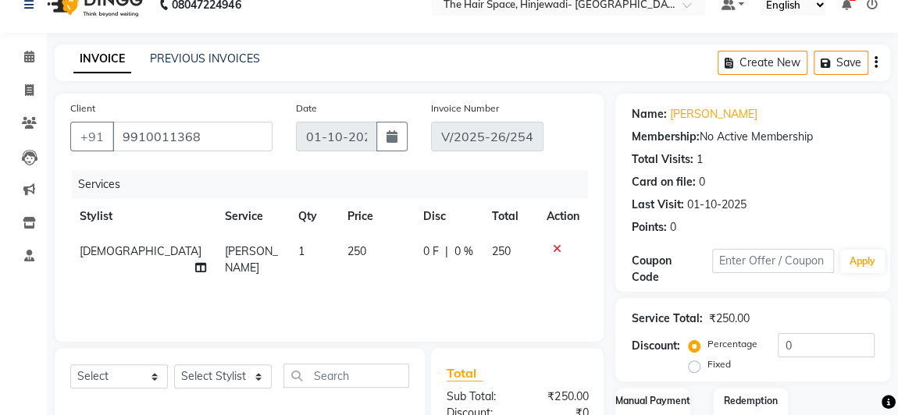
click at [358, 252] on td "250" at bounding box center [376, 260] width 76 height 52
select select "84666"
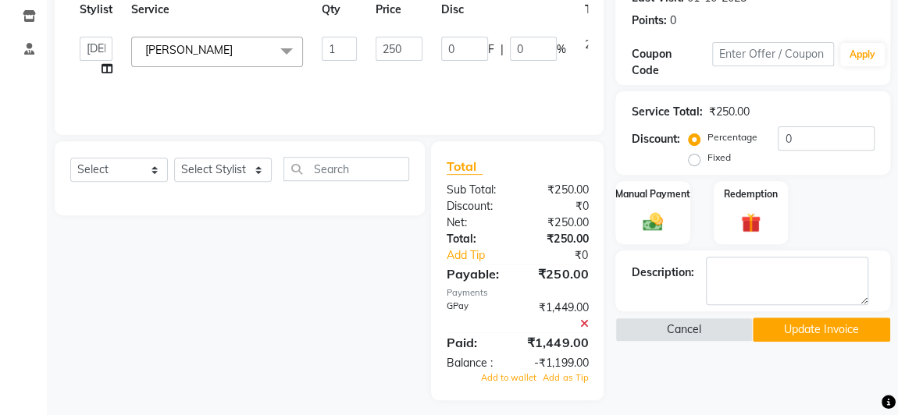
scroll to position [237, 0]
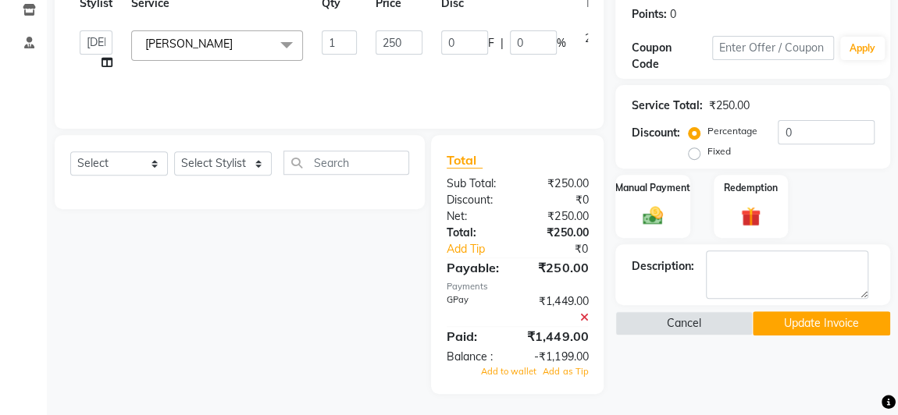
click at [585, 315] on icon at bounding box center [583, 317] width 9 height 11
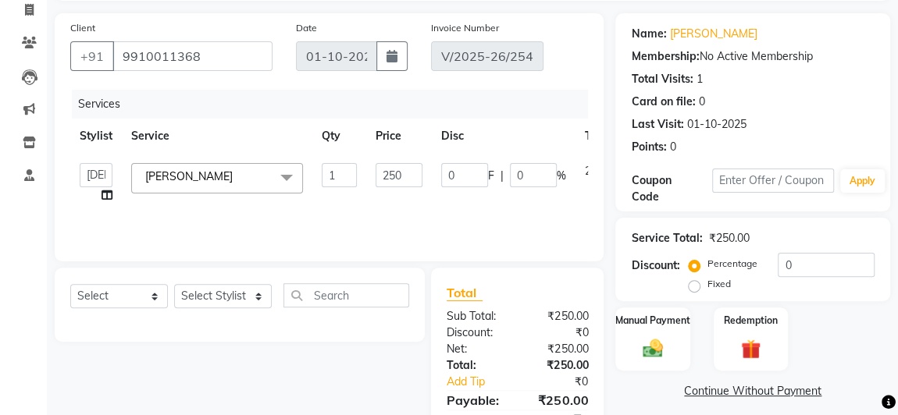
scroll to position [175, 0]
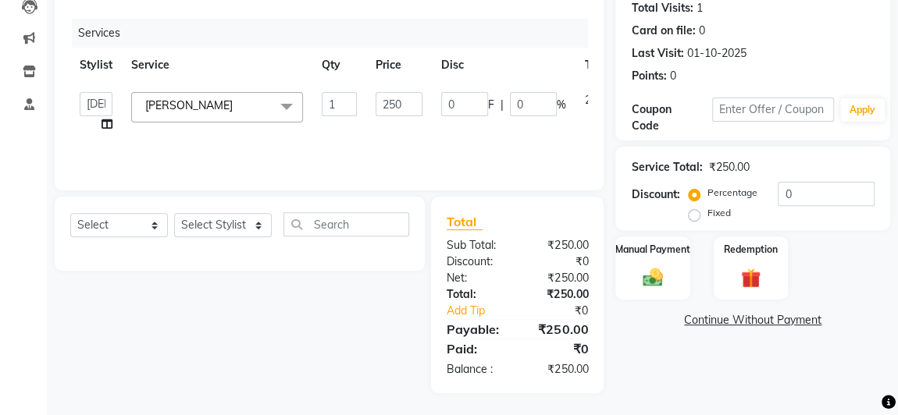
click at [358, 216] on div "Select Service Product Membership Package Voucher Prepaid Gift Card Select Styl…" at bounding box center [240, 234] width 370 height 74
click at [358, 221] on input "text" at bounding box center [346, 224] width 126 height 24
type input "m"
click at [429, 127] on td "250" at bounding box center [399, 112] width 66 height 59
drag, startPoint x: 585, startPoint y: 98, endPoint x: 275, endPoint y: 112, distance: 310.2
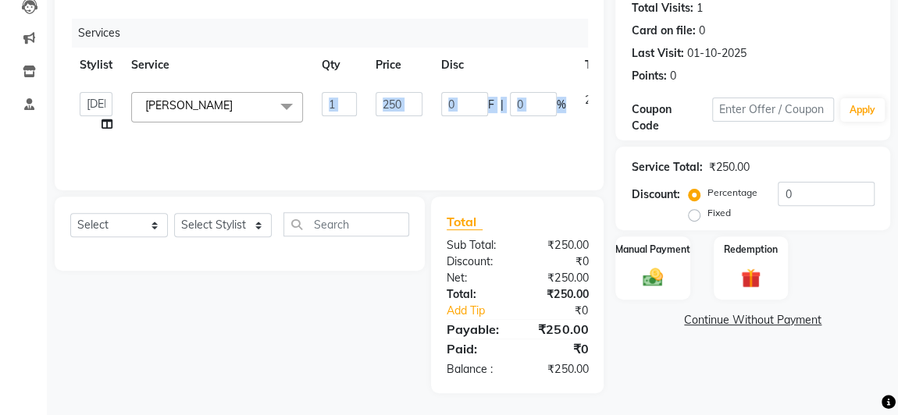
click at [291, 109] on tr "Ajay Bhakti Jyoti [PERSON_NAME] Manager [PERSON_NAME] [PERSON_NAME] [PERSON_NAM…" at bounding box center [371, 112] width 602 height 59
click at [115, 131] on td "[PERSON_NAME] Bhakti Jyoti [PERSON_NAME] Manager [PERSON_NAME] Priya Sachin [PE…" at bounding box center [96, 112] width 52 height 59
click at [258, 225] on select "Select Stylist [PERSON_NAME] Jyoti [PERSON_NAME] Manager [PERSON_NAME] Priya Sa…" at bounding box center [223, 225] width 98 height 24
click at [153, 216] on select "Select Service Product Membership Package Voucher Prepaid Gift Card" at bounding box center [119, 225] width 98 height 24
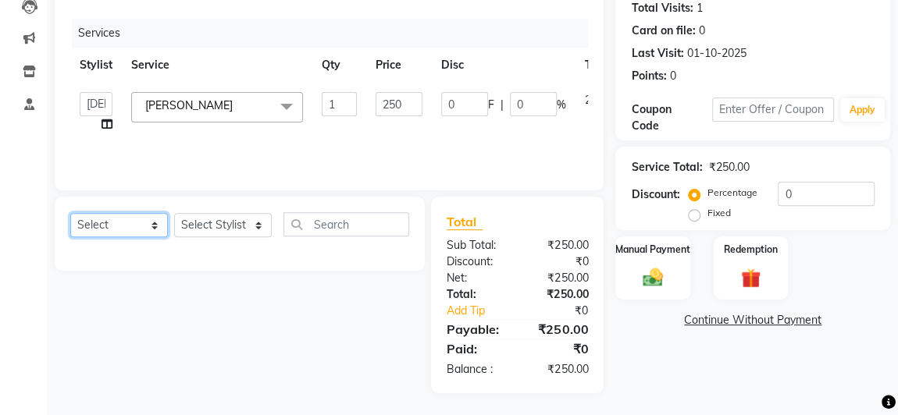
click at [153, 216] on select "Select Service Product Membership Package Voucher Prepaid Gift Card" at bounding box center [119, 225] width 98 height 24
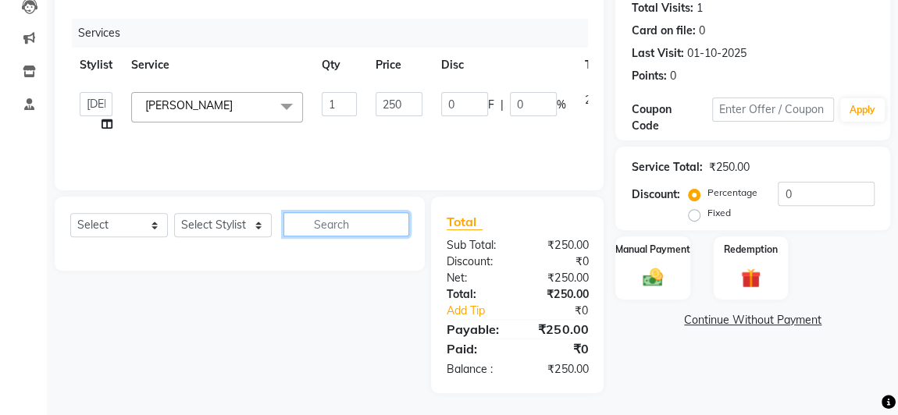
click at [356, 222] on input "text" at bounding box center [346, 224] width 126 height 24
type input "h"
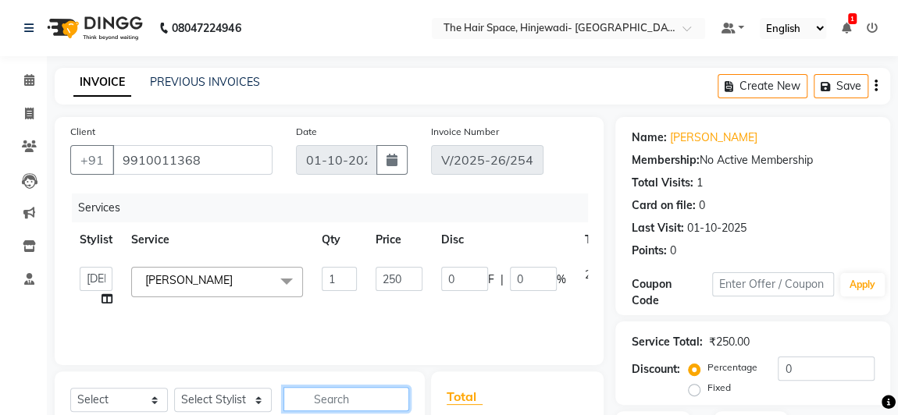
scroll to position [70, 0]
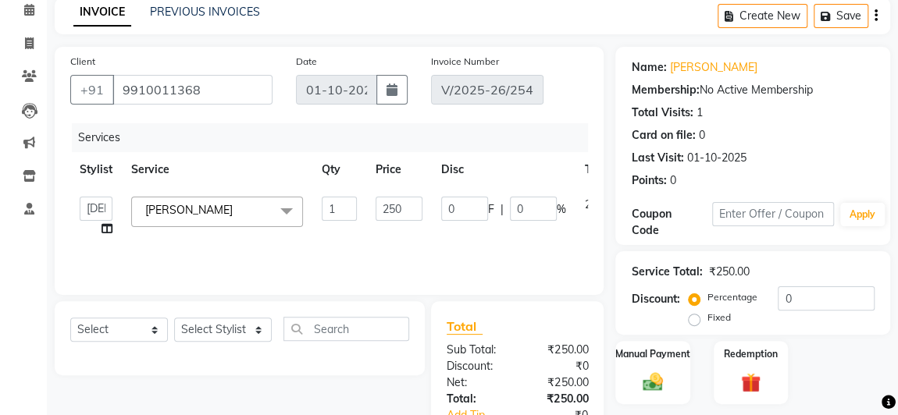
click at [567, 235] on td "0 F | 0 %" at bounding box center [504, 216] width 144 height 59
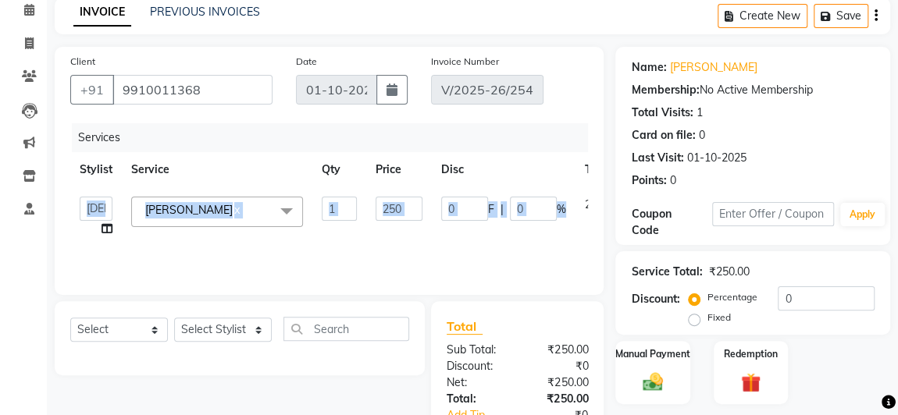
drag, startPoint x: 554, startPoint y: 205, endPoint x: 109, endPoint y: 189, distance: 446.0
click at [109, 189] on tr "Ajay Bhakti Jyoti [PERSON_NAME] Manager [PERSON_NAME] [PERSON_NAME] [PERSON_NAM…" at bounding box center [371, 216] width 602 height 59
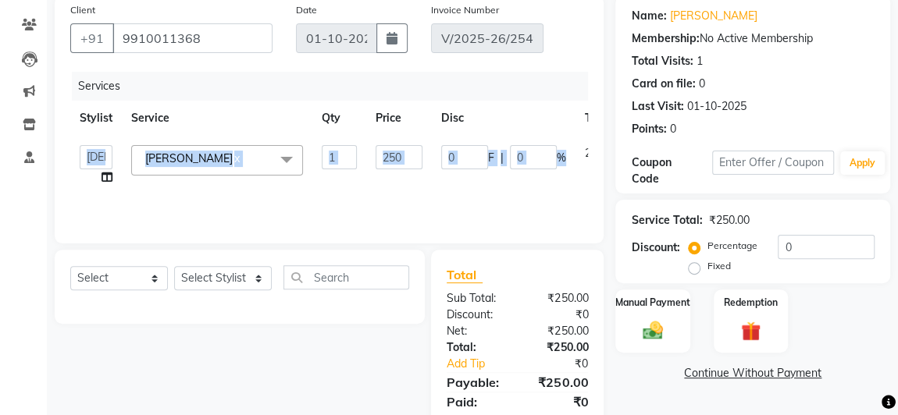
scroll to position [33, 0]
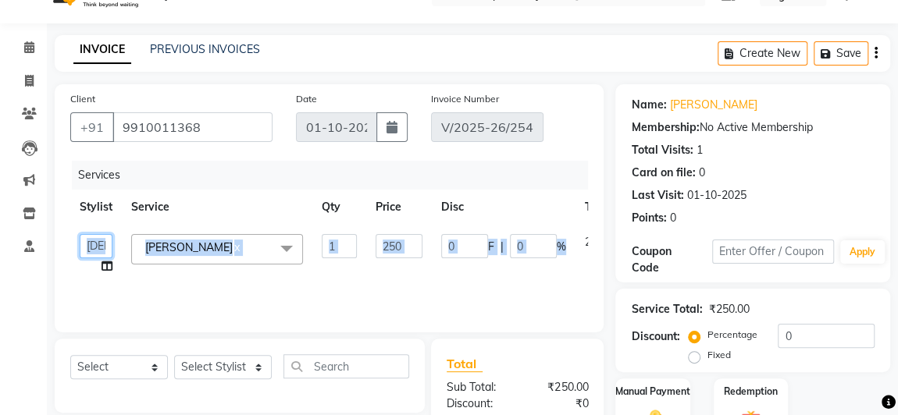
click at [104, 244] on select "[PERSON_NAME] Bhakti Jyoti [PERSON_NAME] Manager [PERSON_NAME] Priya Sachin [PE…" at bounding box center [96, 246] width 33 height 24
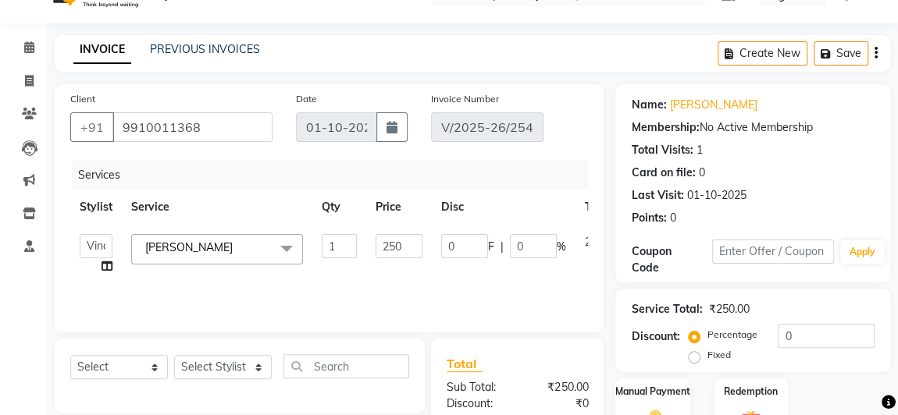
select select "84667"
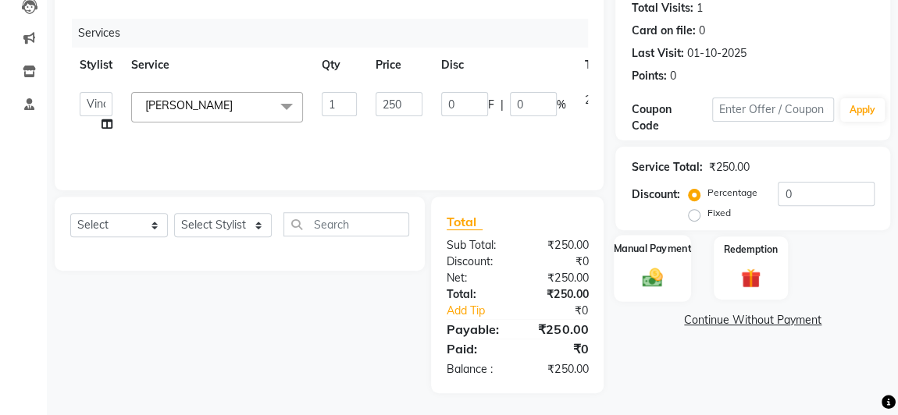
click at [656, 278] on img at bounding box center [652, 277] width 34 height 24
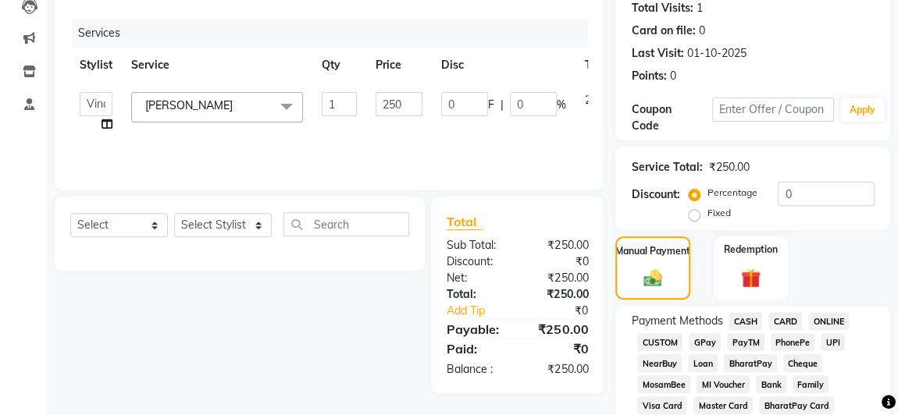
click at [703, 338] on span "GPay" at bounding box center [704, 342] width 32 height 18
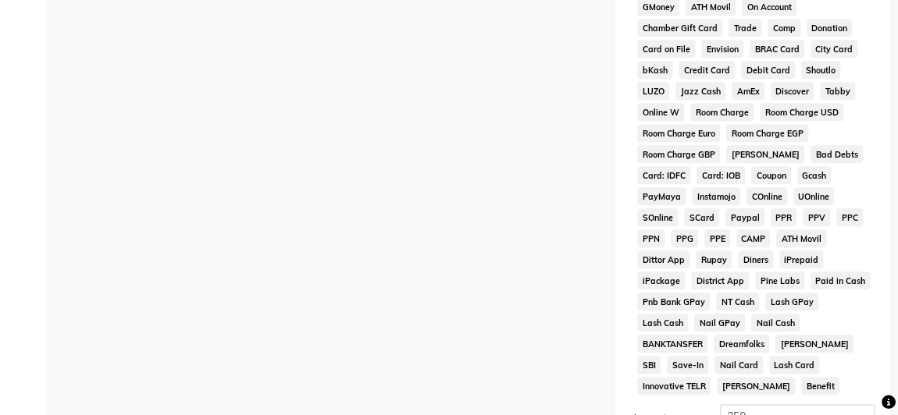
scroll to position [920, 0]
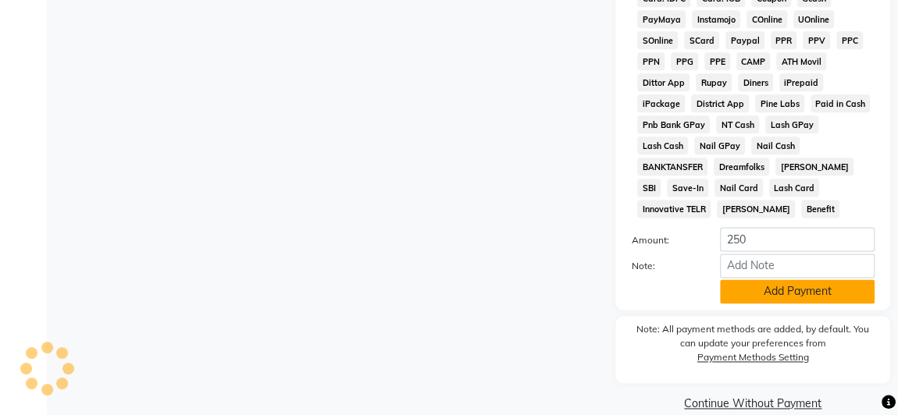
click at [786, 279] on button "Add Payment" at bounding box center [797, 291] width 155 height 24
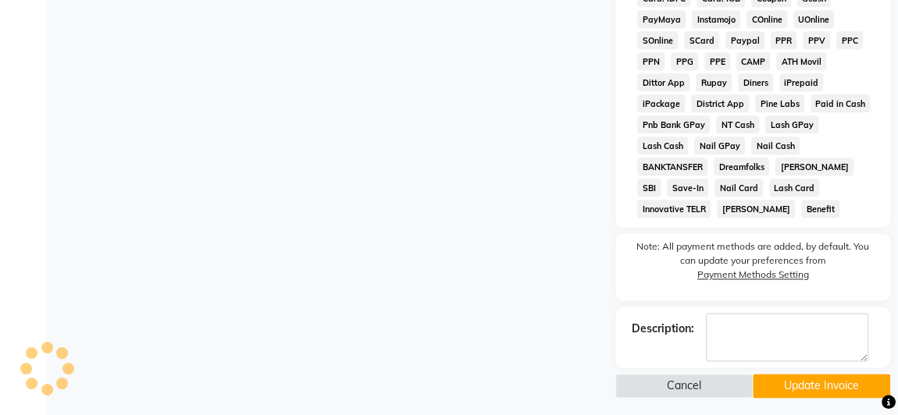
scroll to position [902, 0]
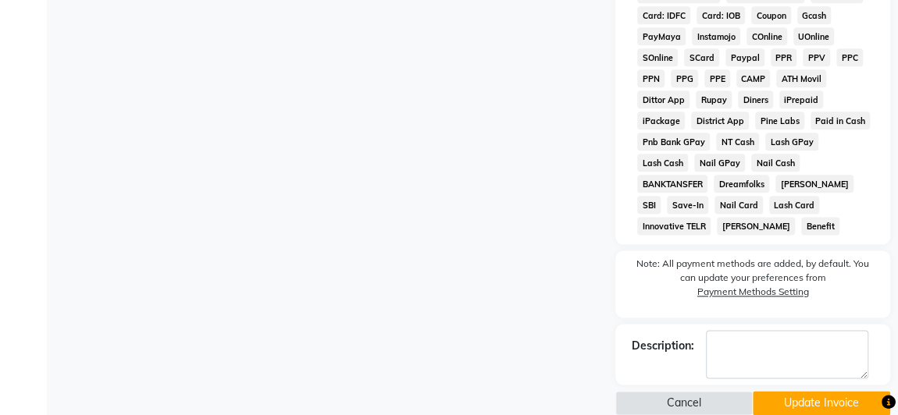
drag, startPoint x: 796, startPoint y: 375, endPoint x: 779, endPoint y: 370, distance: 17.8
click at [797, 391] on button "Update Invoice" at bounding box center [820, 403] width 137 height 24
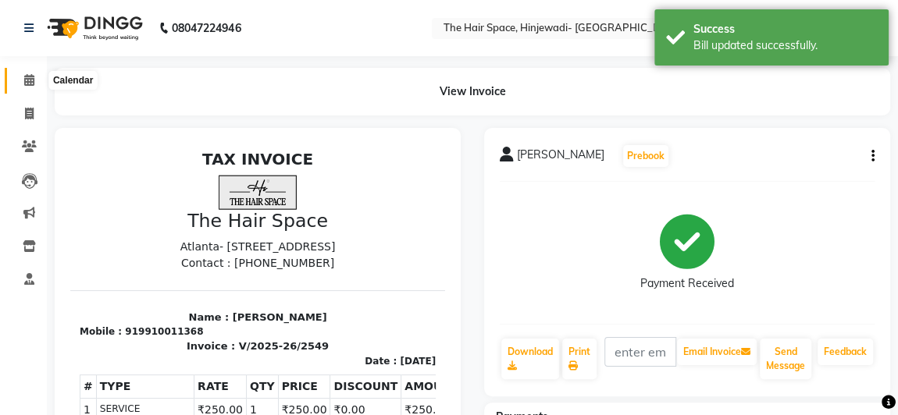
drag, startPoint x: 34, startPoint y: 75, endPoint x: 25, endPoint y: 77, distance: 8.9
click at [34, 75] on icon at bounding box center [29, 80] width 10 height 12
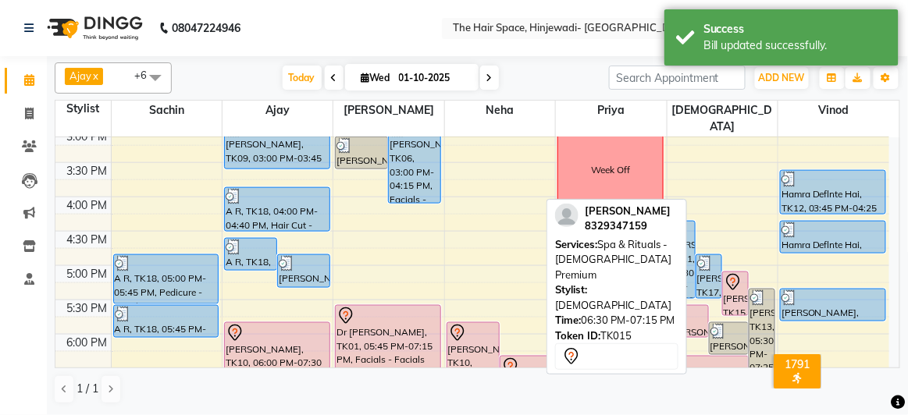
scroll to position [567, 0]
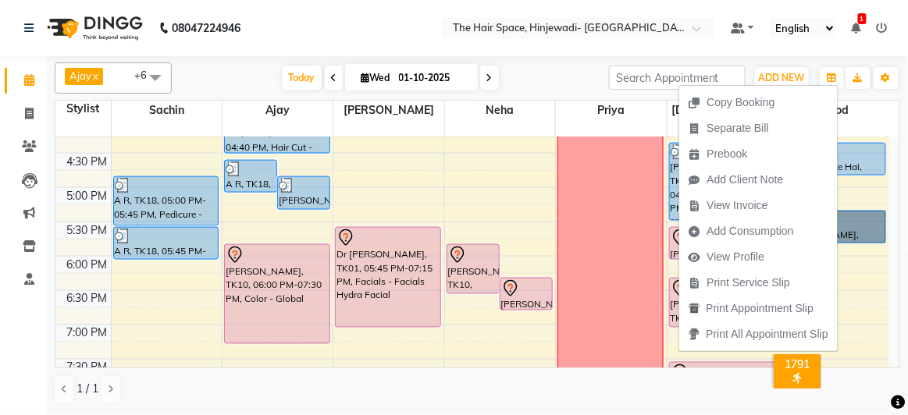
click at [855, 233] on div "8:00 AM 8:30 AM 9:00 AM 9:30 AM 10:00 AM 10:30 AM 11:00 AM 11:30 AM 12:00 PM 12…" at bounding box center [472, 85] width 834 height 1030
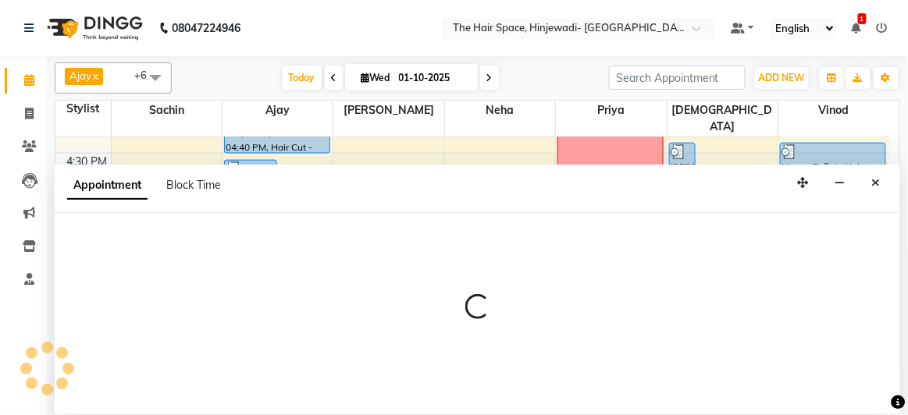
select select "84667"
select select "tentative"
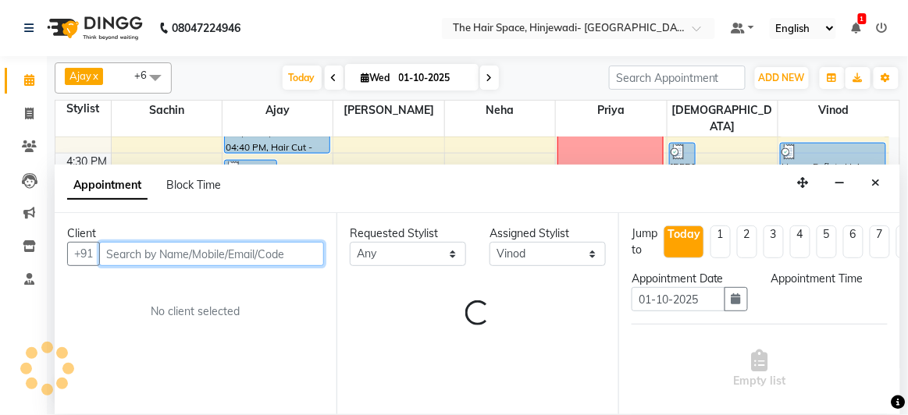
select select "1080"
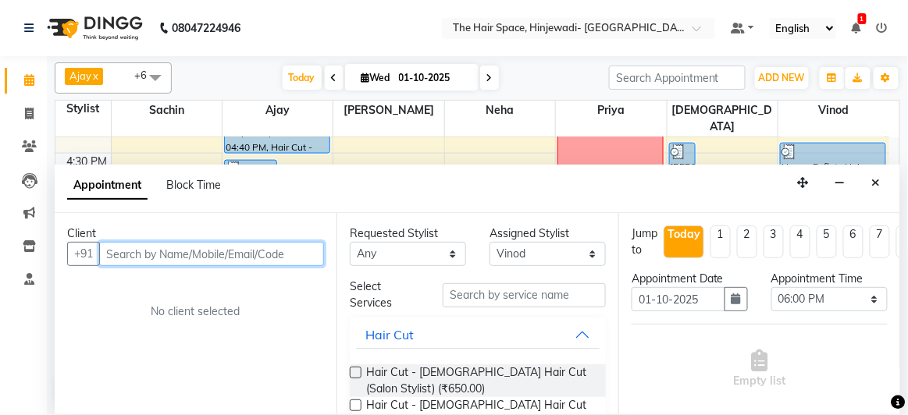
click at [301, 251] on input "text" at bounding box center [211, 254] width 225 height 24
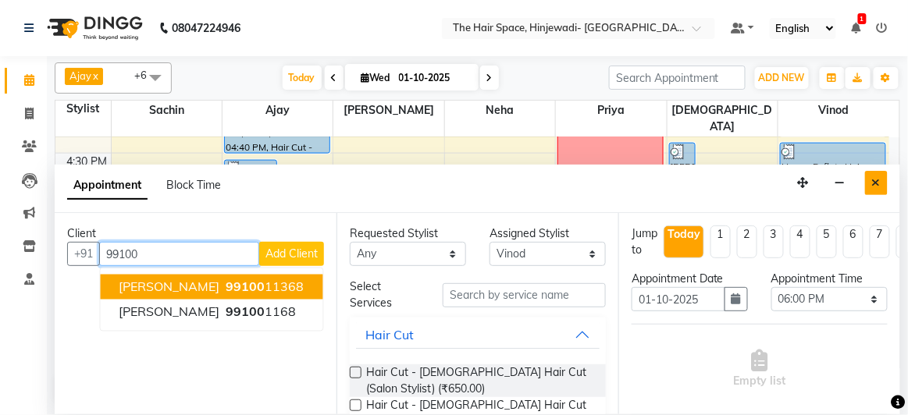
type input "99100"
click at [882, 184] on button "Close" at bounding box center [876, 183] width 23 height 24
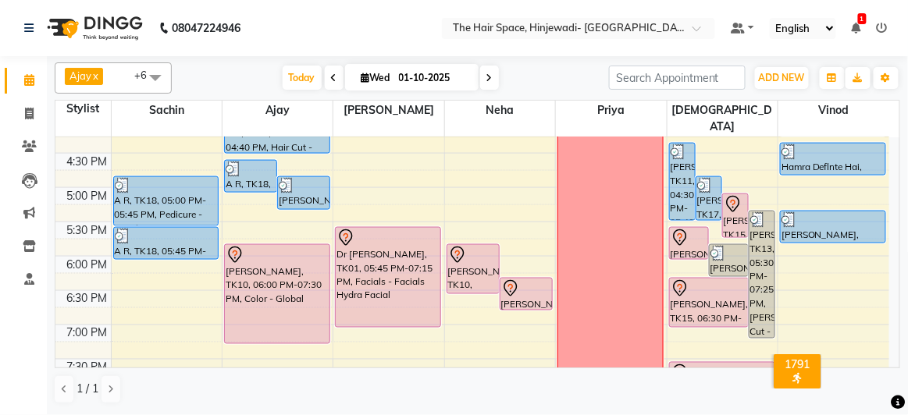
click at [791, 235] on div "8:00 AM 8:30 AM 9:00 AM 9:30 AM 10:00 AM 10:30 AM 11:00 AM 11:30 AM 12:00 PM 12…" at bounding box center [472, 85] width 834 height 1030
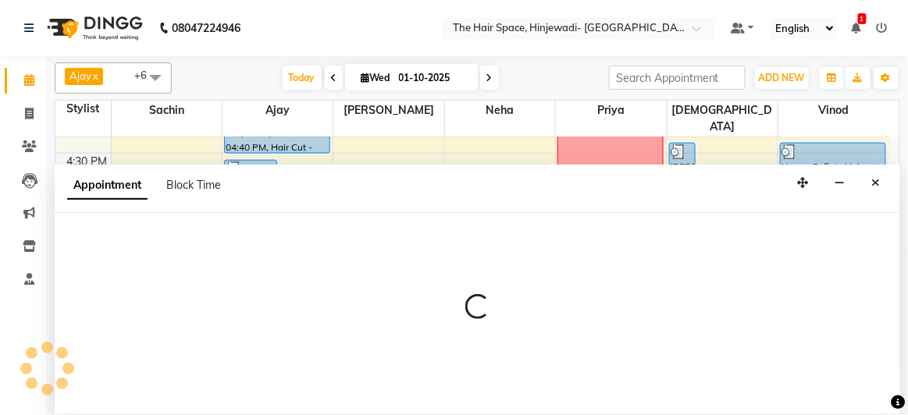
select select "84667"
select select "1080"
select select "tentative"
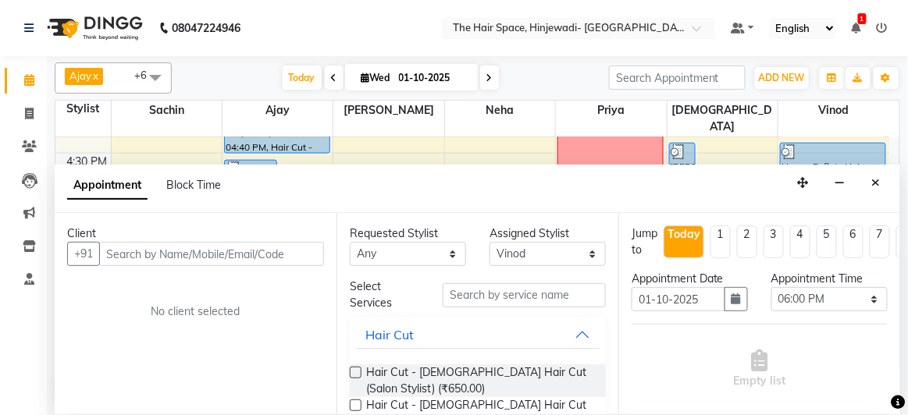
click at [269, 247] on input "text" at bounding box center [211, 254] width 225 height 24
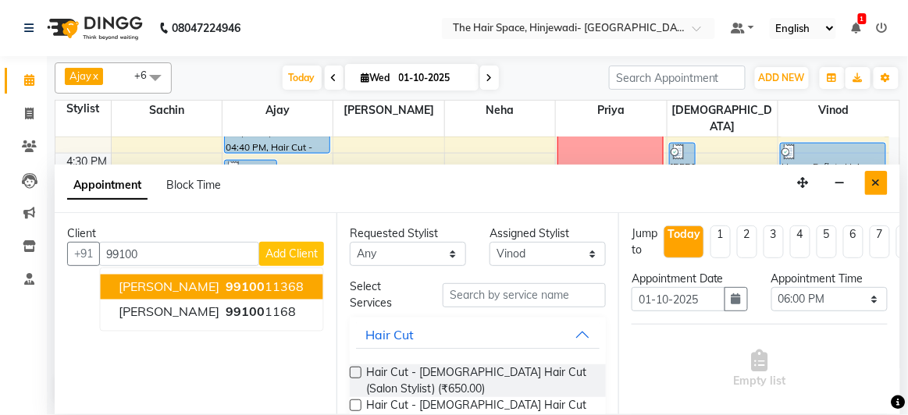
type input "99100"
click at [880, 179] on icon "Close" at bounding box center [876, 182] width 9 height 11
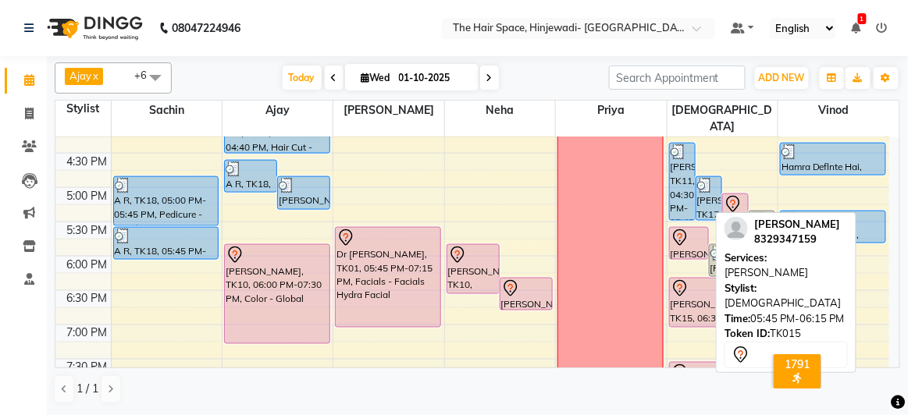
click at [690, 229] on div "[PERSON_NAME], TK15, 05:45 PM-06:15 PM, [PERSON_NAME]" at bounding box center [689, 243] width 38 height 31
select select "7"
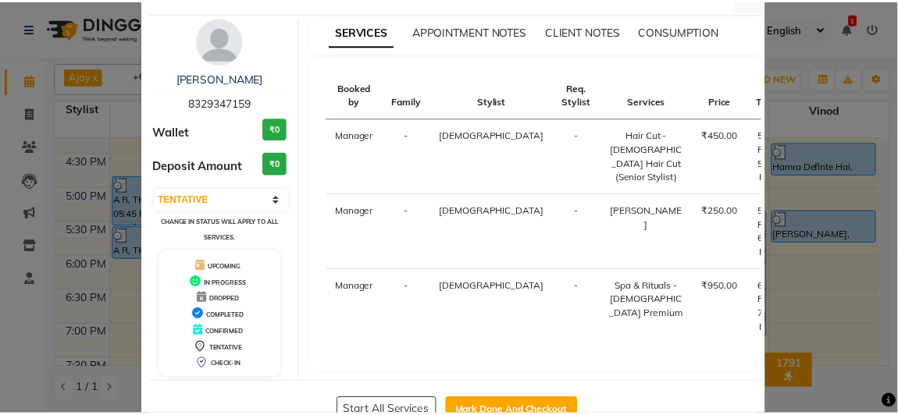
scroll to position [94, 0]
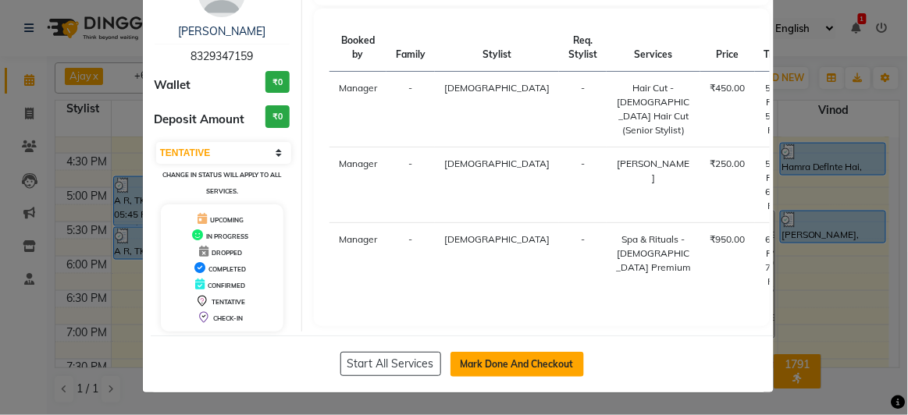
click at [532, 358] on button "Mark Done And Checkout" at bounding box center [516, 364] width 133 height 25
select select "service"
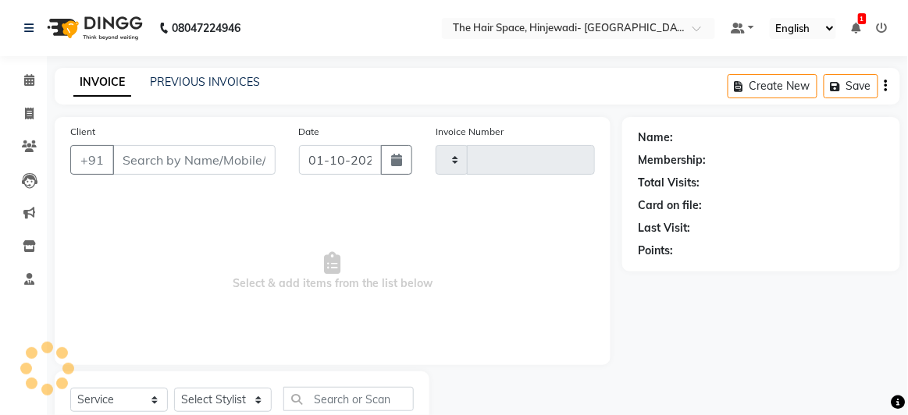
type input "2552"
select select "6697"
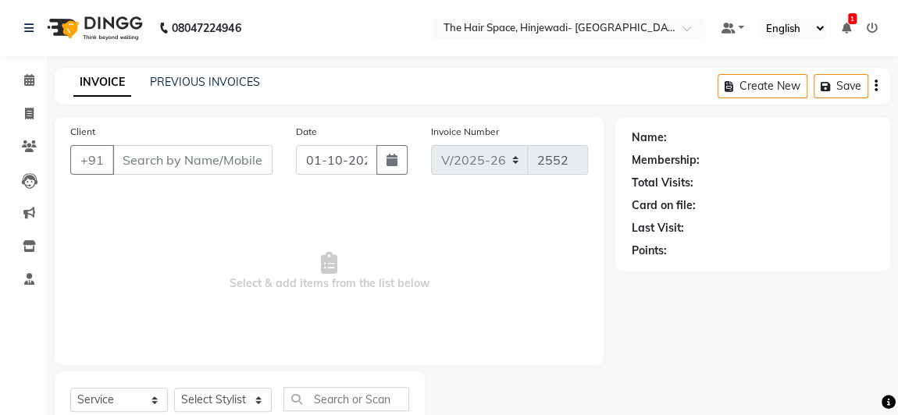
type input "8329347159"
select select "84666"
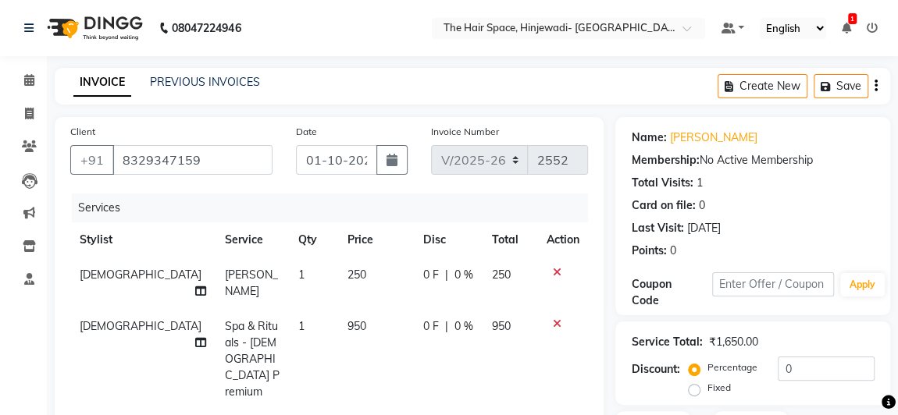
scroll to position [141, 0]
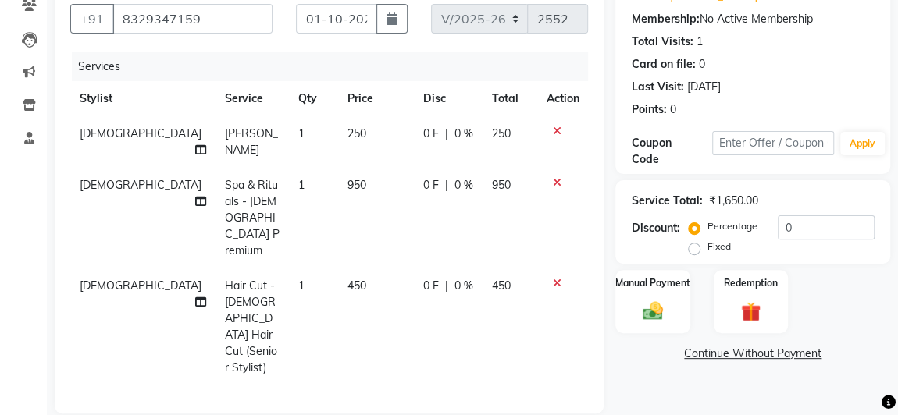
click at [338, 269] on td "450" at bounding box center [376, 327] width 76 height 117
select select "84666"
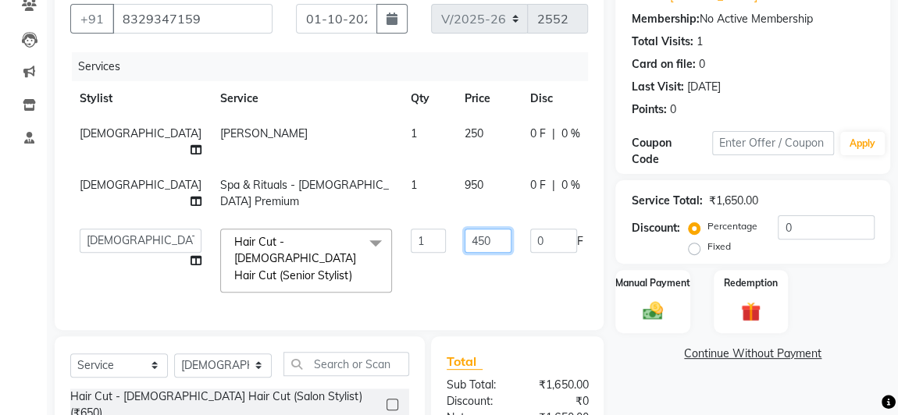
click at [464, 237] on input "450" at bounding box center [487, 241] width 47 height 24
type input "4"
type input "299"
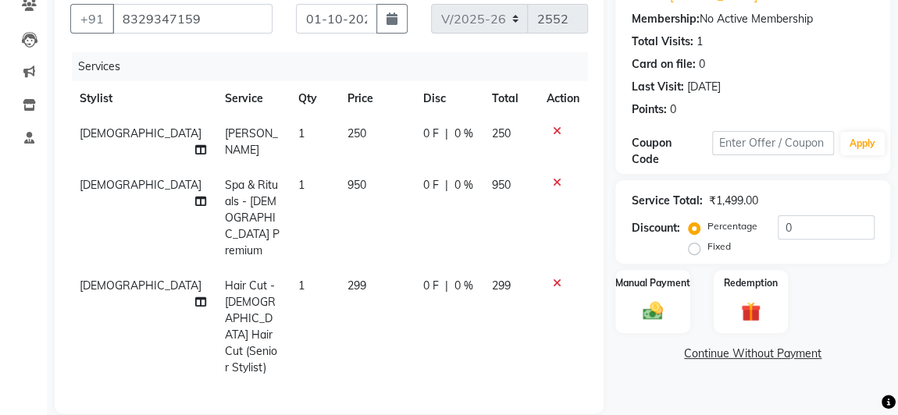
click at [338, 176] on td "950" at bounding box center [376, 218] width 76 height 101
select select "84666"
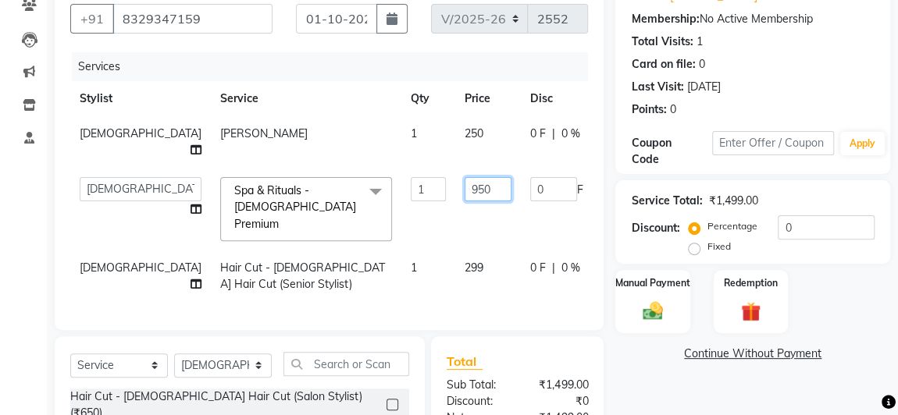
click at [464, 186] on input "950" at bounding box center [487, 189] width 47 height 24
type input "900"
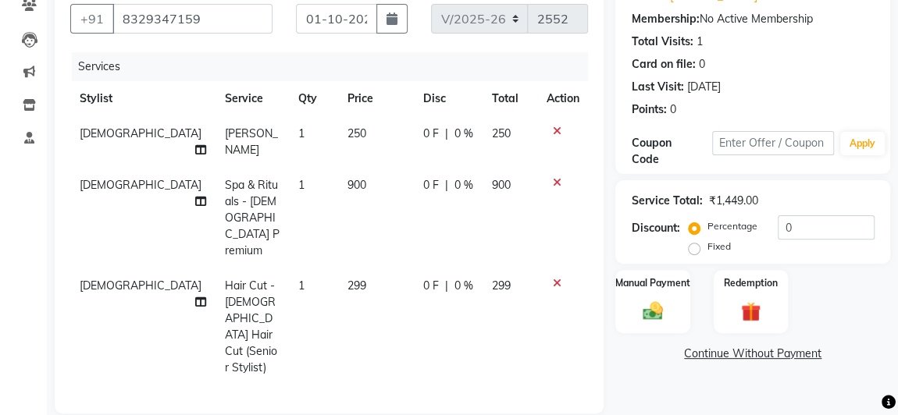
scroll to position [212, 0]
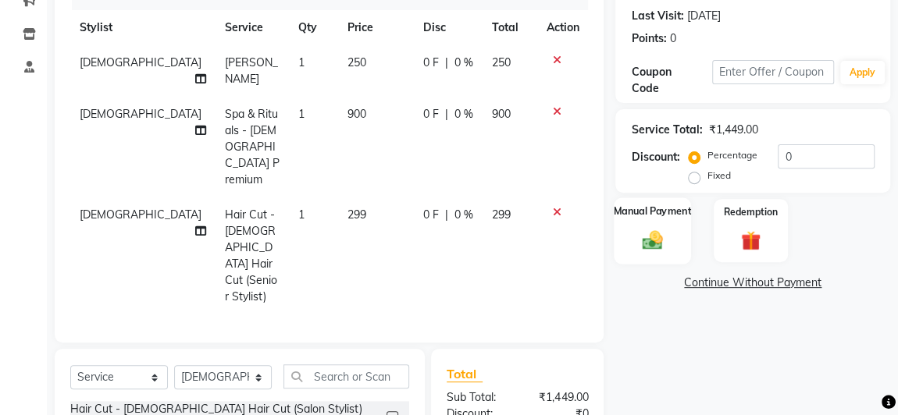
click at [652, 237] on img at bounding box center [652, 240] width 34 height 24
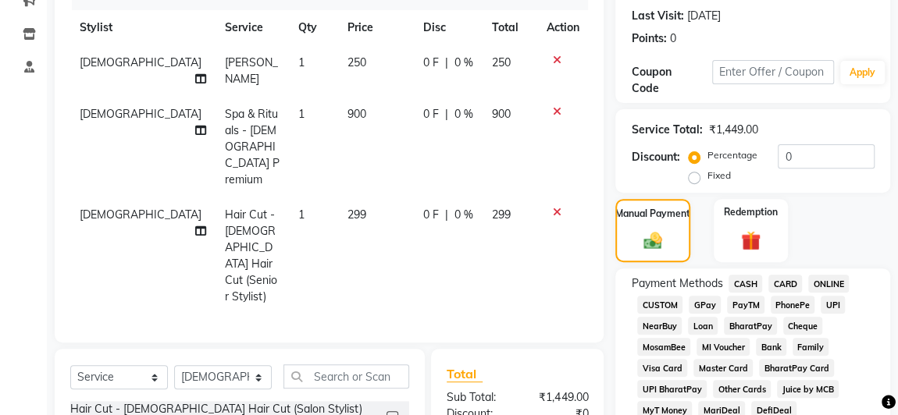
click at [701, 301] on span "GPay" at bounding box center [704, 305] width 32 height 18
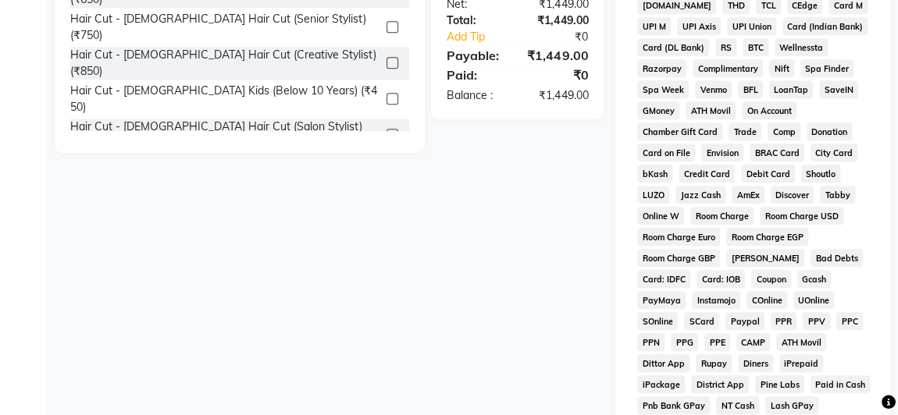
scroll to position [920, 0]
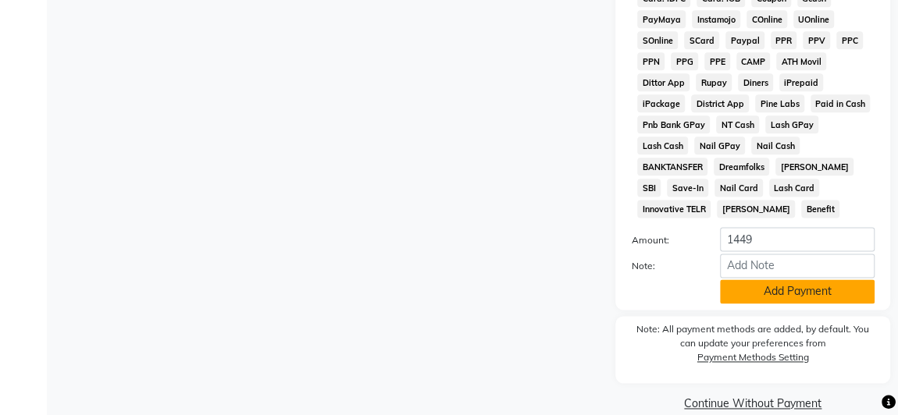
click at [749, 279] on button "Add Payment" at bounding box center [797, 291] width 155 height 24
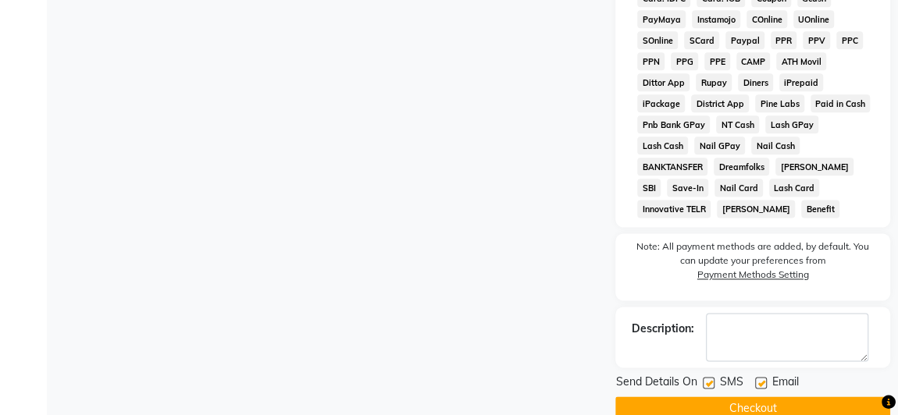
click at [711, 377] on label at bounding box center [709, 383] width 12 height 12
click at [711, 379] on input "checkbox" at bounding box center [708, 384] width 10 height 10
checkbox input "false"
click at [752, 397] on button "Checkout" at bounding box center [752, 409] width 275 height 24
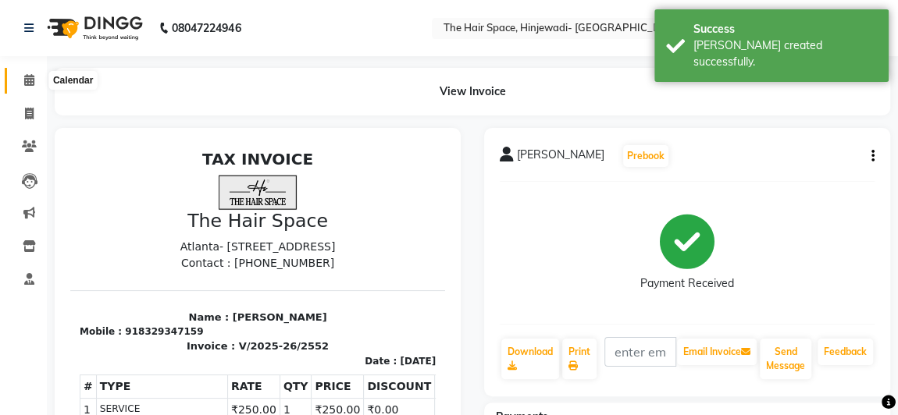
click at [22, 80] on span at bounding box center [29, 81] width 27 height 18
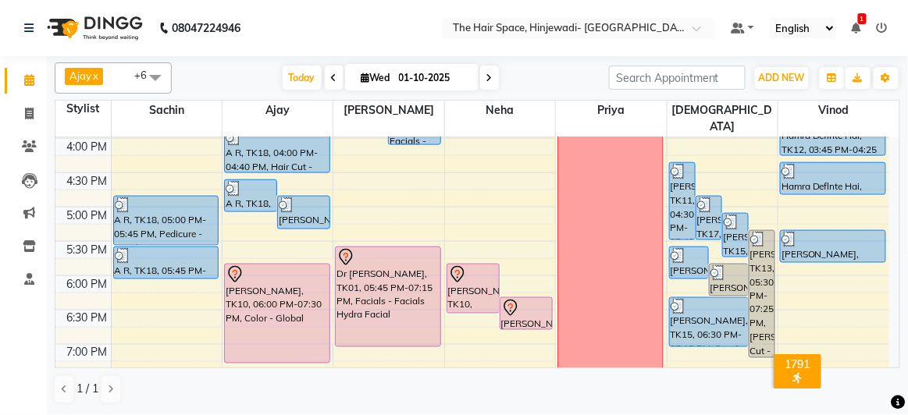
scroll to position [560, 0]
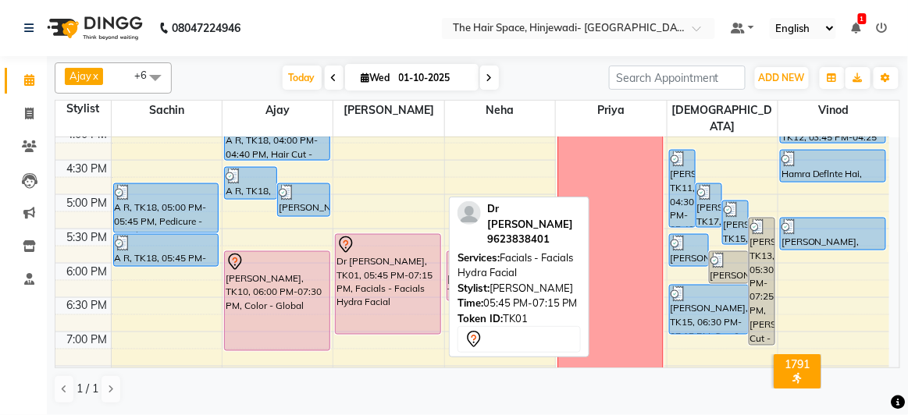
click at [379, 249] on div "Dr [PERSON_NAME], TK01, 05:45 PM-07:15 PM, Facials - Facials Hydra Facial" at bounding box center [388, 284] width 105 height 99
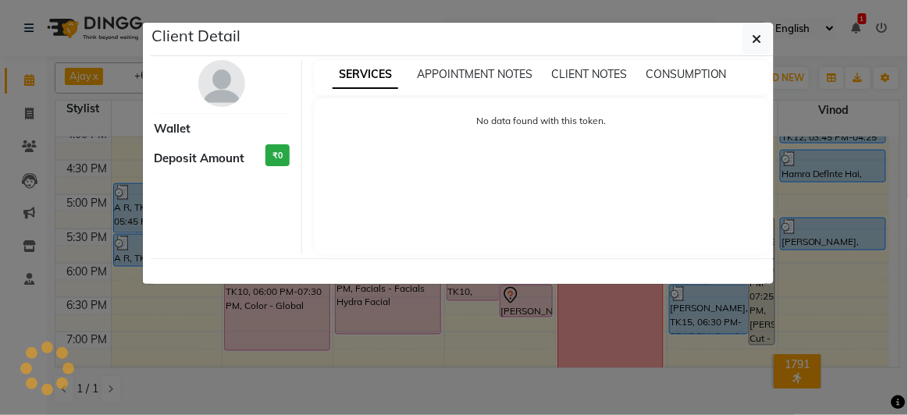
select select "7"
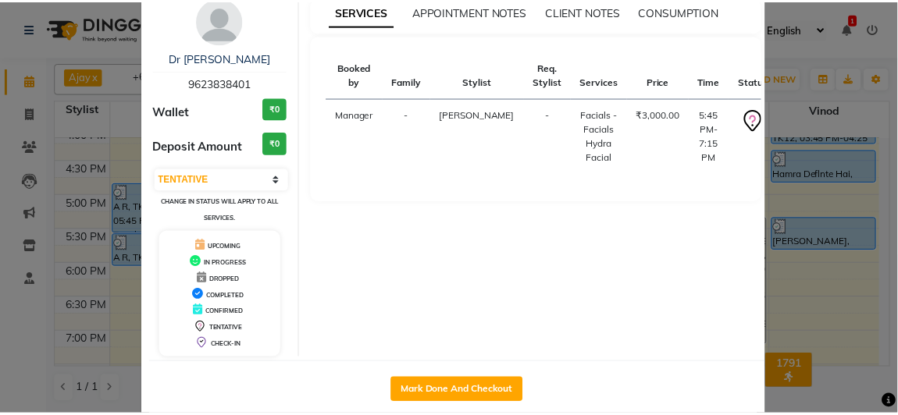
scroll to position [86, 0]
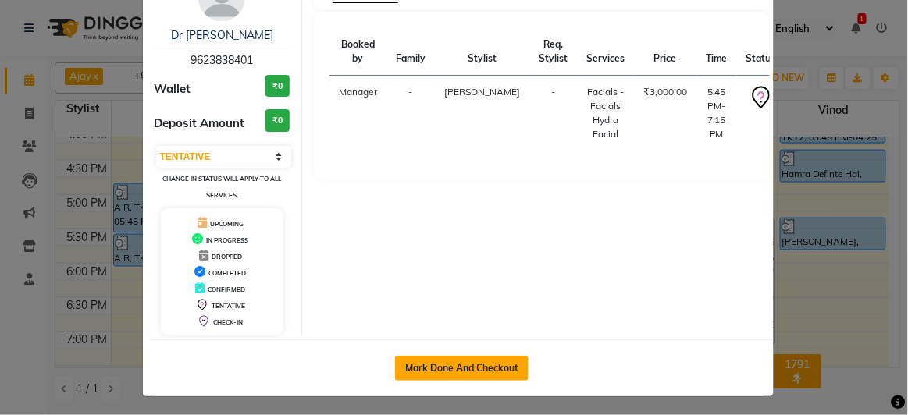
click at [485, 361] on button "Mark Done And Checkout" at bounding box center [461, 368] width 133 height 25
select select "service"
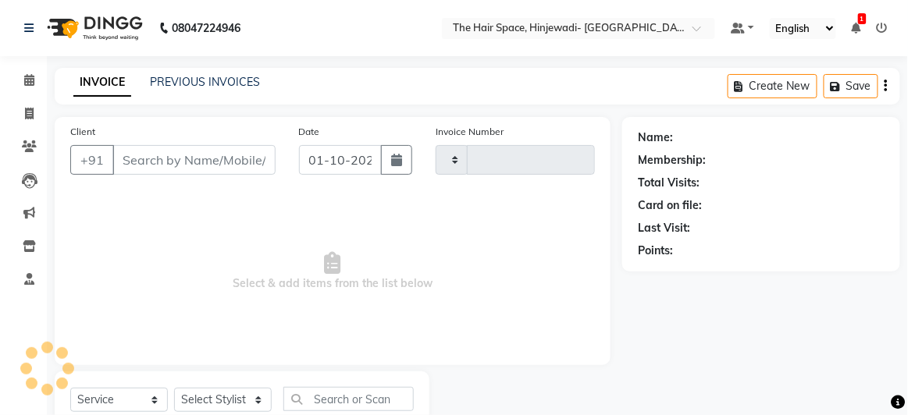
type input "2553"
select select "3"
select select "6697"
type input "9623838401"
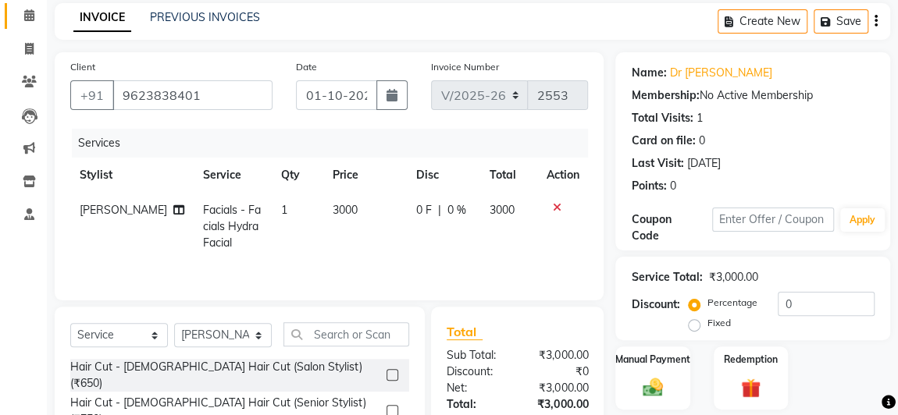
scroll to position [141, 0]
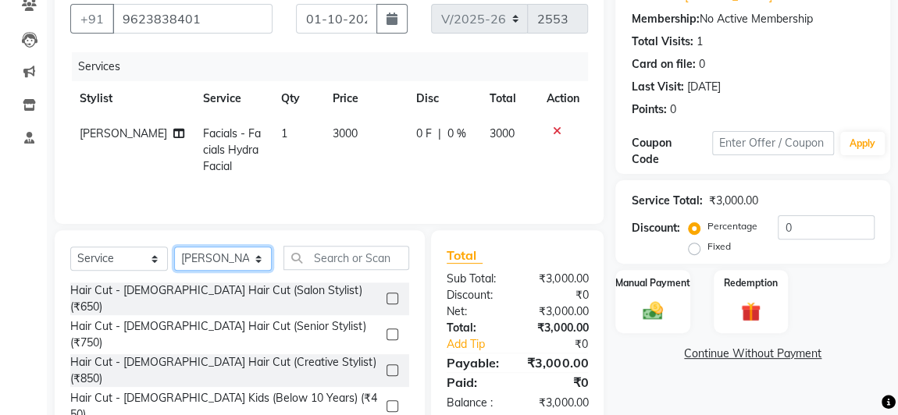
click at [233, 253] on select "Select Stylist [PERSON_NAME] Jyoti [PERSON_NAME] Manager [PERSON_NAME] Priya Sa…" at bounding box center [223, 259] width 98 height 24
select select "78024"
click at [174, 247] on select "Select Stylist [PERSON_NAME] Jyoti [PERSON_NAME] Manager [PERSON_NAME] Priya Sa…" at bounding box center [223, 259] width 98 height 24
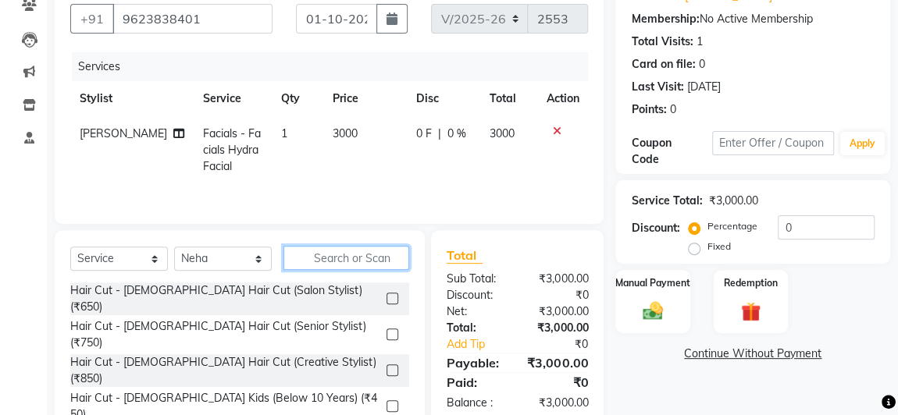
click at [319, 254] on input "text" at bounding box center [346, 258] width 126 height 24
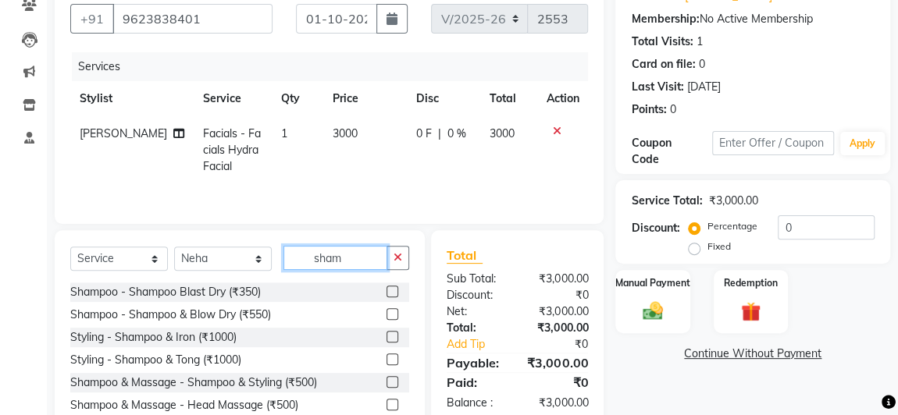
type input "sham"
click at [324, 288] on div "Shampoo - Shampoo Blast Dry (₹350)" at bounding box center [239, 293] width 339 height 20
click at [387, 288] on label at bounding box center [392, 292] width 12 height 12
click at [387, 288] on input "checkbox" at bounding box center [391, 292] width 10 height 10
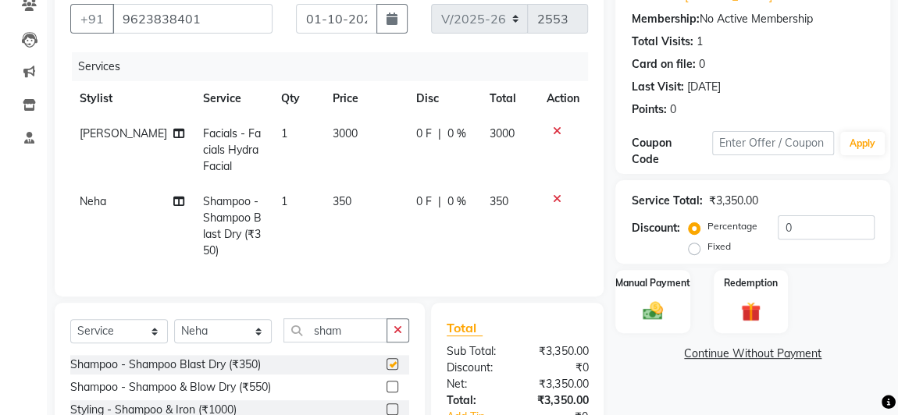
checkbox input "false"
click at [674, 281] on label "Manual Payment" at bounding box center [653, 282] width 78 height 15
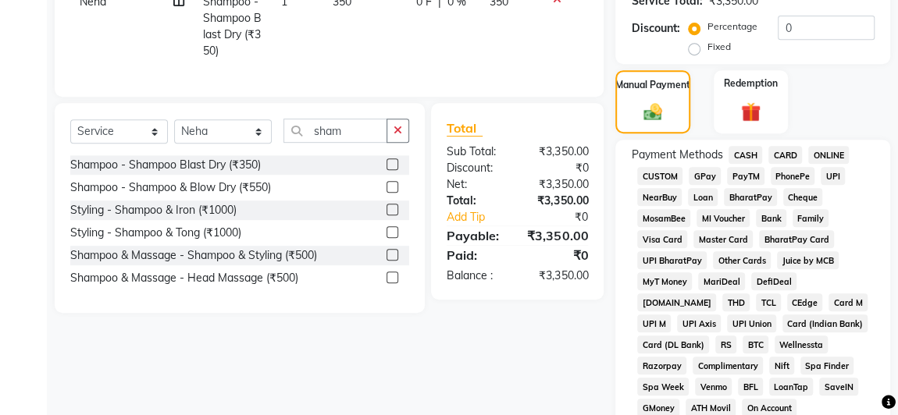
scroll to position [128, 0]
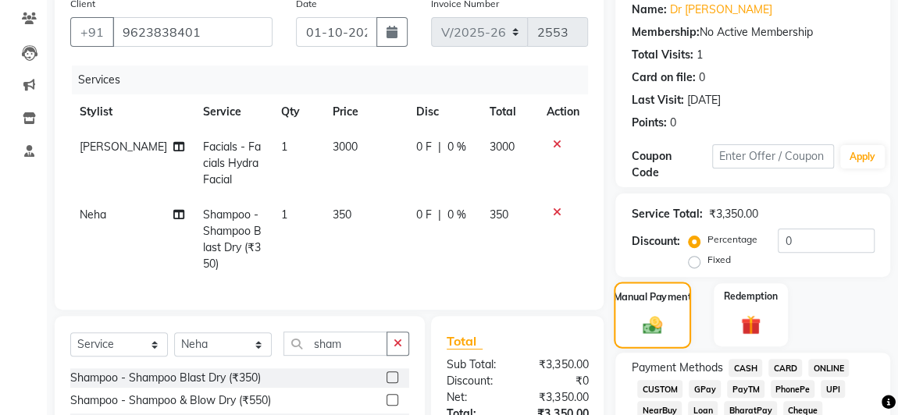
click at [666, 309] on div "Manual Payment" at bounding box center [652, 315] width 77 height 66
click at [663, 305] on div "Manual Payment" at bounding box center [652, 315] width 77 height 66
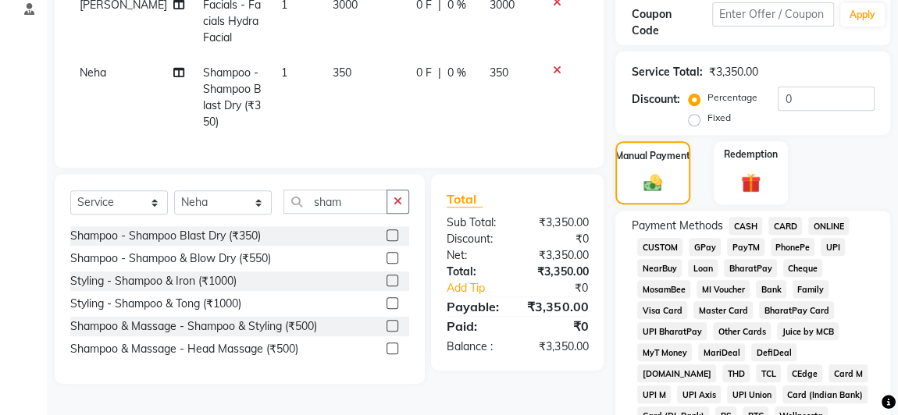
click at [697, 241] on span "GPay" at bounding box center [704, 247] width 32 height 18
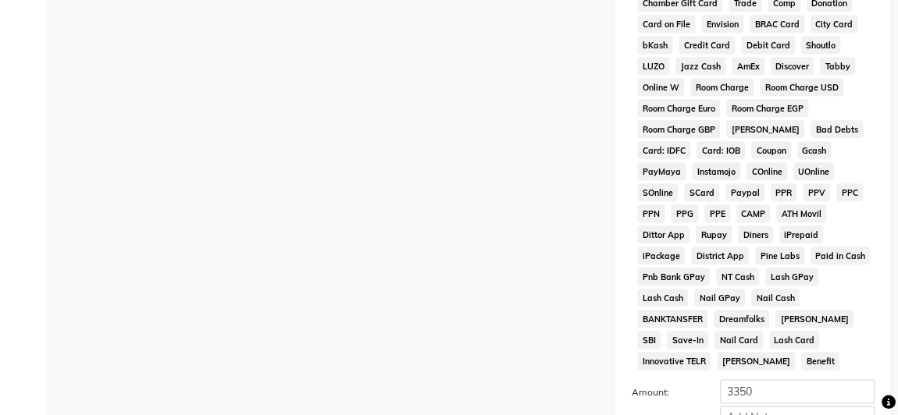
scroll to position [920, 0]
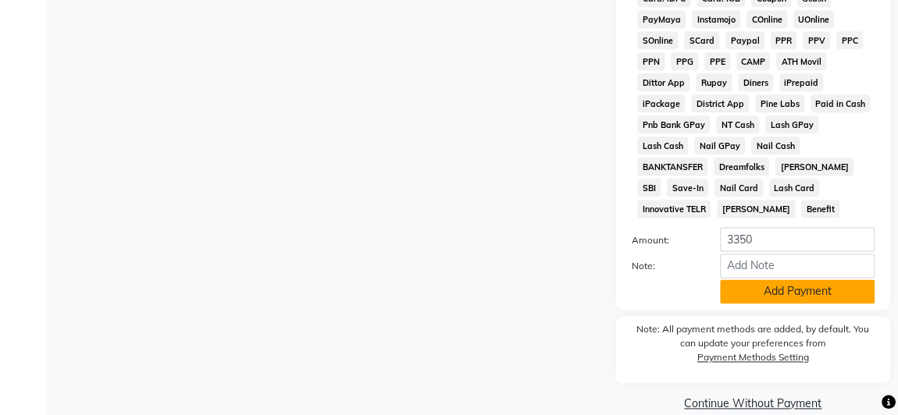
click at [792, 279] on button "Add Payment" at bounding box center [797, 291] width 155 height 24
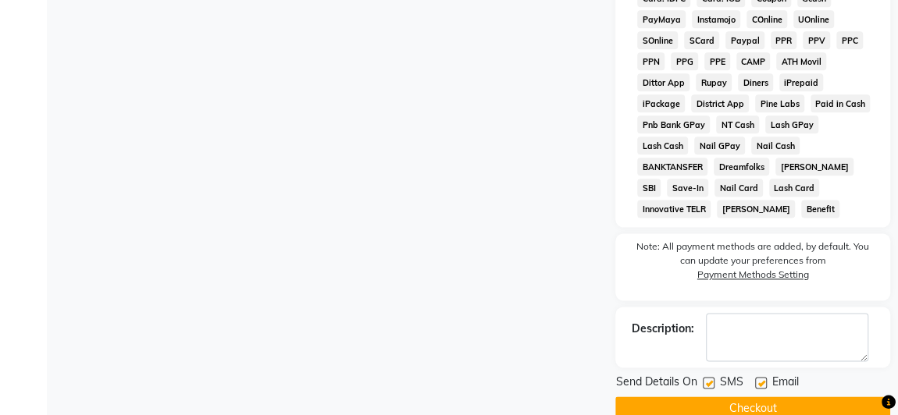
click at [708, 377] on label at bounding box center [709, 383] width 12 height 12
click at [708, 379] on input "checkbox" at bounding box center [708, 384] width 10 height 10
checkbox input "false"
click at [738, 397] on button "Checkout" at bounding box center [752, 409] width 275 height 24
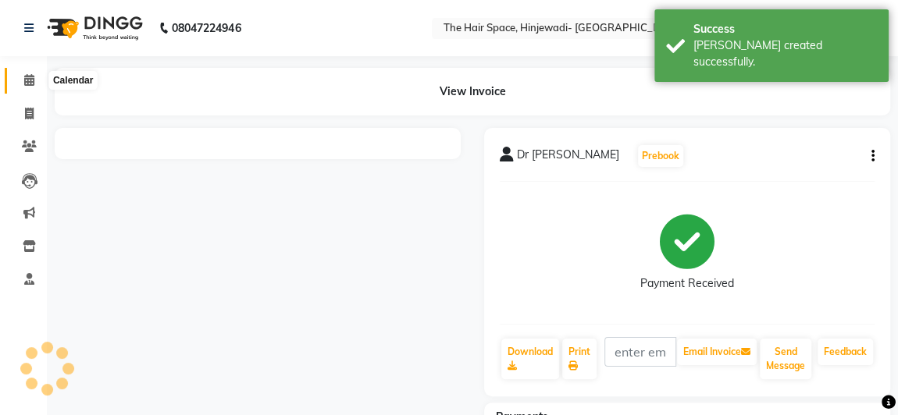
click at [24, 80] on icon at bounding box center [29, 80] width 10 height 12
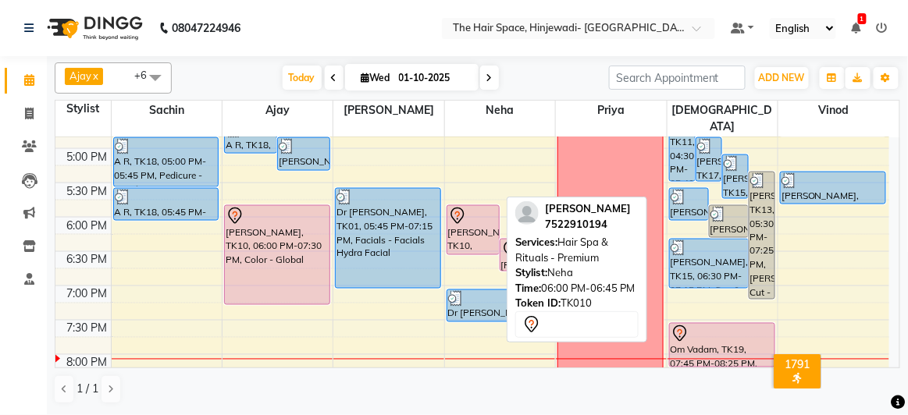
scroll to position [639, 0]
